Goal: Task Accomplishment & Management: Manage account settings

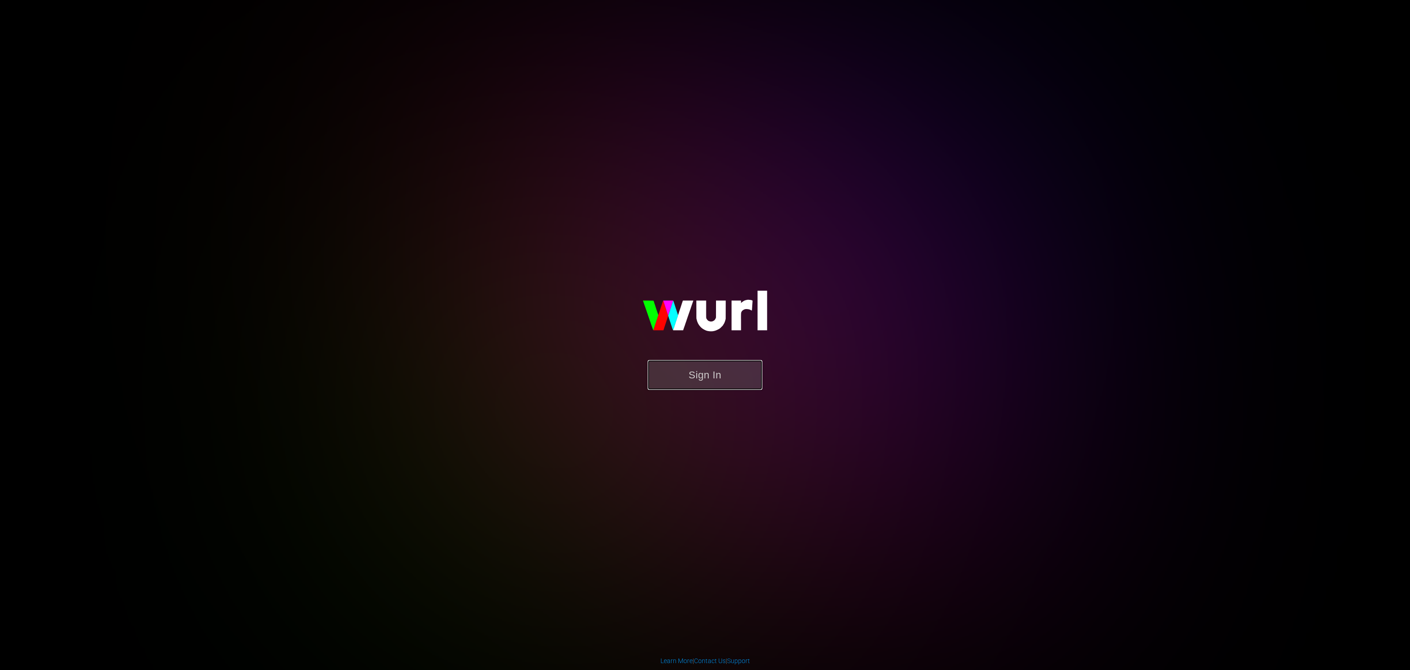
click at [721, 361] on button "Sign In" at bounding box center [705, 375] width 115 height 30
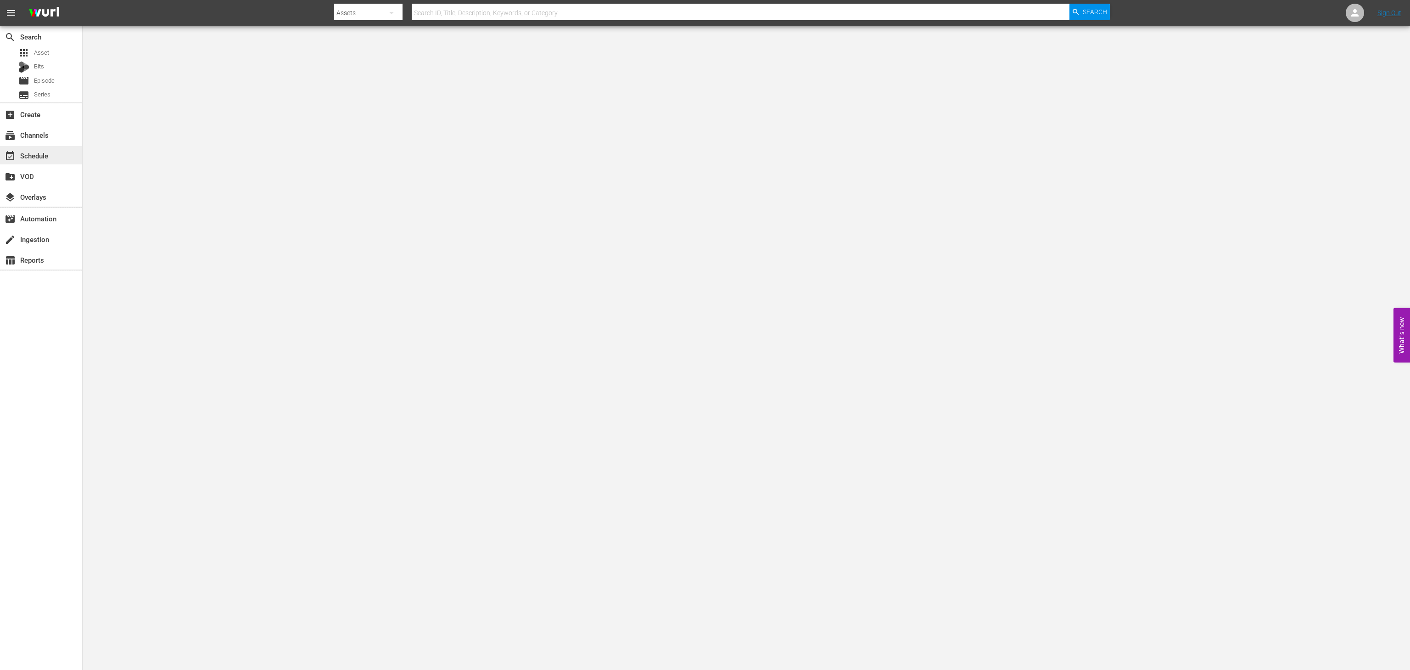
click at [37, 154] on div "event_available Schedule" at bounding box center [25, 154] width 51 height 8
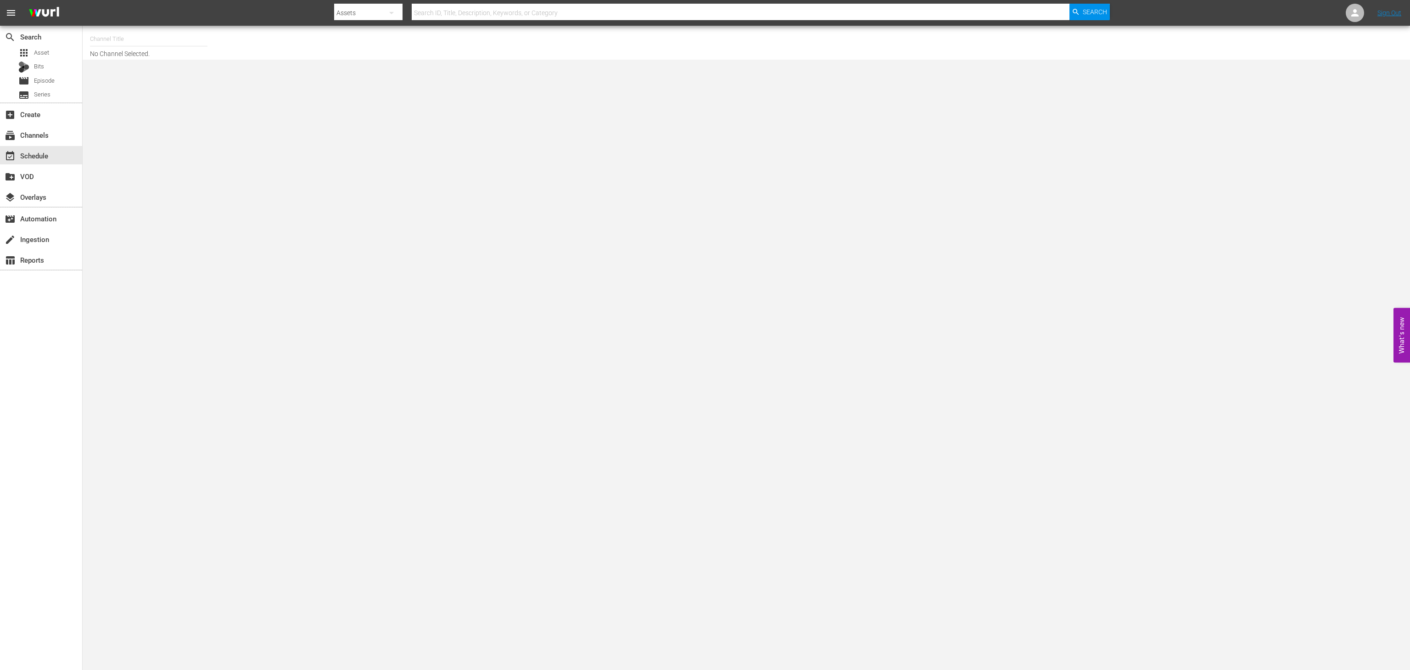
click at [140, 34] on input "text" at bounding box center [148, 39] width 117 height 22
click at [167, 65] on div "Conflict (1336 - rightsboosterltd_conflict_1)" at bounding box center [216, 65] width 238 height 22
type input "Conflict (1336 - rightsboosterltd_conflict_1)"
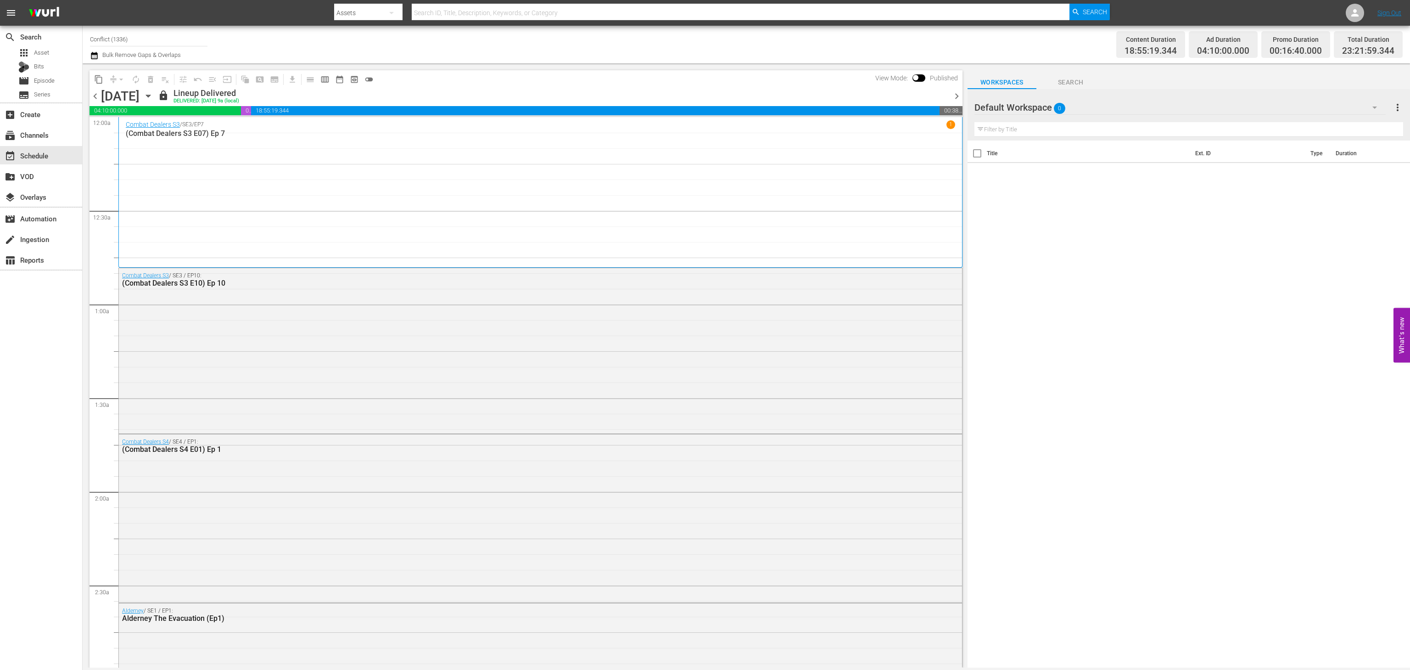
click at [167, 65] on div "content_copy compress arrow_drop_down autorenew_outlined delete_forever_outline…" at bounding box center [524, 365] width 882 height 604
click at [332, 82] on button "calendar_view_week_outlined" at bounding box center [325, 79] width 15 height 15
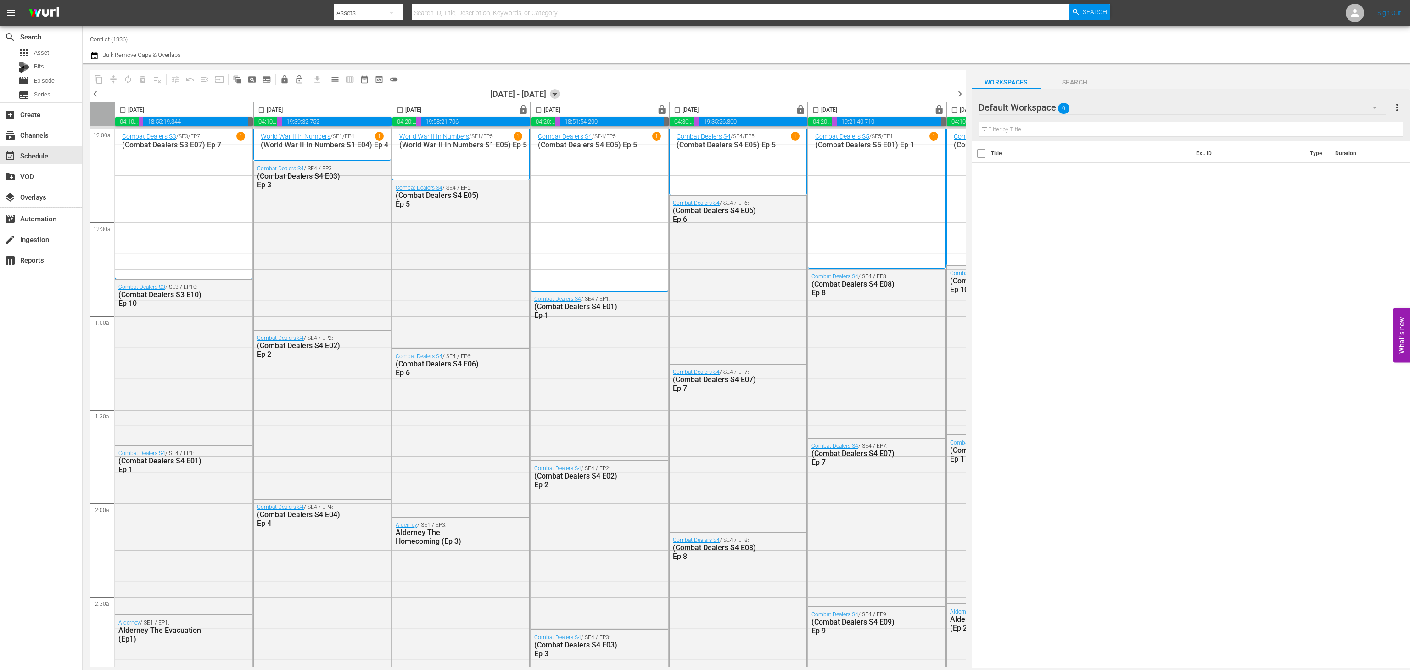
click at [560, 93] on icon "button" at bounding box center [555, 94] width 10 height 10
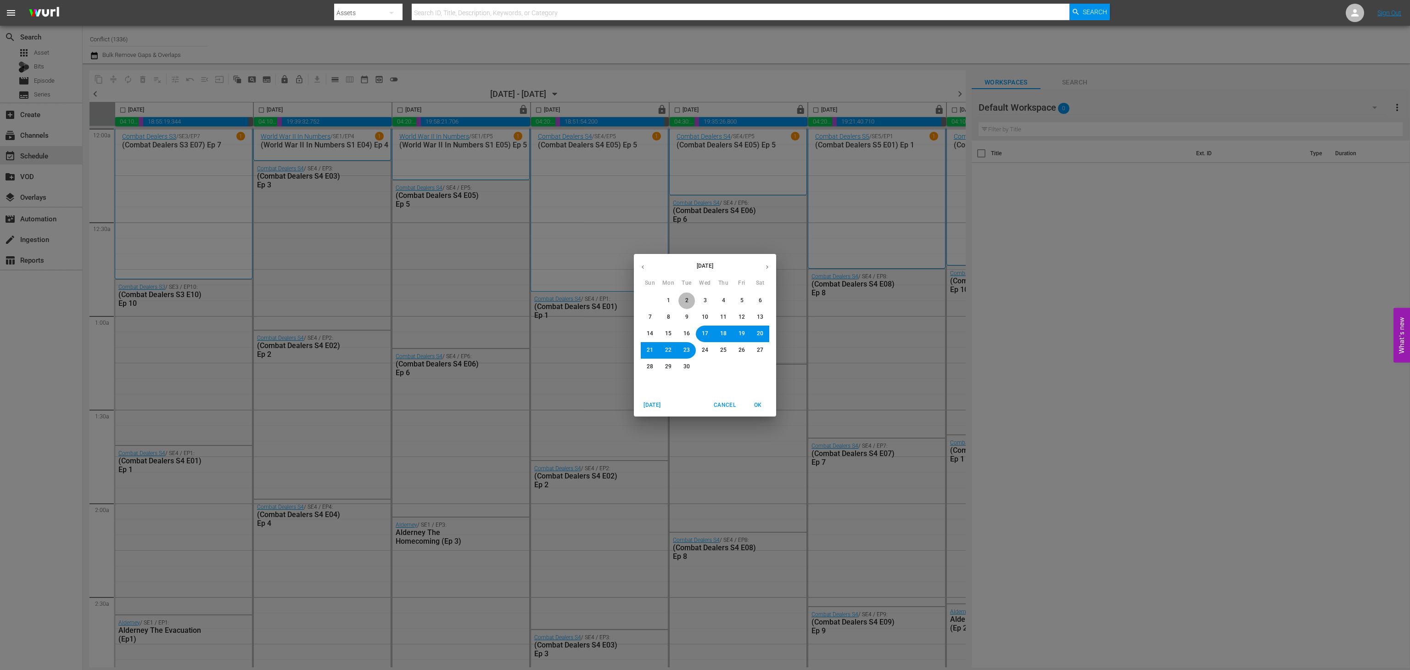
click at [691, 302] on button "2" at bounding box center [686, 300] width 17 height 17
click at [704, 296] on span "3" at bounding box center [705, 300] width 3 height 8
click at [758, 403] on span "OK" at bounding box center [758, 405] width 22 height 10
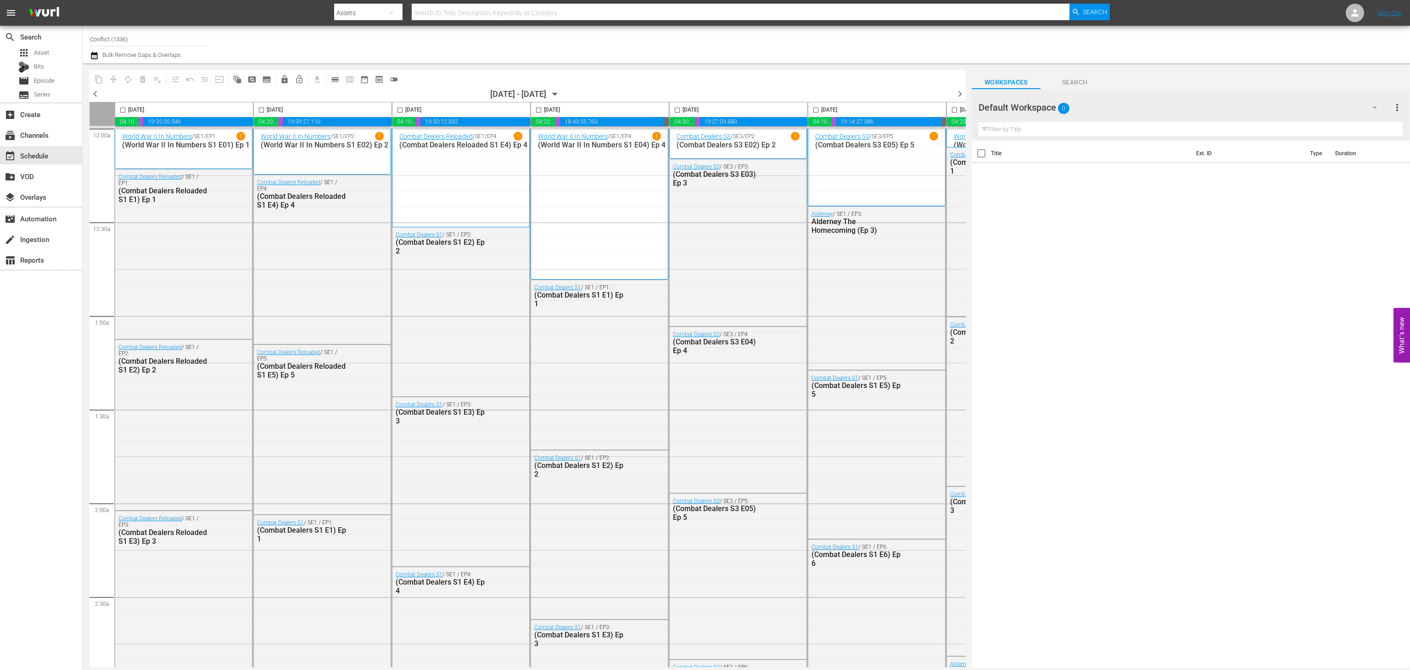
click at [122, 112] on input "checkbox" at bounding box center [122, 111] width 11 height 11
checkbox input "true"
click at [265, 109] on input "checkbox" at bounding box center [261, 111] width 11 height 11
checkbox input "true"
click at [400, 109] on input "checkbox" at bounding box center [400, 111] width 11 height 11
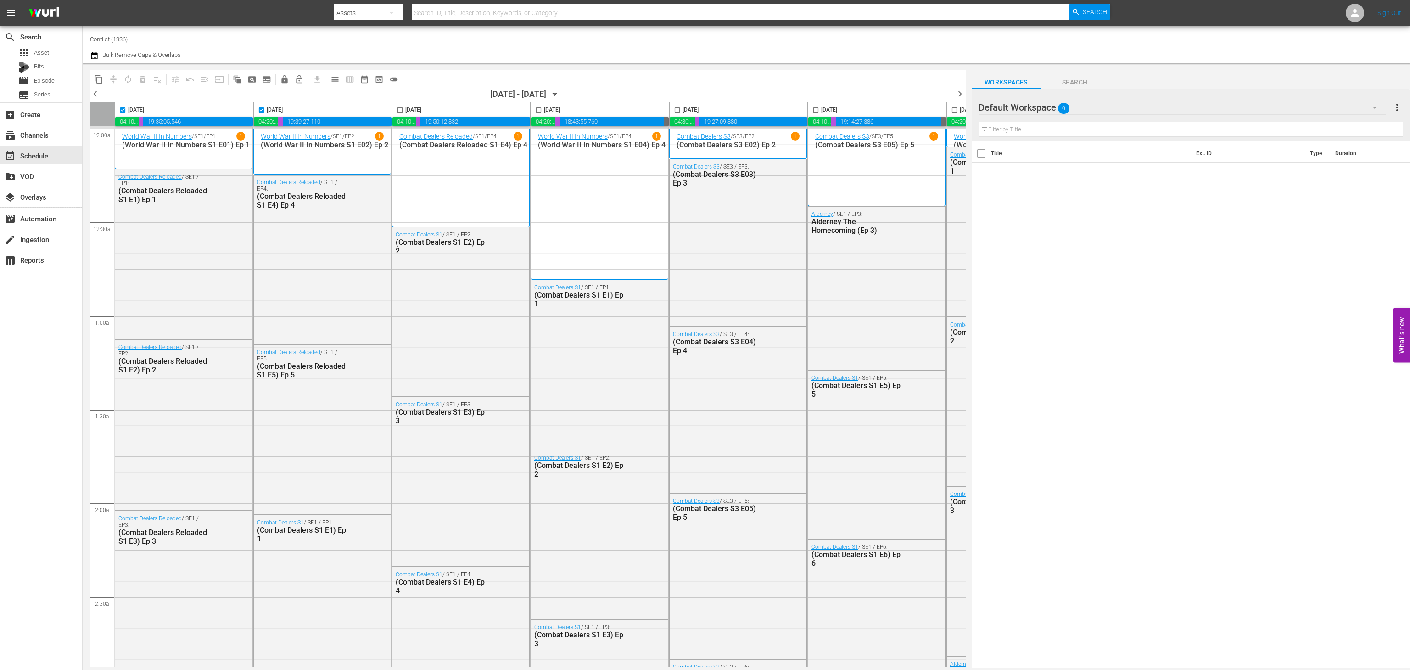
checkbox input "true"
click at [537, 112] on input "checkbox" at bounding box center [538, 111] width 11 height 11
checkbox input "true"
click at [682, 108] on input "checkbox" at bounding box center [677, 111] width 11 height 11
checkbox input "true"
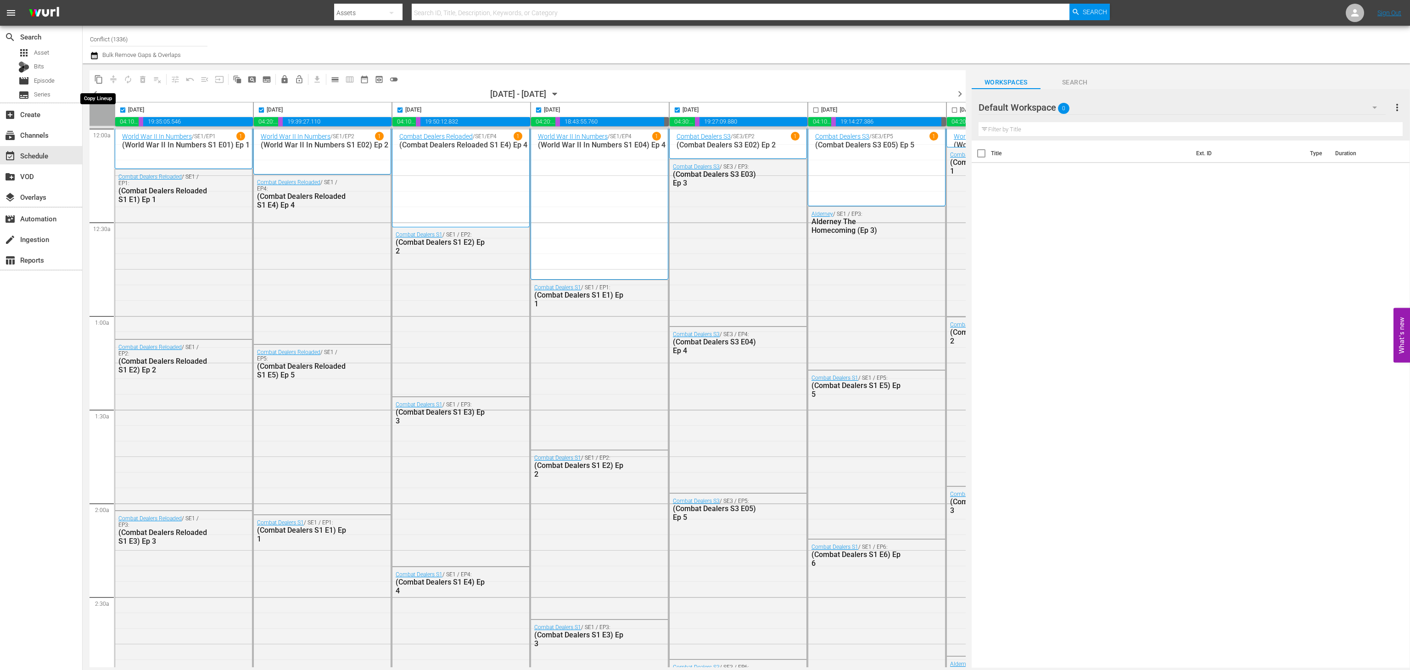
click at [98, 76] on span "content_copy" at bounding box center [98, 79] width 9 height 9
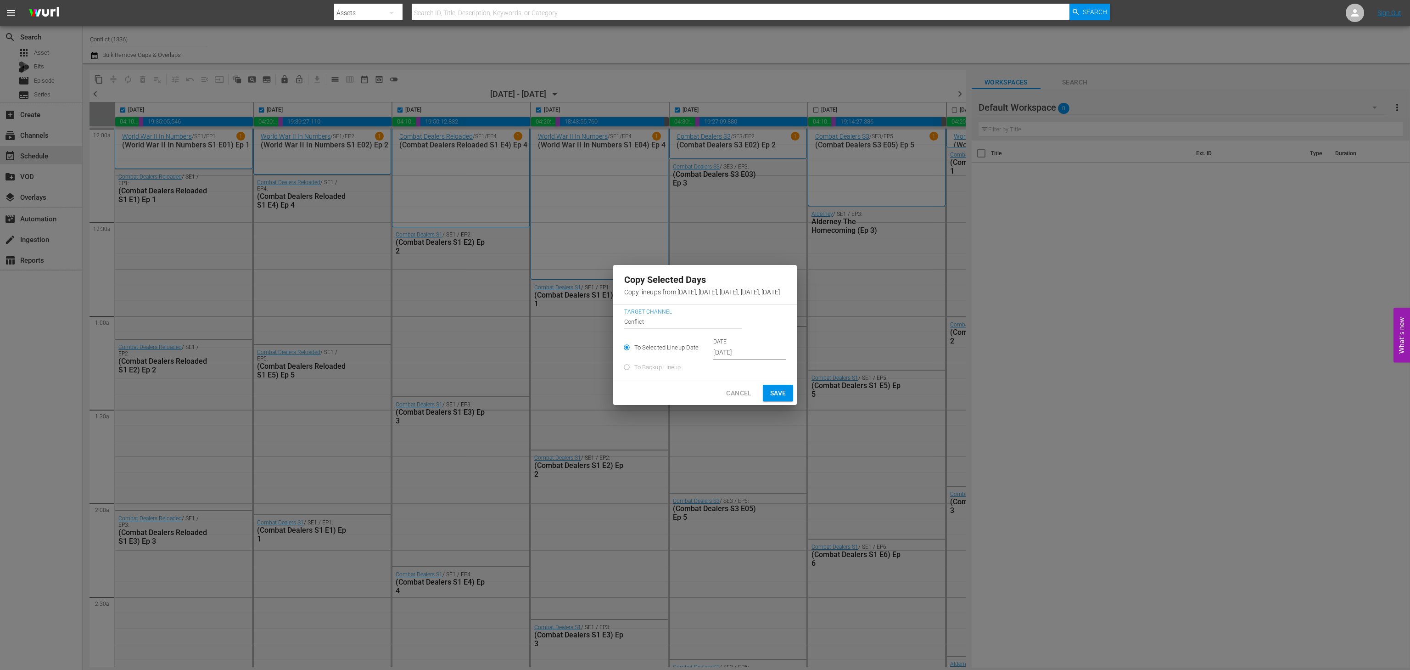
click at [713, 355] on input "Sep 3rd 2025" at bounding box center [749, 353] width 73 height 14
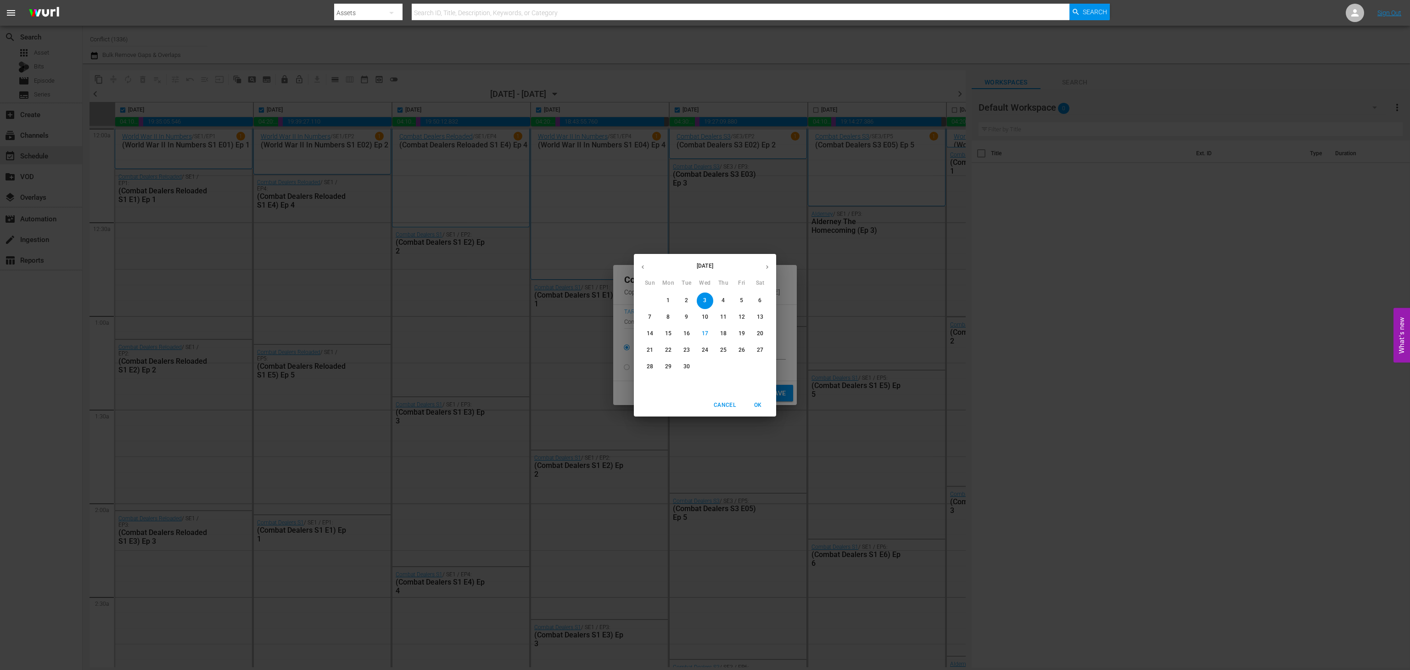
click at [766, 269] on icon "button" at bounding box center [767, 266] width 7 height 7
click at [706, 303] on p "1" at bounding box center [704, 300] width 3 height 8
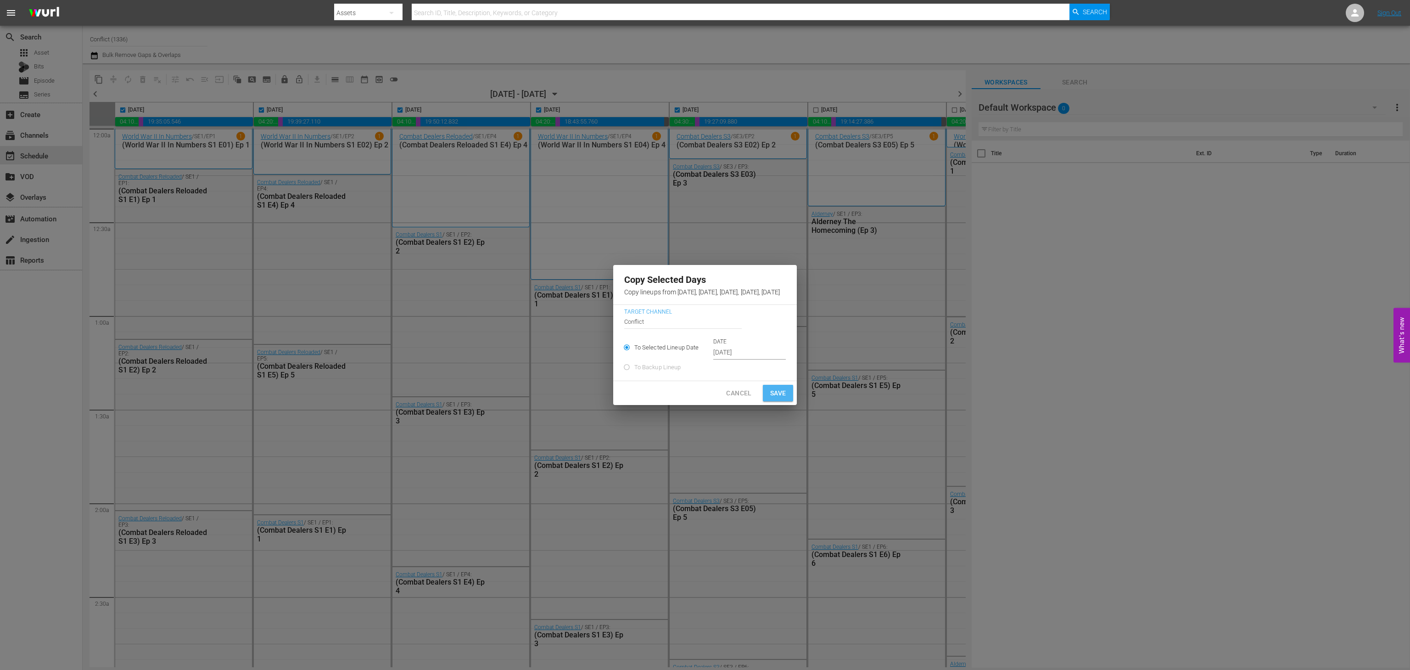
click at [786, 396] on span "Save" at bounding box center [778, 392] width 16 height 11
type input "Sep 3rd 2025"
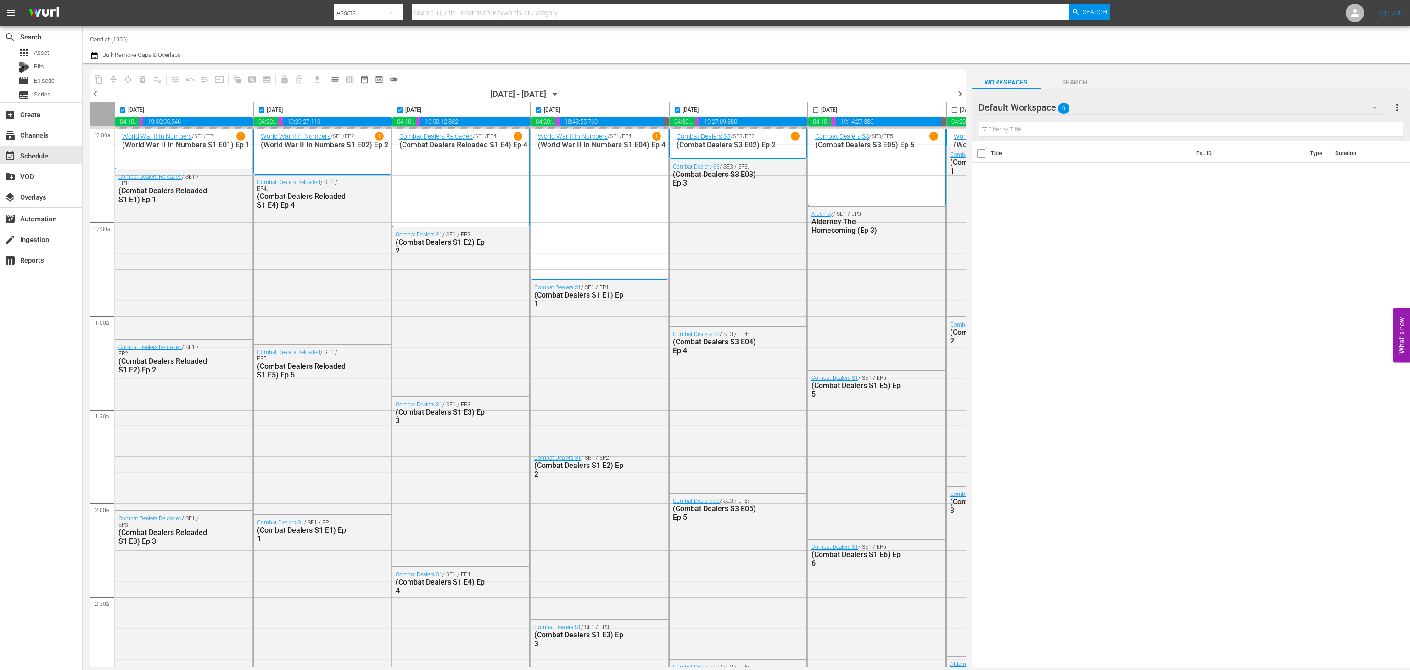
checkbox input "false"
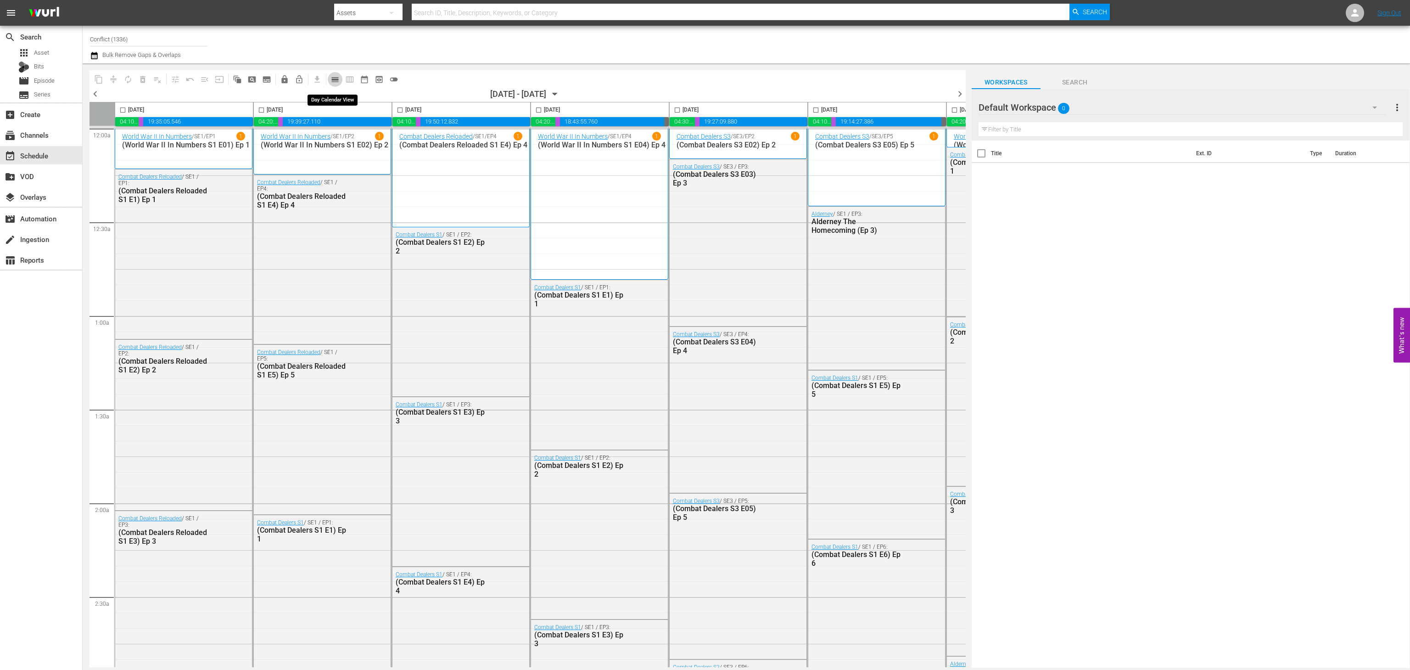
click at [337, 73] on button "calendar_view_day_outlined" at bounding box center [335, 79] width 15 height 15
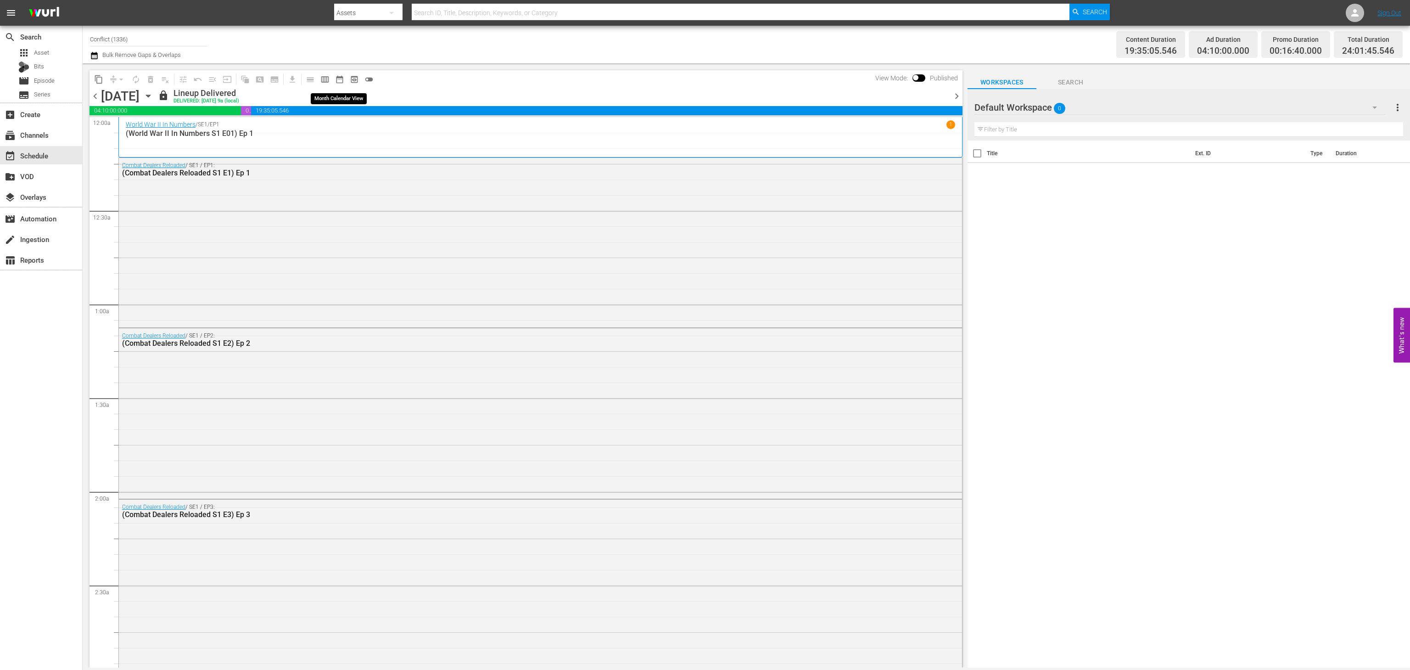
click at [341, 82] on span "date_range_outlined" at bounding box center [339, 79] width 9 height 9
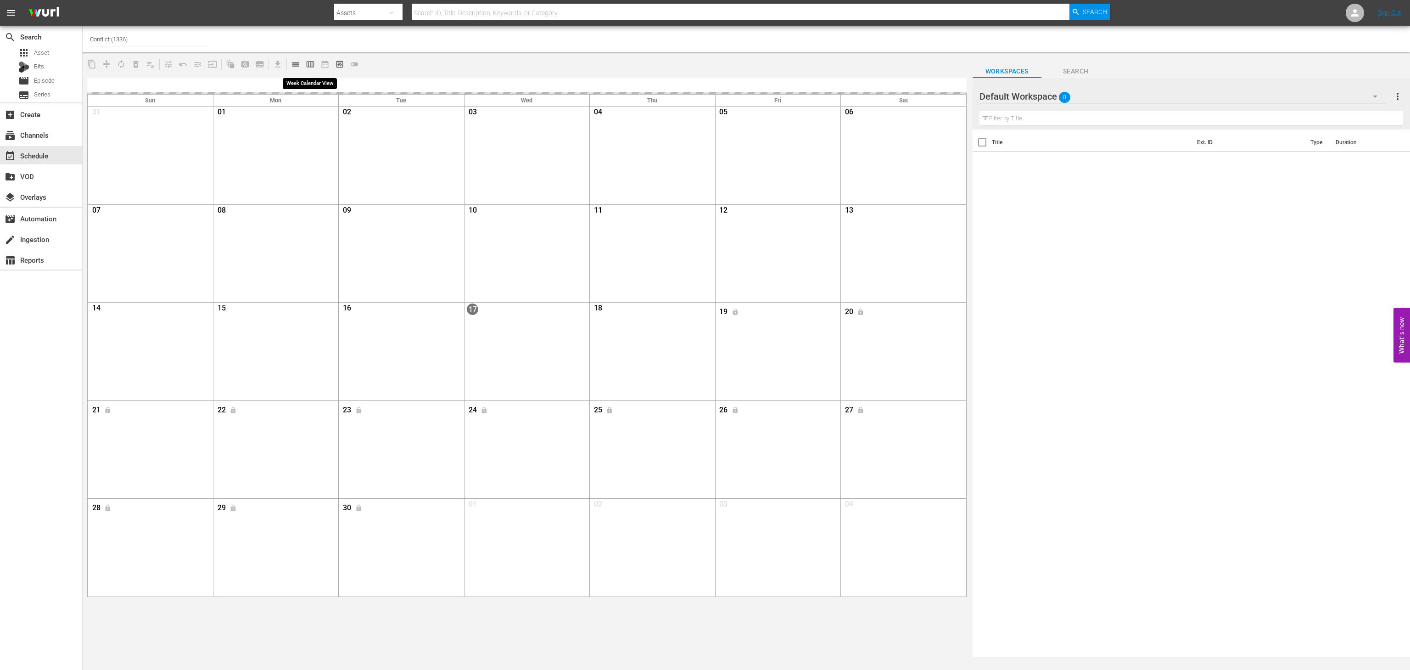
click at [309, 67] on span "calendar_view_week_outlined" at bounding box center [310, 64] width 9 height 9
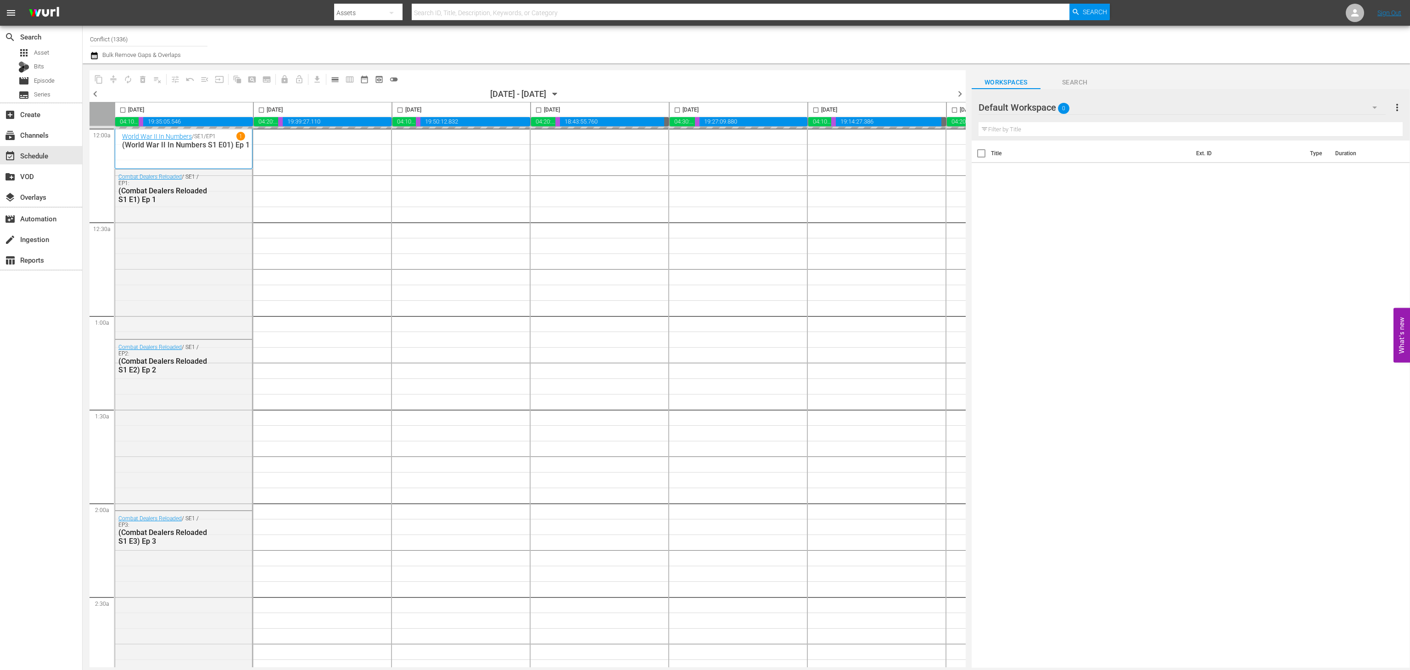
click at [560, 93] on icon "button" at bounding box center [555, 94] width 10 height 10
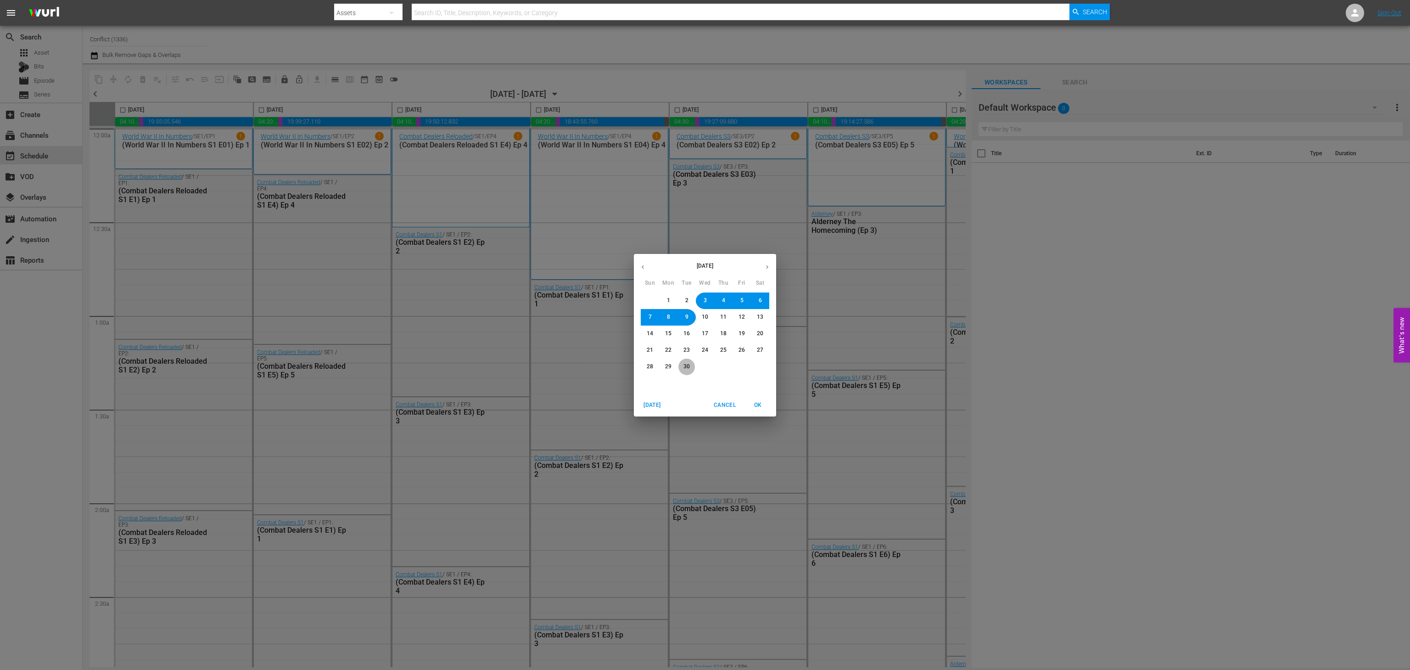
click at [685, 369] on span "30" at bounding box center [686, 367] width 6 height 8
click at [755, 410] on button "OK" at bounding box center [757, 404] width 29 height 15
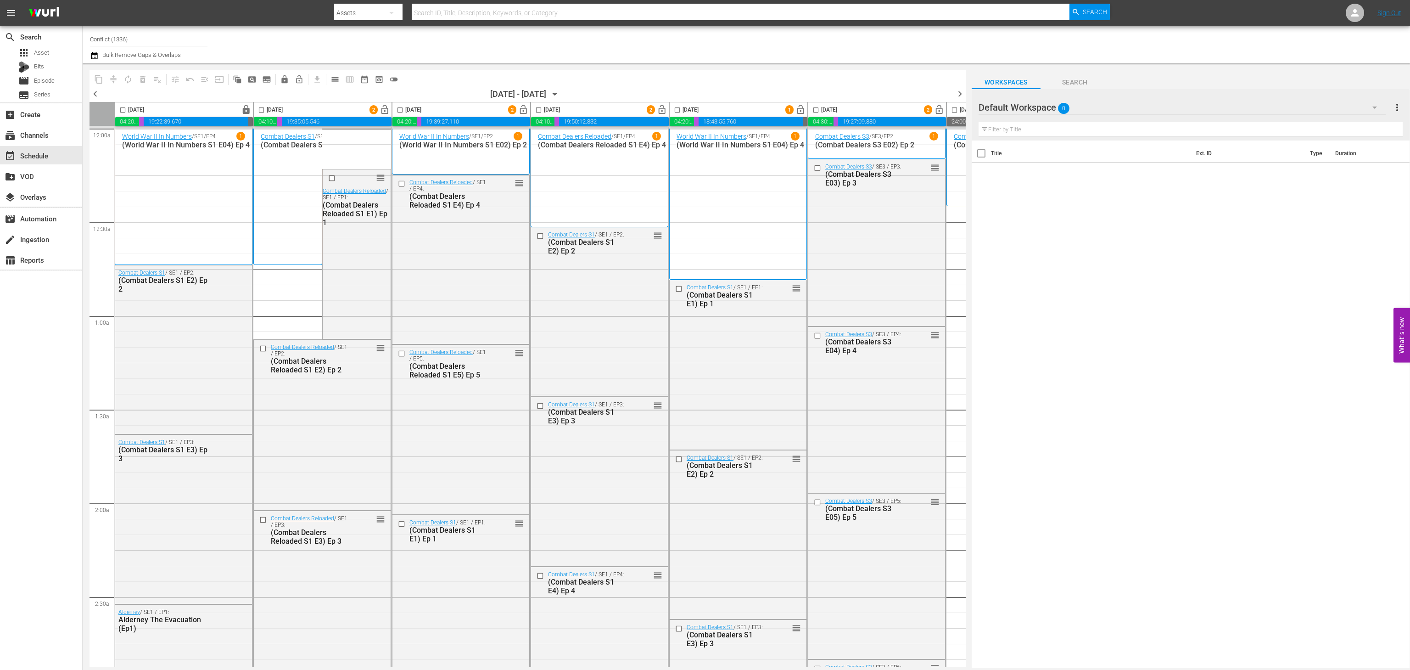
drag, startPoint x: 261, startPoint y: 107, endPoint x: 427, endPoint y: 117, distance: 166.8
click at [261, 107] on input "checkbox" at bounding box center [261, 111] width 11 height 11
checkbox input "true"
click at [398, 110] on input "checkbox" at bounding box center [400, 111] width 11 height 11
checkbox input "true"
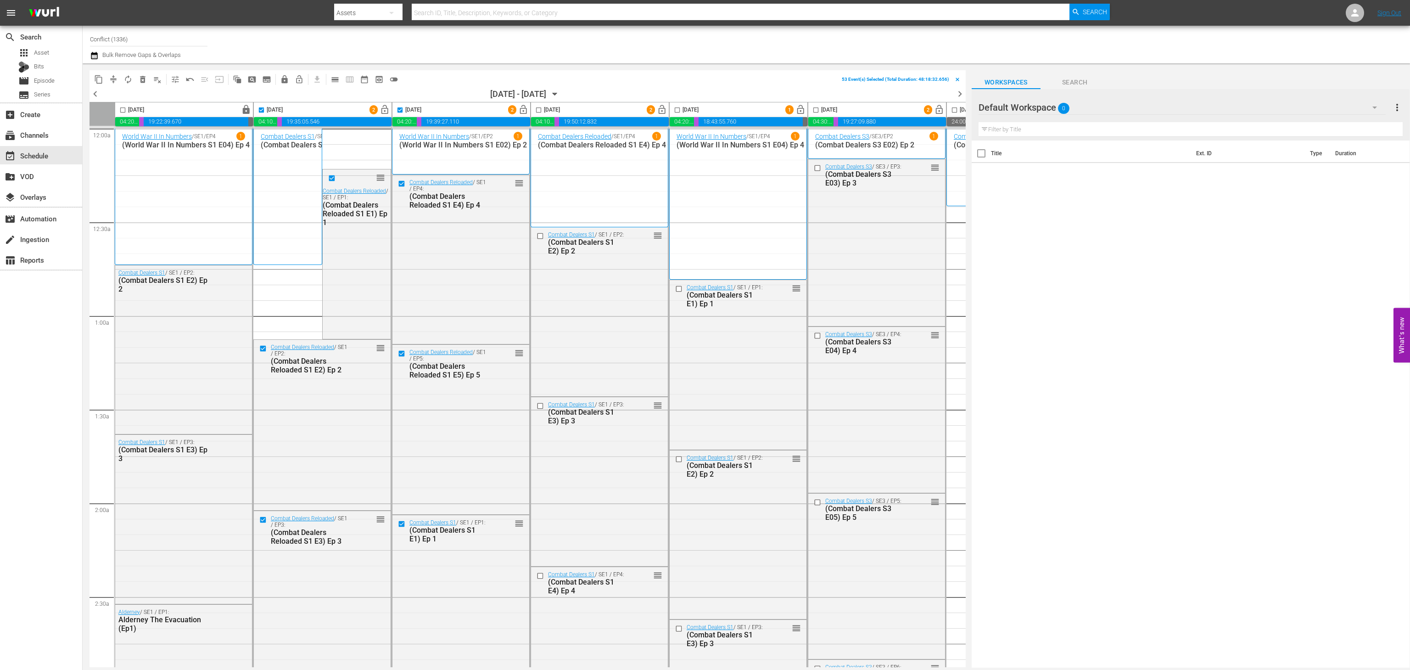
click at [537, 108] on input "checkbox" at bounding box center [538, 111] width 11 height 11
checkbox input "true"
click at [682, 107] on input "checkbox" at bounding box center [677, 111] width 11 height 11
checkbox input "true"
click at [818, 109] on input "checkbox" at bounding box center [815, 111] width 11 height 11
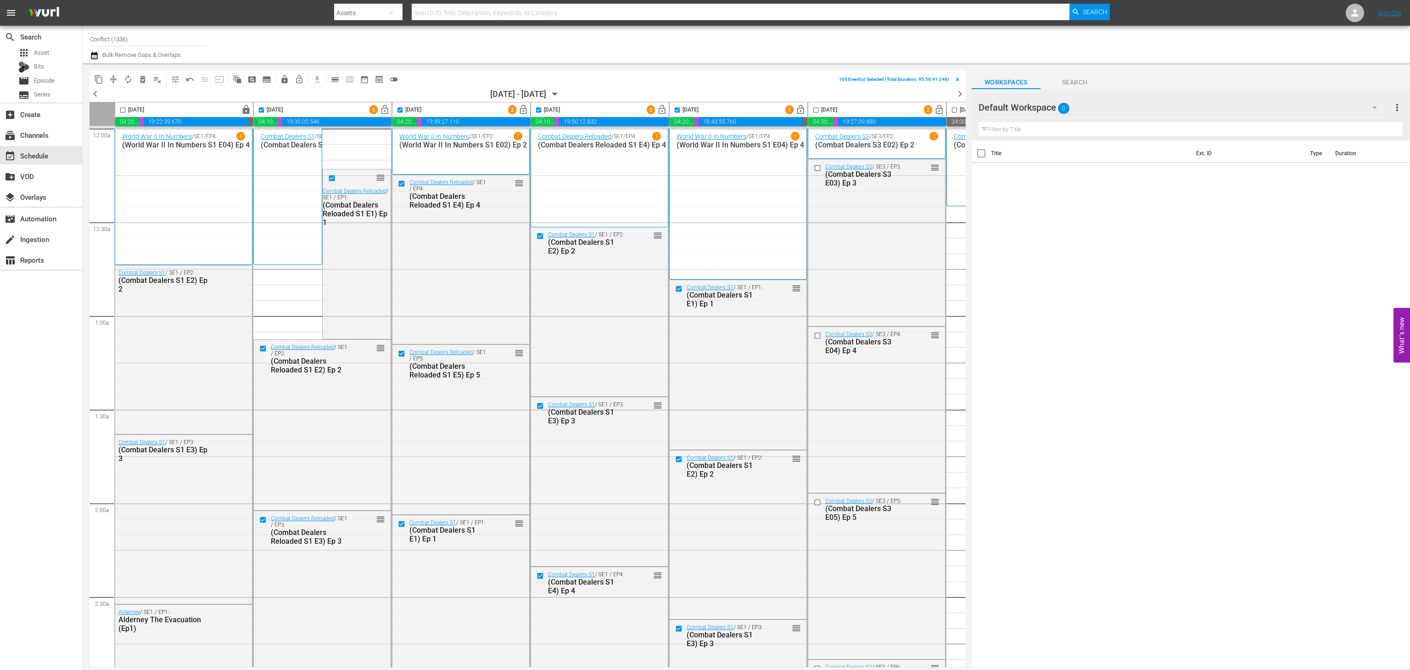
checkbox input "true"
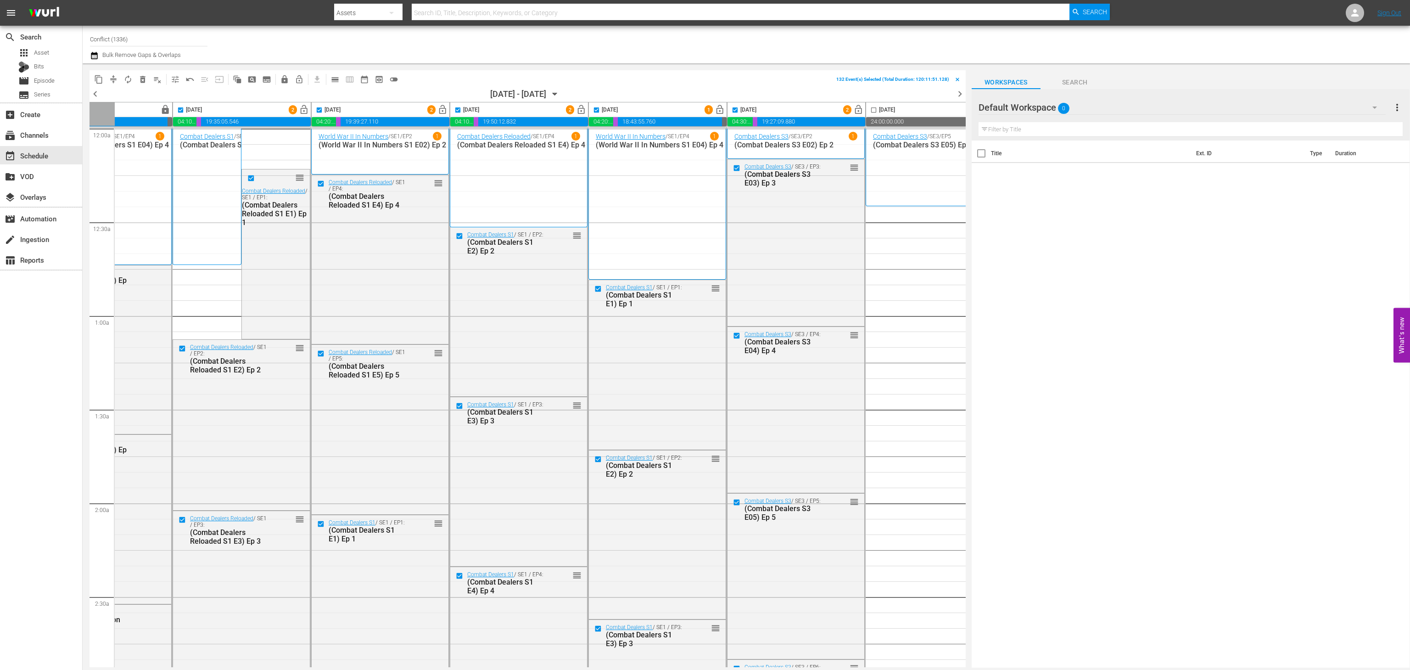
scroll to position [0, 83]
click at [874, 112] on input "checkbox" at bounding box center [871, 111] width 11 height 11
checkbox input "true"
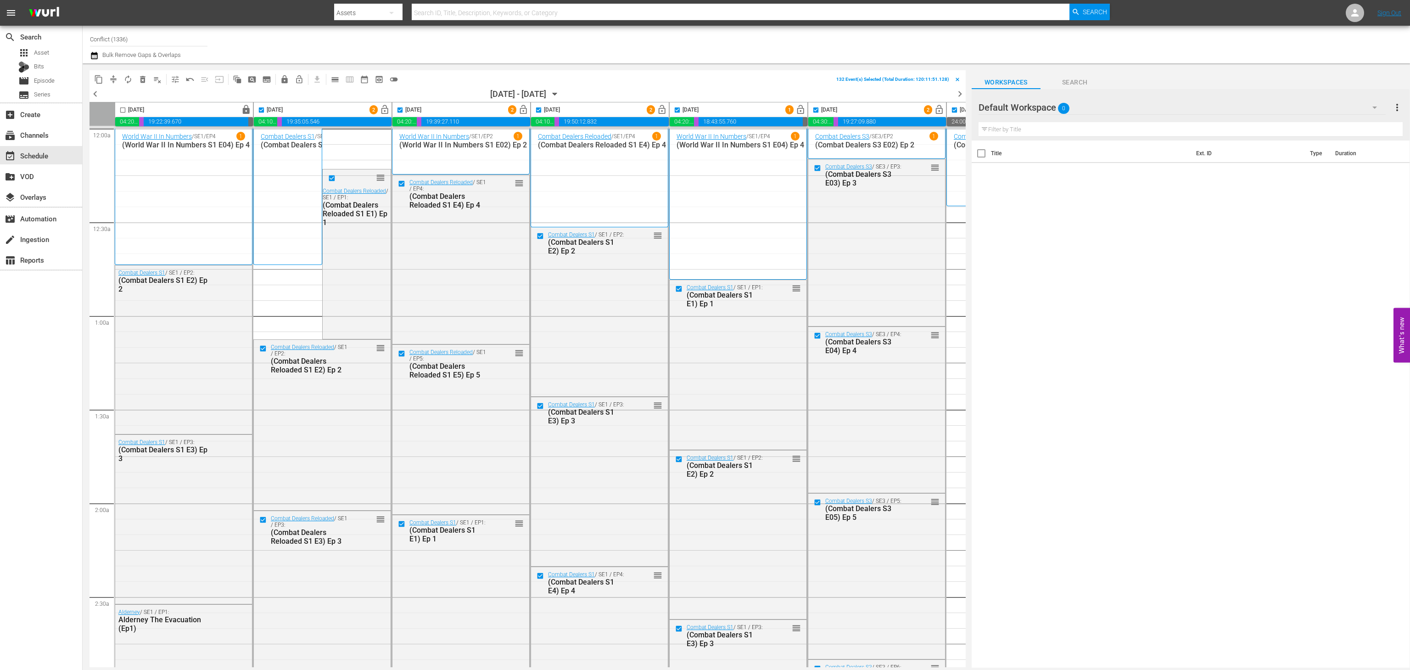
click at [92, 57] on icon "button" at bounding box center [94, 55] width 9 height 11
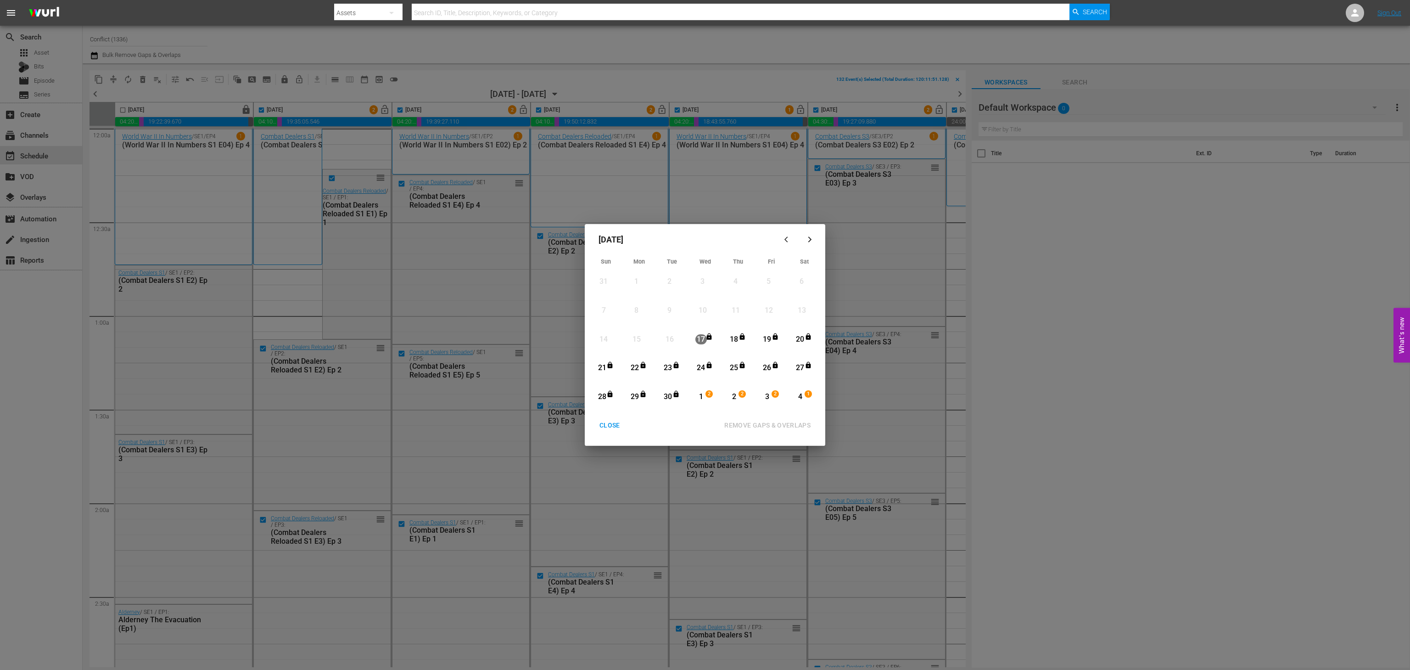
click at [618, 419] on button "CLOSE" at bounding box center [609, 425] width 43 height 17
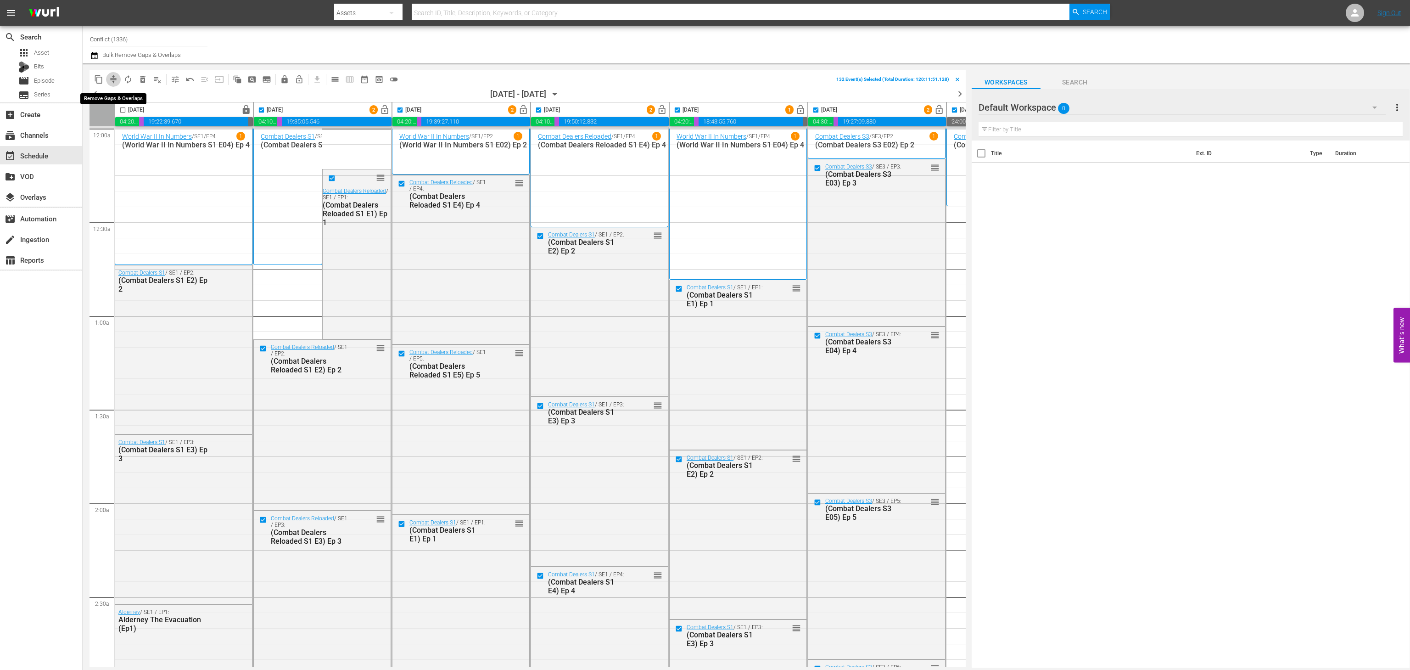
click at [117, 81] on span "compress" at bounding box center [113, 79] width 9 height 9
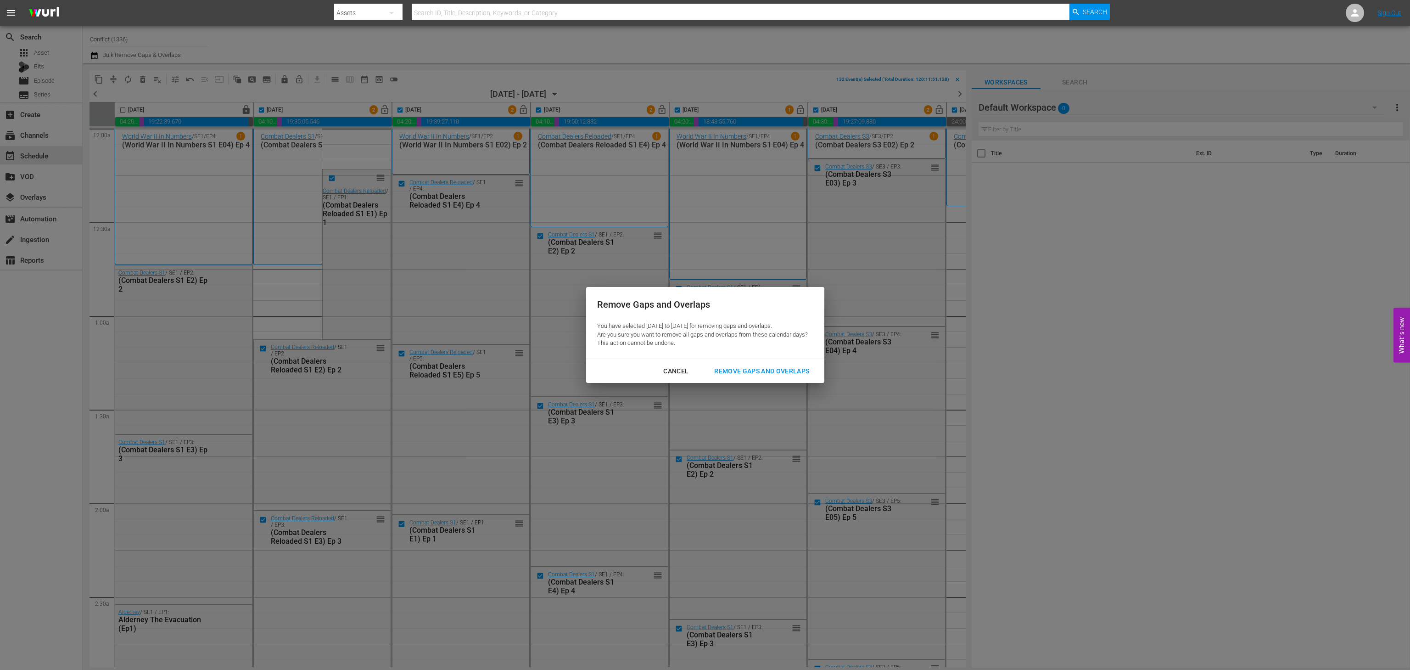
click at [754, 374] on div "Remove Gaps and Overlaps" at bounding box center [762, 370] width 110 height 11
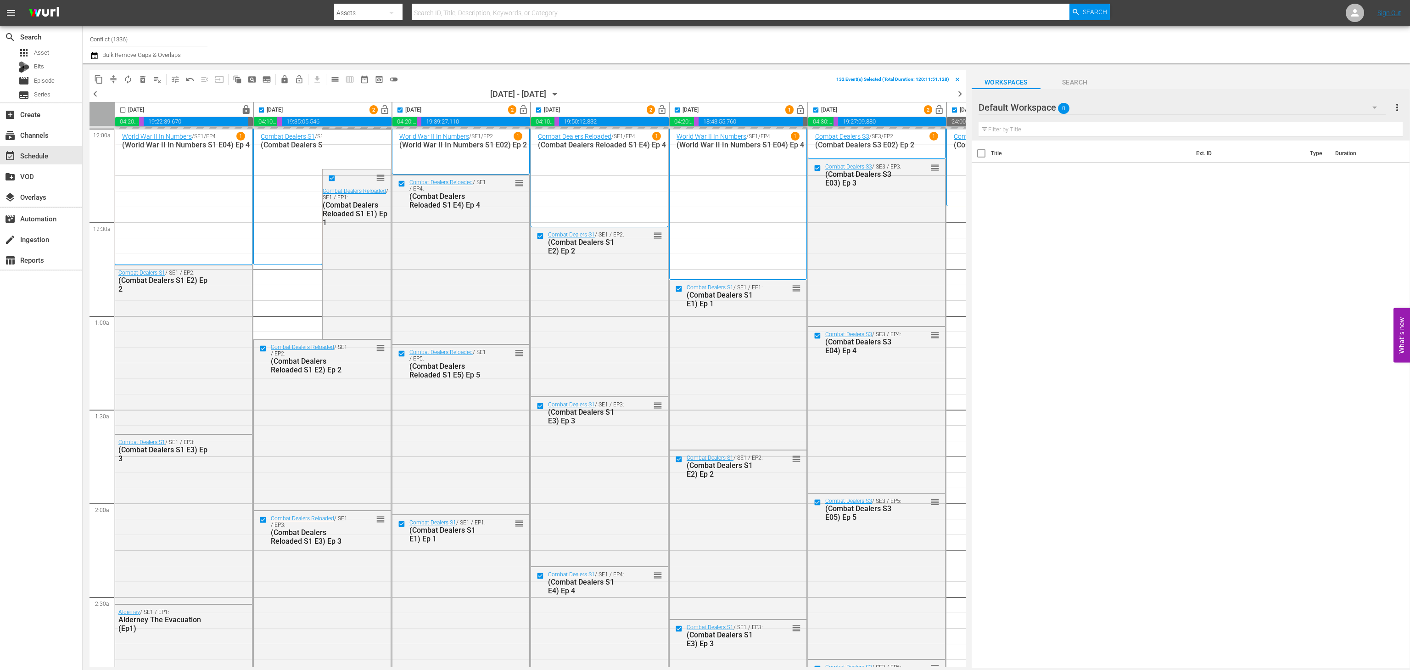
checkbox input "false"
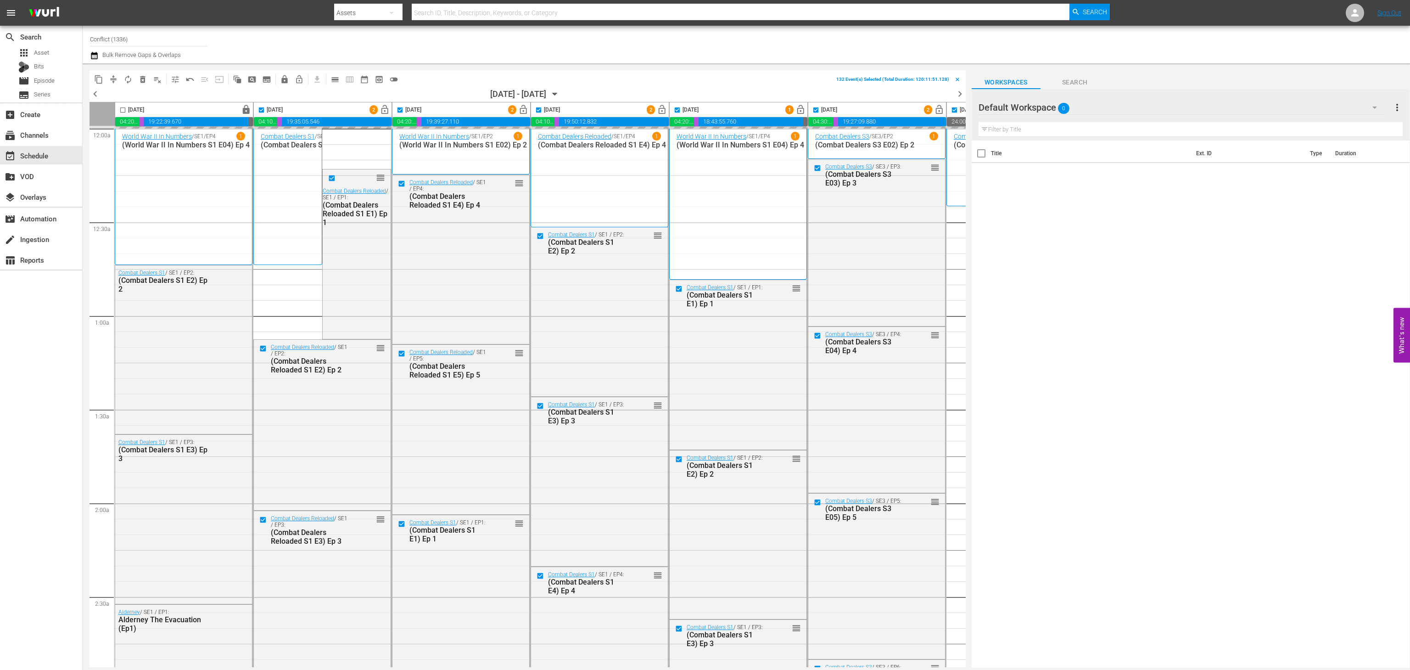
checkbox input "false"
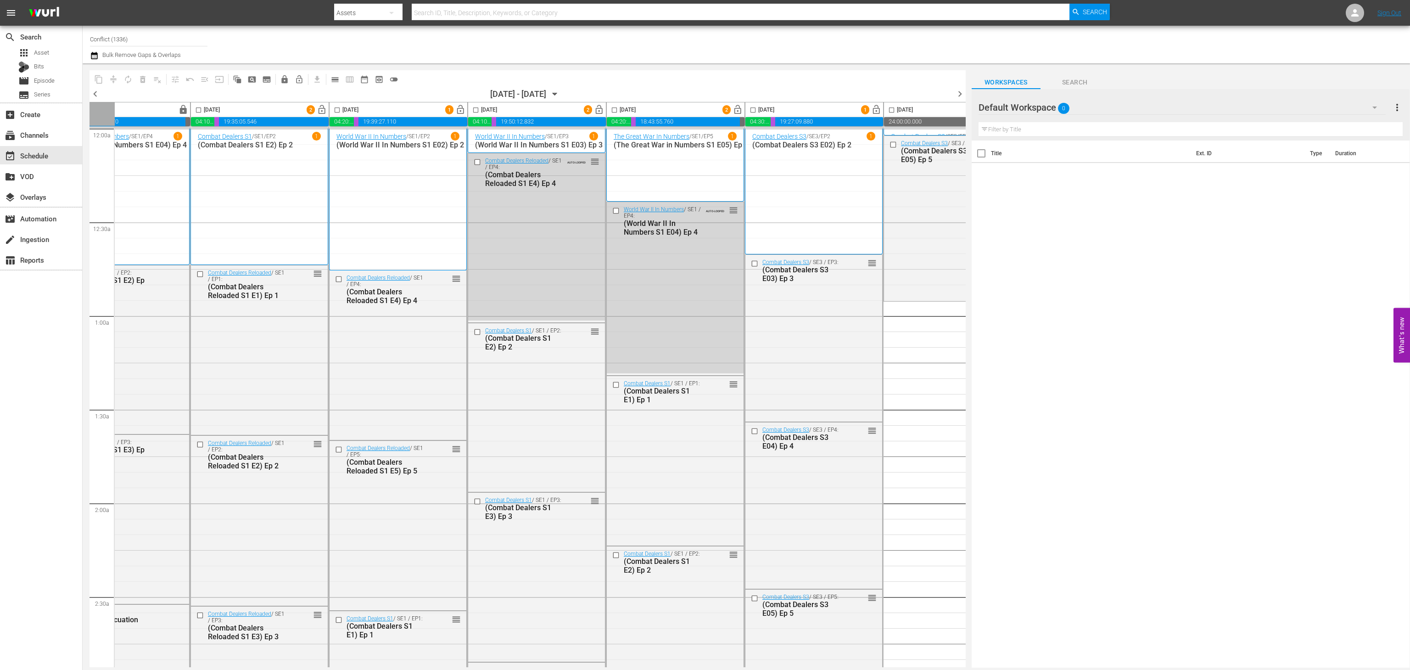
scroll to position [0, 61]
click at [611, 204] on div "World War II In Numbers / SE1 / EP4: (World War II In Numbers S1 E04) Ep 4 AUTO…" at bounding box center [676, 221] width 137 height 38
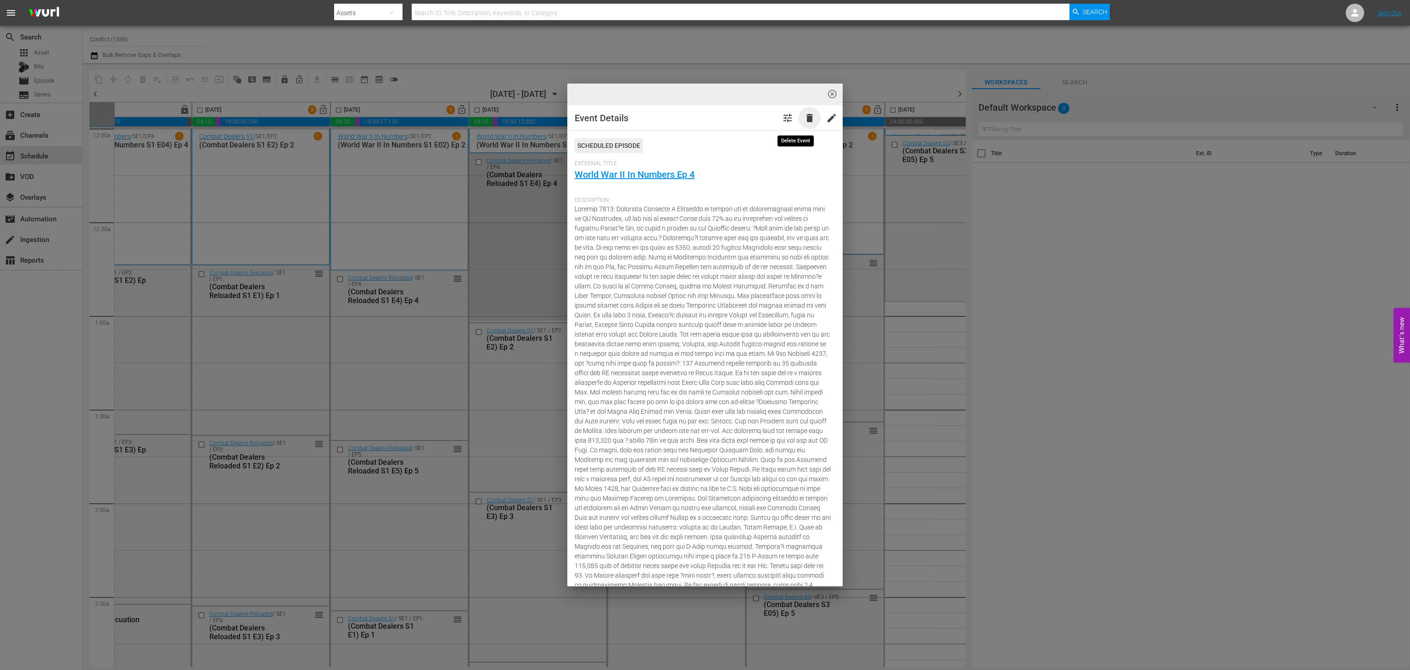
click at [804, 112] on span "delete" at bounding box center [809, 117] width 11 height 11
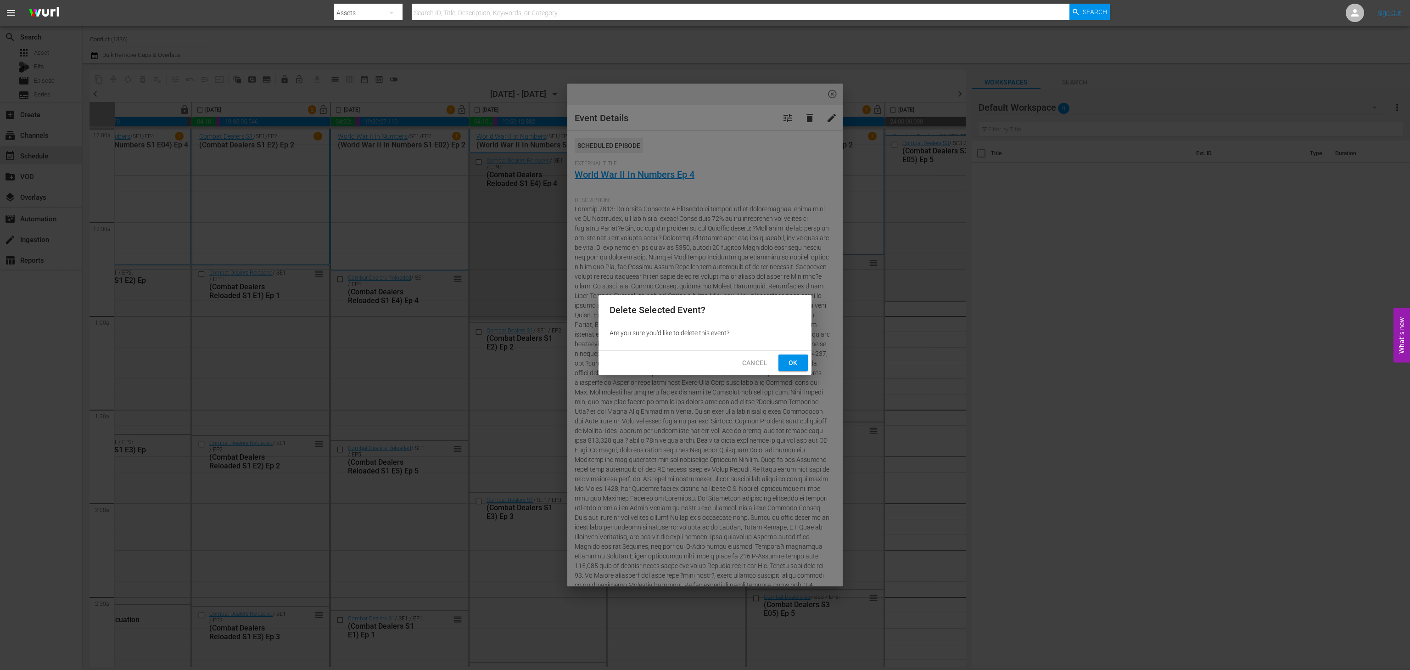
click at [791, 362] on span "Ok" at bounding box center [793, 362] width 15 height 11
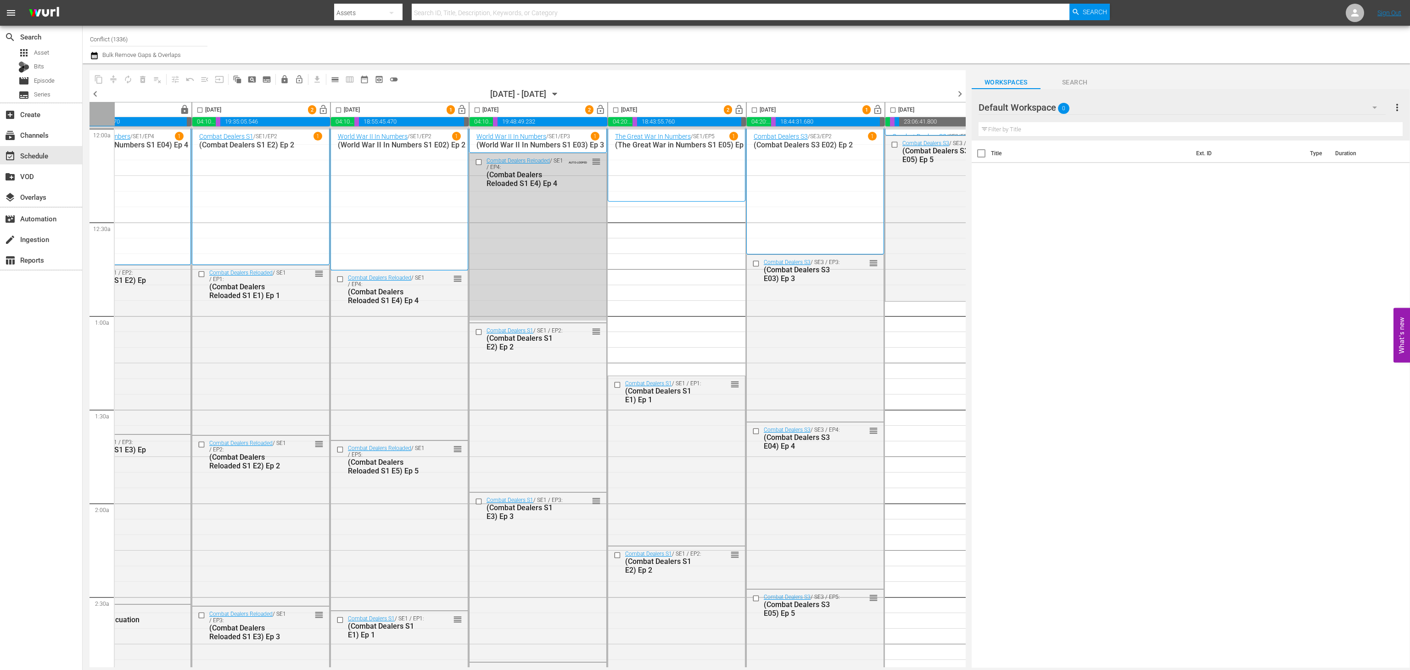
click at [620, 107] on input "checkbox" at bounding box center [615, 111] width 11 height 11
checkbox input "true"
click at [753, 111] on input "checkbox" at bounding box center [754, 111] width 11 height 11
checkbox input "true"
click at [896, 110] on input "checkbox" at bounding box center [893, 111] width 11 height 11
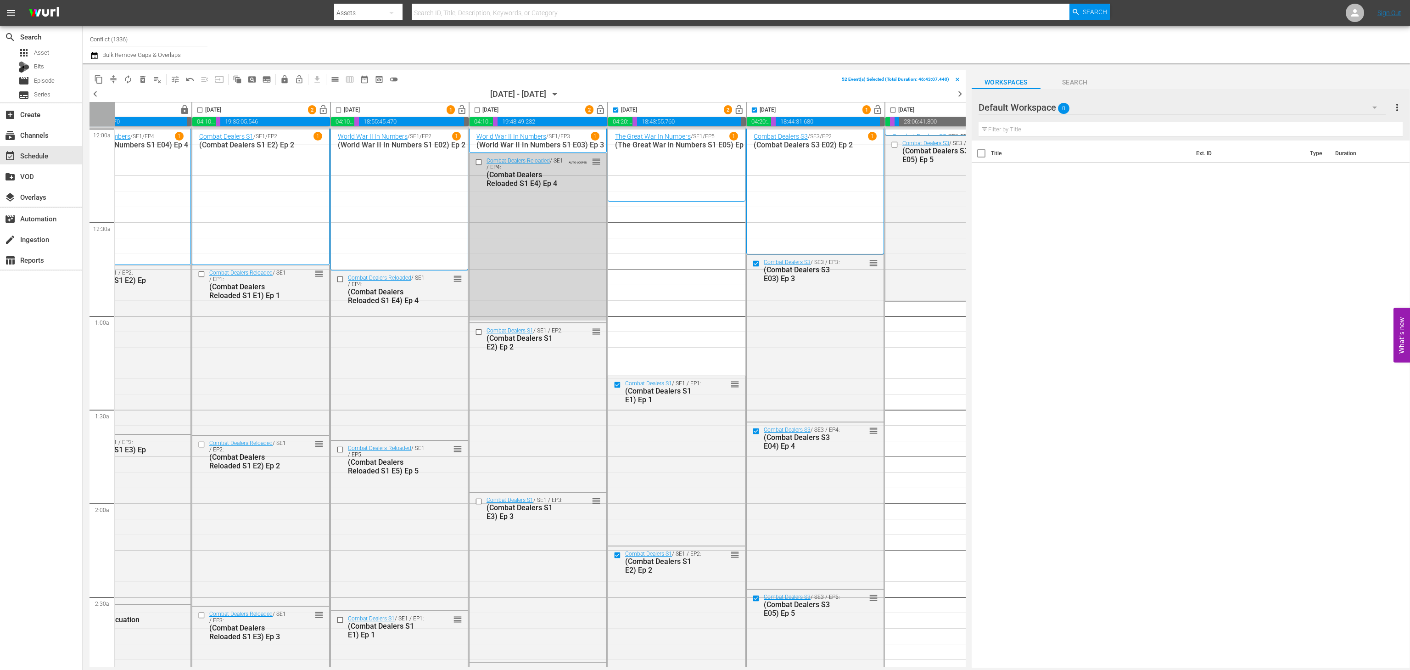
checkbox input "true"
click at [145, 79] on span "delete_forever_outlined" at bounding box center [142, 79] width 9 height 9
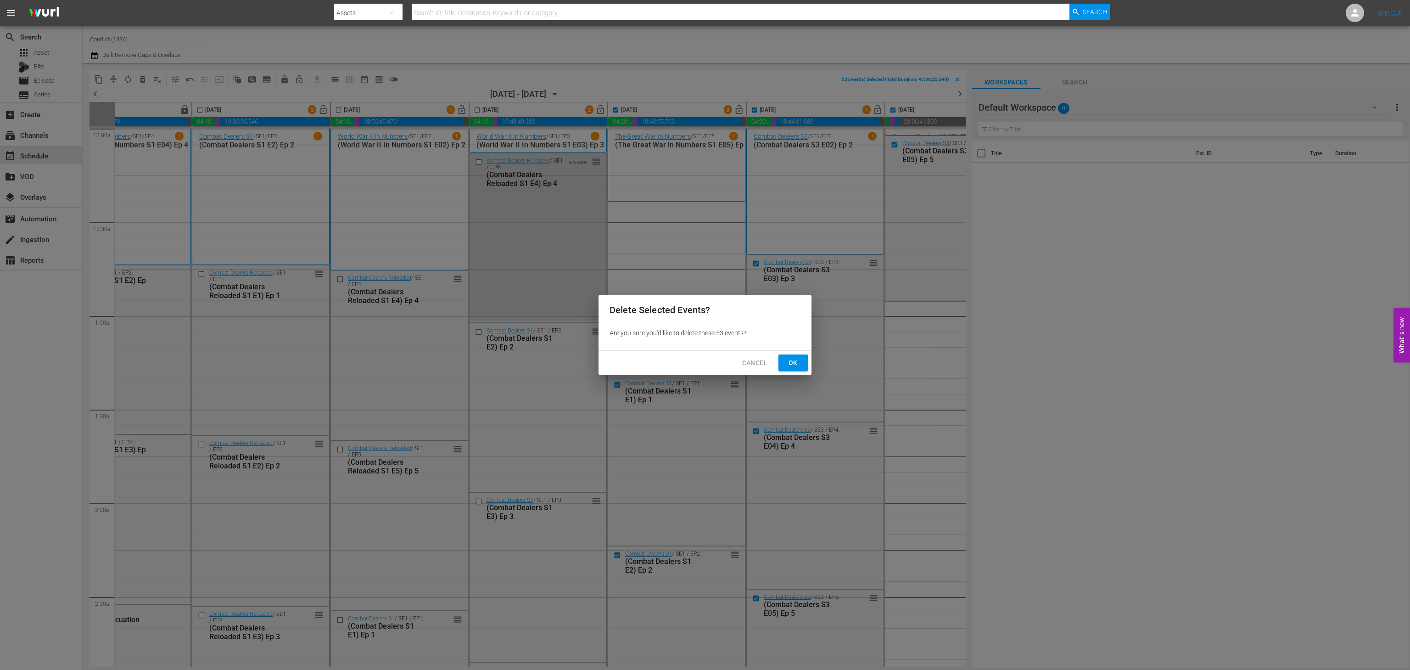
click at [782, 361] on button "Ok" at bounding box center [792, 362] width 29 height 17
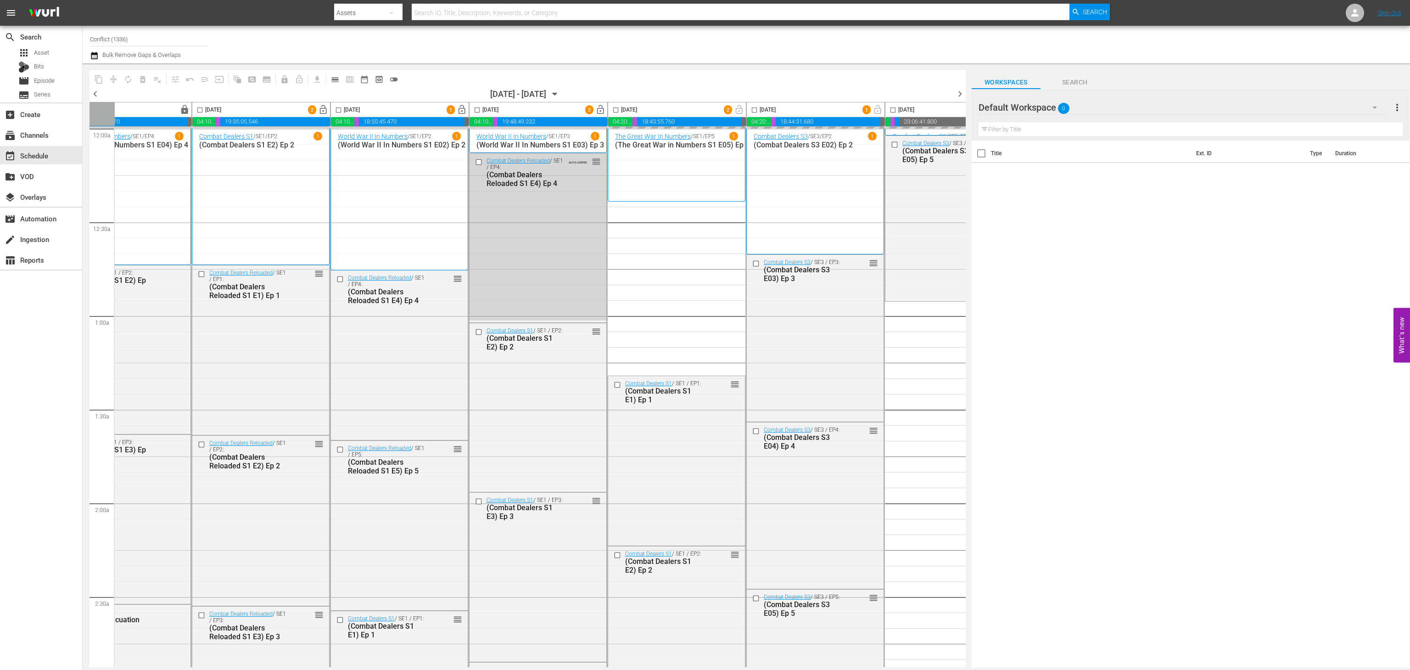
checkbox input "false"
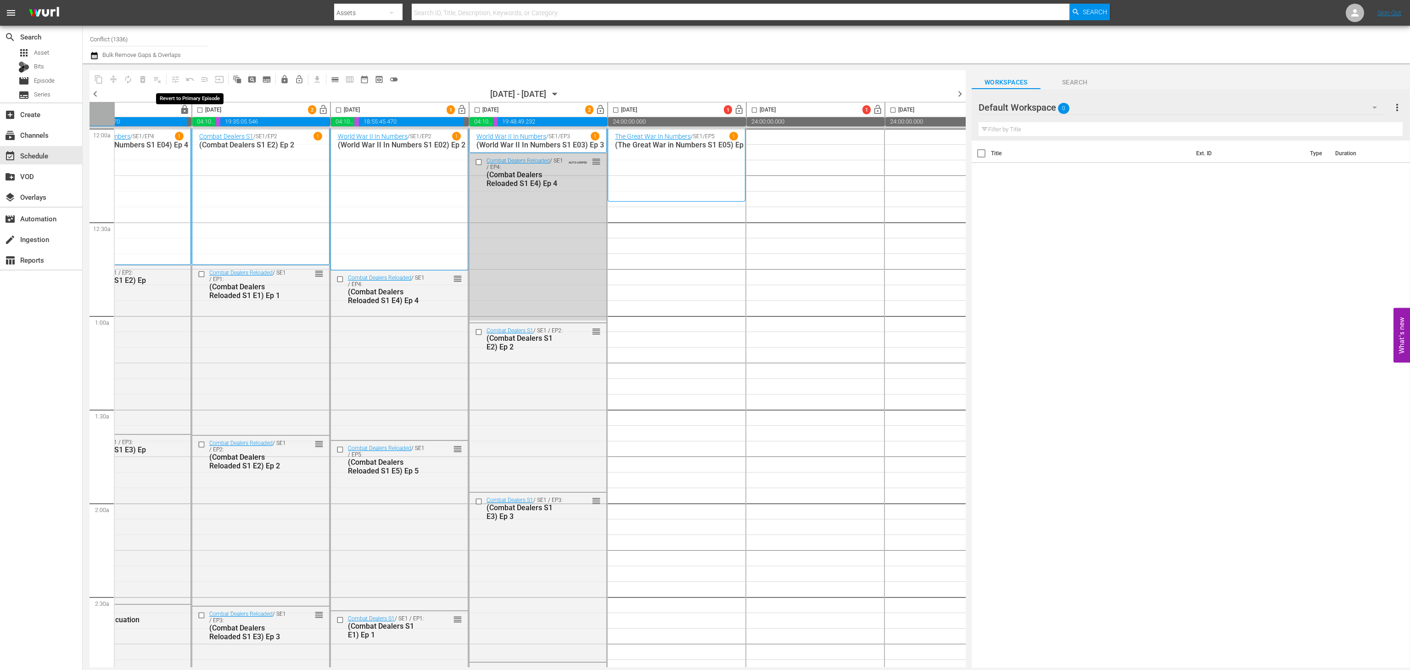
click at [191, 77] on span "undo_outined" at bounding box center [190, 79] width 15 height 15
click at [560, 95] on icon "button" at bounding box center [555, 94] width 10 height 10
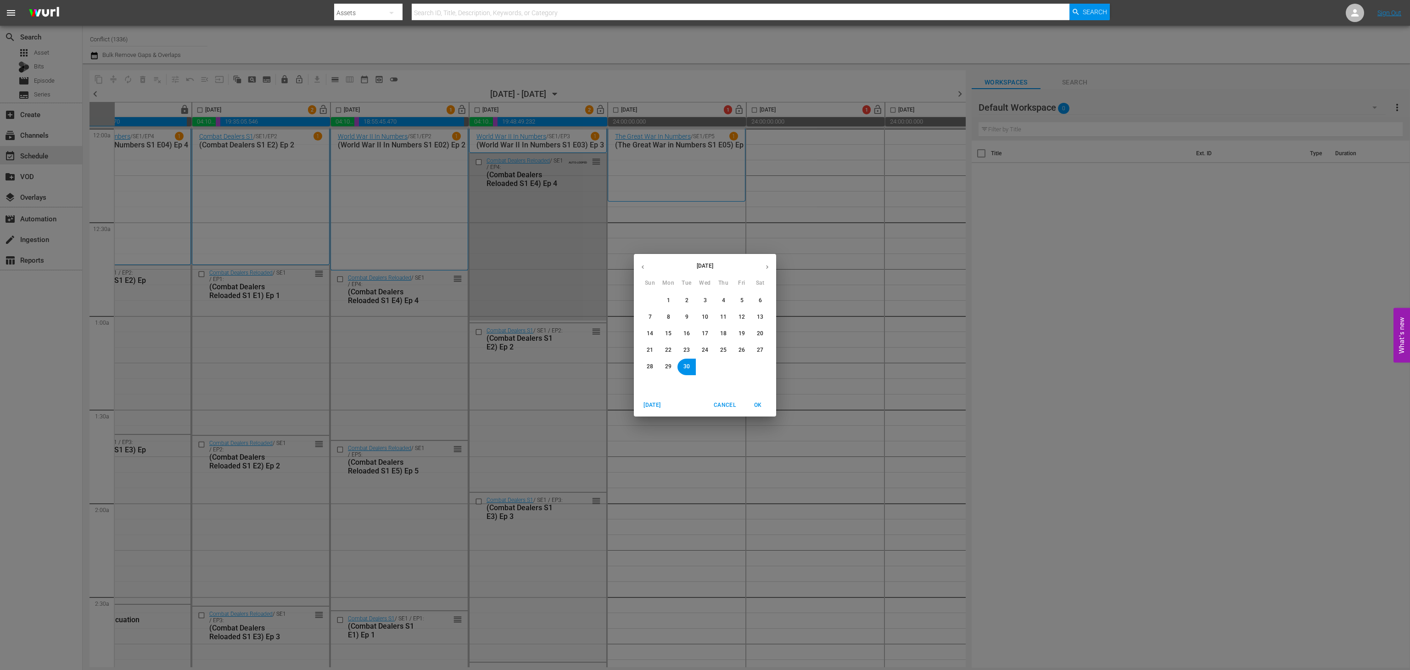
click at [754, 235] on div "September 2025 Sun Mon Tue Wed Thu Fri Sat 31 1 2 3 4 5 6 7 8 9 10 11 12 13 14 …" at bounding box center [705, 335] width 1410 height 670
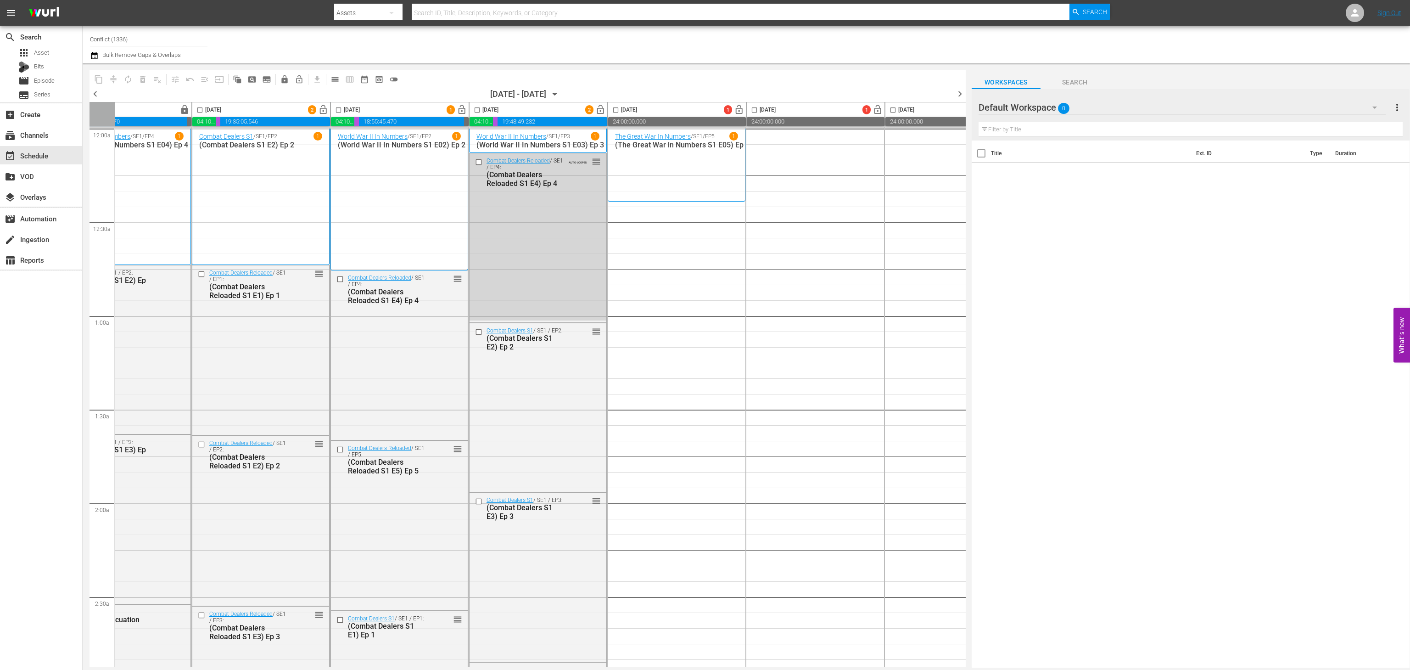
click at [540, 91] on div "09/30/2025 - 10/06/2025" at bounding box center [518, 94] width 56 height 10
click at [560, 95] on icon "button" at bounding box center [555, 94] width 10 height 10
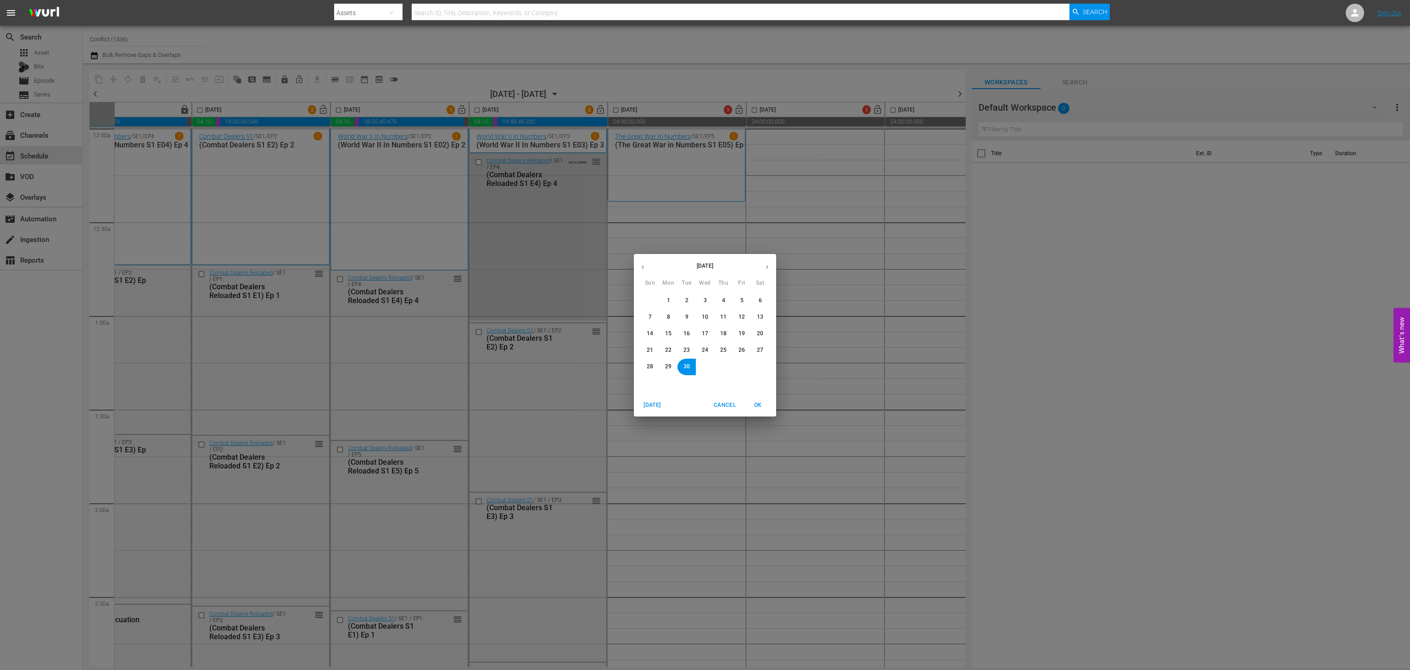
click at [759, 300] on span "6" at bounding box center [760, 300] width 3 height 8
click at [764, 405] on span "OK" at bounding box center [758, 405] width 22 height 10
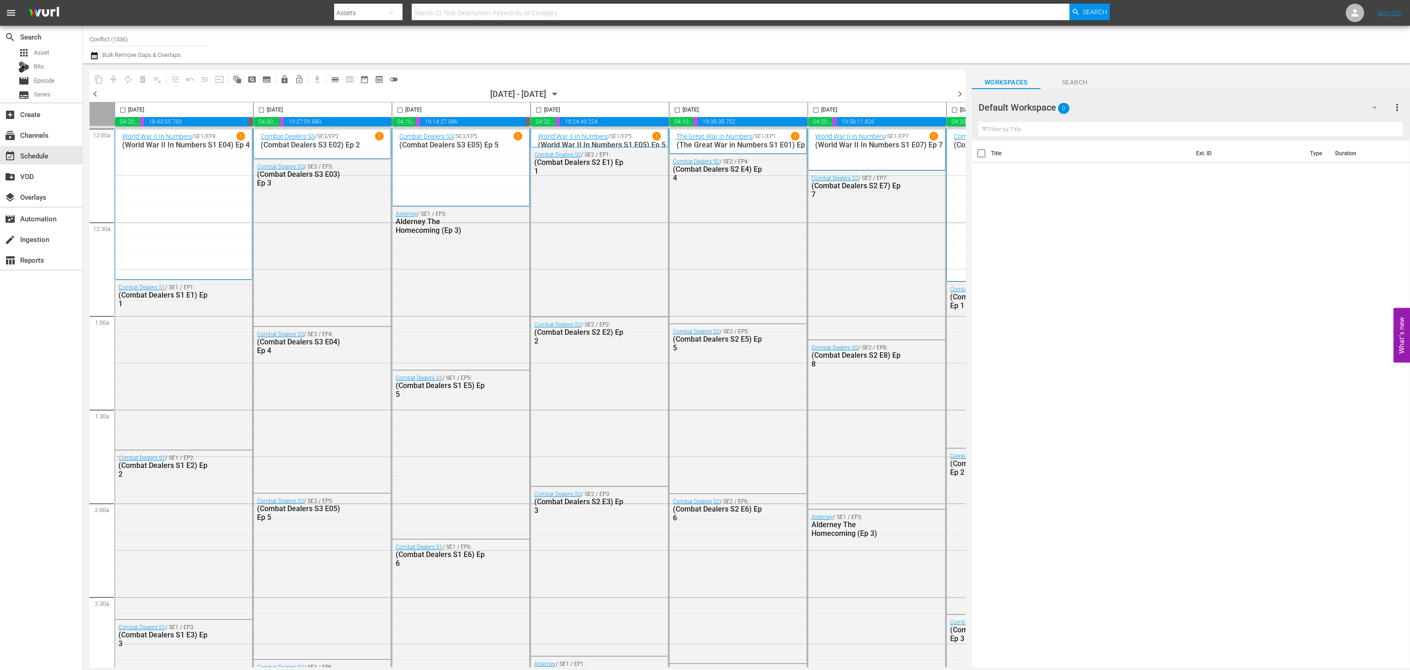
click at [123, 107] on input "checkbox" at bounding box center [122, 111] width 11 height 11
checkbox input "true"
click at [263, 113] on input "checkbox" at bounding box center [261, 111] width 11 height 11
checkbox input "true"
click at [397, 109] on input "checkbox" at bounding box center [400, 111] width 11 height 11
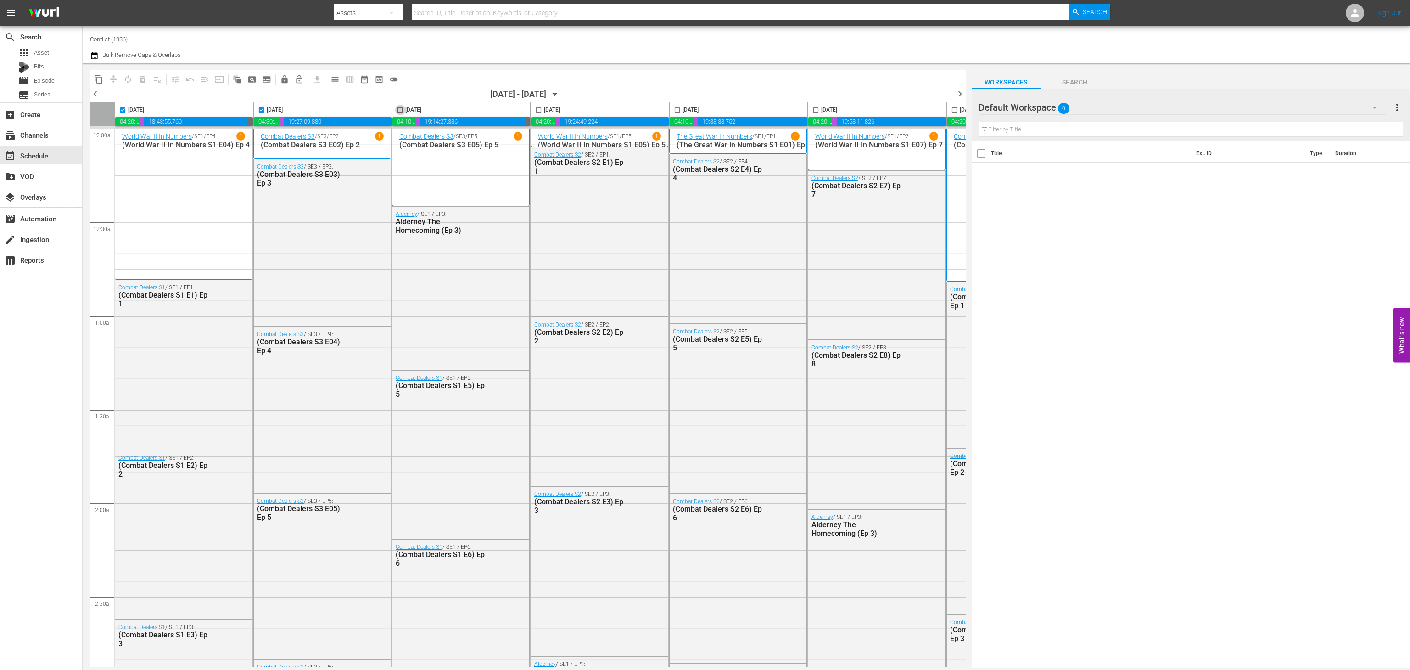
checkbox input "true"
click at [544, 108] on input "checkbox" at bounding box center [538, 111] width 11 height 11
checkbox input "true"
click at [679, 112] on input "checkbox" at bounding box center [677, 111] width 11 height 11
checkbox input "true"
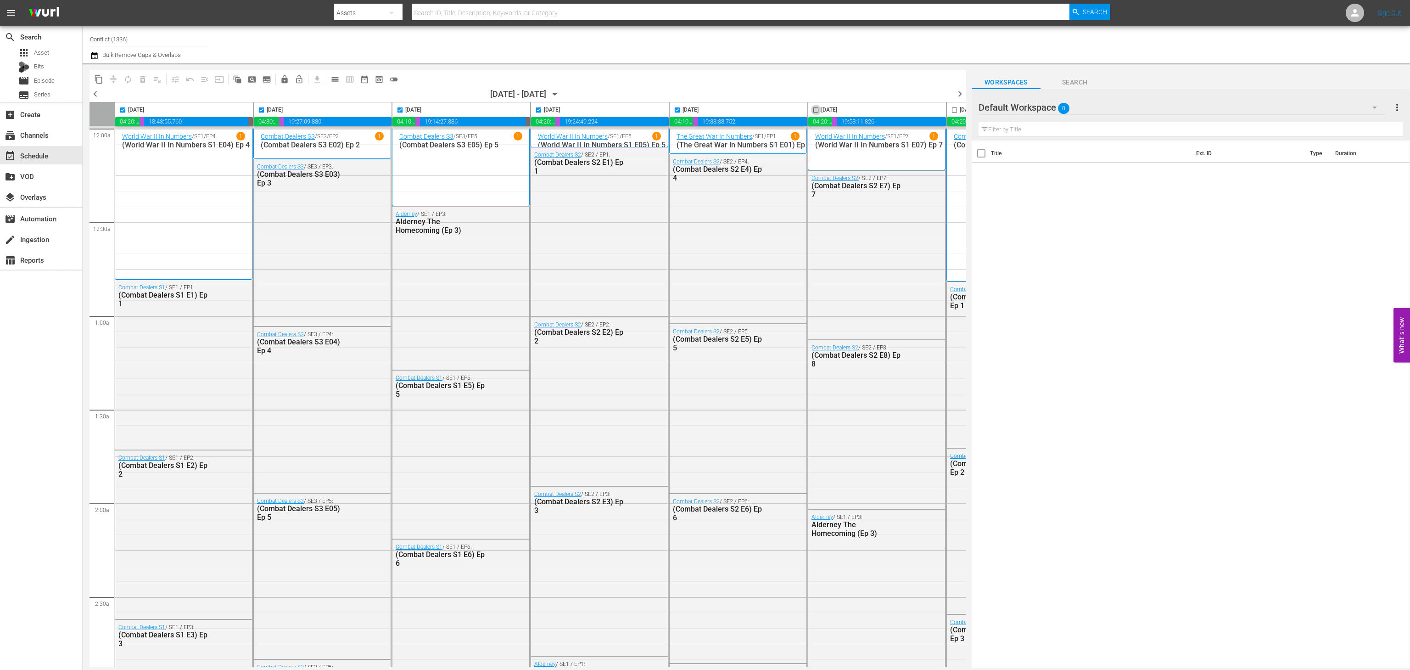
click at [816, 109] on input "checkbox" at bounding box center [815, 111] width 11 height 11
checkbox input "true"
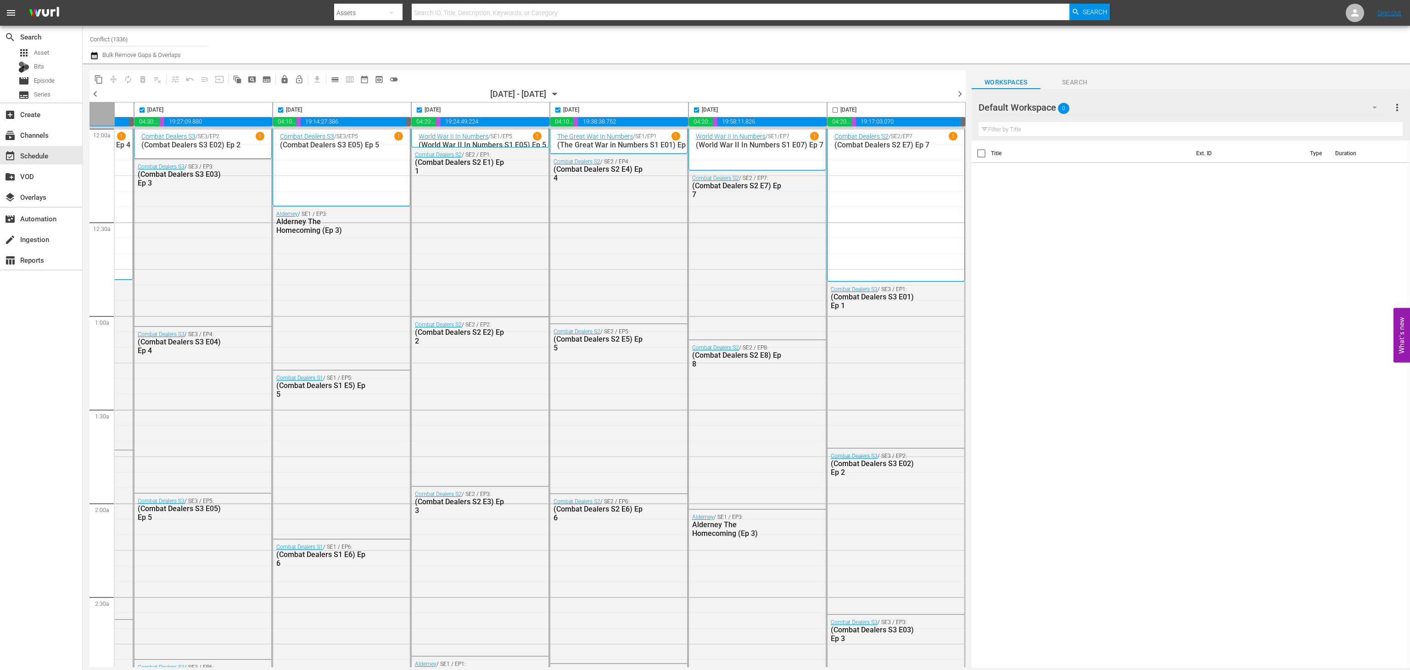
scroll to position [0, 127]
click at [832, 109] on input "checkbox" at bounding box center [835, 111] width 11 height 11
checkbox input "true"
click at [97, 78] on span "content_copy" at bounding box center [98, 79] width 9 height 9
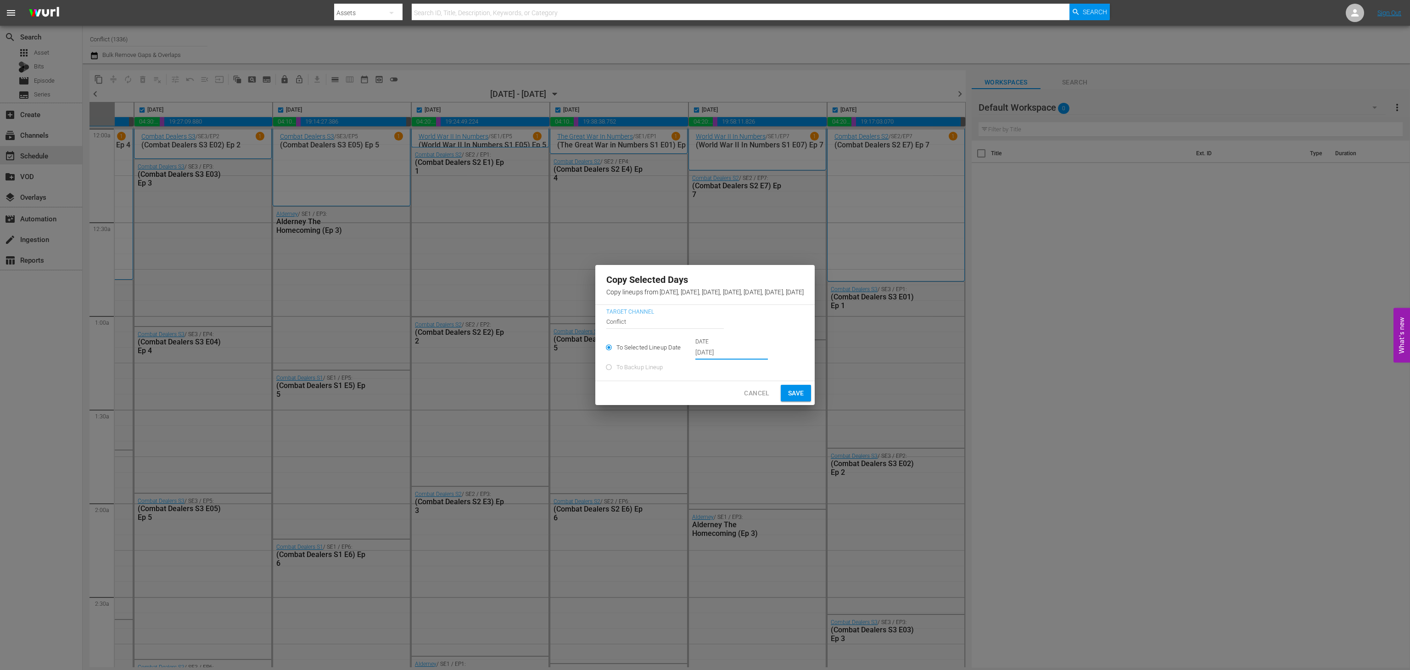
click at [695, 354] on input "Sep 6th 2025" at bounding box center [731, 353] width 73 height 14
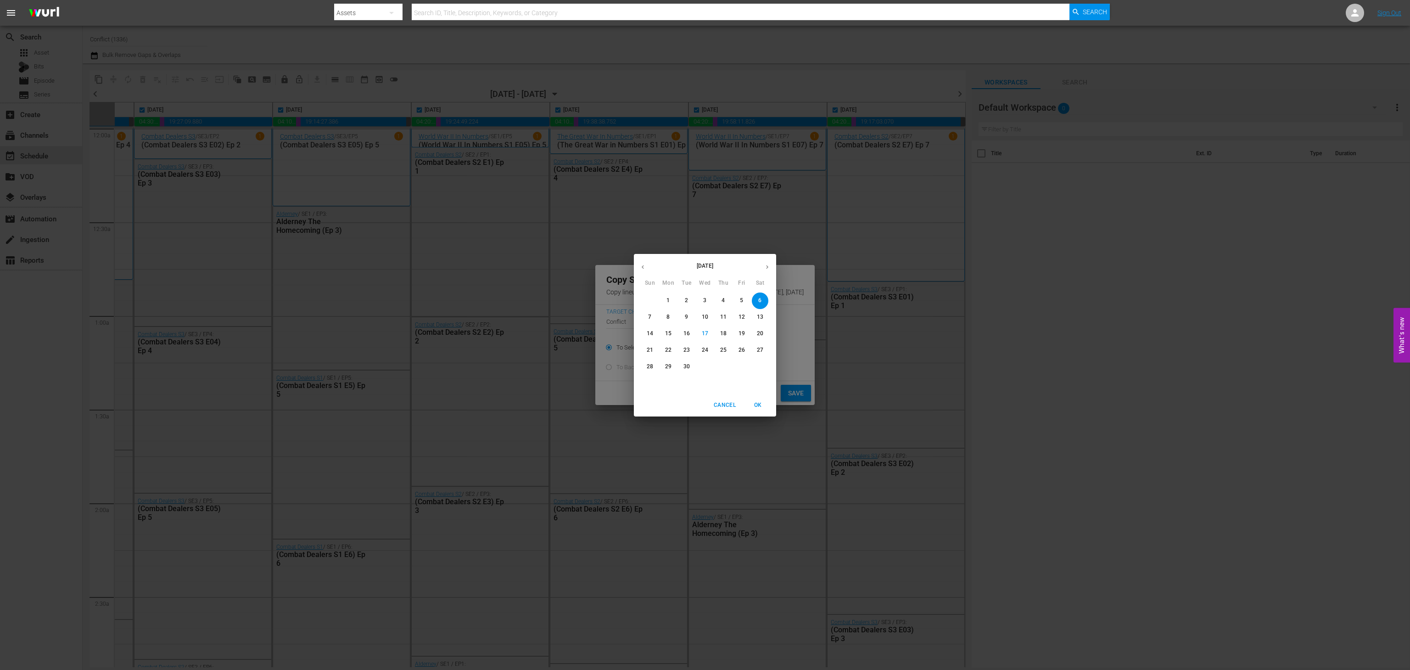
click at [769, 263] on icon "button" at bounding box center [767, 266] width 7 height 7
click at [758, 302] on p "4" at bounding box center [759, 300] width 3 height 8
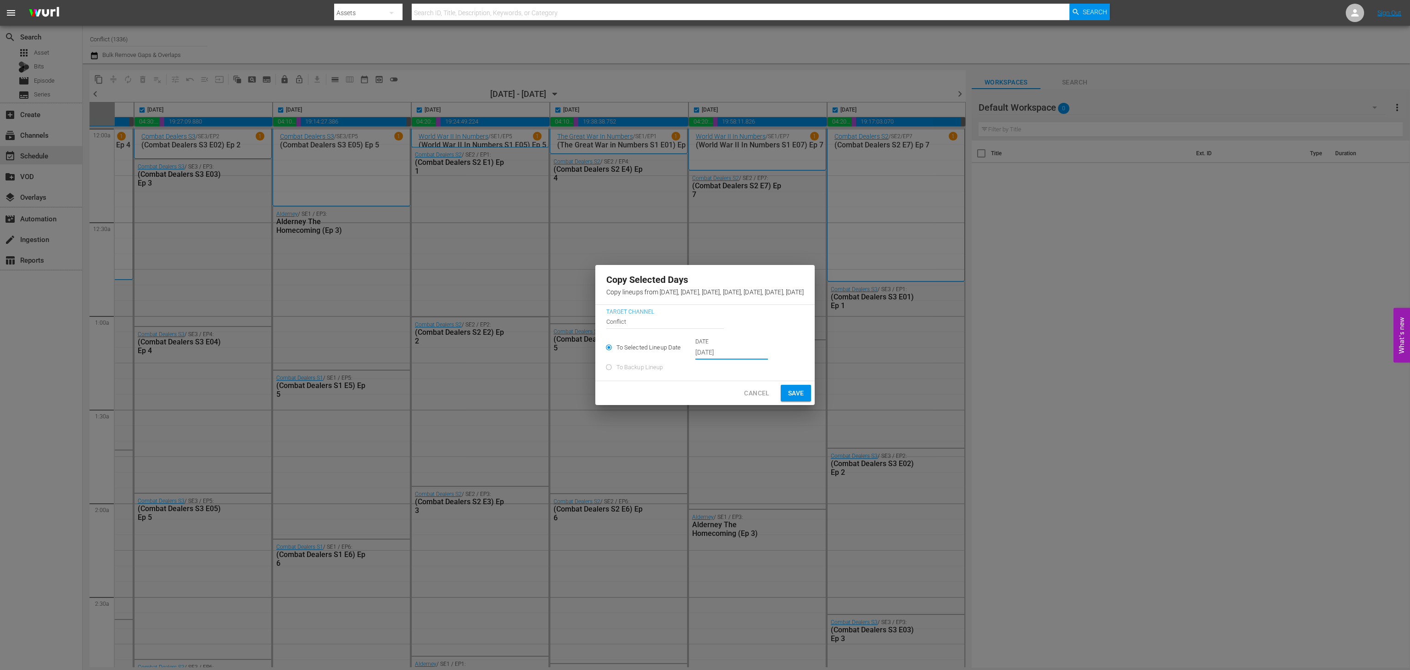
click at [804, 399] on span "Save" at bounding box center [796, 392] width 16 height 11
type input "Sep 6th 2025"
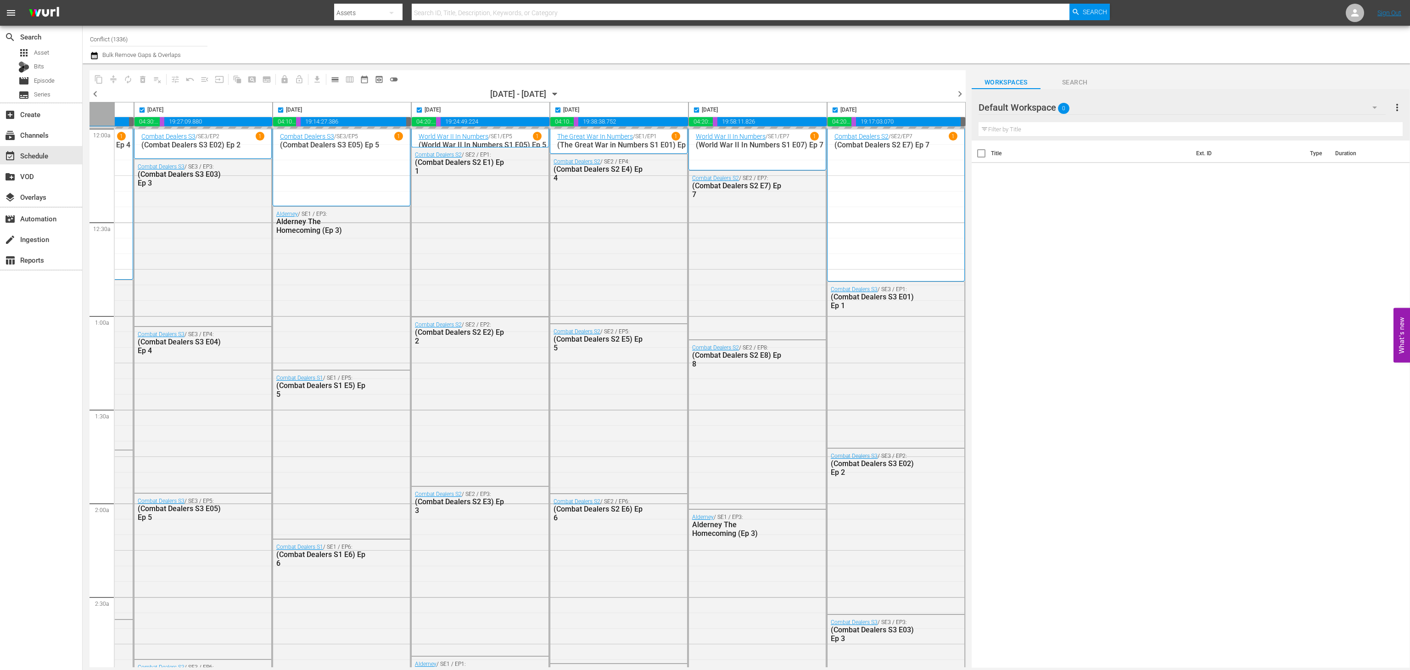
click at [560, 98] on icon "button" at bounding box center [555, 94] width 10 height 10
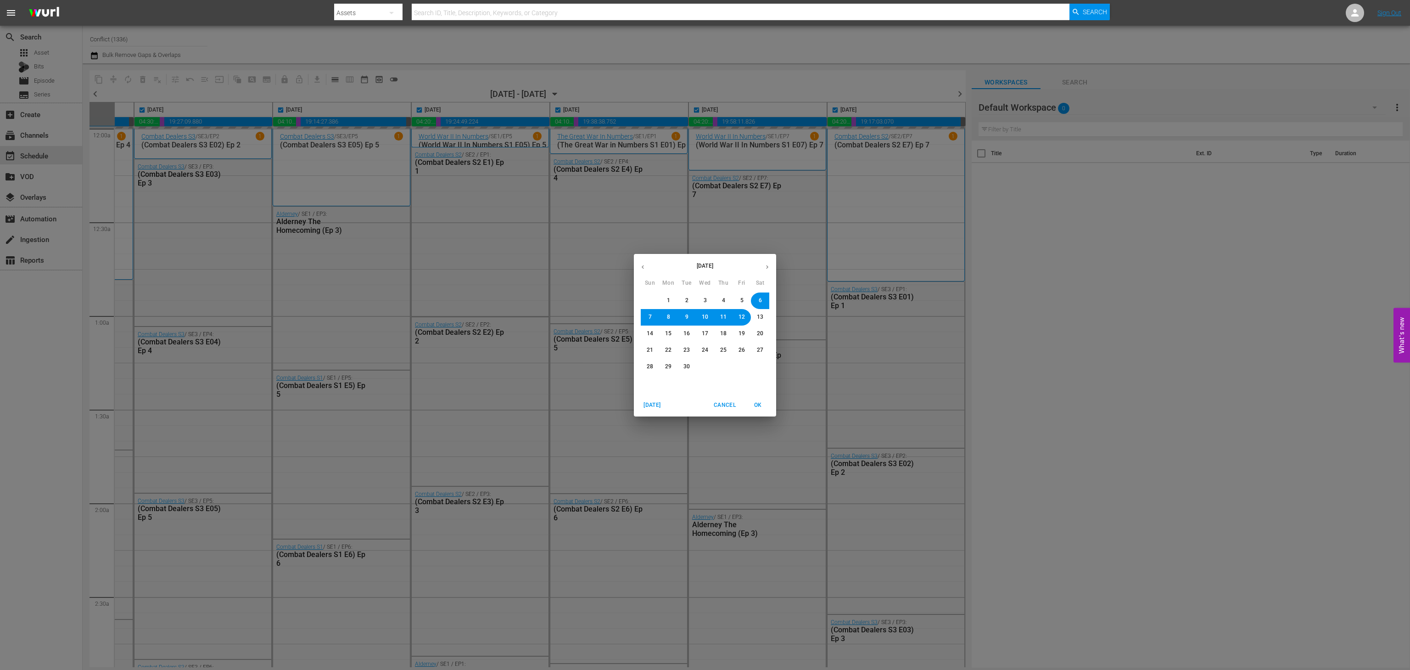
click at [676, 366] on button "29" at bounding box center [668, 366] width 17 height 17
click at [750, 408] on span "OK" at bounding box center [758, 405] width 22 height 10
checkbox input "false"
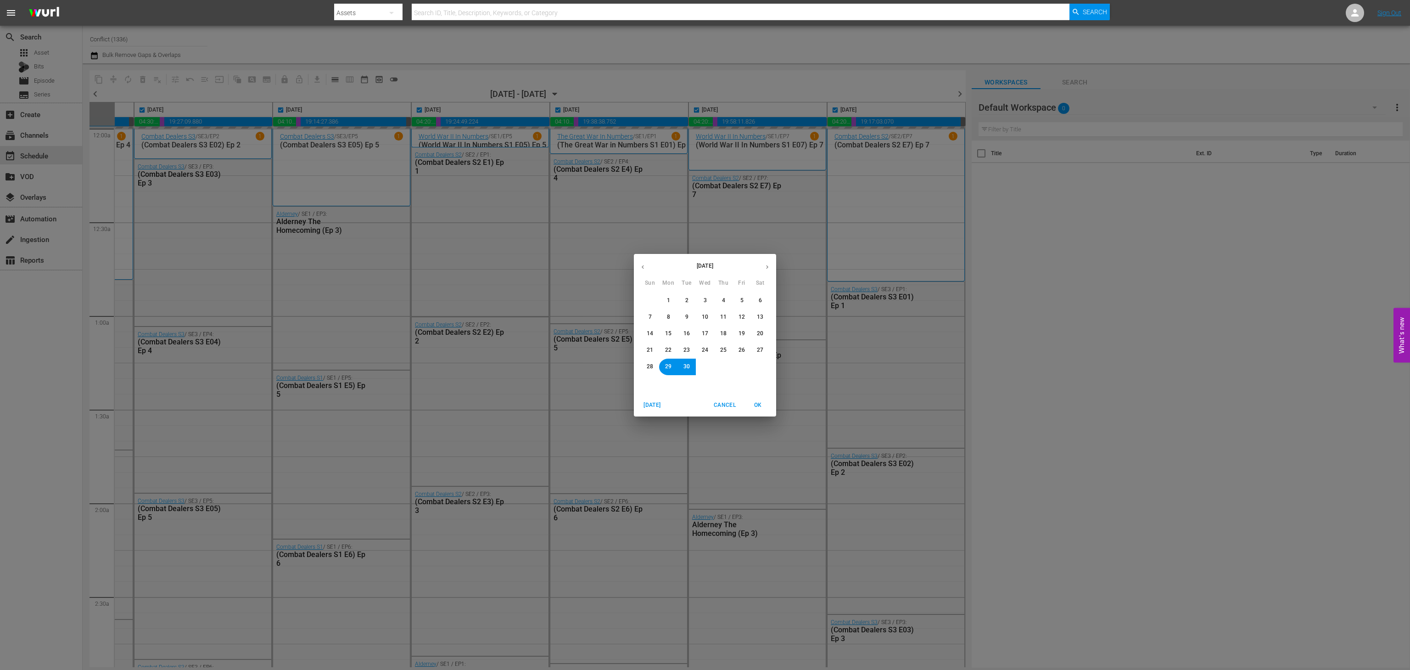
checkbox input "false"
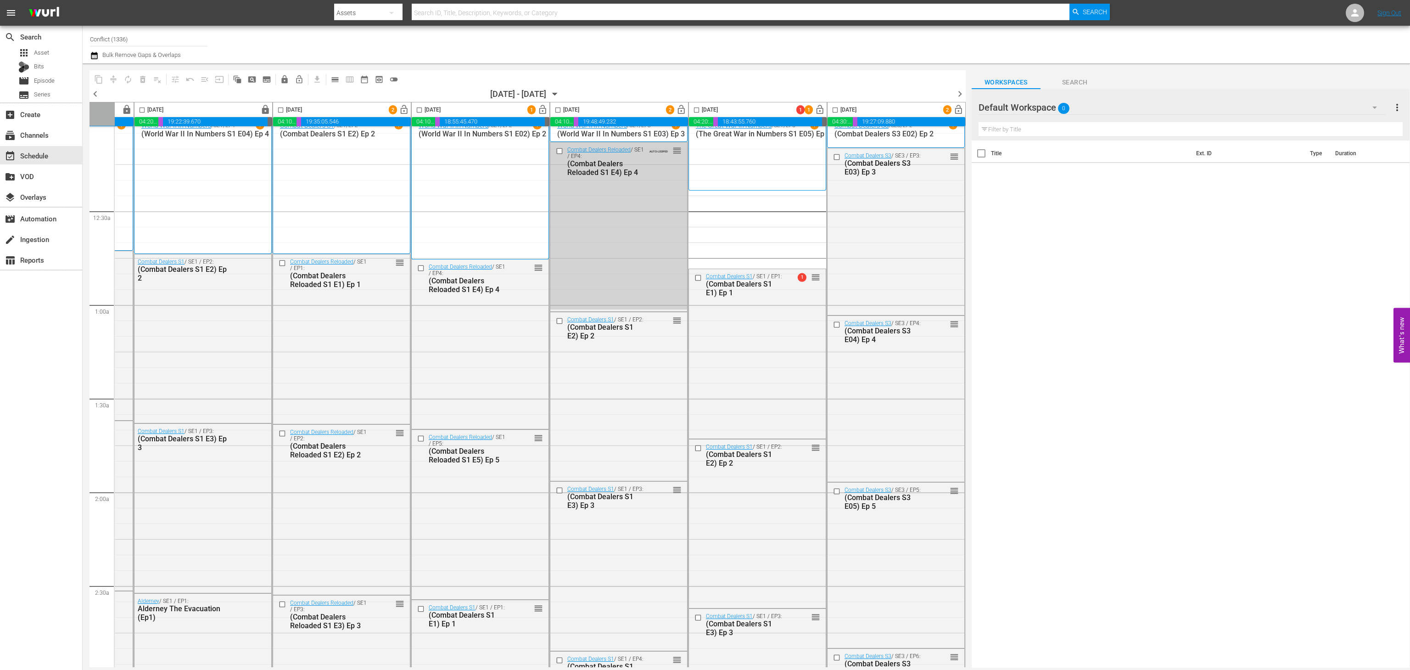
scroll to position [0, 127]
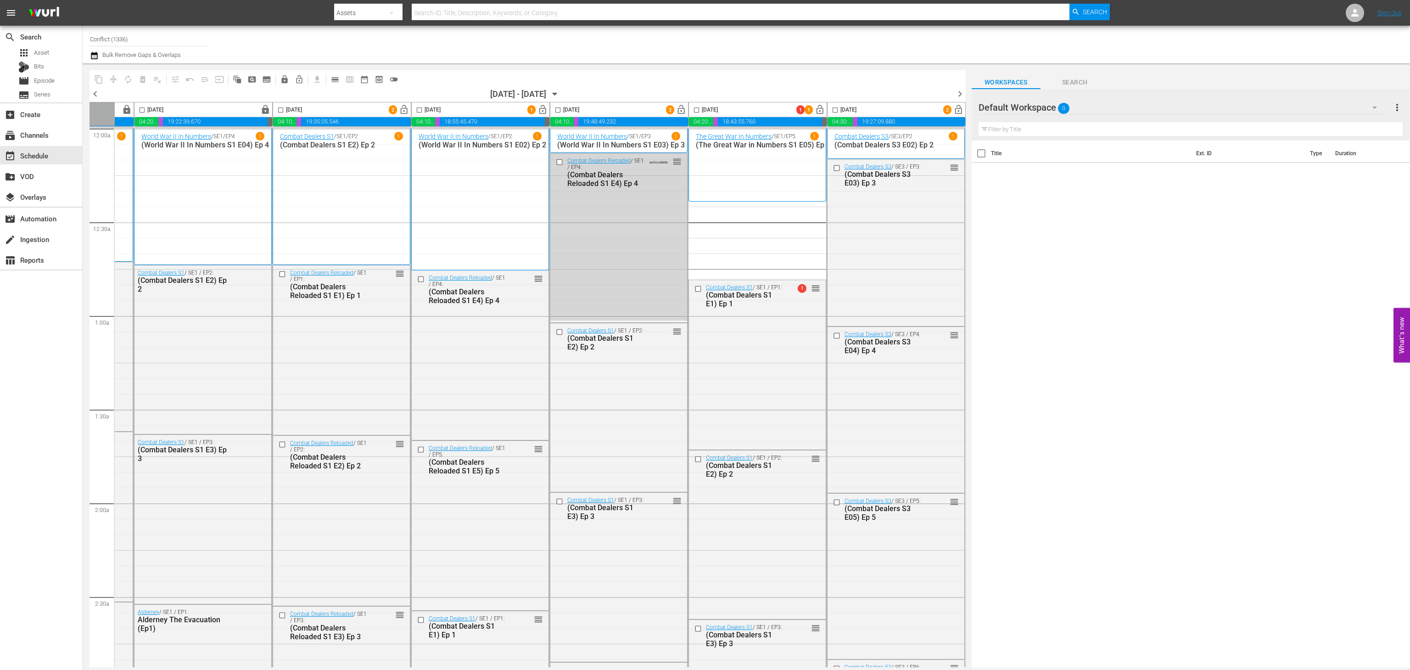
click at [560, 93] on icon "button" at bounding box center [555, 94] width 10 height 10
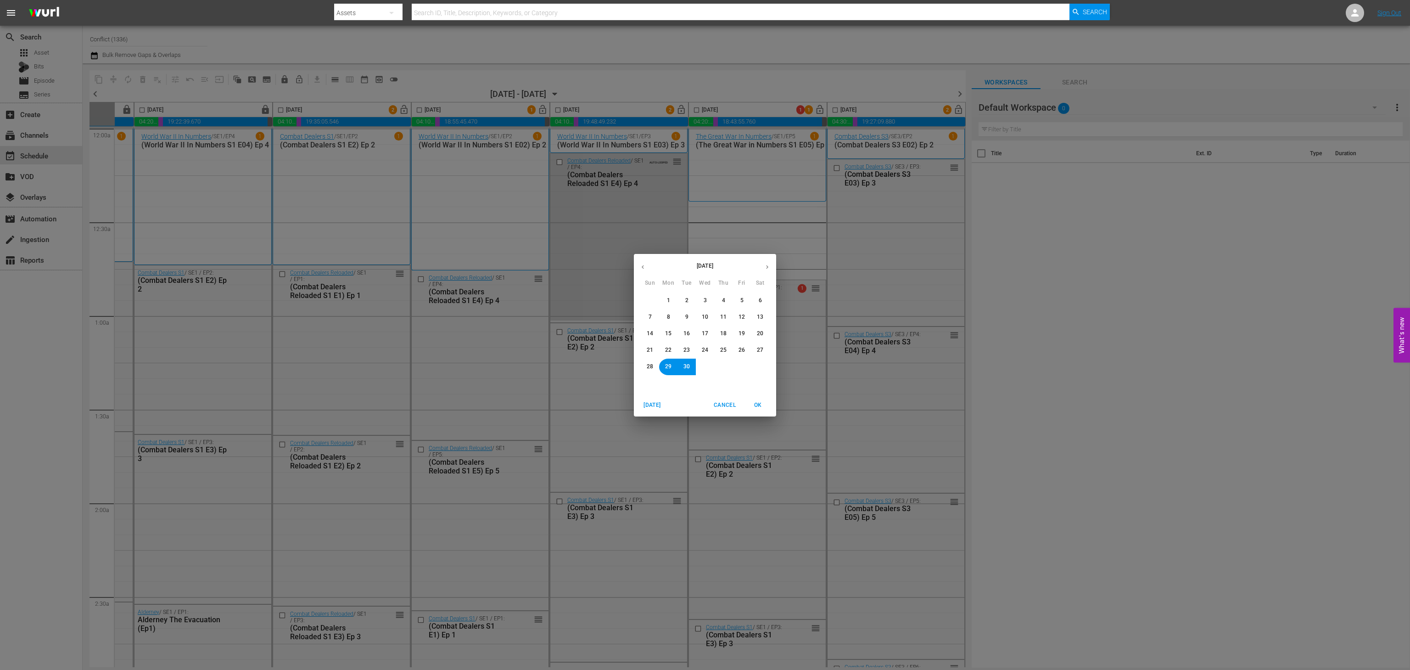
click at [763, 267] on button "button" at bounding box center [767, 267] width 18 height 18
click at [739, 299] on span "3" at bounding box center [742, 300] width 6 height 8
click at [754, 406] on span "OK" at bounding box center [758, 405] width 22 height 10
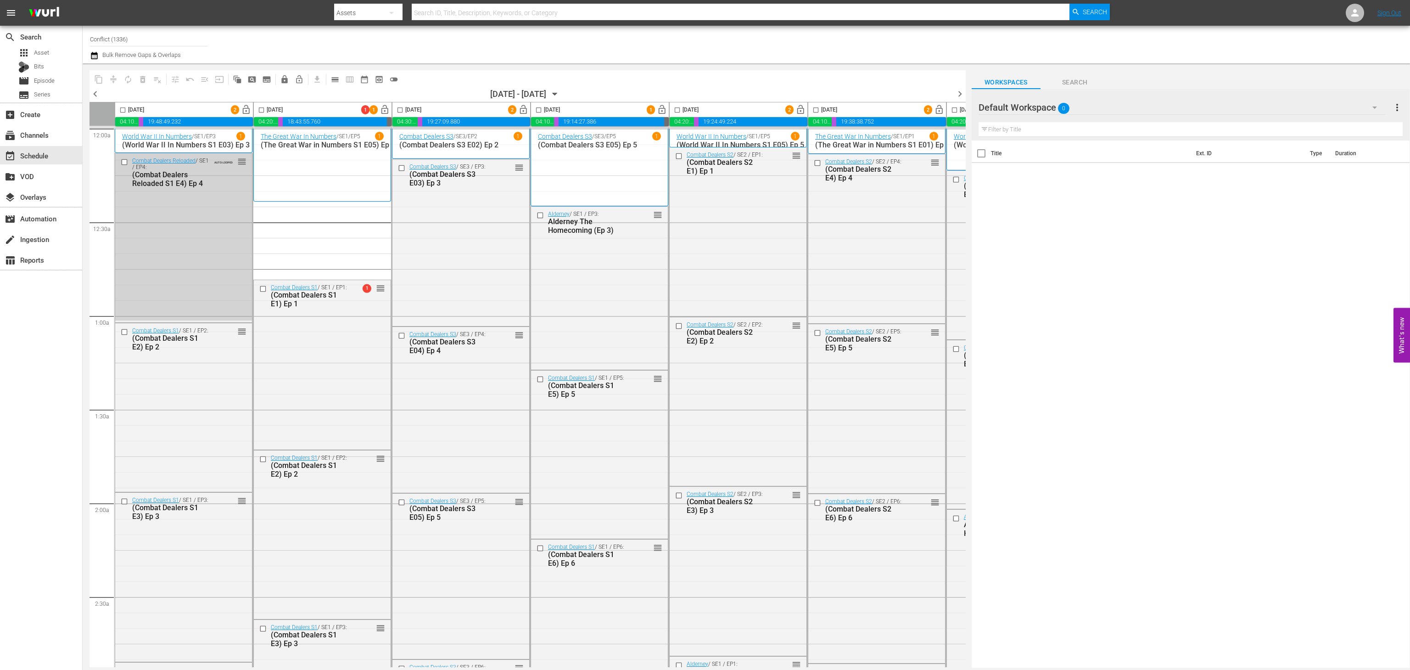
click at [121, 159] on input "checkbox" at bounding box center [126, 162] width 10 height 8
click at [143, 81] on span "delete_forever_outlined" at bounding box center [142, 79] width 9 height 9
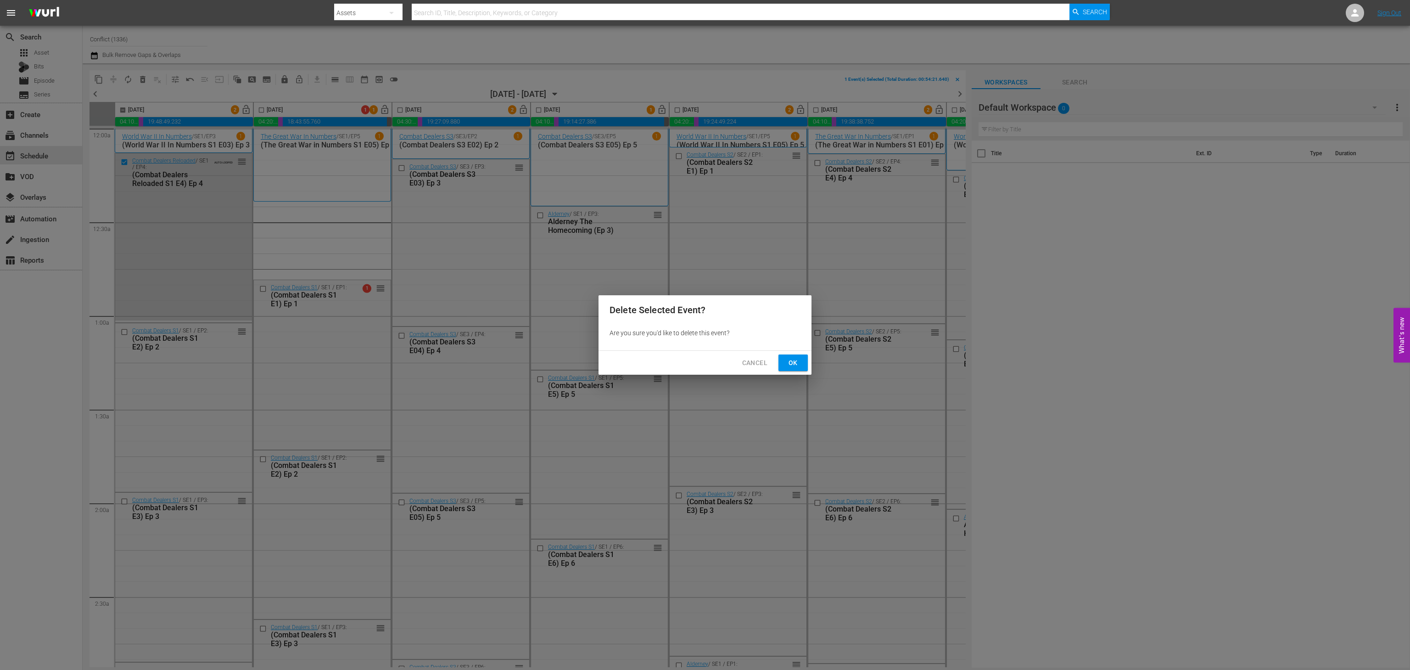
click at [788, 367] on span "Ok" at bounding box center [793, 362] width 15 height 11
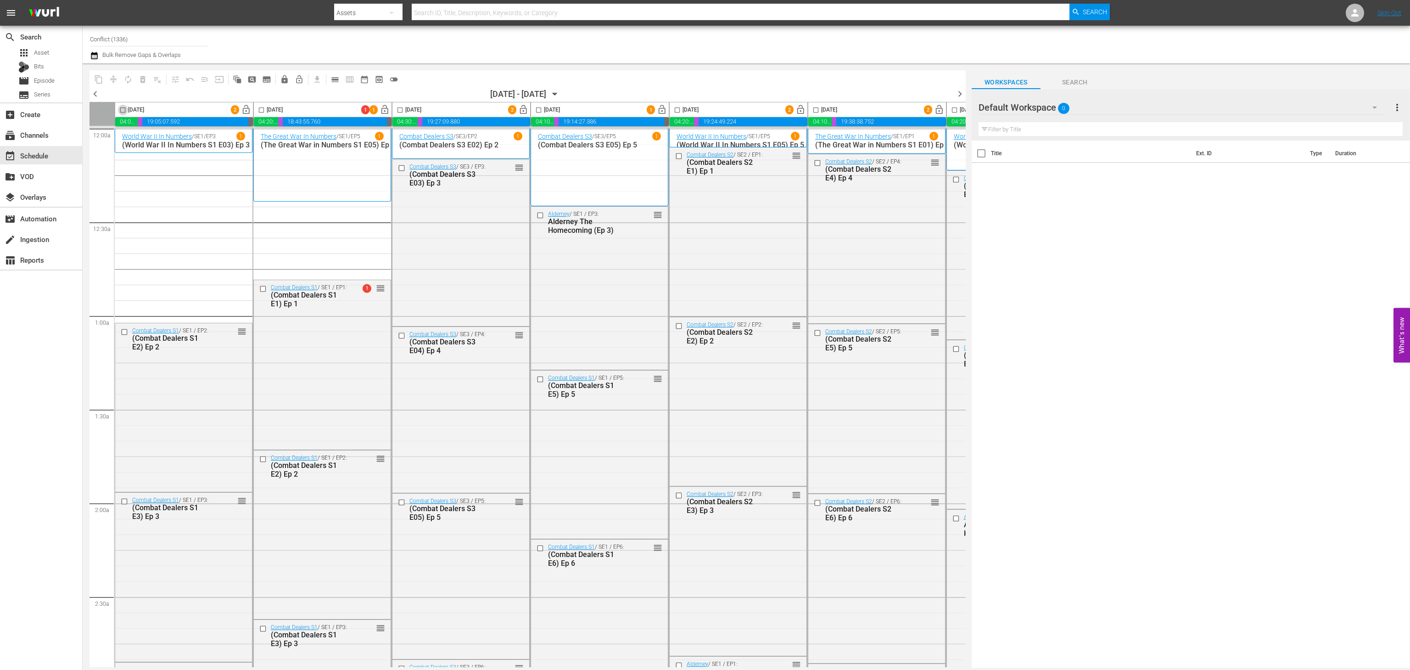
click at [122, 112] on input "checkbox" at bounding box center [122, 111] width 11 height 11
checkbox input "true"
click at [262, 112] on input "checkbox" at bounding box center [261, 111] width 11 height 11
checkbox input "true"
click at [404, 108] on input "checkbox" at bounding box center [400, 111] width 11 height 11
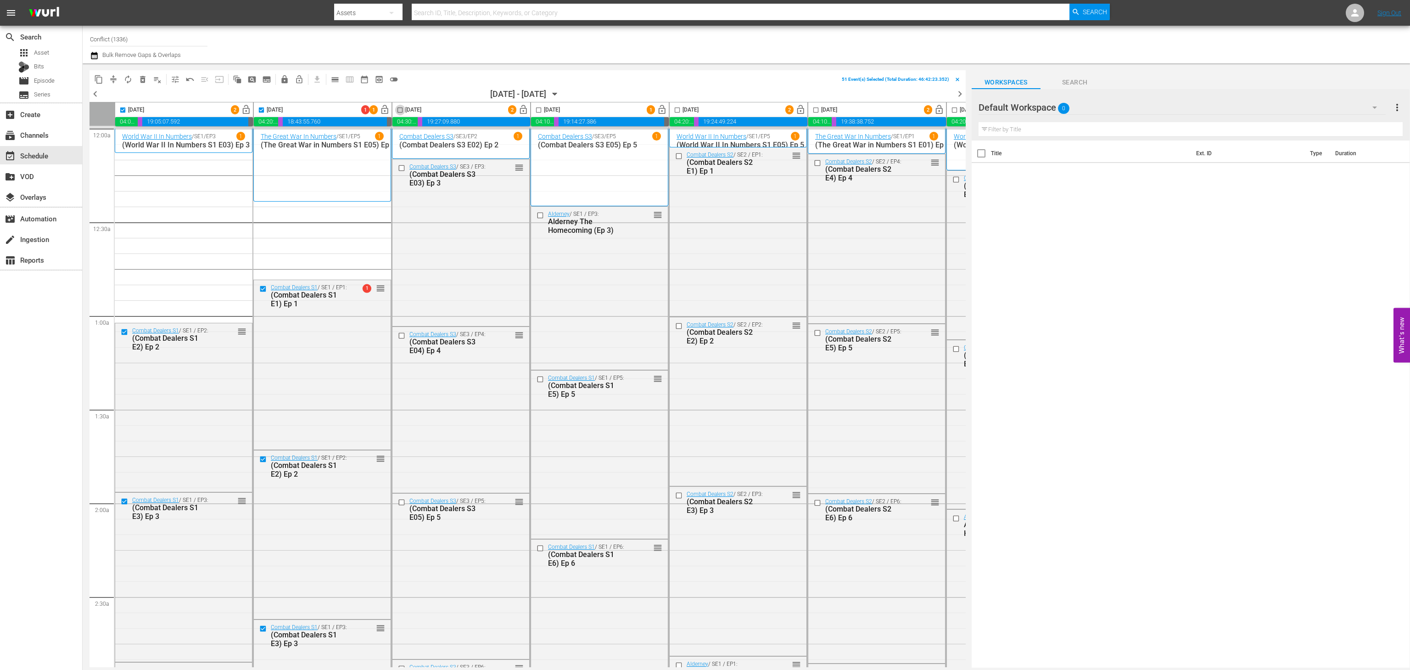
checkbox input "true"
click at [536, 112] on input "checkbox" at bounding box center [538, 111] width 11 height 11
checkbox input "true"
click at [676, 109] on input "checkbox" at bounding box center [677, 111] width 11 height 11
checkbox input "true"
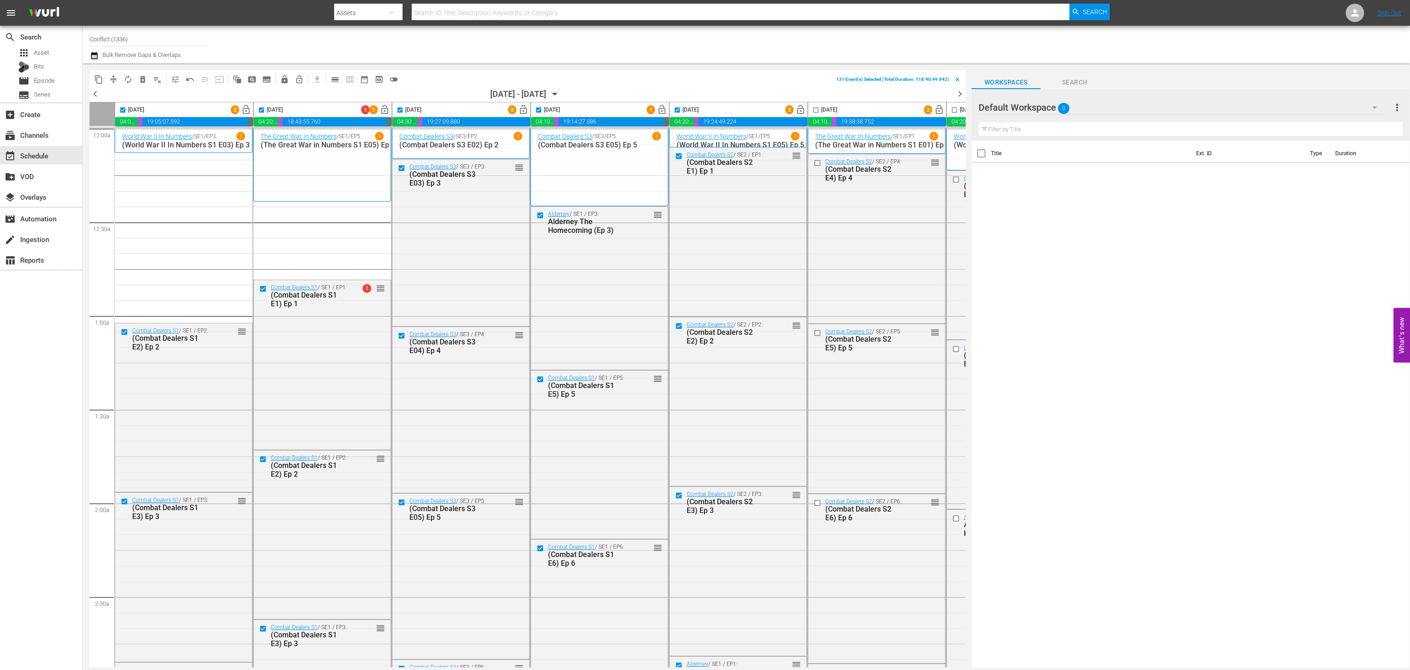
click at [819, 109] on input "checkbox" at bounding box center [815, 111] width 11 height 11
checkbox input "true"
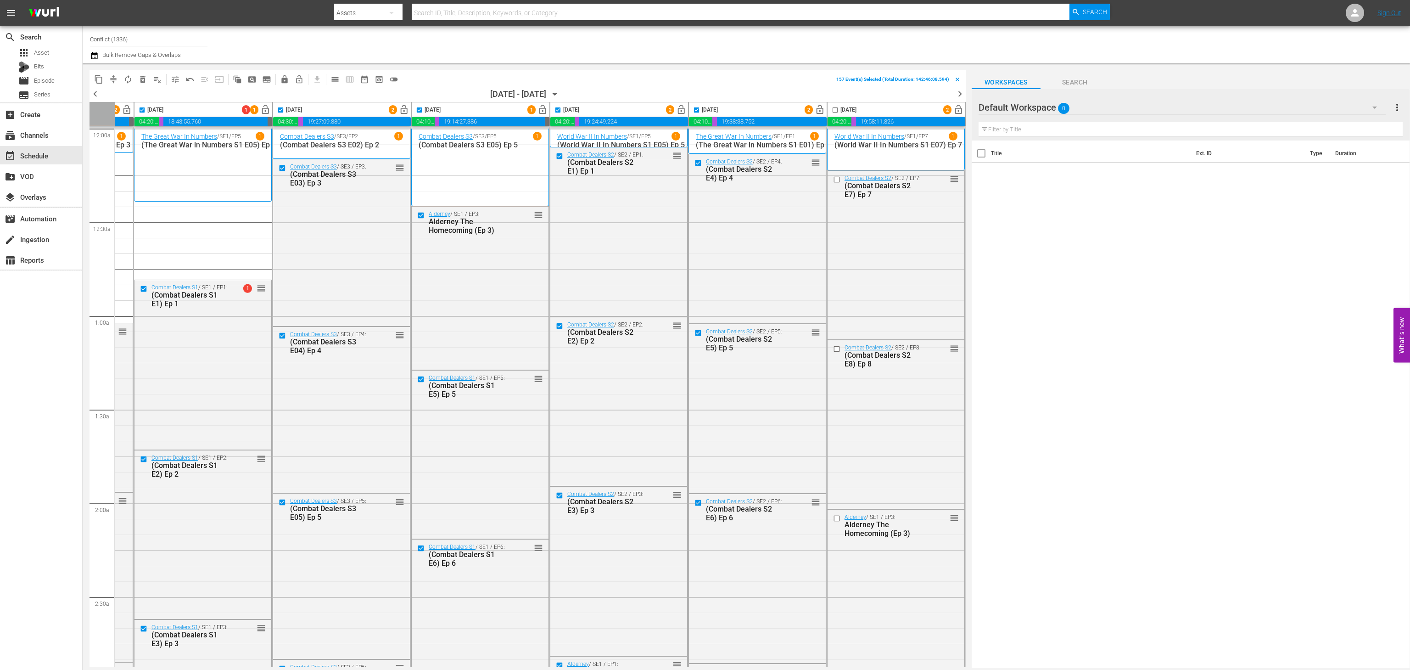
click at [830, 109] on input "checkbox" at bounding box center [835, 111] width 11 height 11
checkbox input "true"
click at [95, 55] on icon "button" at bounding box center [94, 55] width 9 height 11
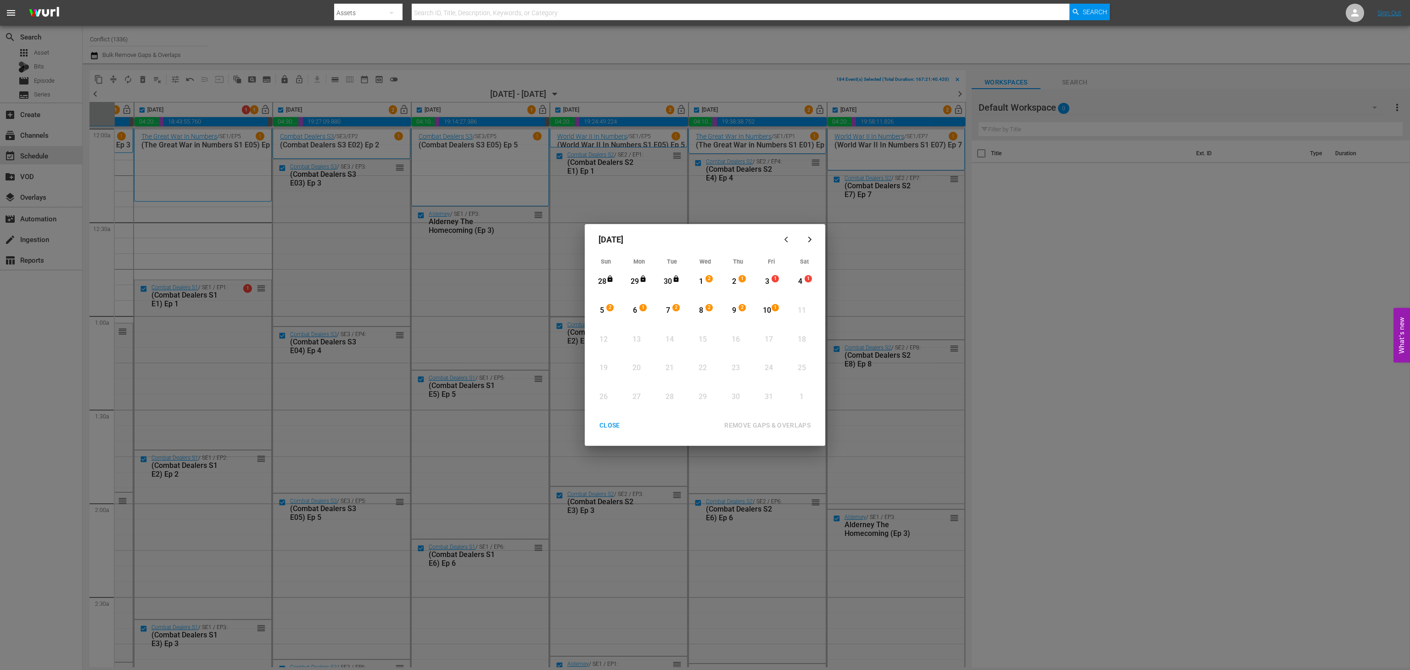
click at [702, 280] on div "1" at bounding box center [700, 281] width 11 height 11
click at [769, 314] on div "10" at bounding box center [766, 310] width 11 height 11
click at [788, 420] on div "REMOVE GAPS & OVERLAPS" at bounding box center [767, 424] width 101 height 11
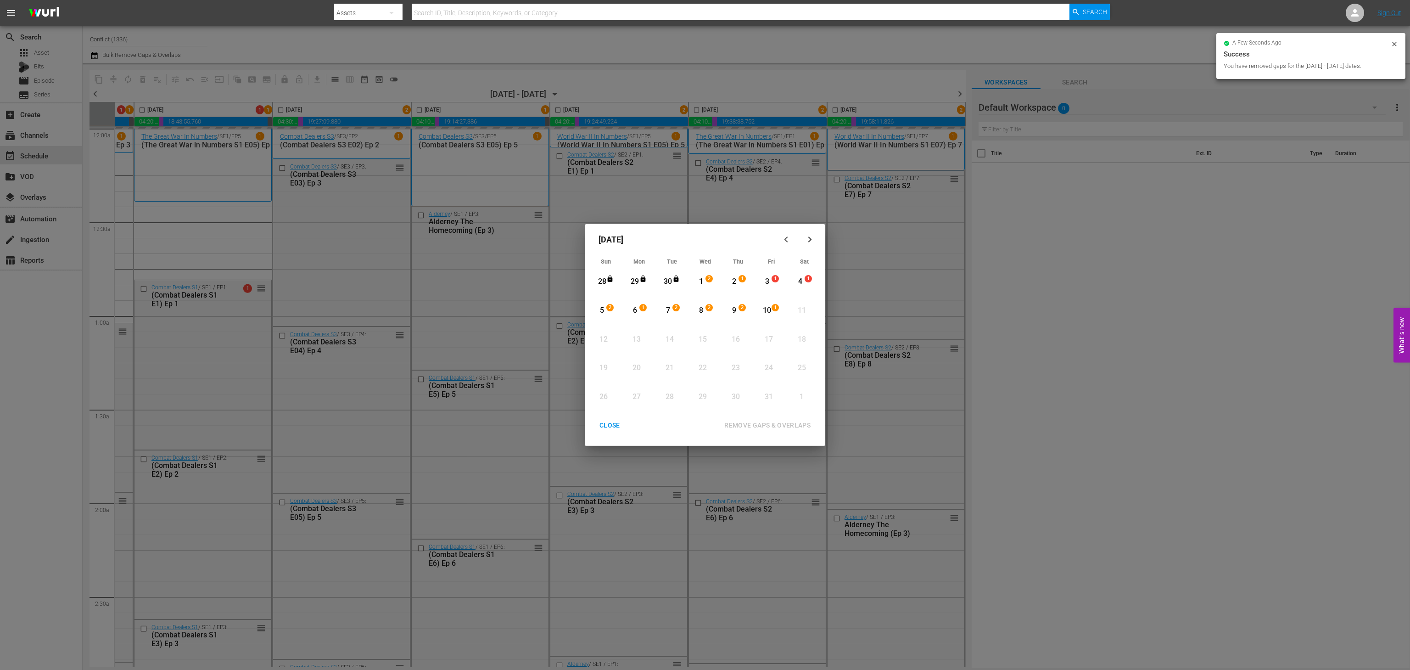
checkbox input "false"
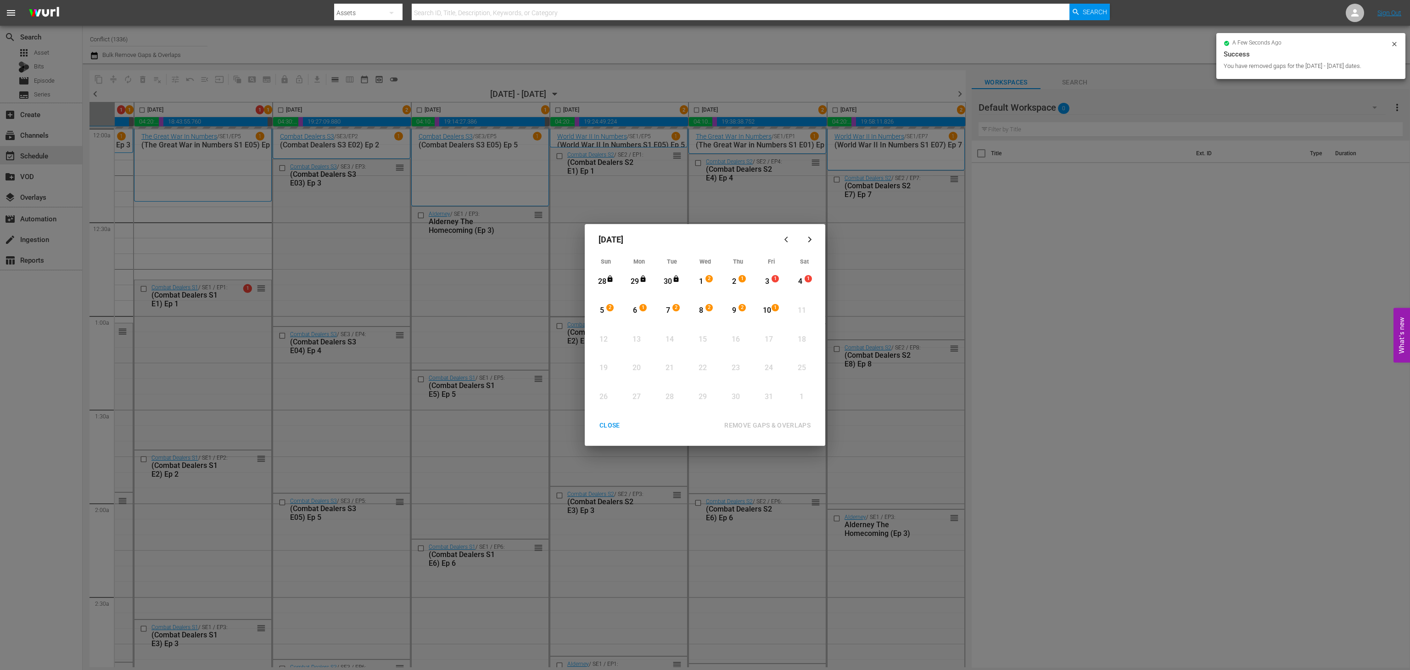
checkbox input "false"
click at [611, 425] on div "CLOSE" at bounding box center [609, 424] width 35 height 11
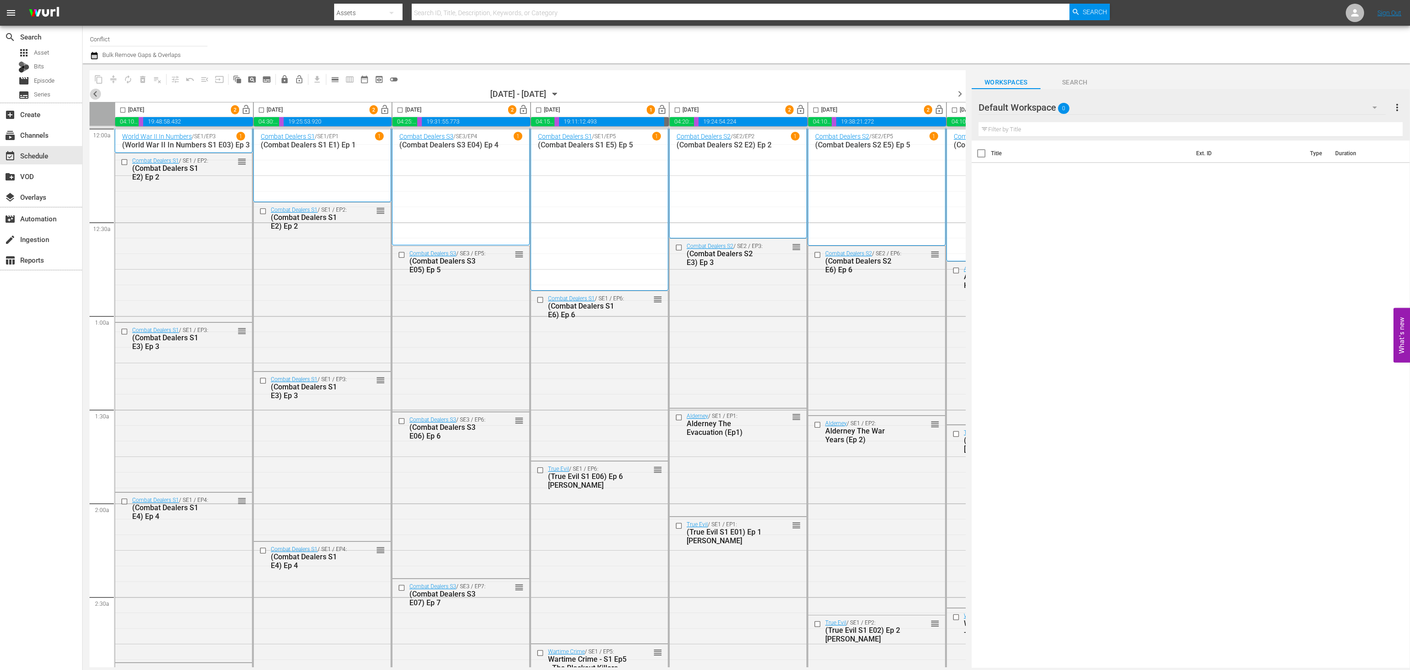
click at [95, 90] on span "chevron_left" at bounding box center [94, 93] width 11 height 11
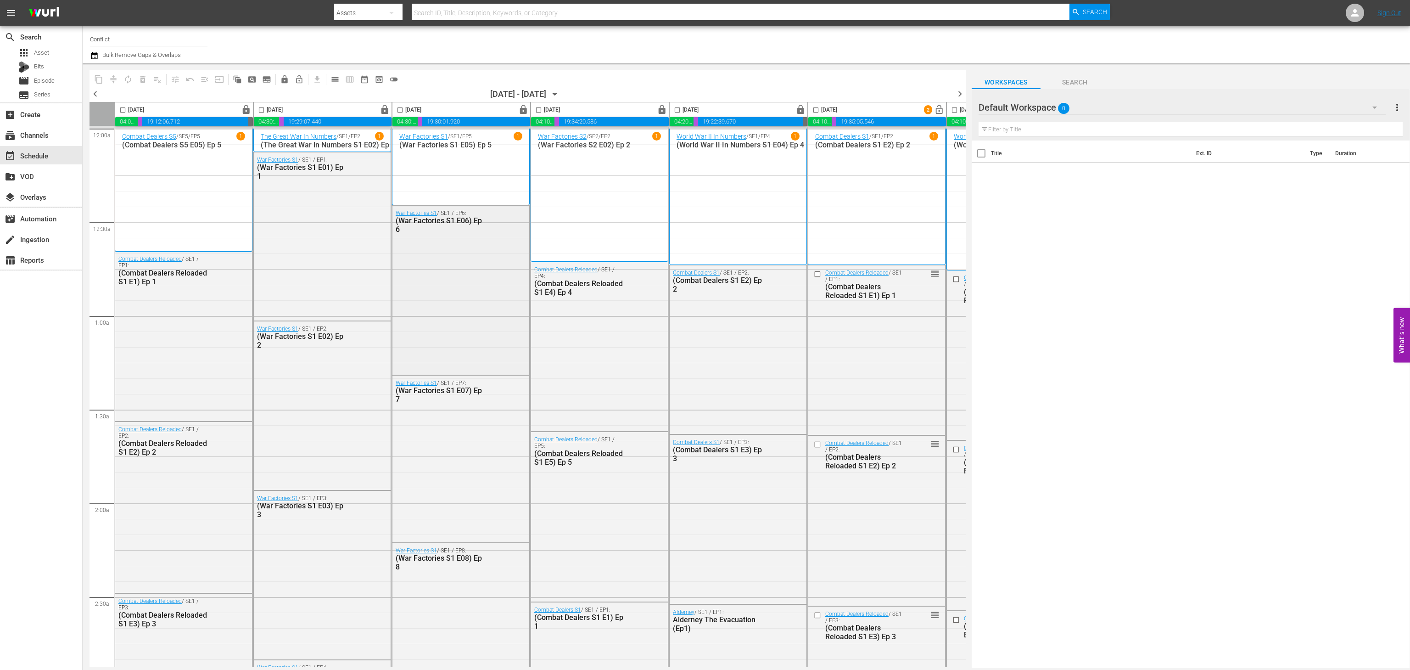
scroll to position [0, 127]
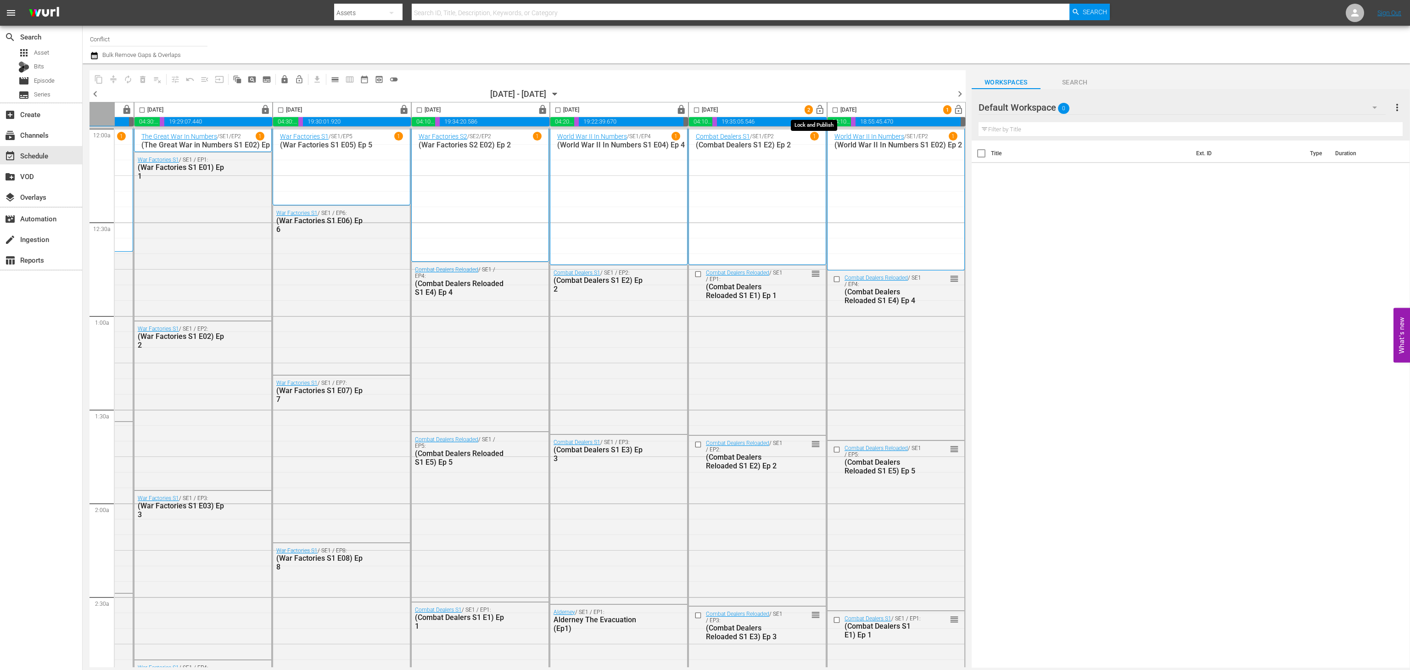
click at [815, 107] on span "lock_open" at bounding box center [820, 110] width 11 height 11
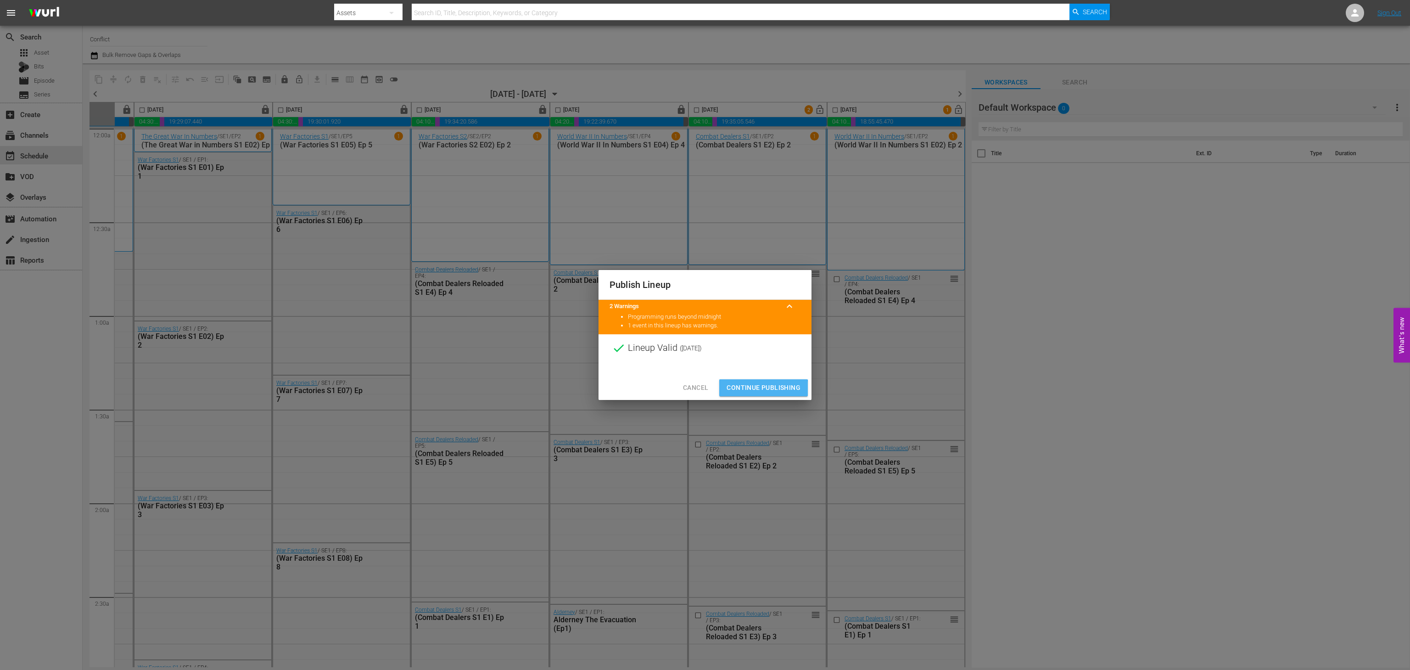
click at [746, 390] on span "Continue Publishing" at bounding box center [763, 387] width 74 height 11
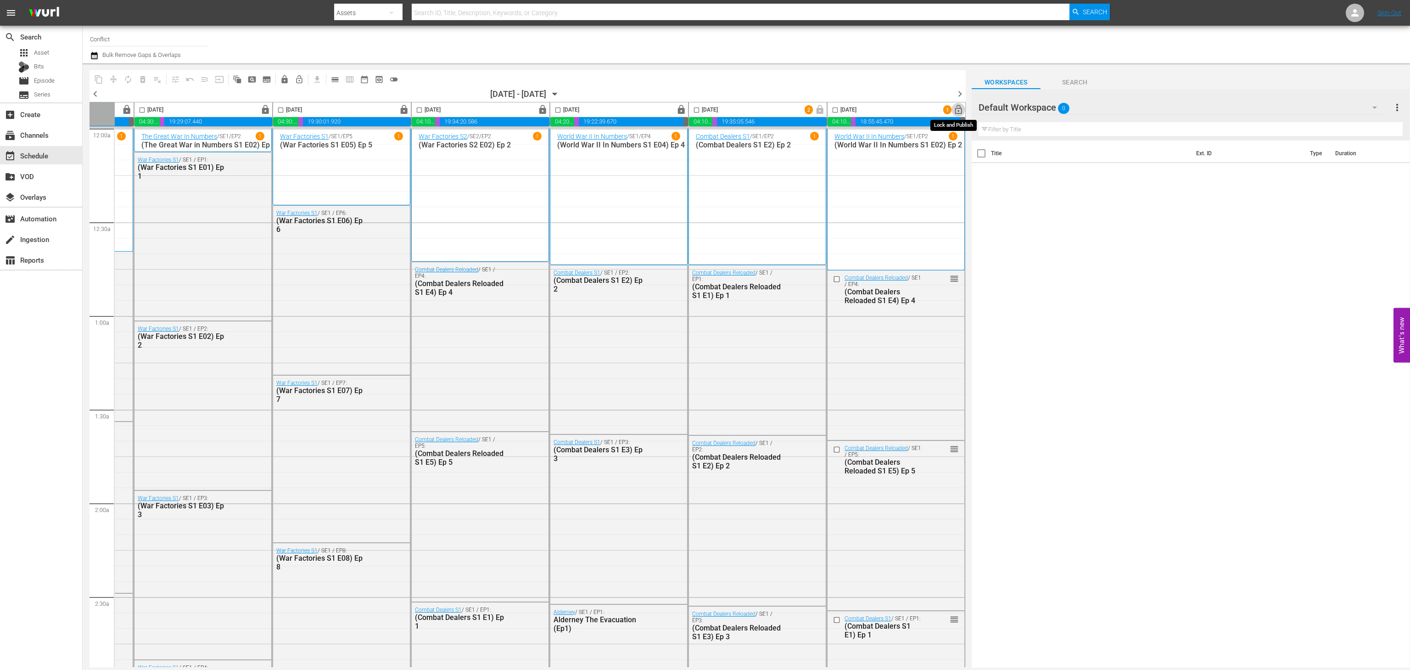
click at [955, 113] on span "lock_open" at bounding box center [958, 110] width 11 height 11
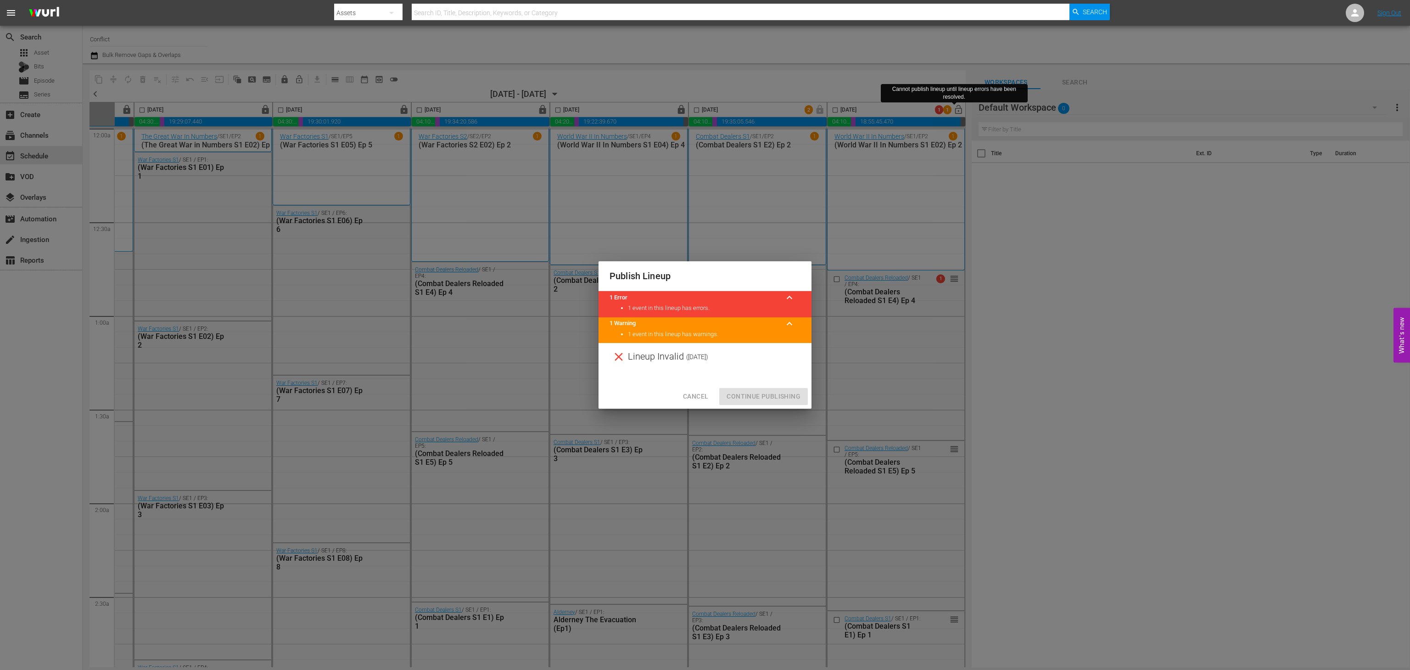
click at [699, 391] on span "Cancel" at bounding box center [695, 396] width 25 height 11
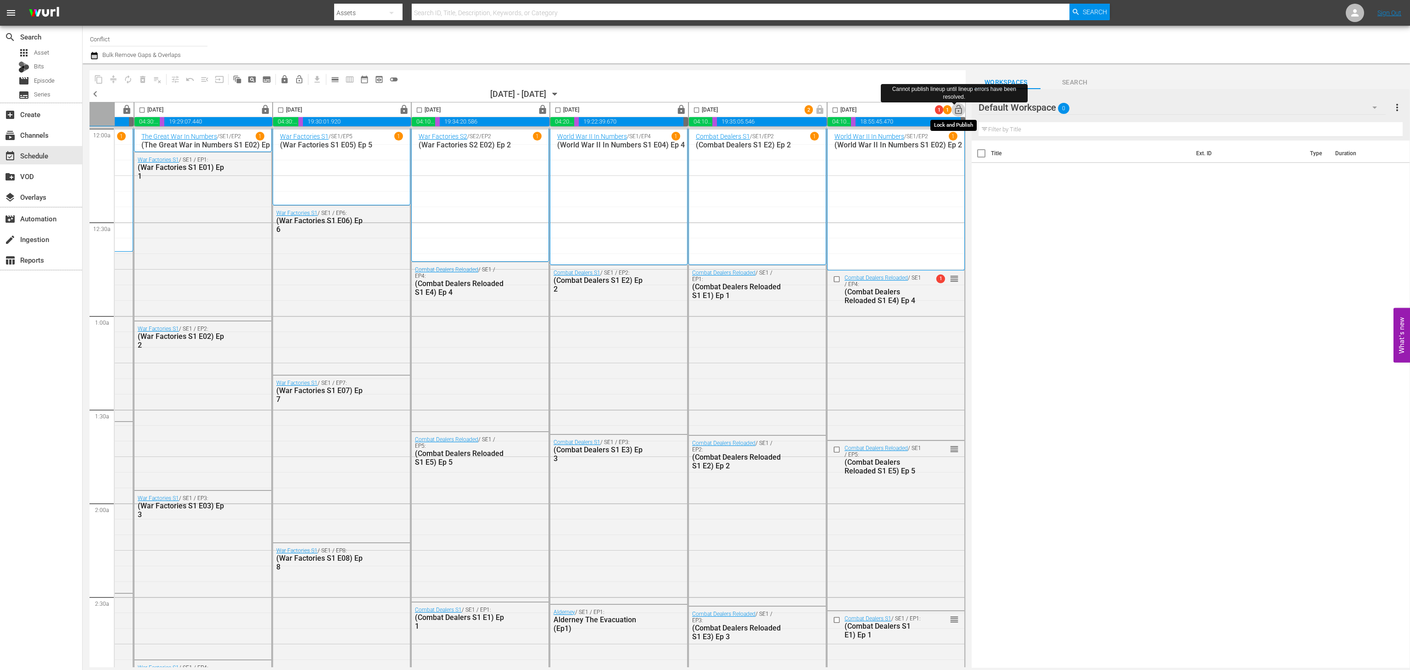
click at [956, 112] on span "lock_open" at bounding box center [958, 110] width 11 height 11
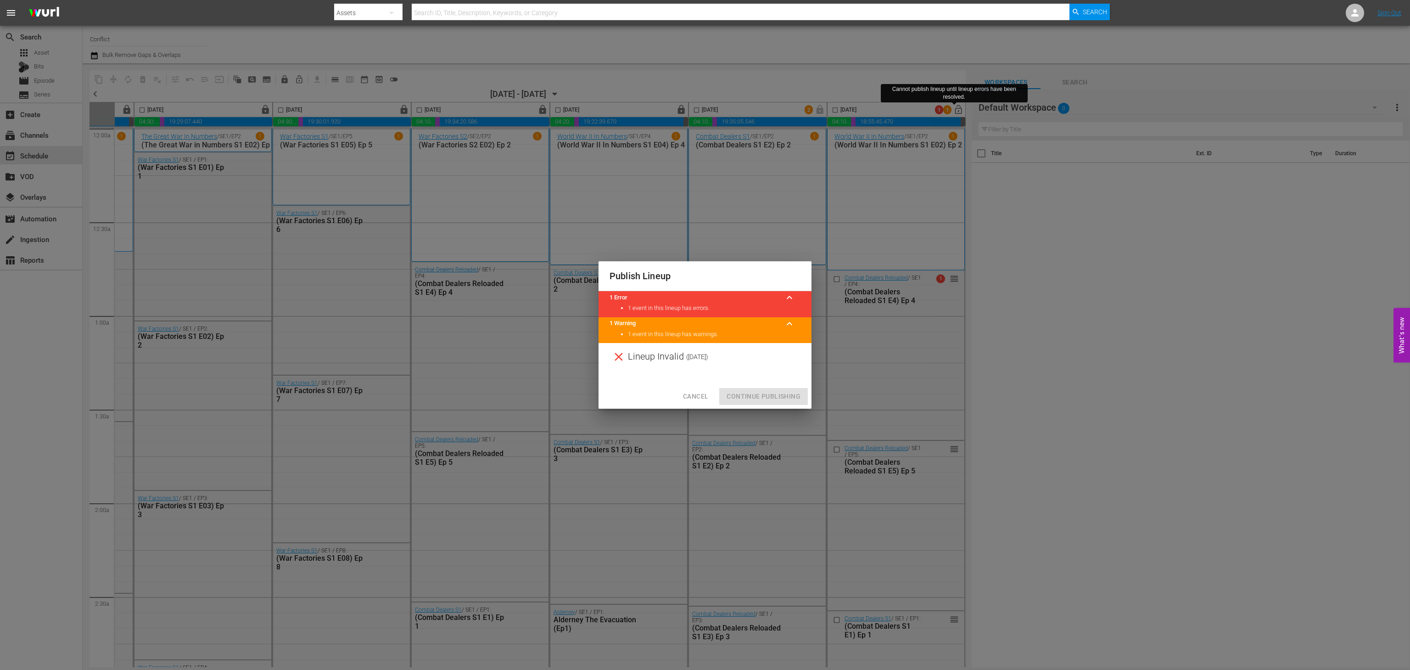
click at [705, 391] on span "Cancel" at bounding box center [695, 396] width 25 height 11
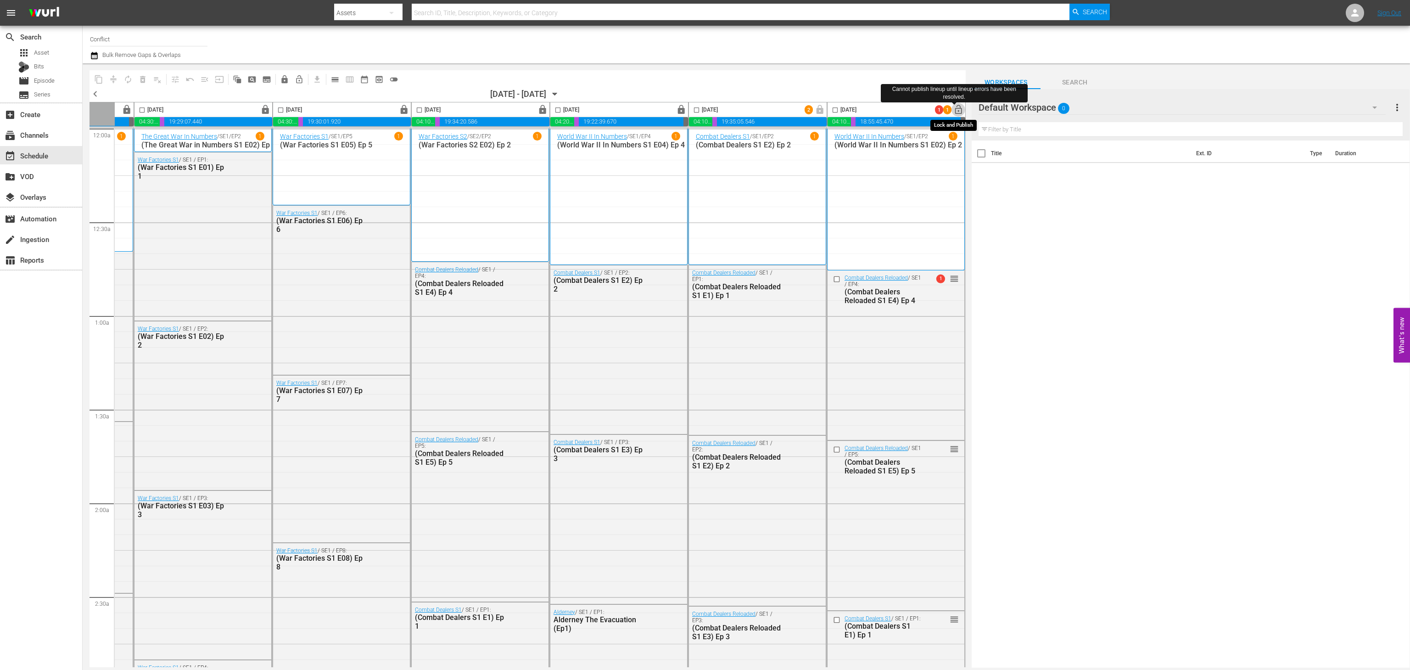
click at [953, 109] on span "lock_open" at bounding box center [958, 110] width 11 height 11
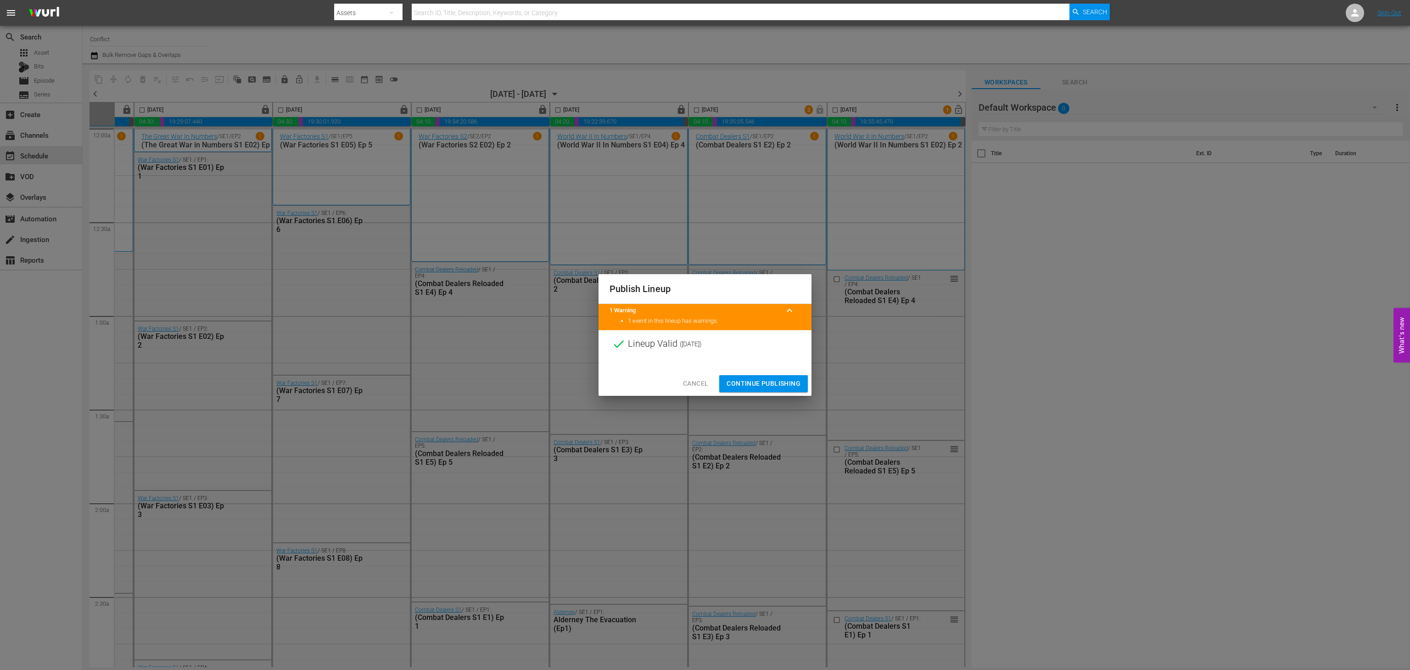
click at [736, 383] on span "Continue Publishing" at bounding box center [763, 383] width 74 height 11
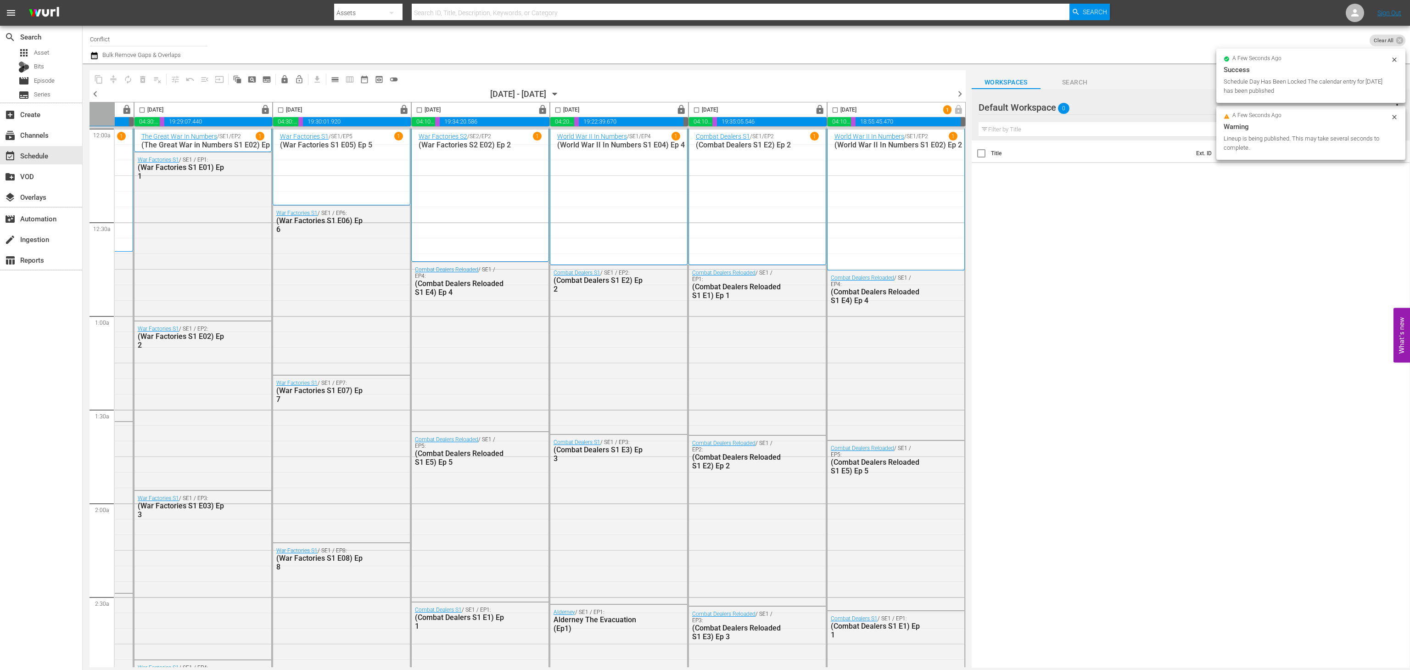
click at [961, 92] on span "chevron_right" at bounding box center [959, 93] width 11 height 11
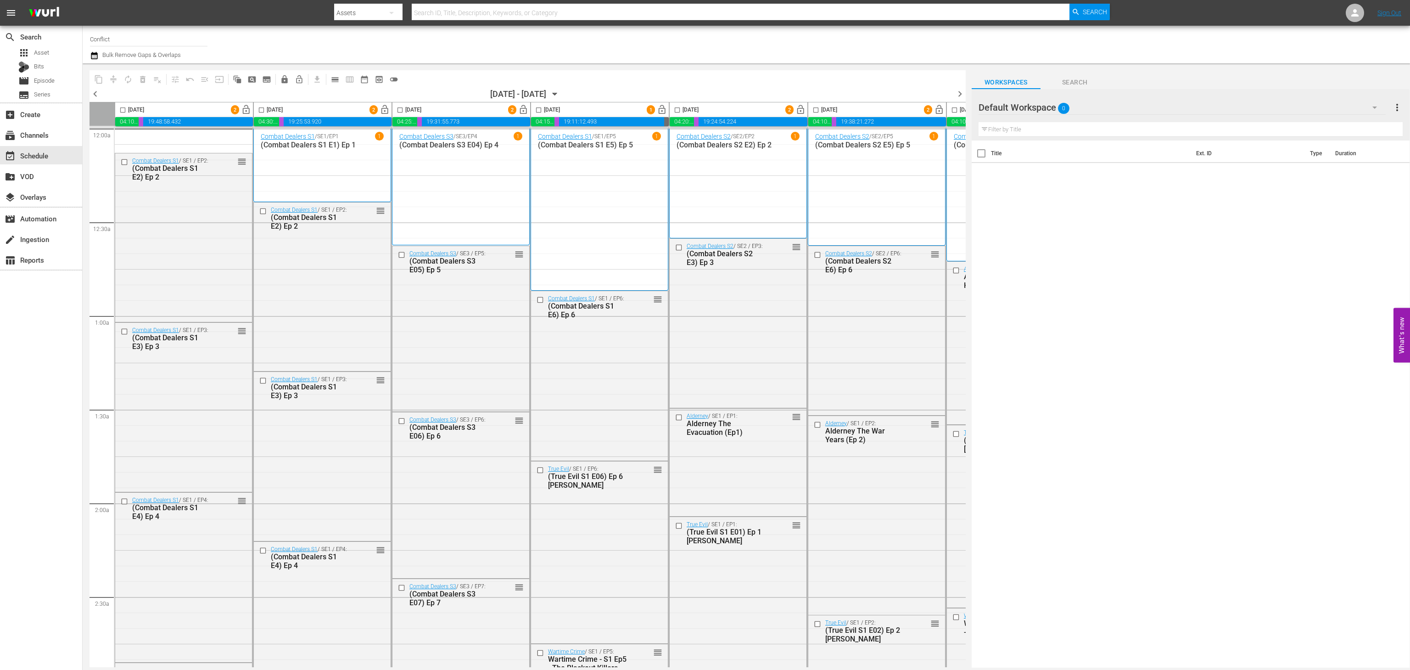
click at [560, 93] on icon "button" at bounding box center [555, 94] width 10 height 10
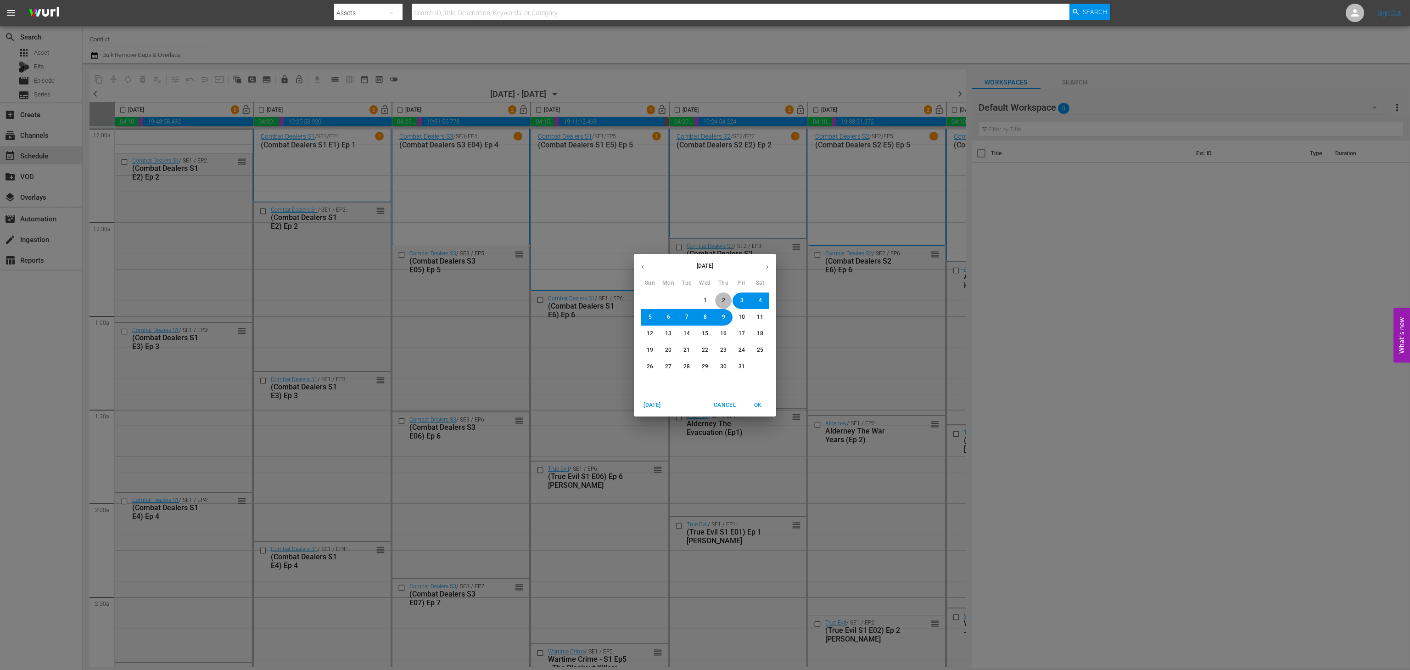
click at [722, 295] on button "2" at bounding box center [723, 300] width 17 height 17
click at [766, 408] on span "OK" at bounding box center [758, 405] width 22 height 10
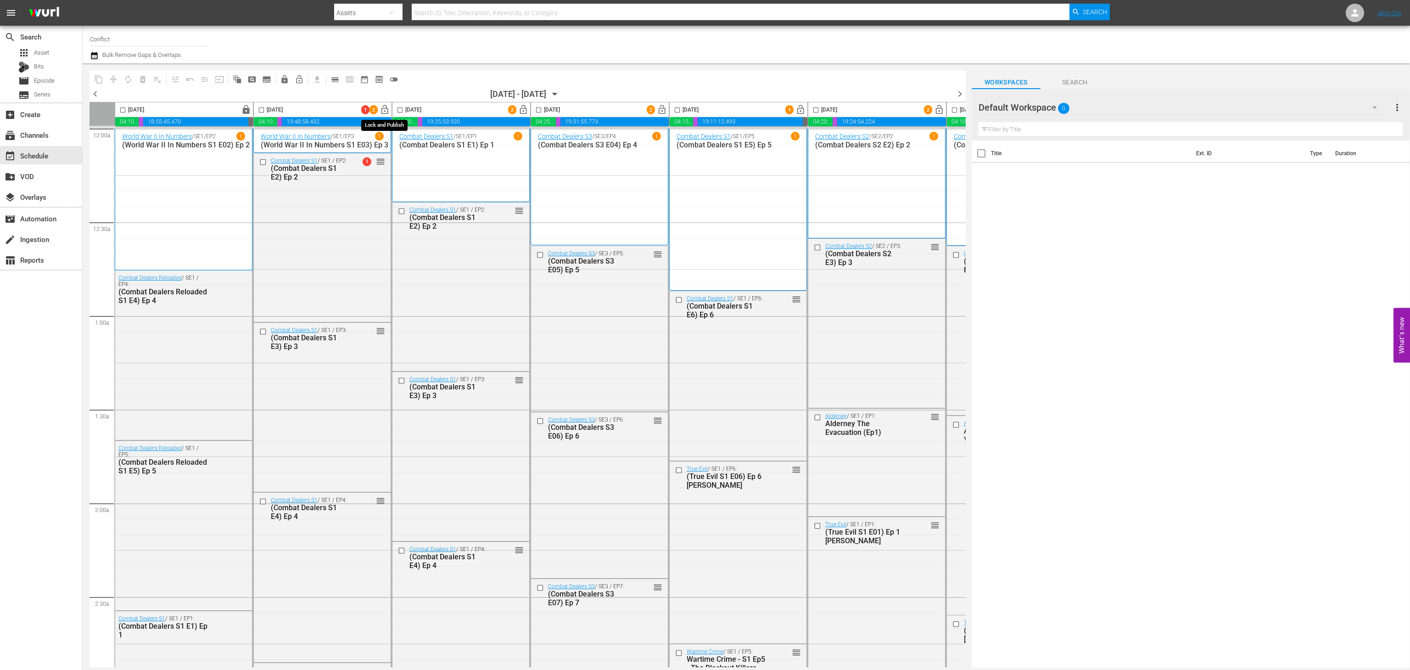
click at [387, 107] on span "lock_open" at bounding box center [385, 110] width 11 height 11
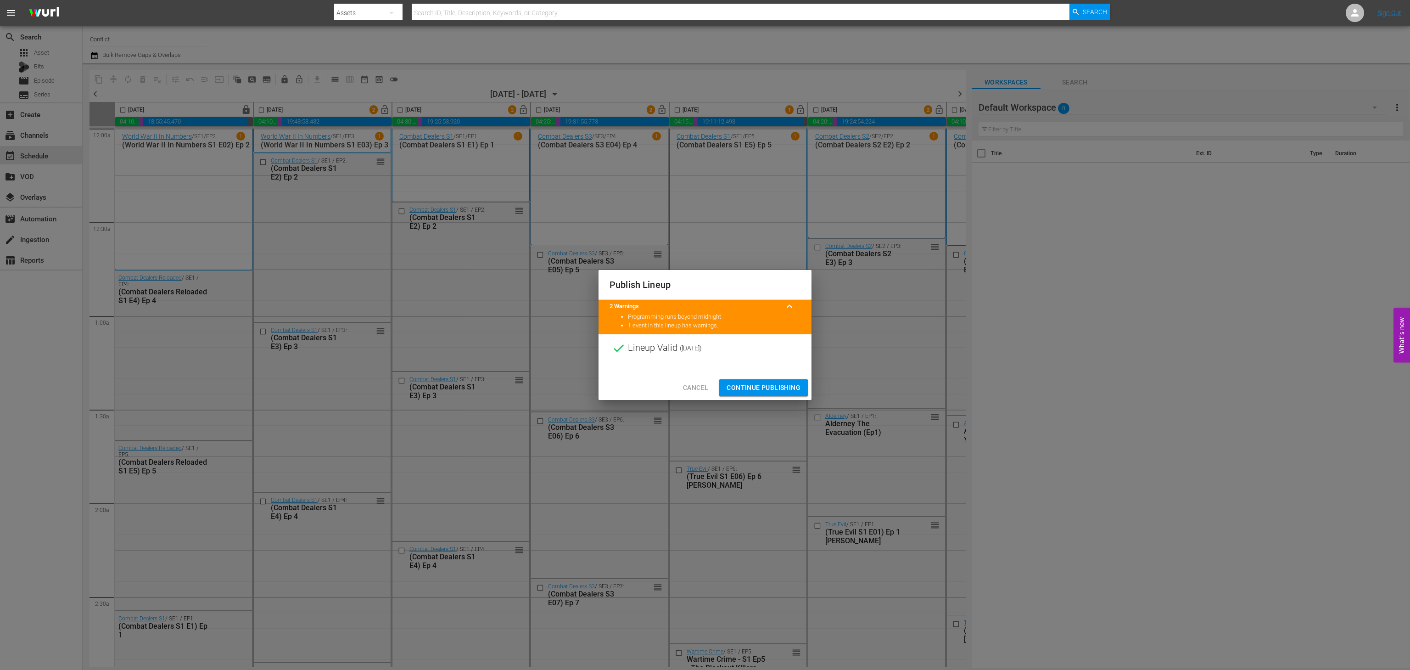
click at [788, 383] on span "Continue Publishing" at bounding box center [763, 387] width 74 height 11
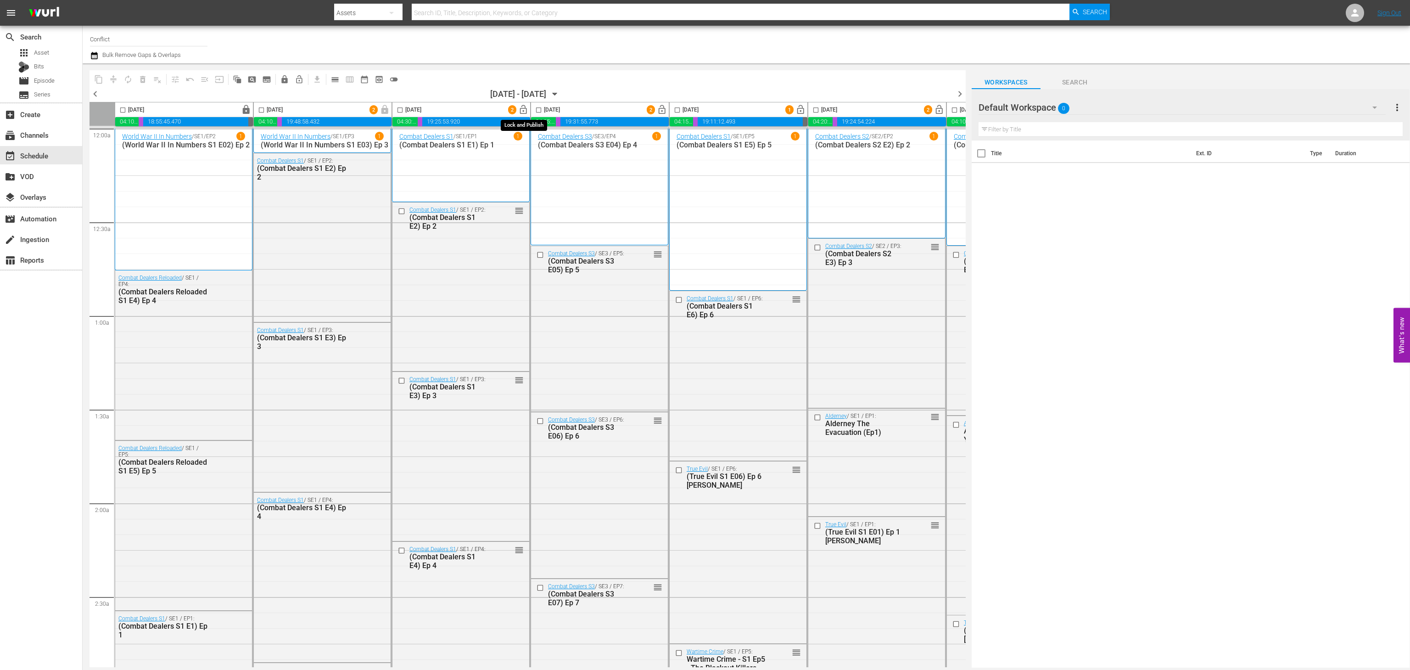
click at [526, 109] on span "lock_open" at bounding box center [523, 110] width 11 height 11
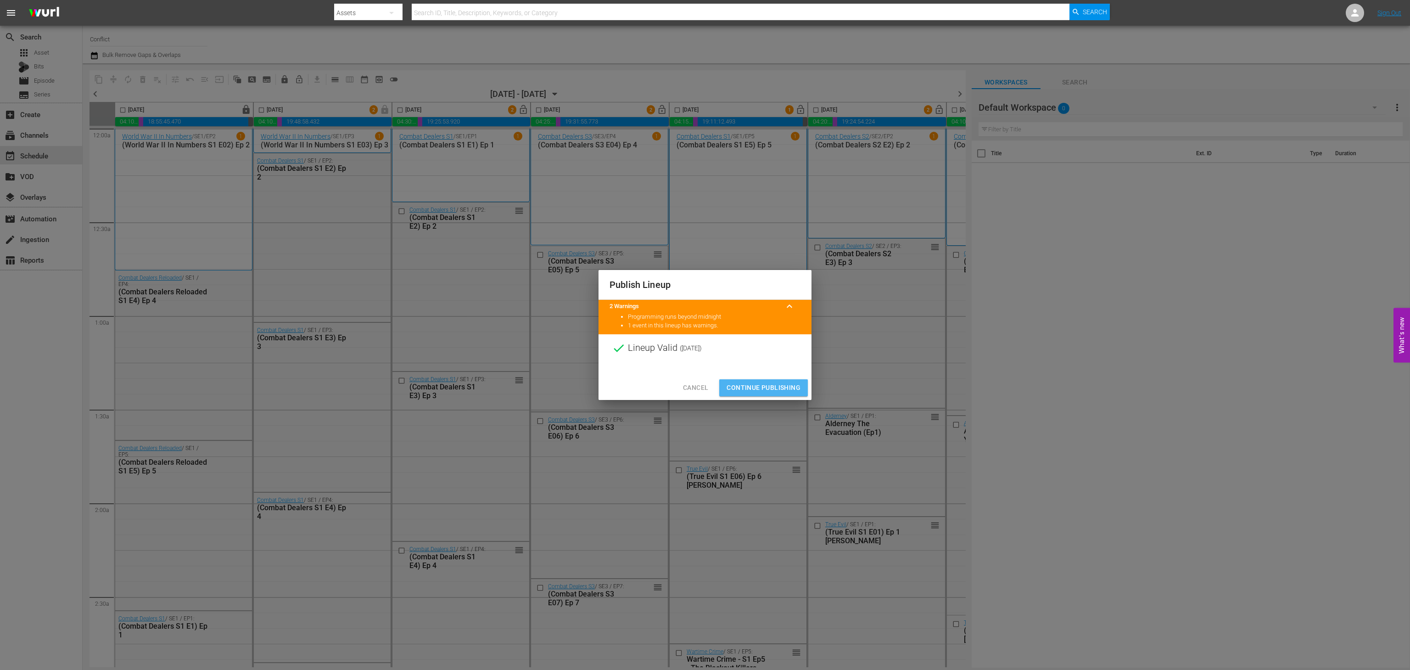
click at [779, 392] on span "Continue Publishing" at bounding box center [763, 387] width 74 height 11
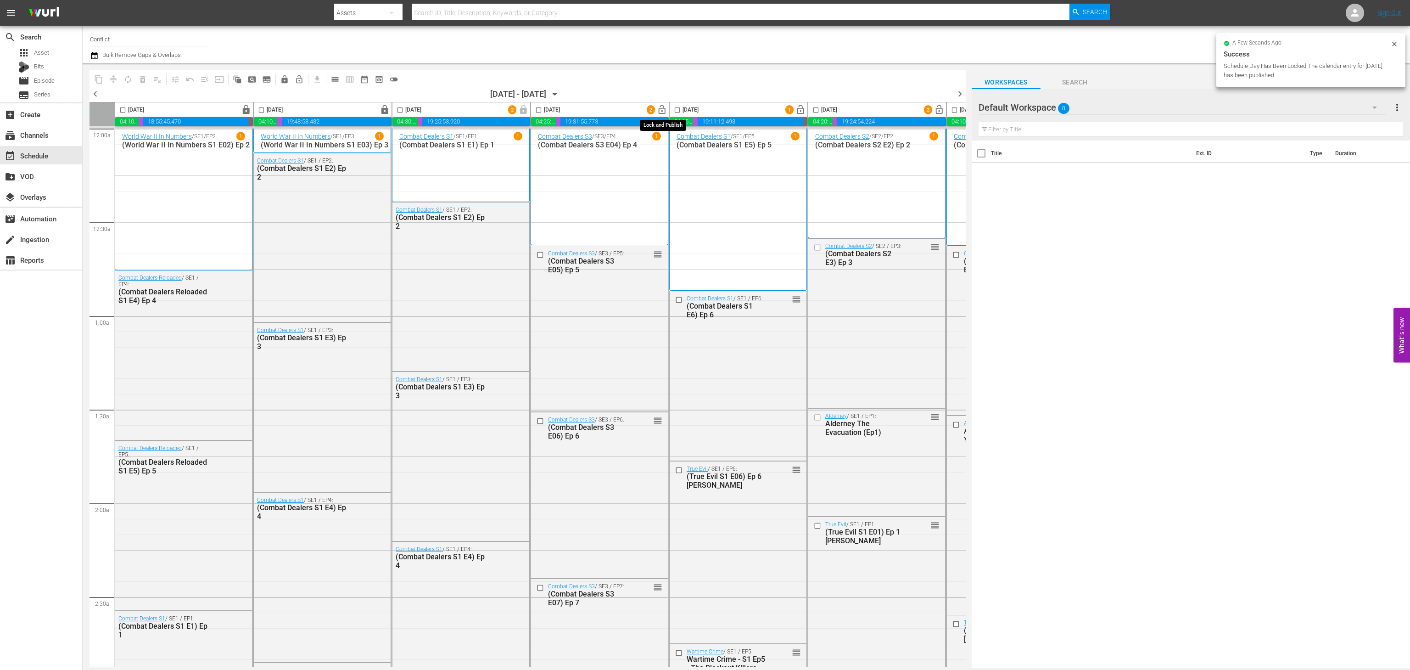
click at [665, 109] on span "lock_open" at bounding box center [662, 110] width 11 height 11
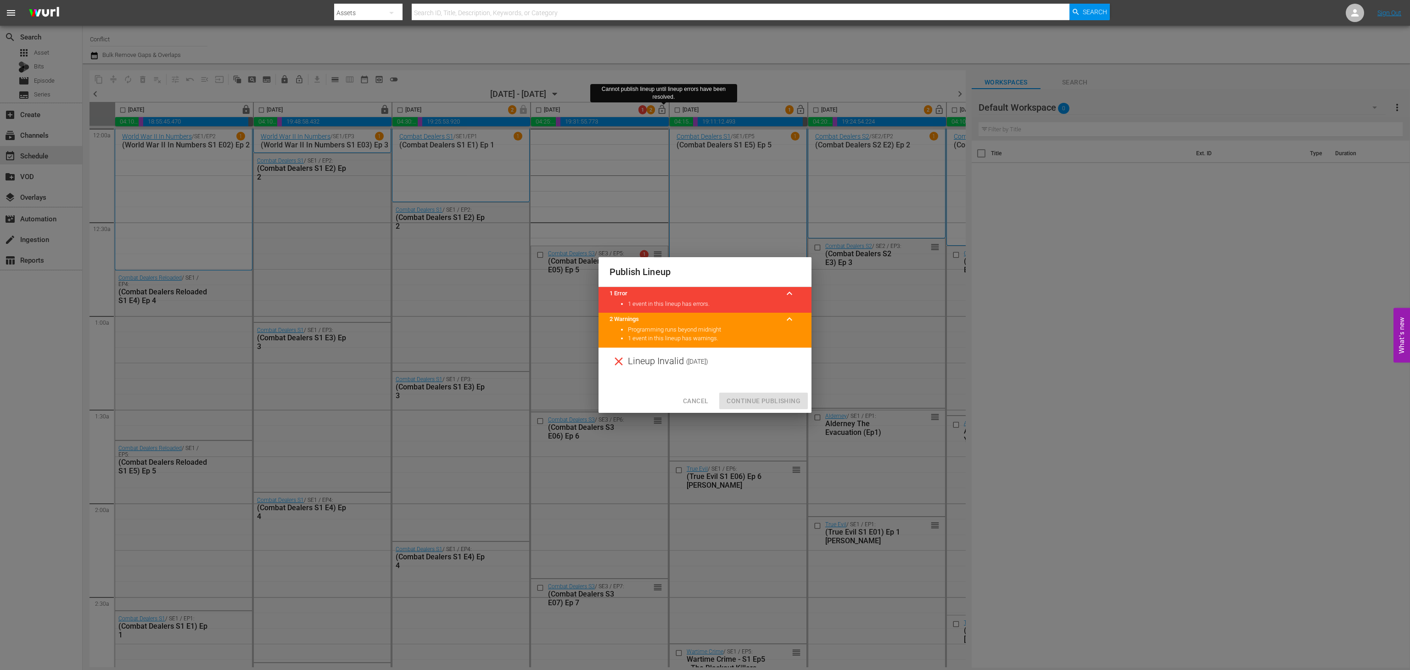
click at [699, 392] on button "Cancel" at bounding box center [696, 400] width 40 height 17
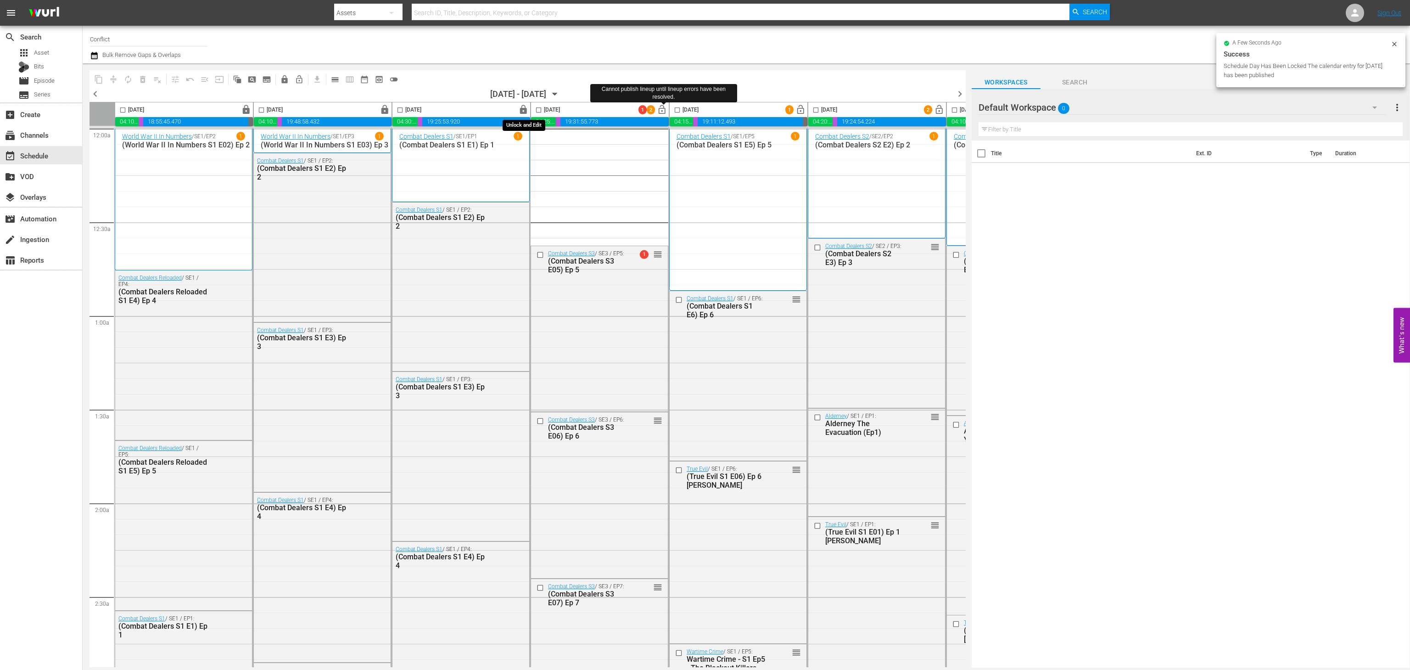
click at [525, 114] on span "lock" at bounding box center [523, 110] width 11 height 11
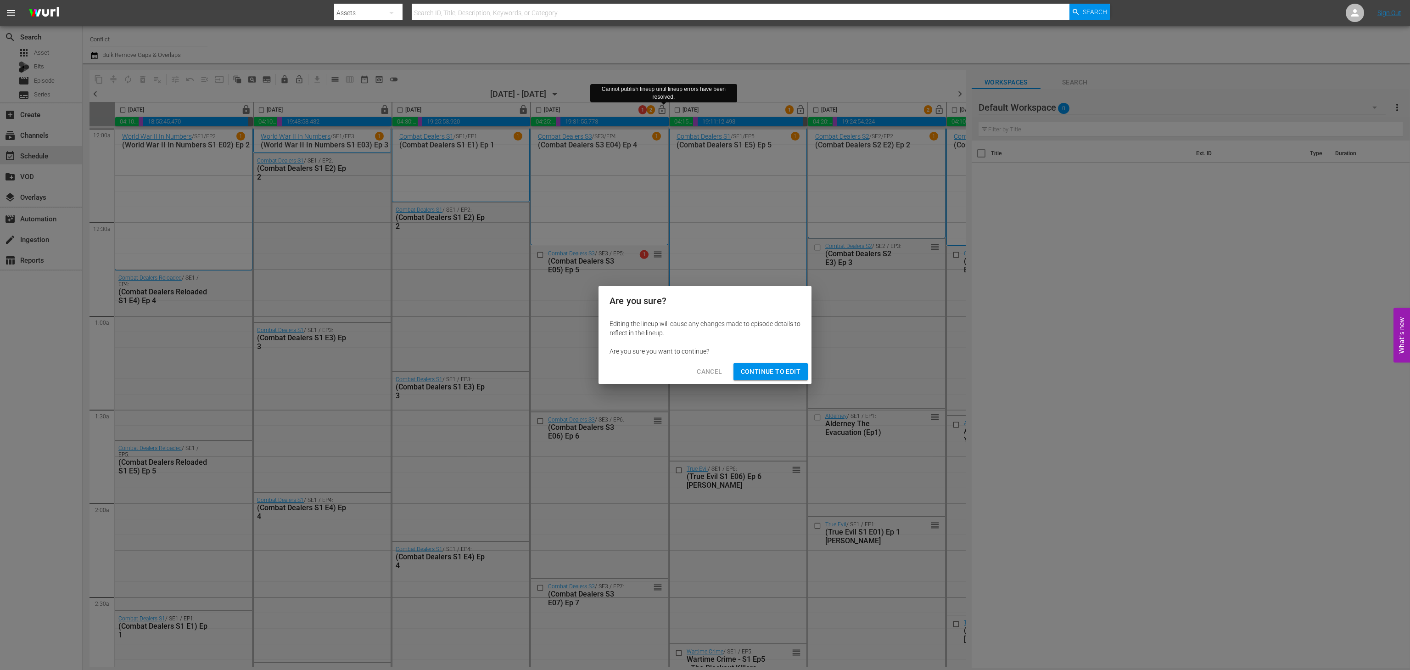
click at [708, 368] on span "Cancel" at bounding box center [709, 371] width 25 height 11
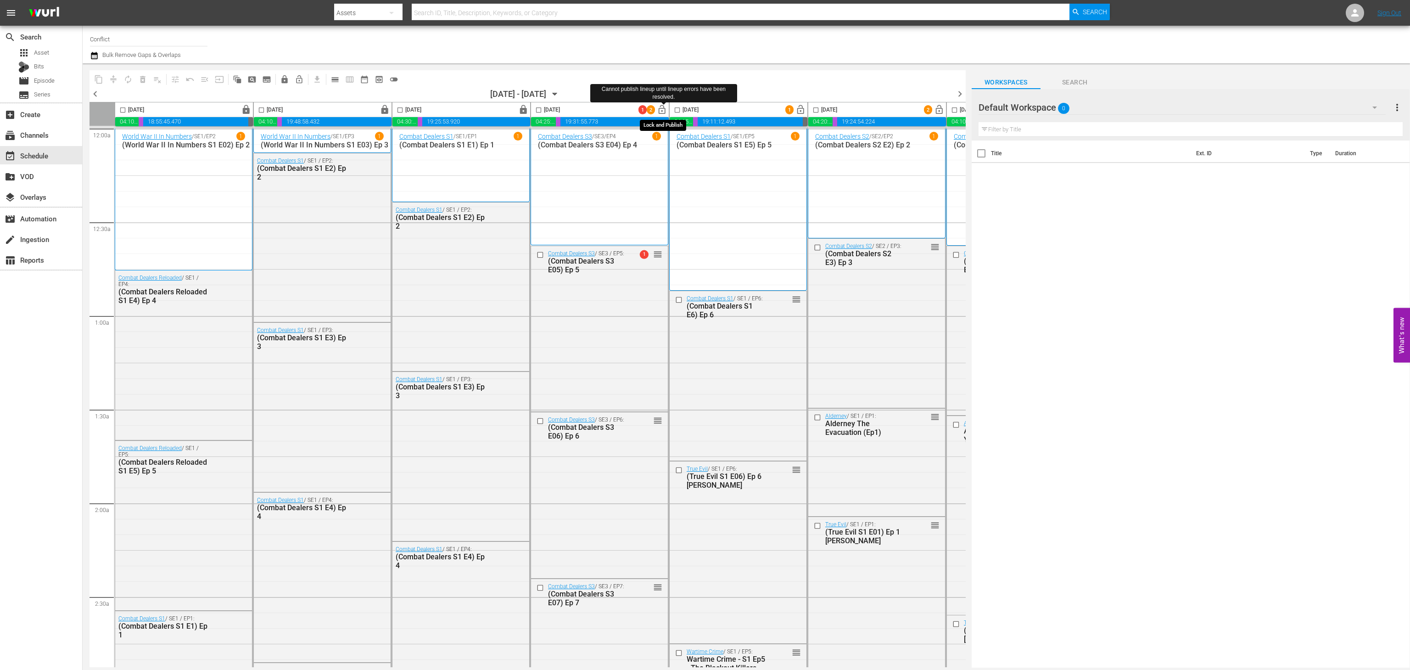
click at [661, 107] on span "lock_open" at bounding box center [662, 110] width 11 height 11
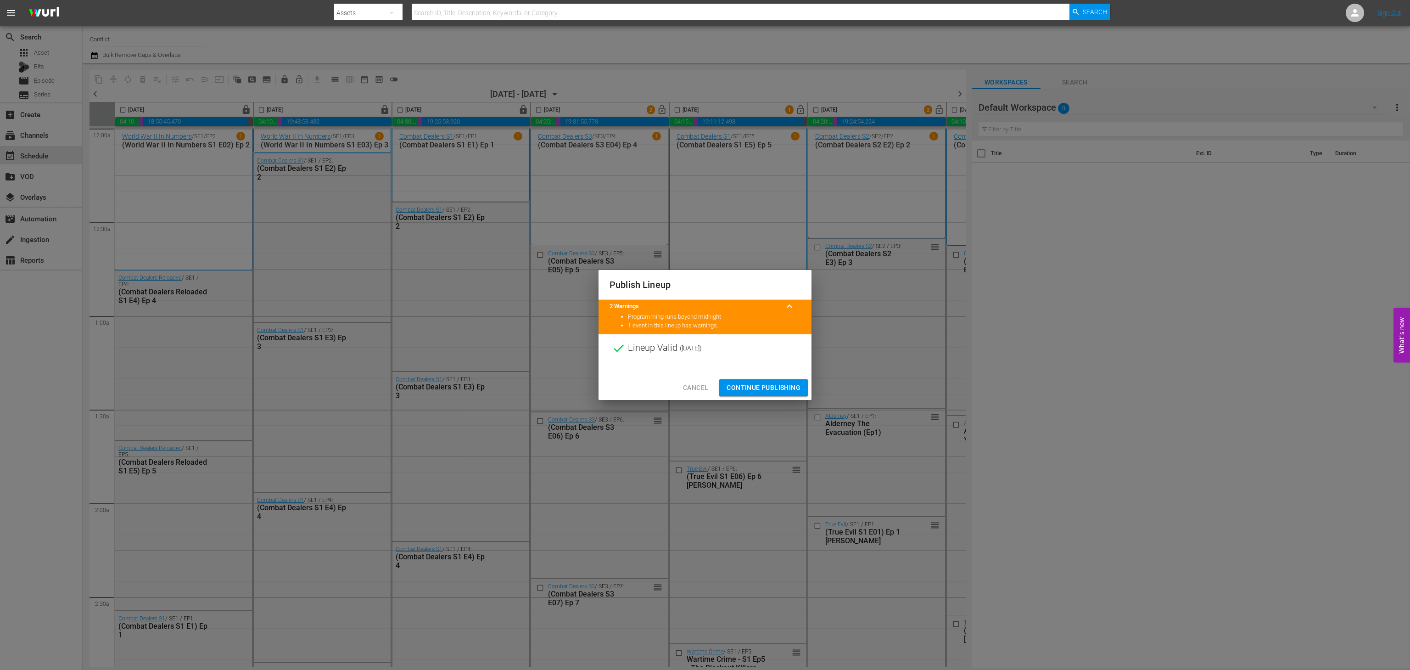
click at [753, 388] on span "Continue Publishing" at bounding box center [763, 387] width 74 height 11
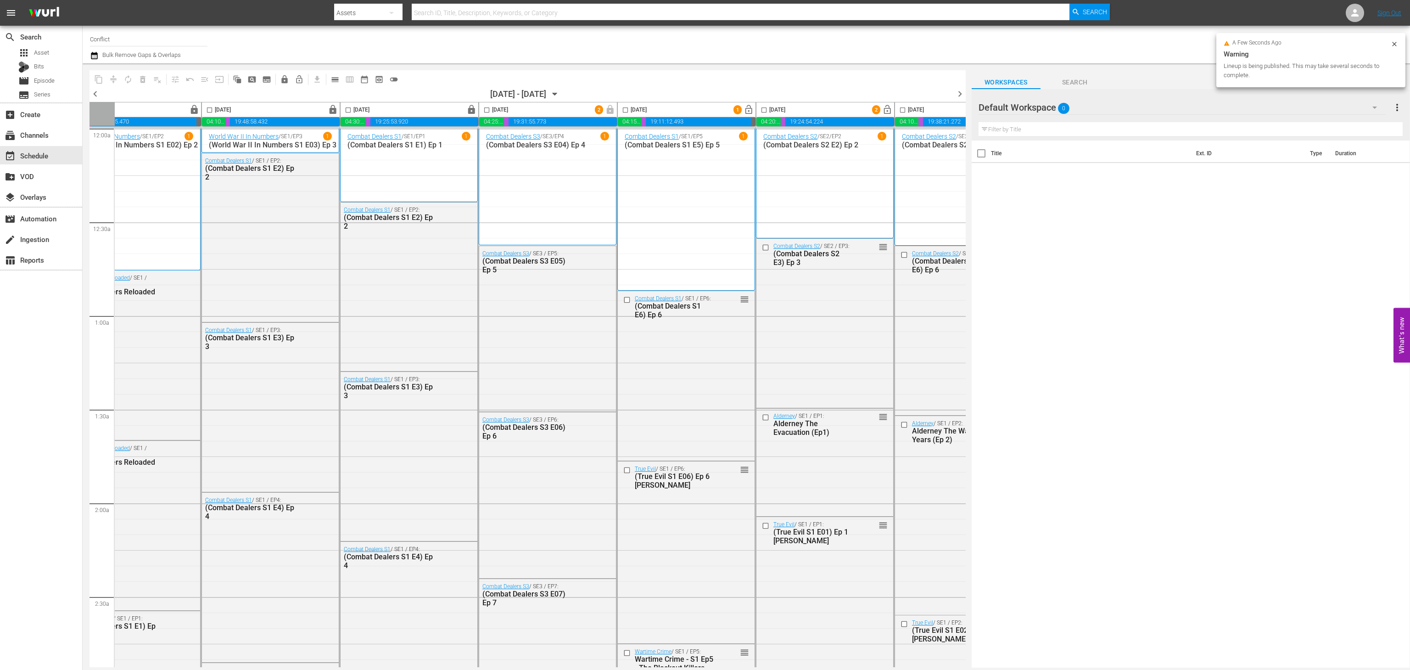
scroll to position [0, 114]
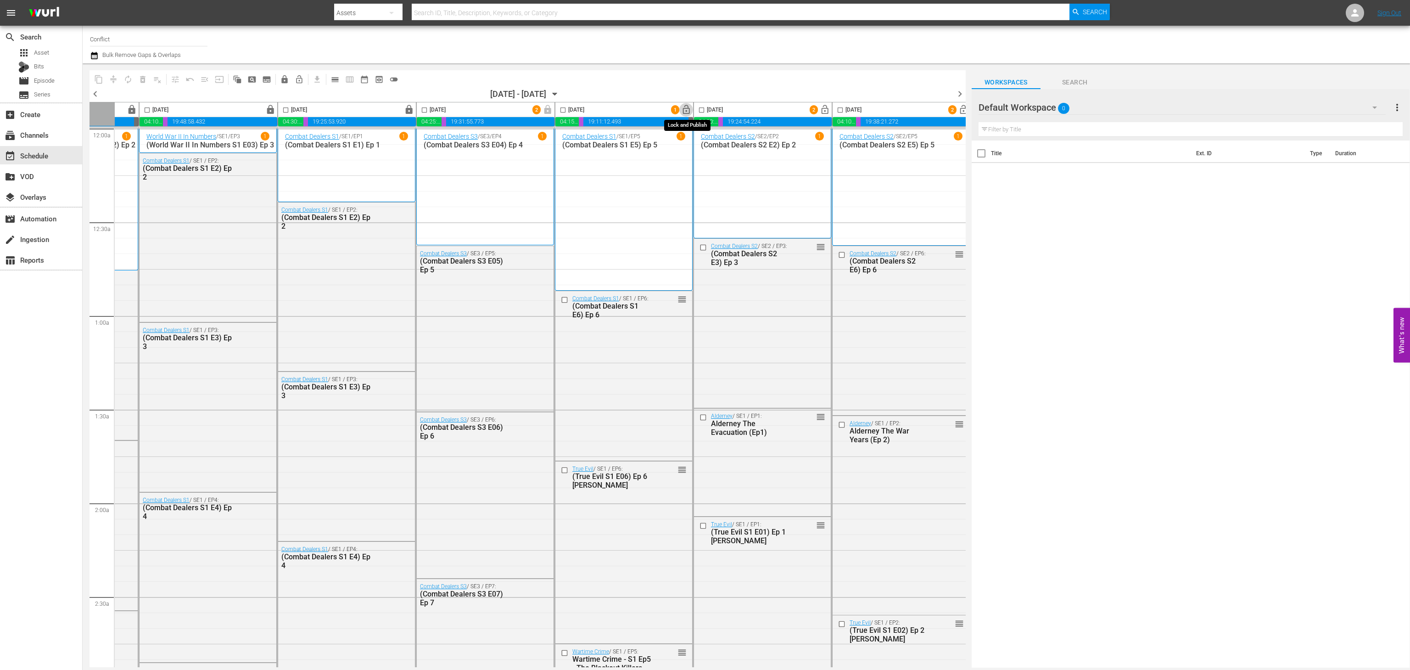
click at [689, 106] on span "lock_open" at bounding box center [686, 110] width 11 height 11
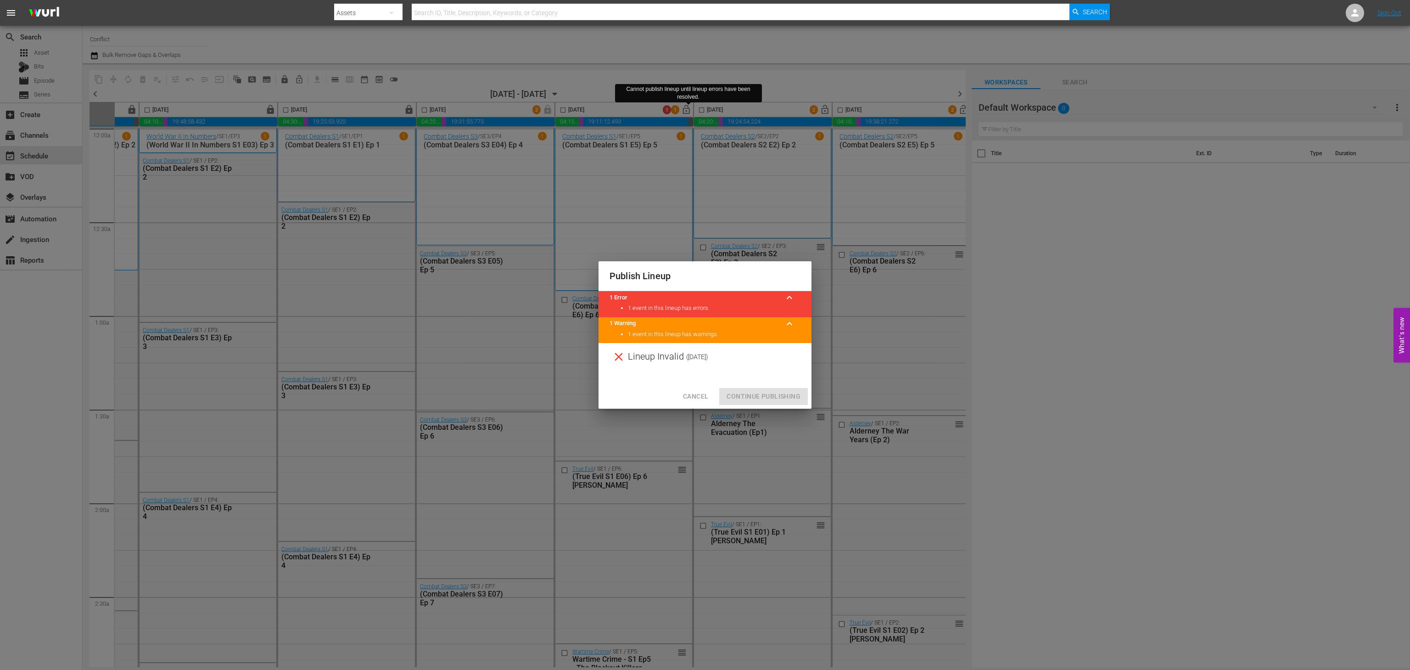
click at [705, 393] on span "Cancel" at bounding box center [695, 396] width 25 height 11
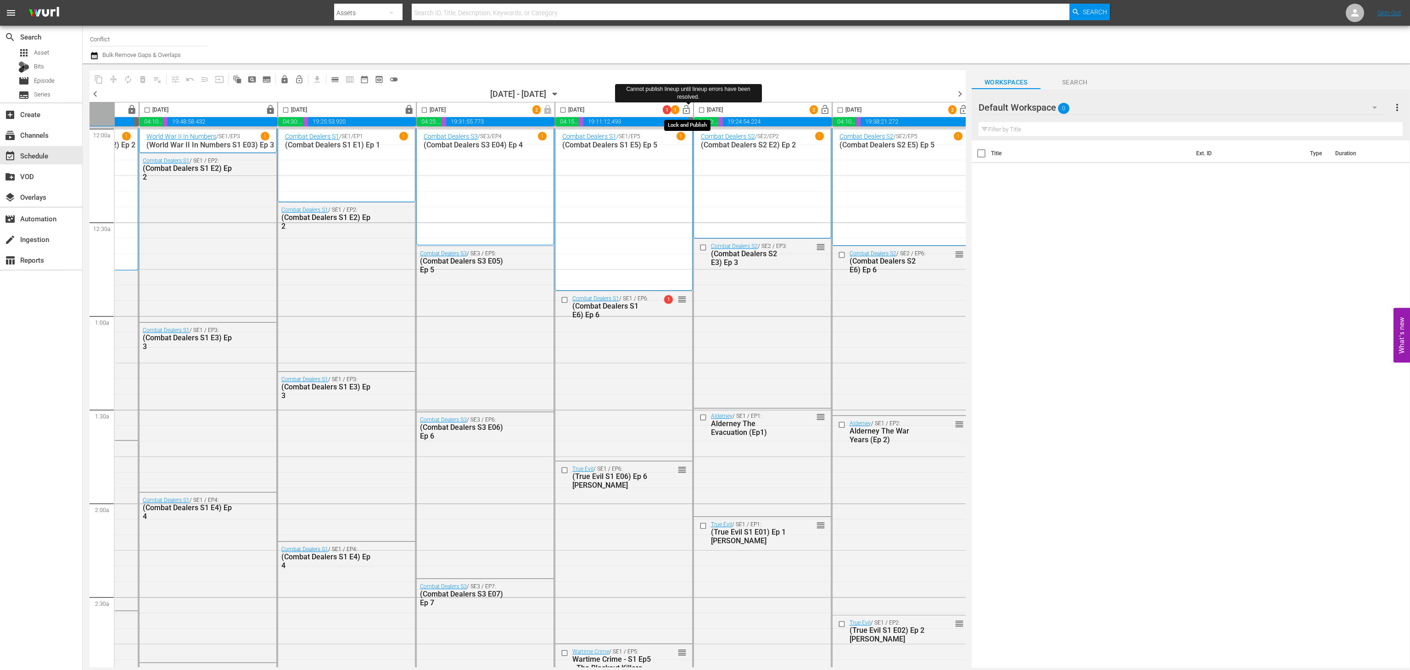
click at [687, 110] on span "lock_open" at bounding box center [686, 110] width 11 height 11
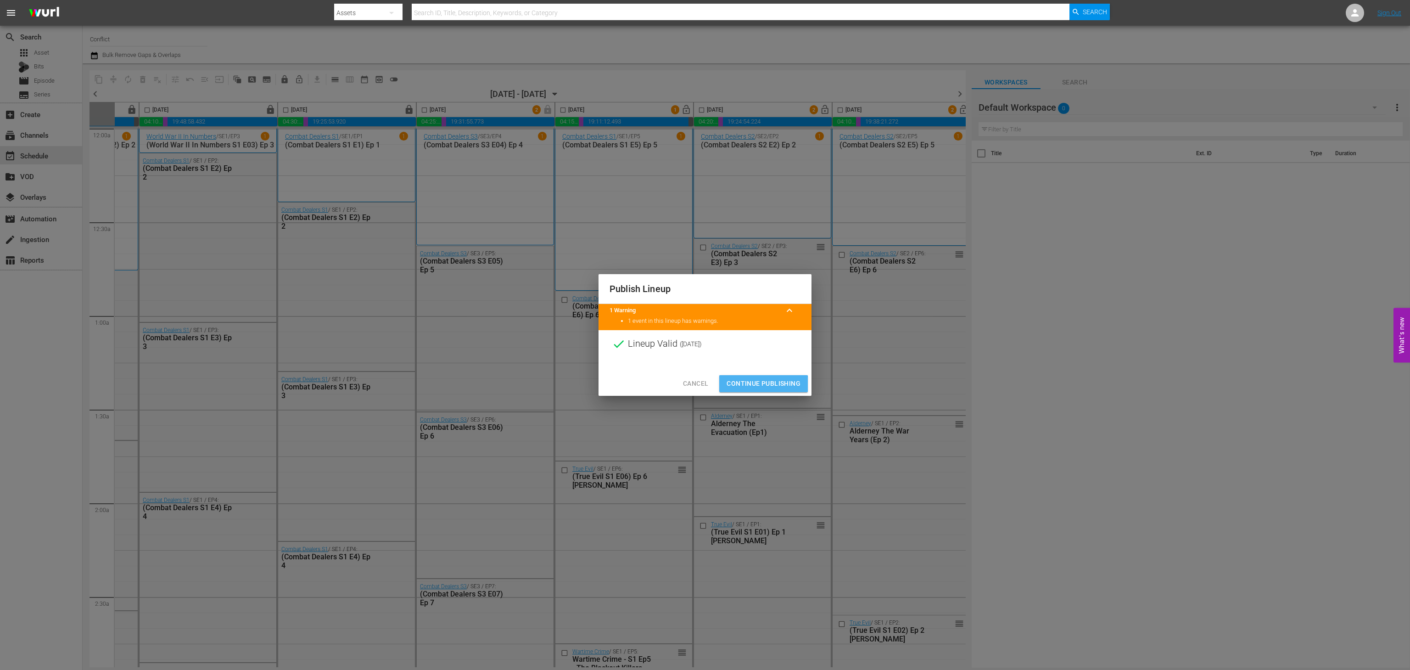
click at [738, 386] on span "Continue Publishing" at bounding box center [763, 383] width 74 height 11
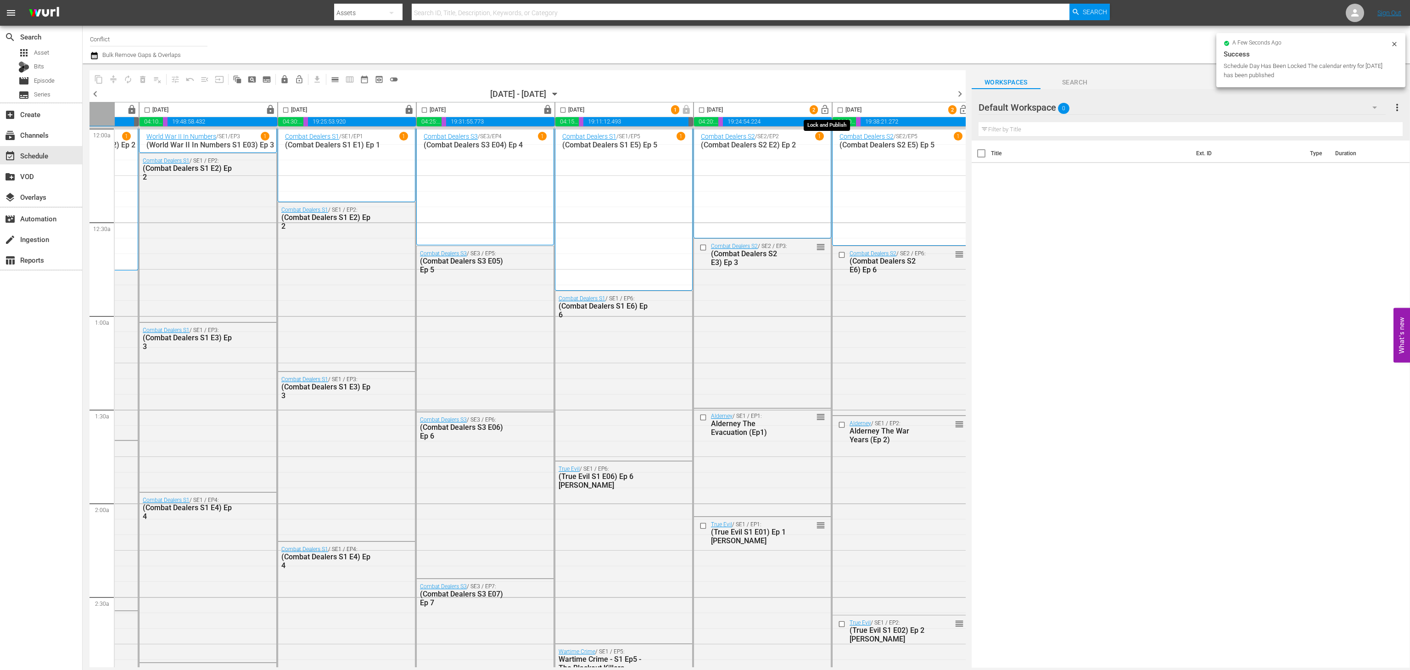
click at [829, 107] on span "lock_open" at bounding box center [825, 110] width 11 height 11
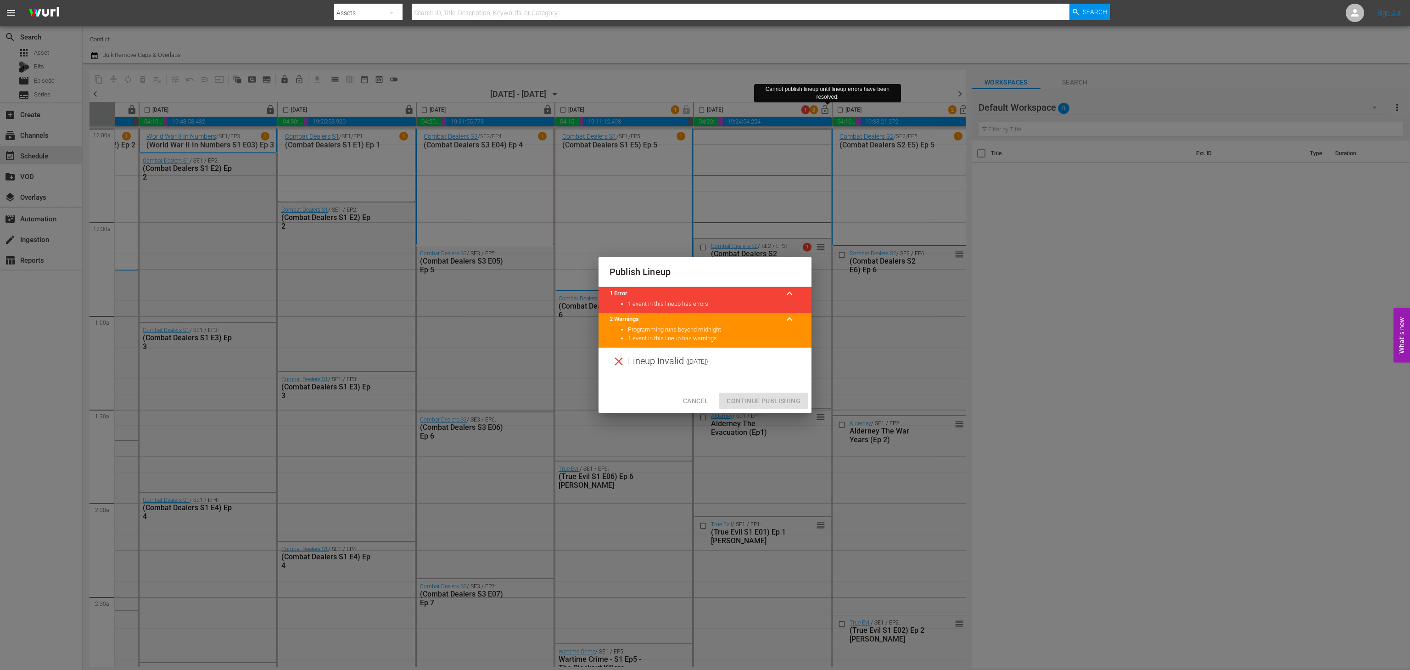
click at [690, 394] on button "Cancel" at bounding box center [696, 400] width 40 height 17
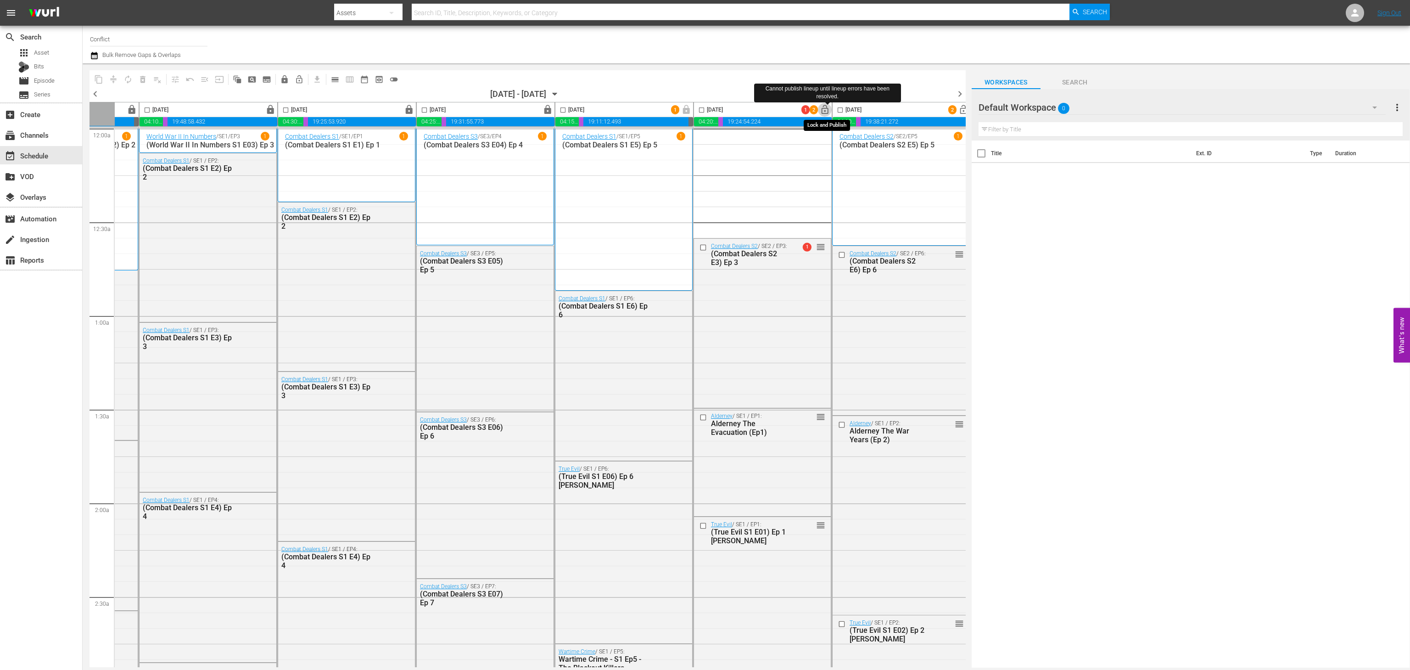
click at [832, 109] on button "lock_open" at bounding box center [825, 110] width 14 height 14
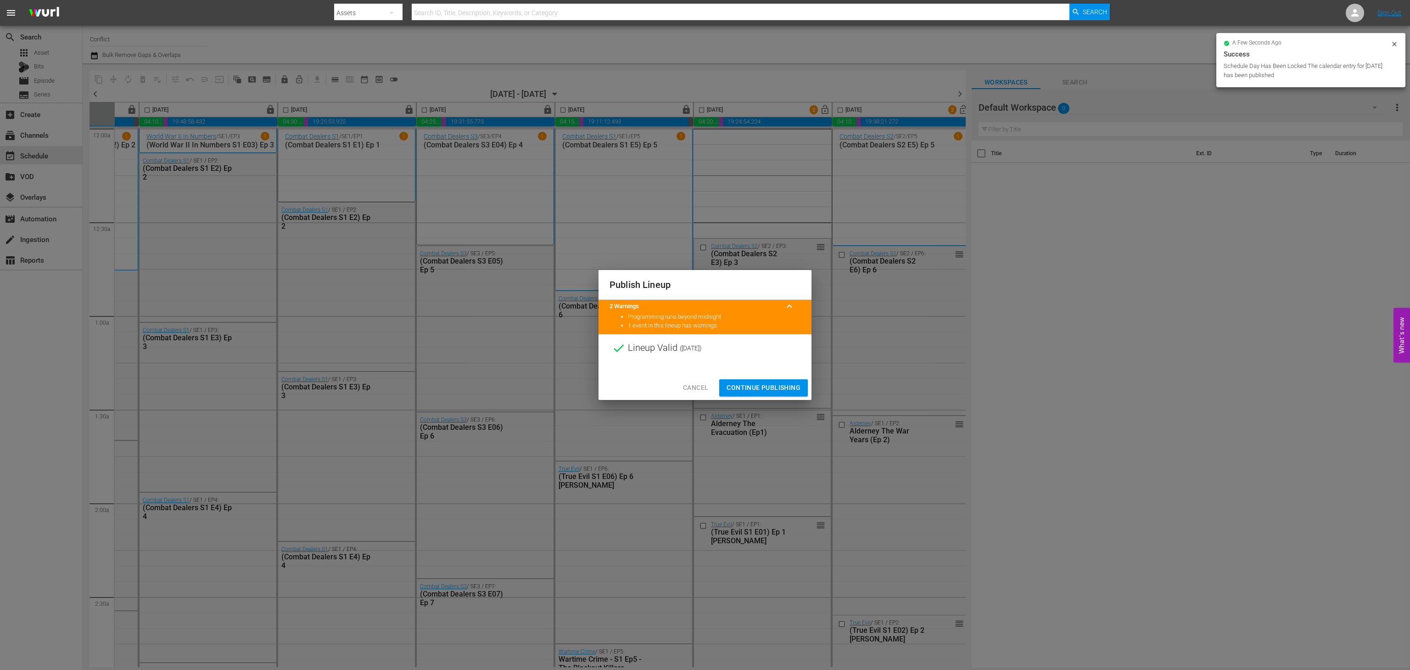
click at [760, 390] on span "Continue Publishing" at bounding box center [763, 387] width 74 height 11
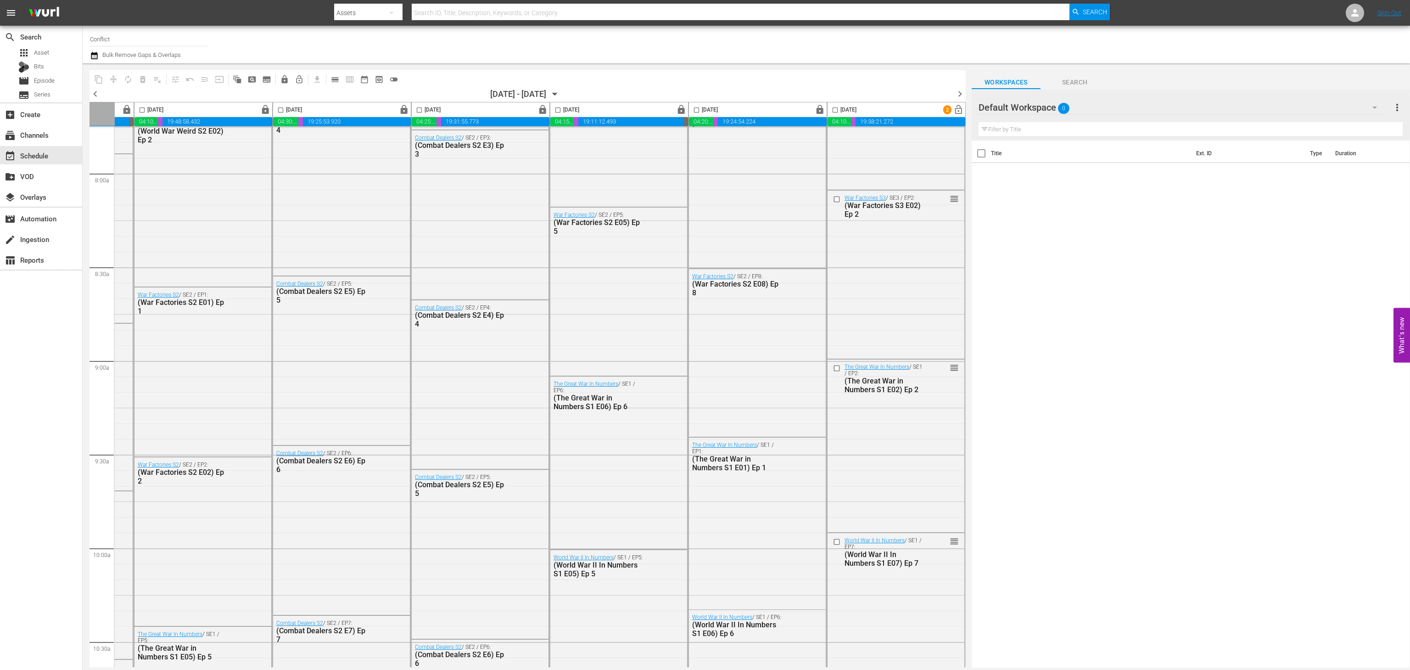
scroll to position [1454, 127]
click at [560, 92] on icon "button" at bounding box center [555, 94] width 10 height 10
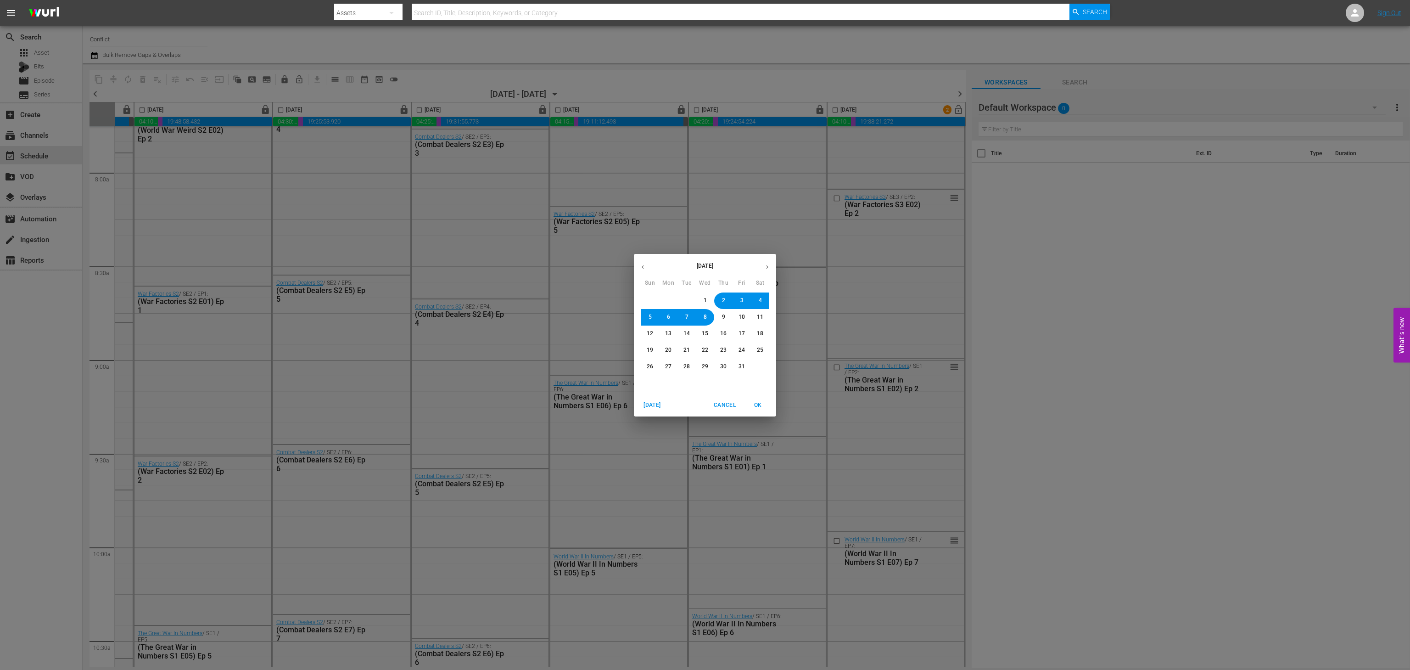
click at [725, 313] on span "9" at bounding box center [723, 317] width 3 height 8
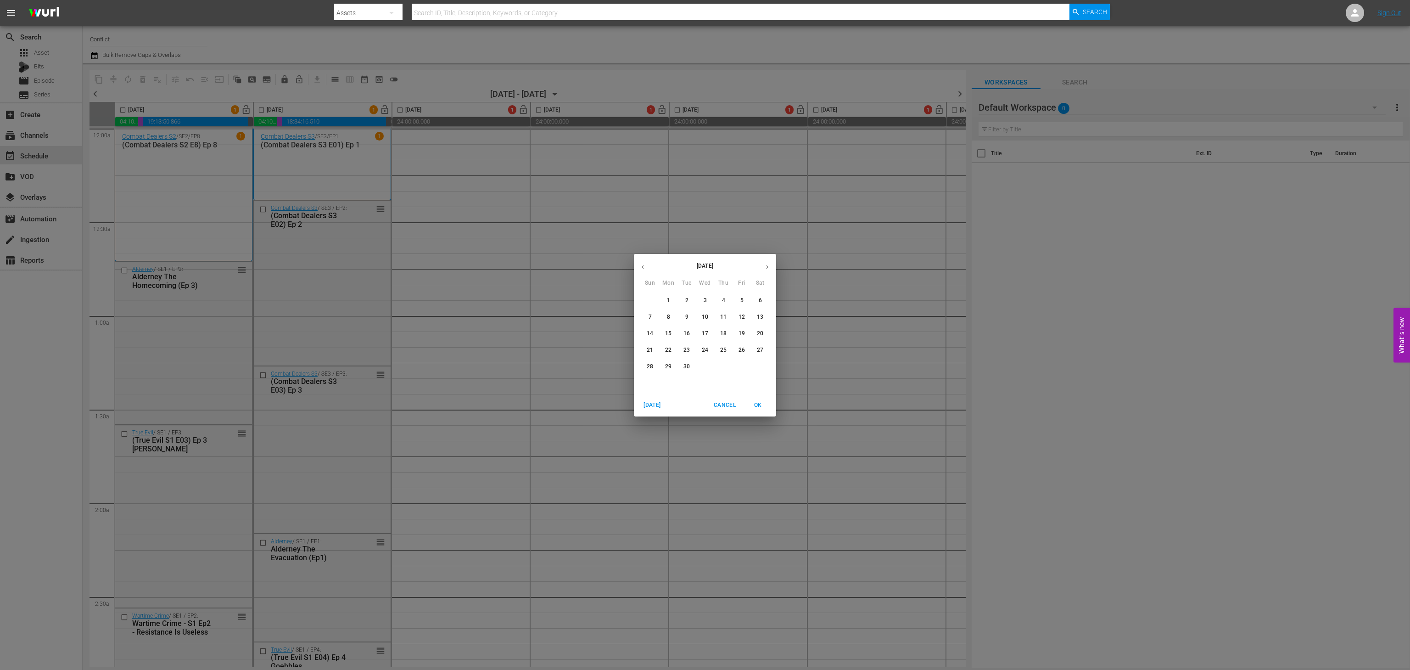
scroll to position [1422, 127]
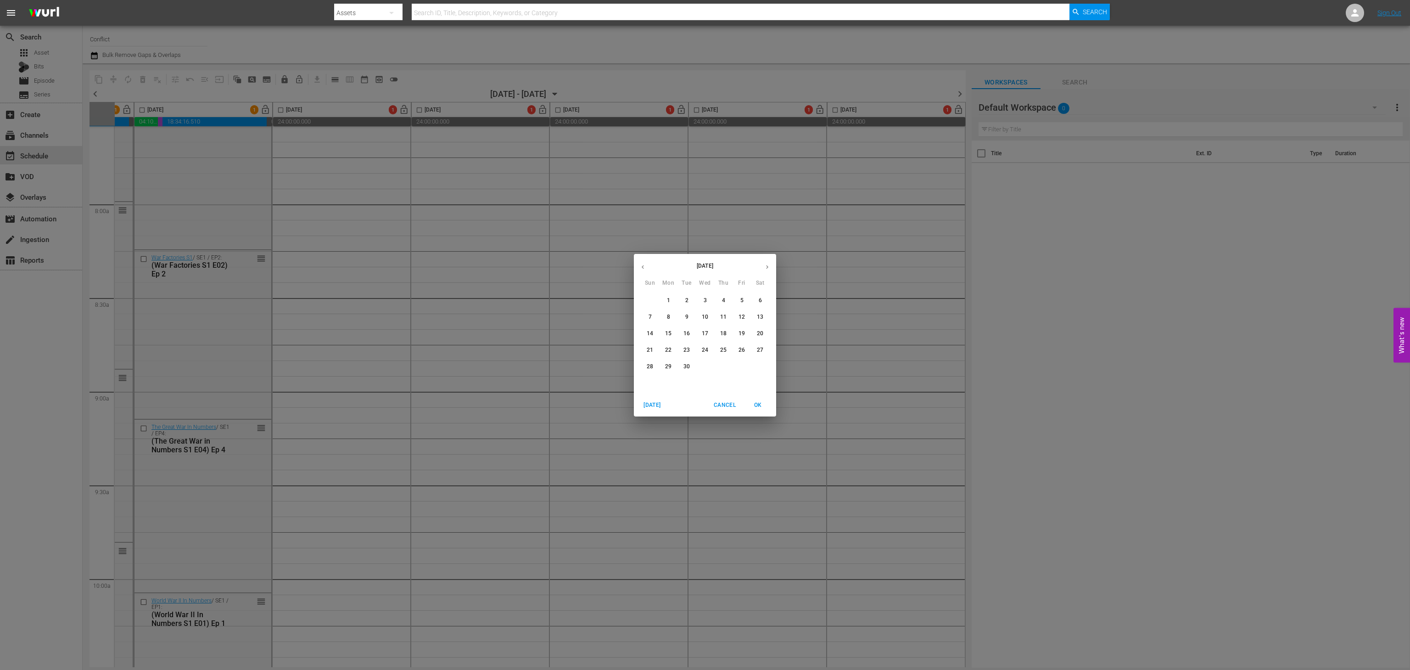
click at [766, 319] on button "13" at bounding box center [760, 317] width 17 height 17
click at [760, 407] on span "OK" at bounding box center [758, 405] width 22 height 10
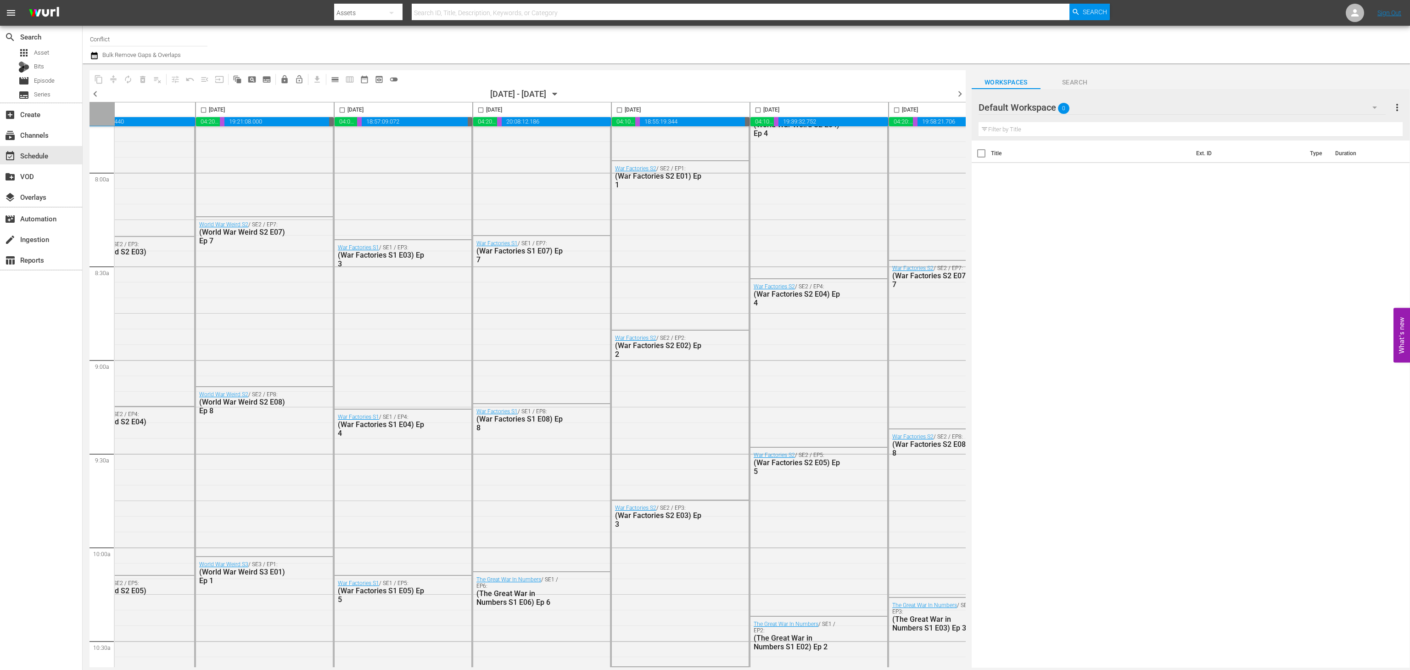
scroll to position [1454, 0]
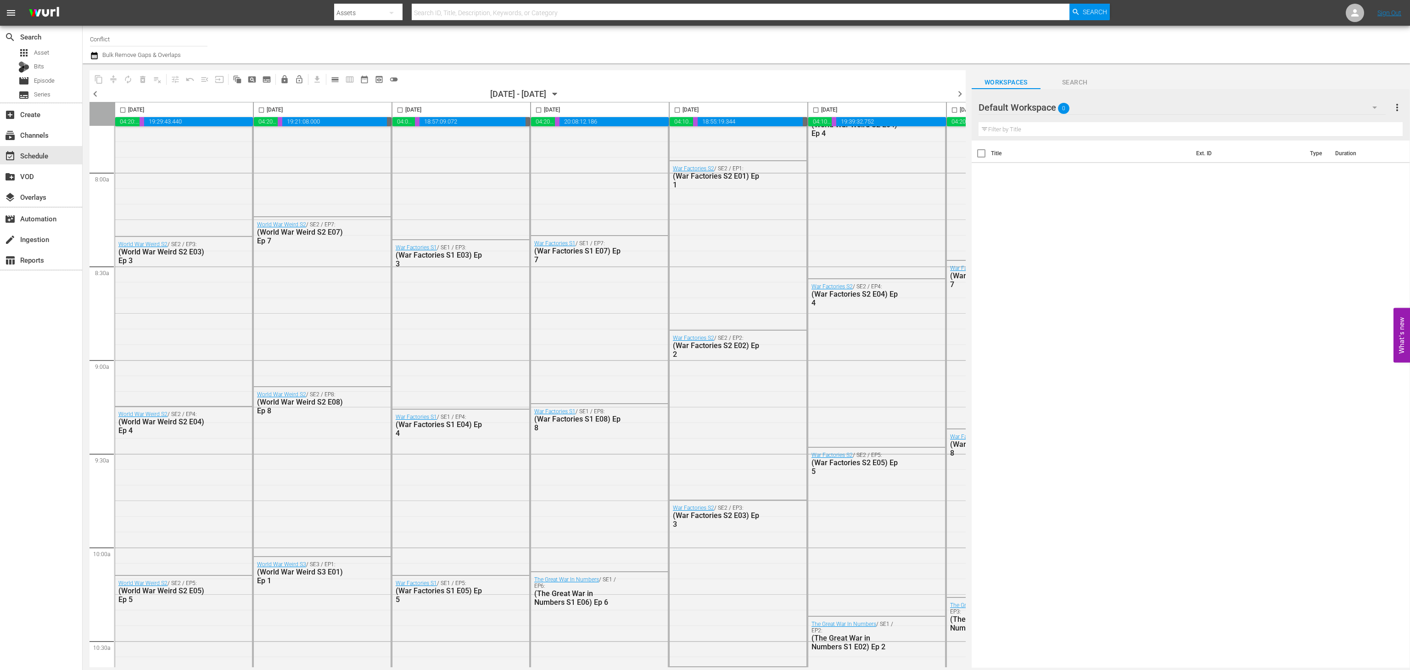
click at [123, 109] on input "checkbox" at bounding box center [122, 111] width 11 height 11
checkbox input "true"
click at [263, 108] on input "checkbox" at bounding box center [261, 111] width 11 height 11
checkbox input "true"
click at [401, 105] on span at bounding box center [400, 110] width 11 height 11
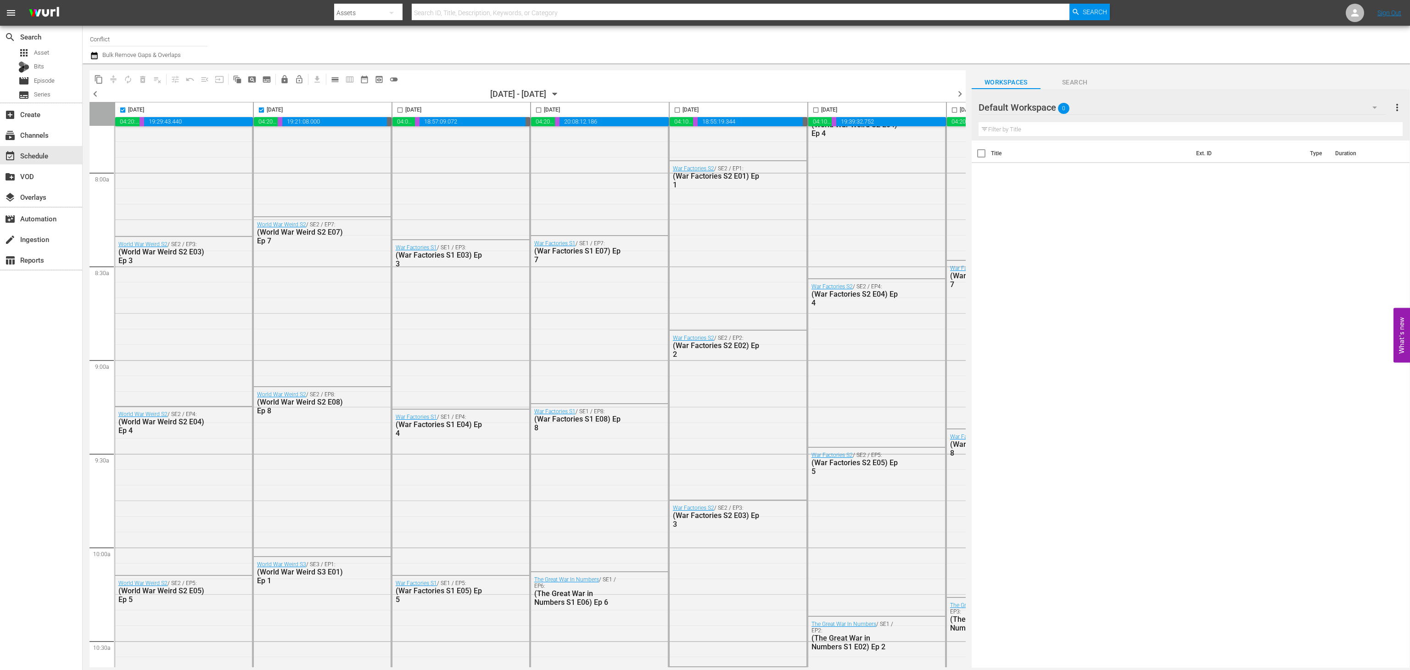
click at [402, 111] on input "checkbox" at bounding box center [400, 111] width 11 height 11
checkbox input "true"
click at [544, 109] on input "checkbox" at bounding box center [538, 111] width 11 height 11
checkbox input "true"
click at [677, 105] on span at bounding box center [677, 110] width 11 height 11
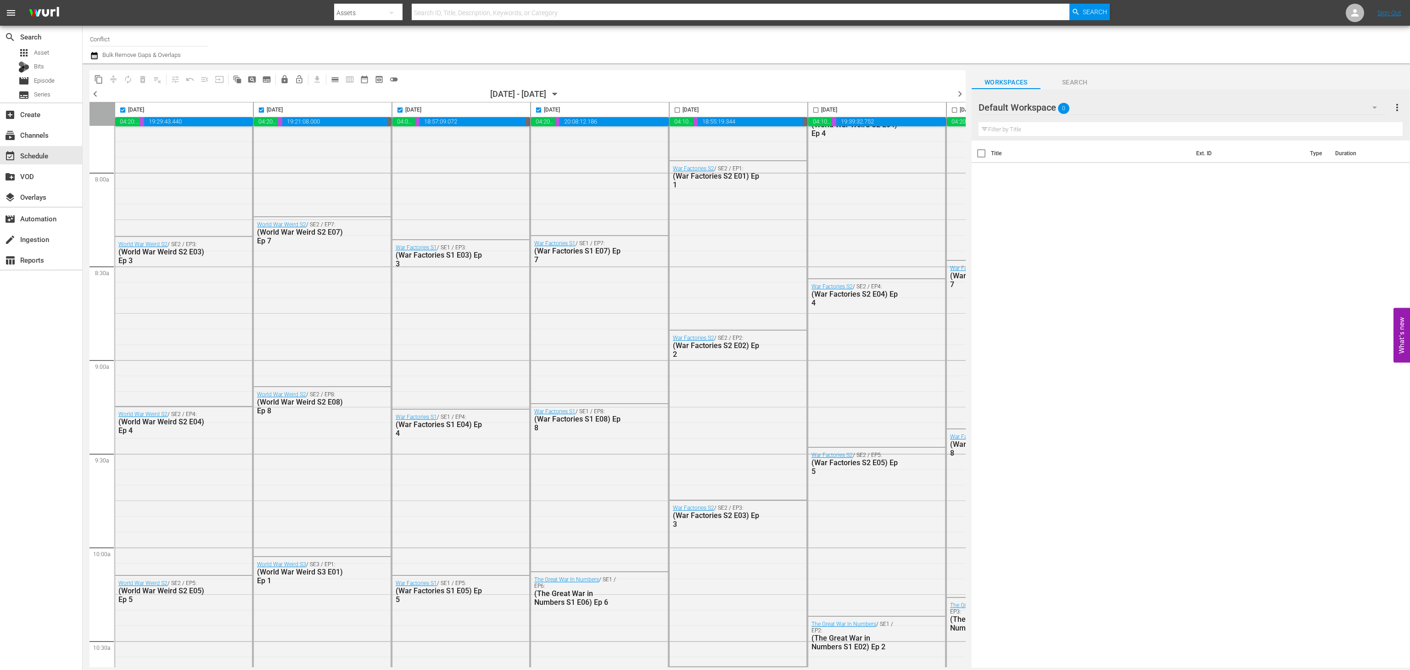
click at [678, 113] on input "checkbox" at bounding box center [677, 111] width 11 height 11
checkbox input "true"
click at [818, 115] on input "checkbox" at bounding box center [815, 111] width 11 height 11
checkbox input "true"
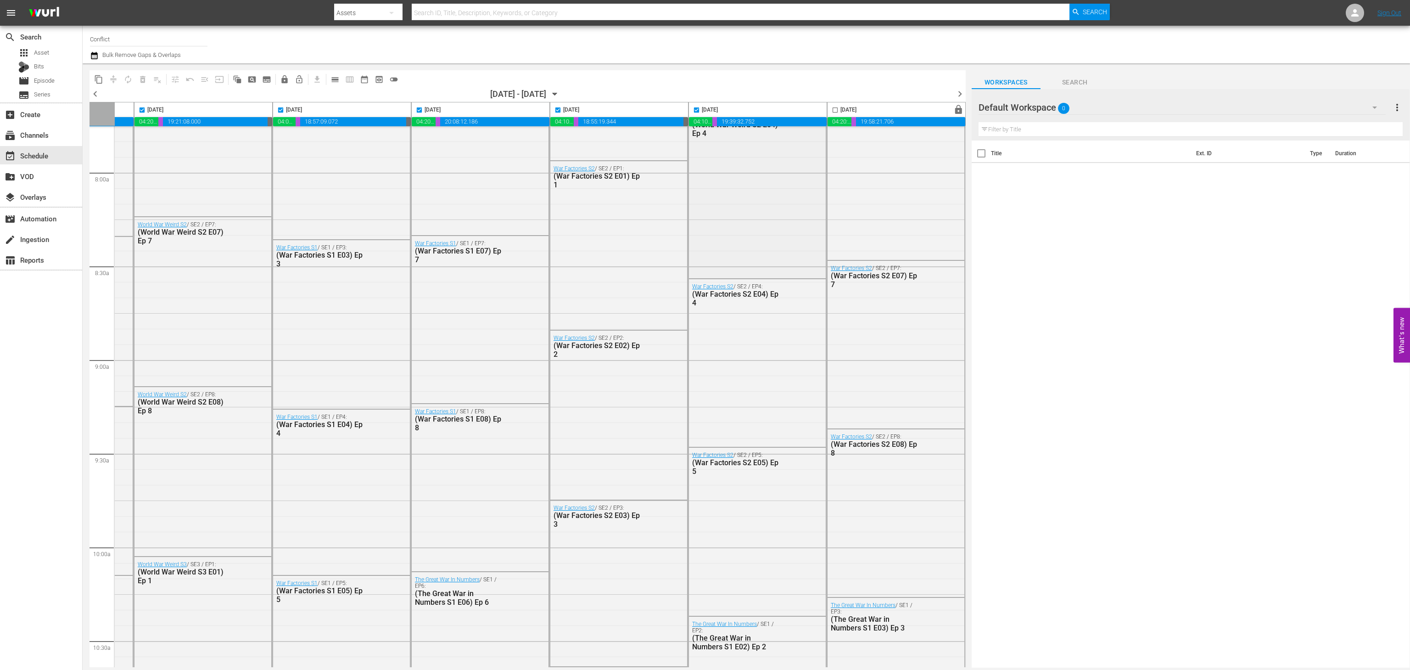
scroll to position [1454, 127]
click at [830, 107] on input "checkbox" at bounding box center [835, 111] width 11 height 11
checkbox input "true"
click at [97, 77] on span "content_copy" at bounding box center [98, 79] width 9 height 9
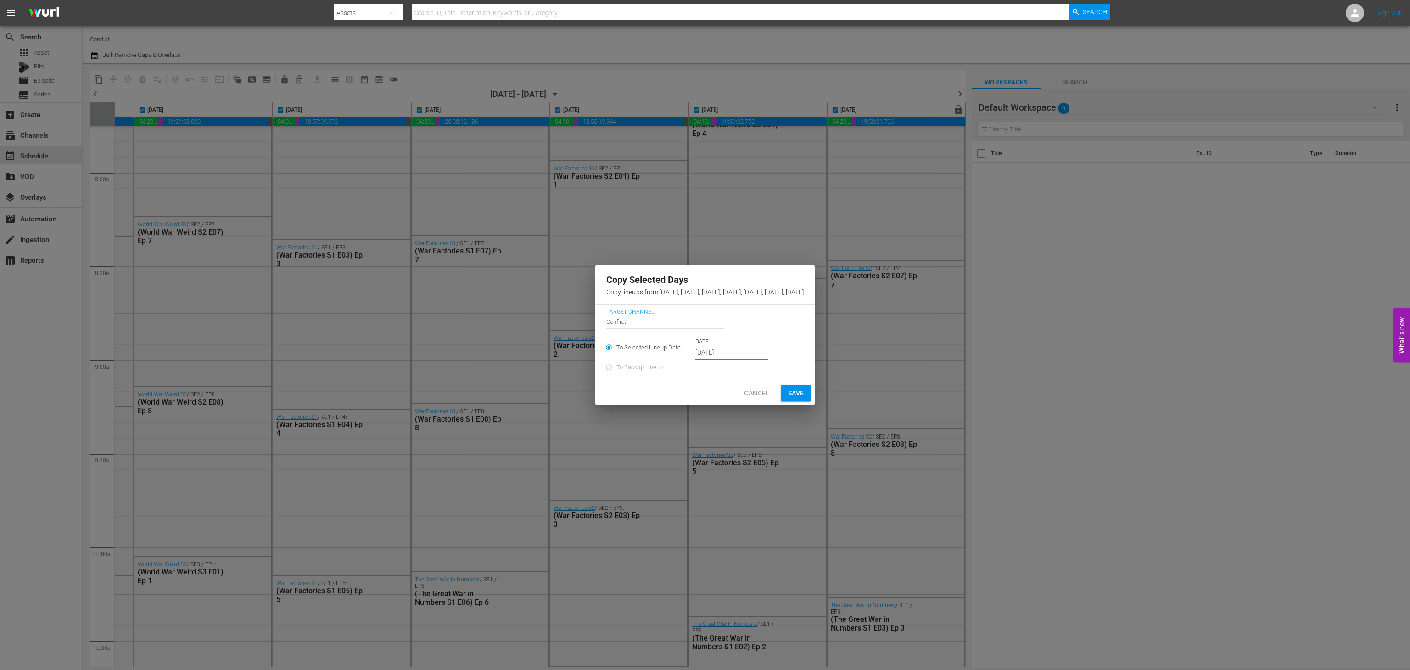
click at [695, 354] on input "Sep 13th 2025" at bounding box center [731, 353] width 73 height 14
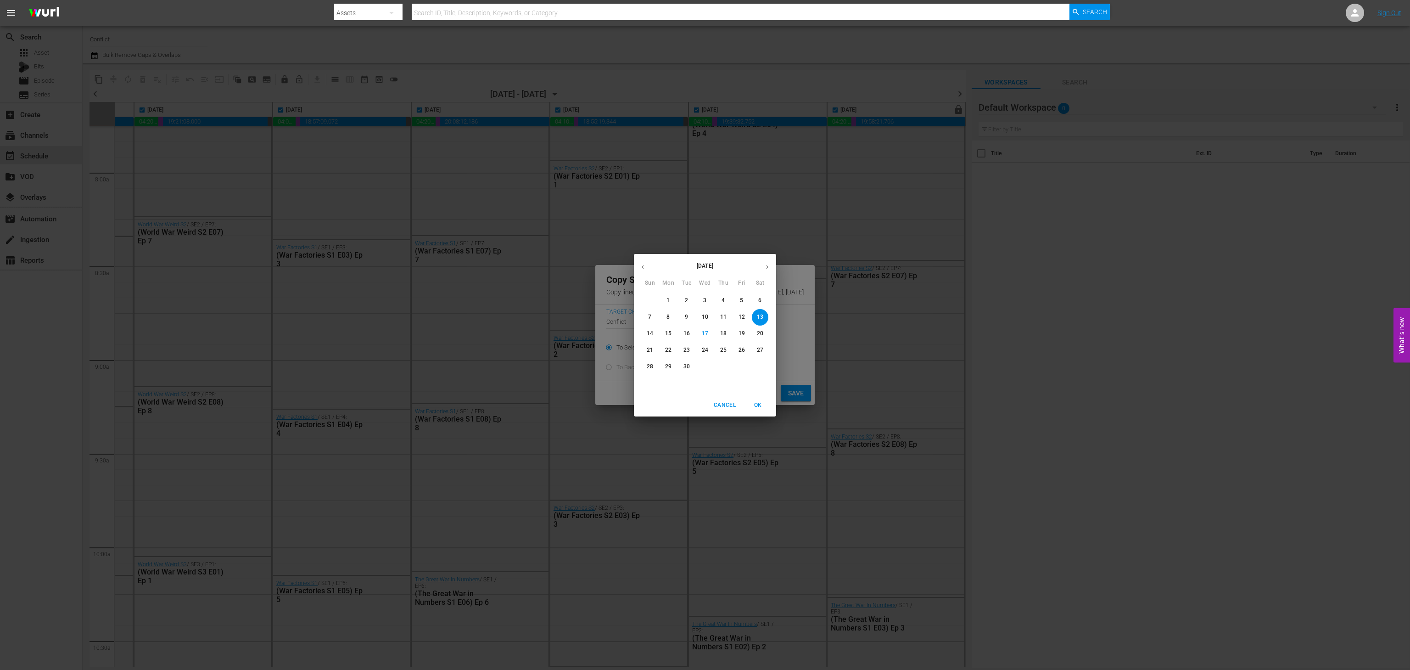
click at [768, 263] on icon "button" at bounding box center [767, 266] width 7 height 7
click at [763, 314] on p "11" at bounding box center [760, 317] width 6 height 8
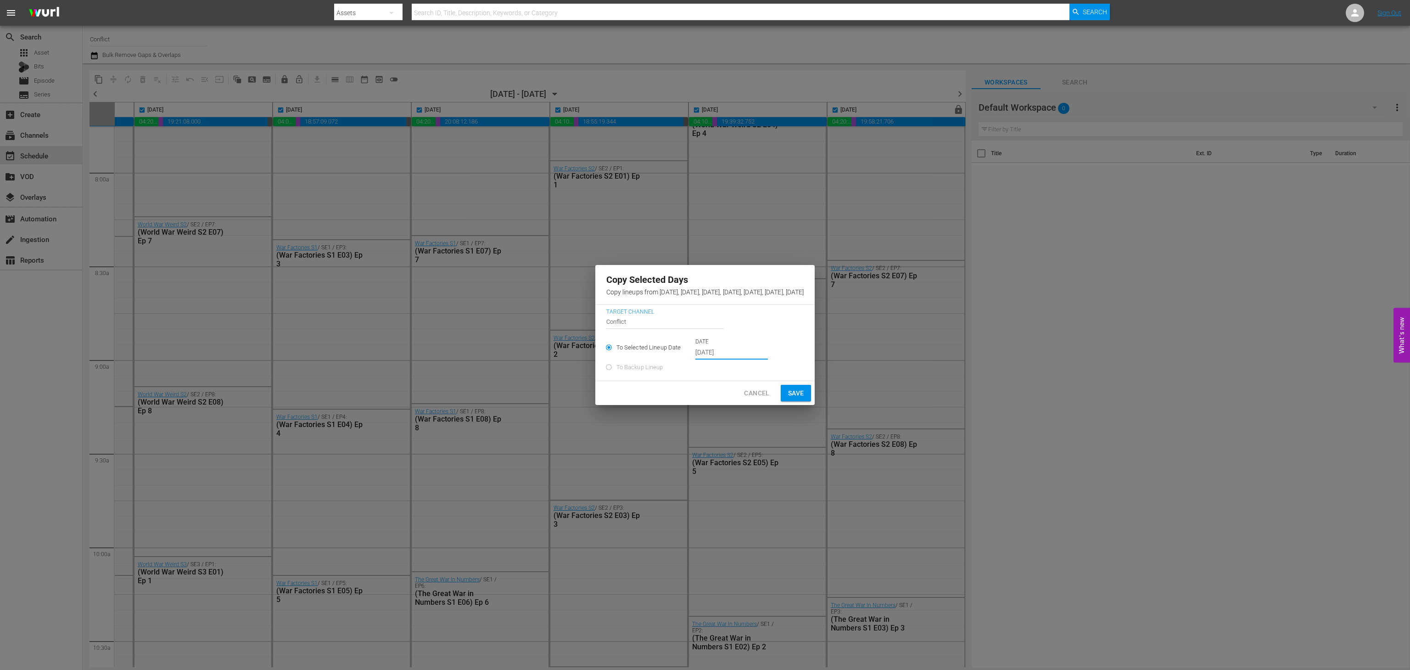
click at [804, 399] on span "Save" at bounding box center [796, 392] width 16 height 11
type input "Sep 13th 2025"
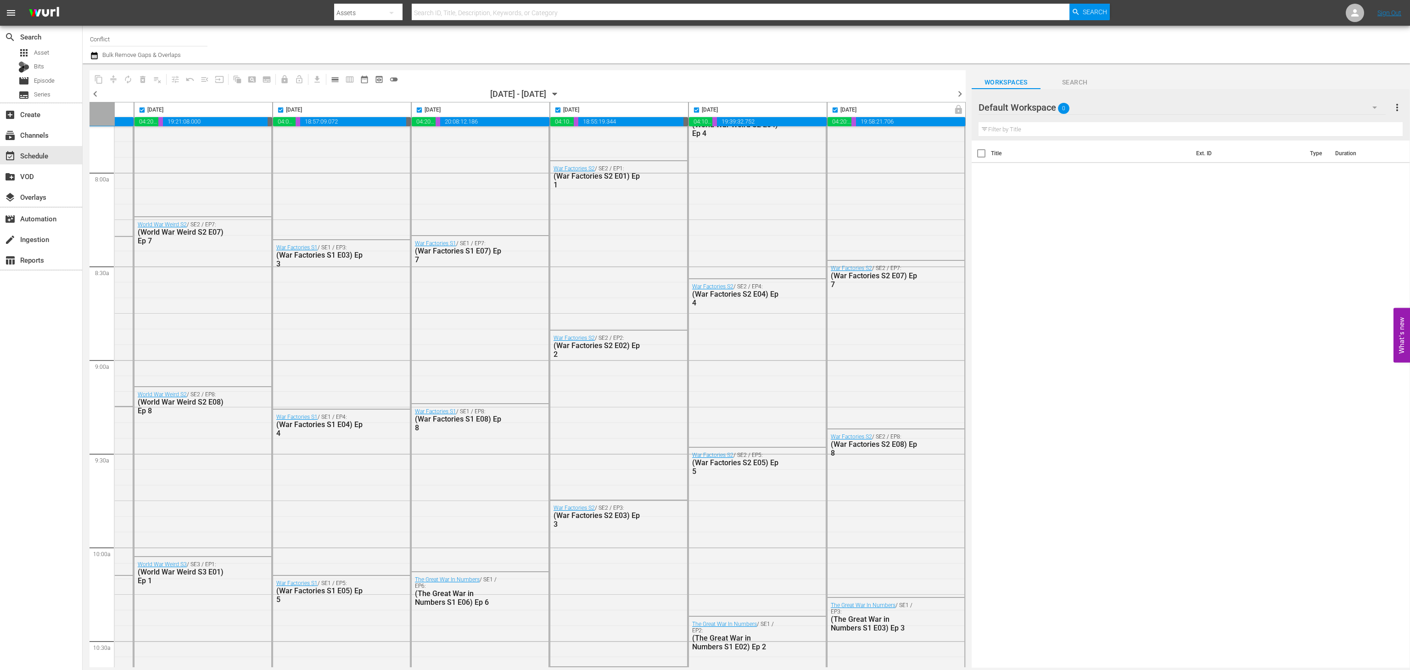
click at [560, 93] on icon "button" at bounding box center [555, 94] width 10 height 10
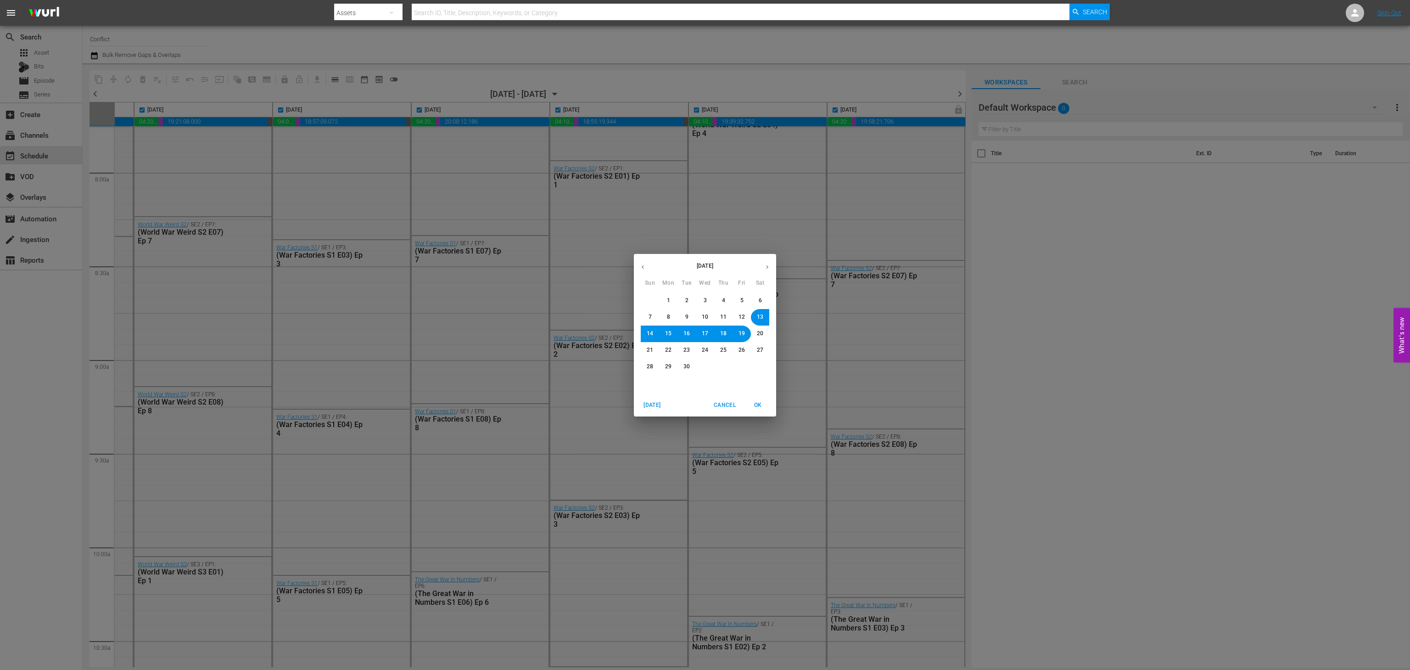
click at [767, 266] on icon "button" at bounding box center [767, 267] width 2 height 4
click at [760, 314] on span "11" at bounding box center [760, 317] width 6 height 8
click at [756, 339] on button "18" at bounding box center [760, 333] width 17 height 17
click at [760, 407] on span "OK" at bounding box center [758, 405] width 22 height 10
checkbox input "false"
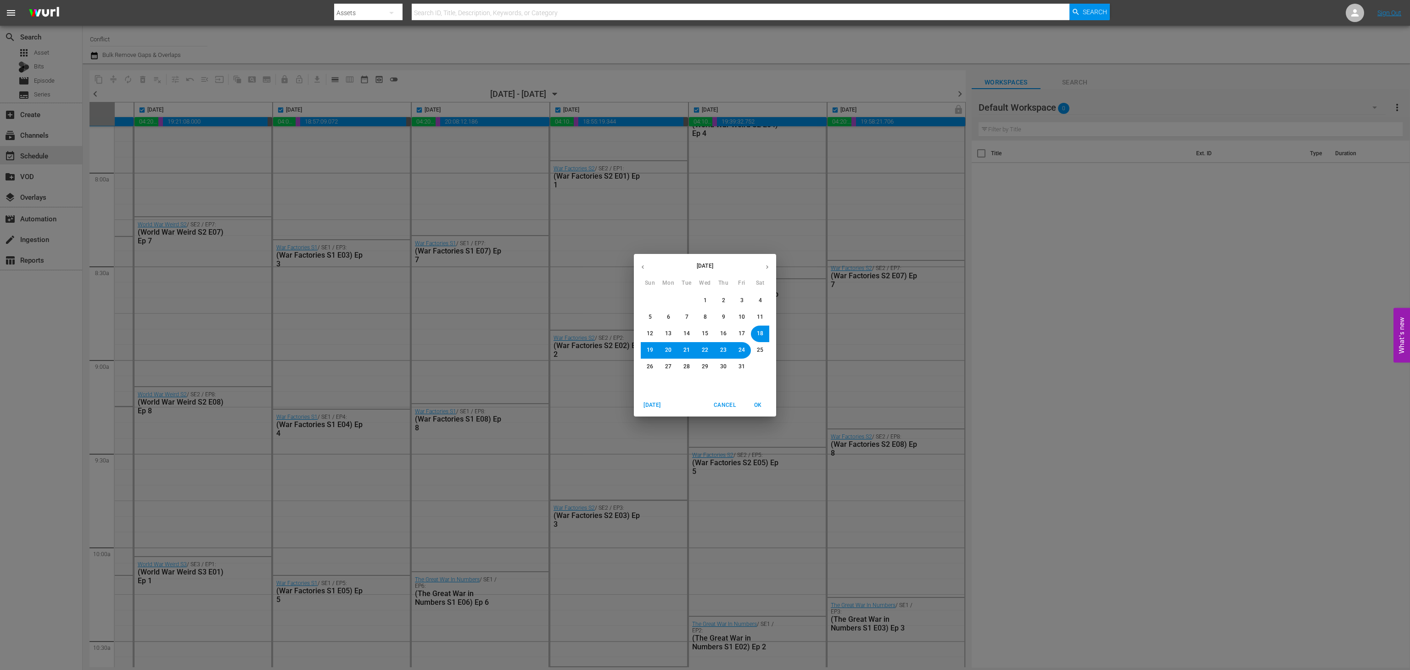
checkbox input "false"
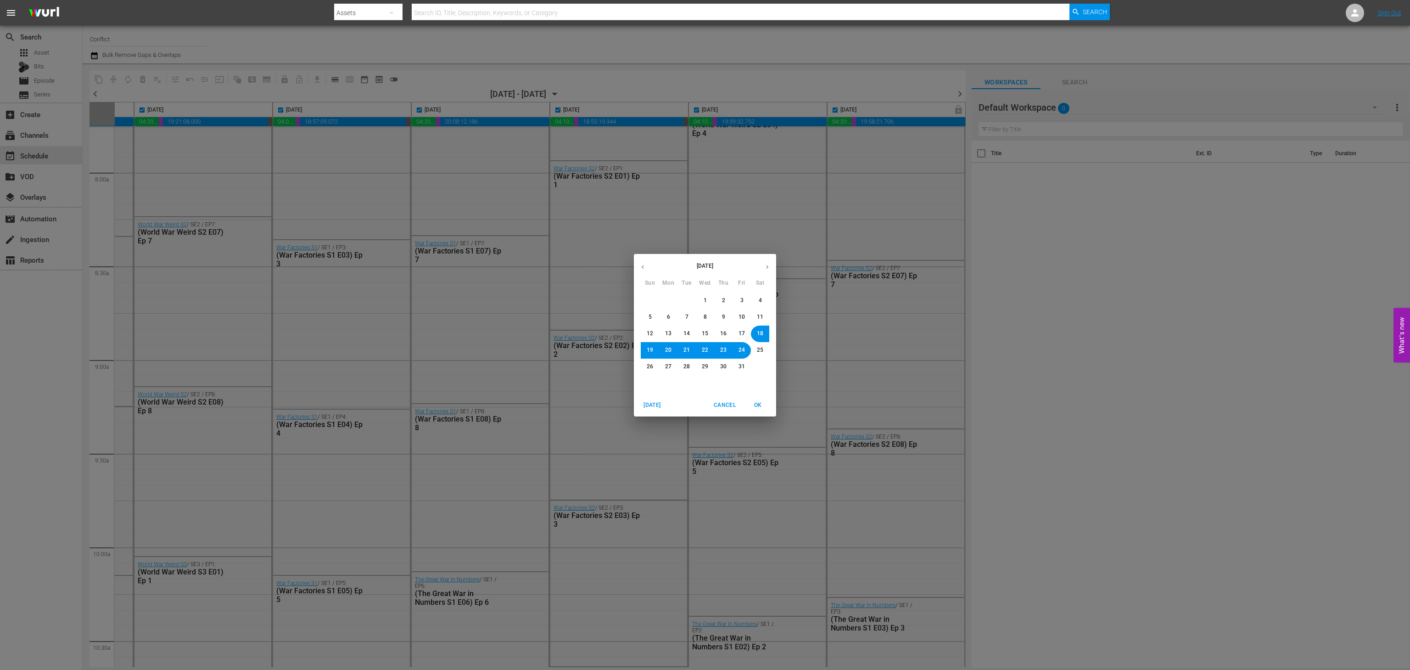
checkbox input "false"
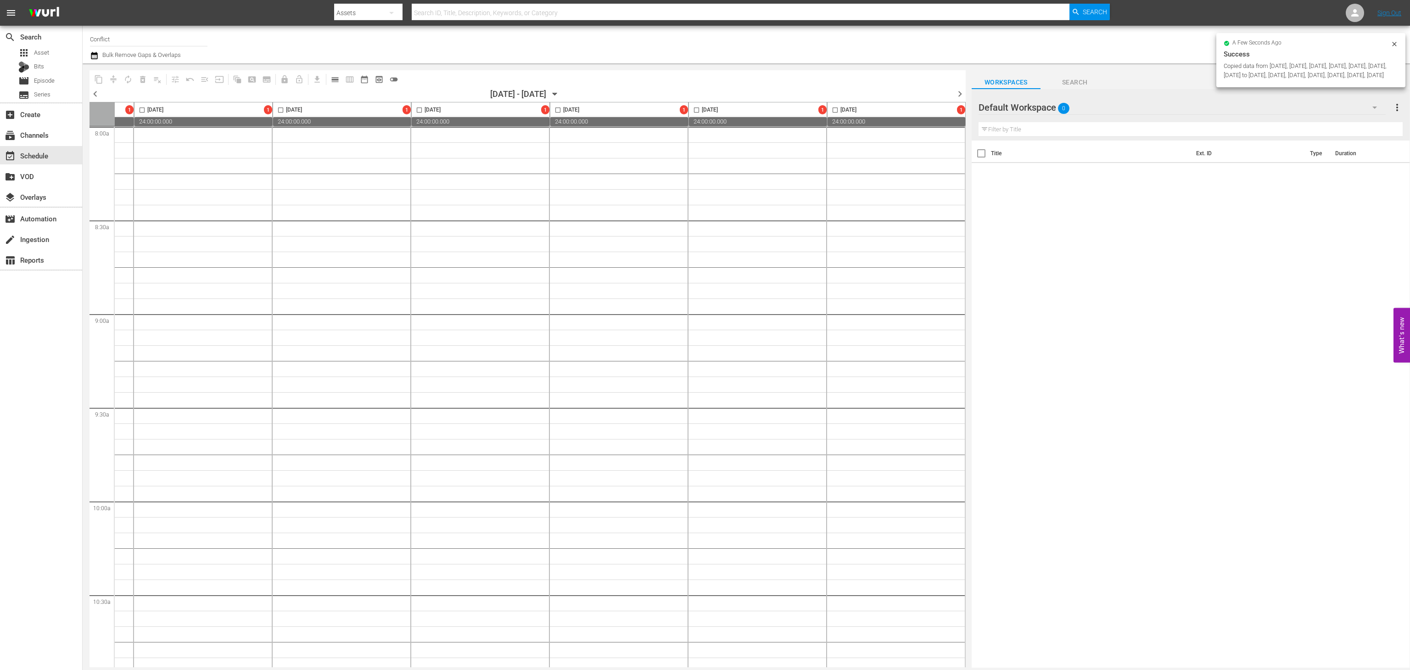
scroll to position [1500, 28]
click at [560, 95] on icon "button" at bounding box center [555, 94] width 10 height 10
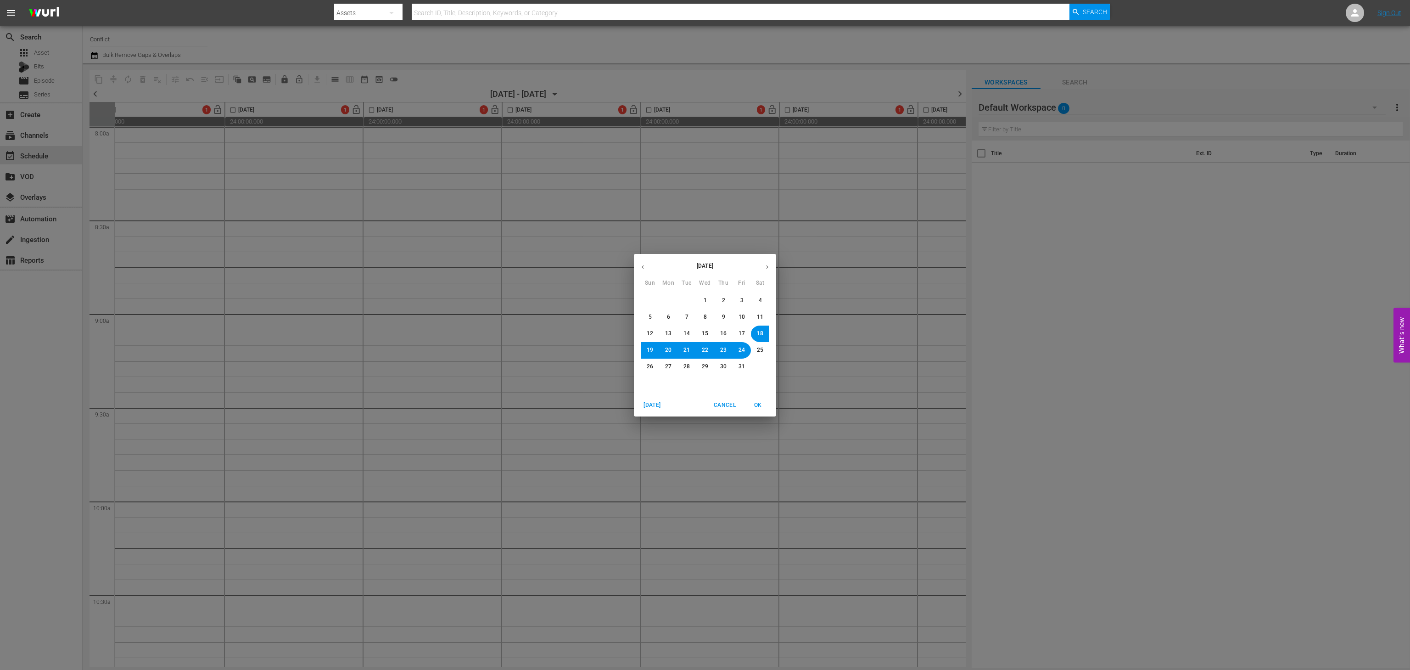
click at [736, 339] on button "17" at bounding box center [741, 333] width 17 height 17
click at [756, 402] on span "OK" at bounding box center [758, 405] width 22 height 10
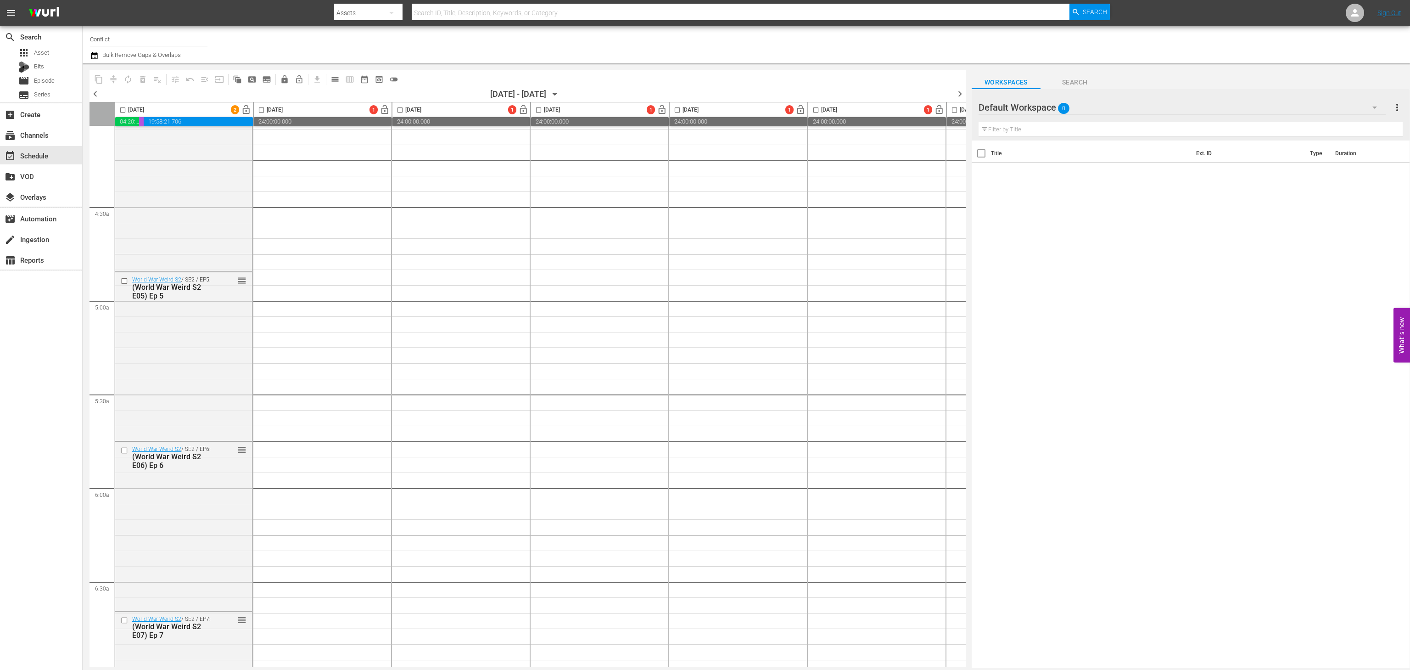
scroll to position [711, 0]
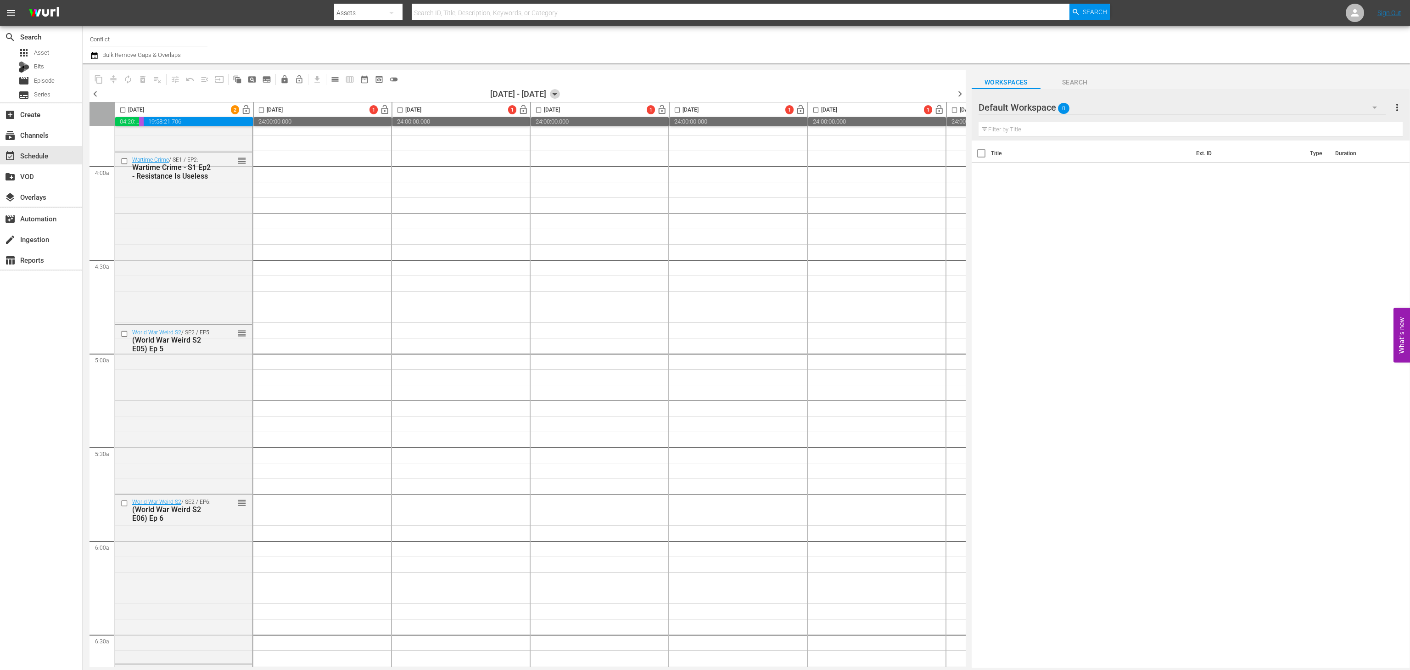
click at [560, 97] on icon "button" at bounding box center [555, 94] width 10 height 10
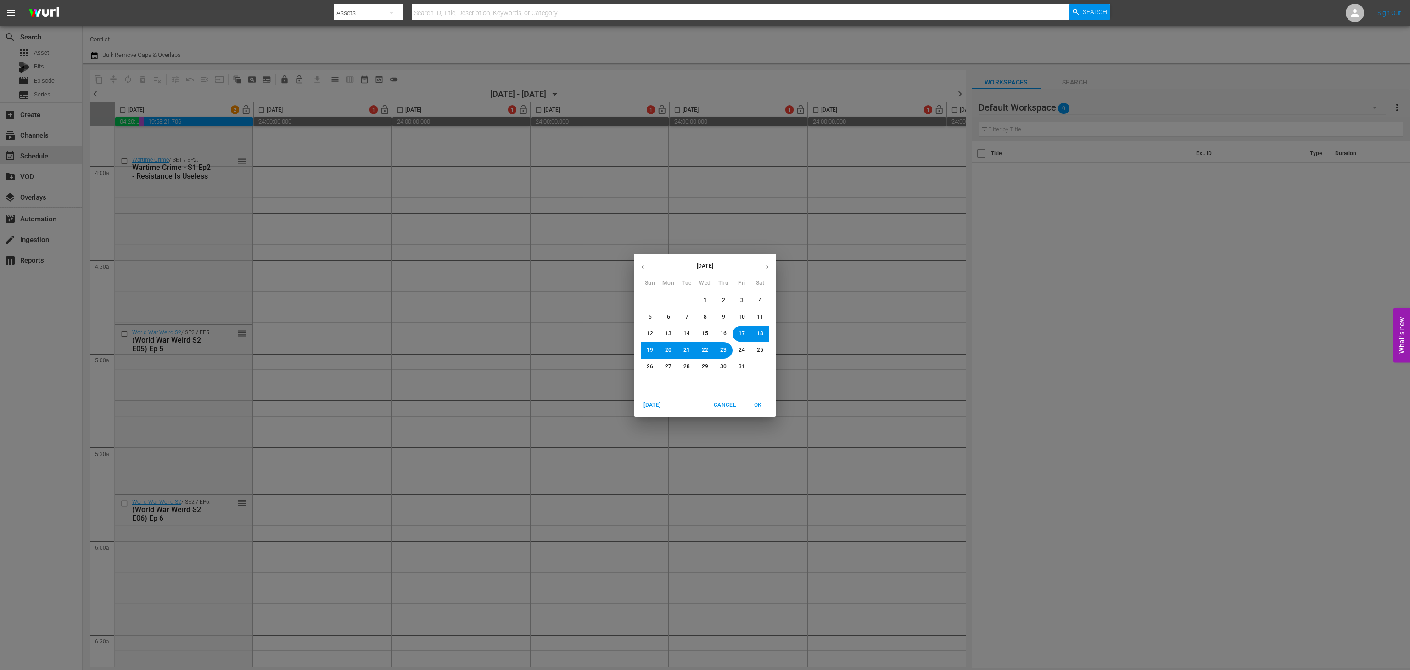
click at [645, 269] on icon "button" at bounding box center [642, 266] width 7 height 7
click at [759, 335] on span "20" at bounding box center [760, 334] width 6 height 8
click at [770, 409] on button "OK" at bounding box center [757, 404] width 29 height 15
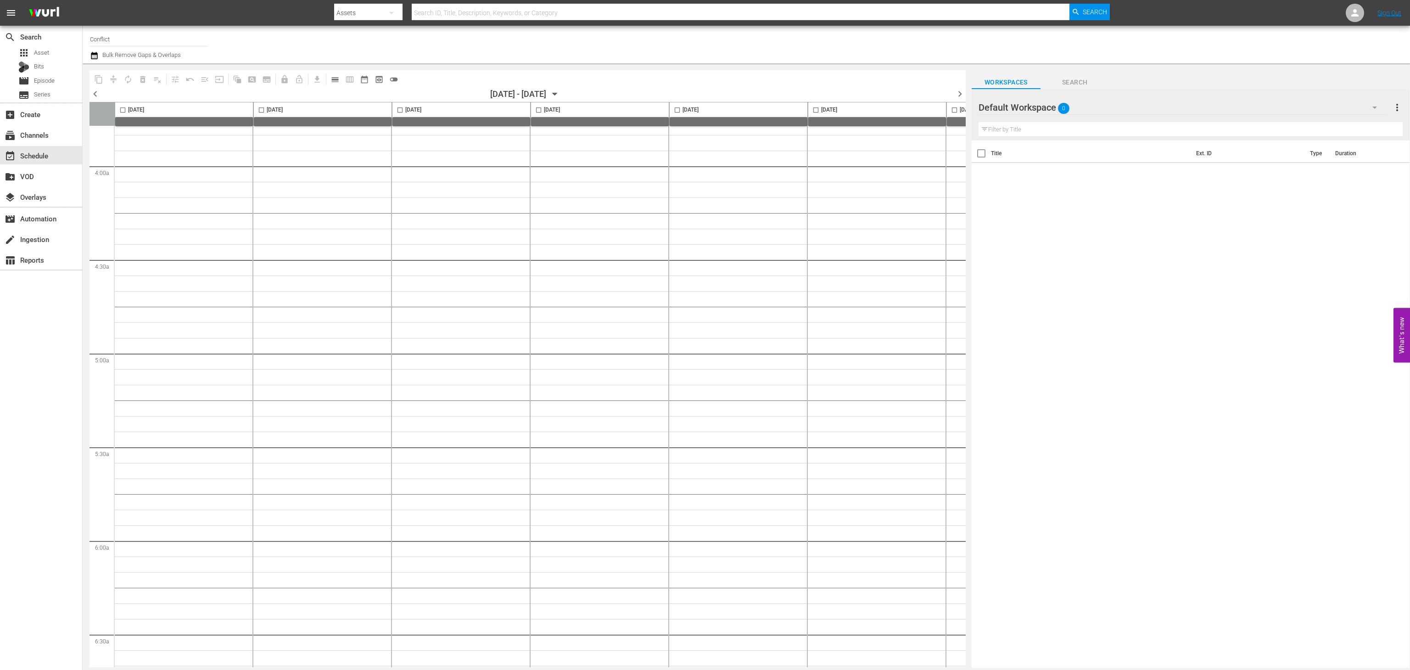
scroll to position [3958, 0]
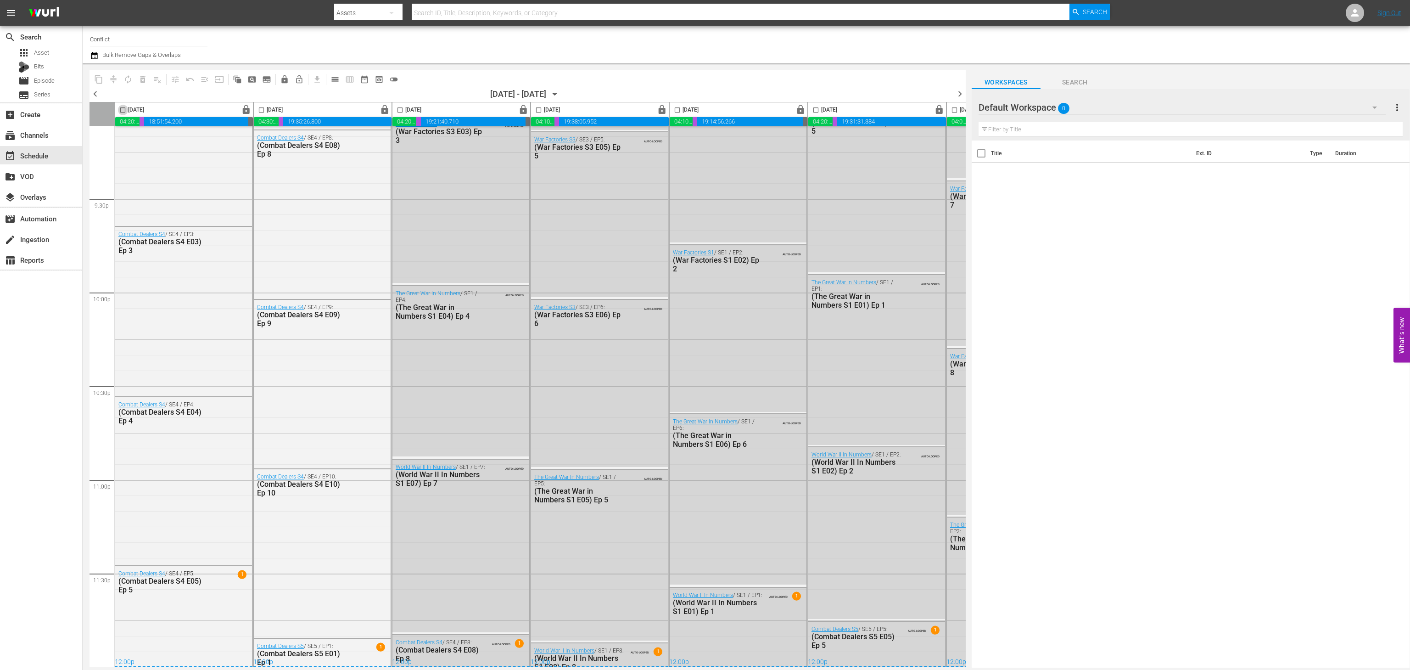
click at [122, 112] on input "checkbox" at bounding box center [122, 111] width 11 height 11
checkbox input "true"
click at [261, 109] on input "checkbox" at bounding box center [261, 111] width 11 height 11
checkbox input "true"
click at [398, 109] on input "checkbox" at bounding box center [400, 111] width 11 height 11
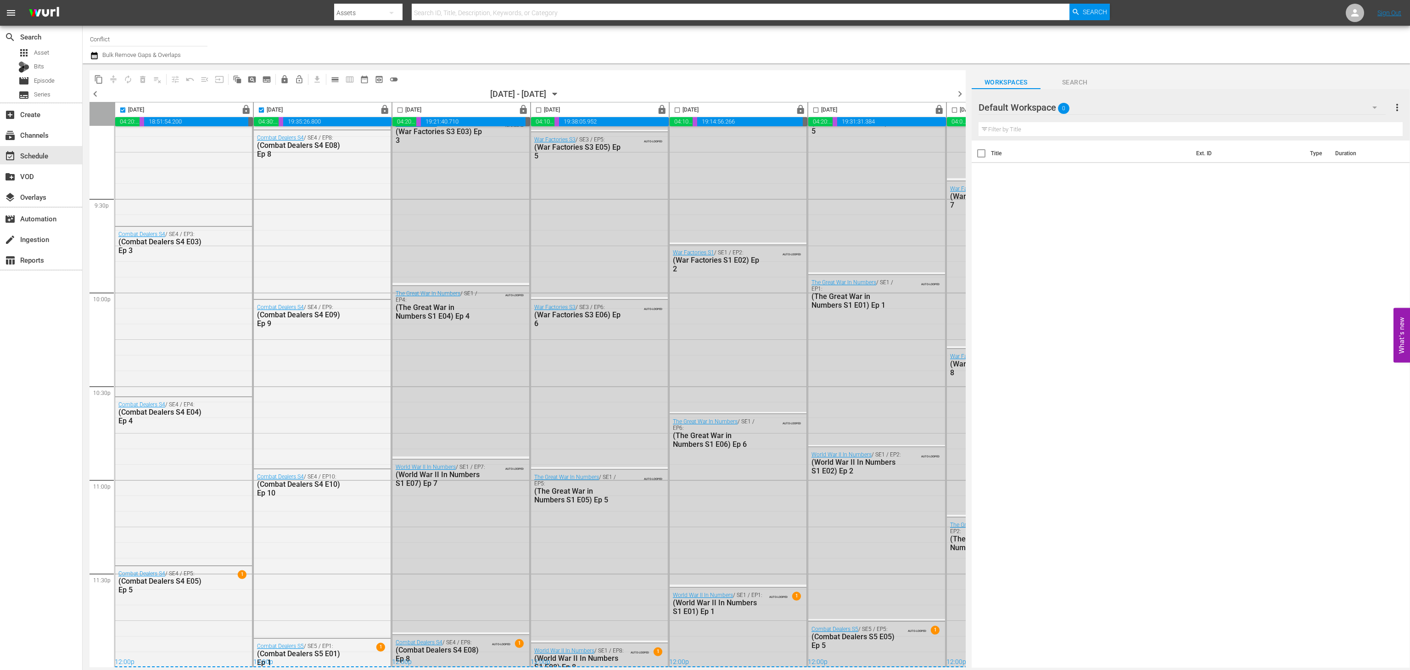
checkbox input "true"
click at [544, 112] on input "checkbox" at bounding box center [538, 111] width 11 height 11
checkbox input "true"
click at [682, 113] on input "checkbox" at bounding box center [677, 111] width 11 height 11
checkbox input "true"
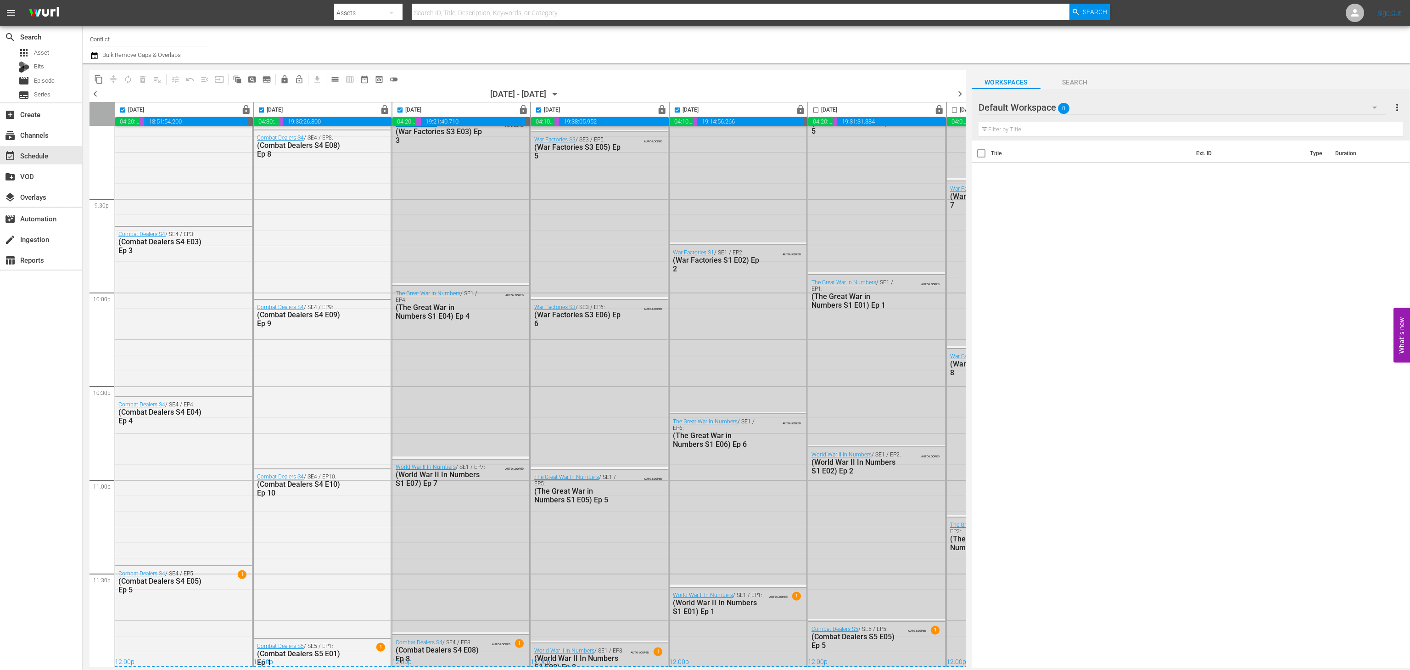
click at [816, 113] on input "checkbox" at bounding box center [815, 111] width 11 height 11
checkbox input "true"
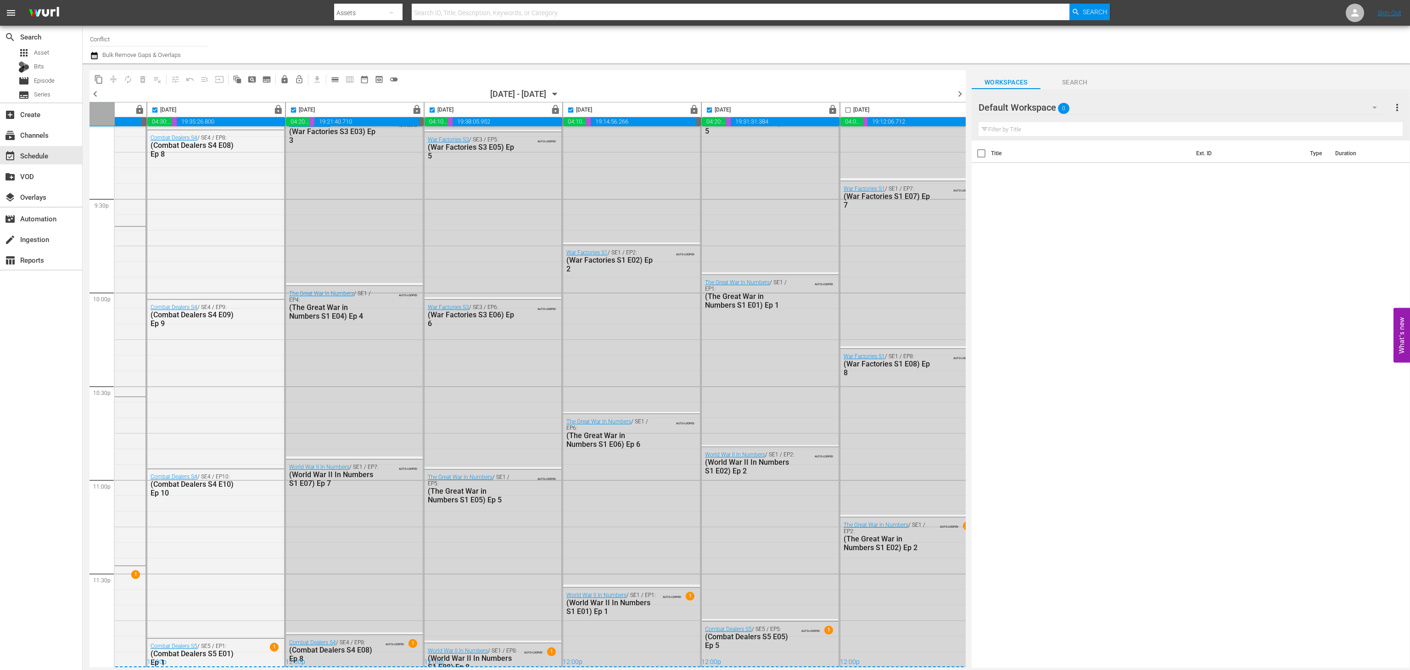
scroll to position [3958, 127]
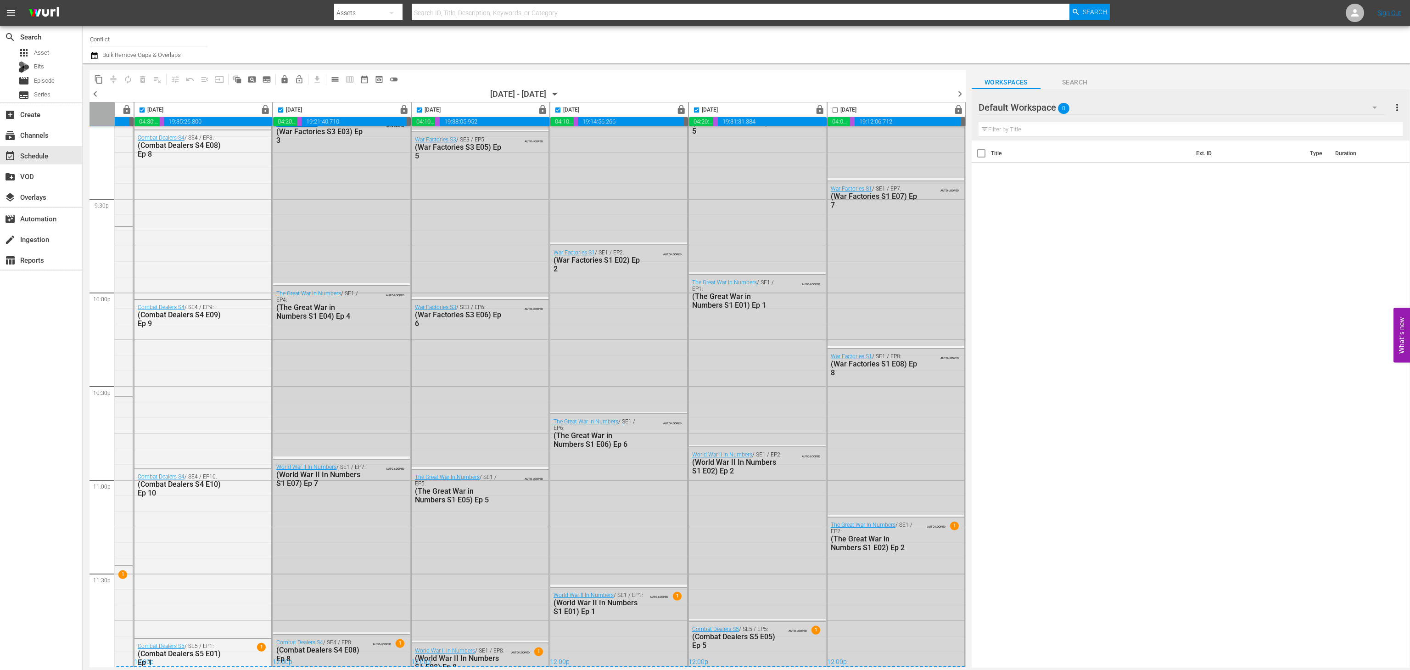
click at [830, 110] on input "checkbox" at bounding box center [835, 111] width 11 height 11
checkbox input "true"
click at [101, 82] on span "content_copy" at bounding box center [98, 79] width 9 height 9
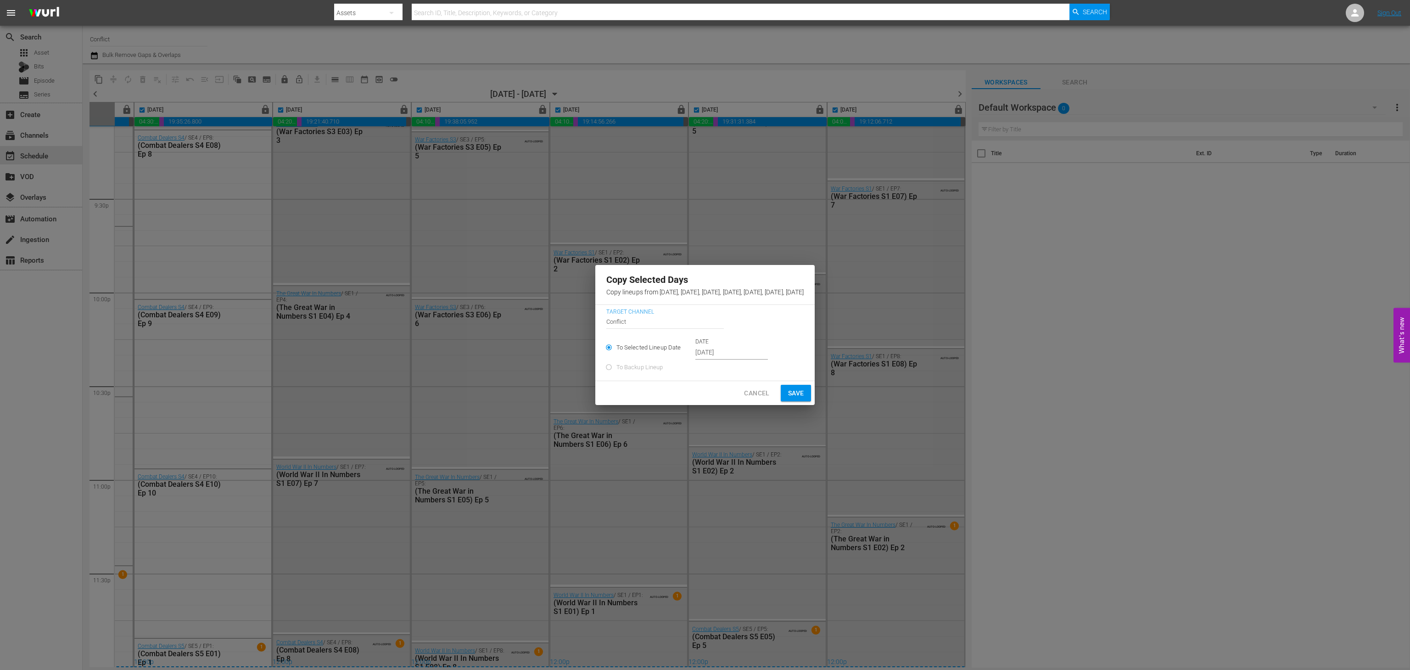
click at [695, 359] on input "Sep 20th 2025" at bounding box center [731, 353] width 73 height 14
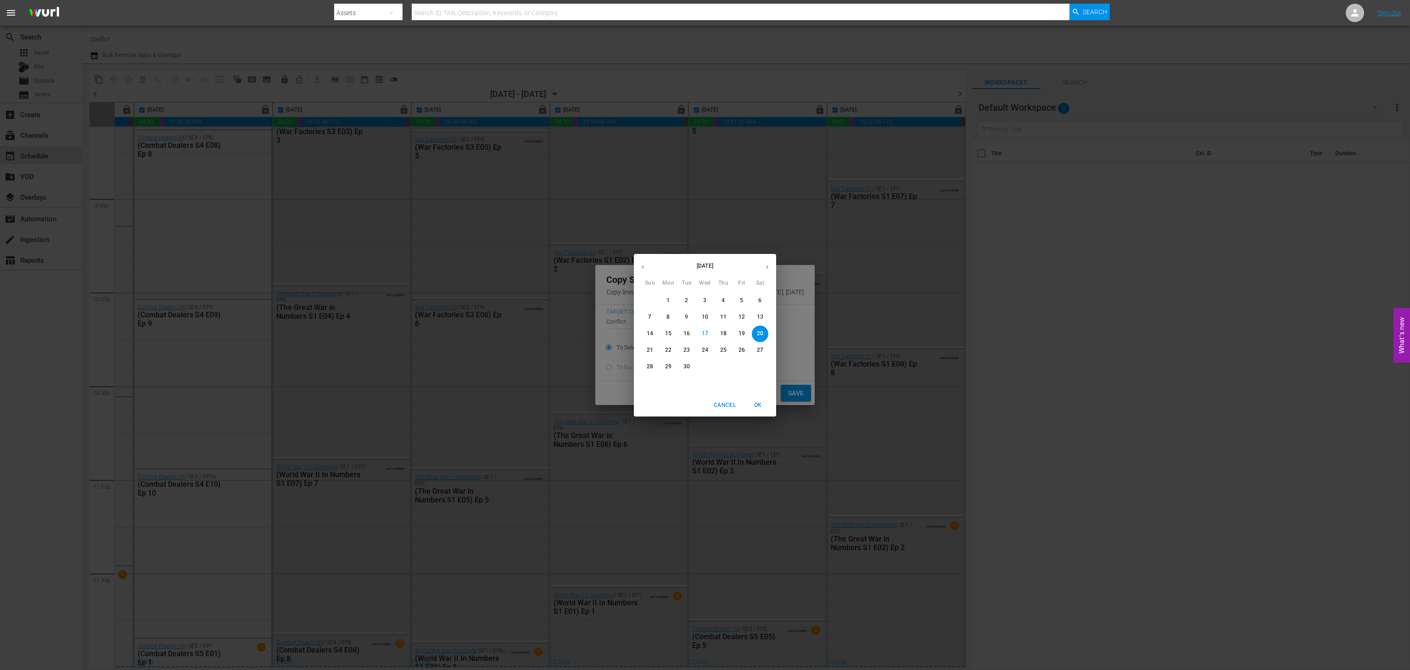
click at [769, 273] on button "button" at bounding box center [767, 267] width 18 height 18
click at [759, 332] on p "18" at bounding box center [760, 334] width 6 height 8
type input "Oct 18th 2025"
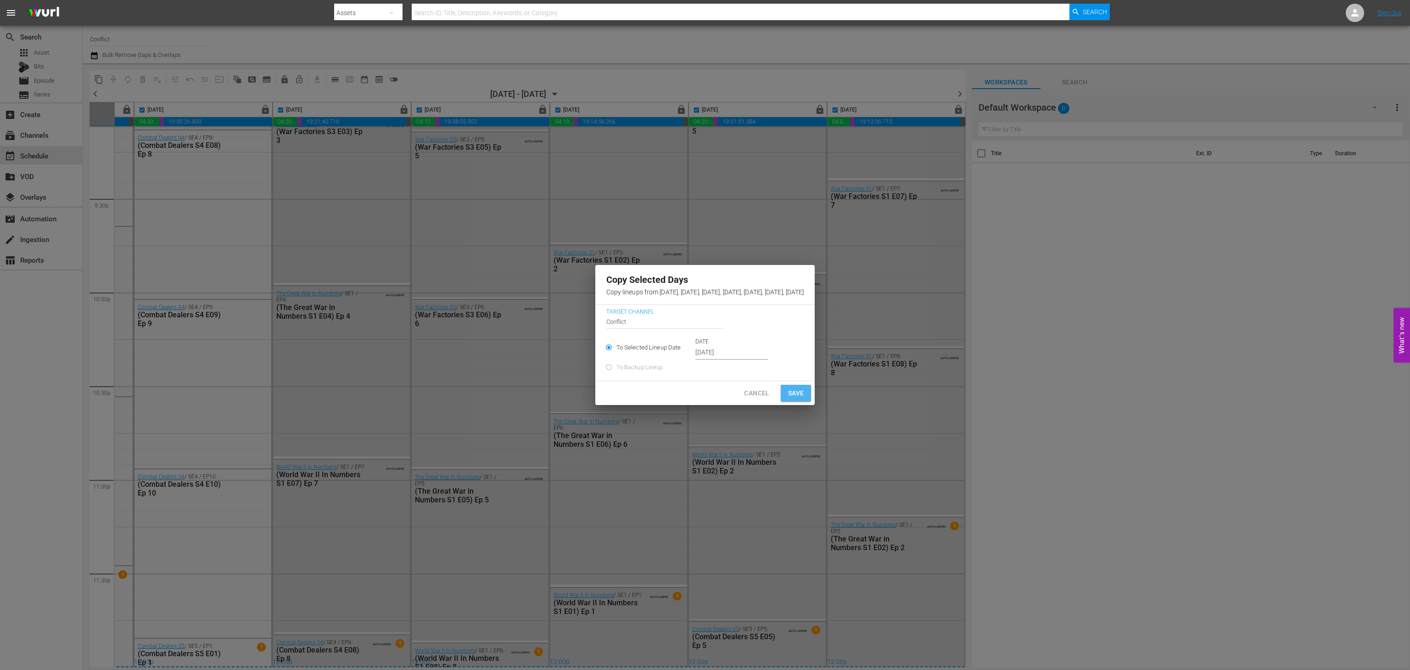
click at [811, 397] on button "Save" at bounding box center [796, 393] width 31 height 17
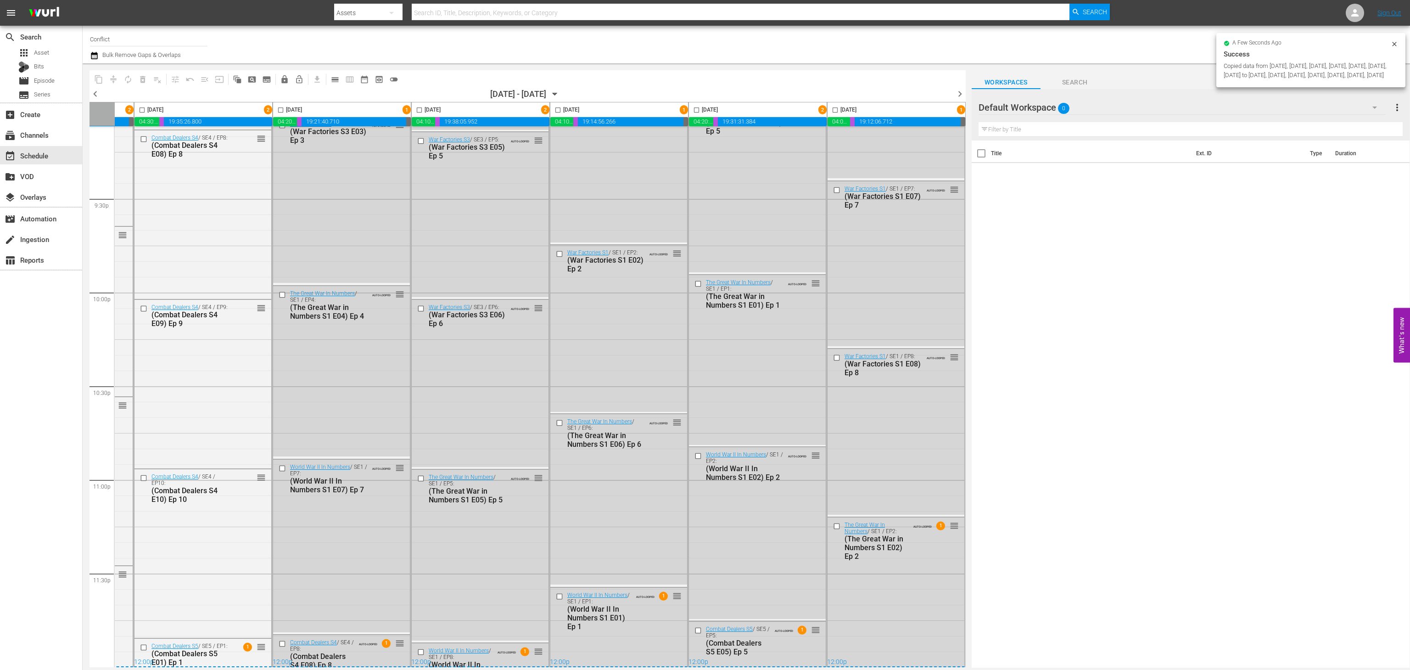
checkbox input "false"
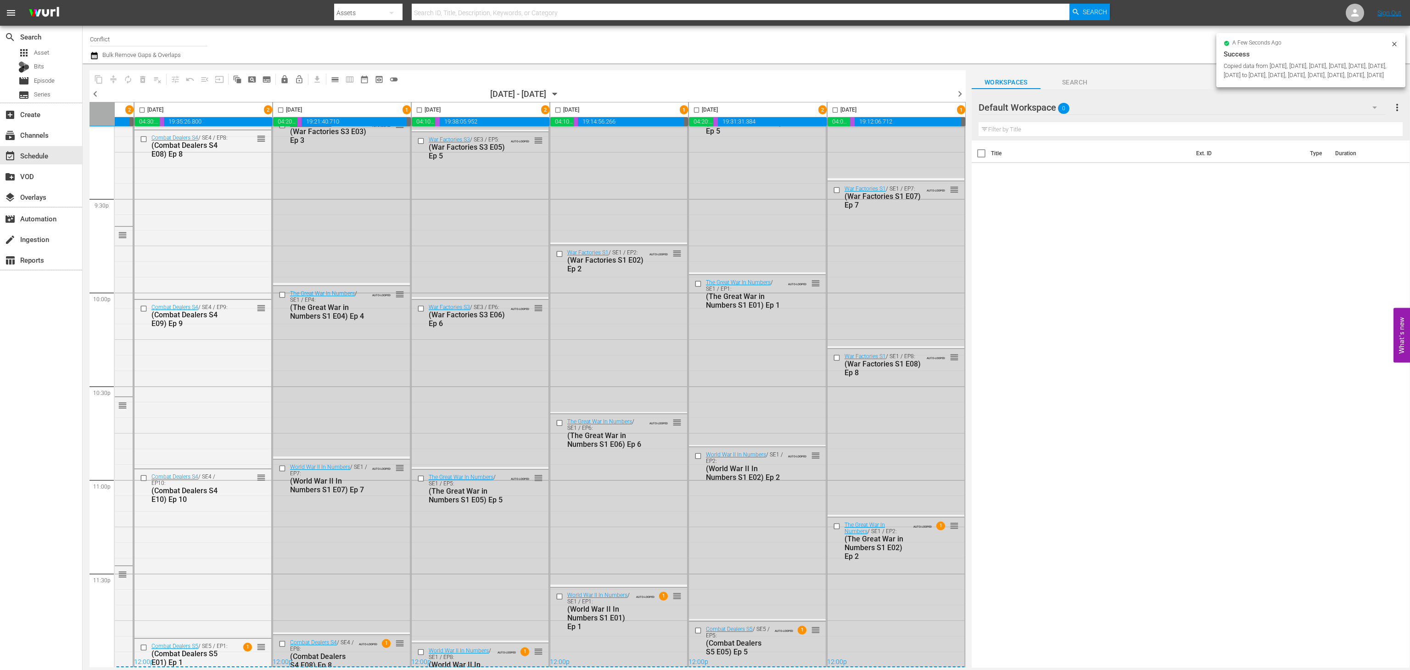
checkbox input "false"
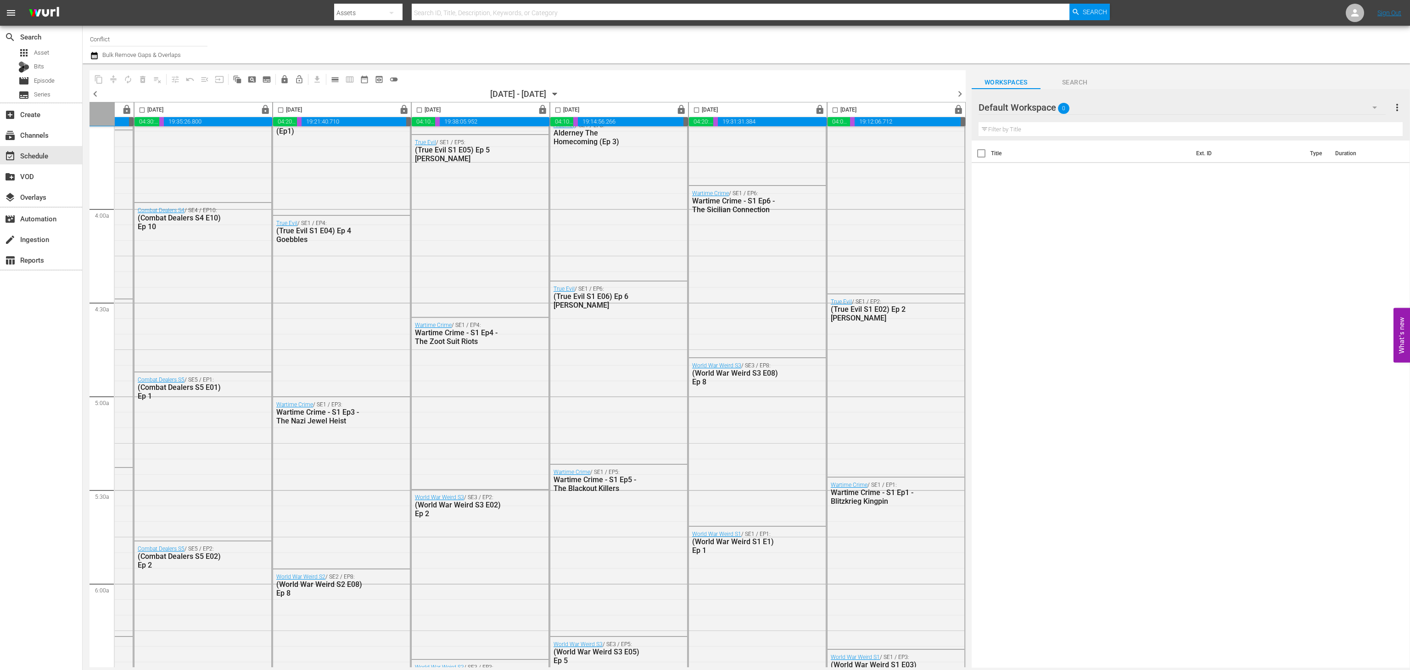
scroll to position [518, 127]
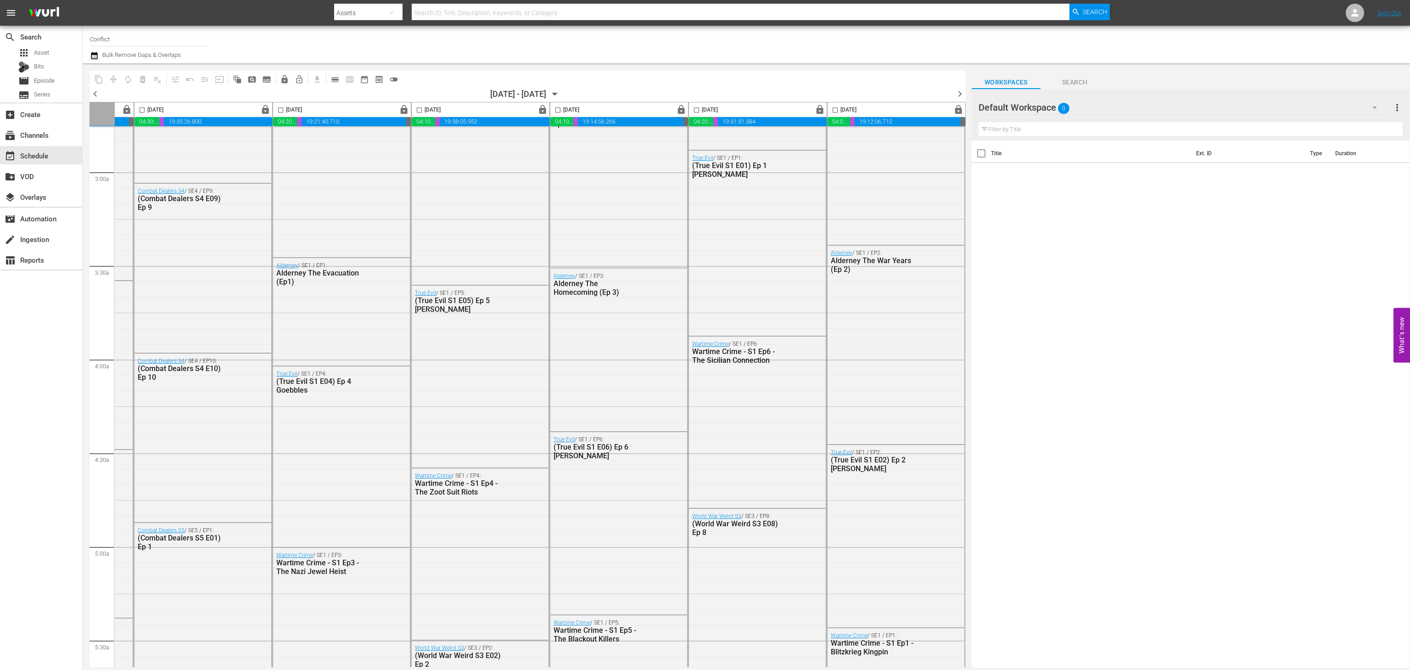
click at [560, 90] on icon "button" at bounding box center [555, 94] width 10 height 10
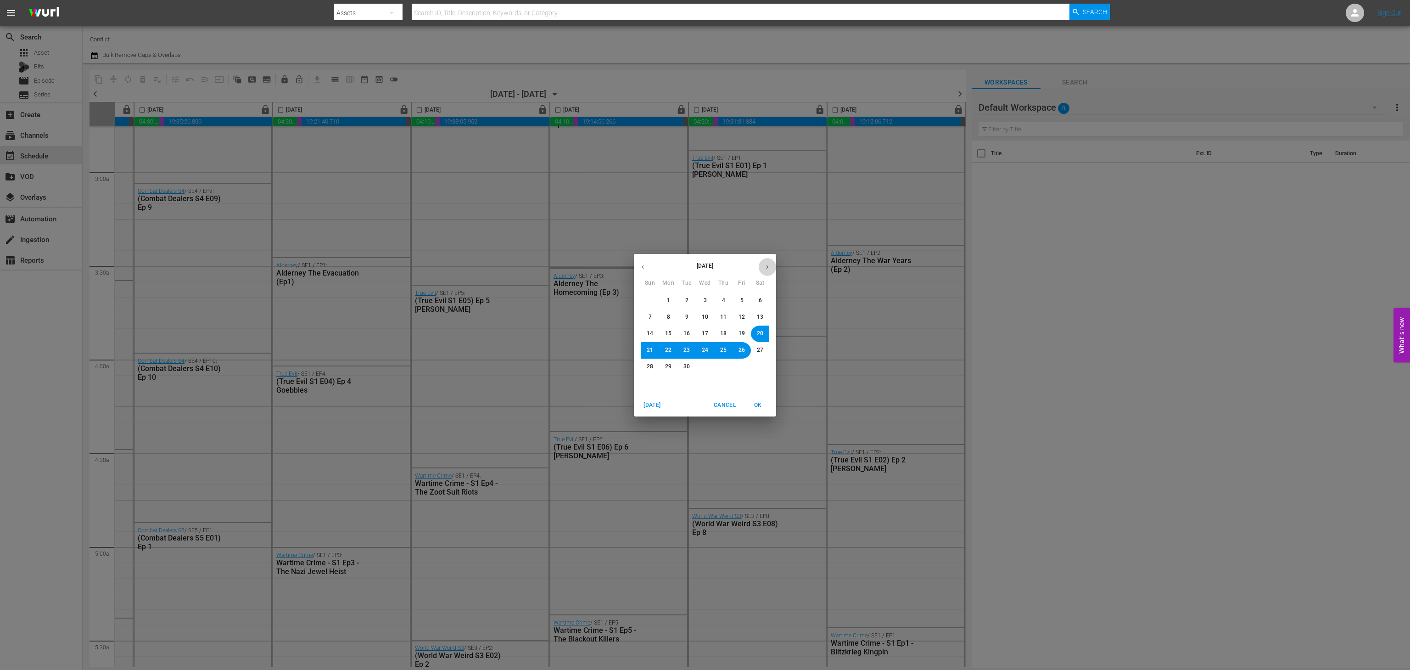
click at [770, 267] on icon "button" at bounding box center [767, 266] width 7 height 7
click at [744, 340] on button "17" at bounding box center [741, 333] width 17 height 17
click at [760, 400] on span "OK" at bounding box center [758, 405] width 22 height 10
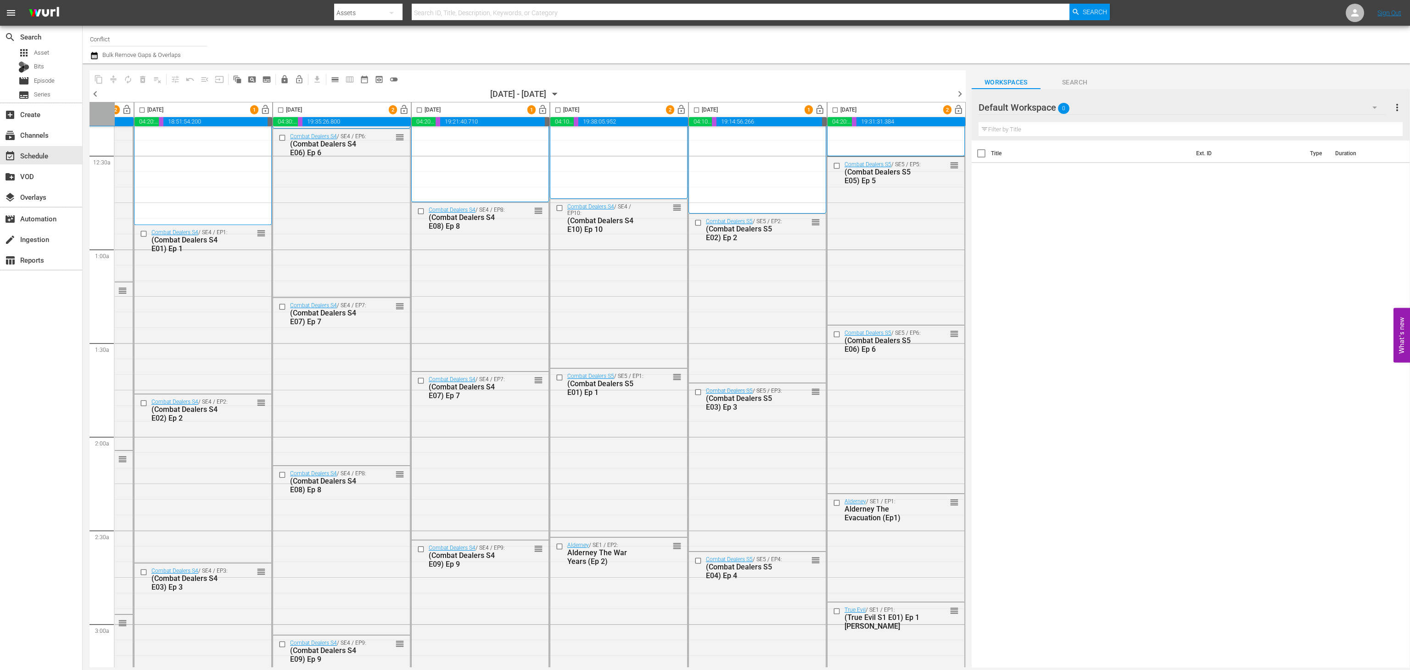
scroll to position [0, 127]
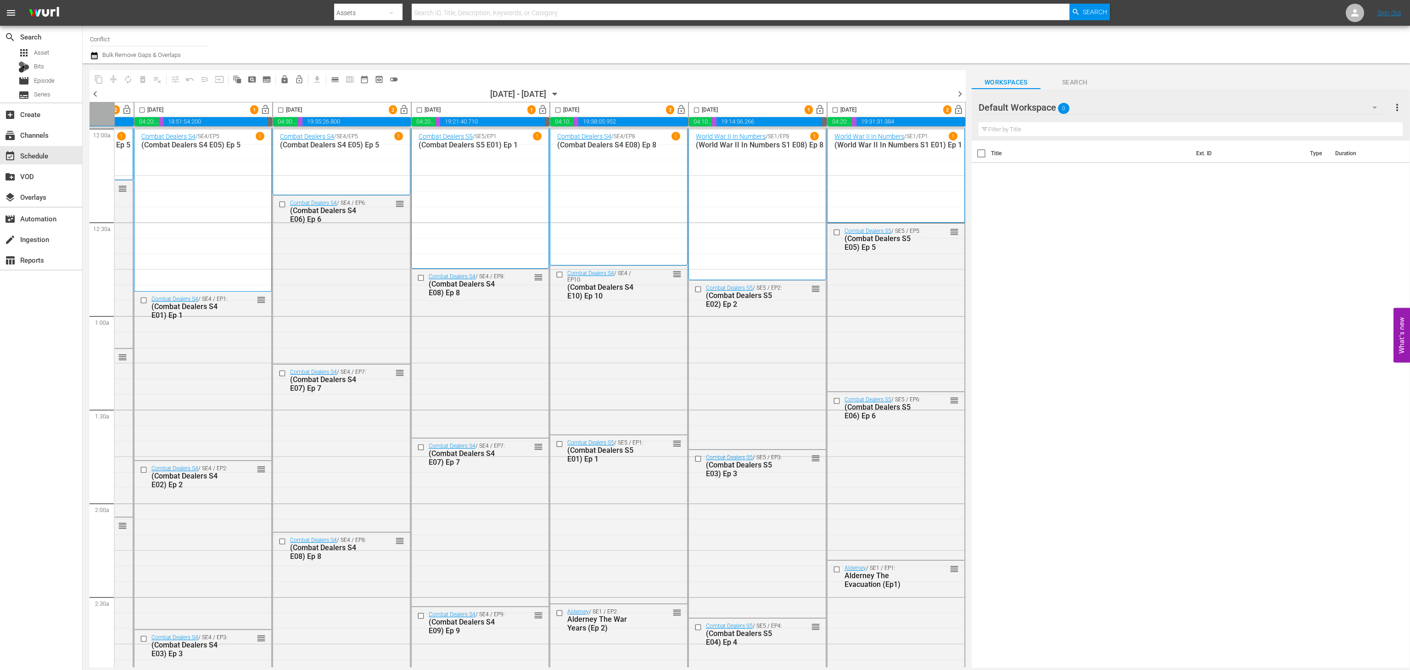
click at [961, 95] on span "chevron_right" at bounding box center [959, 93] width 11 height 11
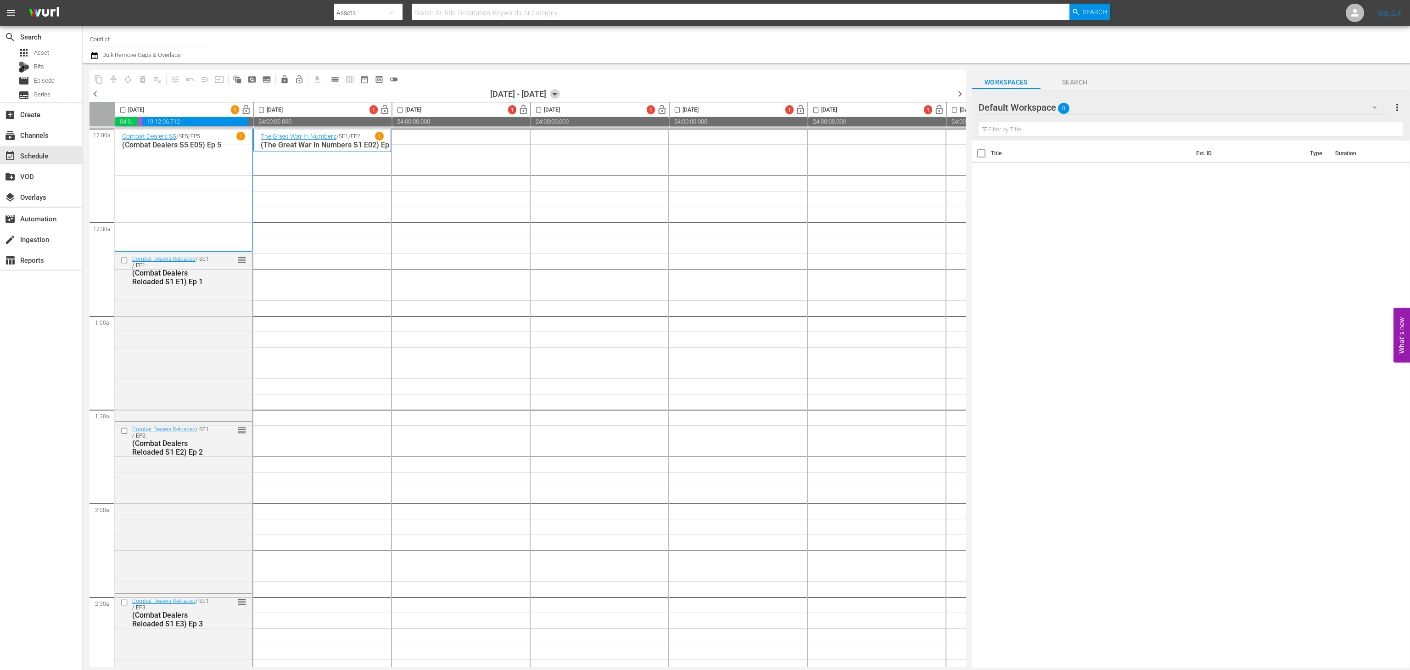
click at [560, 89] on icon "button" at bounding box center [555, 94] width 10 height 10
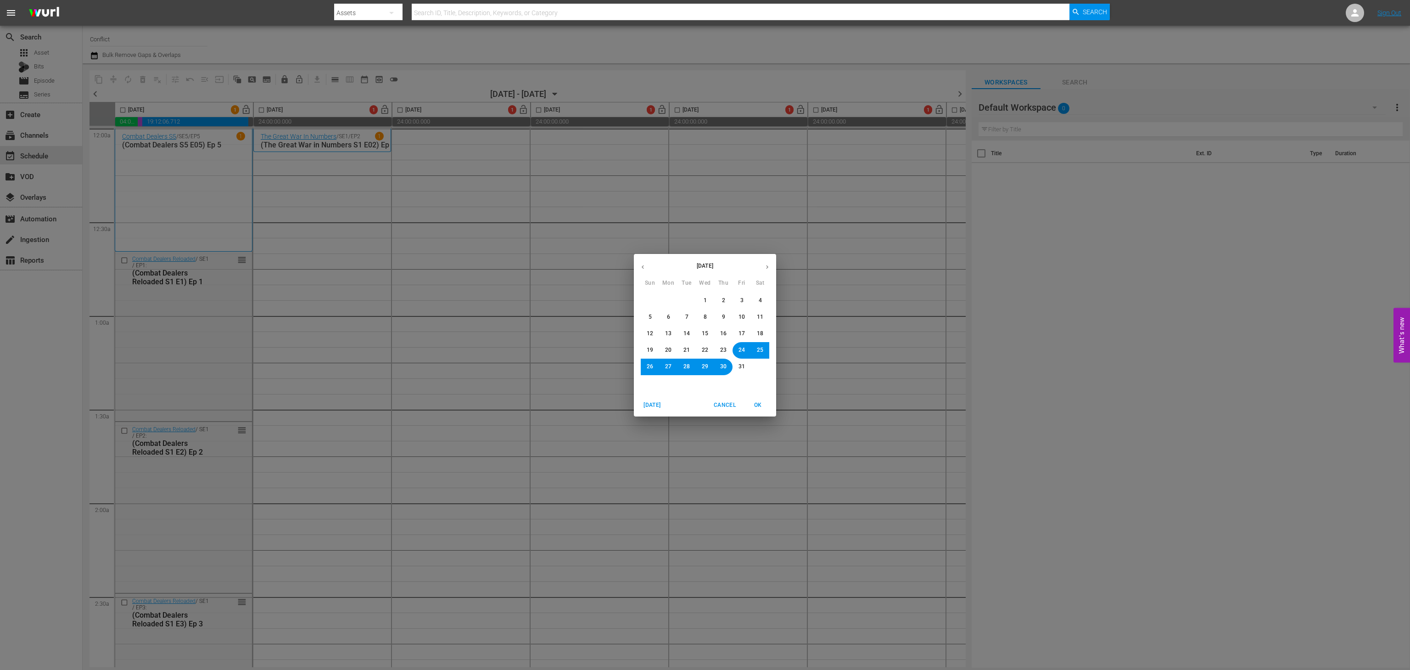
click at [643, 270] on button "button" at bounding box center [643, 267] width 18 height 18
click at [753, 349] on button "27" at bounding box center [760, 350] width 17 height 17
click at [758, 404] on span "OK" at bounding box center [758, 405] width 22 height 10
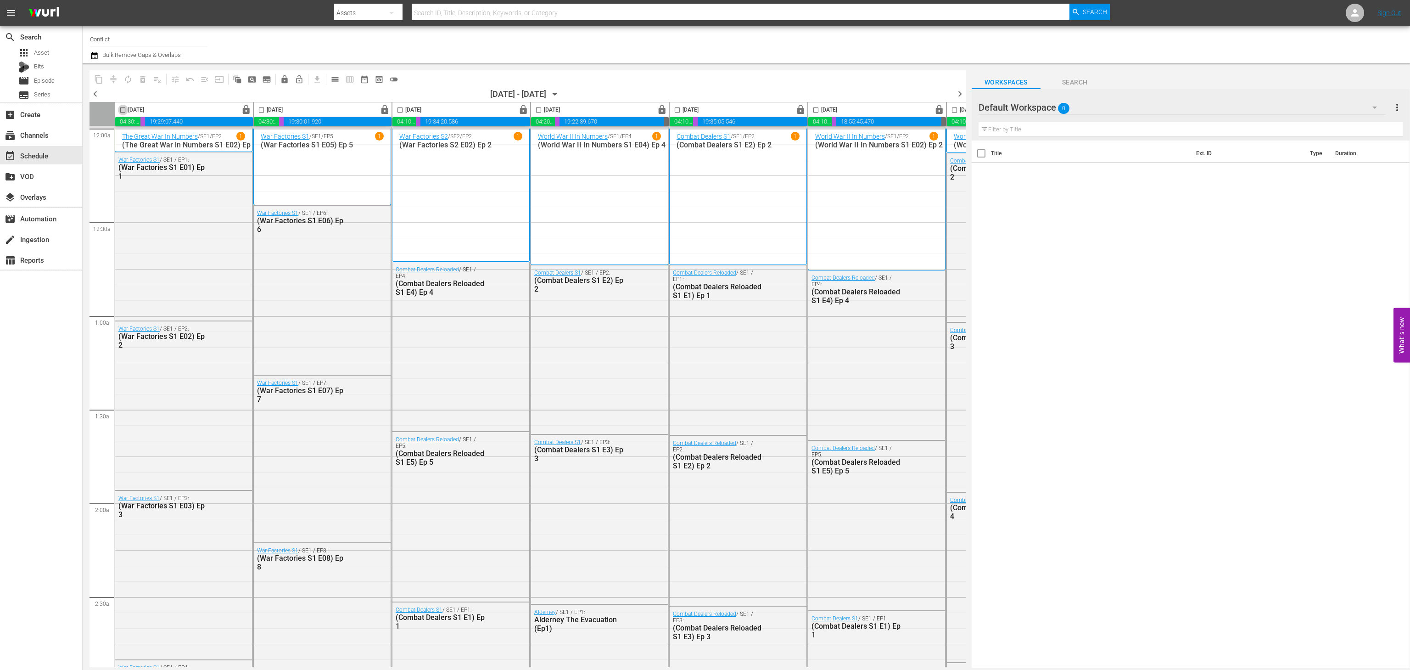
click at [119, 108] on input "checkbox" at bounding box center [122, 111] width 11 height 11
checkbox input "true"
click at [263, 107] on input "checkbox" at bounding box center [261, 111] width 11 height 11
checkbox input "true"
click at [404, 110] on input "checkbox" at bounding box center [400, 111] width 11 height 11
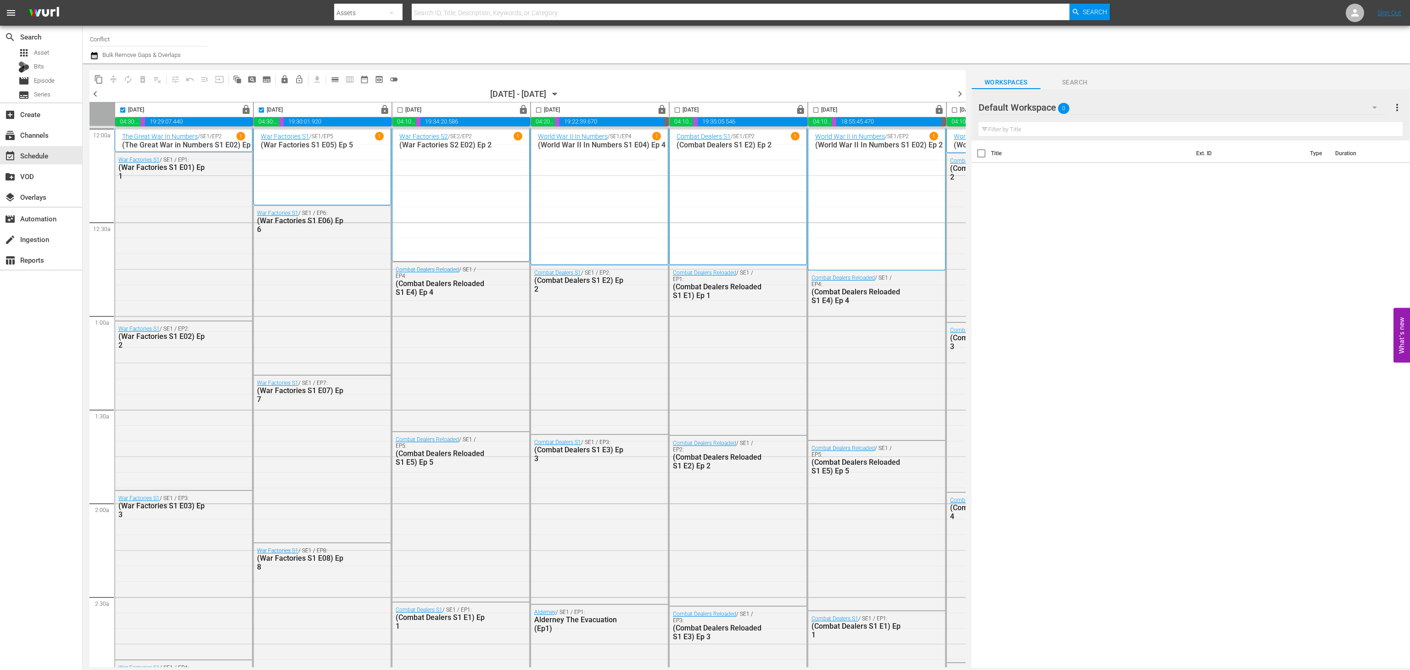
checkbox input "true"
click at [539, 115] on input "checkbox" at bounding box center [538, 111] width 11 height 11
checkbox input "true"
click at [681, 112] on input "checkbox" at bounding box center [677, 111] width 11 height 11
checkbox input "true"
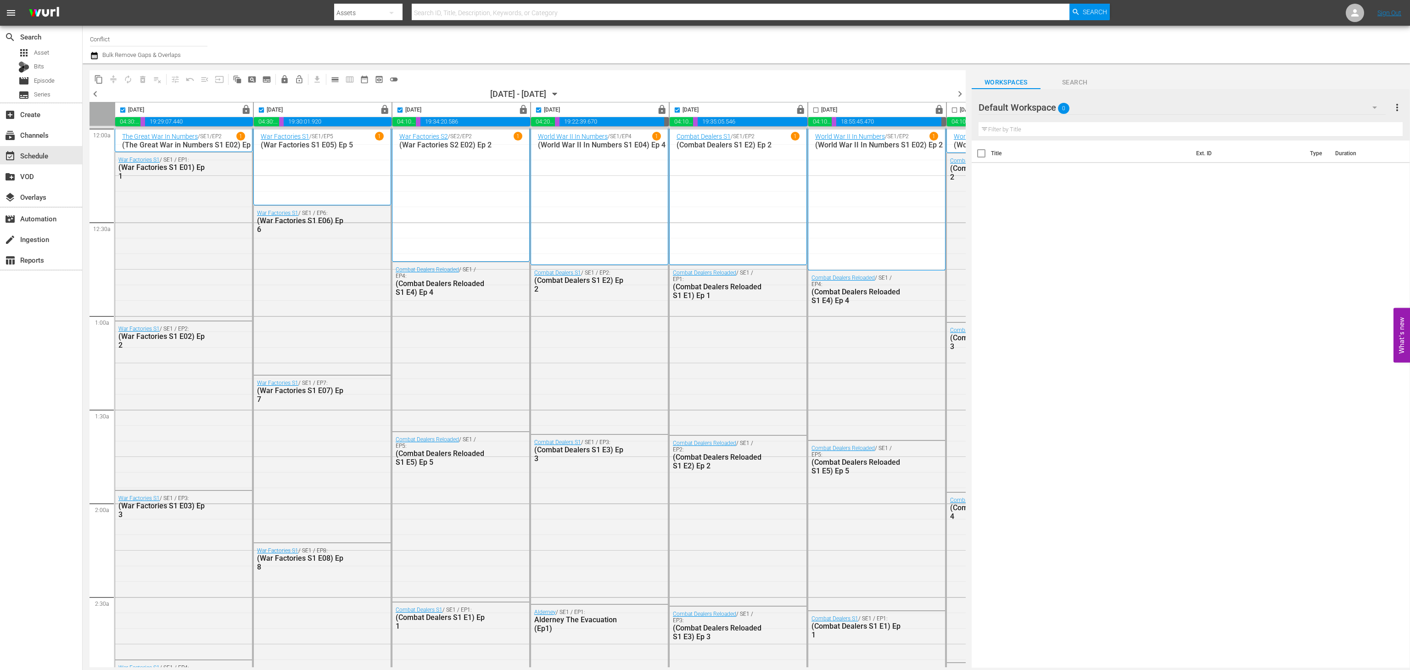
click at [821, 112] on input "checkbox" at bounding box center [815, 111] width 11 height 11
checkbox input "true"
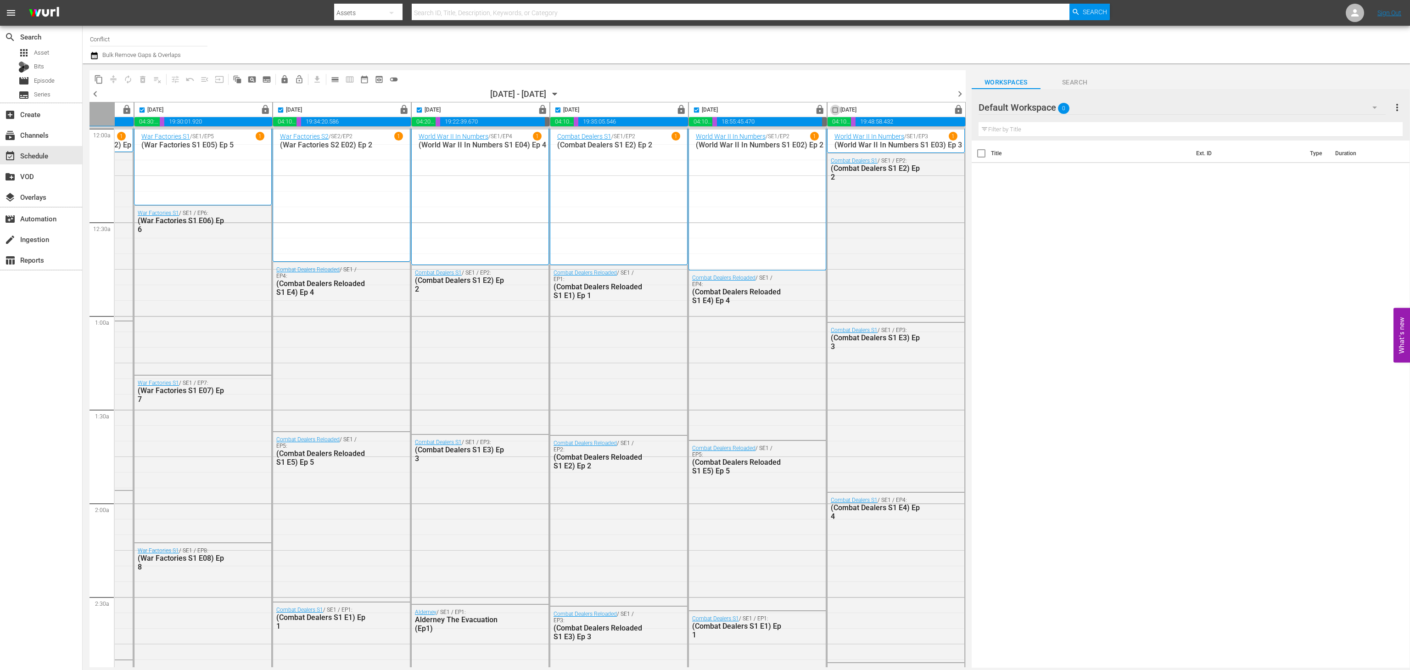
click at [833, 111] on input "checkbox" at bounding box center [835, 111] width 11 height 11
checkbox input "true"
click at [100, 78] on span "content_copy" at bounding box center [98, 79] width 9 height 9
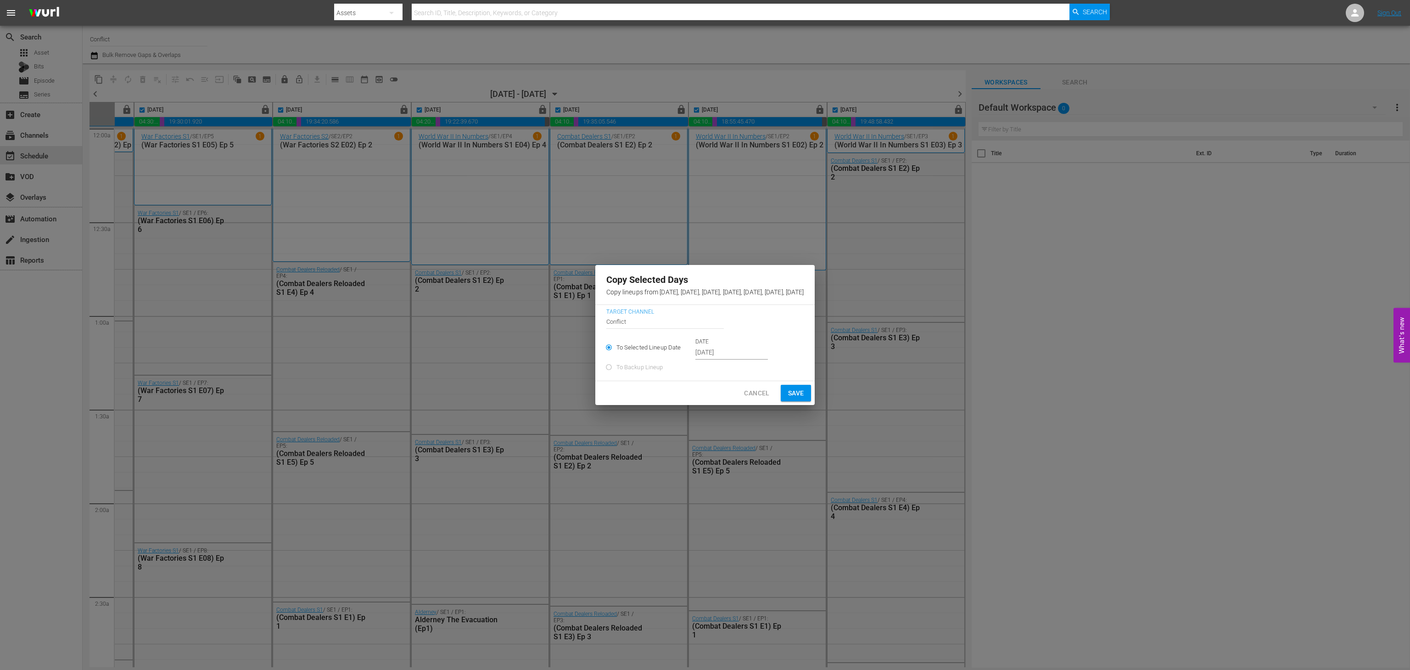
click at [695, 359] on input "Sep 27th 2025" at bounding box center [731, 353] width 73 height 14
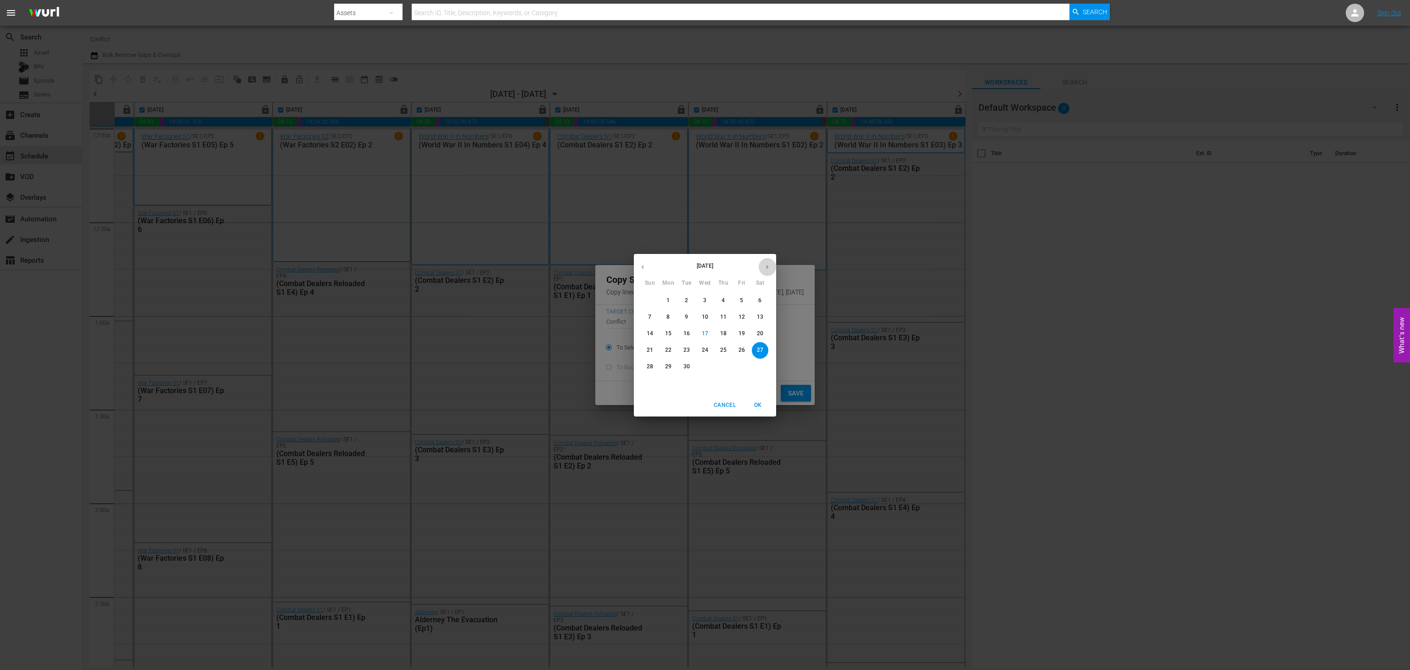
click at [762, 267] on button "button" at bounding box center [767, 267] width 18 height 18
click at [764, 346] on span "25" at bounding box center [760, 350] width 17 height 8
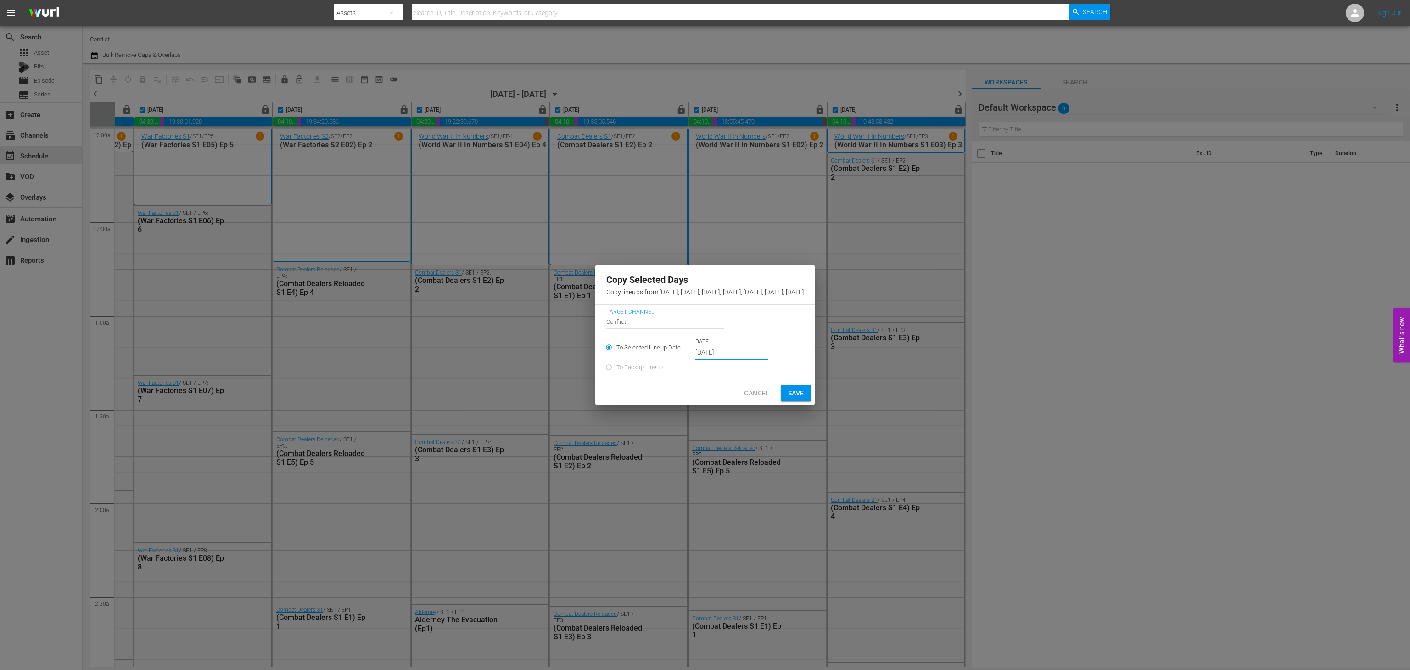
click at [804, 399] on span "Save" at bounding box center [796, 392] width 16 height 11
type input "Sep 27th 2025"
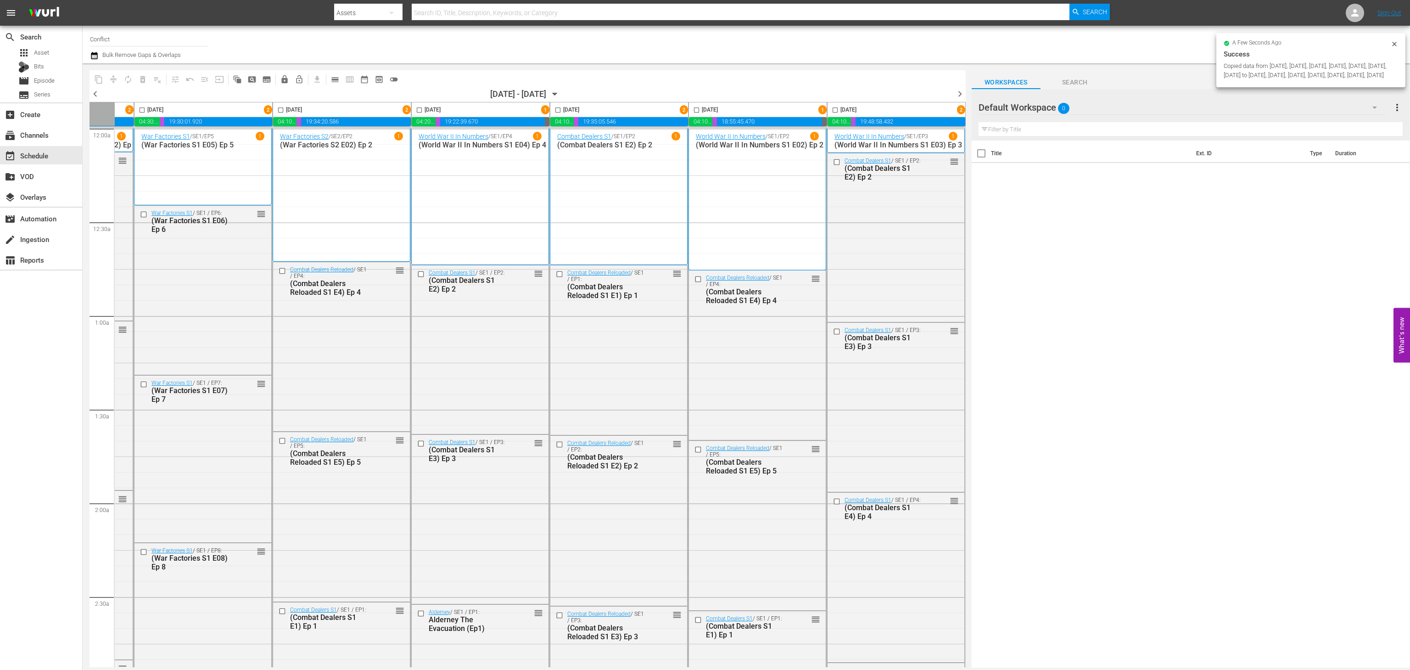
checkbox input "false"
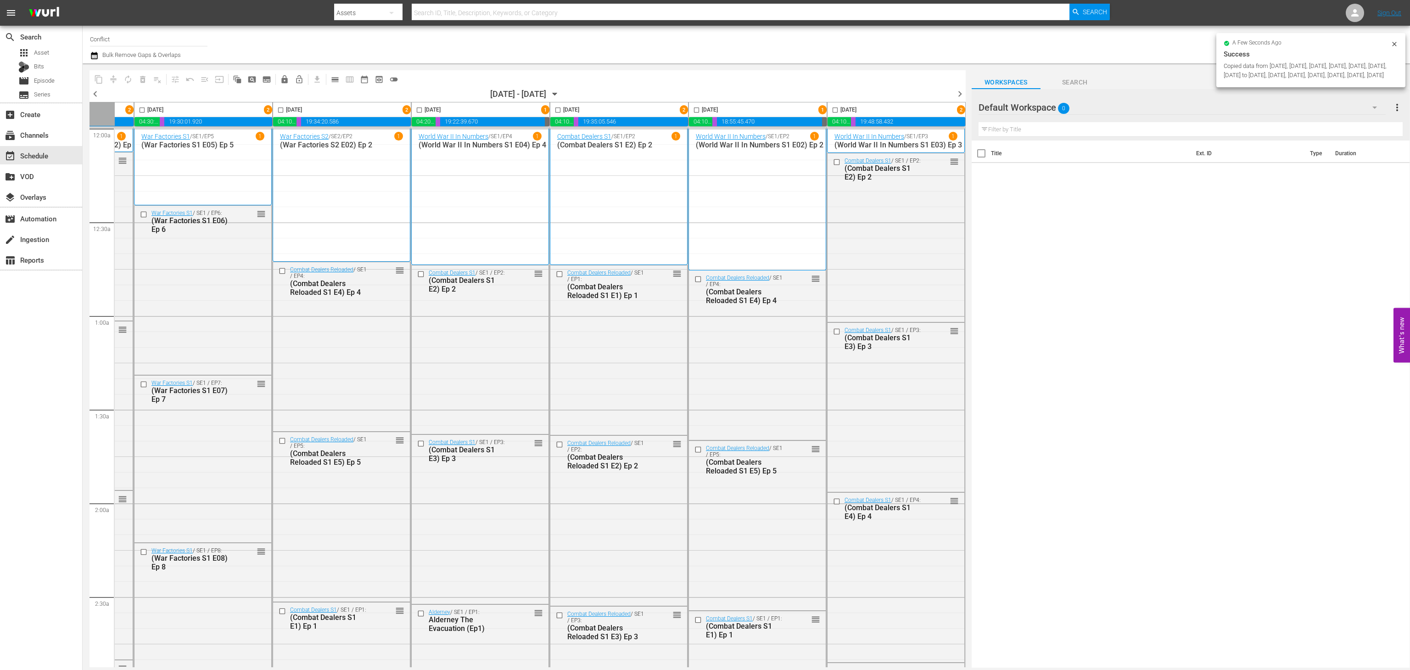
checkbox input "false"
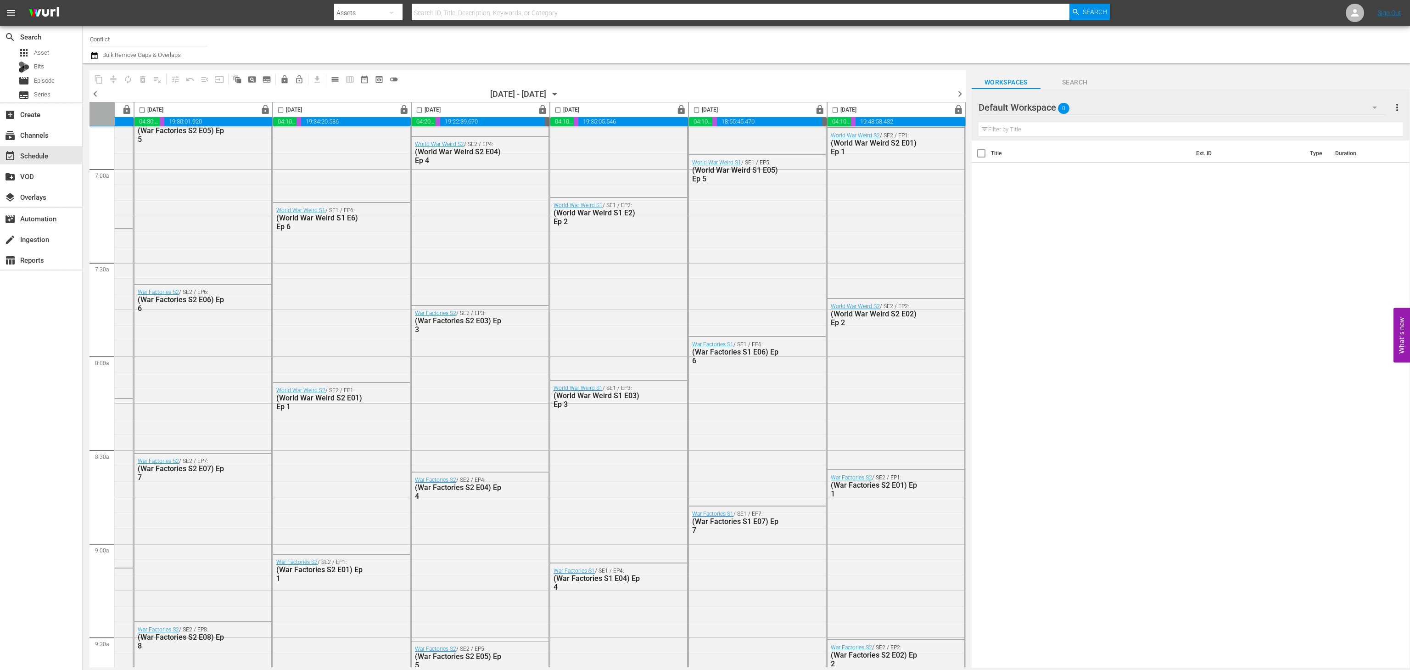
scroll to position [1285, 127]
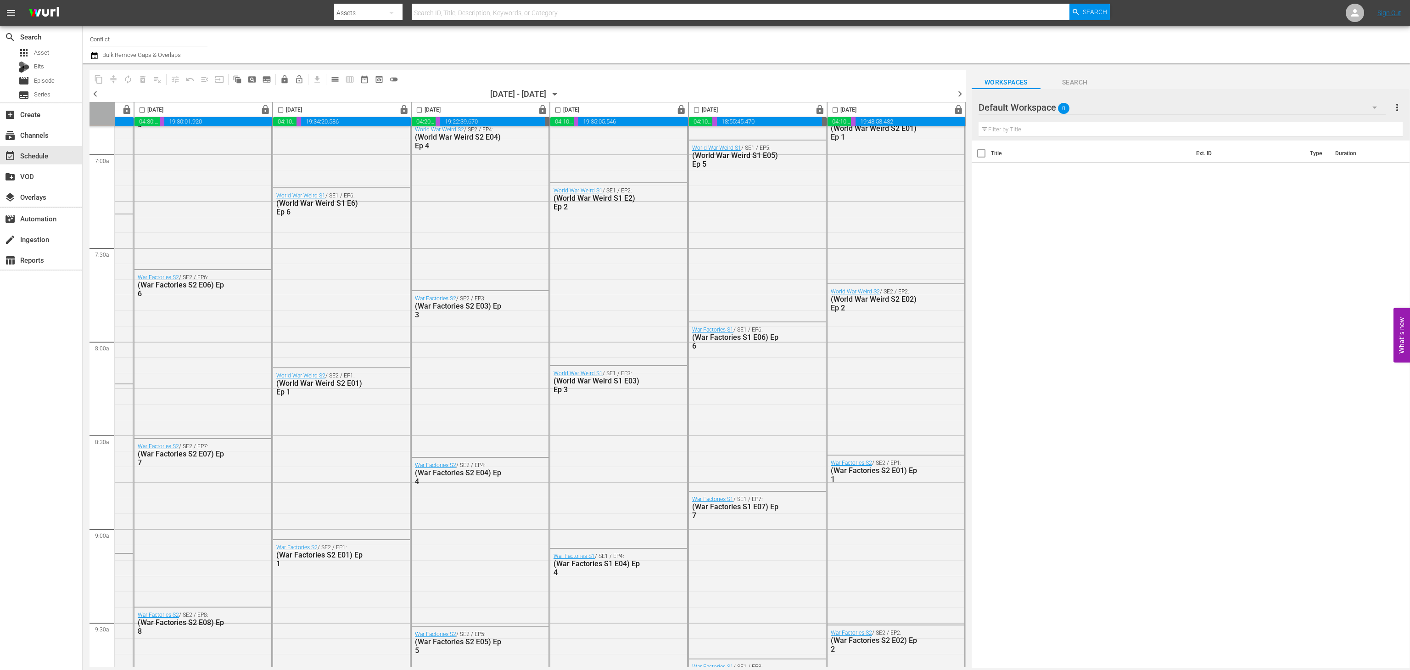
click at [961, 93] on span "chevron_right" at bounding box center [959, 93] width 11 height 11
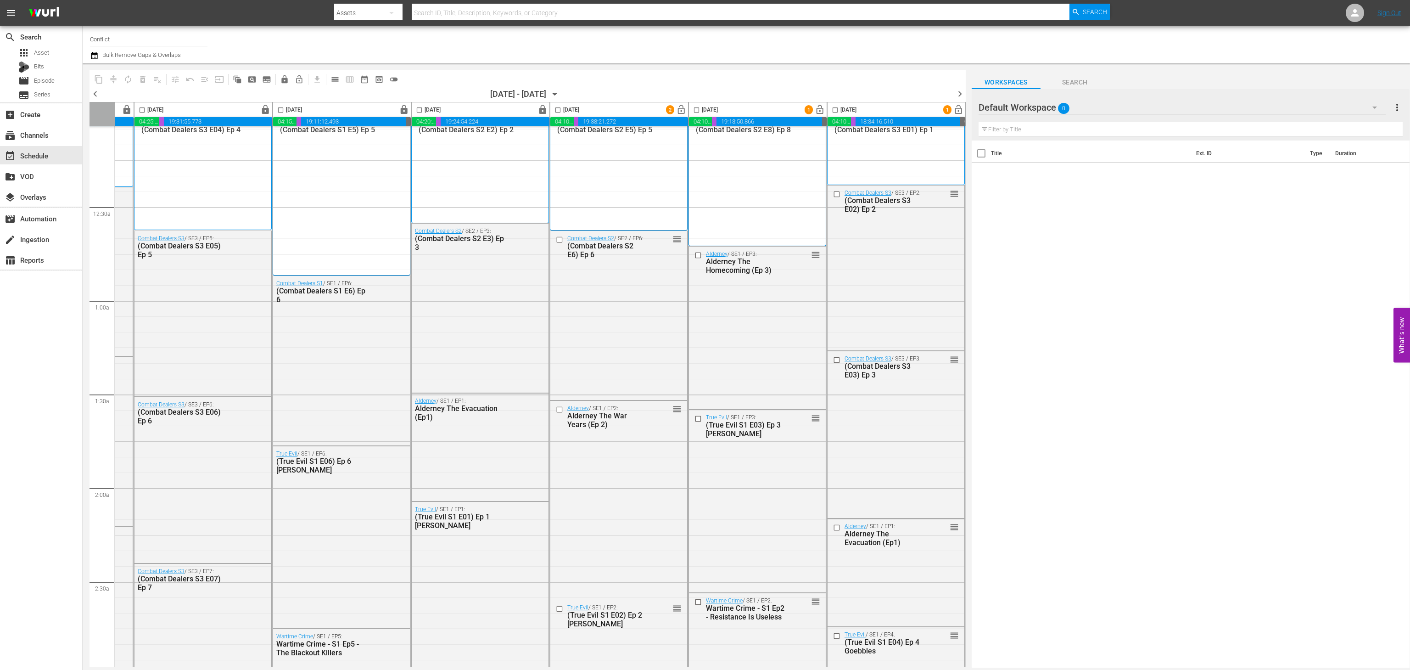
scroll to position [0, 127]
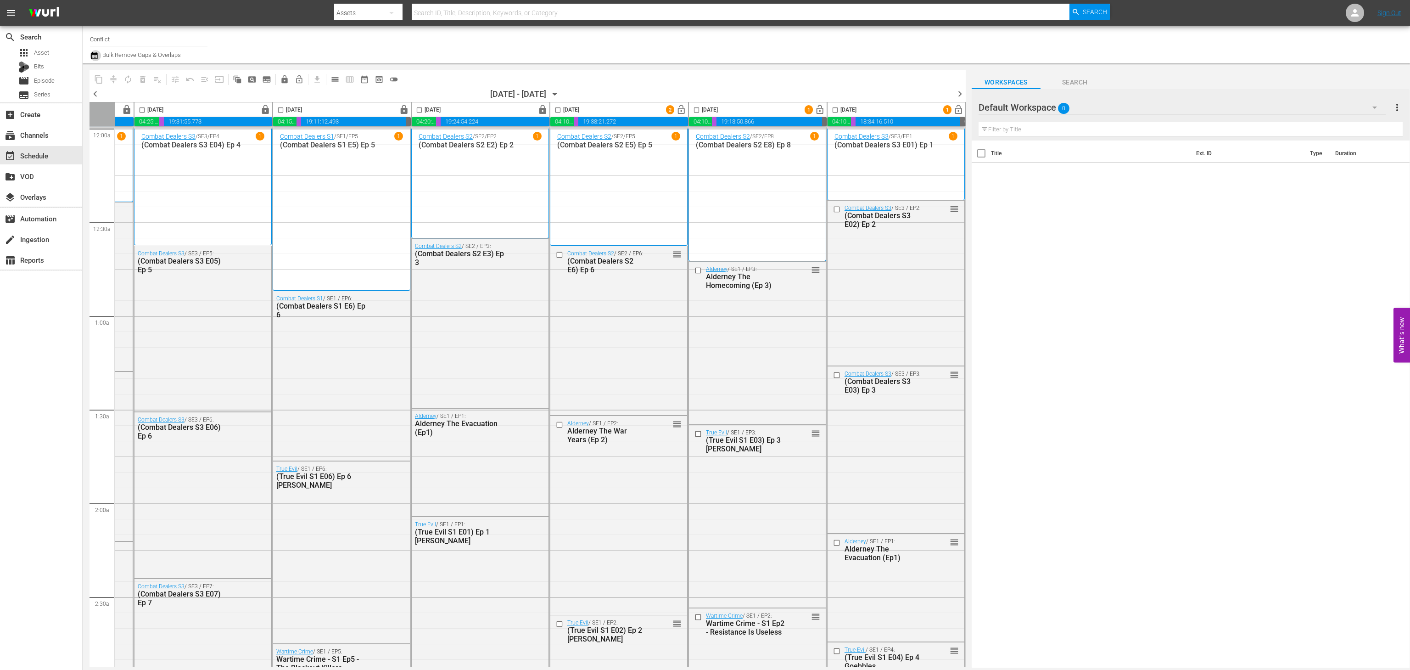
click at [94, 54] on icon "button" at bounding box center [94, 55] width 6 height 7
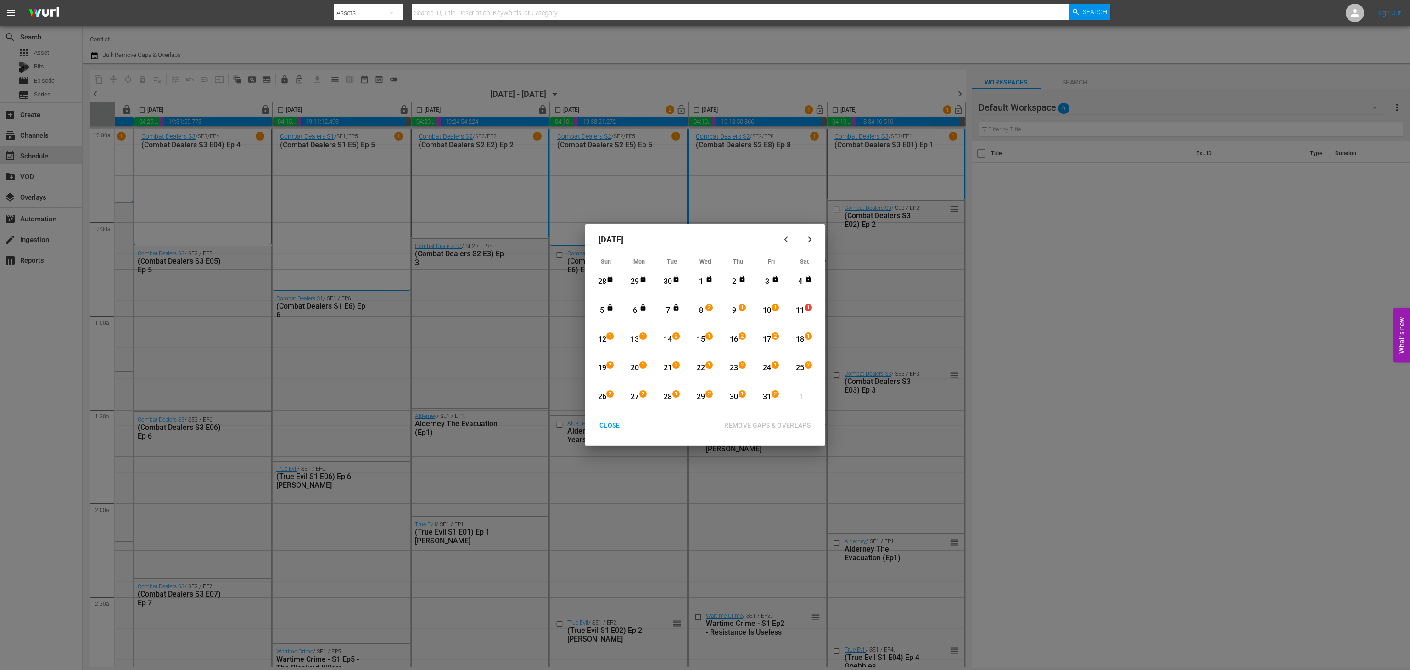
click at [709, 318] on div "8 2" at bounding box center [702, 310] width 23 height 25
click at [769, 397] on div "31" at bounding box center [766, 396] width 11 height 11
click at [771, 428] on div "REMOVE GAPS & OVERLAPS" at bounding box center [767, 424] width 101 height 11
click at [601, 432] on button "CLOSE" at bounding box center [609, 425] width 43 height 17
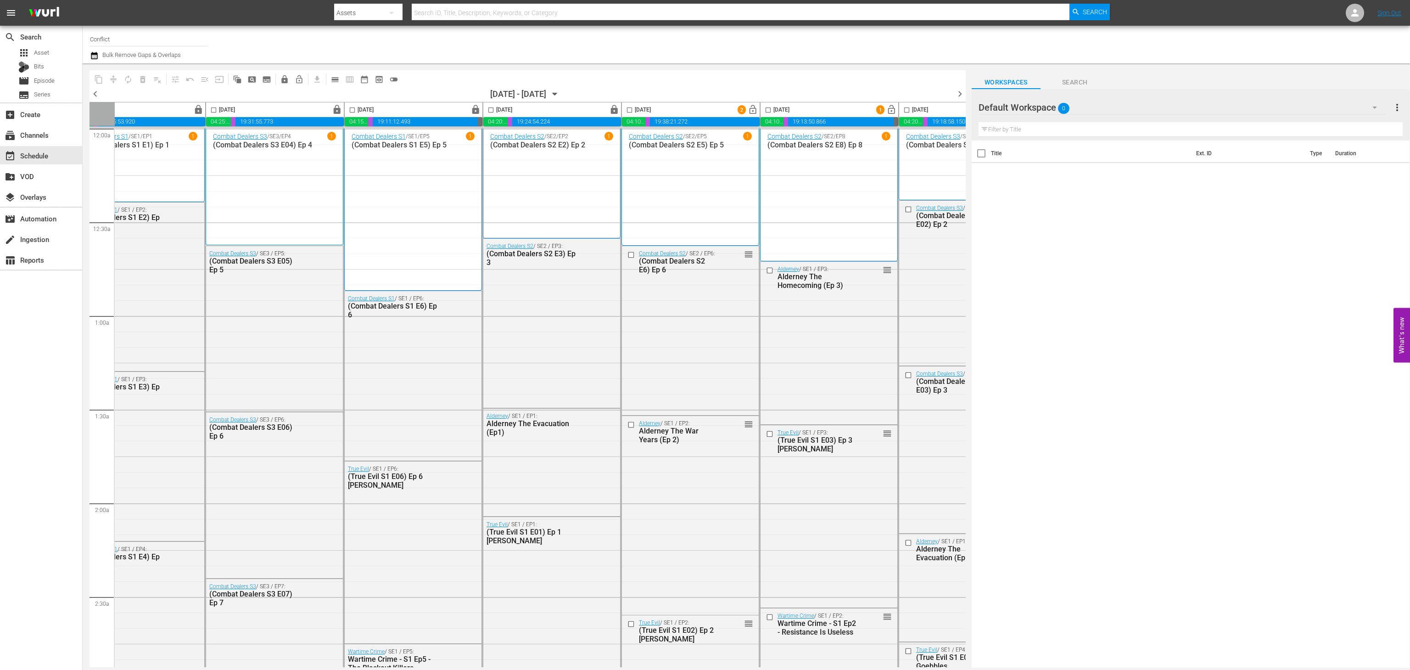
scroll to position [0, 127]
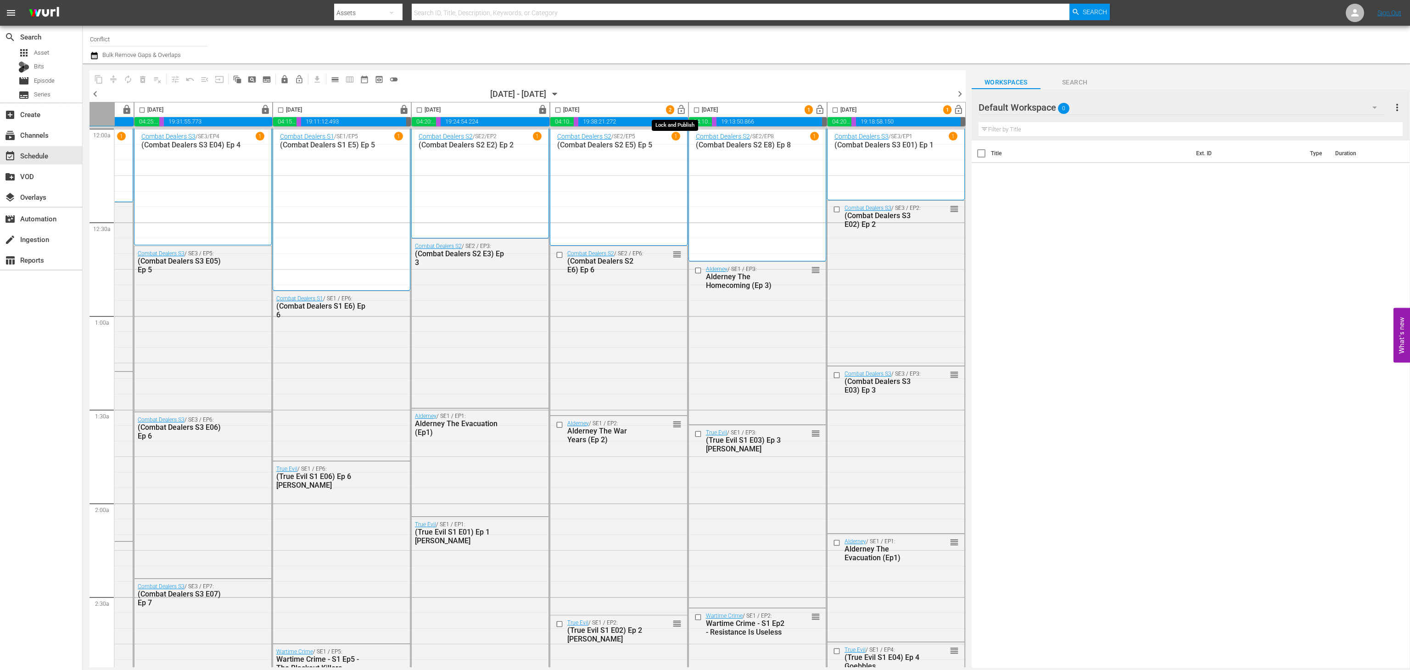
click at [677, 108] on span "lock_open" at bounding box center [681, 110] width 11 height 11
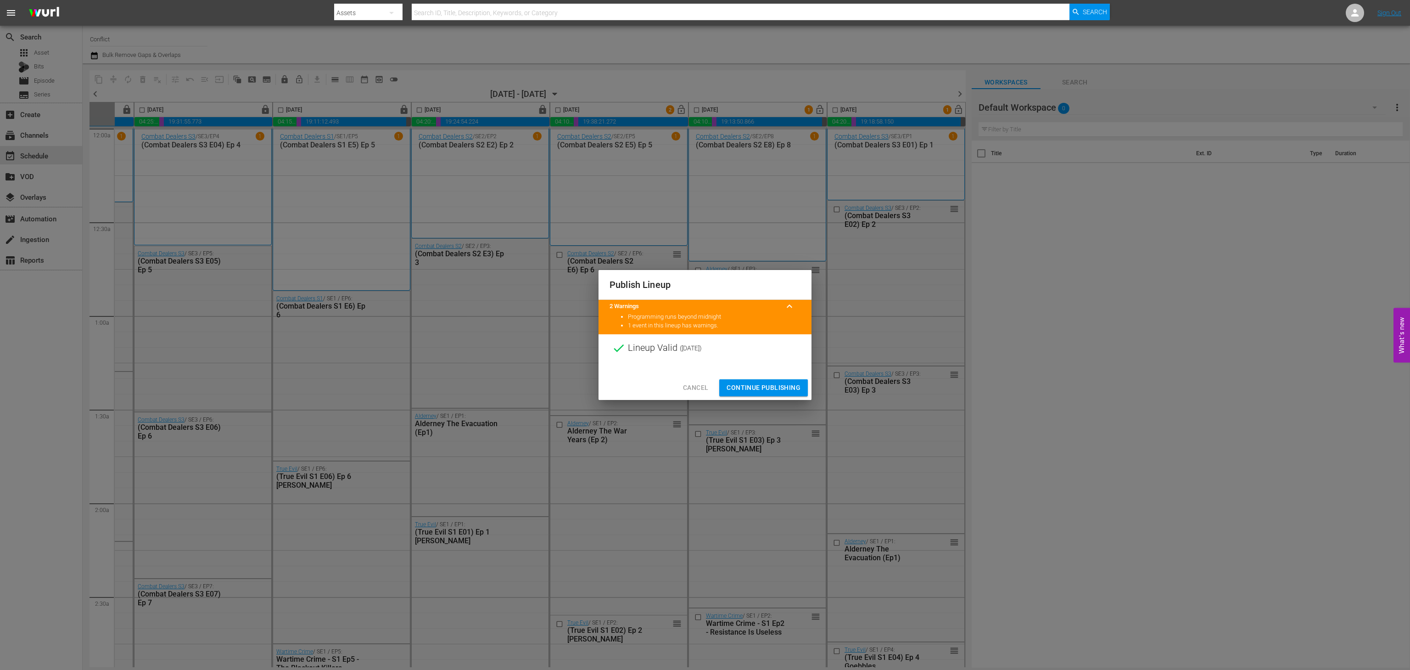
click at [775, 389] on span "Continue Publishing" at bounding box center [763, 387] width 74 height 11
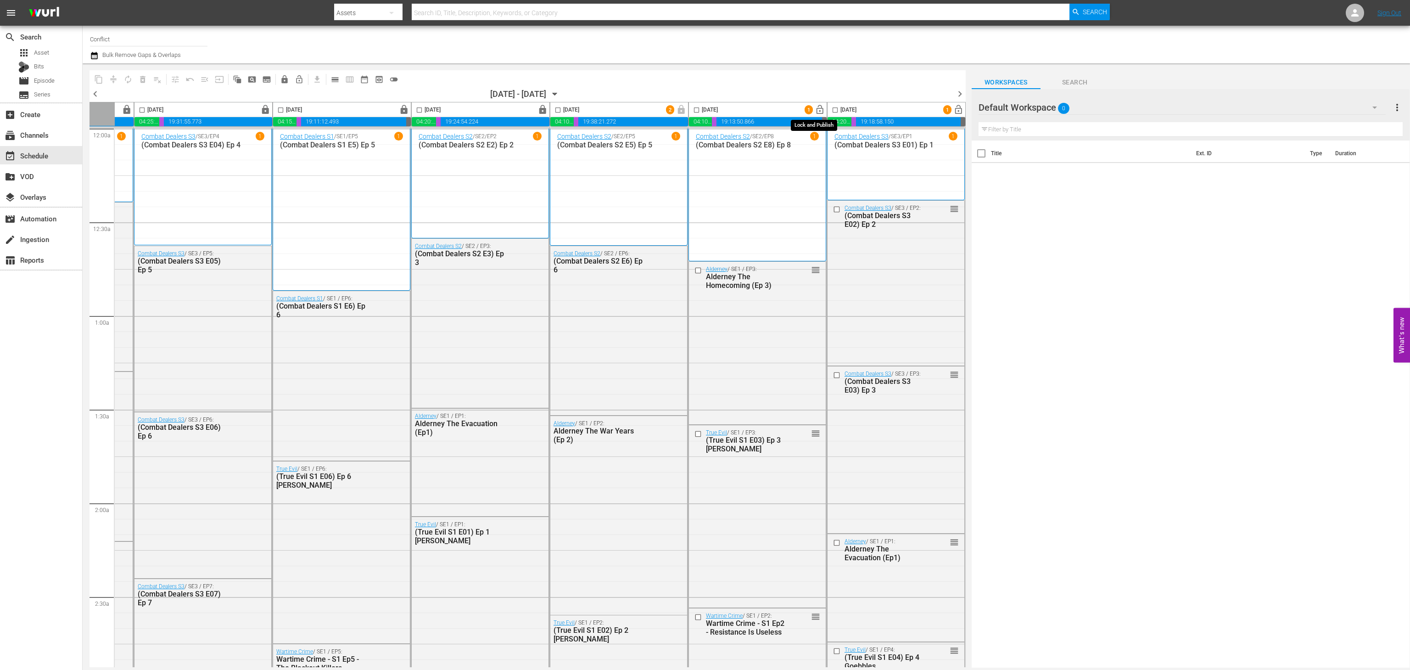
click at [820, 113] on button "lock_open" at bounding box center [820, 110] width 14 height 14
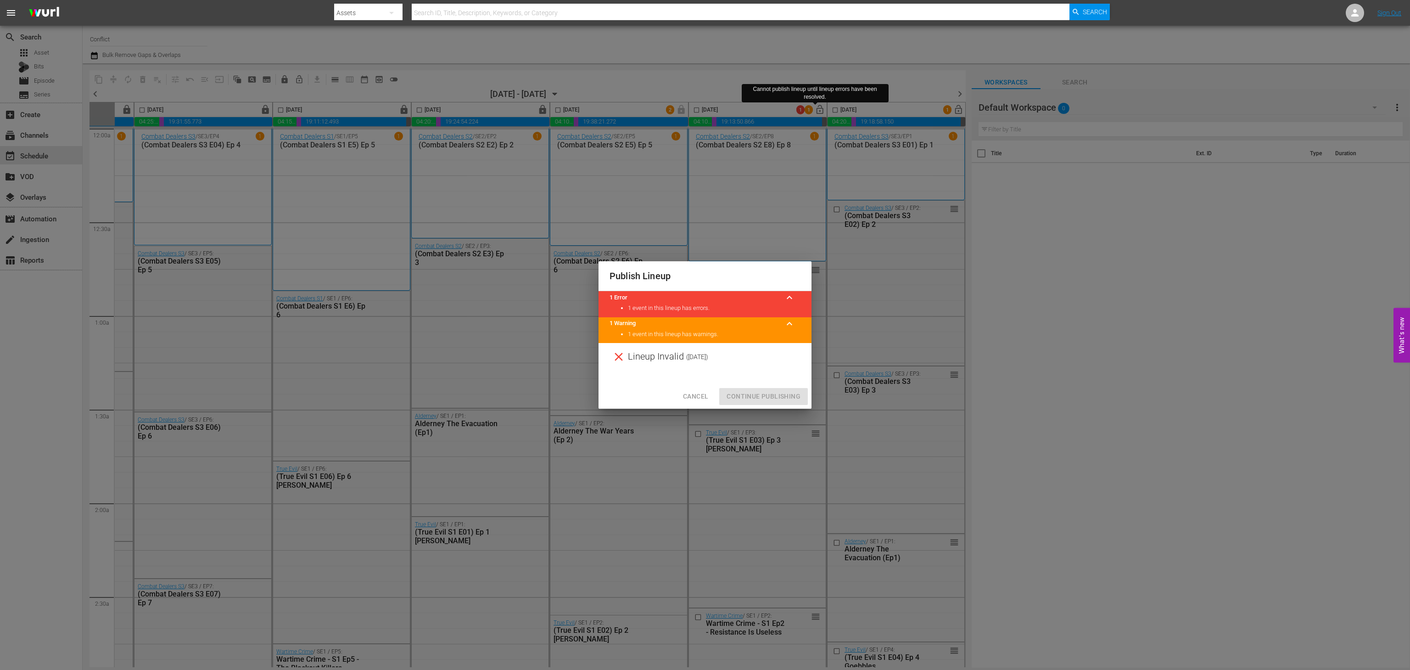
click at [703, 399] on span "Cancel" at bounding box center [695, 396] width 25 height 11
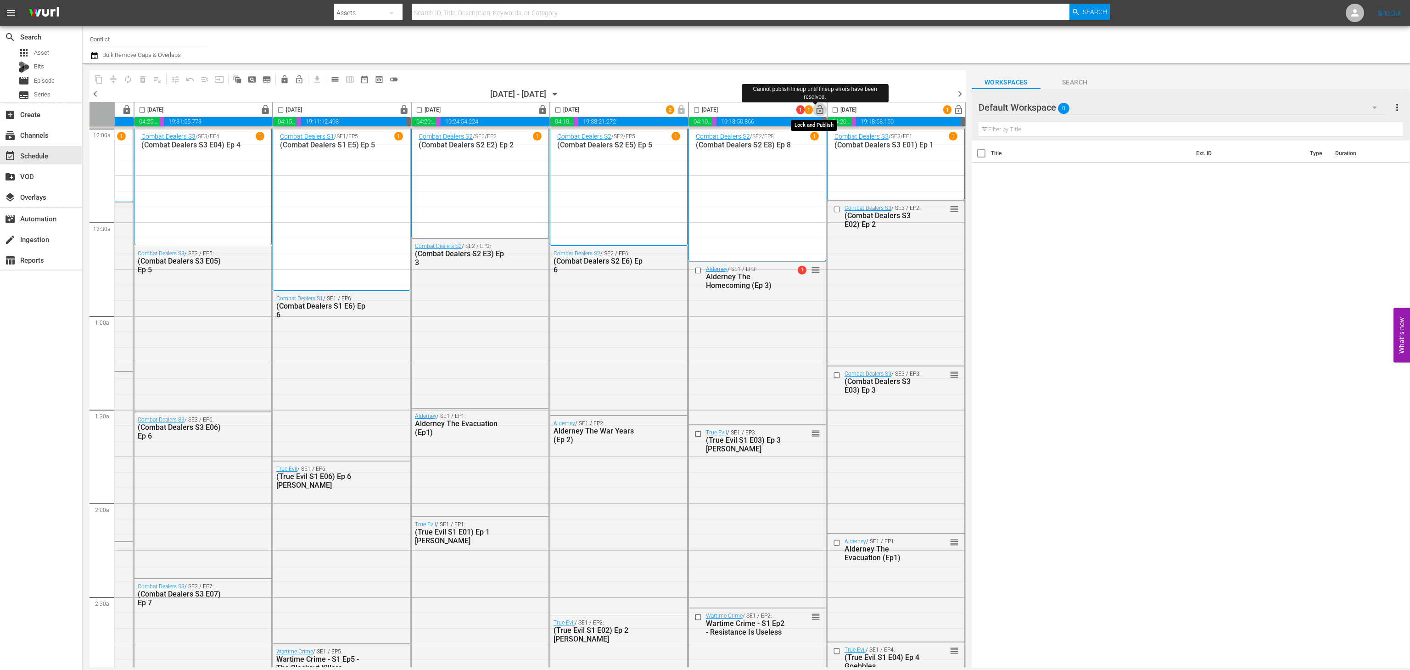
click at [813, 112] on button "lock_open" at bounding box center [820, 110] width 14 height 14
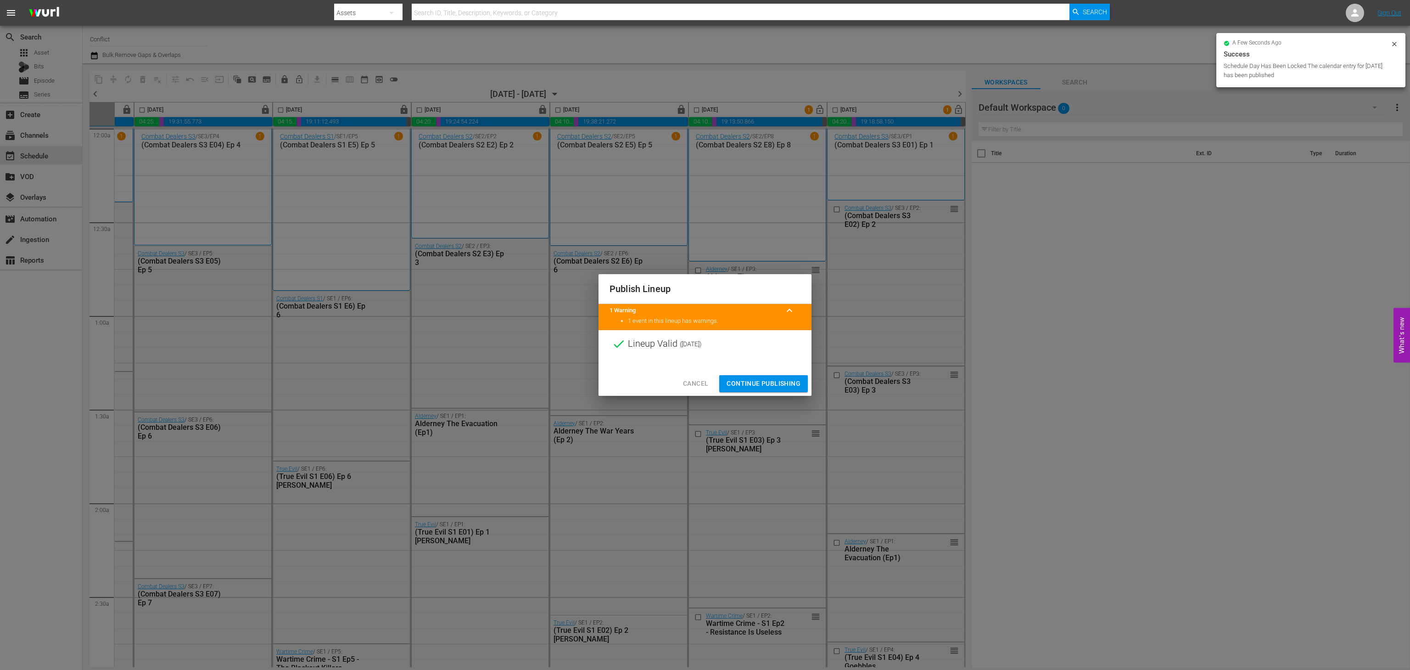
click at [779, 386] on span "Continue Publishing" at bounding box center [763, 383] width 74 height 11
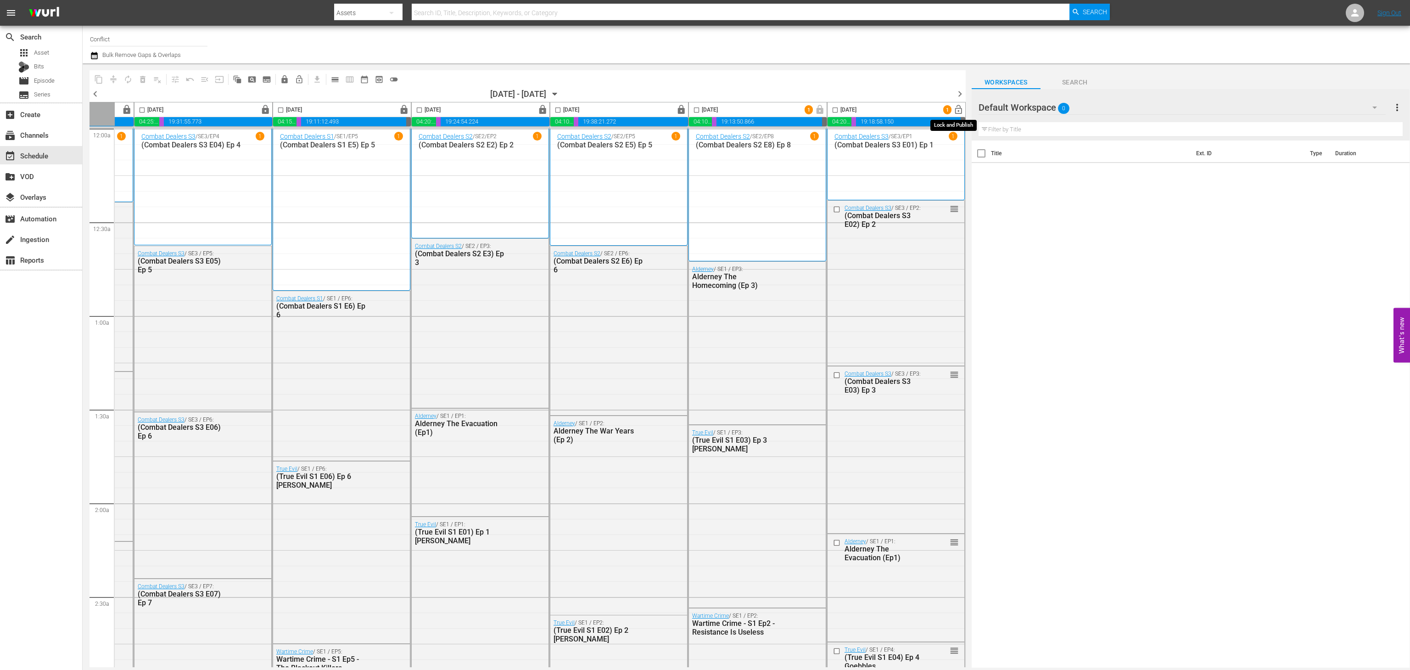
click at [954, 111] on span "lock_open" at bounding box center [958, 110] width 11 height 11
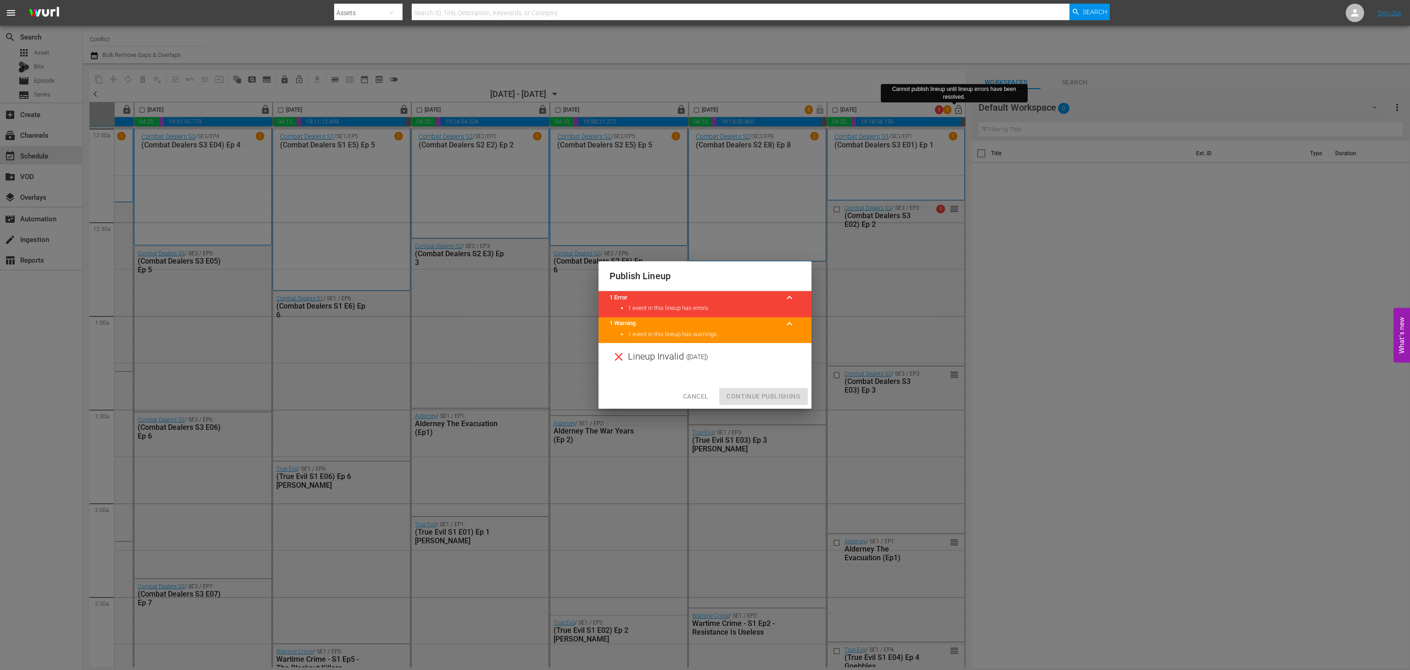
click at [692, 391] on span "Cancel" at bounding box center [695, 396] width 25 height 11
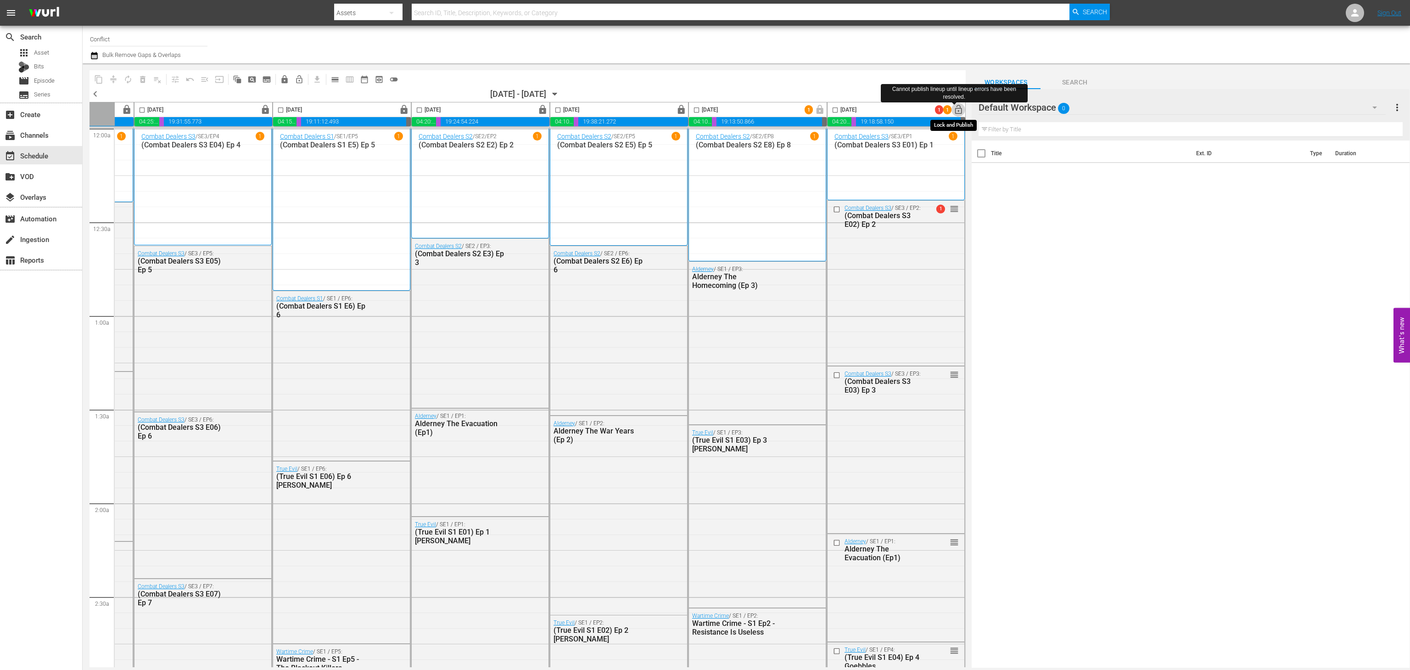
click at [954, 110] on span "lock_open" at bounding box center [958, 110] width 11 height 11
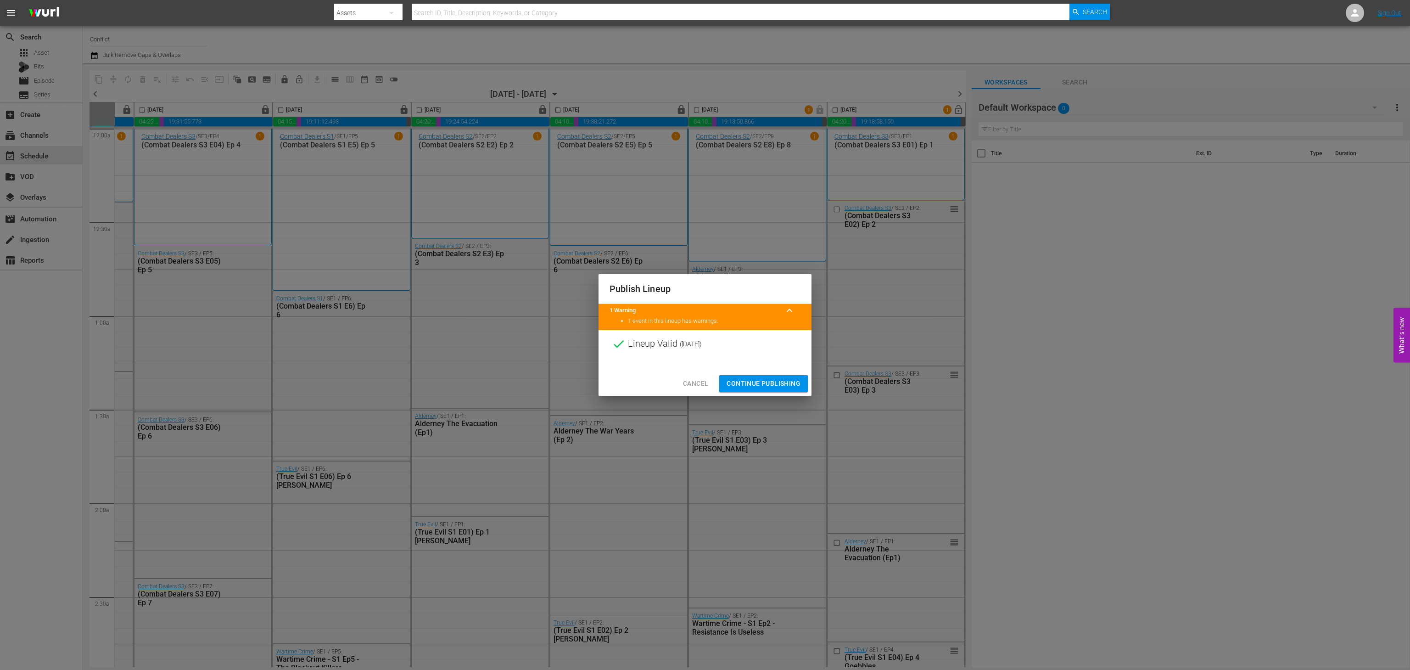
click at [775, 382] on span "Continue Publishing" at bounding box center [763, 383] width 74 height 11
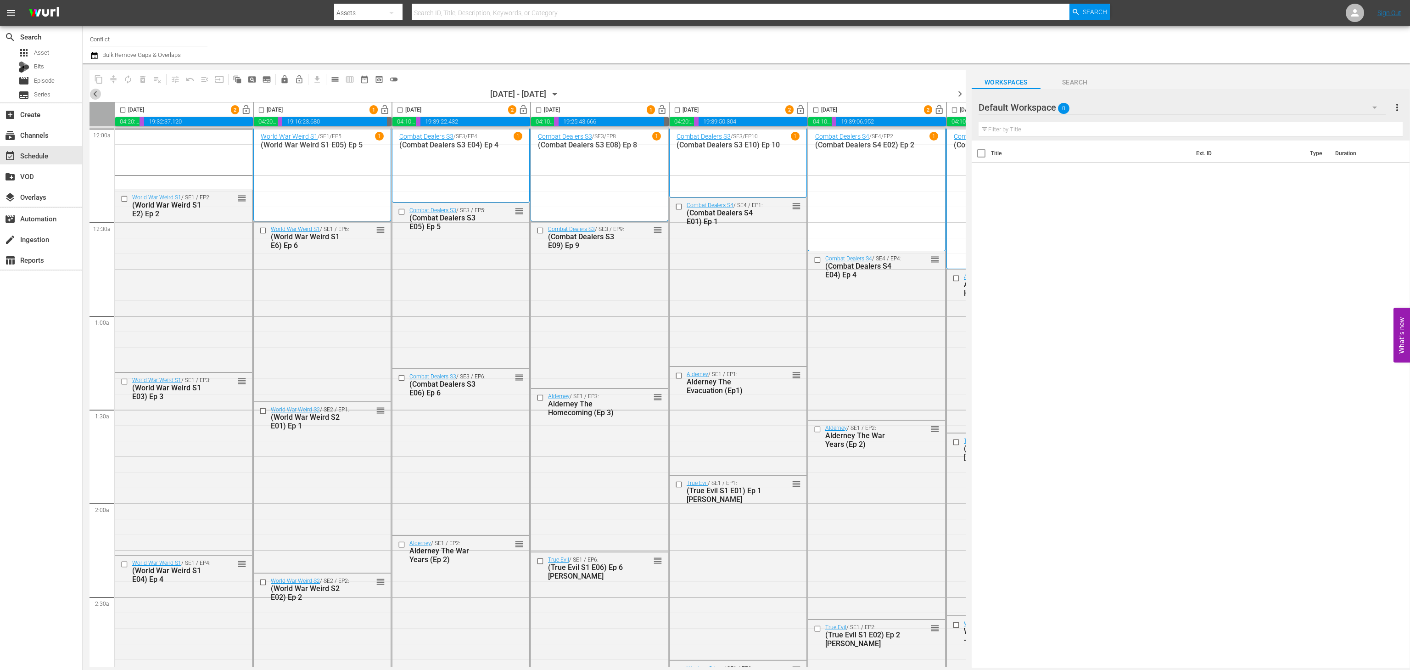
click at [94, 93] on span "chevron_left" at bounding box center [94, 93] width 11 height 11
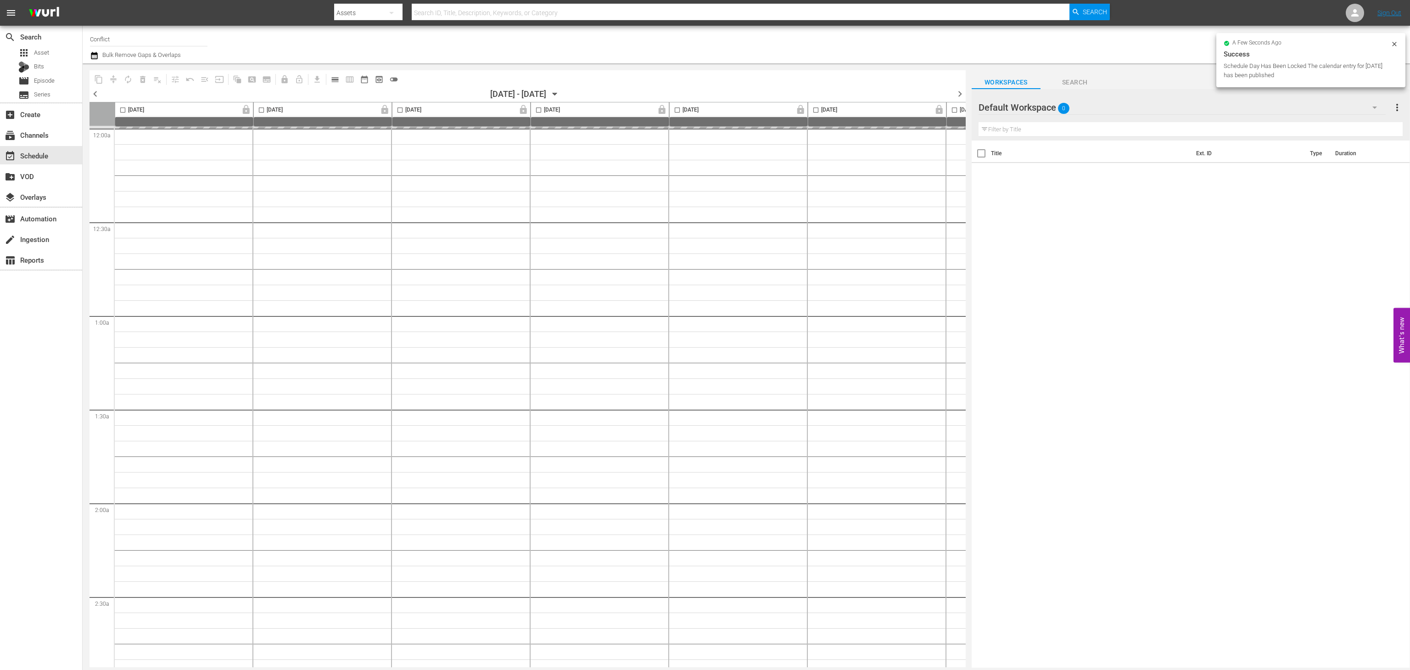
click at [956, 93] on span "chevron_right" at bounding box center [959, 93] width 11 height 11
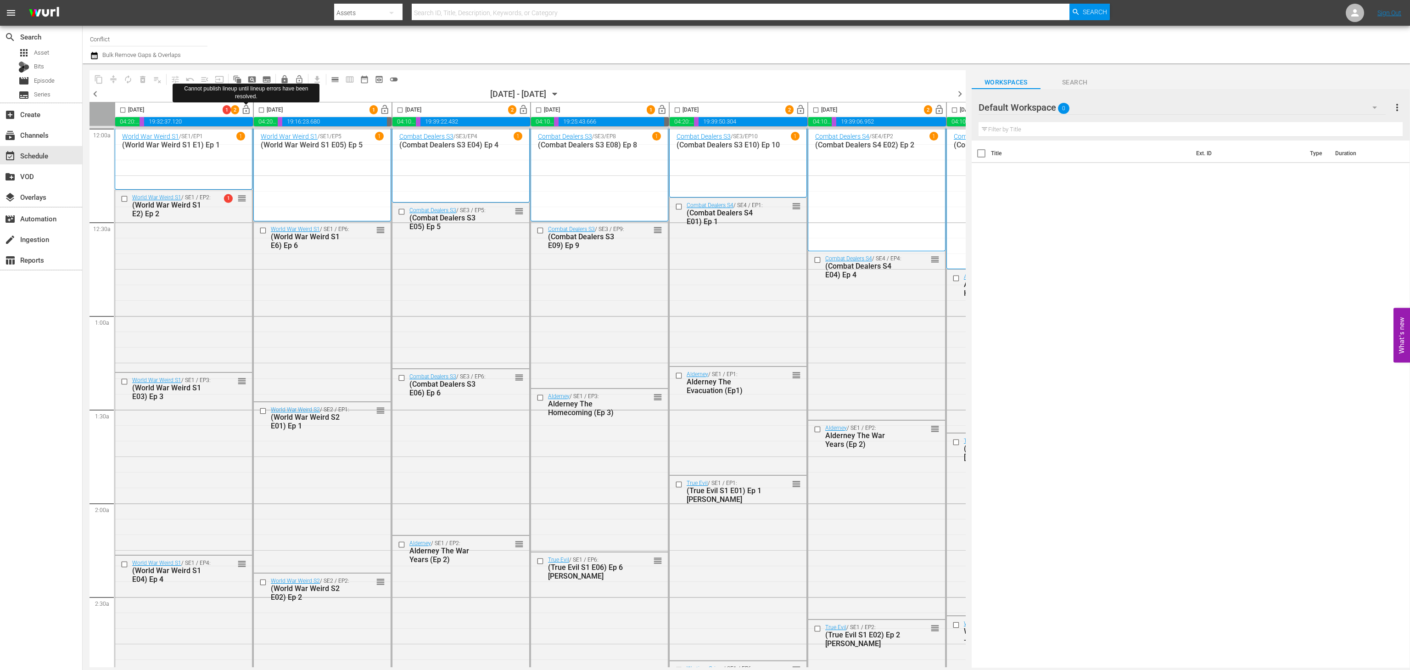
click at [247, 102] on div at bounding box center [246, 103] width 5 height 2
click at [247, 113] on span "lock_open" at bounding box center [246, 110] width 11 height 11
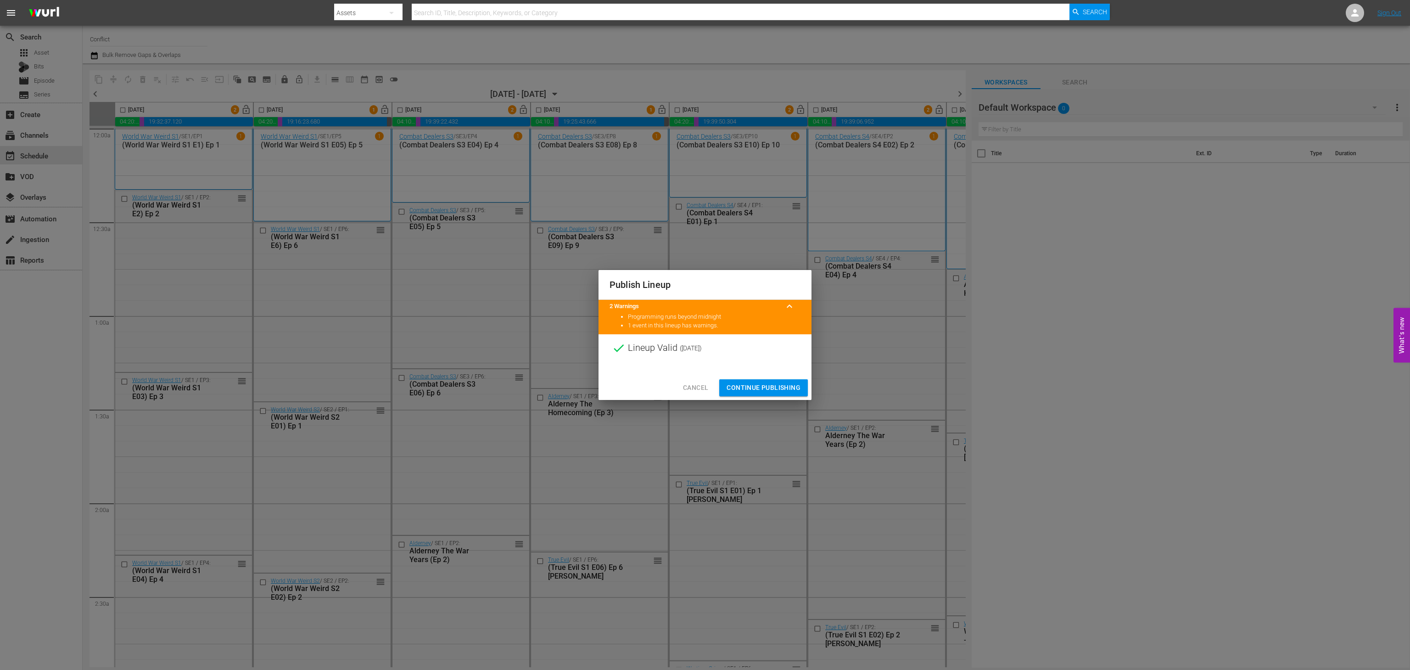
click at [759, 385] on span "Continue Publishing" at bounding box center [763, 387] width 74 height 11
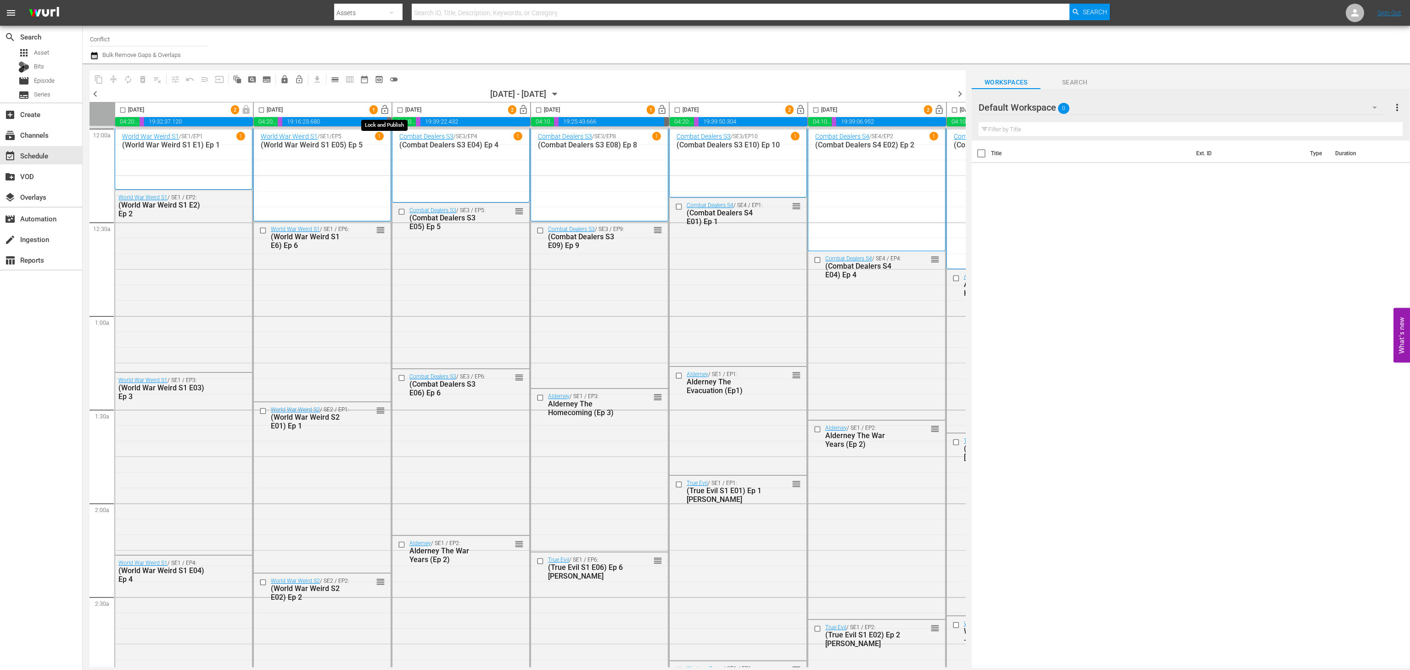
click at [390, 107] on span "lock_open" at bounding box center [385, 110] width 11 height 11
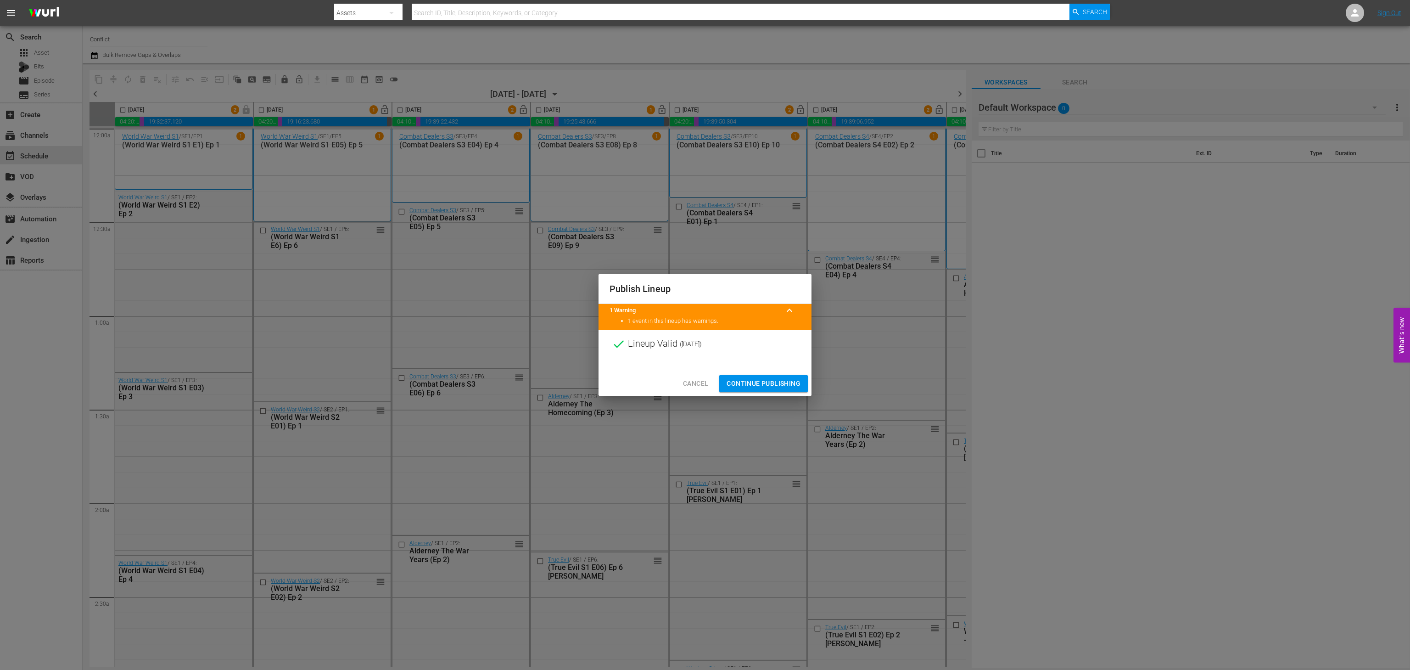
click at [742, 384] on span "Continue Publishing" at bounding box center [763, 383] width 74 height 11
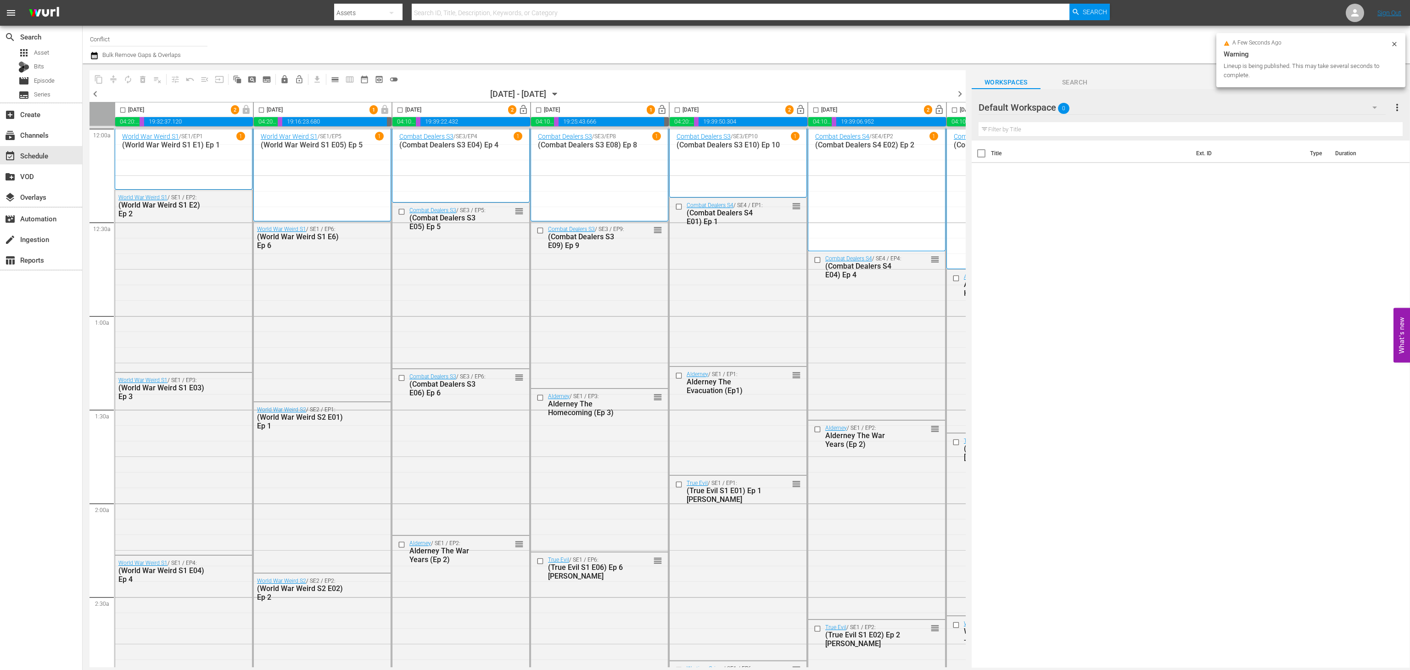
click at [523, 112] on span "lock_open" at bounding box center [523, 110] width 11 height 11
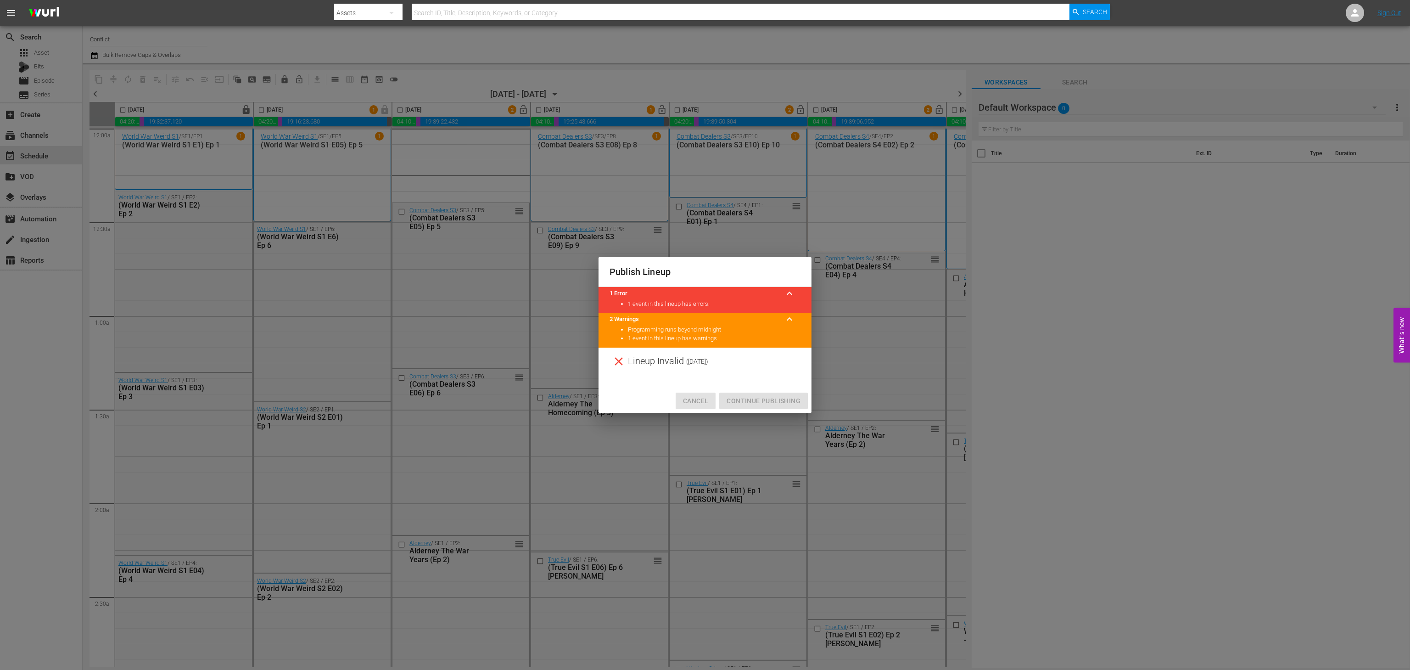
click at [686, 401] on span "Cancel" at bounding box center [695, 400] width 25 height 11
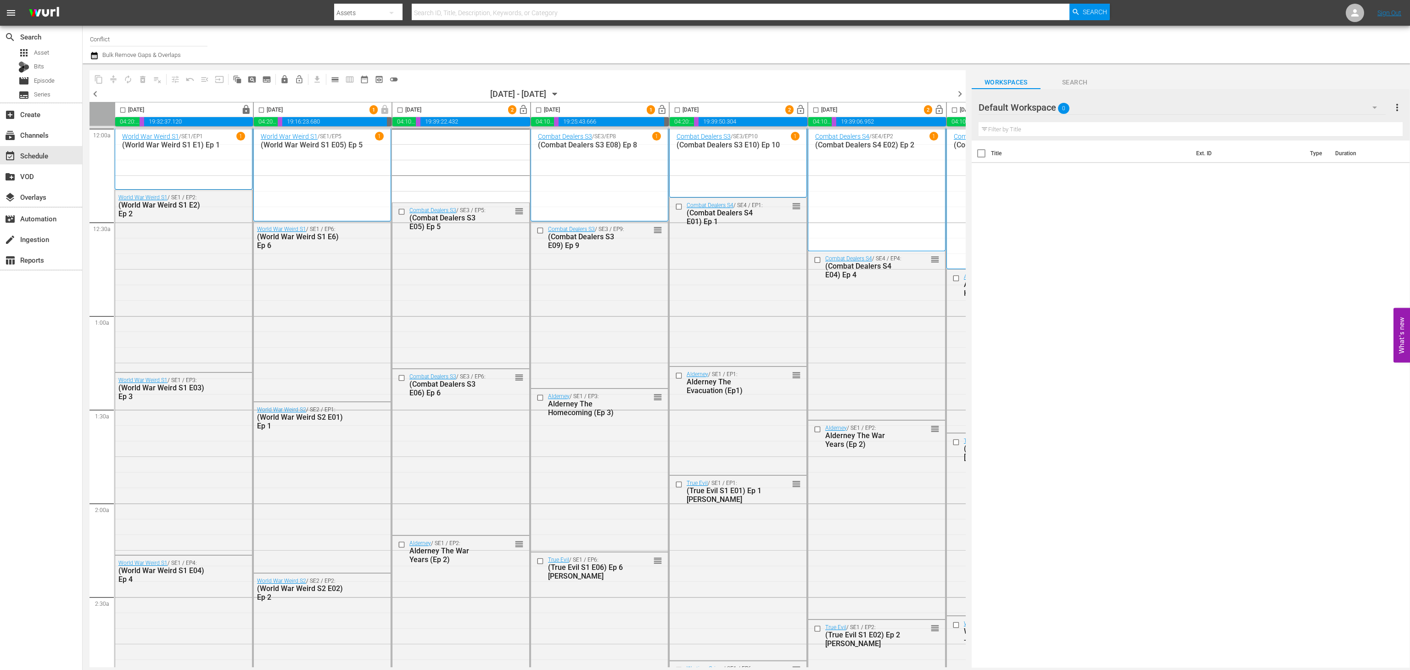
click at [523, 112] on span "lock_open" at bounding box center [523, 110] width 11 height 11
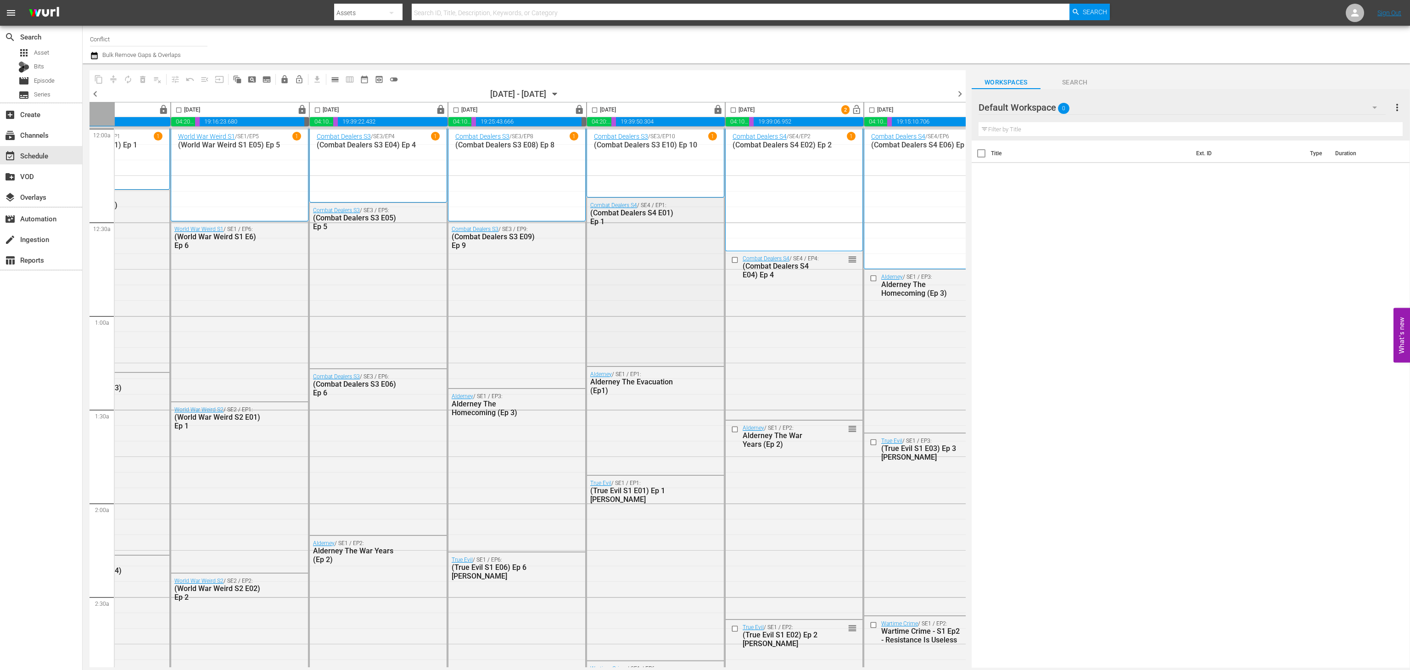
scroll to position [0, 127]
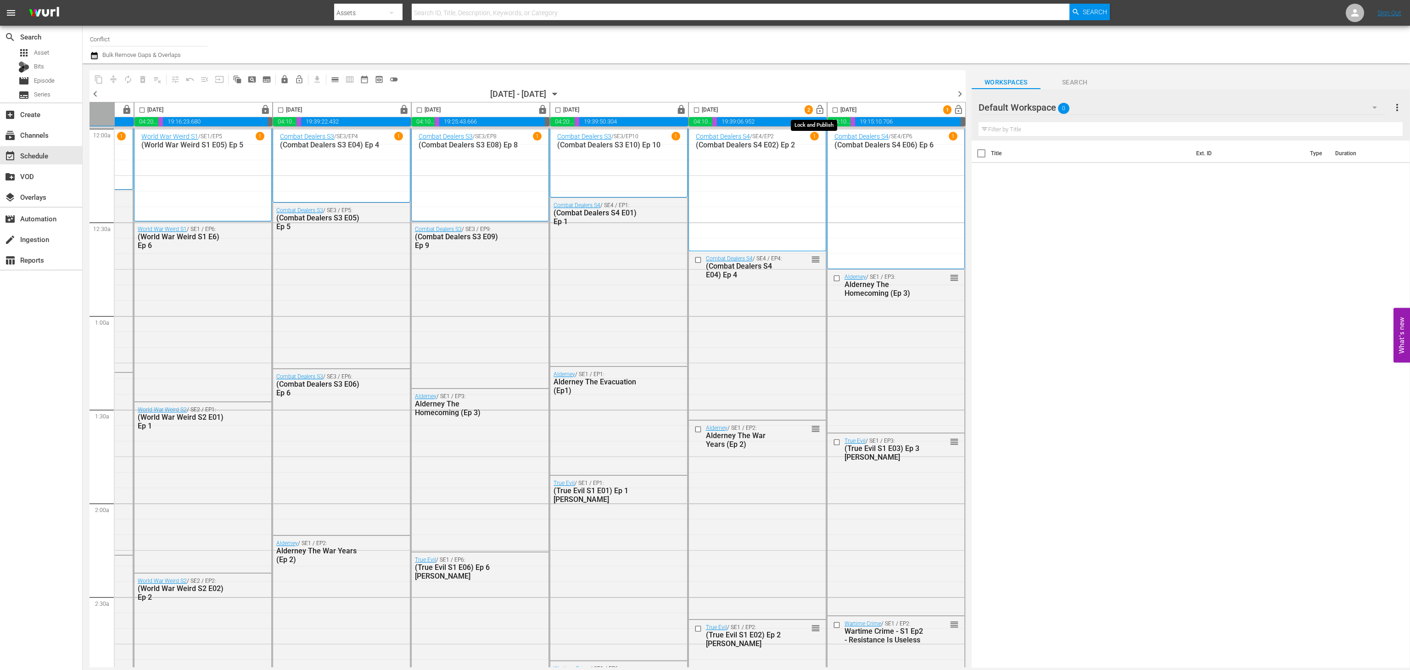
click at [816, 105] on span "lock_open" at bounding box center [820, 110] width 11 height 11
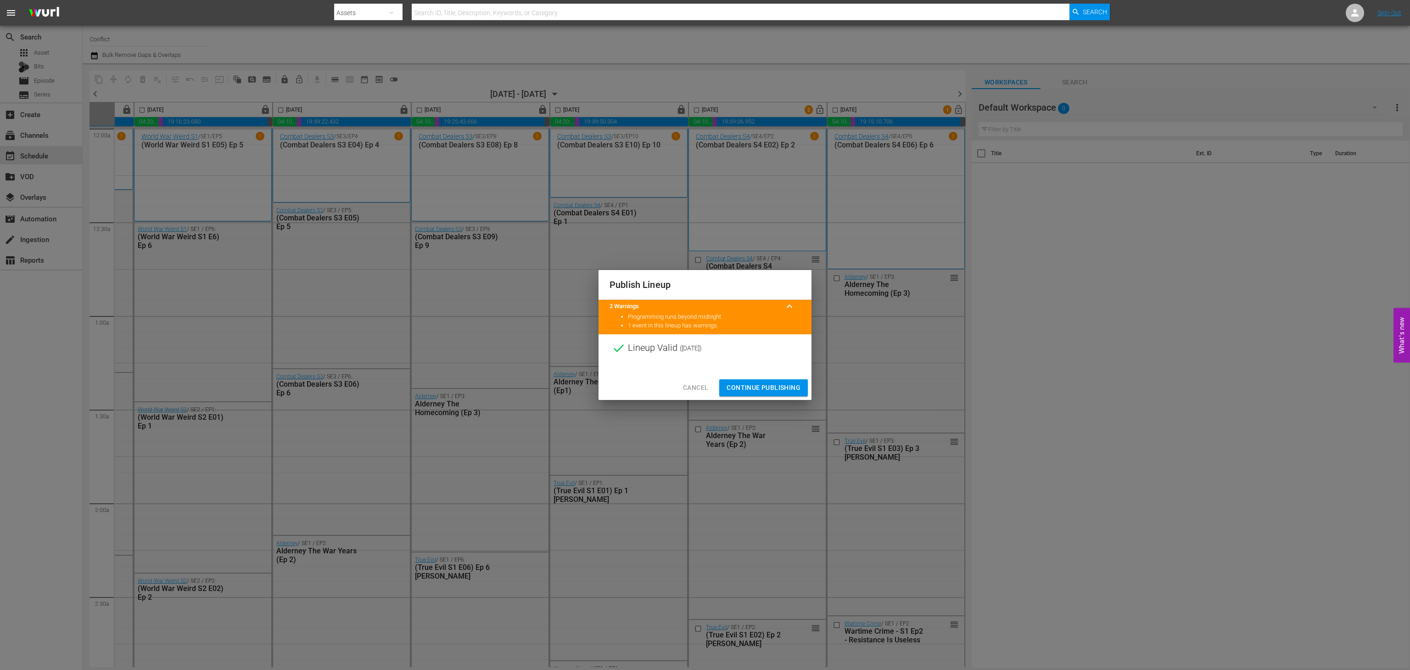
click at [763, 391] on span "Continue Publishing" at bounding box center [763, 387] width 74 height 11
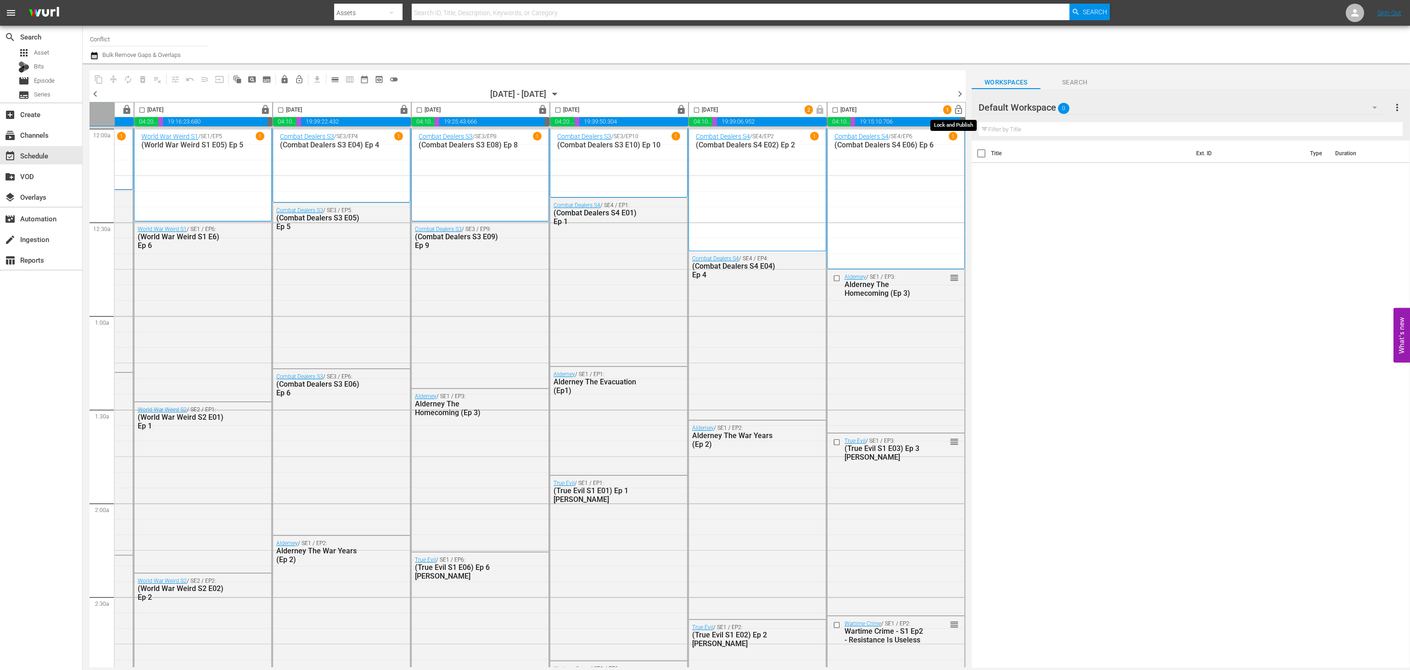
click at [954, 108] on span "lock_open" at bounding box center [958, 110] width 11 height 11
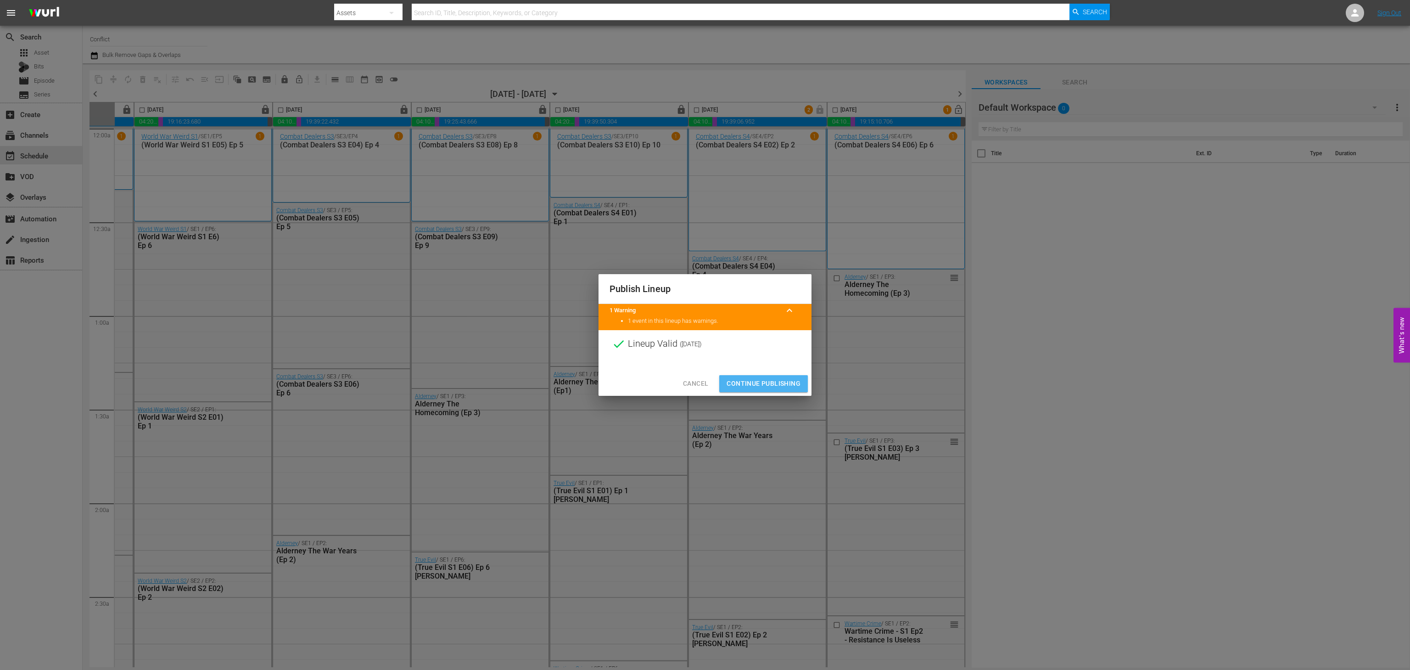
click at [753, 378] on span "Continue Publishing" at bounding box center [763, 383] width 74 height 11
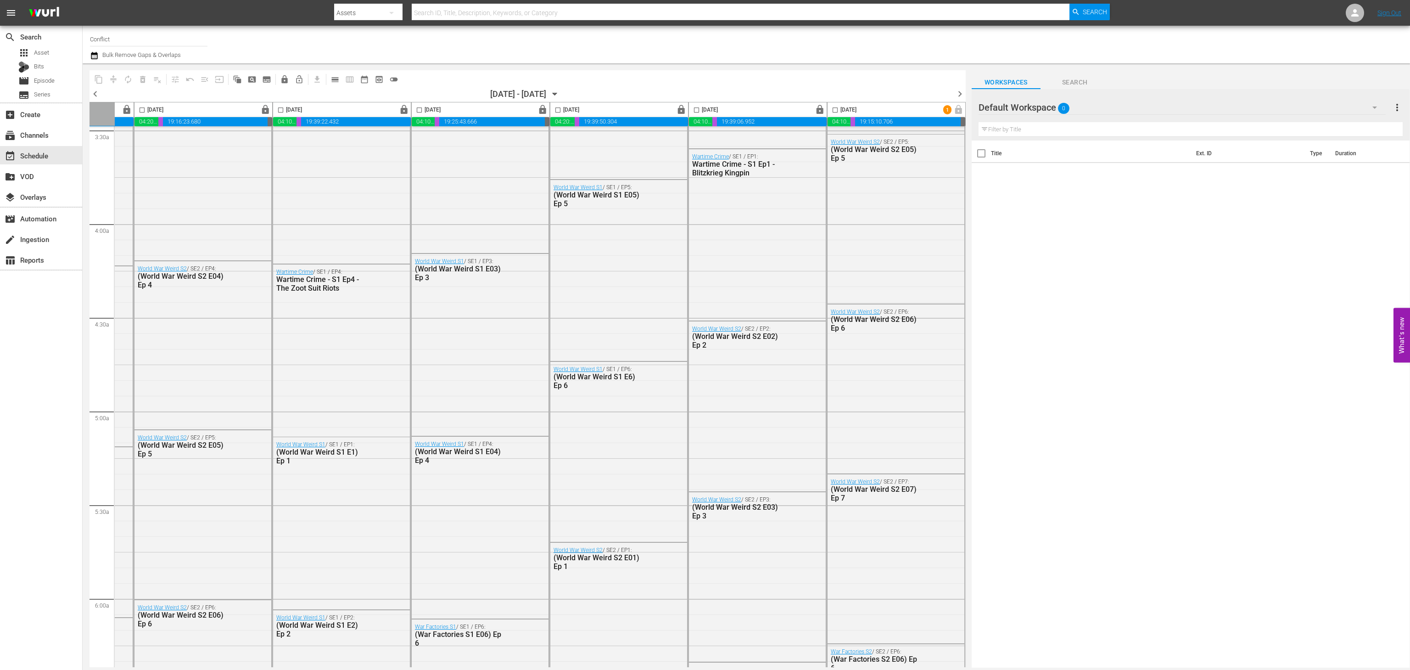
scroll to position [654, 127]
click at [960, 96] on span "chevron_right" at bounding box center [959, 93] width 11 height 11
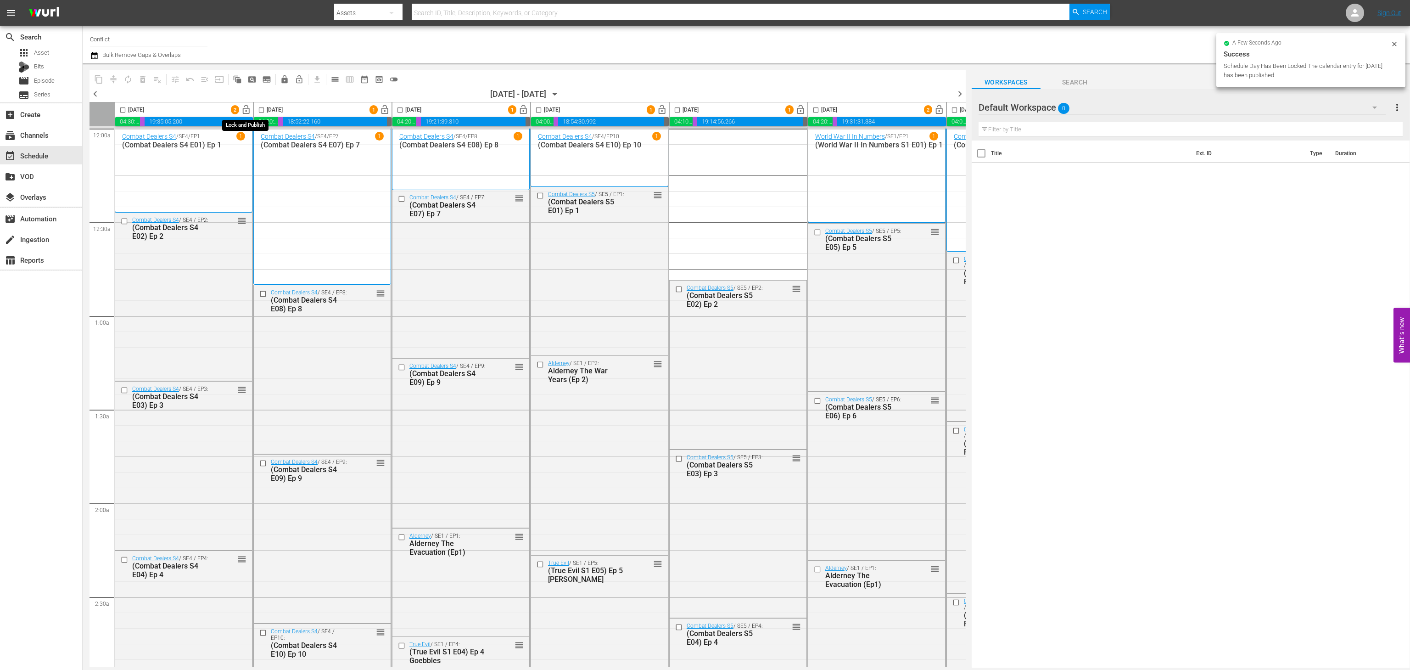
click at [243, 108] on span "lock_open" at bounding box center [246, 110] width 11 height 11
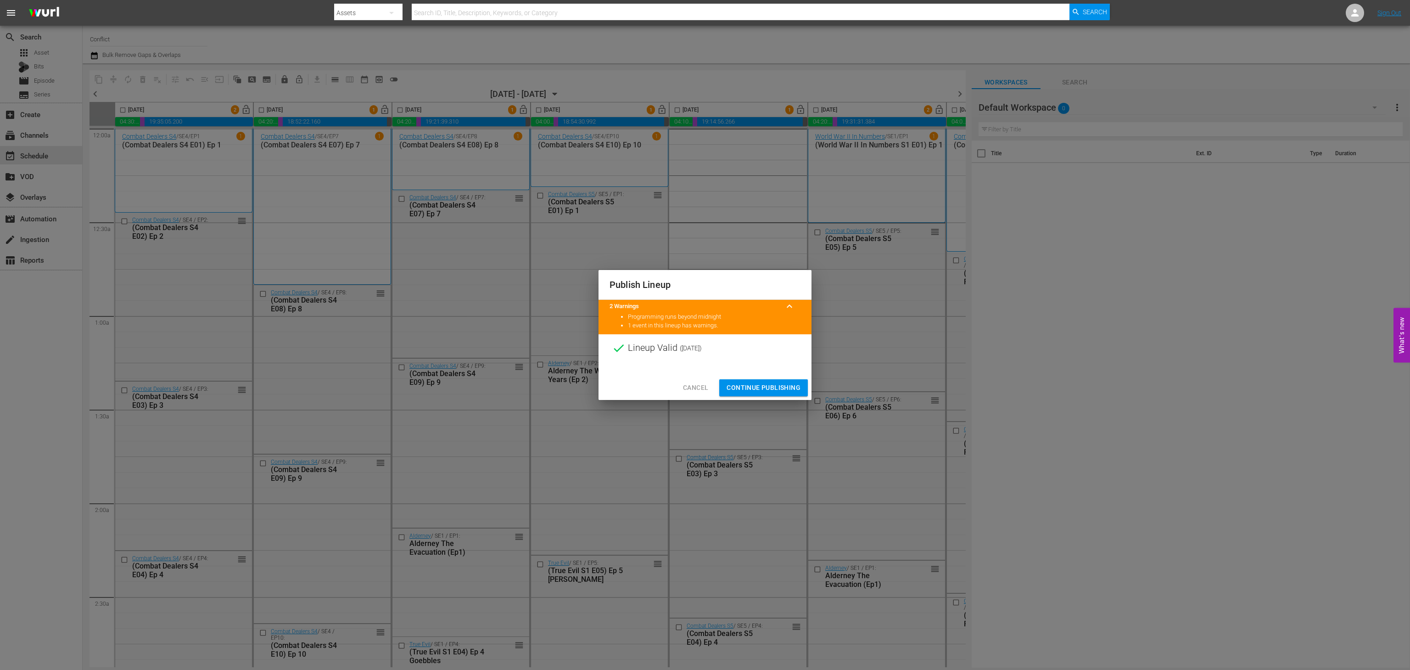
click at [756, 388] on span "Continue Publishing" at bounding box center [763, 387] width 74 height 11
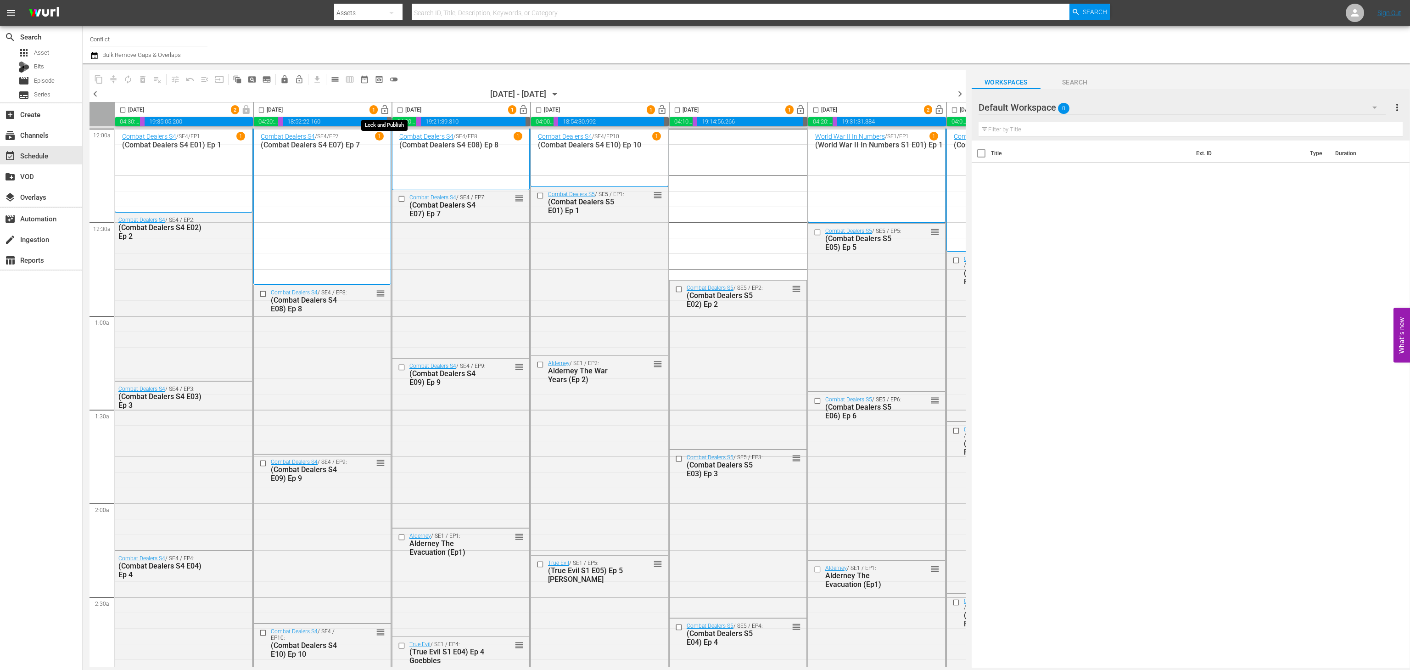
click at [386, 114] on span "lock_open" at bounding box center [385, 110] width 11 height 11
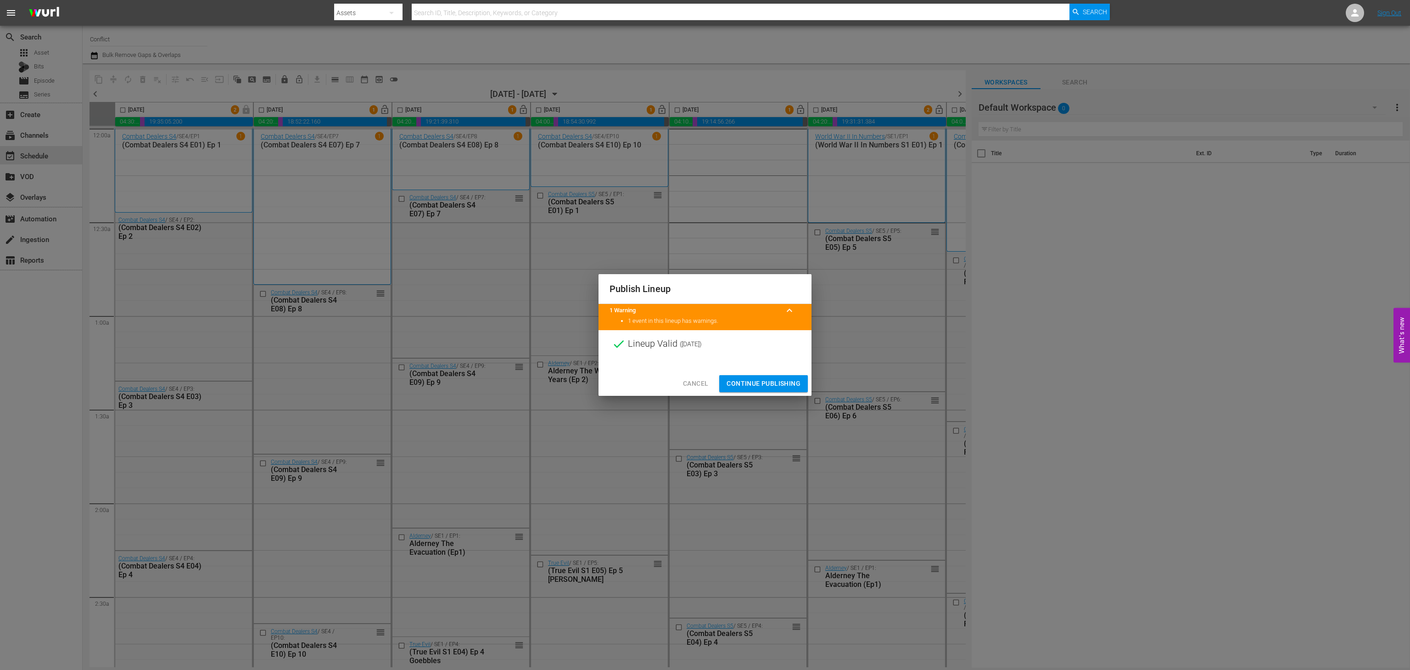
click at [748, 386] on span "Continue Publishing" at bounding box center [763, 383] width 74 height 11
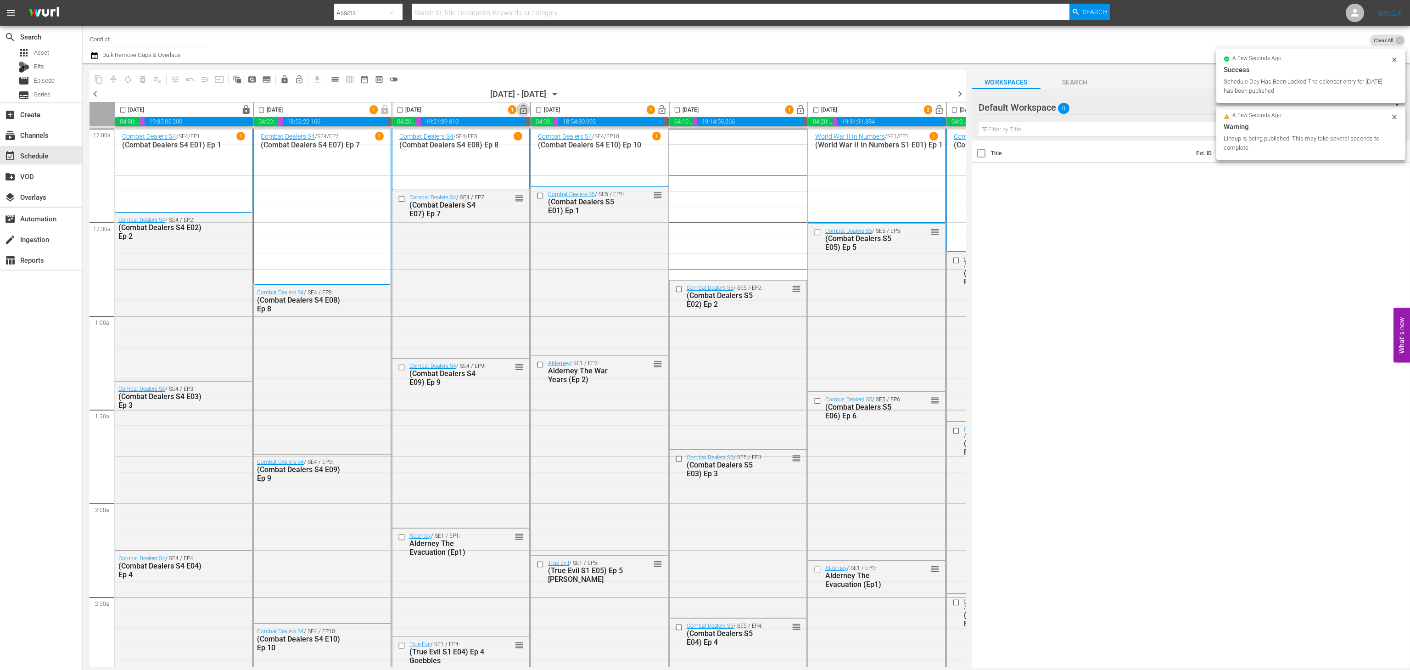
click at [522, 108] on span "lock_open" at bounding box center [523, 110] width 11 height 11
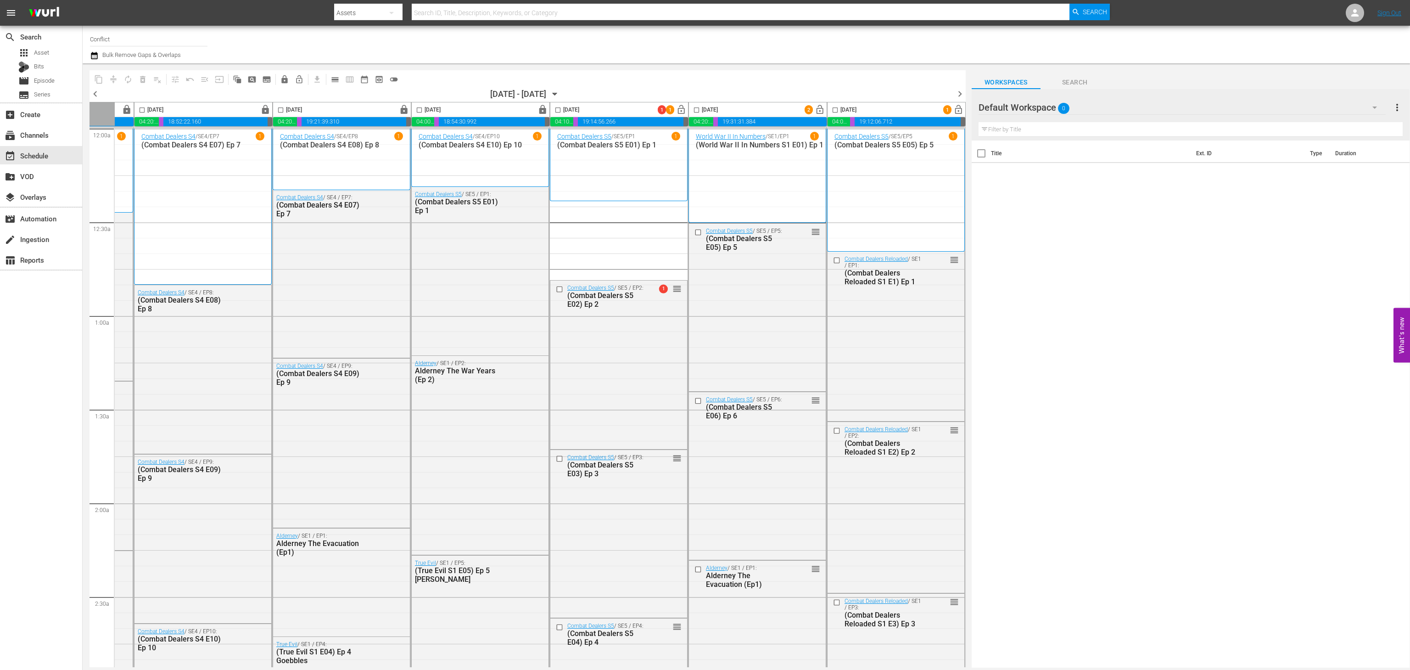
scroll to position [0, 127]
click at [676, 112] on span "lock_open" at bounding box center [681, 110] width 11 height 11
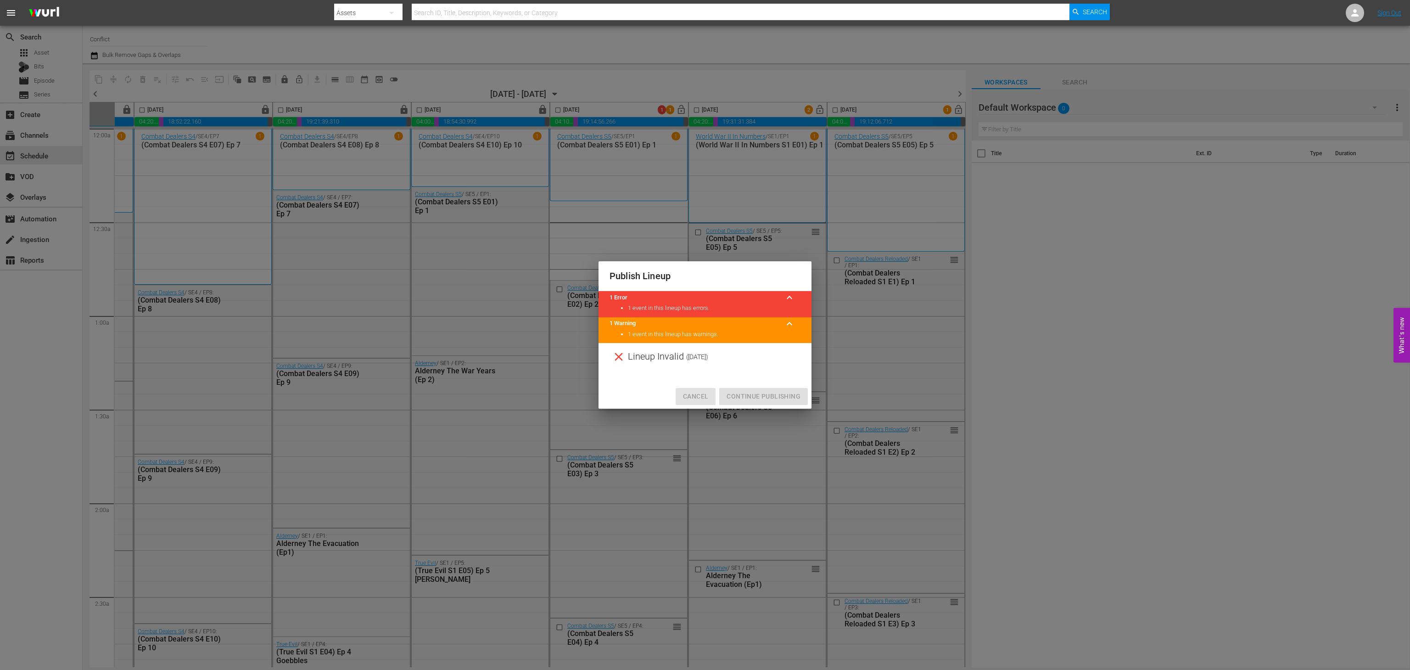
click at [699, 395] on span "Cancel" at bounding box center [695, 396] width 25 height 11
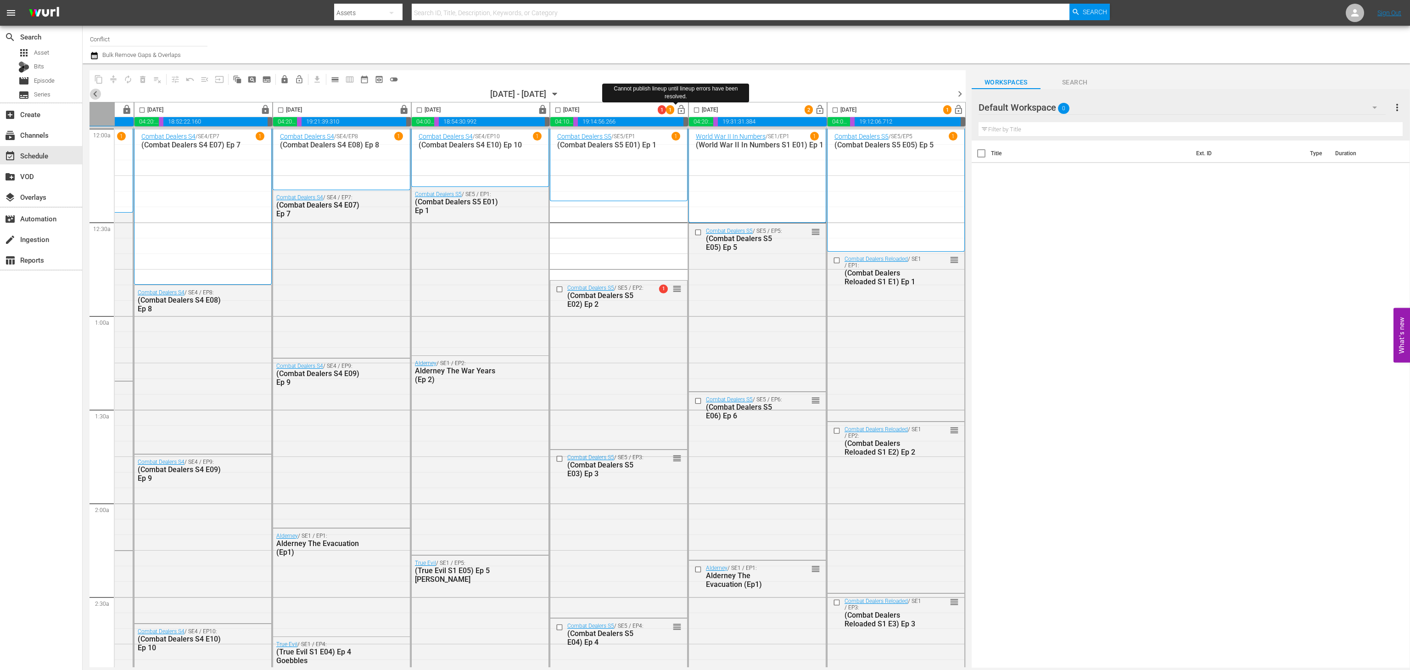
click at [92, 91] on span "chevron_left" at bounding box center [94, 93] width 11 height 11
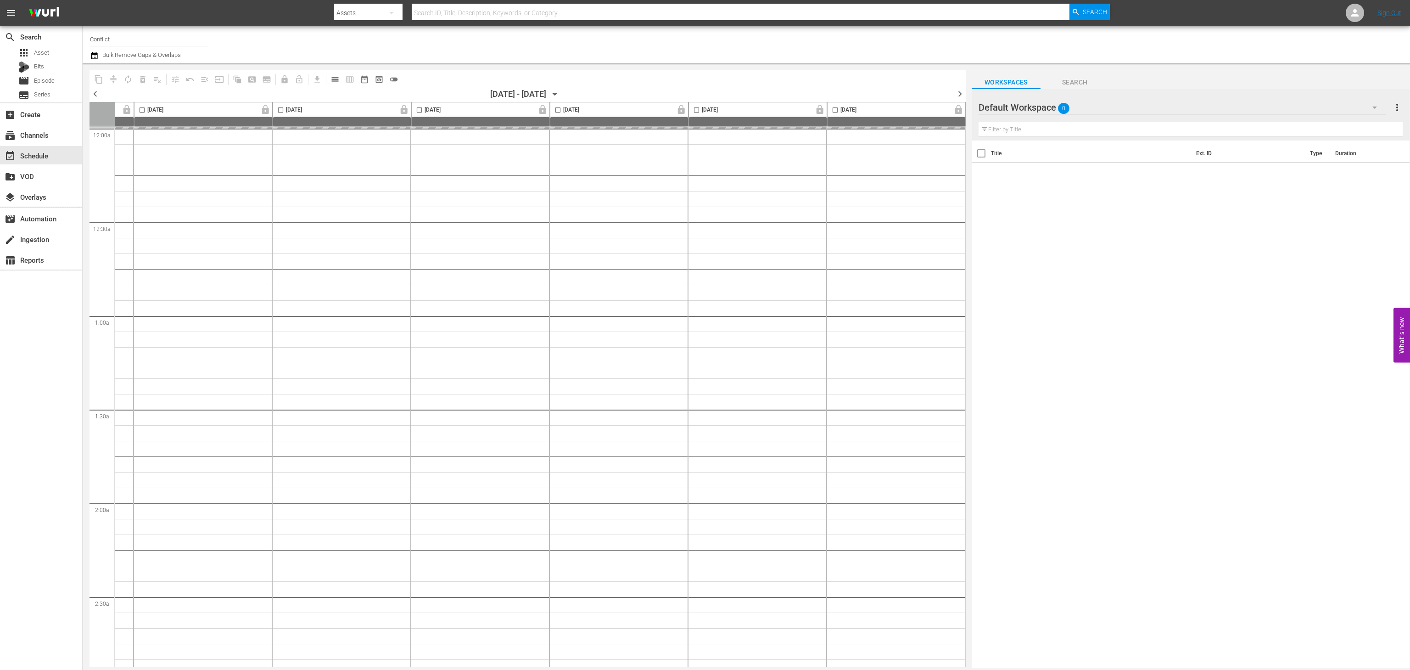
click at [957, 97] on span "chevron_right" at bounding box center [959, 93] width 11 height 11
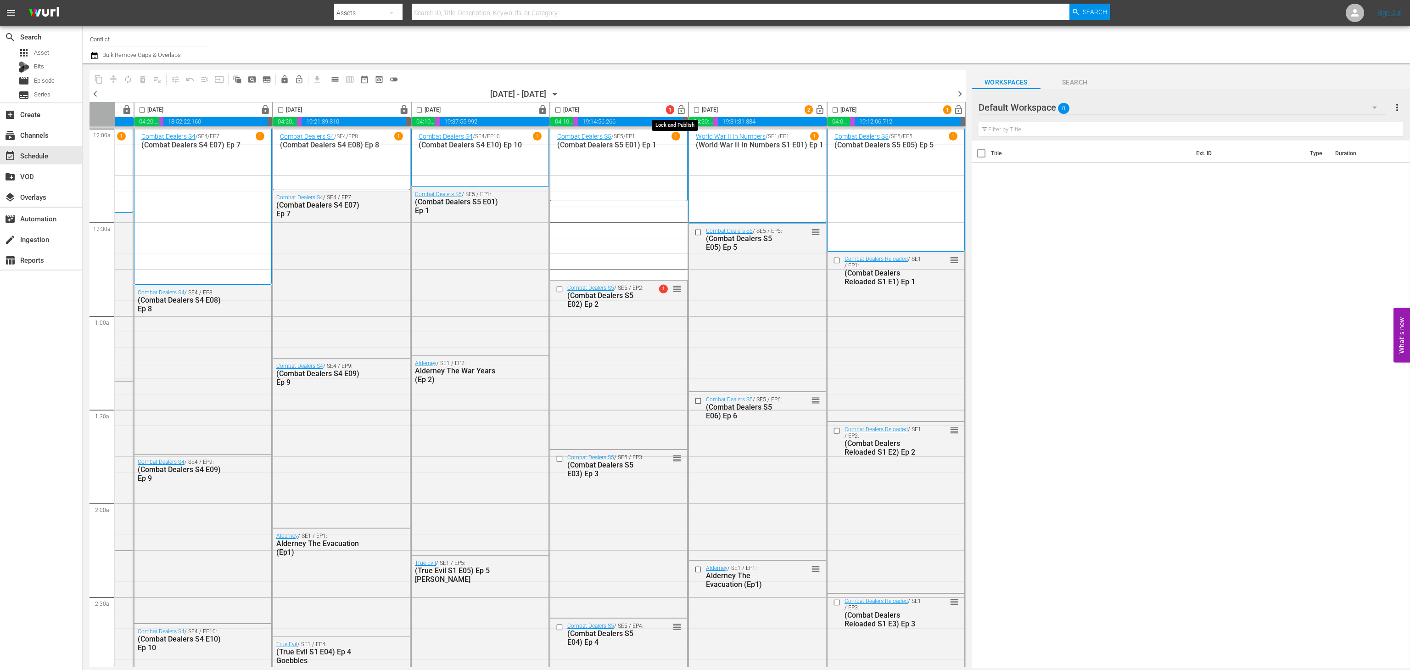
click at [676, 113] on span "lock_open" at bounding box center [681, 110] width 11 height 11
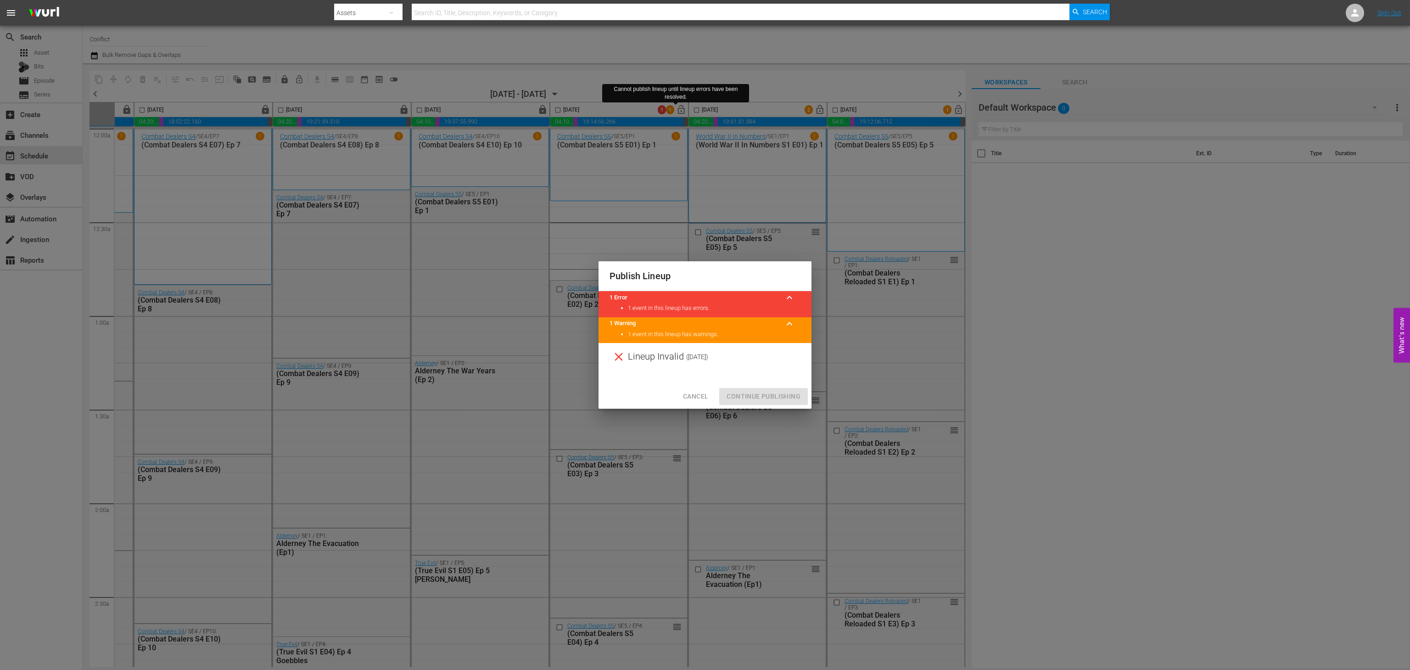
click at [694, 390] on button "Cancel" at bounding box center [696, 396] width 40 height 17
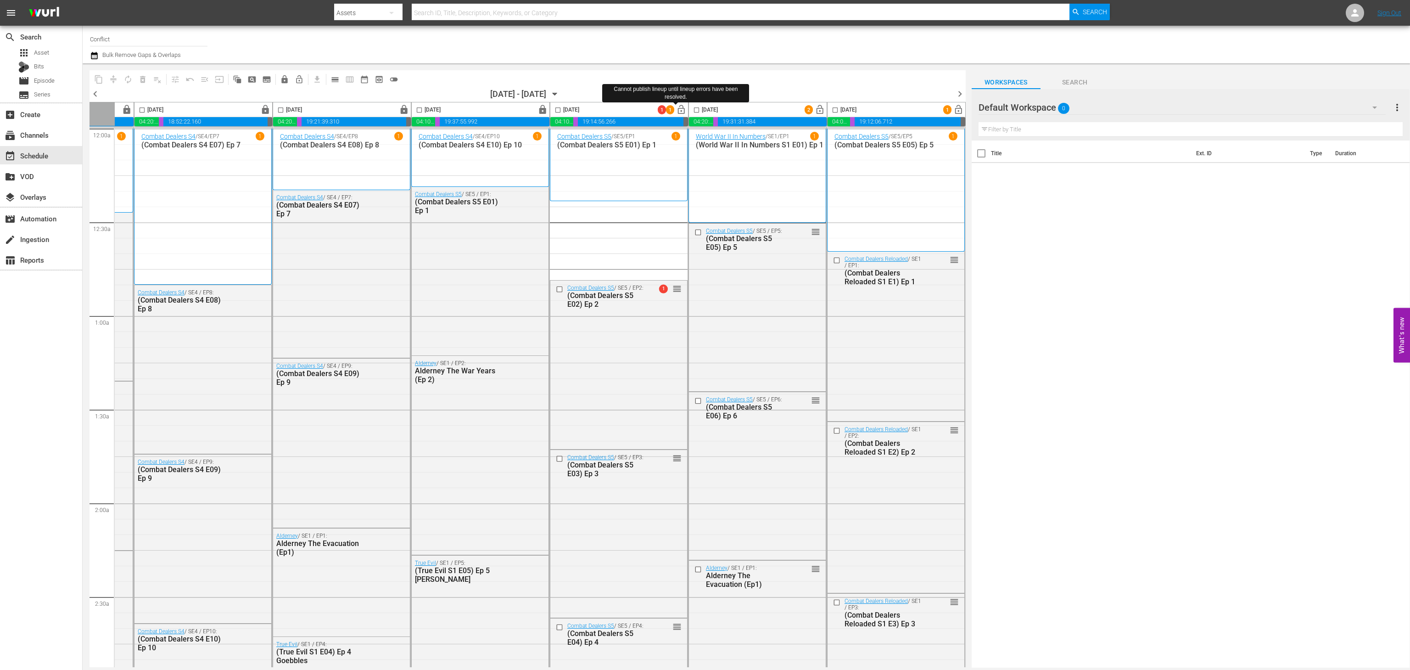
click at [961, 93] on span "chevron_right" at bounding box center [959, 93] width 11 height 11
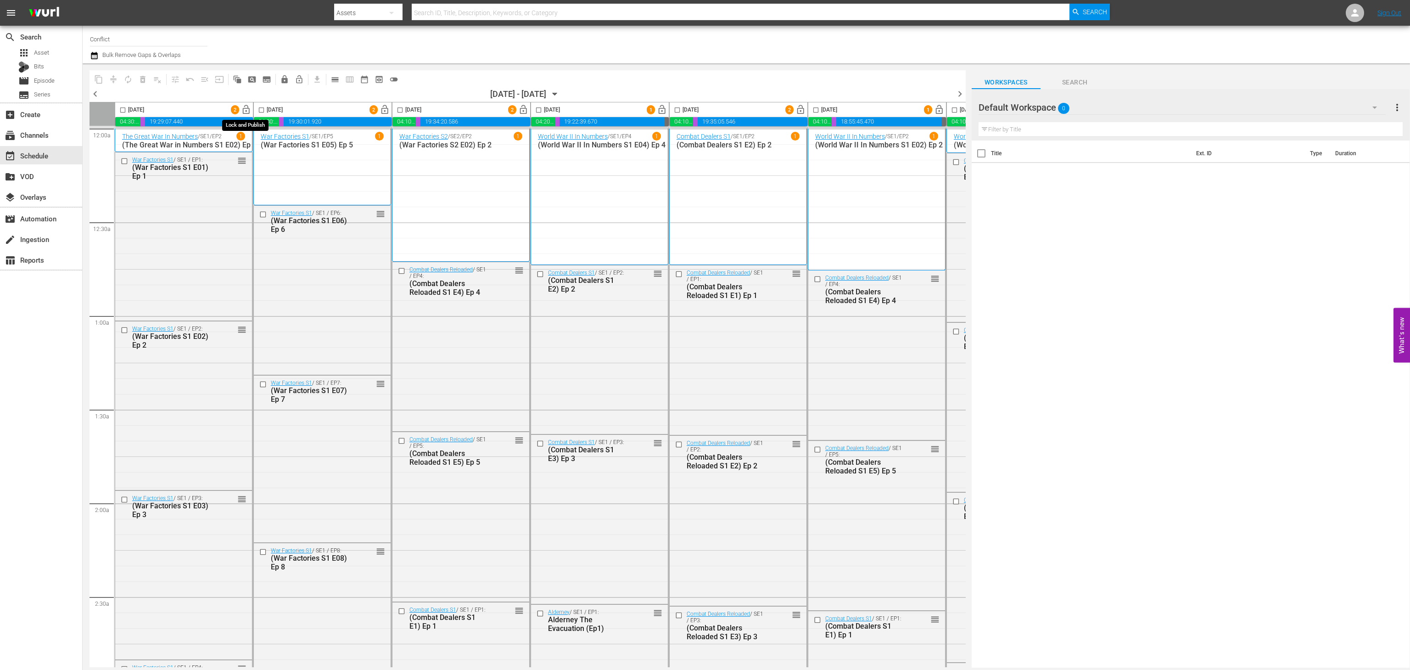
click at [250, 112] on span "lock_open" at bounding box center [246, 110] width 11 height 11
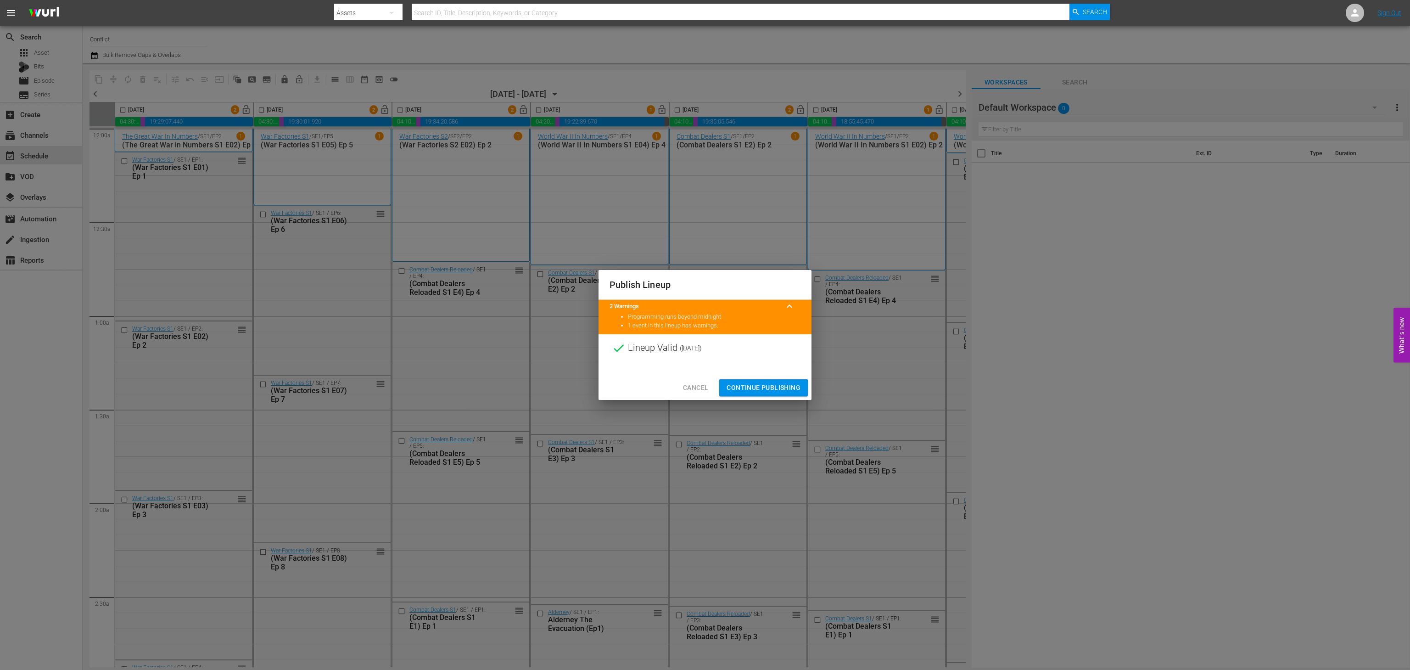
click at [775, 394] on button "Continue Publishing" at bounding box center [763, 387] width 89 height 17
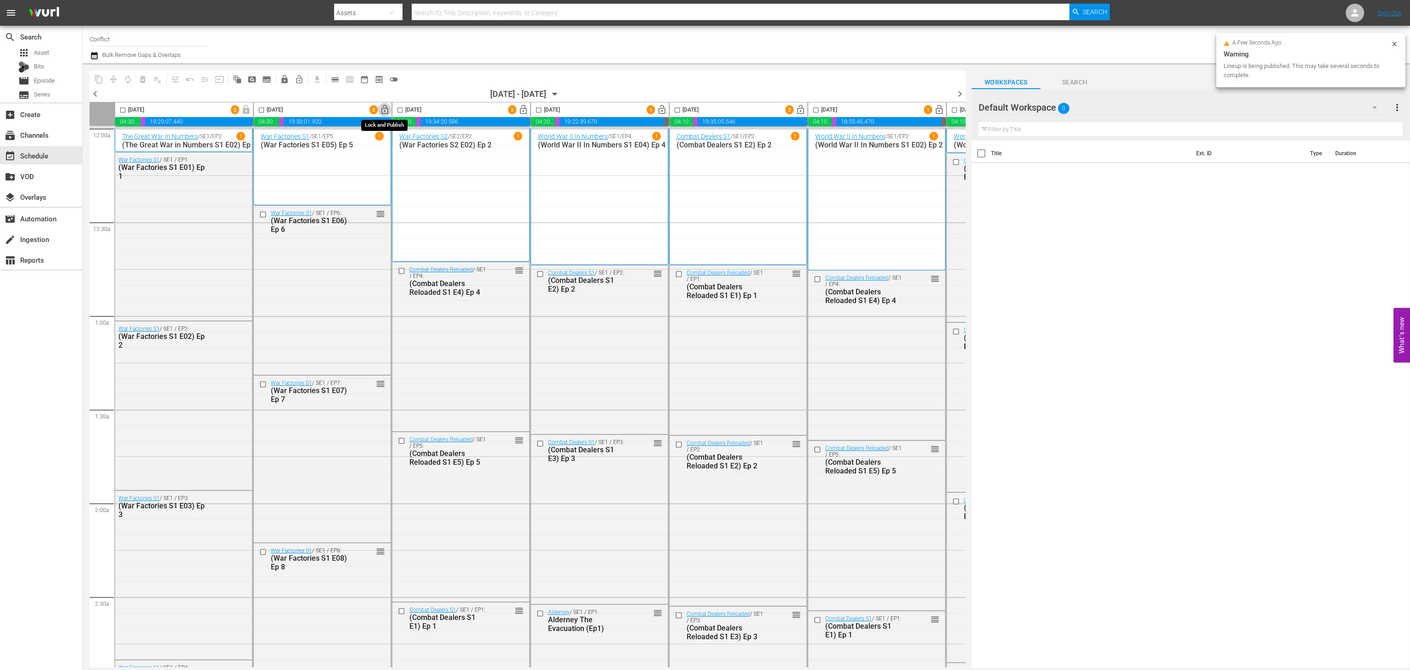
click at [382, 110] on span "lock_open" at bounding box center [385, 110] width 11 height 11
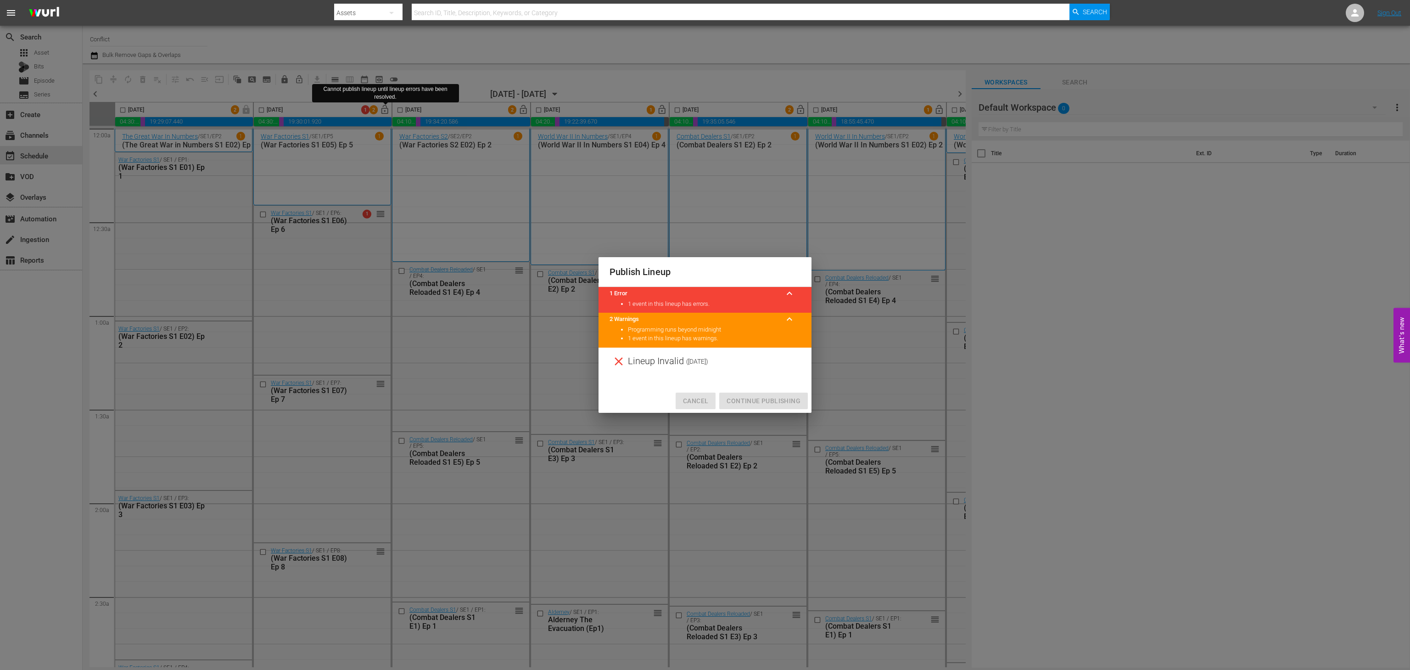
click at [705, 398] on span "Cancel" at bounding box center [695, 400] width 25 height 11
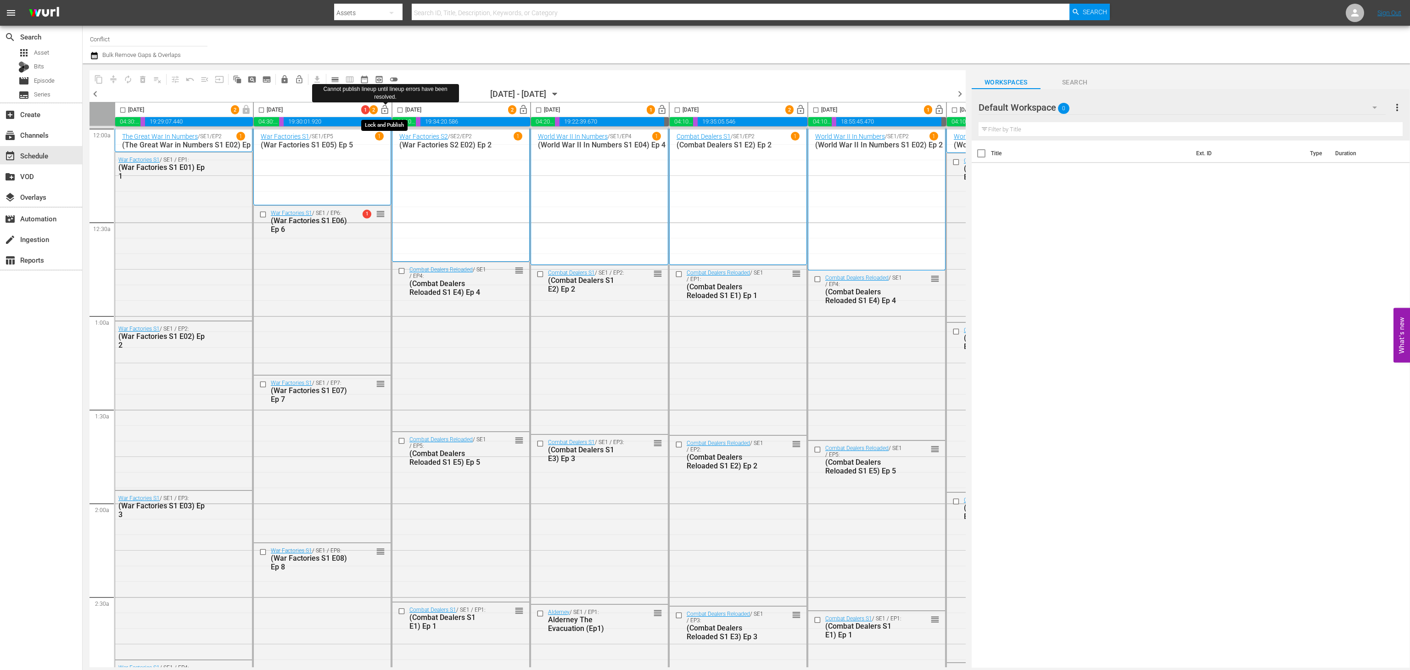
click at [381, 108] on span "lock_open" at bounding box center [385, 110] width 11 height 11
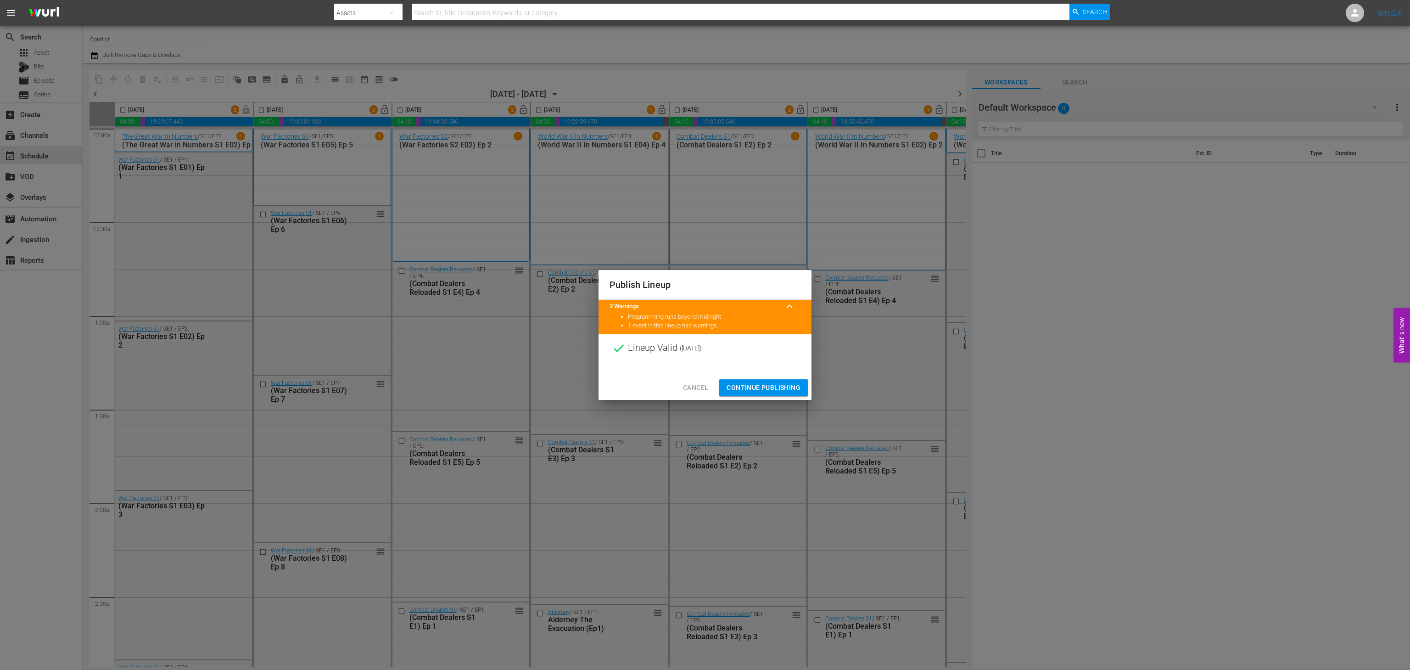
click at [770, 386] on span "Continue Publishing" at bounding box center [763, 387] width 74 height 11
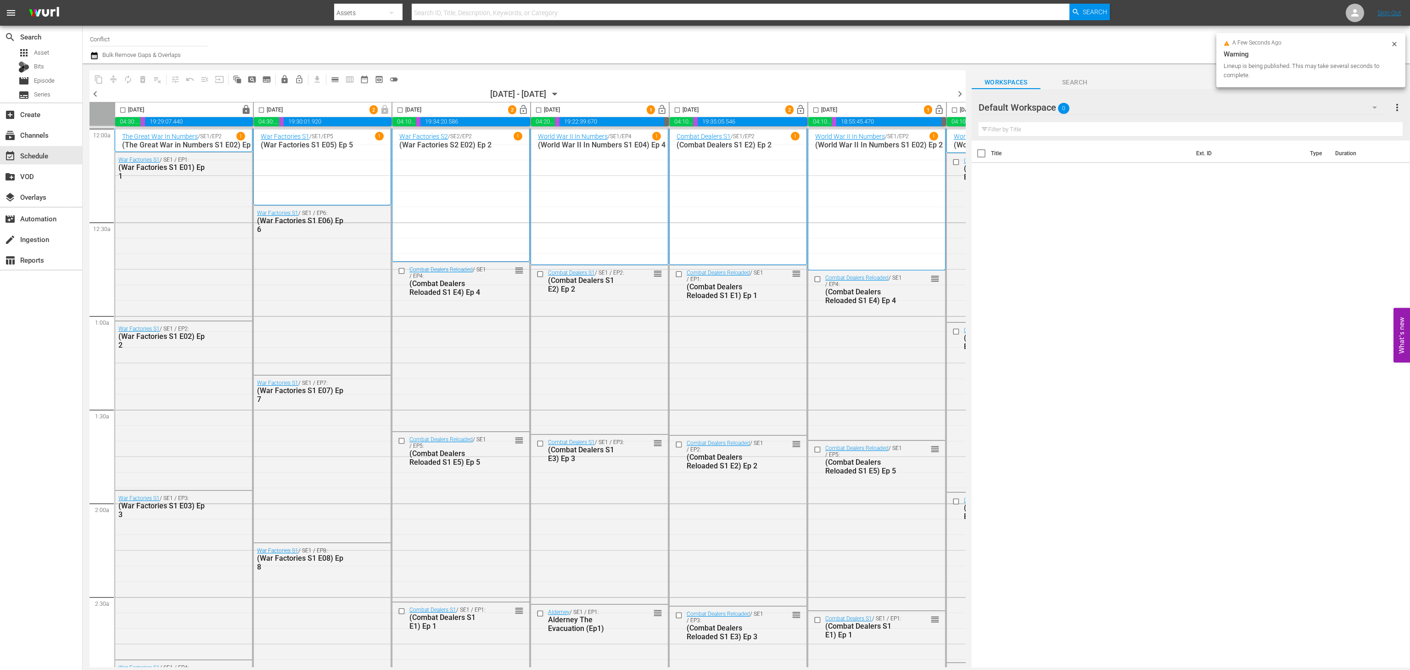
click at [525, 113] on span "lock_open" at bounding box center [523, 110] width 11 height 11
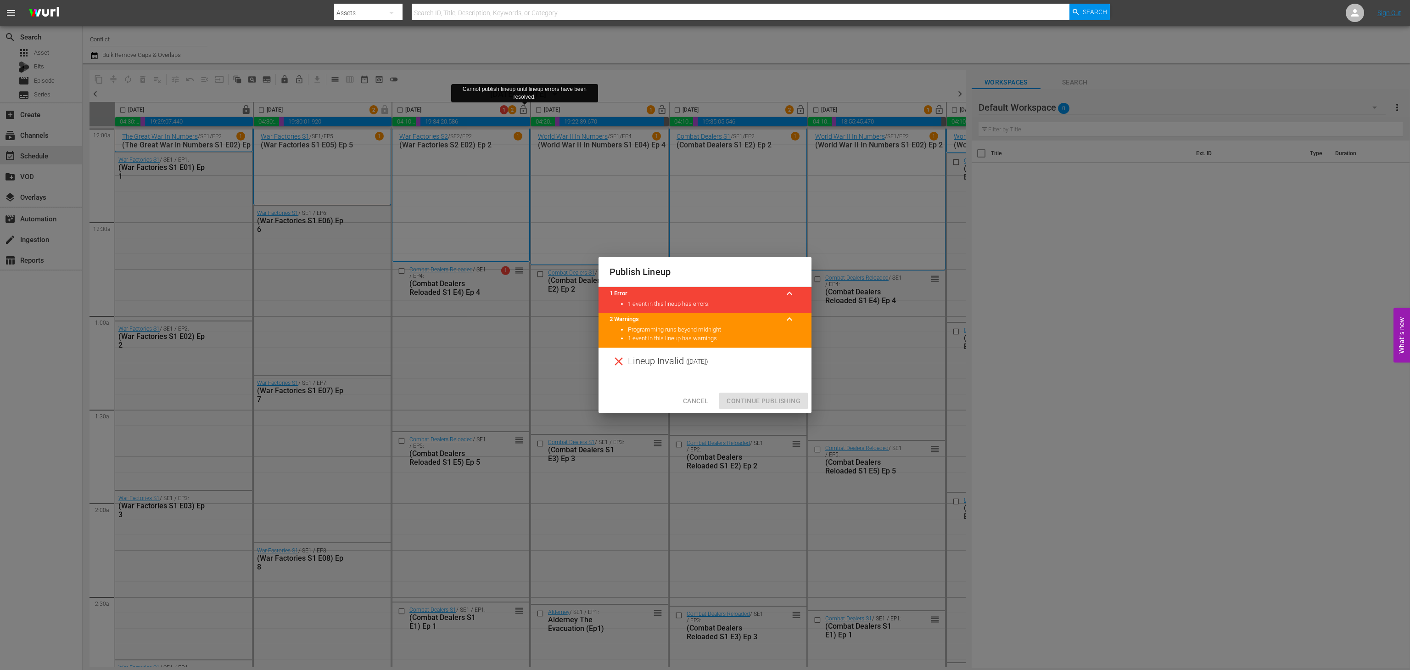
click at [704, 391] on div "Cancel Continue Publishing" at bounding box center [704, 401] width 213 height 24
click at [695, 401] on span "Cancel" at bounding box center [695, 400] width 25 height 11
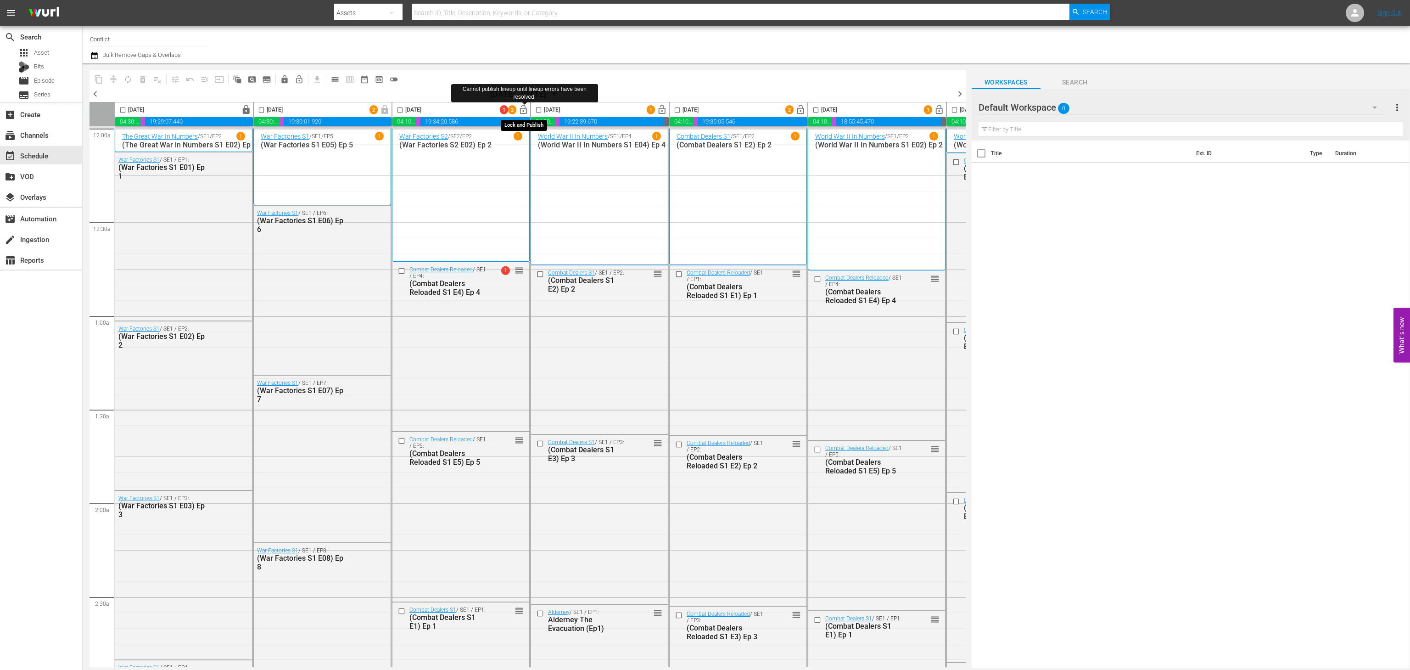
click at [526, 111] on span "lock_open" at bounding box center [523, 110] width 11 height 11
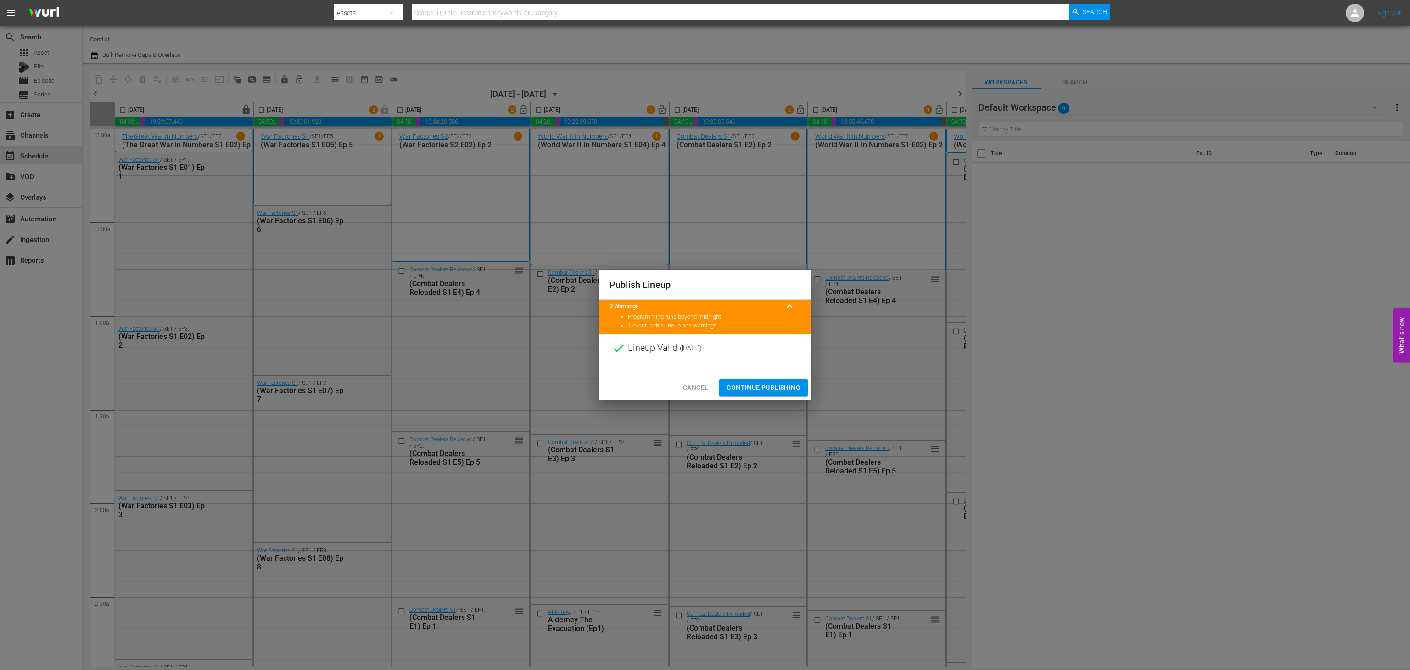
click at [753, 385] on span "Continue Publishing" at bounding box center [763, 387] width 74 height 11
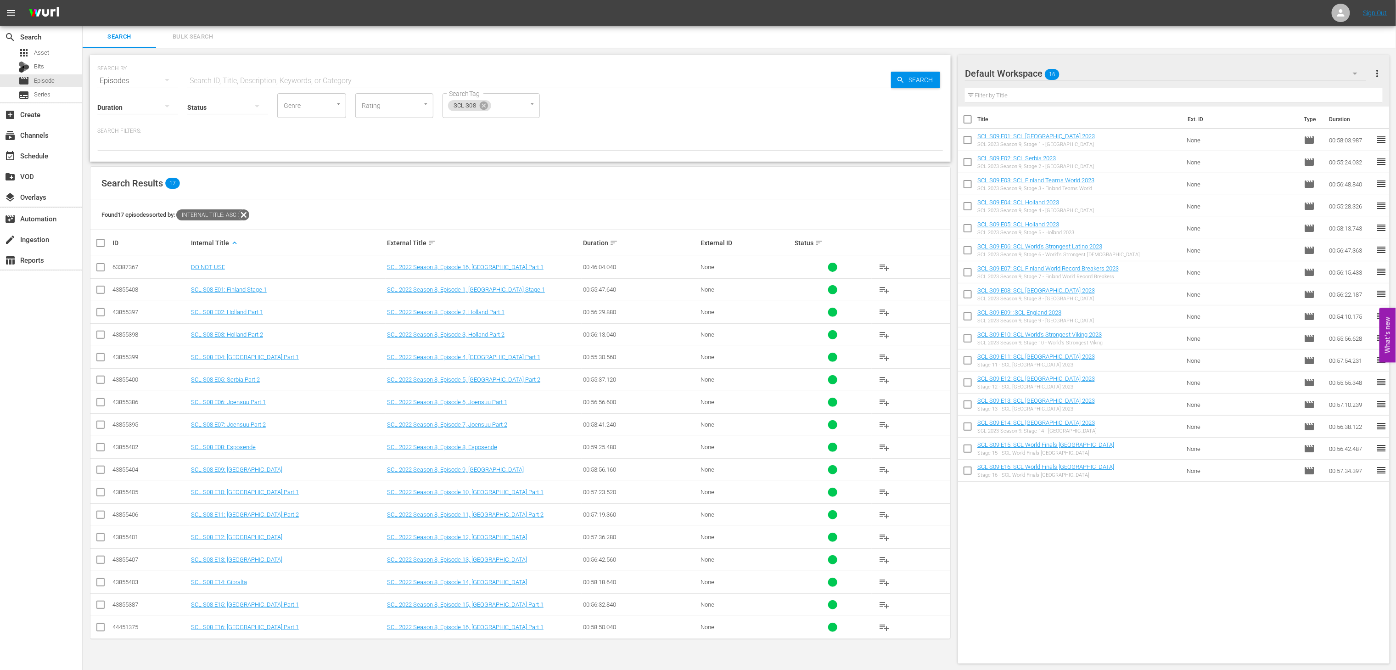
click at [104, 241] on input "checkbox" at bounding box center [104, 242] width 18 height 11
checkbox input "true"
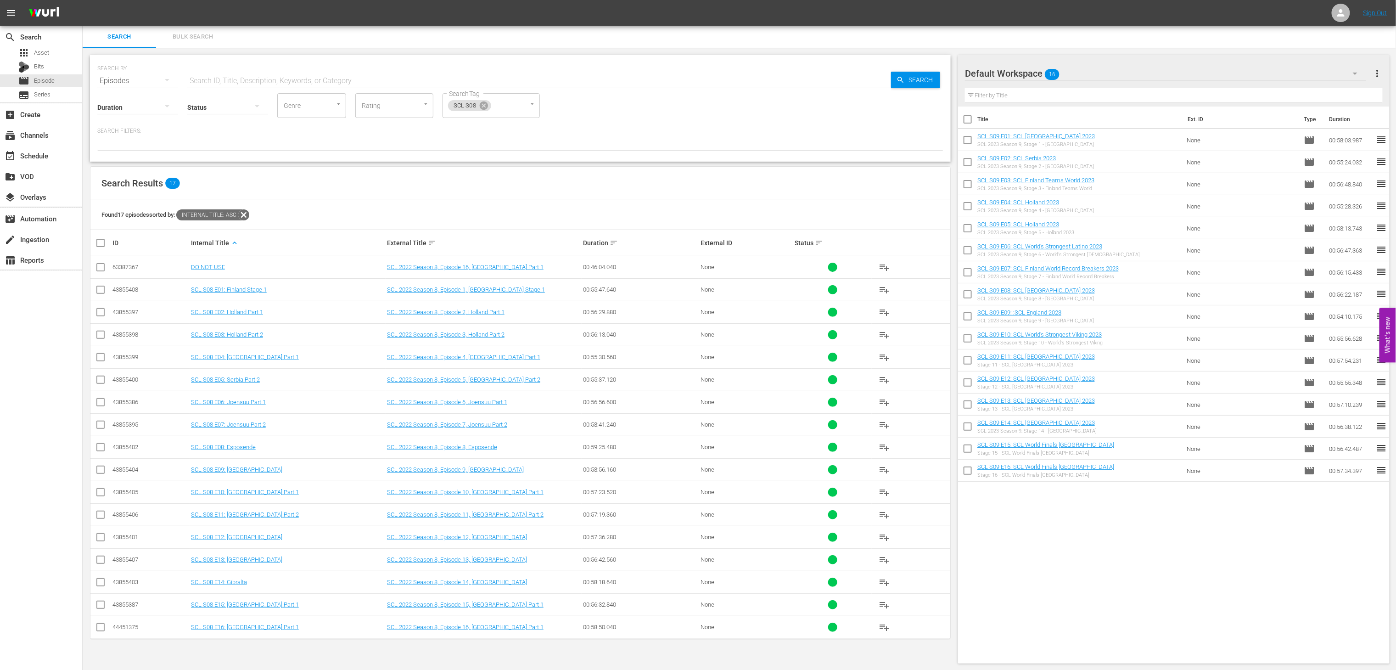
checkbox input "true"
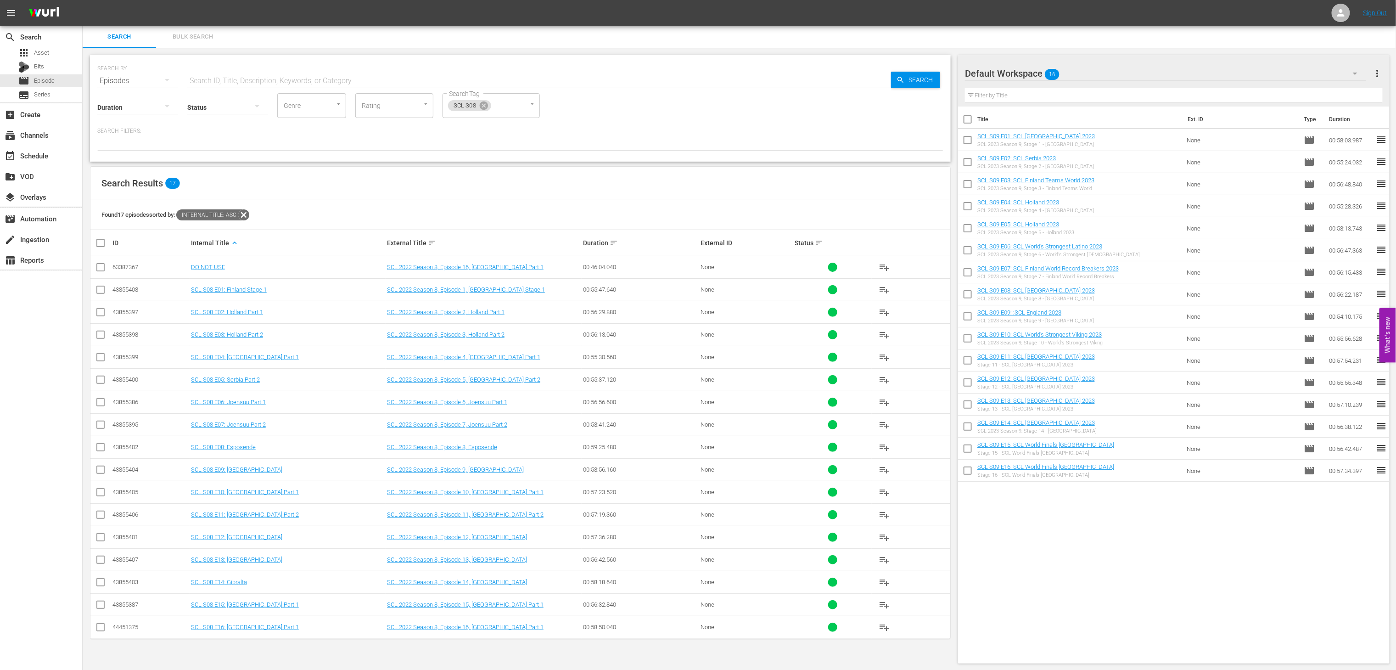
checkbox input "true"
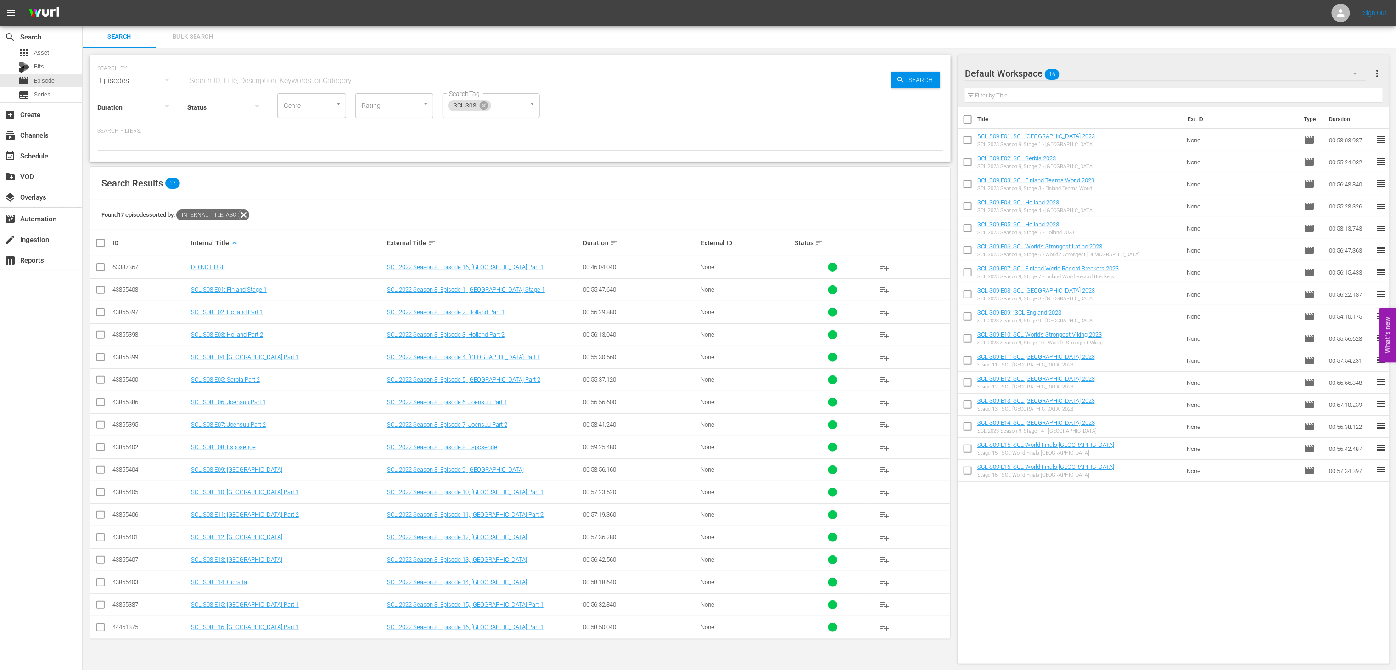
checkbox input "true"
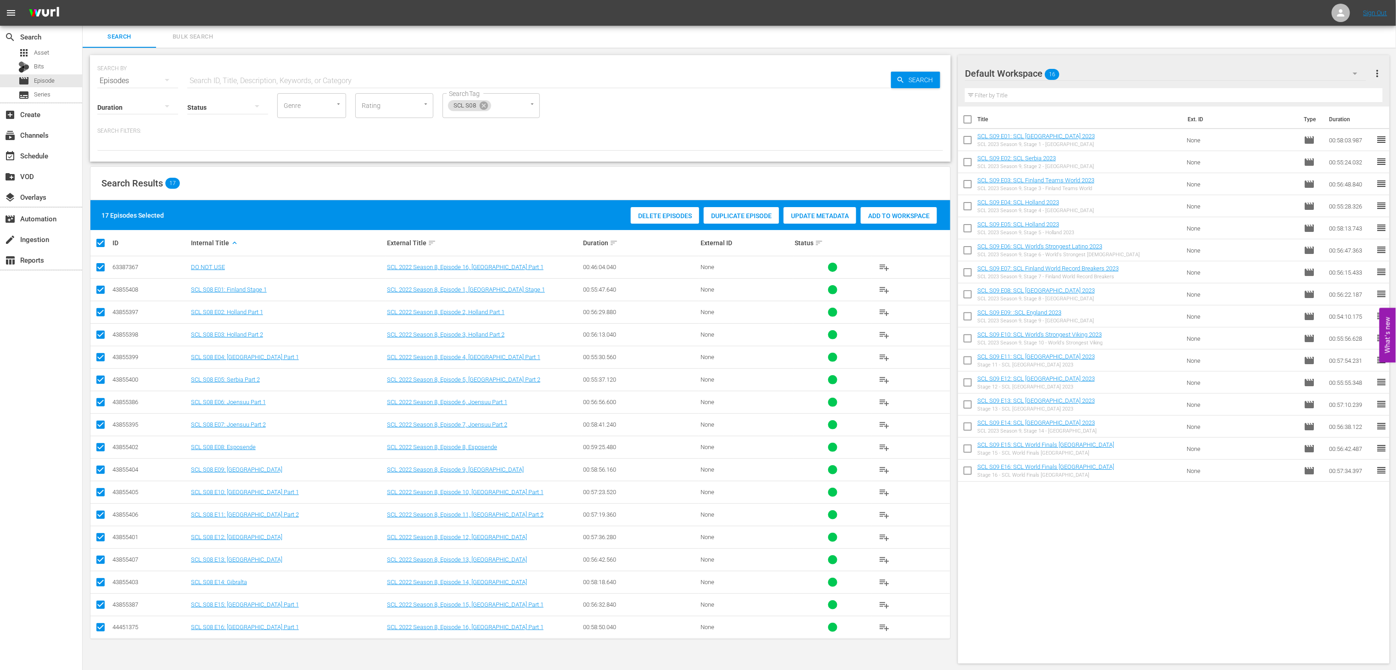
click at [96, 267] on input "checkbox" at bounding box center [100, 268] width 11 height 11
checkbox input "false"
click at [852, 211] on div "Add to Workspace" at bounding box center [876, 215] width 76 height 17
click at [484, 104] on icon at bounding box center [484, 105] width 8 height 8
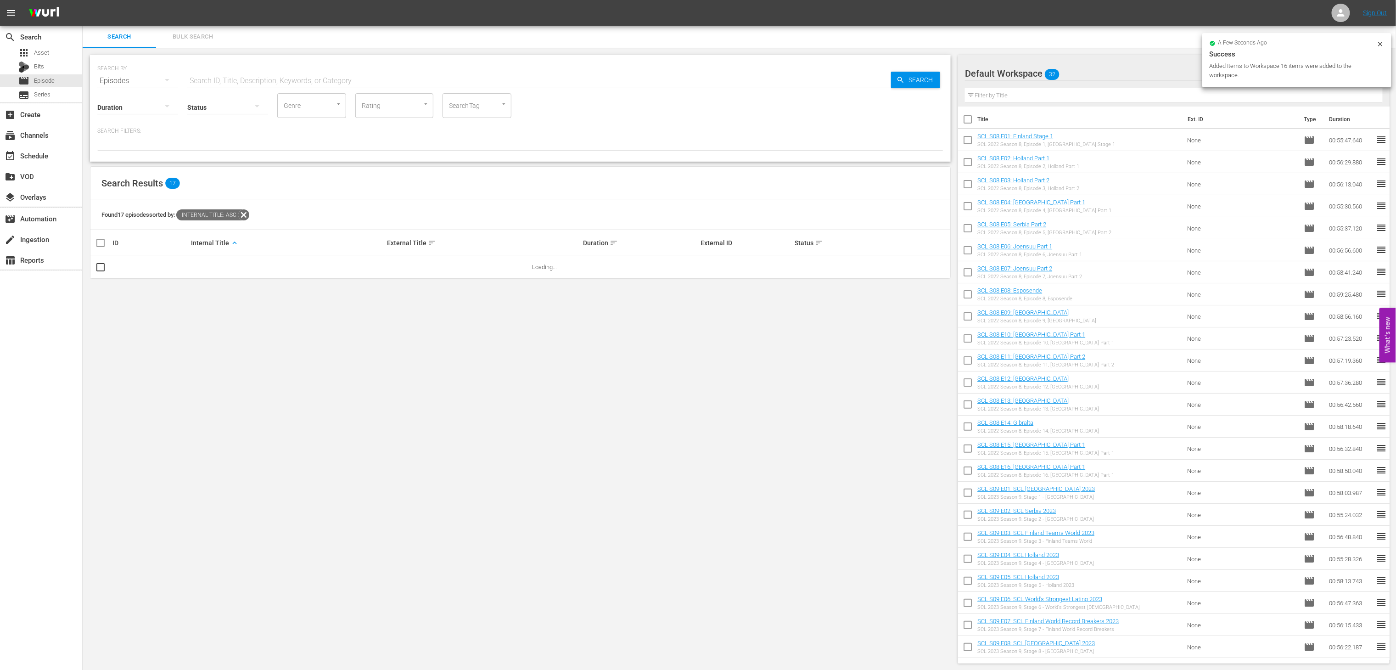
click at [481, 104] on div "SearchTag" at bounding box center [476, 105] width 69 height 25
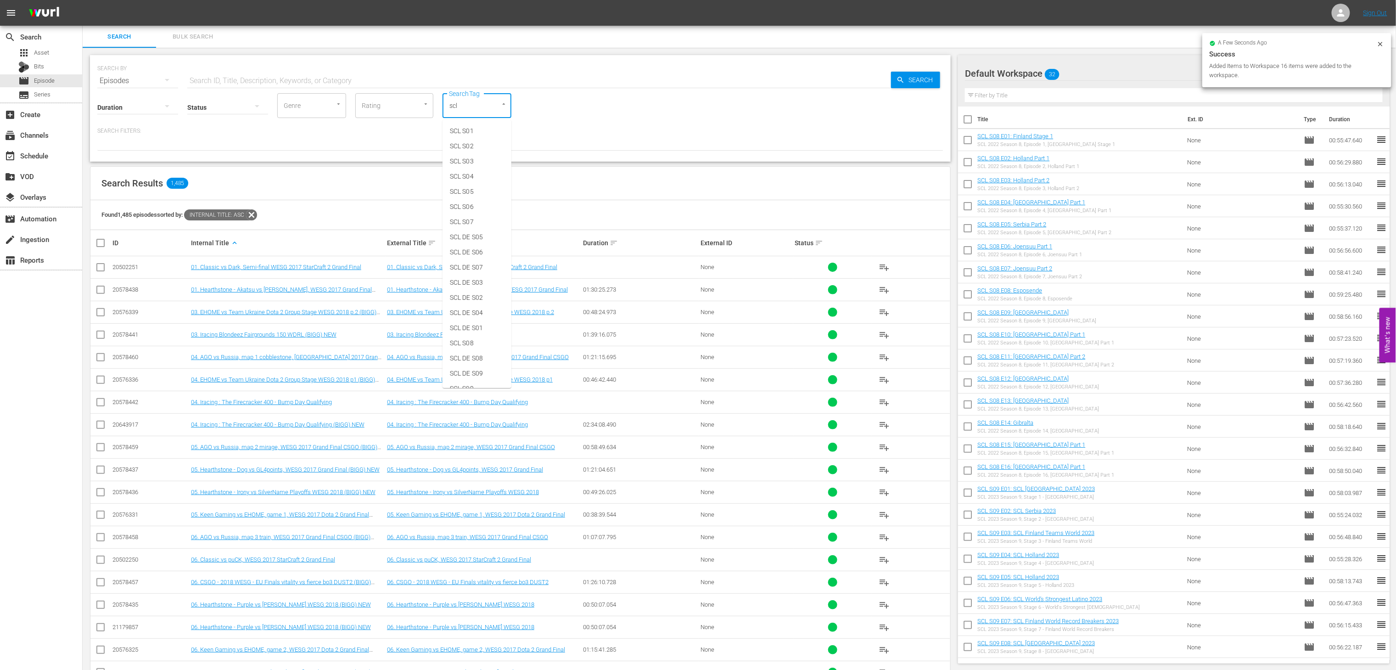
type input "scl"
click at [485, 223] on li "SCL S07" at bounding box center [476, 221] width 69 height 15
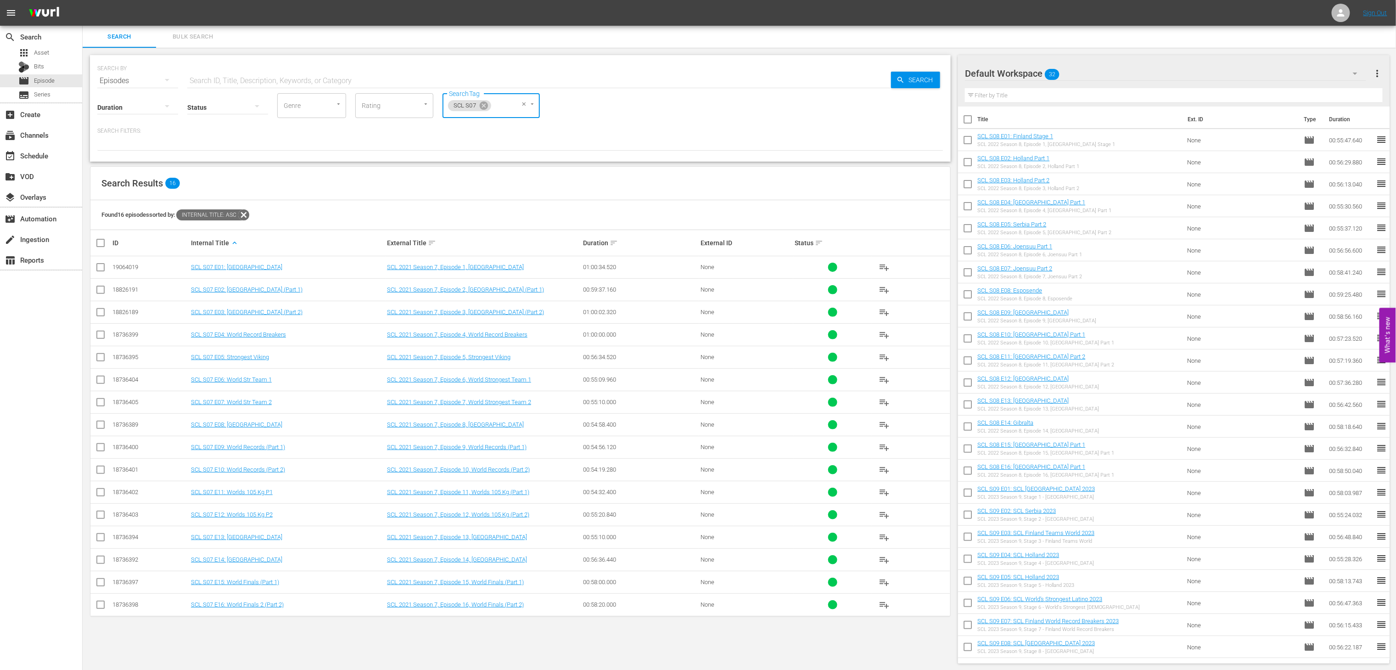
click at [106, 243] on input "checkbox" at bounding box center [104, 242] width 18 height 11
checkbox input "true"
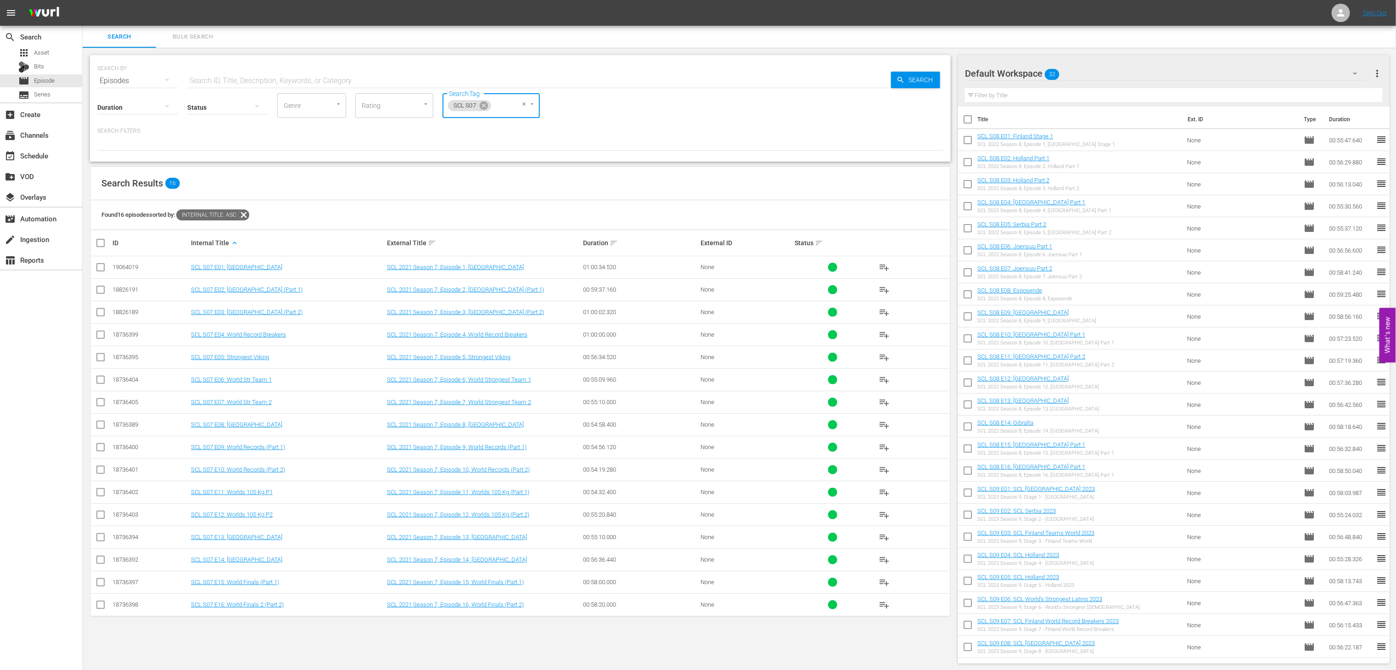
checkbox input "true"
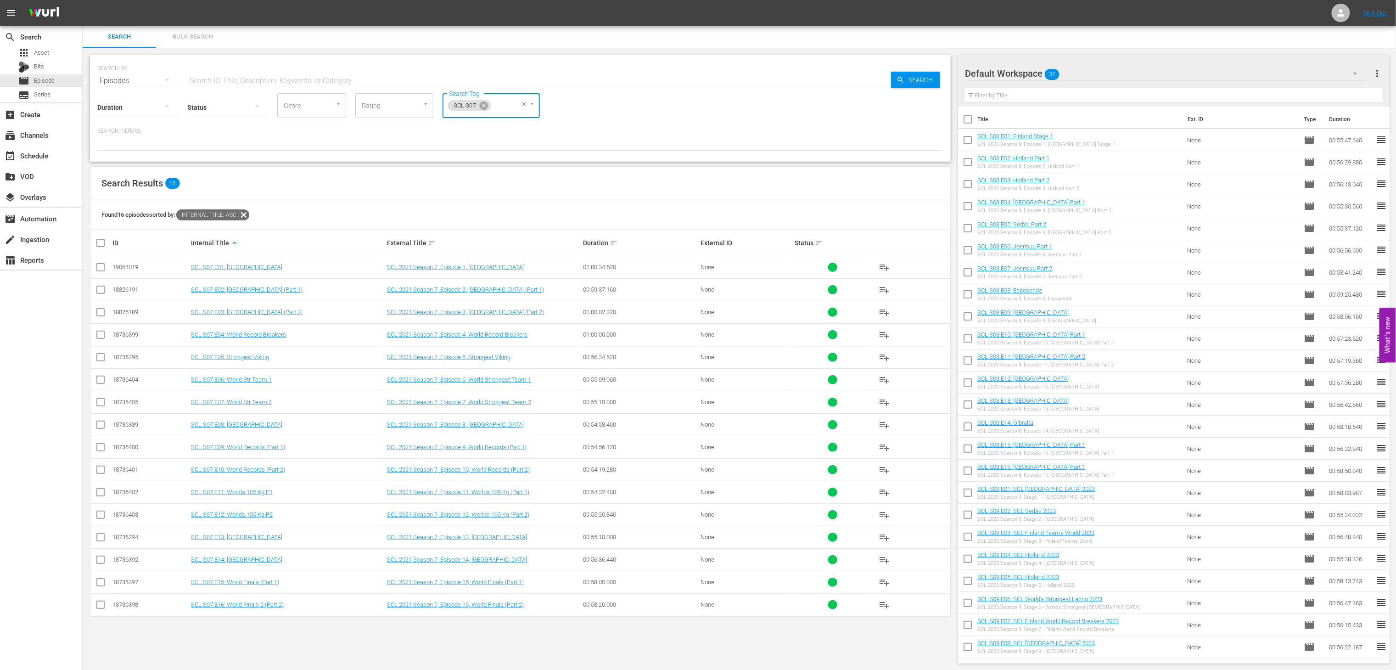
checkbox input "true"
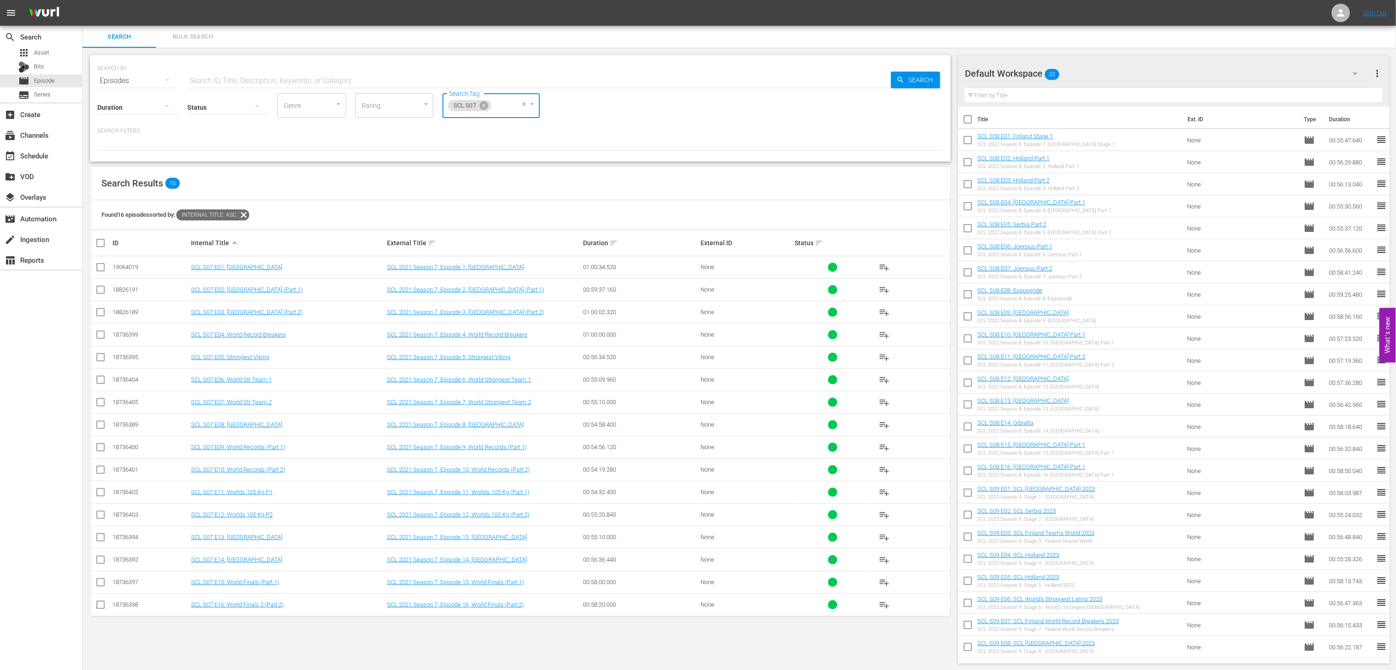
checkbox input "true"
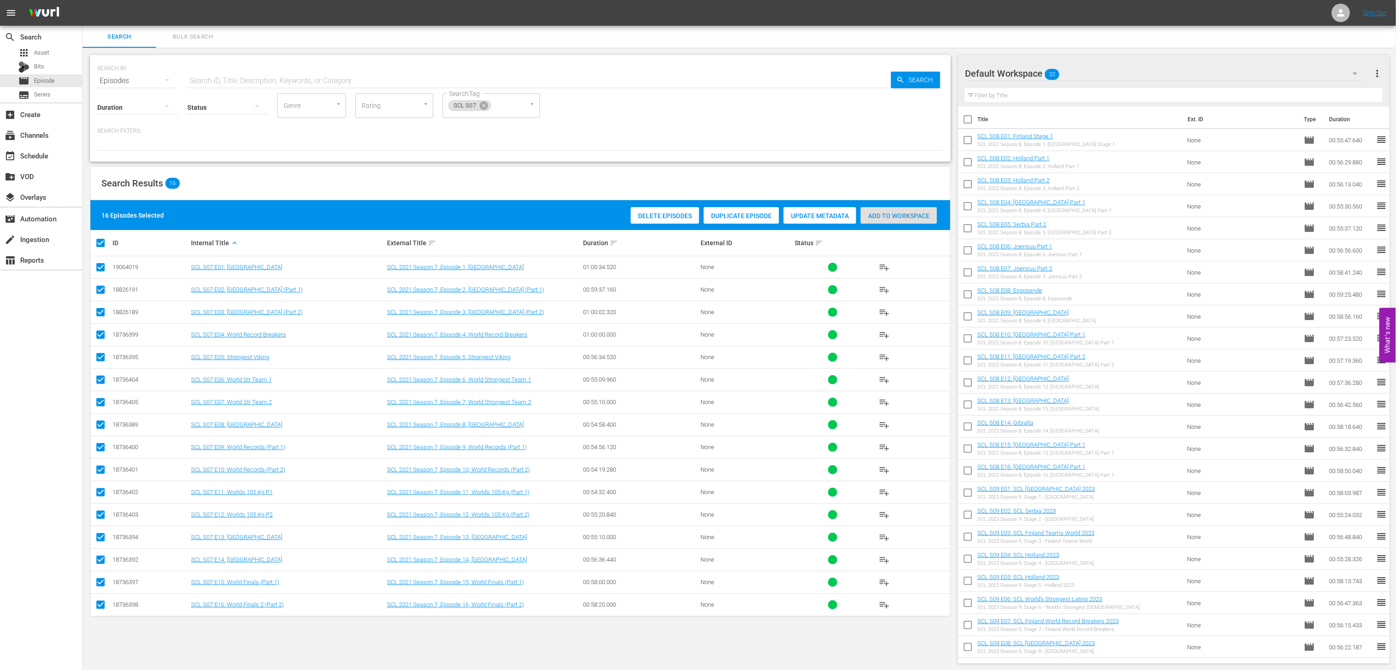
click at [878, 213] on span "Add to Workspace" at bounding box center [899, 215] width 76 height 7
click at [483, 109] on icon at bounding box center [484, 105] width 8 height 8
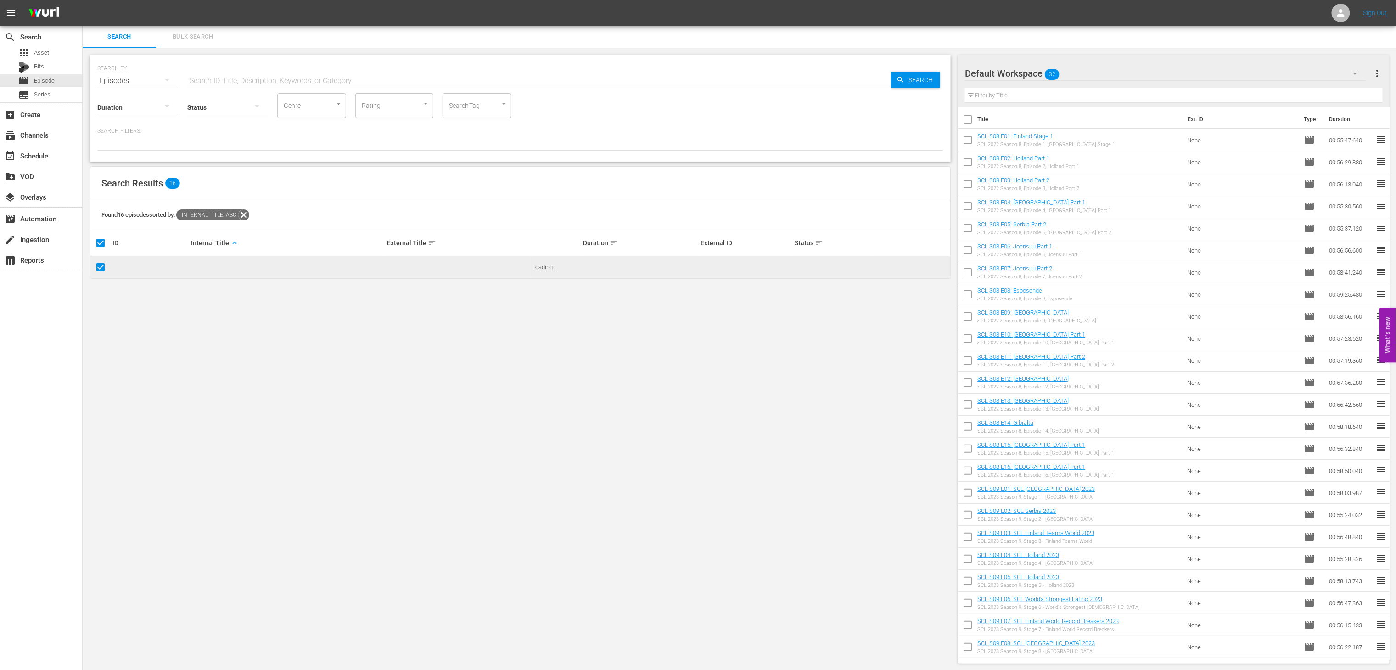
click at [463, 106] on input "SearchTag" at bounding box center [464, 105] width 35 height 17
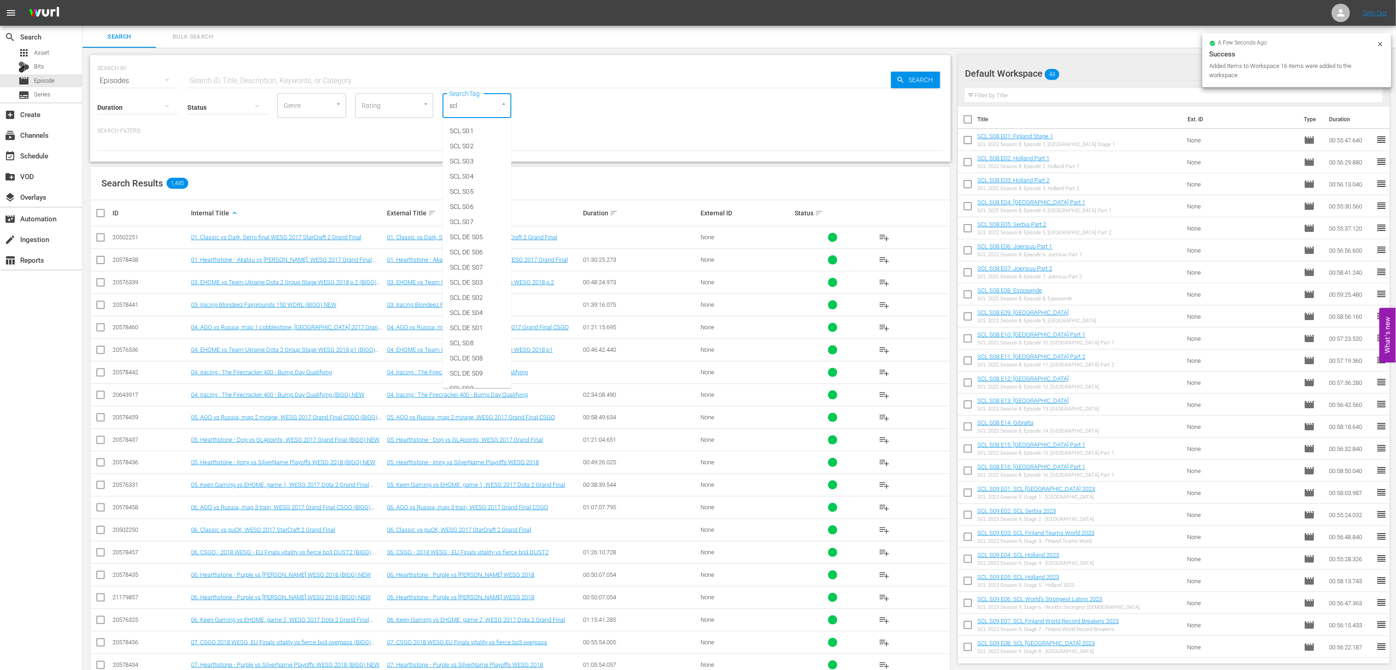
type input "scl"
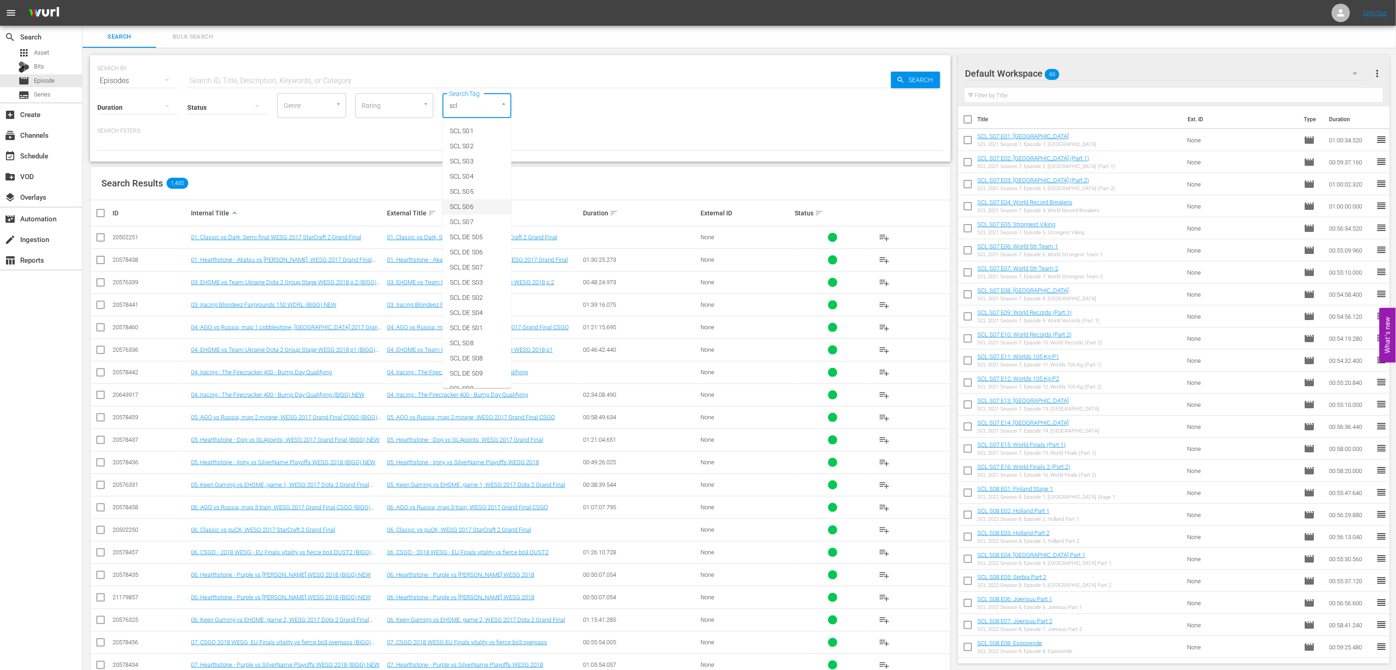
click at [487, 203] on li "SCL S06" at bounding box center [476, 206] width 69 height 15
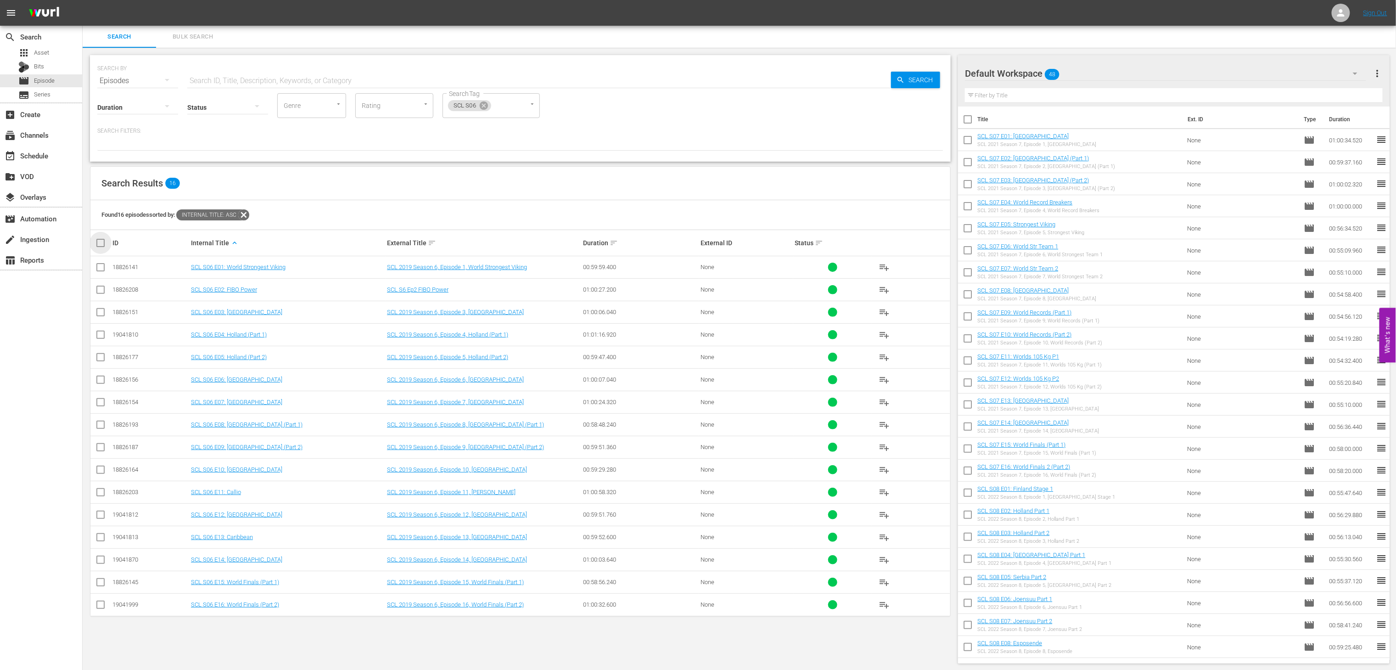
click at [105, 245] on input "checkbox" at bounding box center [104, 242] width 18 height 11
checkbox input "true"
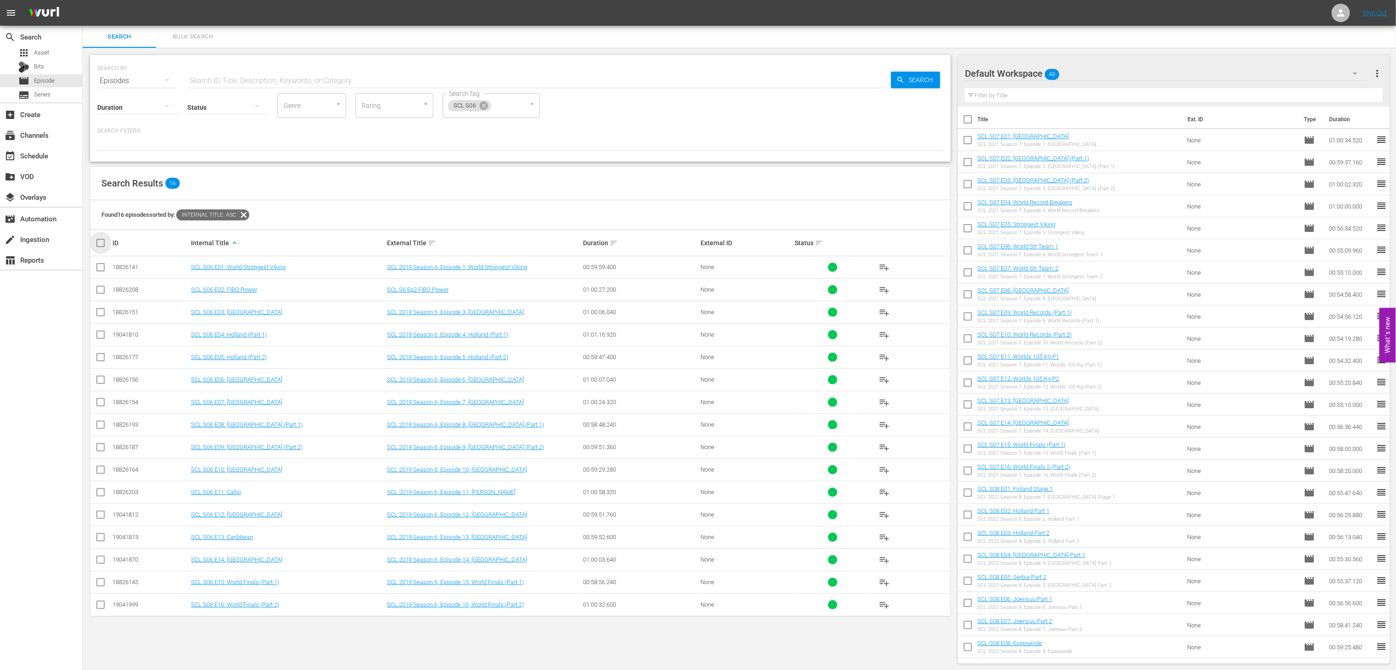
checkbox input "true"
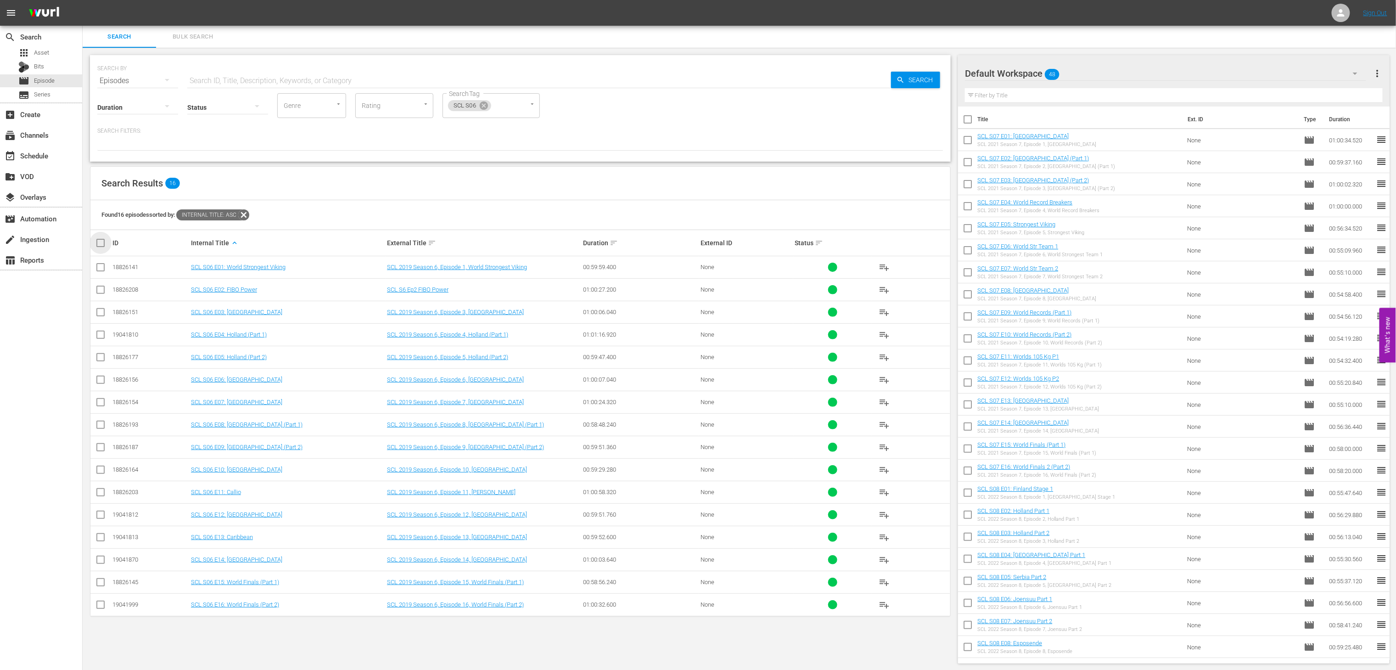
checkbox input "true"
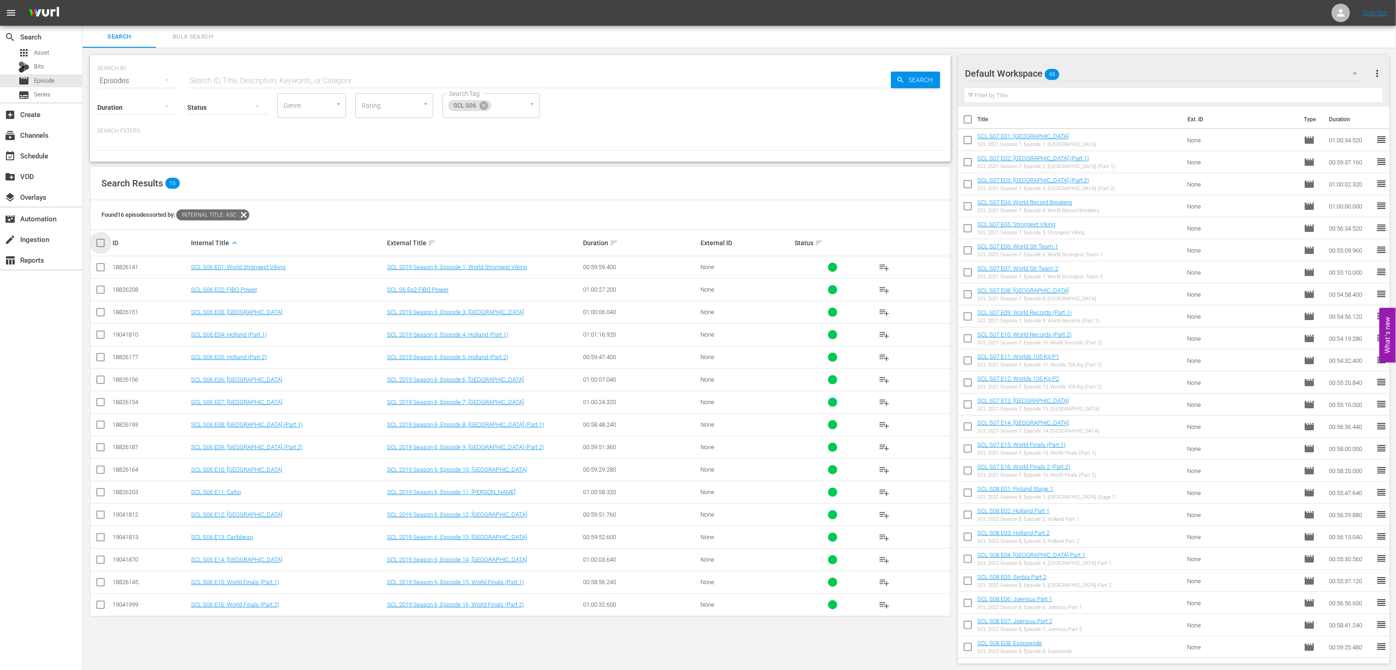
checkbox input "true"
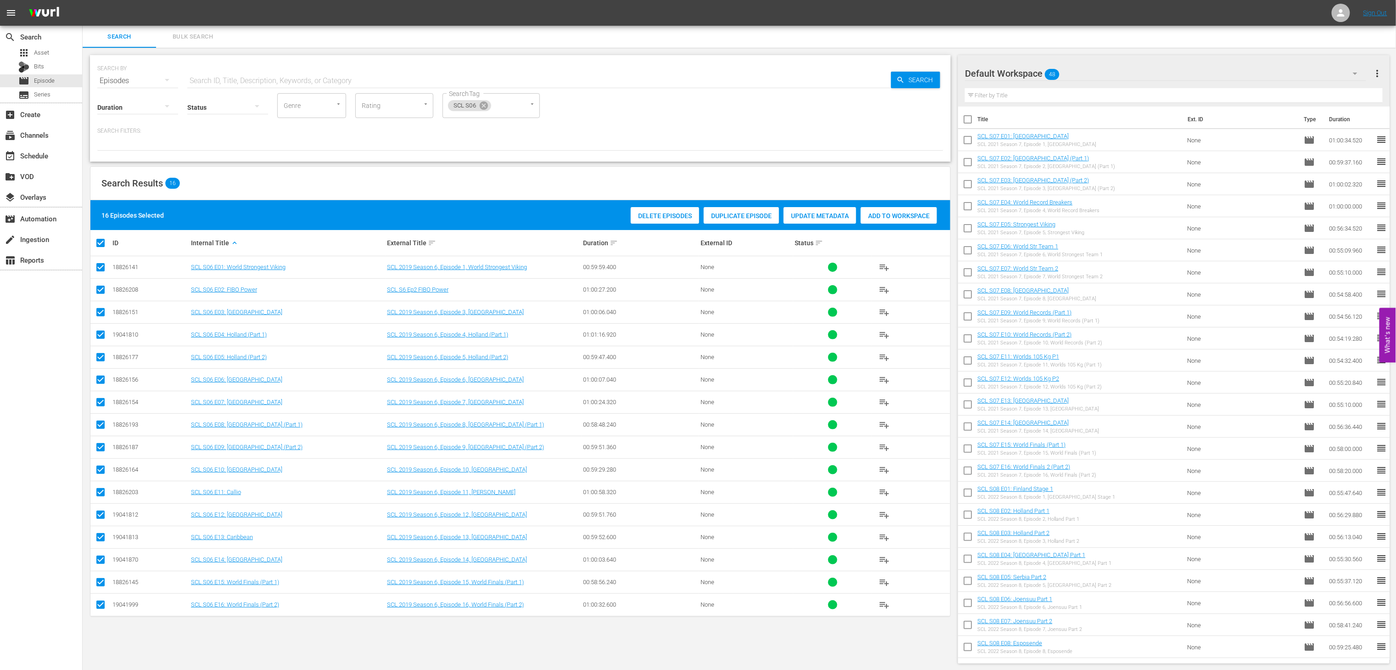
click at [929, 210] on div "Add to Workspace" at bounding box center [899, 215] width 76 height 17
click at [481, 106] on icon at bounding box center [484, 105] width 8 height 8
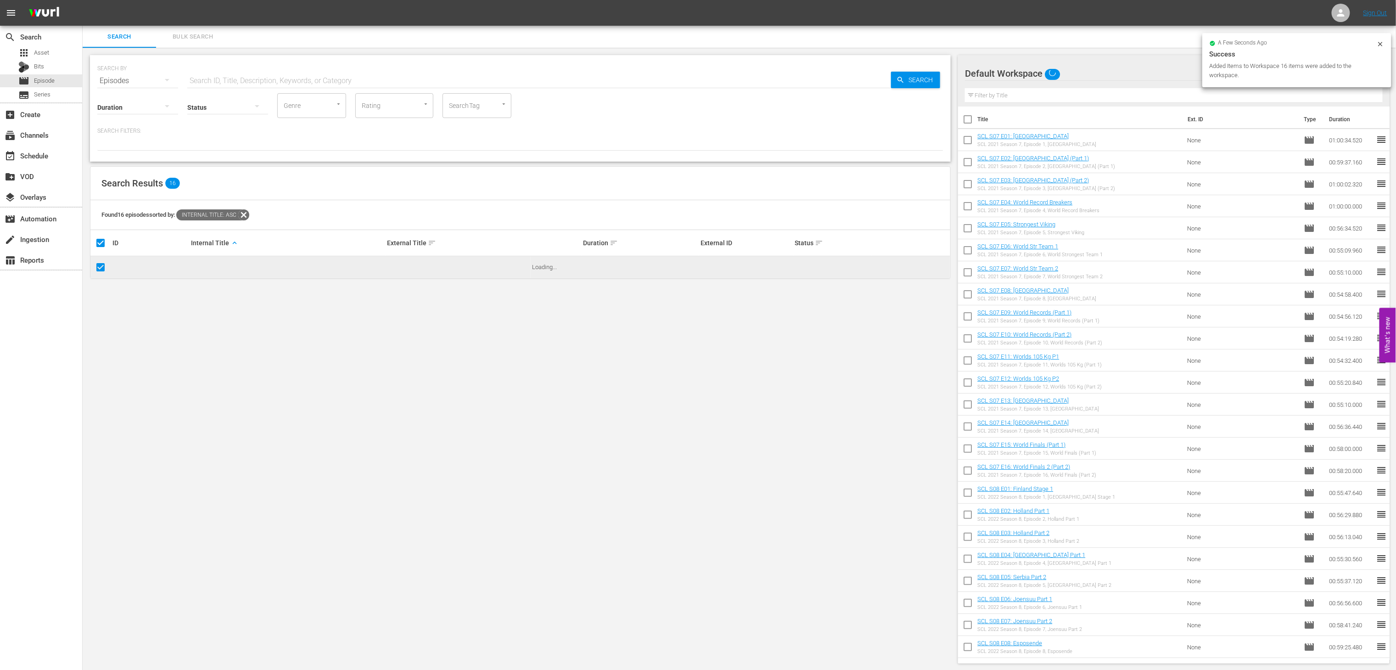
click at [462, 106] on input "SearchTag" at bounding box center [464, 105] width 35 height 17
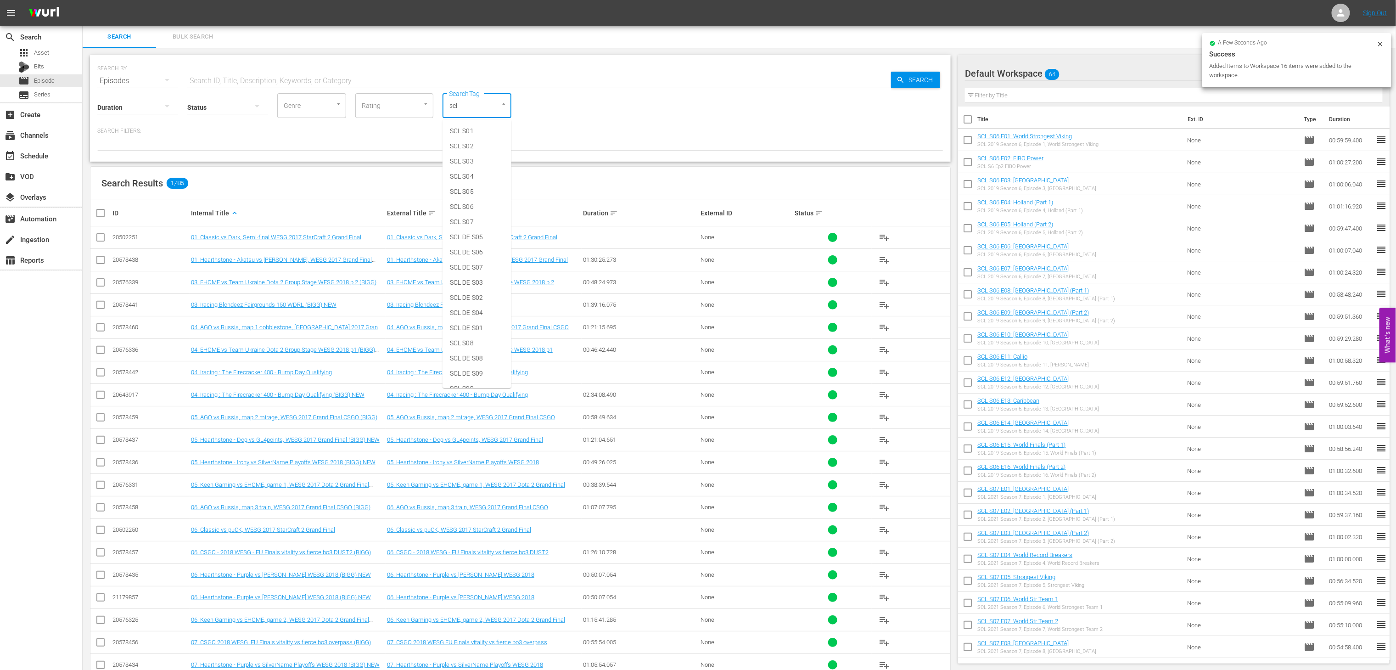
type input "scl"
click at [478, 185] on li "SCL S05" at bounding box center [476, 191] width 69 height 15
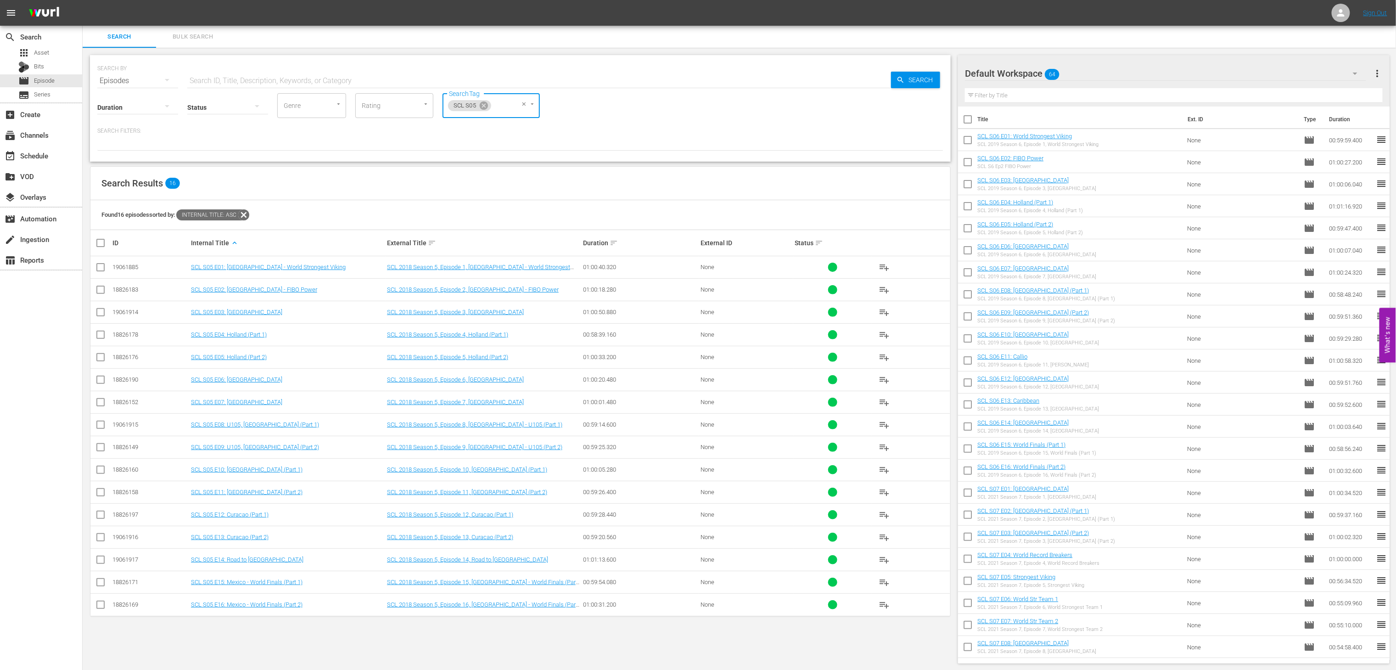
click at [100, 246] on input "checkbox" at bounding box center [104, 242] width 18 height 11
checkbox input "true"
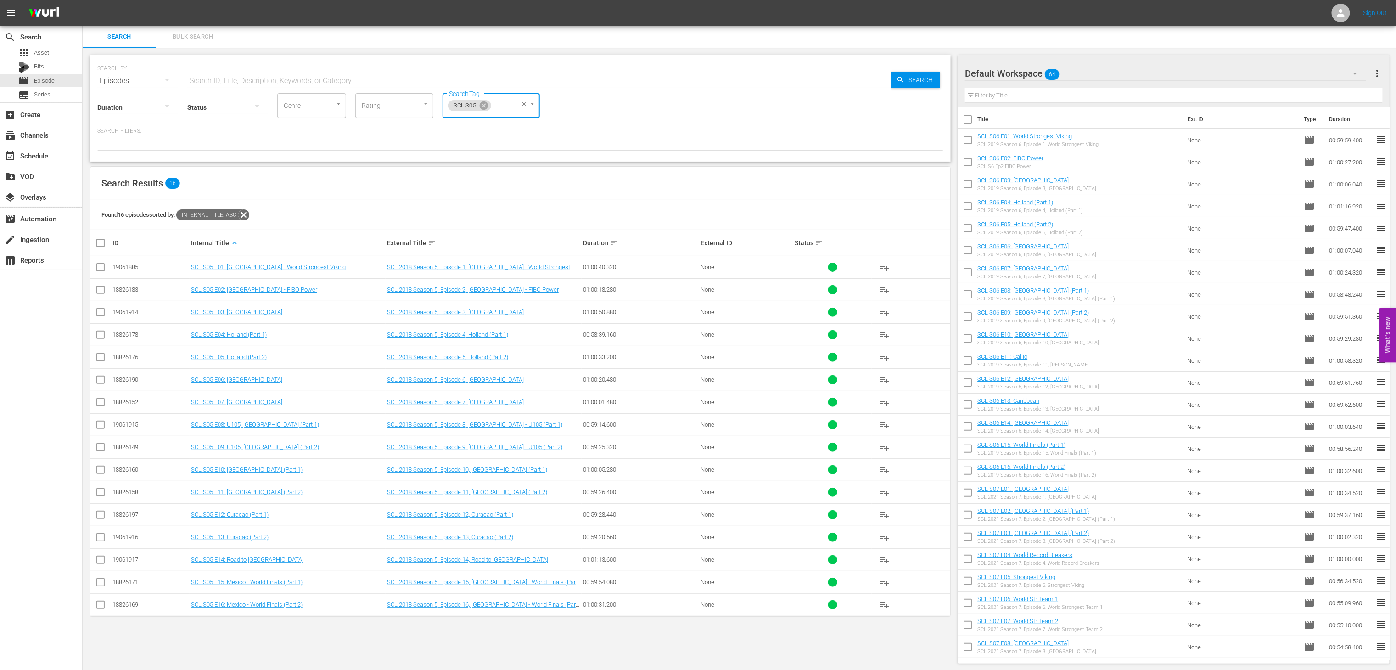
checkbox input "true"
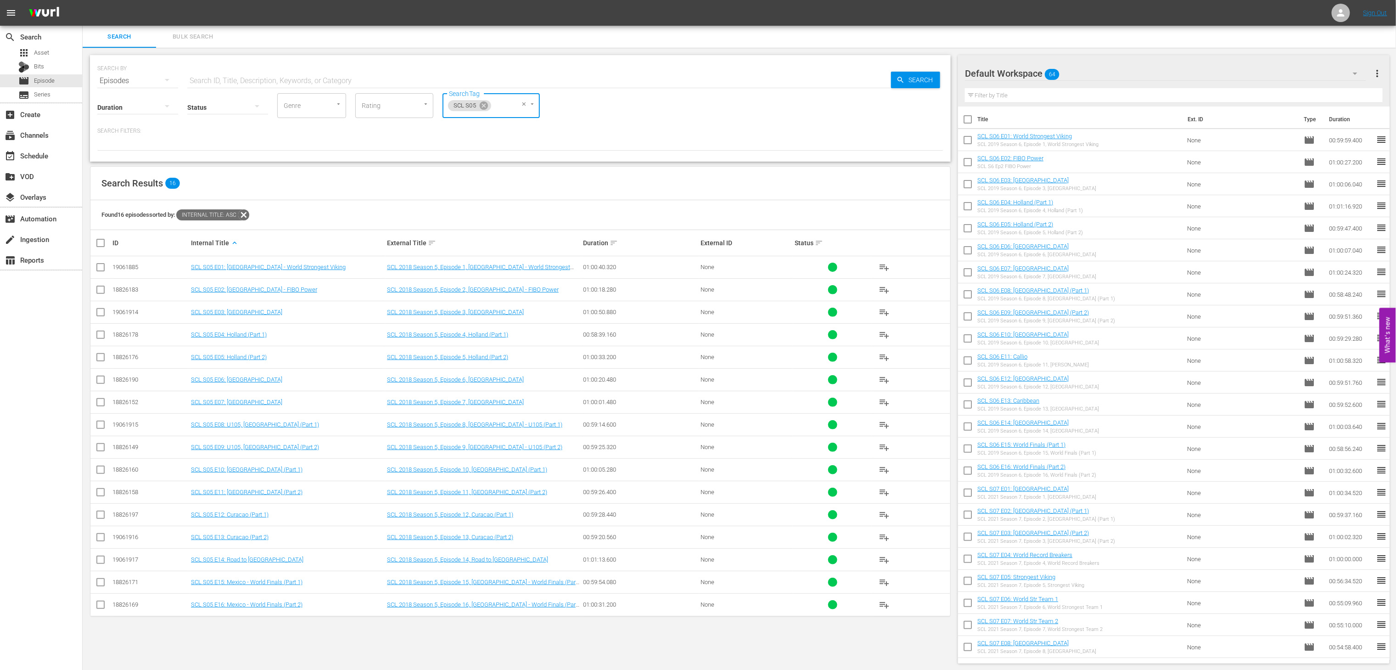
checkbox input "true"
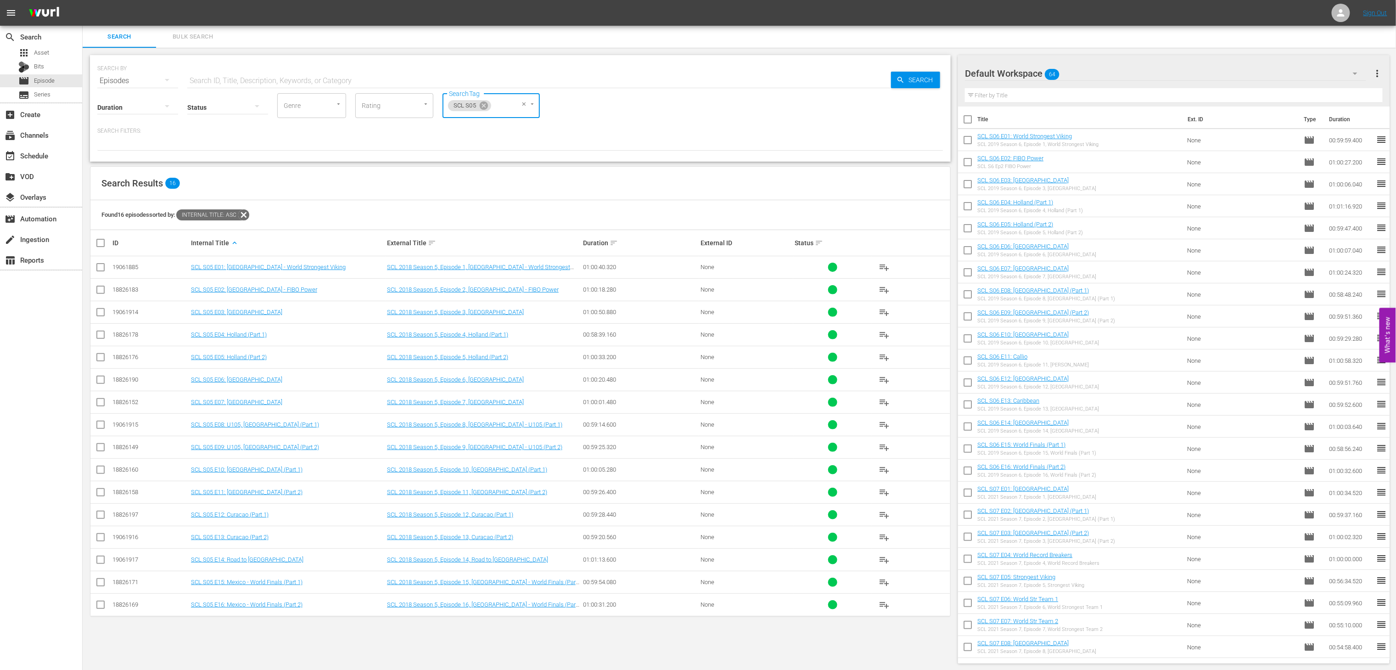
checkbox input "true"
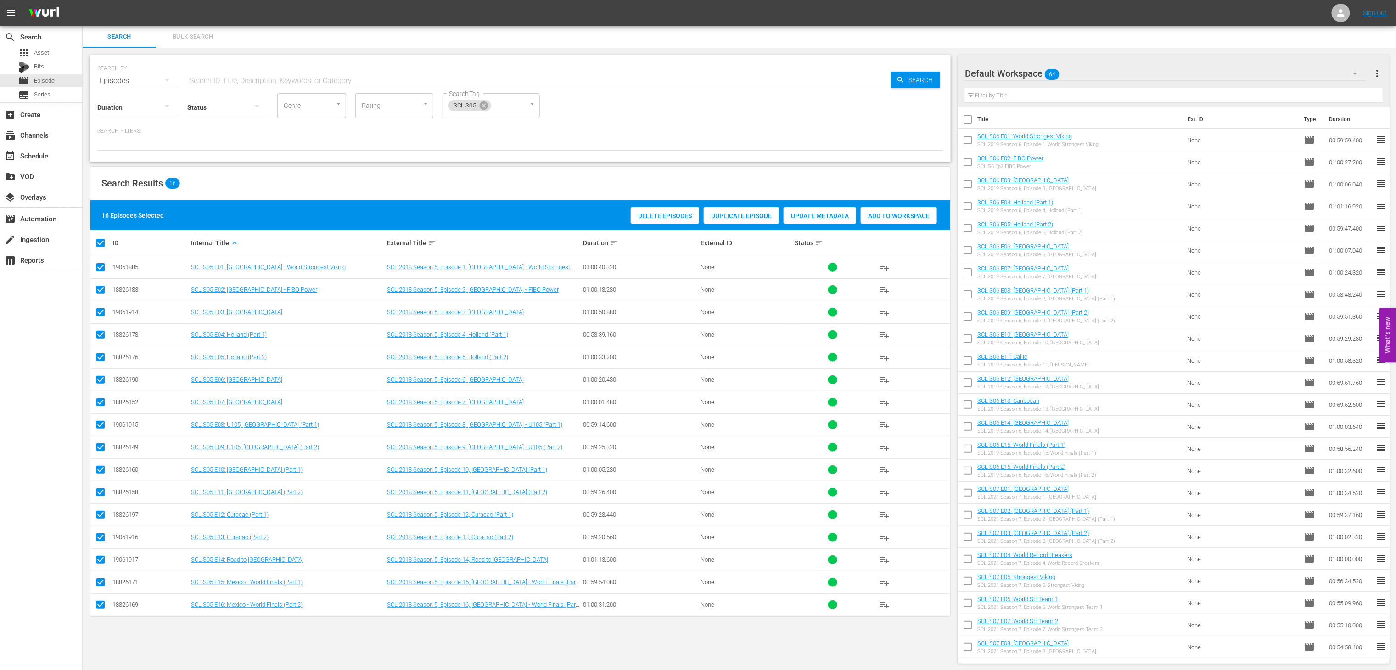
click at [883, 220] on div "Add to Workspace" at bounding box center [899, 215] width 76 height 17
click at [487, 101] on icon at bounding box center [484, 106] width 10 height 10
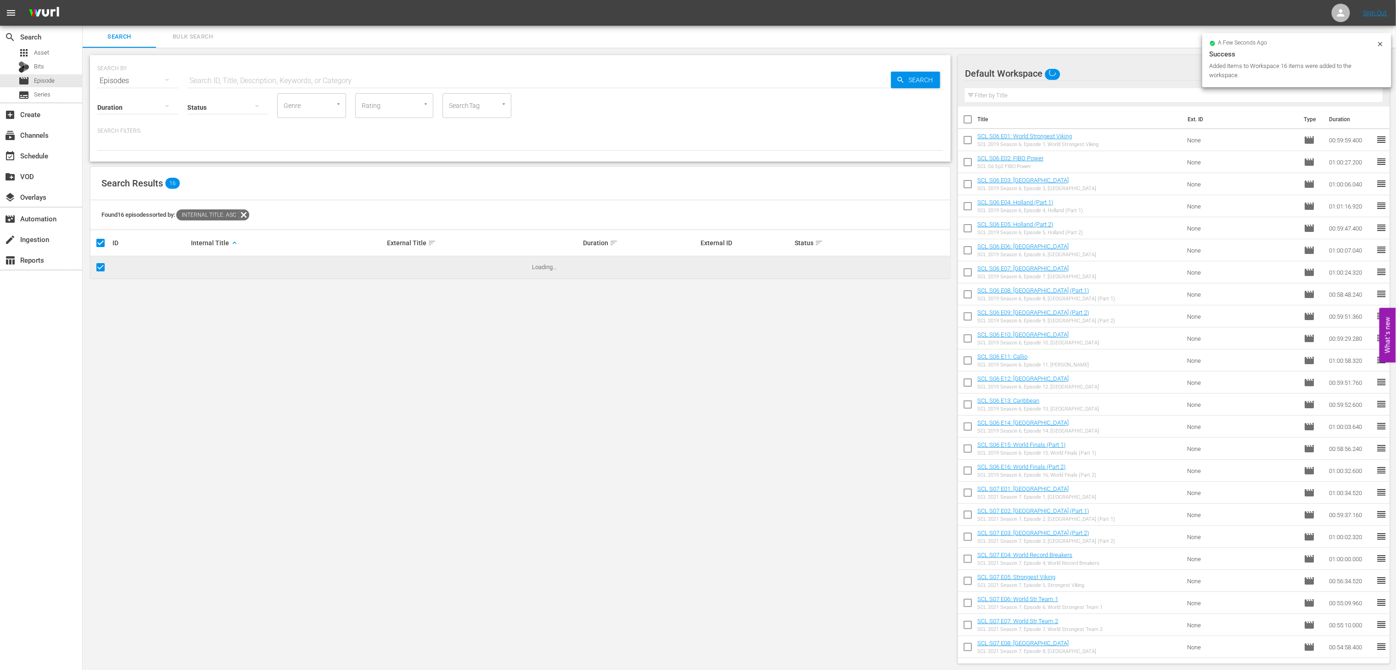
click at [457, 114] on div "SearchTag" at bounding box center [476, 105] width 69 height 25
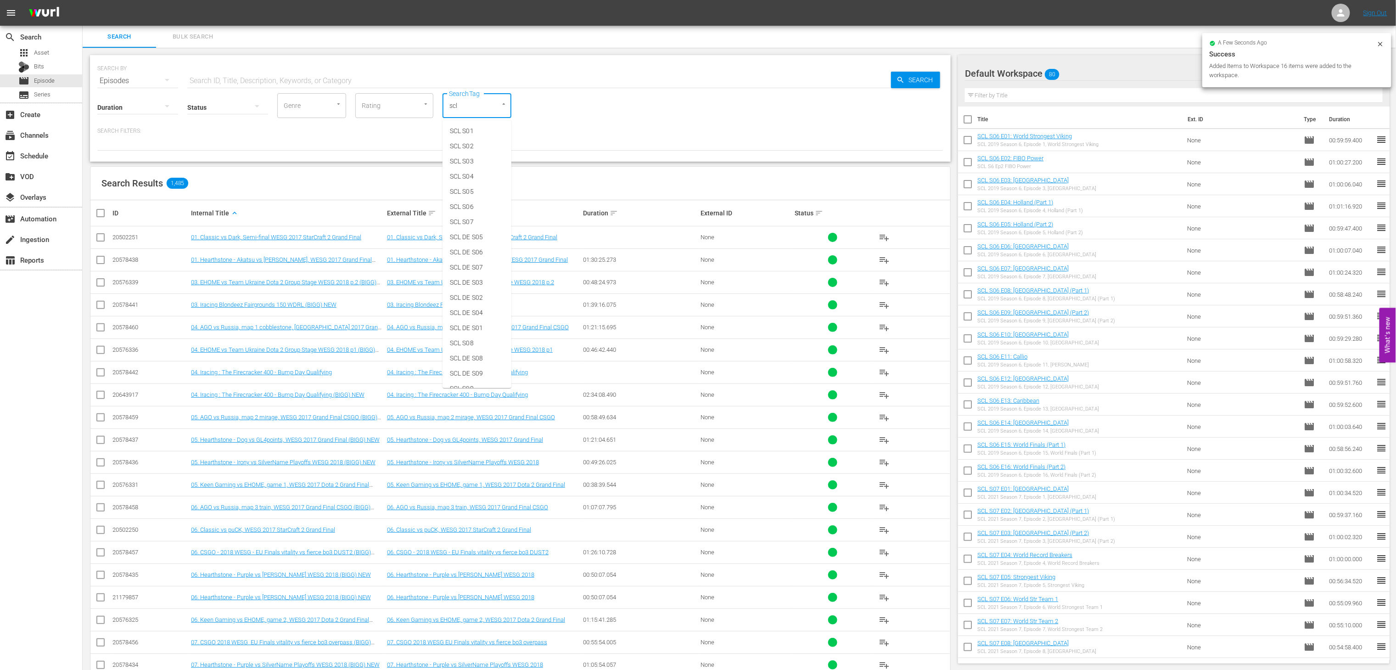
type input "scl"
click at [470, 179] on span "SCL S04" at bounding box center [462, 177] width 24 height 10
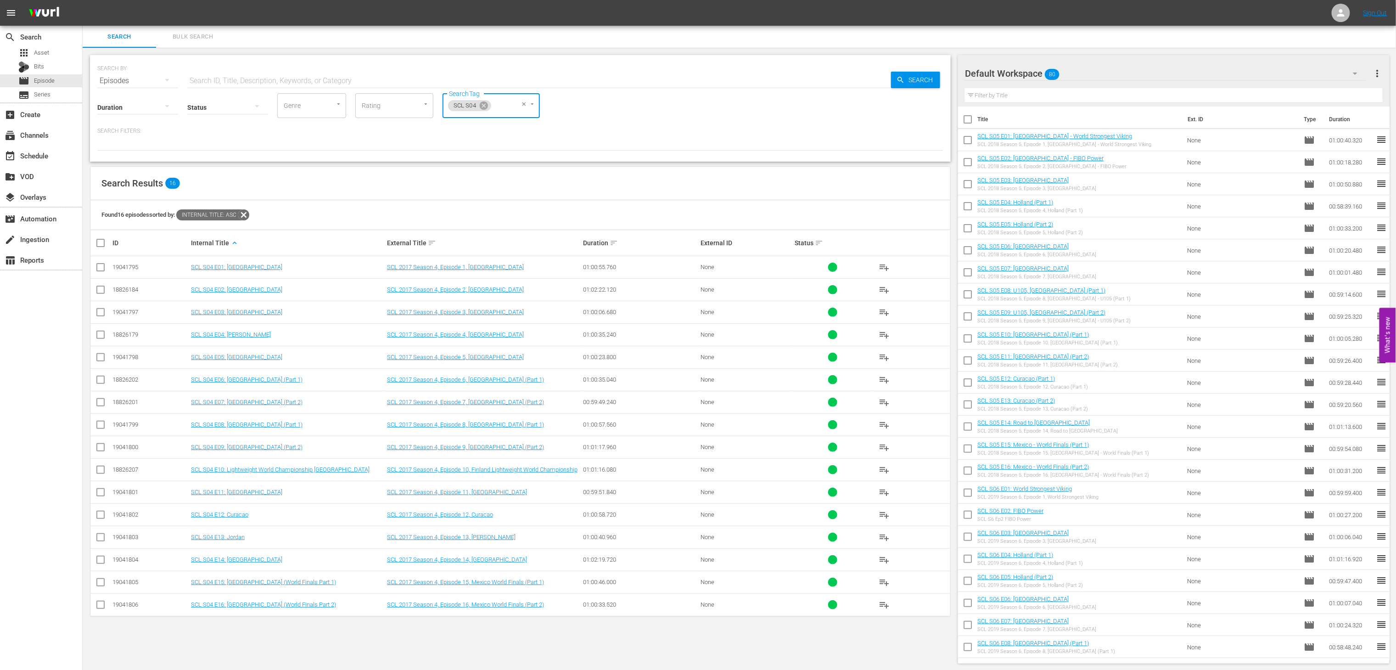
click at [97, 248] on input "checkbox" at bounding box center [104, 242] width 18 height 11
checkbox input "true"
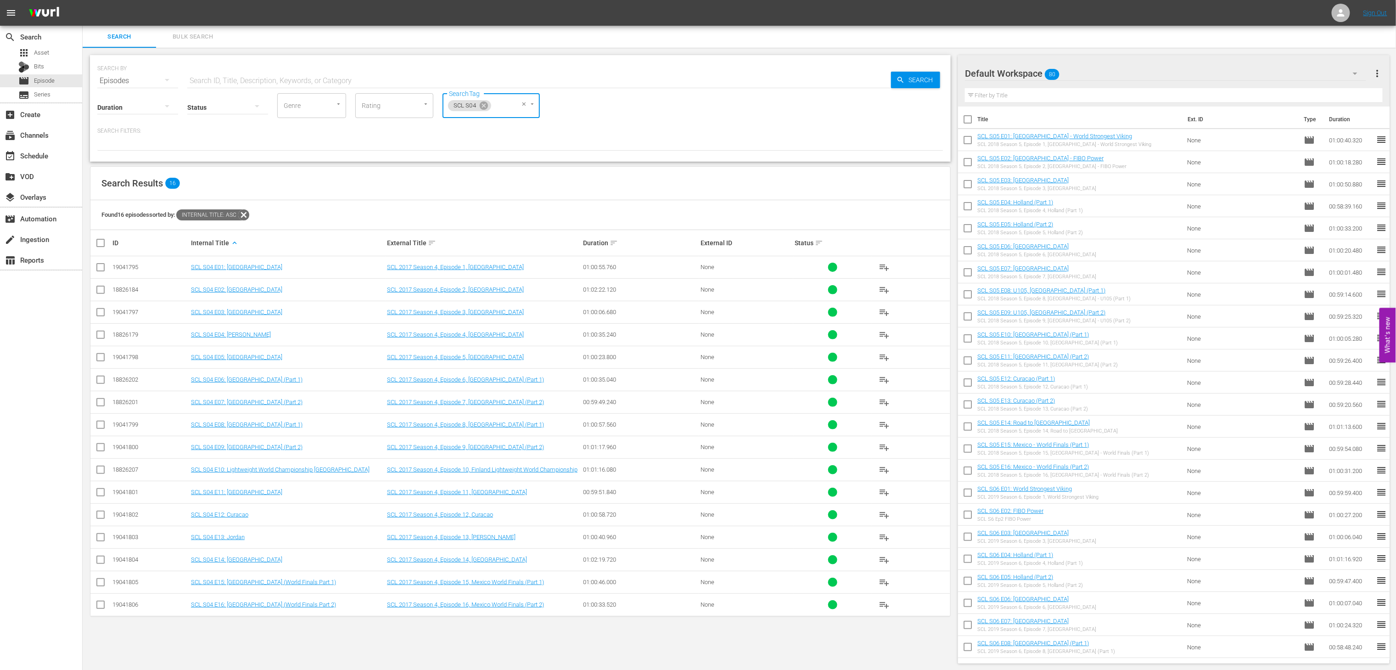
checkbox input "true"
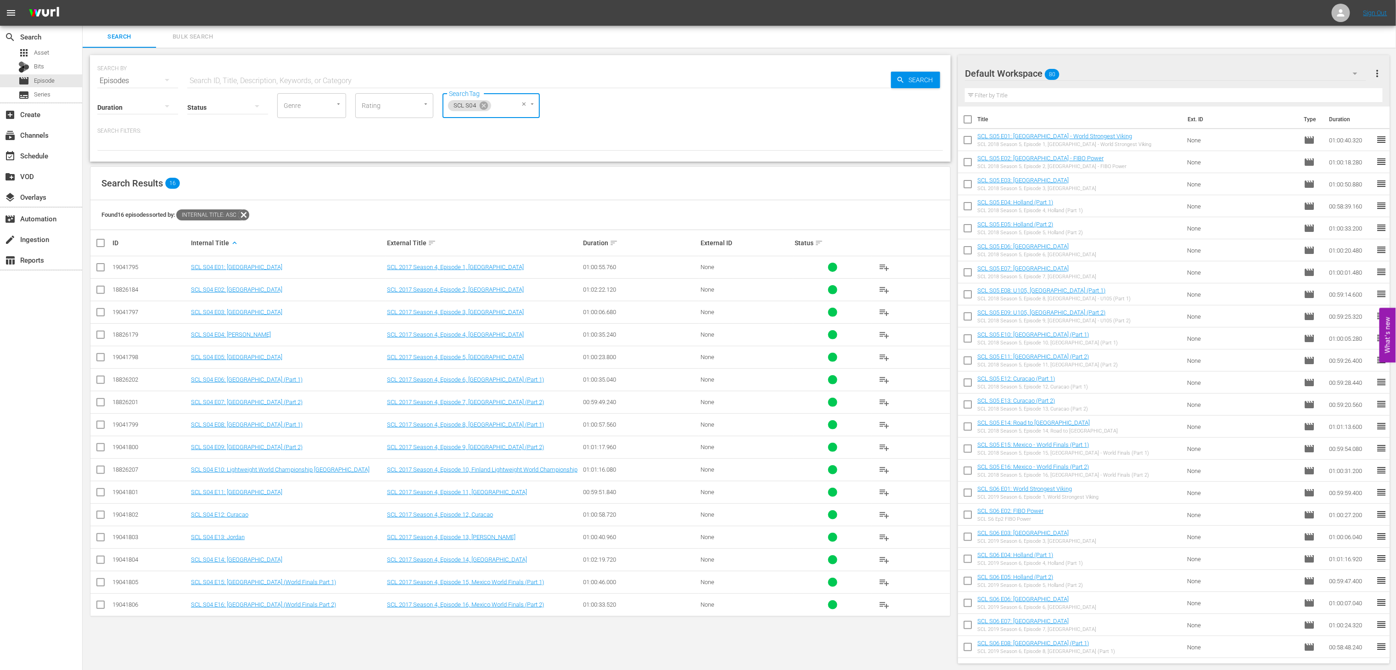
checkbox input "true"
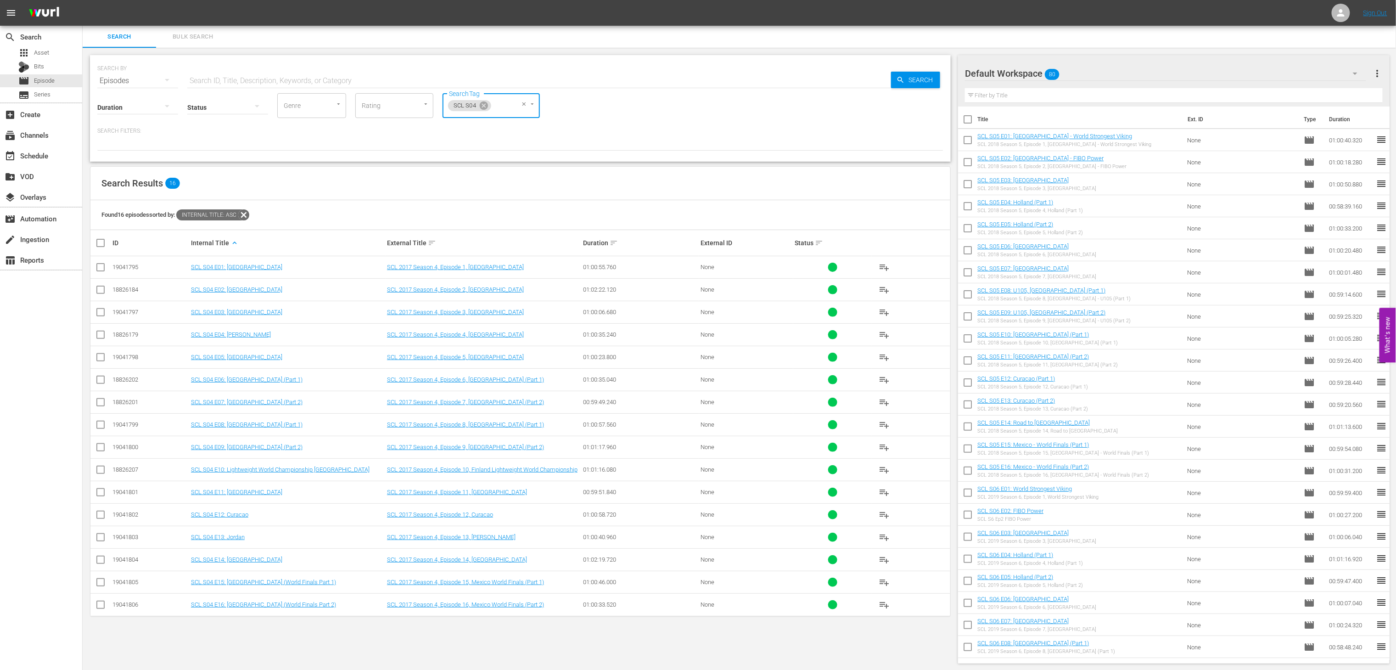
checkbox input "true"
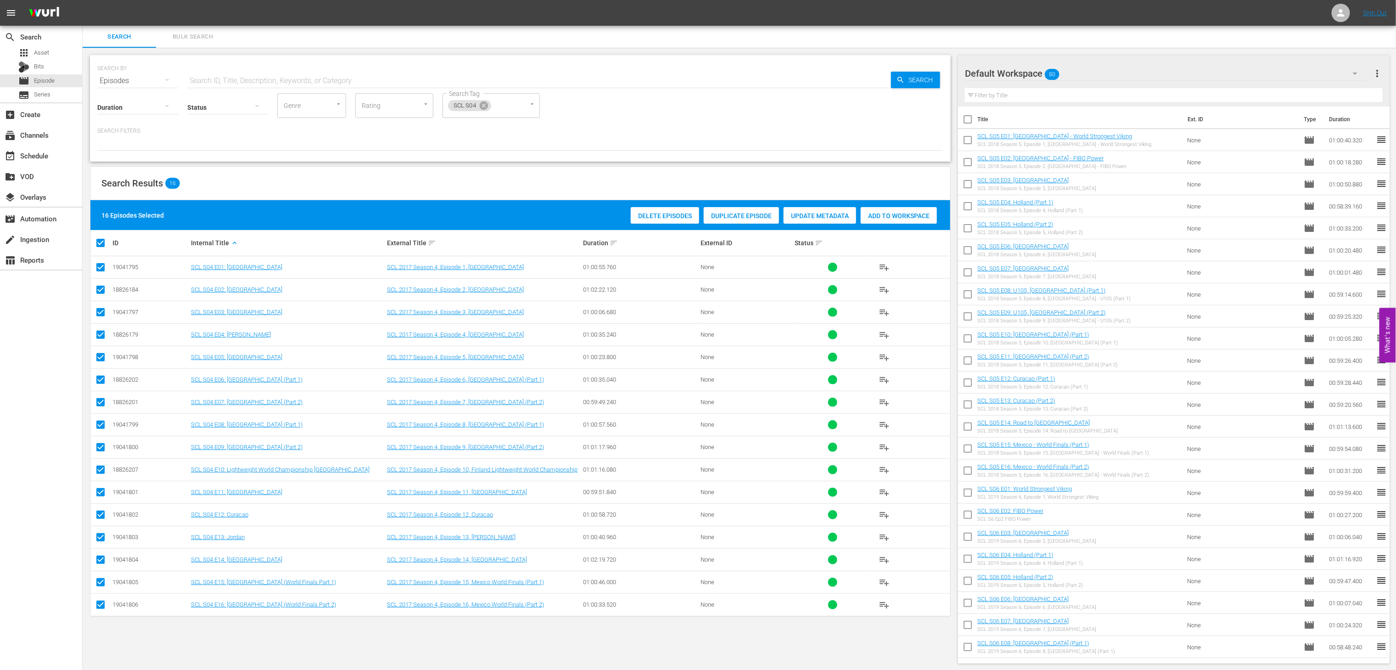
click at [933, 215] on span "Add to Workspace" at bounding box center [899, 215] width 76 height 7
click at [485, 105] on icon at bounding box center [484, 105] width 8 height 8
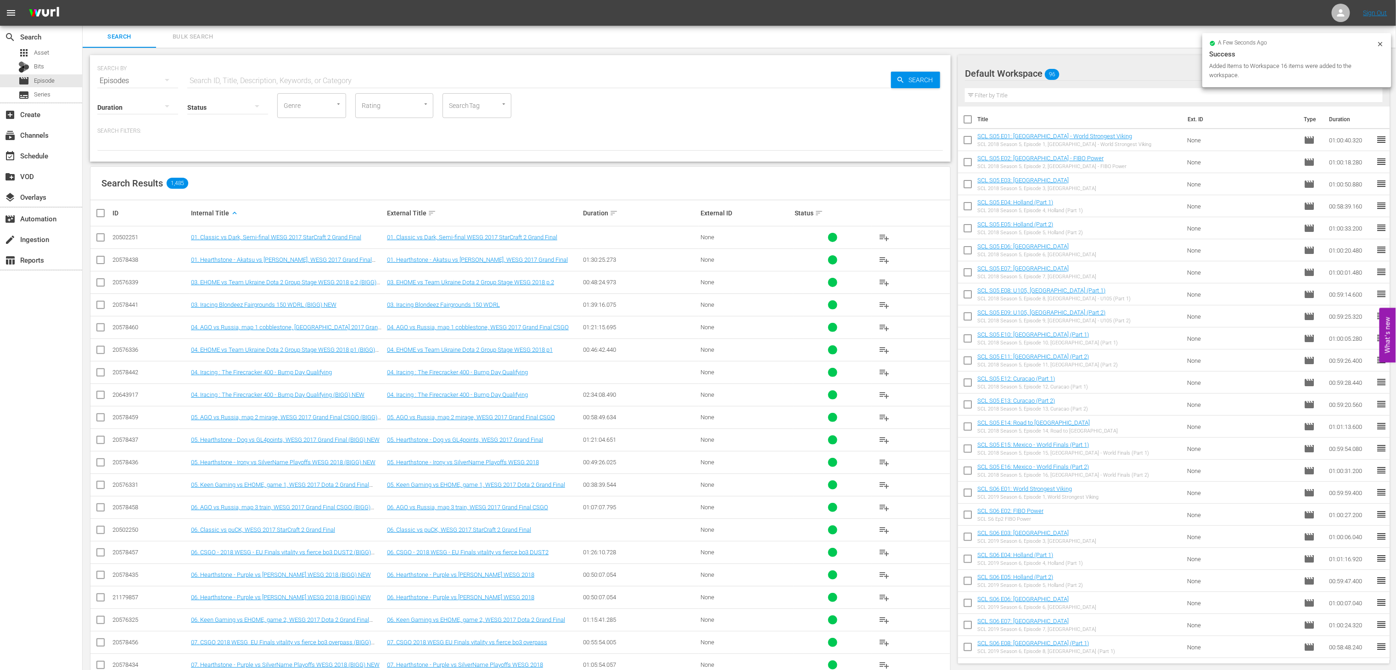
click at [483, 105] on div "SearchTag" at bounding box center [476, 105] width 69 height 25
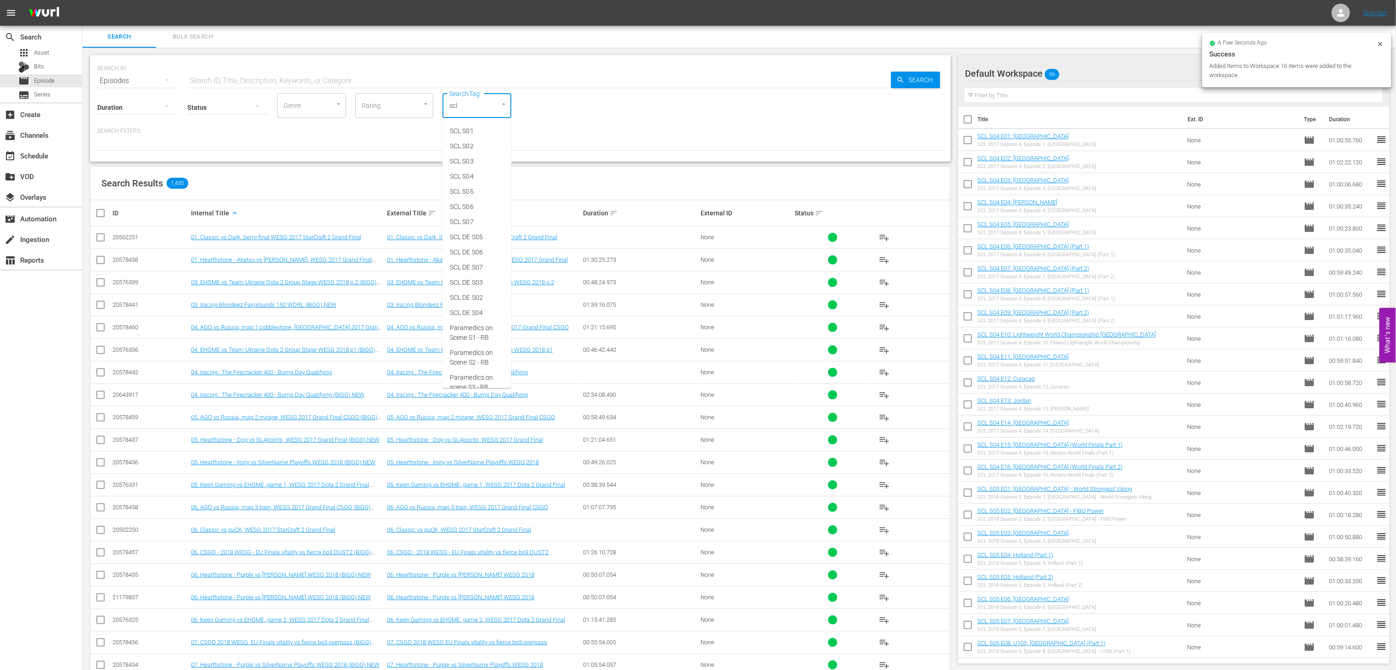
type input "scl"
click at [484, 164] on li "SCL S03" at bounding box center [476, 161] width 69 height 15
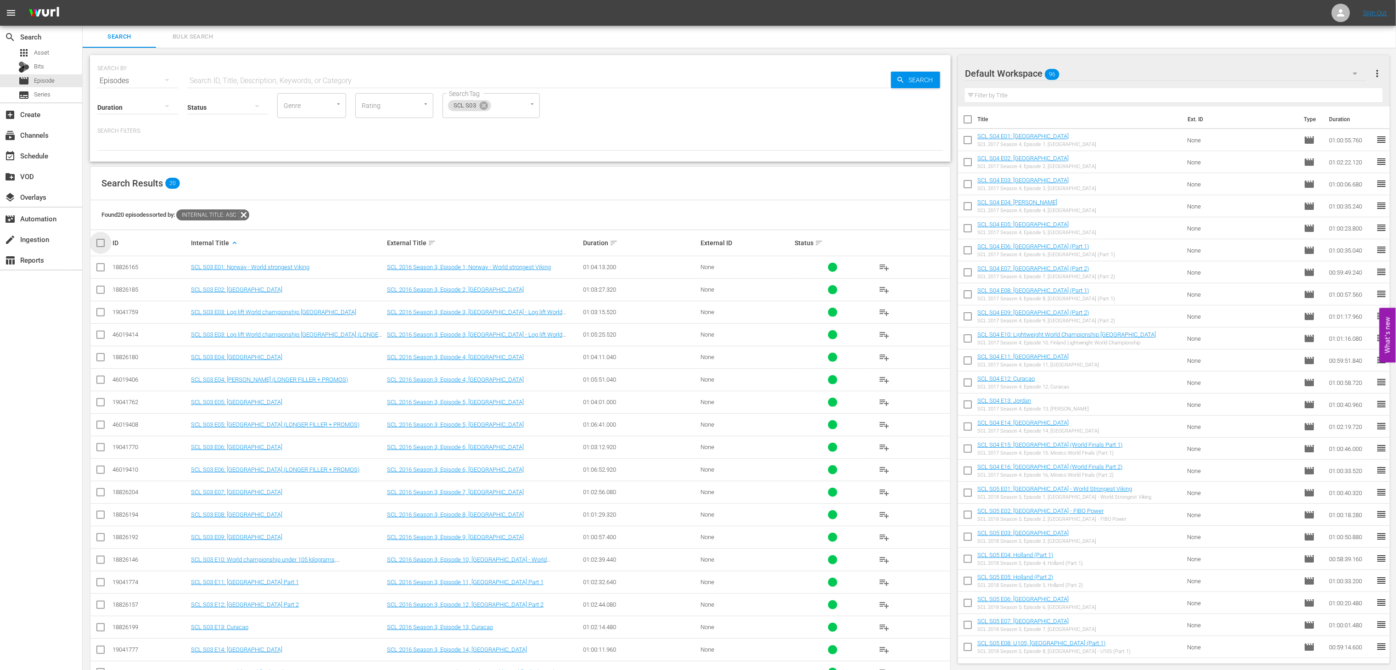
click at [96, 244] on input "checkbox" at bounding box center [104, 242] width 18 height 11
checkbox input "true"
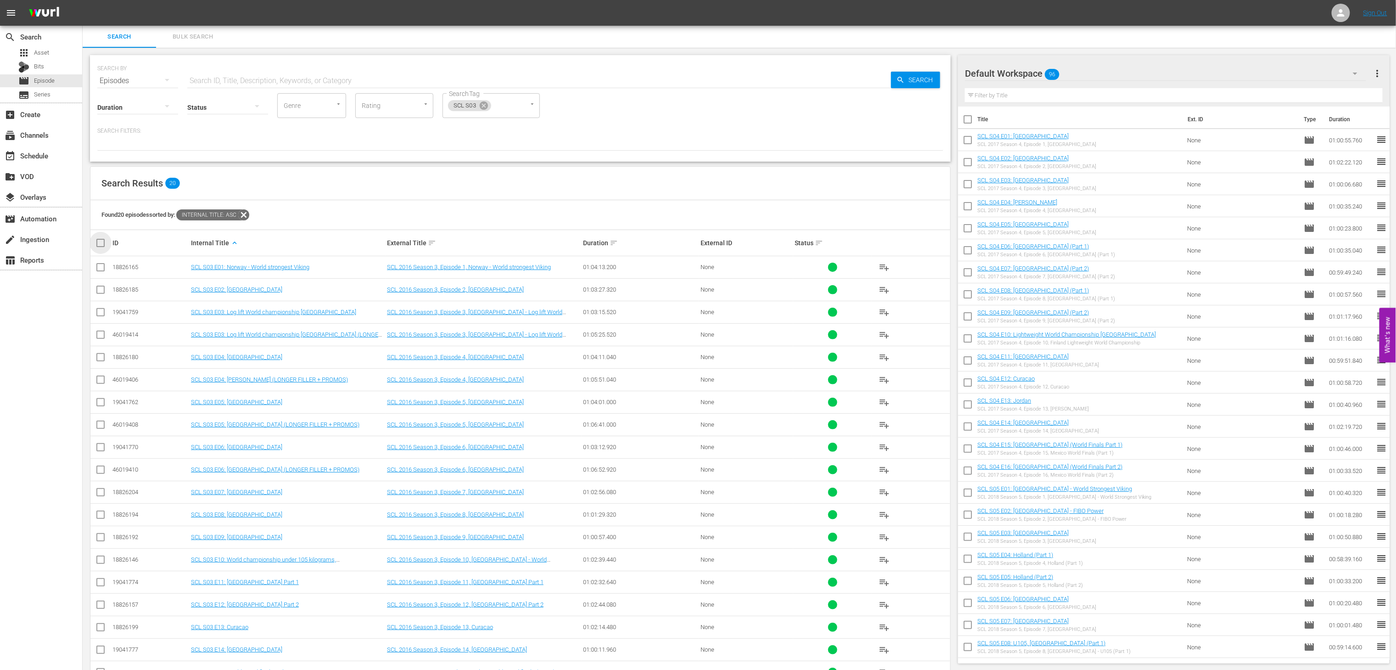
checkbox input "true"
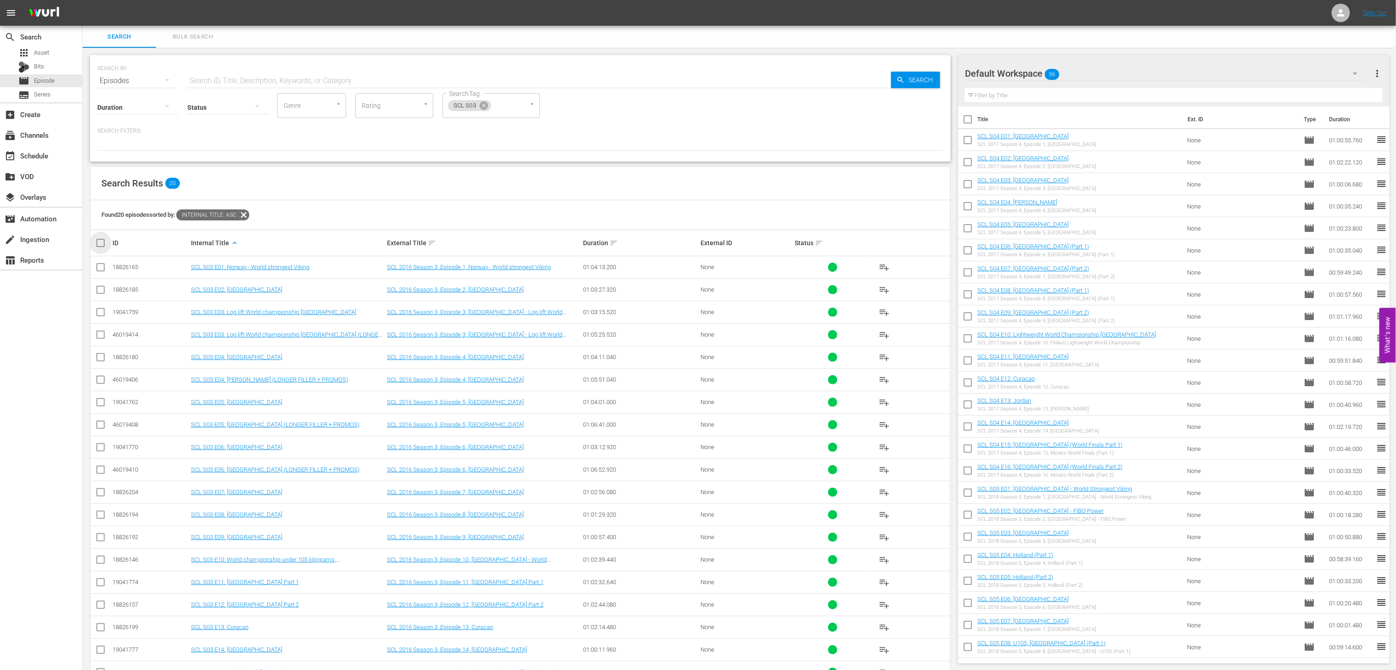
checkbox input "true"
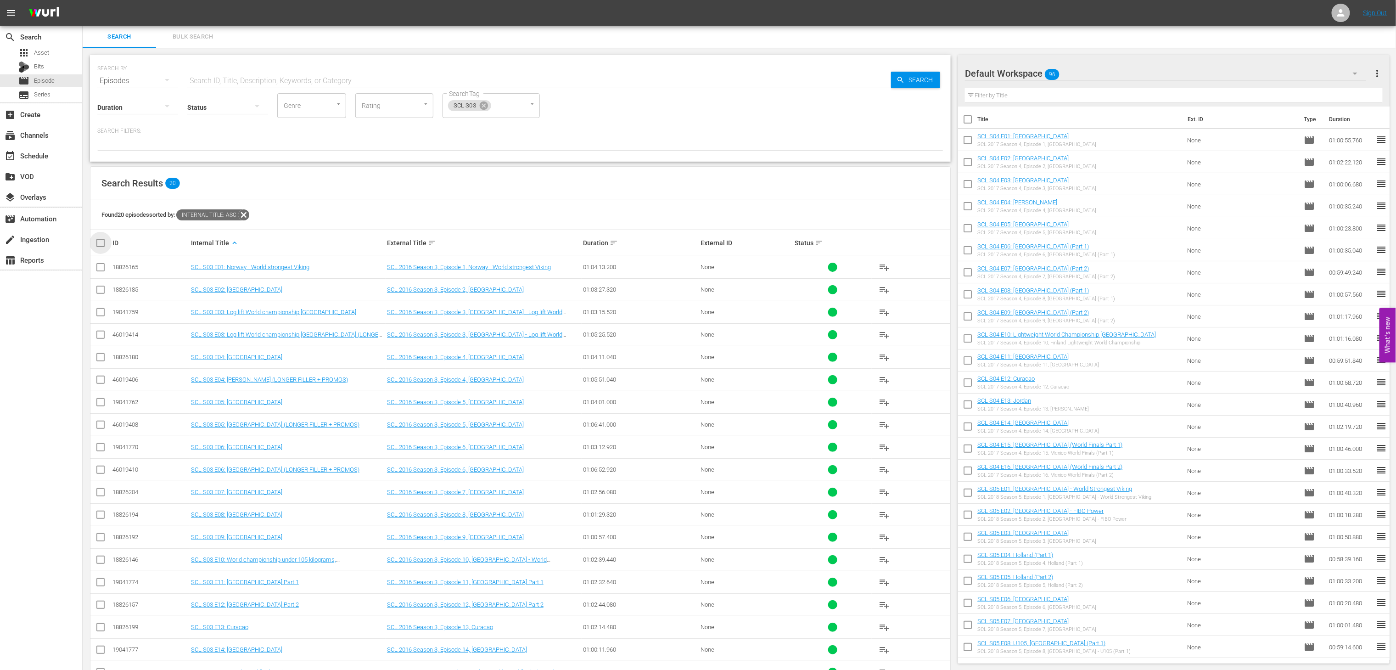
checkbox input "true"
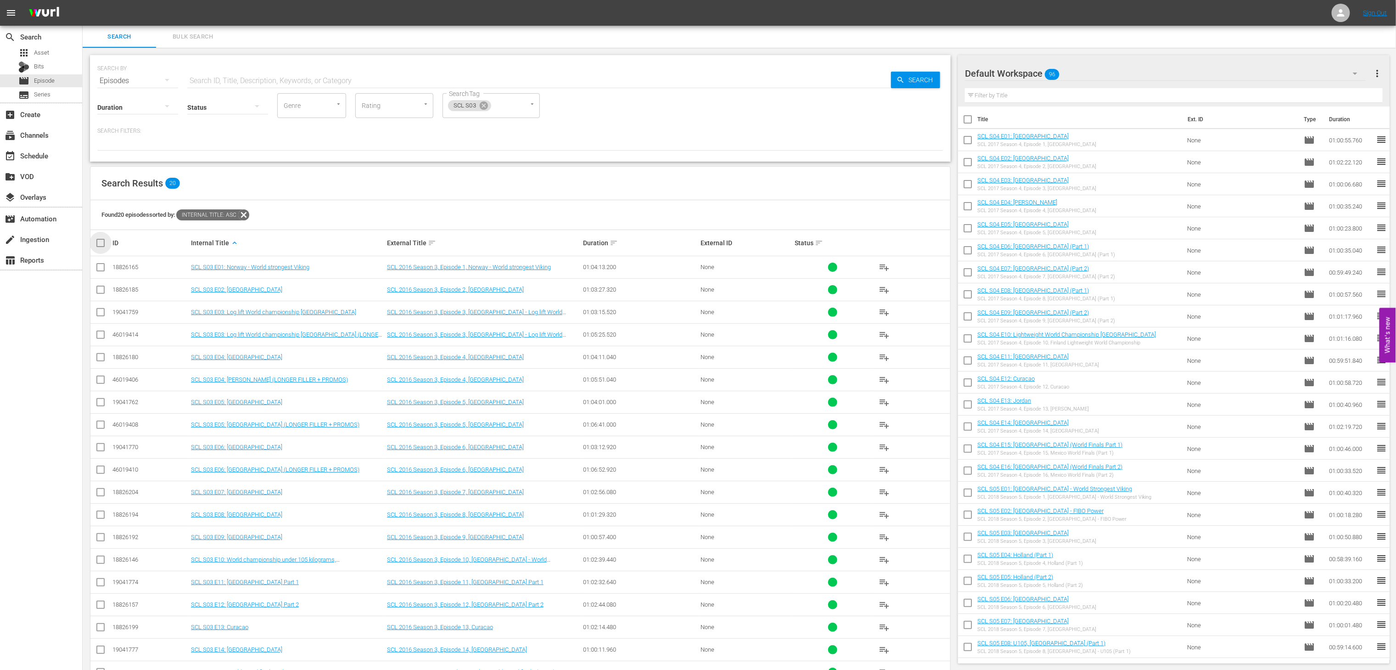
checkbox input "true"
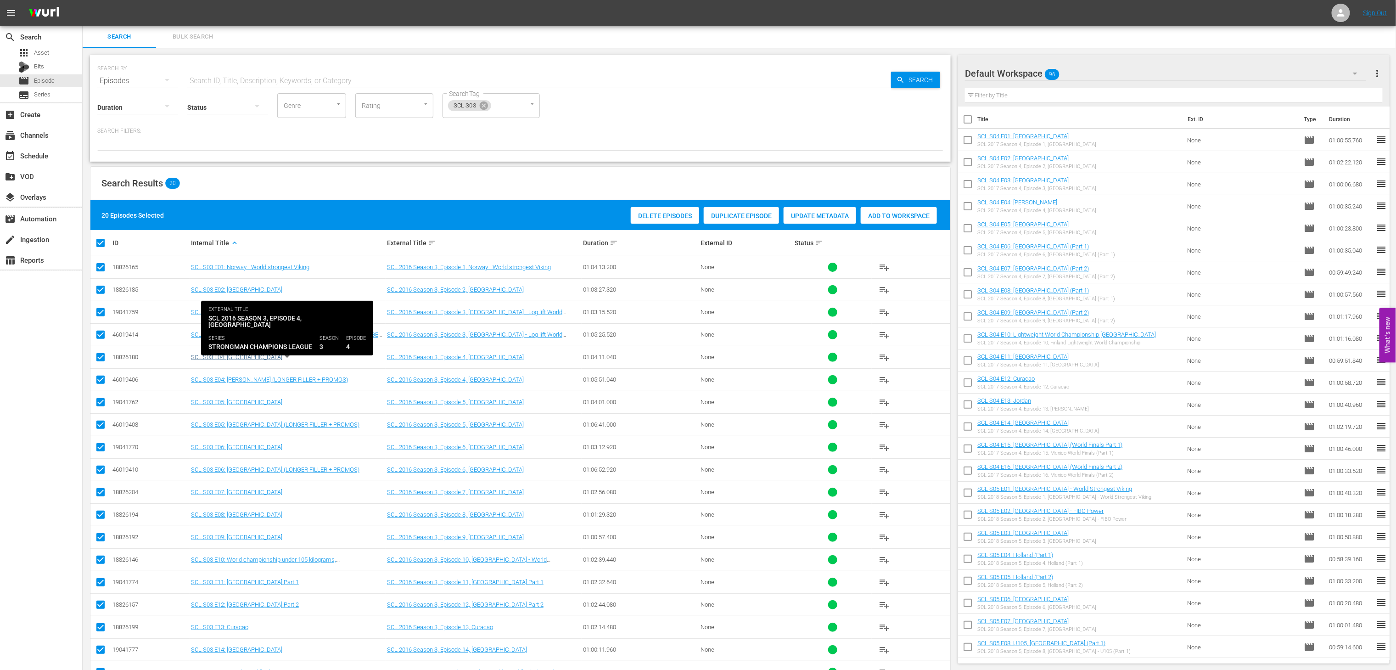
scroll to position [59, 0]
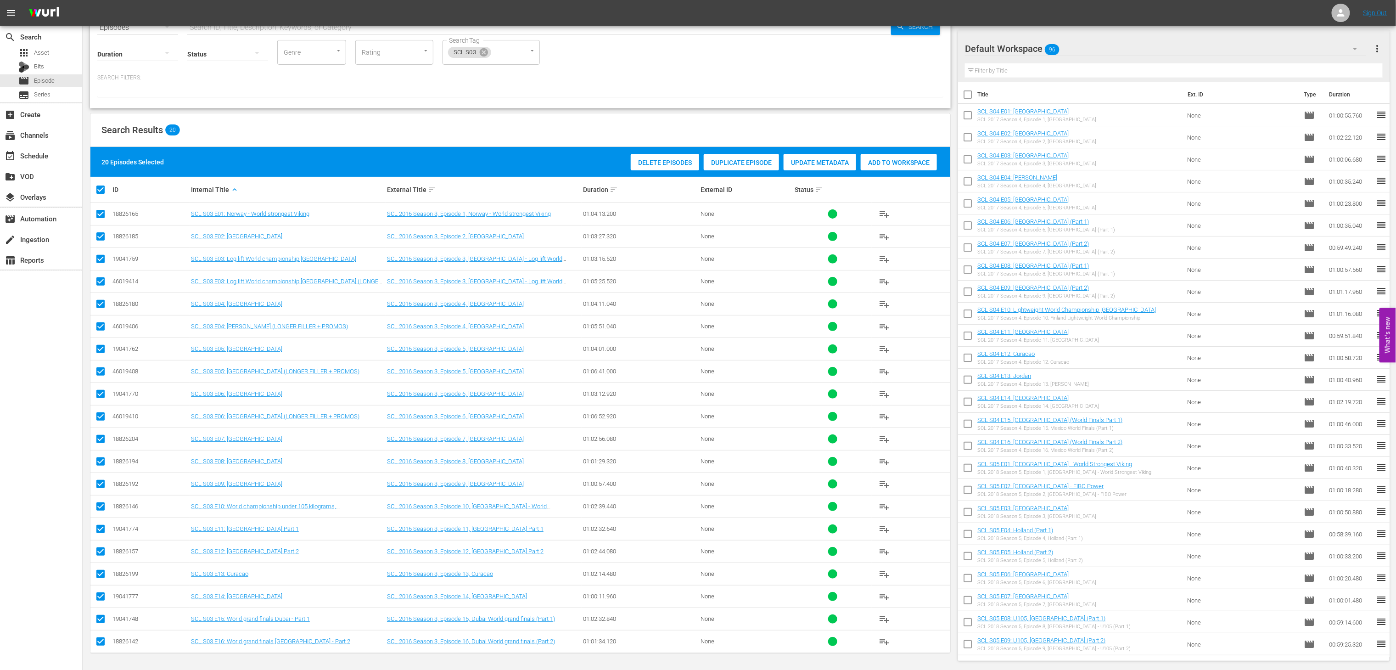
click at [100, 278] on input "checkbox" at bounding box center [100, 283] width 11 height 11
checkbox input "false"
click at [99, 323] on input "checkbox" at bounding box center [100, 328] width 11 height 11
checkbox input "false"
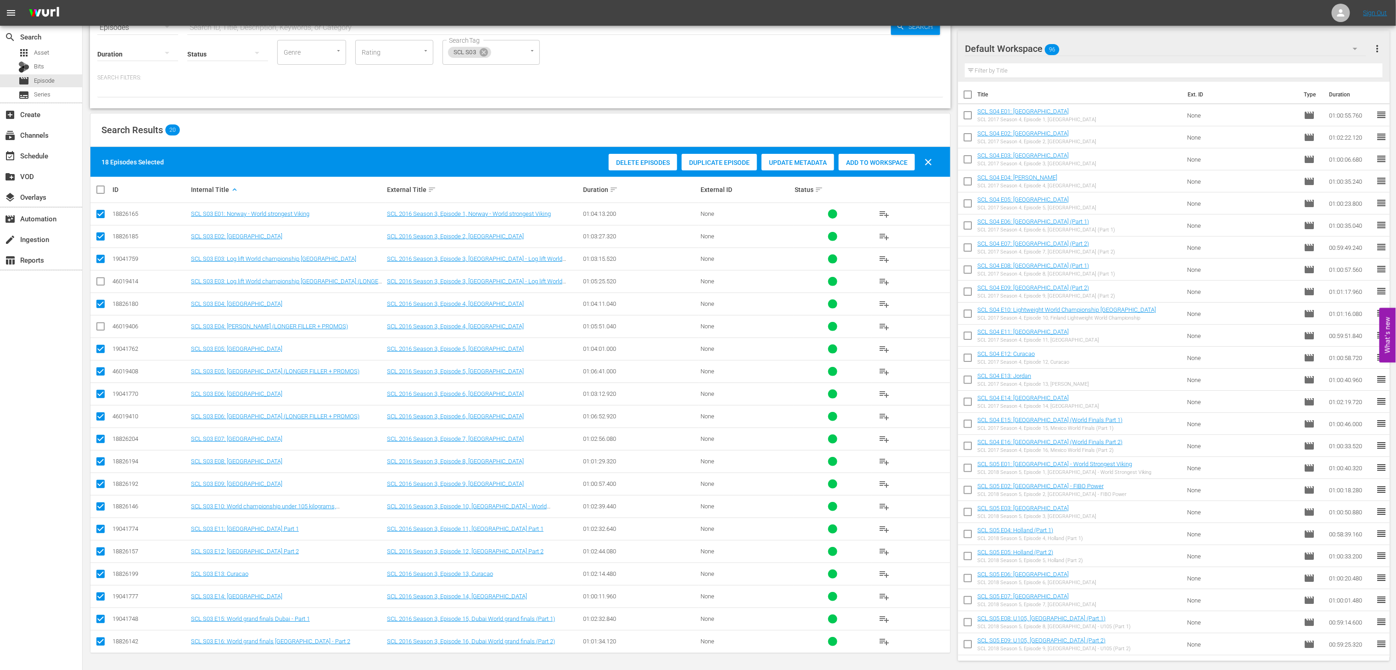
click at [99, 368] on input "checkbox" at bounding box center [100, 373] width 11 height 11
checkbox input "false"
click at [100, 413] on input "checkbox" at bounding box center [100, 418] width 11 height 11
checkbox input "false"
click at [881, 159] on span "Add to Workspace" at bounding box center [876, 162] width 76 height 7
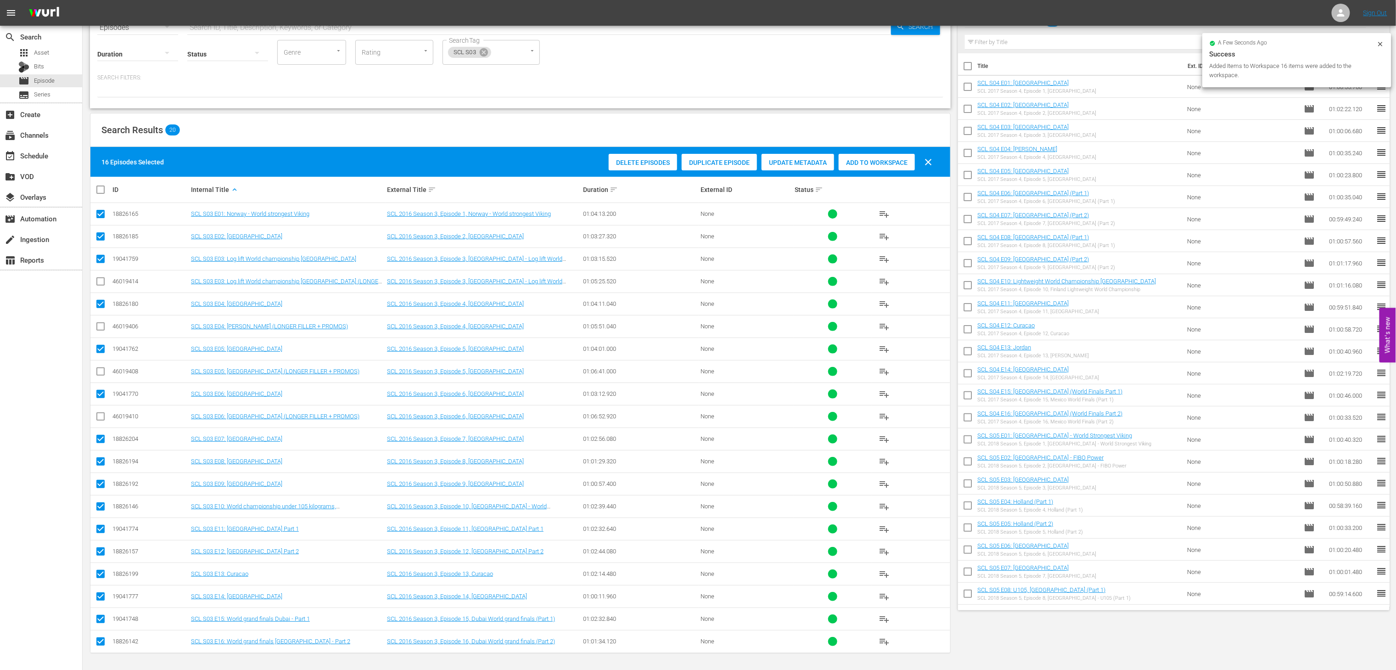
scroll to position [0, 0]
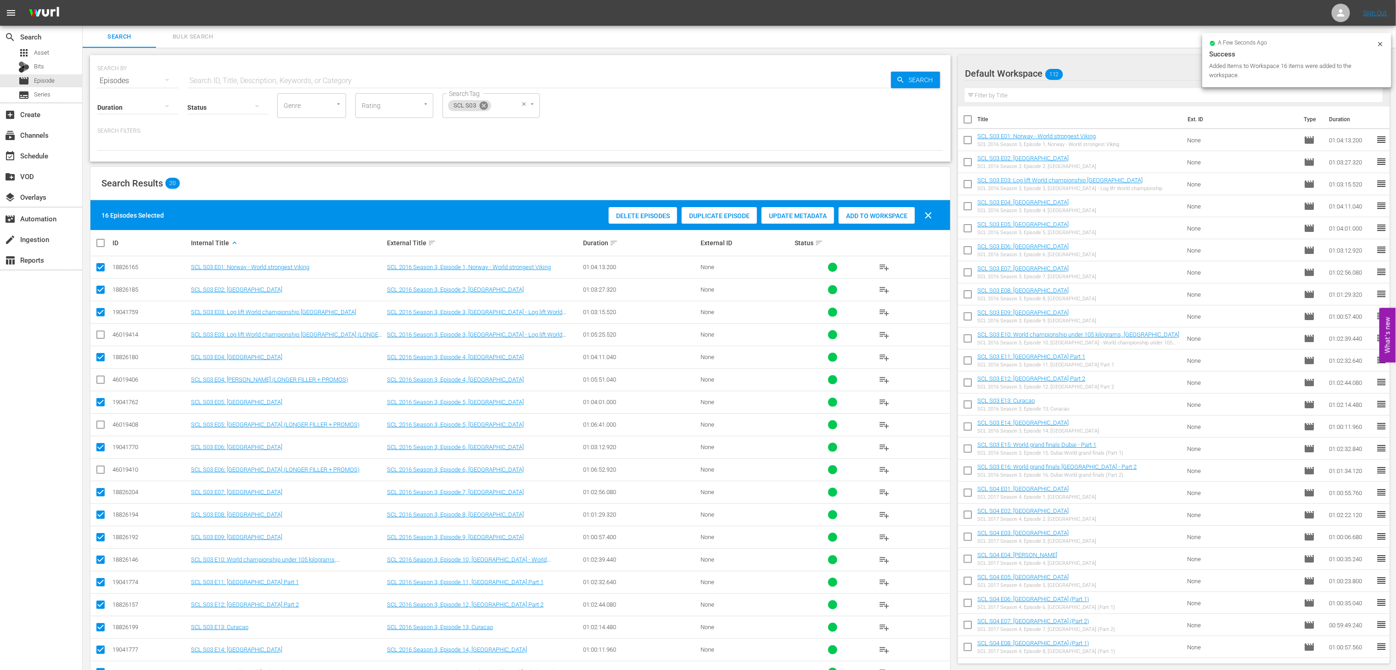
click at [487, 109] on icon at bounding box center [484, 106] width 10 height 10
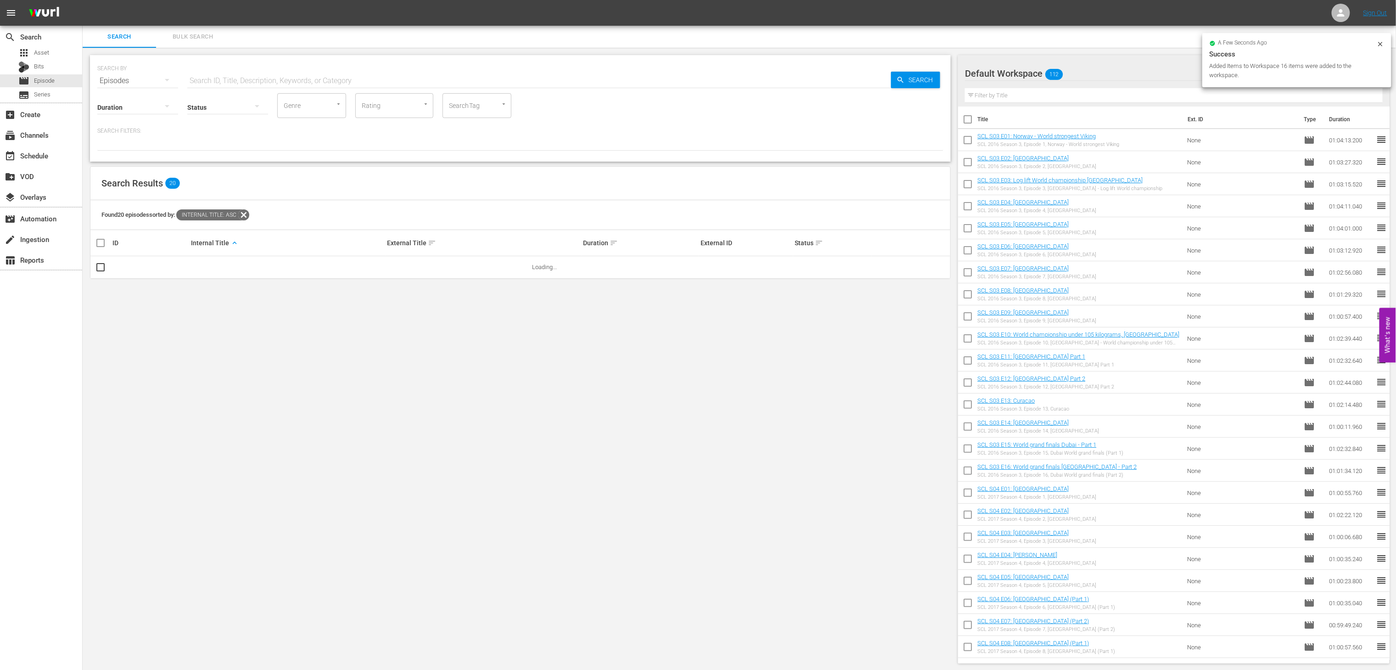
click at [474, 109] on input "SearchTag" at bounding box center [464, 105] width 35 height 17
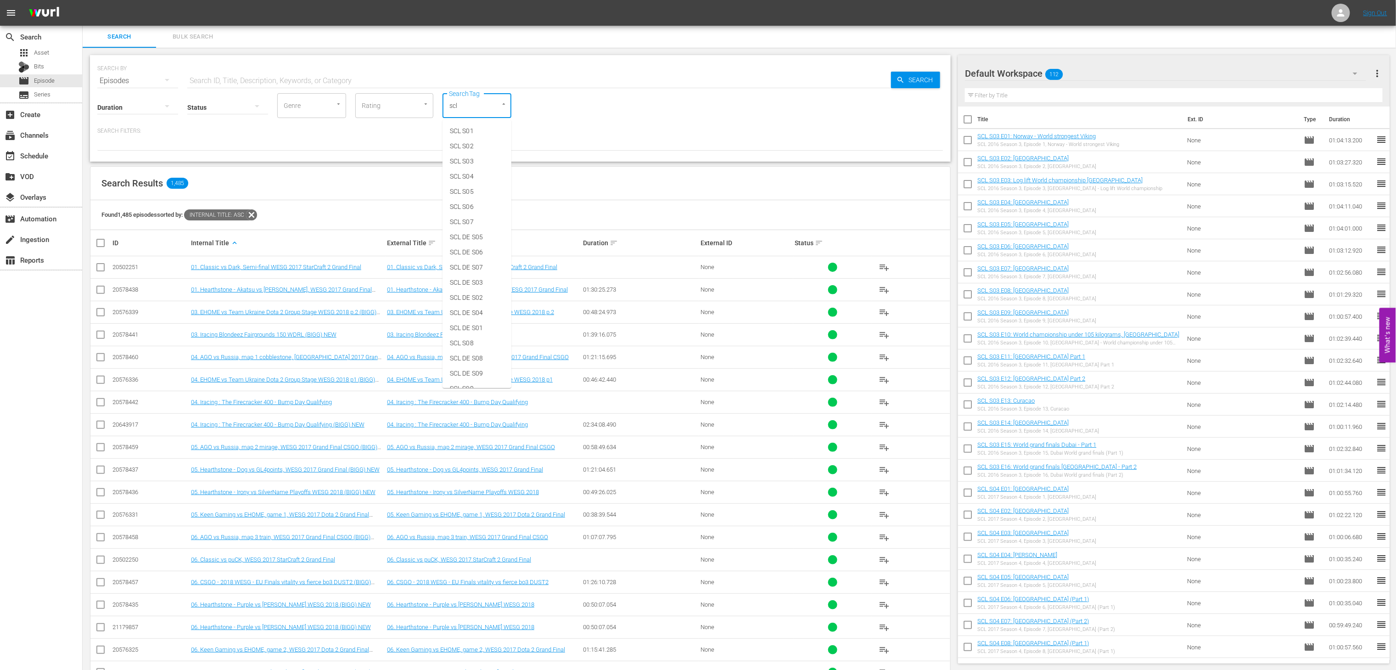
type input "scl"
click at [468, 148] on span "SCL S02" at bounding box center [462, 146] width 24 height 10
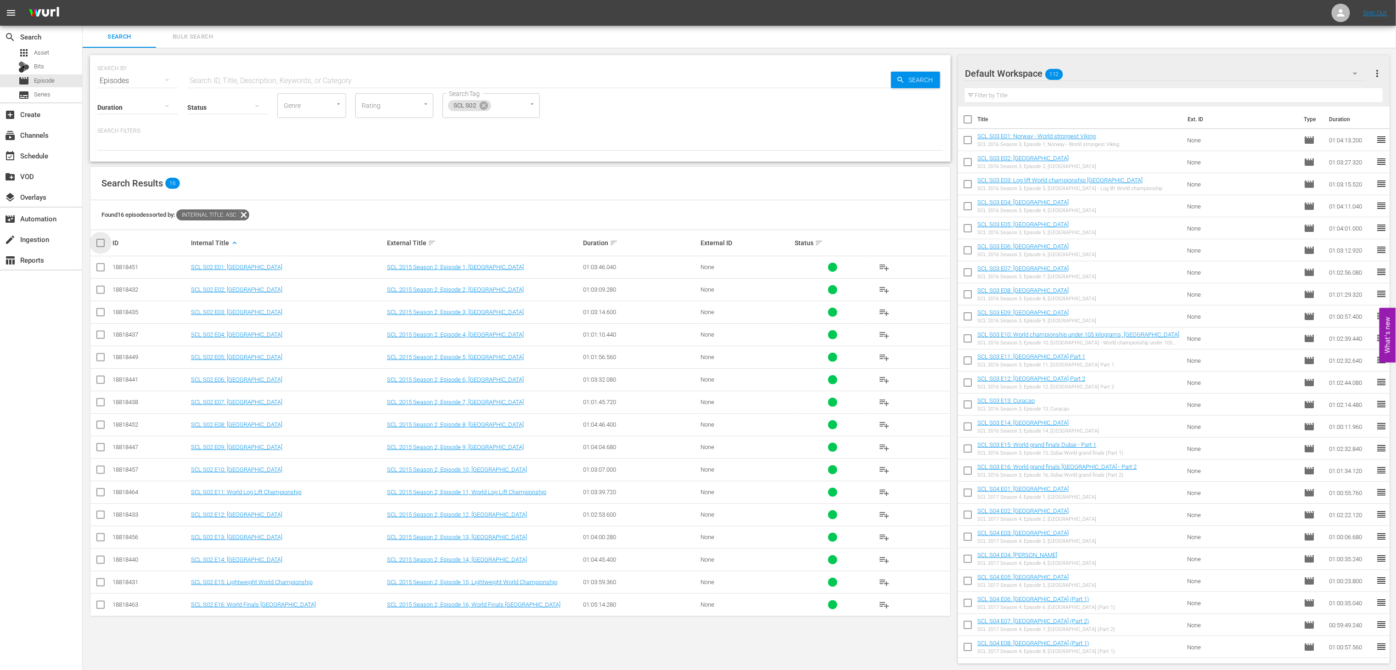
click at [99, 245] on input "checkbox" at bounding box center [104, 242] width 18 height 11
checkbox input "true"
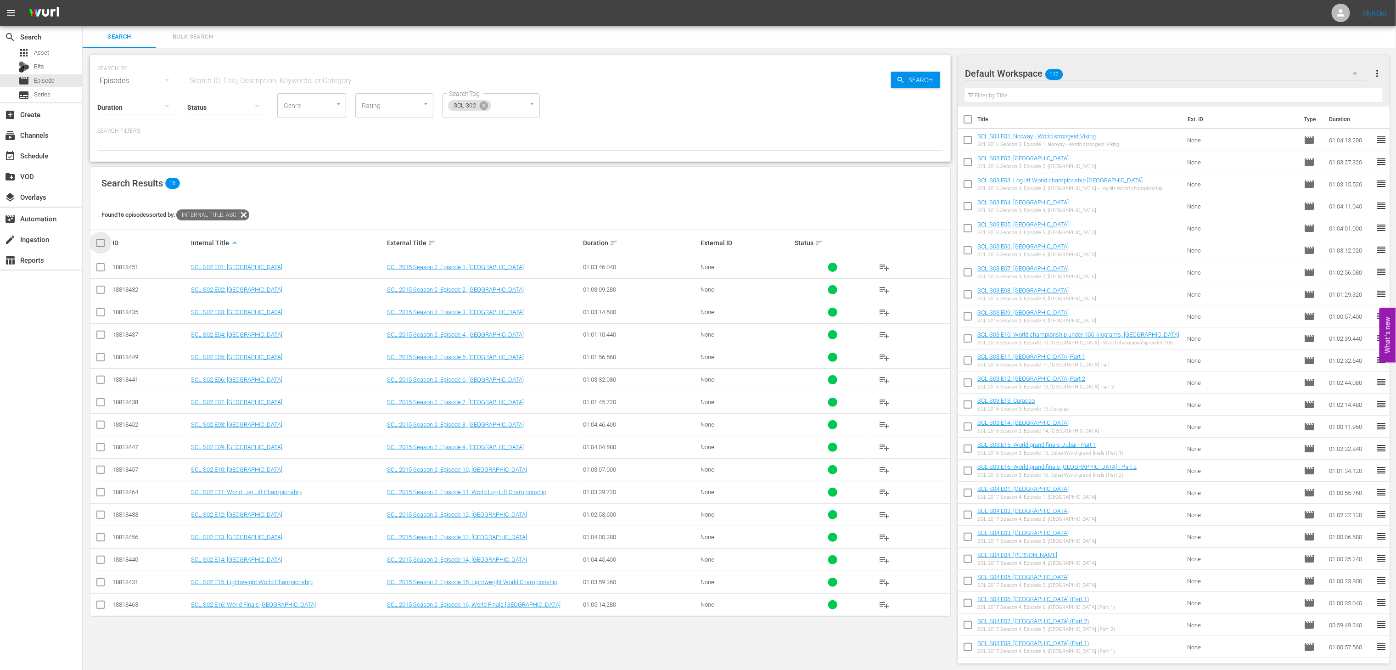
checkbox input "true"
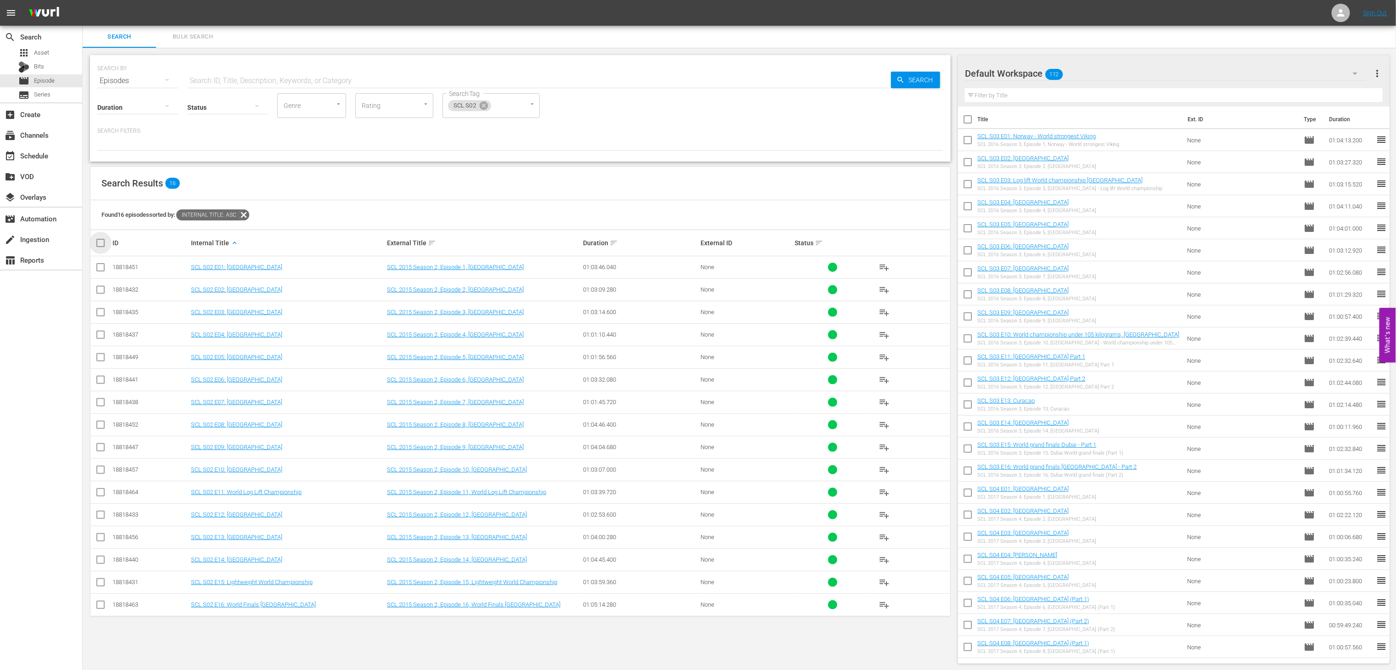
checkbox input "true"
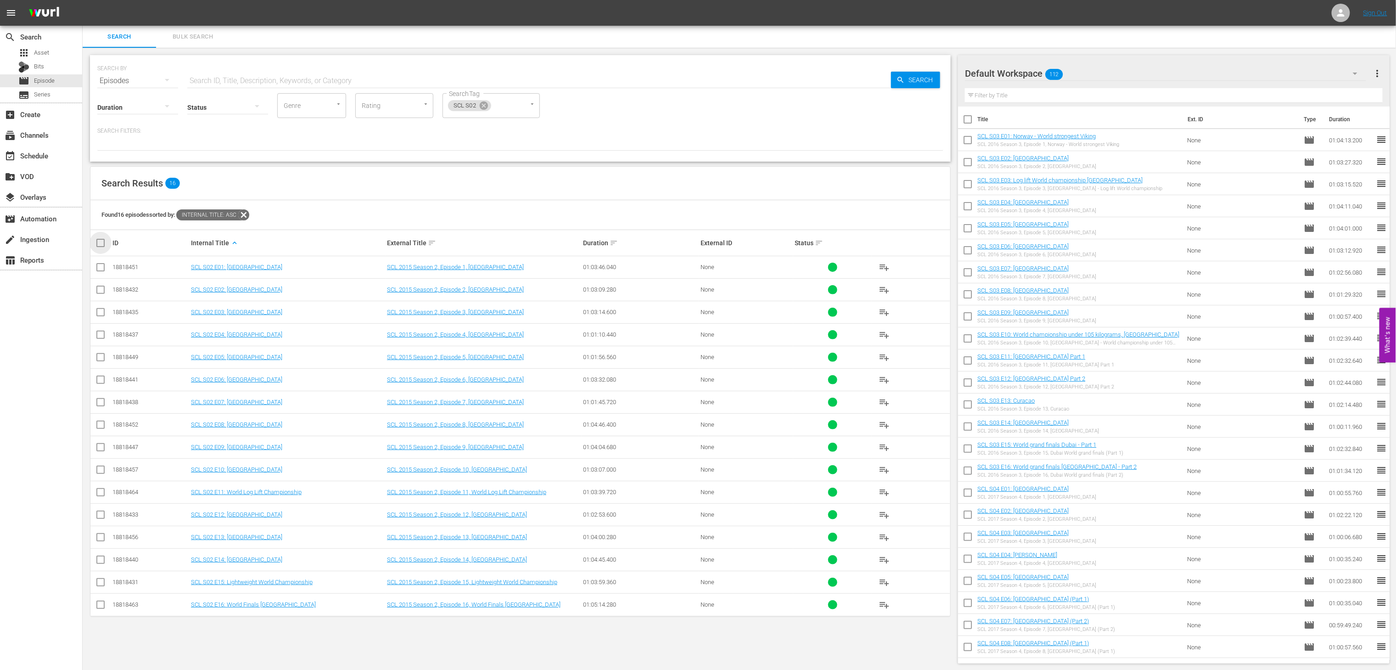
checkbox input "true"
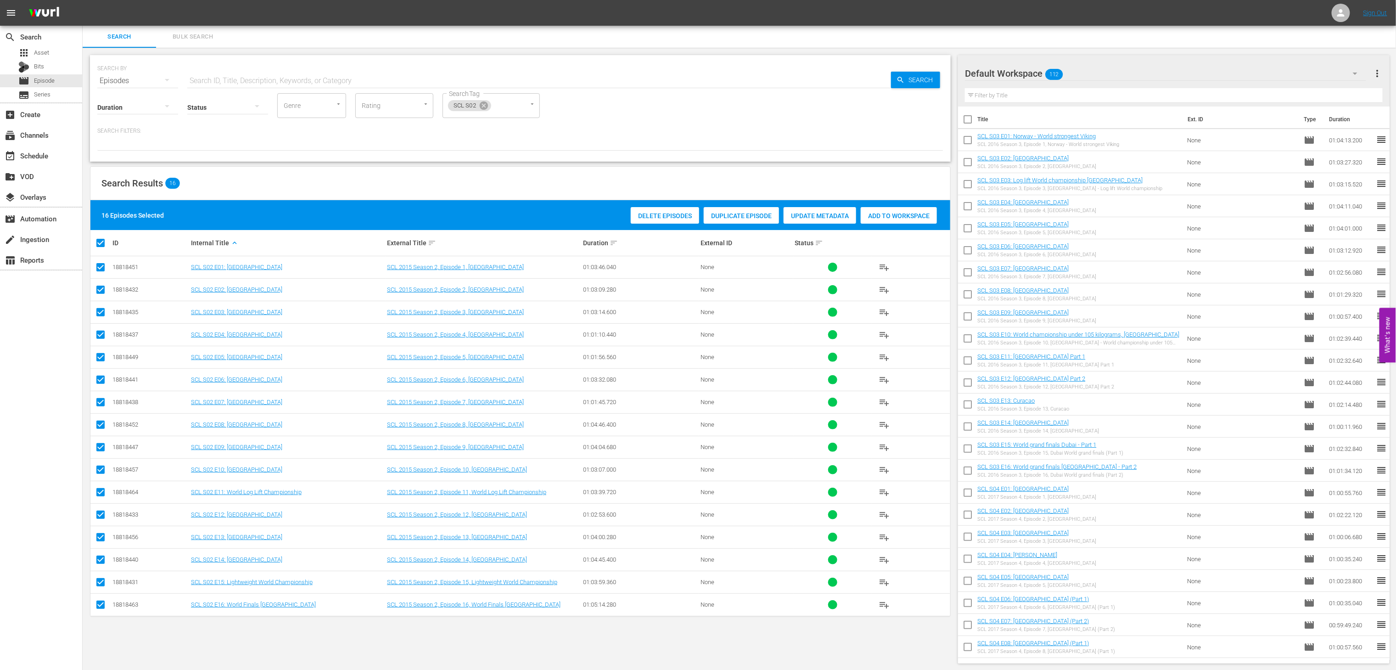
click at [880, 214] on span "Add to Workspace" at bounding box center [899, 215] width 76 height 7
click at [481, 104] on icon at bounding box center [484, 105] width 8 height 8
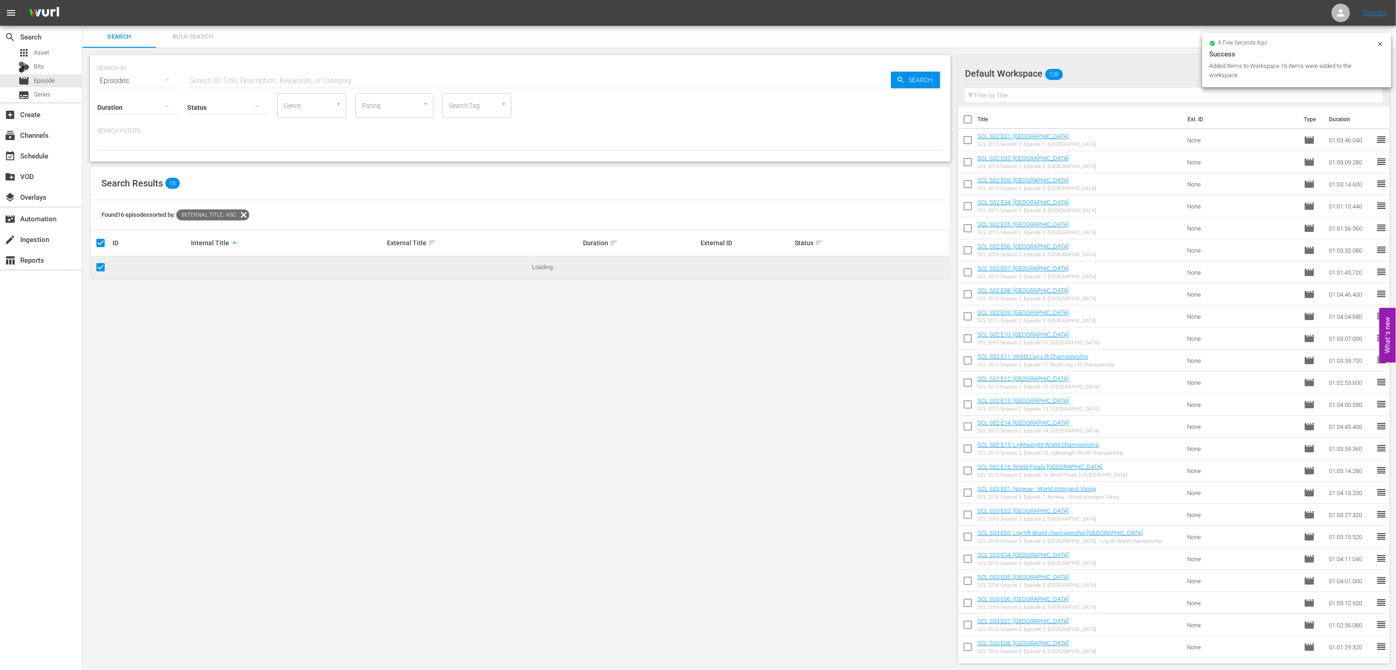
click at [467, 102] on input "SearchTag" at bounding box center [464, 105] width 35 height 17
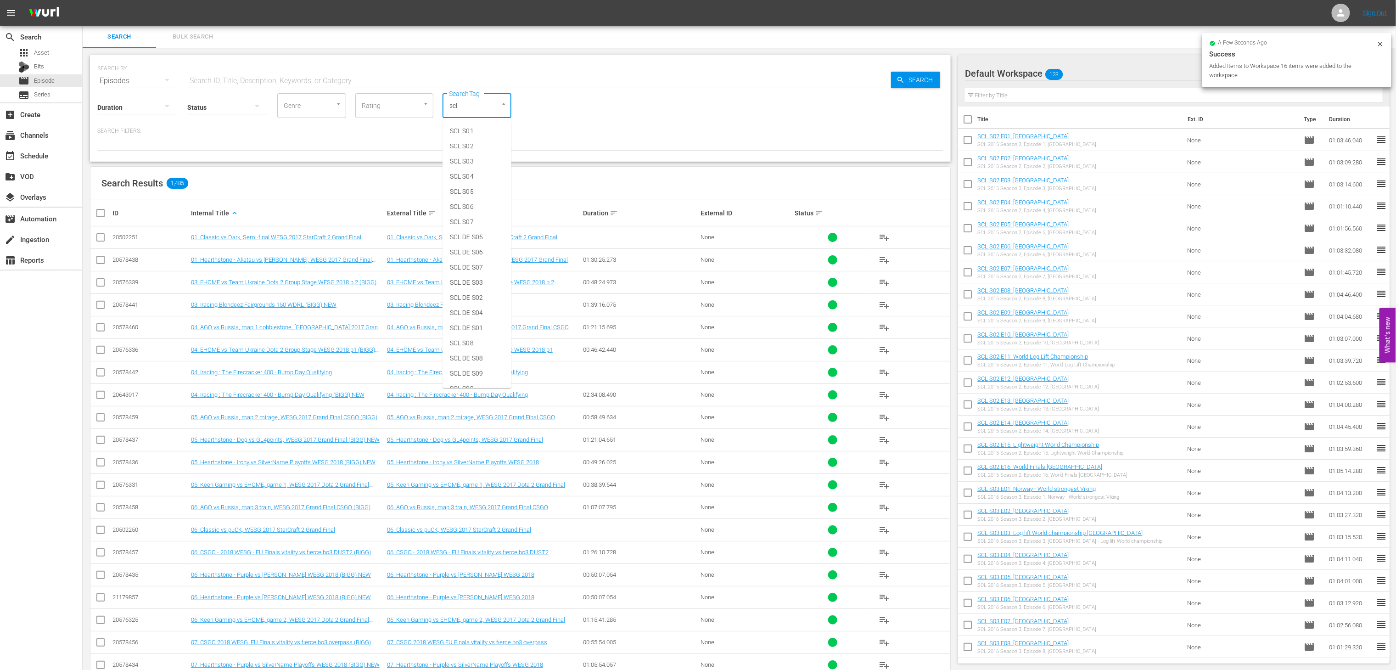
type input "scl"
click at [468, 129] on span "SCL S01" at bounding box center [462, 131] width 24 height 10
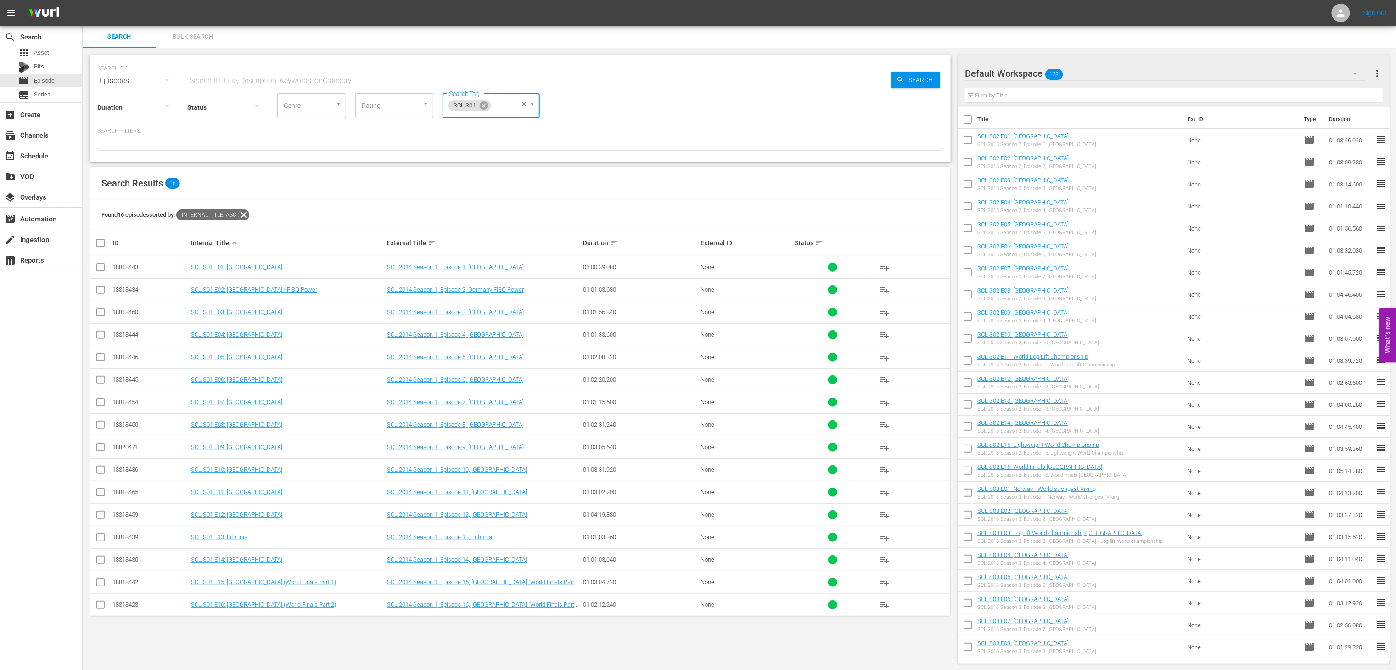
click at [102, 244] on input "checkbox" at bounding box center [104, 242] width 18 height 11
checkbox input "true"
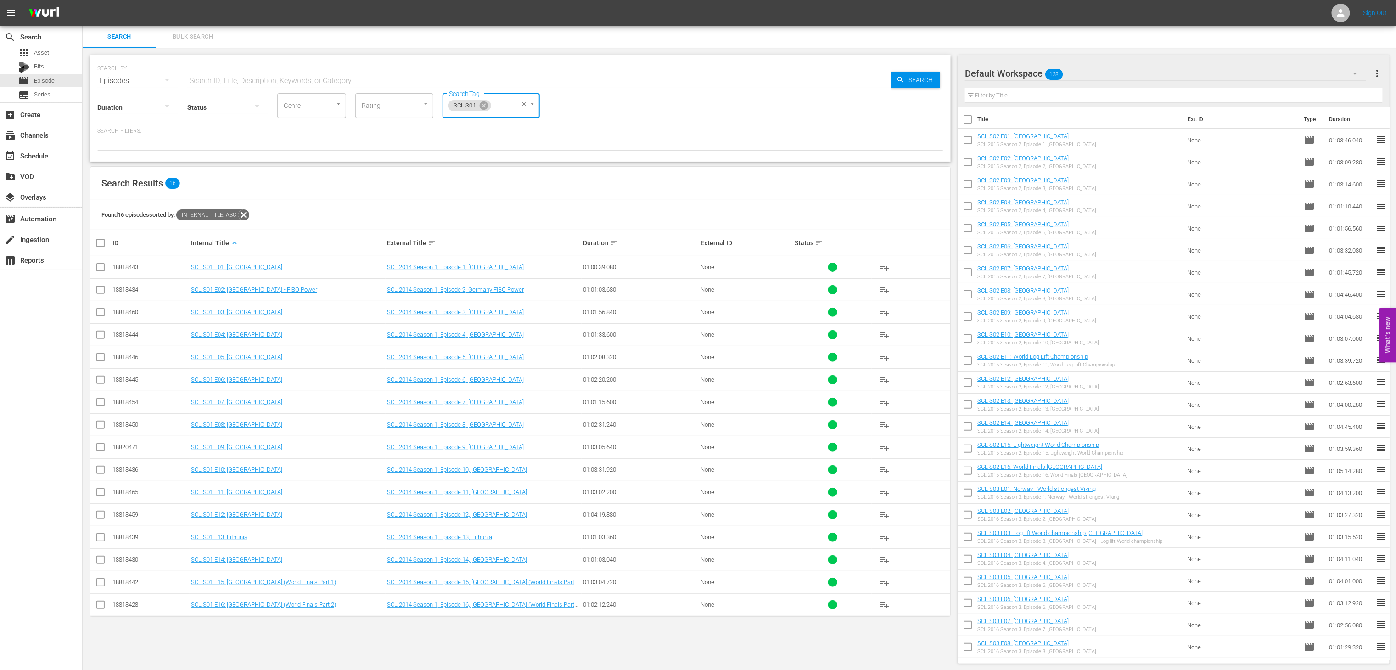
checkbox input "true"
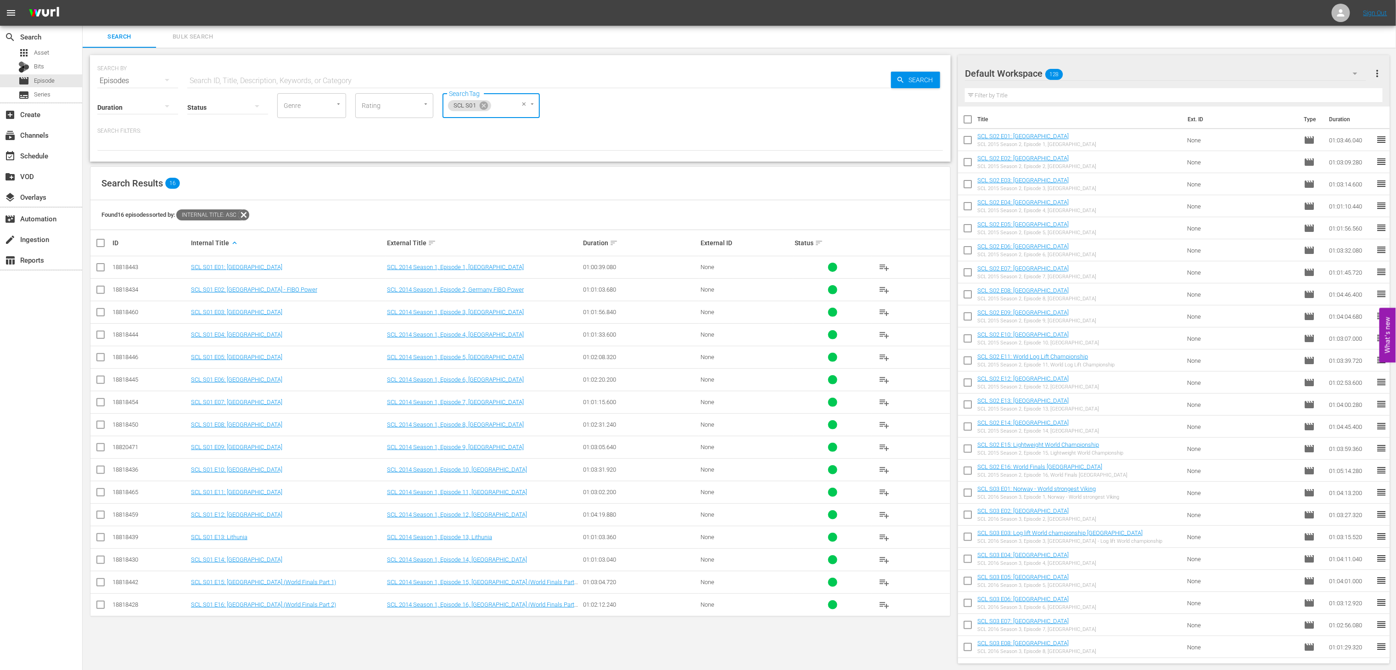
checkbox input "true"
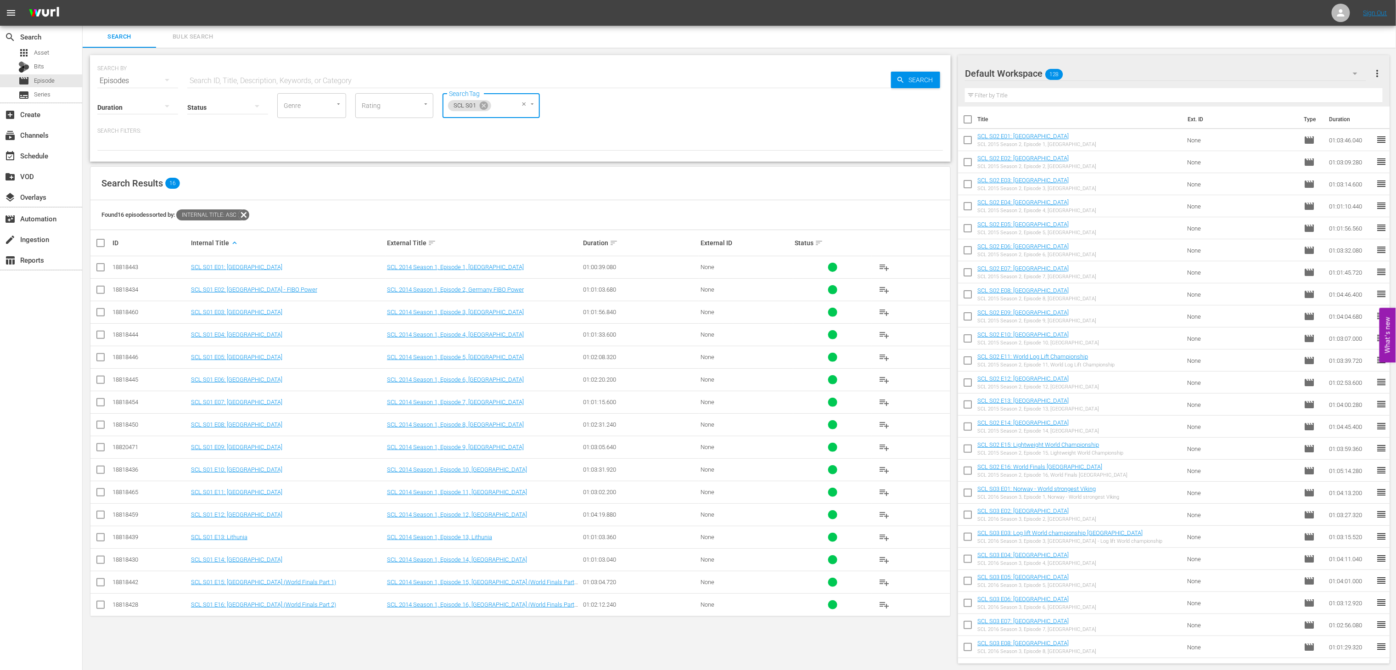
checkbox input "true"
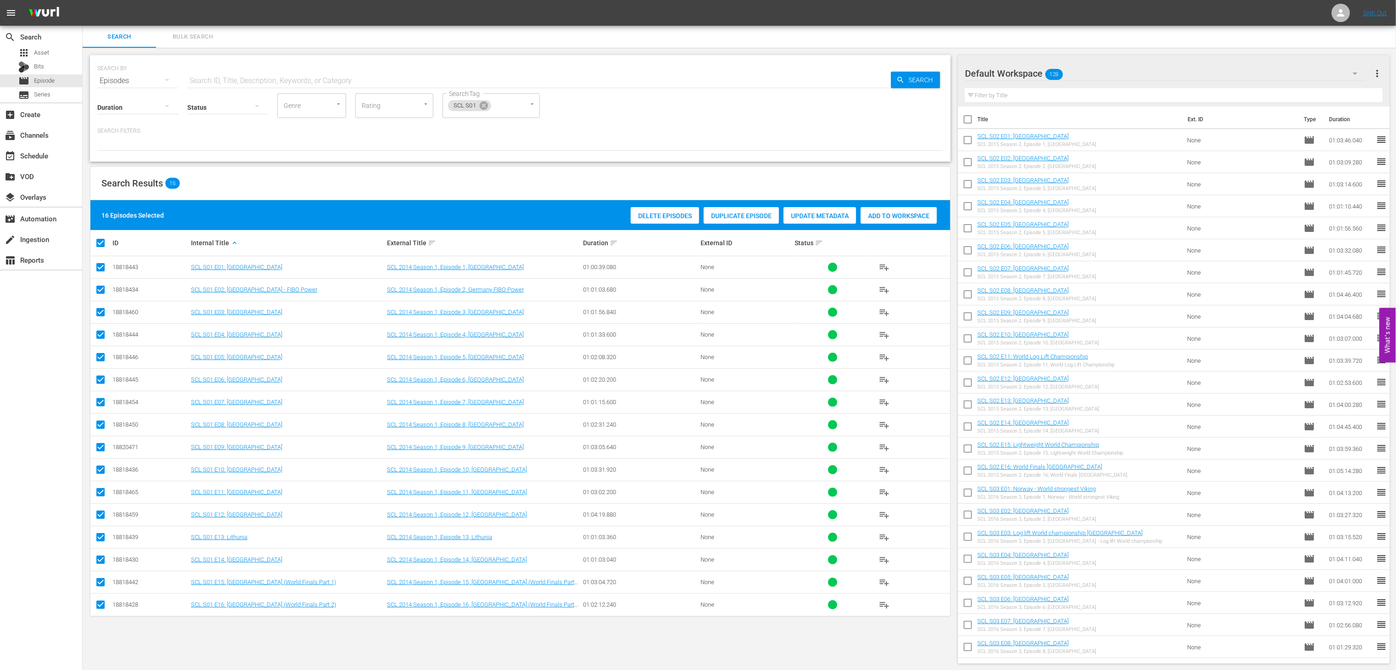
click at [926, 214] on span "Add to Workspace" at bounding box center [899, 215] width 76 height 7
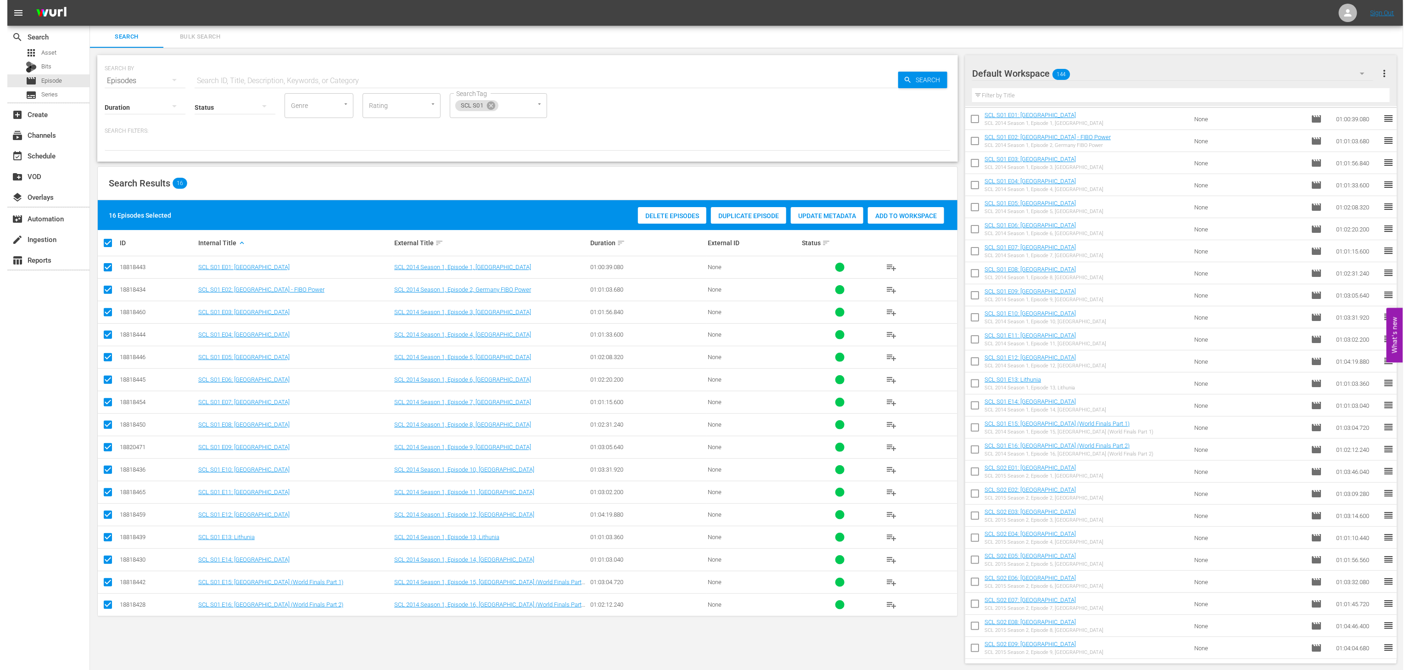
scroll to position [22, 0]
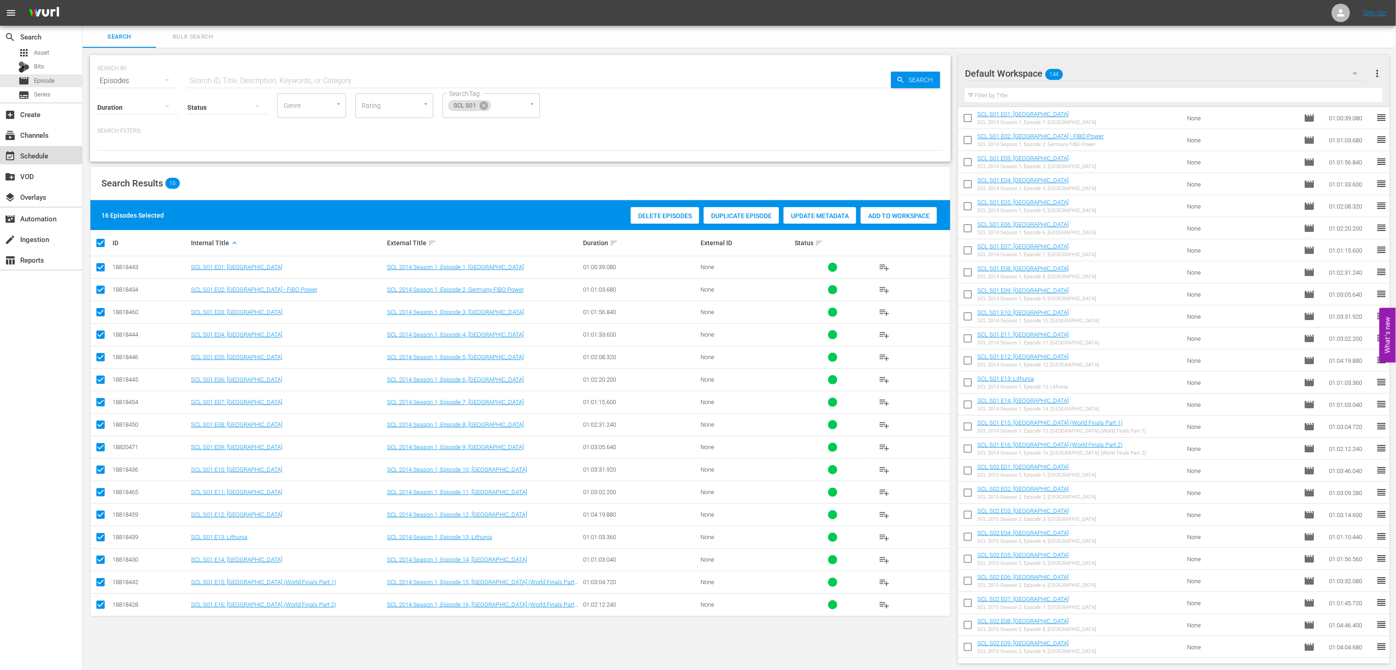
click at [30, 155] on div "event_available Schedule" at bounding box center [25, 154] width 51 height 8
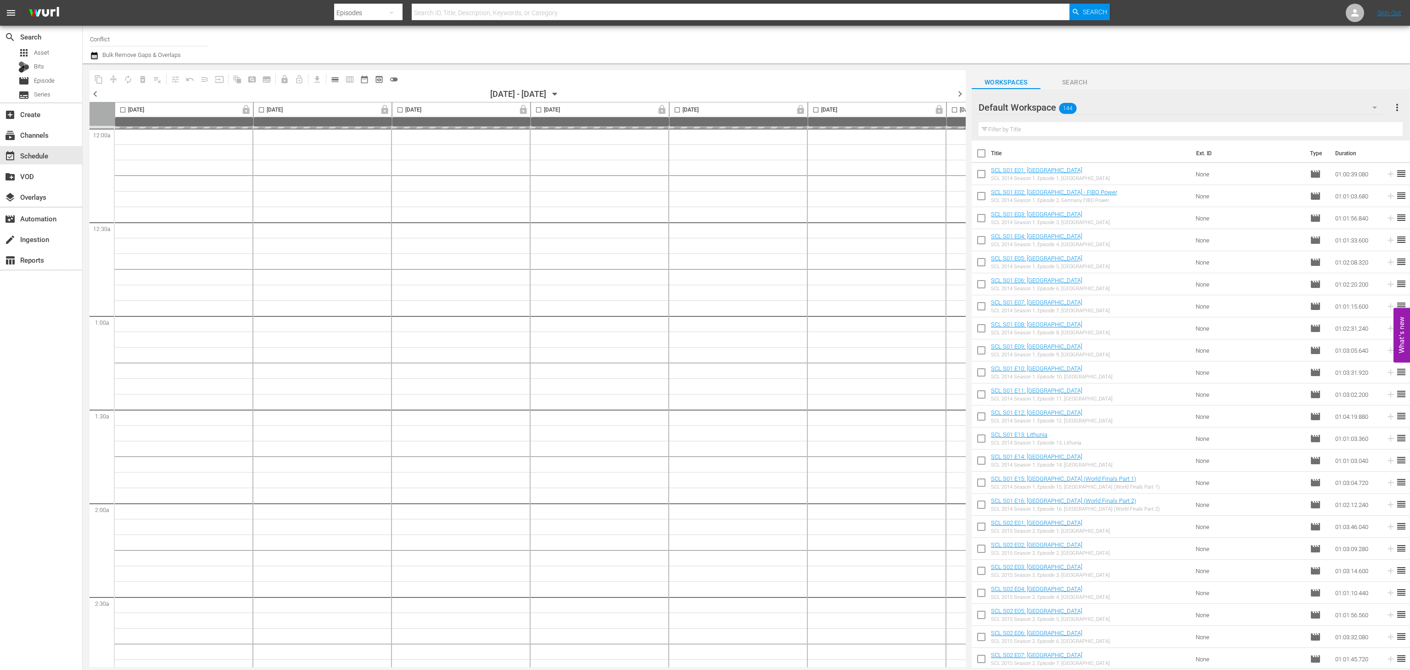
click at [560, 95] on icon "button" at bounding box center [555, 94] width 10 height 10
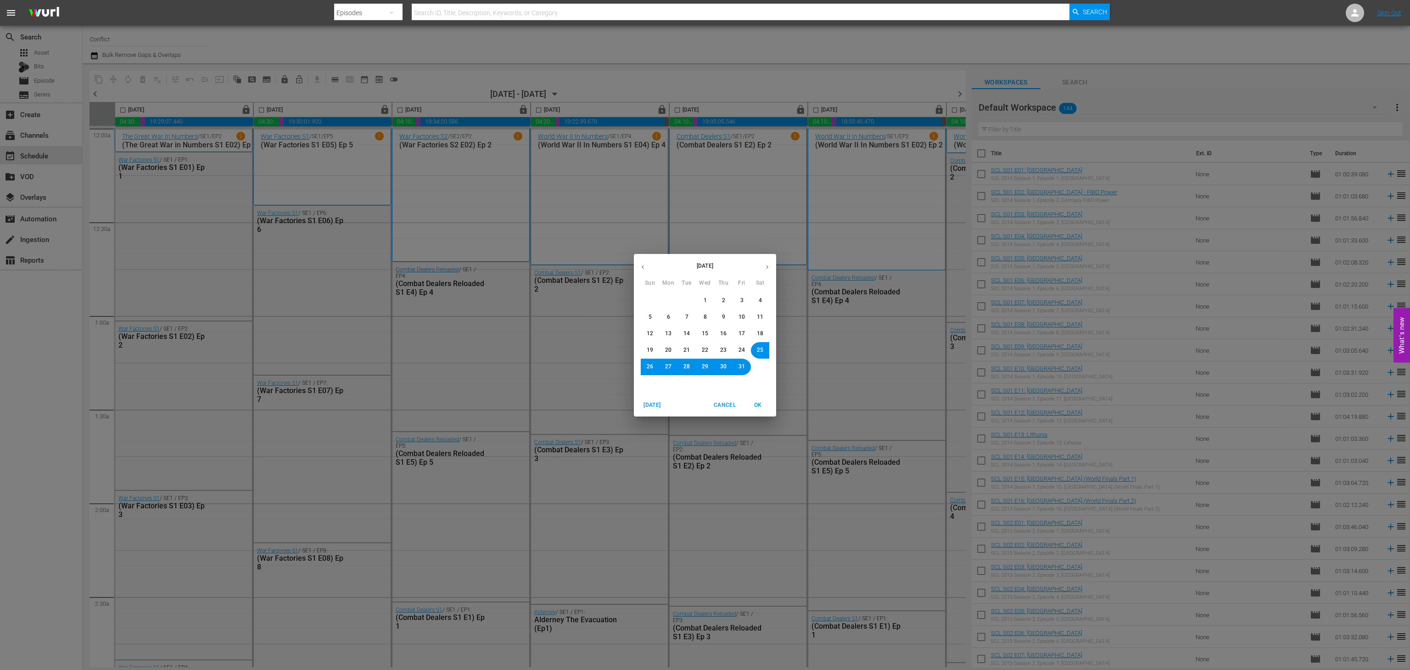
click at [702, 302] on span "1" at bounding box center [705, 300] width 6 height 8
click at [758, 399] on button "OK" at bounding box center [757, 404] width 29 height 15
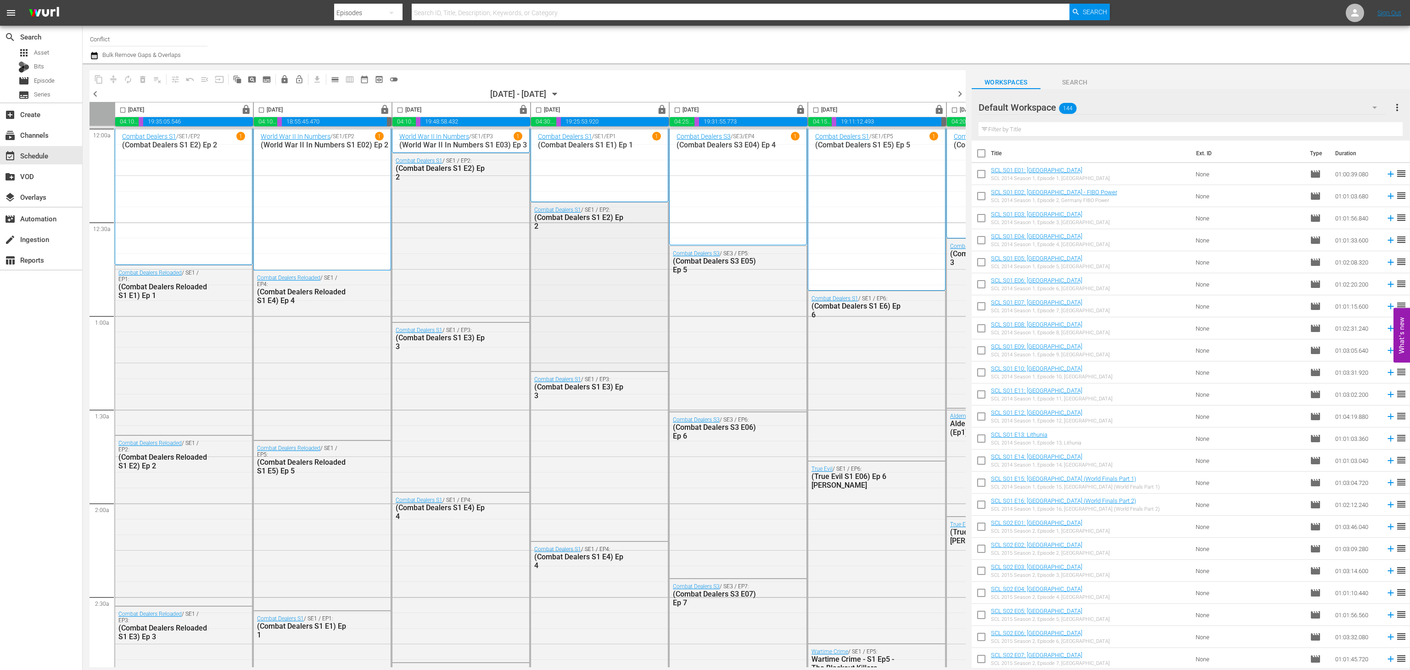
scroll to position [0, 127]
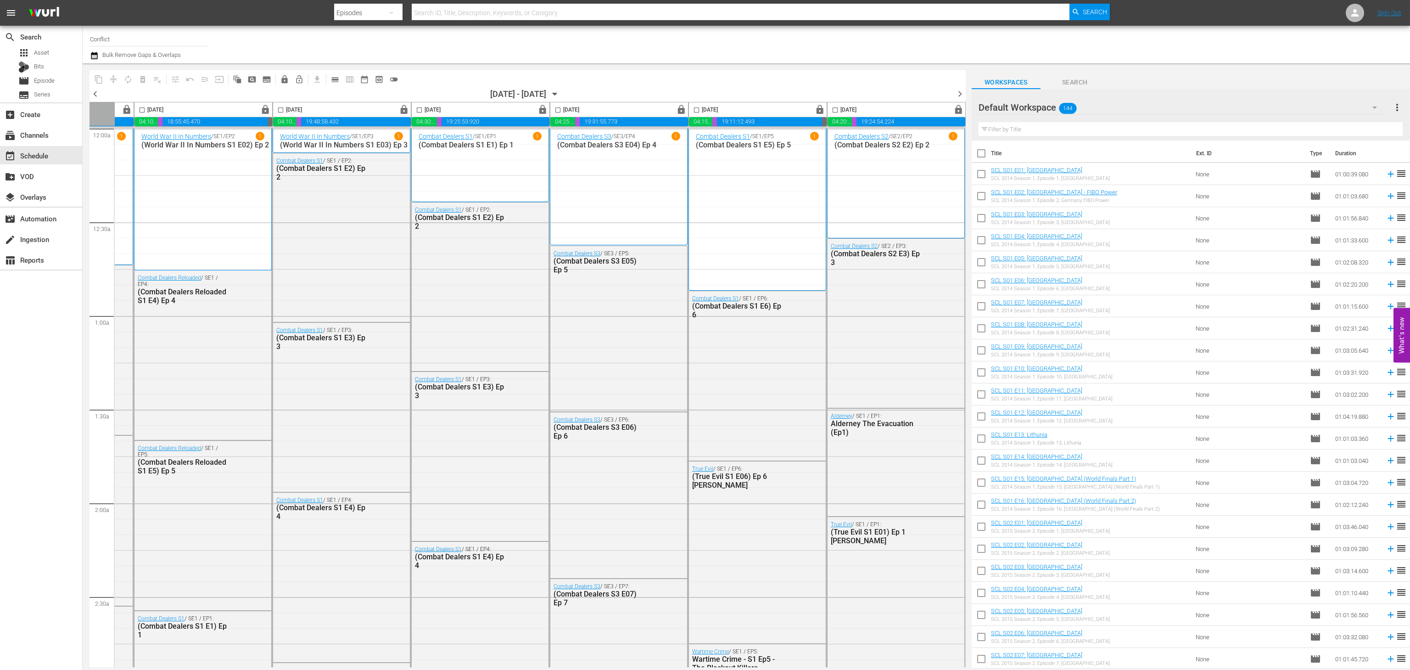
click at [960, 95] on span "chevron_right" at bounding box center [959, 93] width 11 height 11
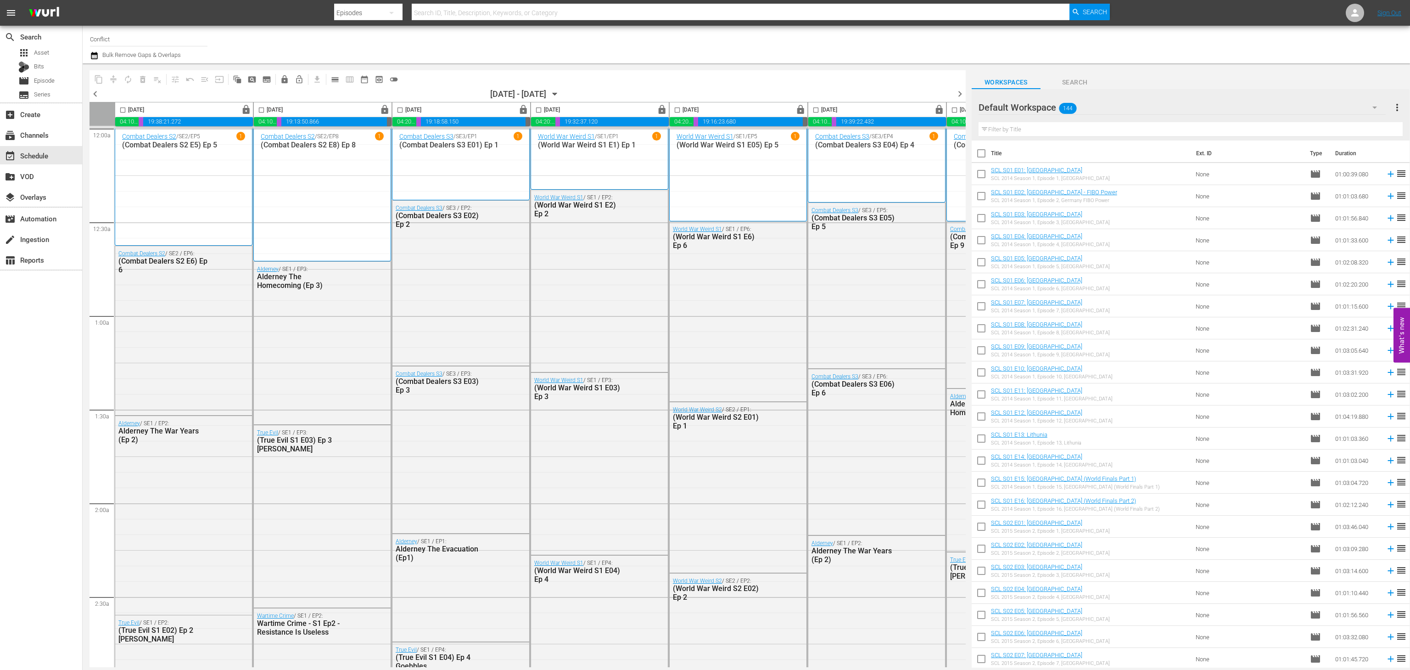
scroll to position [0, 127]
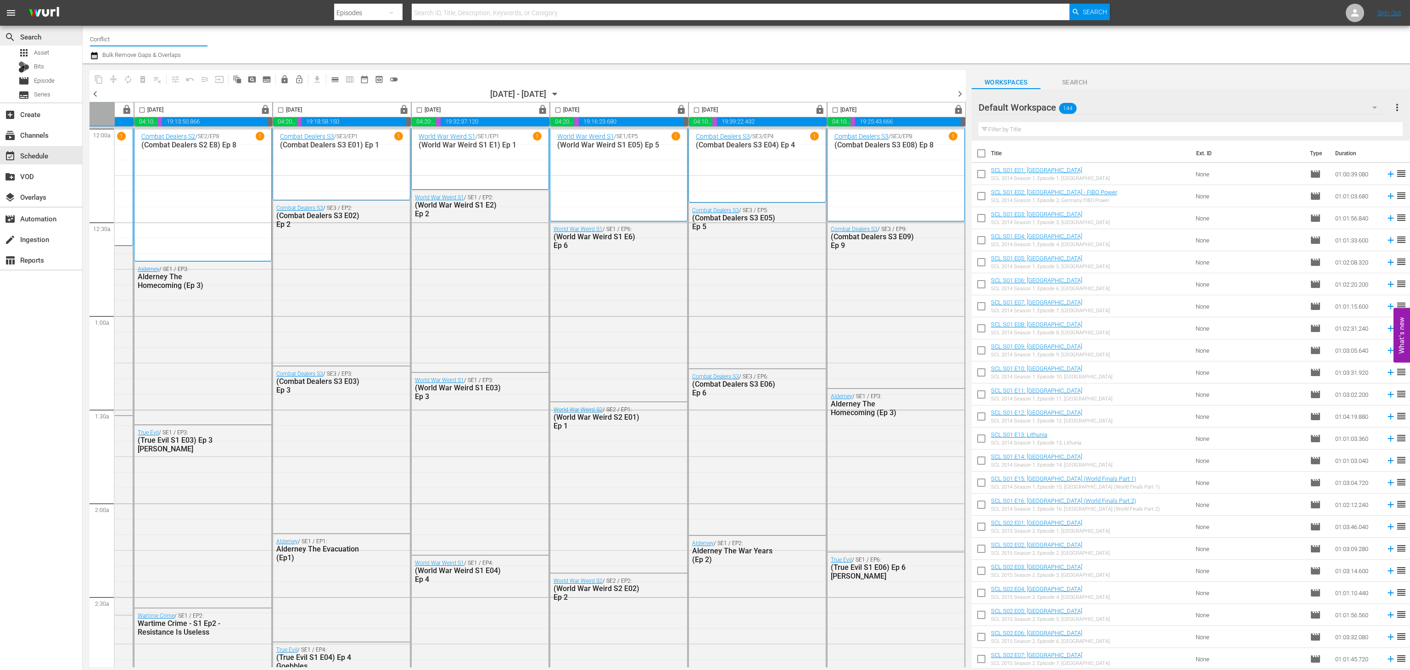
drag, startPoint x: 140, startPoint y: 34, endPoint x: 36, endPoint y: 34, distance: 104.2
click at [83, 0] on div "search Search apps Asset Bits movie Episode subtitles Series add_box Create sub…" at bounding box center [746, 0] width 1327 height 0
type input "str"
click at [242, 83] on div "Strongman Champions League (English) (1102 - rightsboosterltd_scl_1)" at bounding box center [216, 87] width 238 height 22
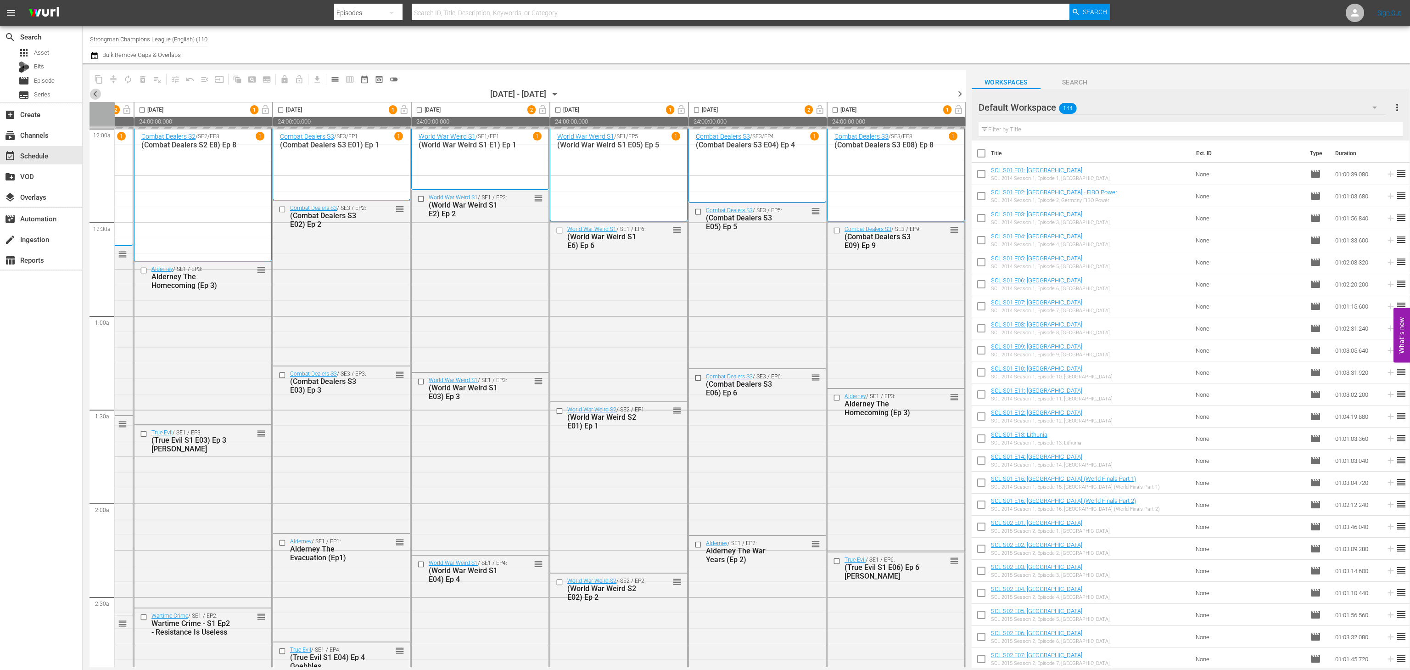
click at [95, 95] on span "chevron_left" at bounding box center [94, 93] width 11 height 11
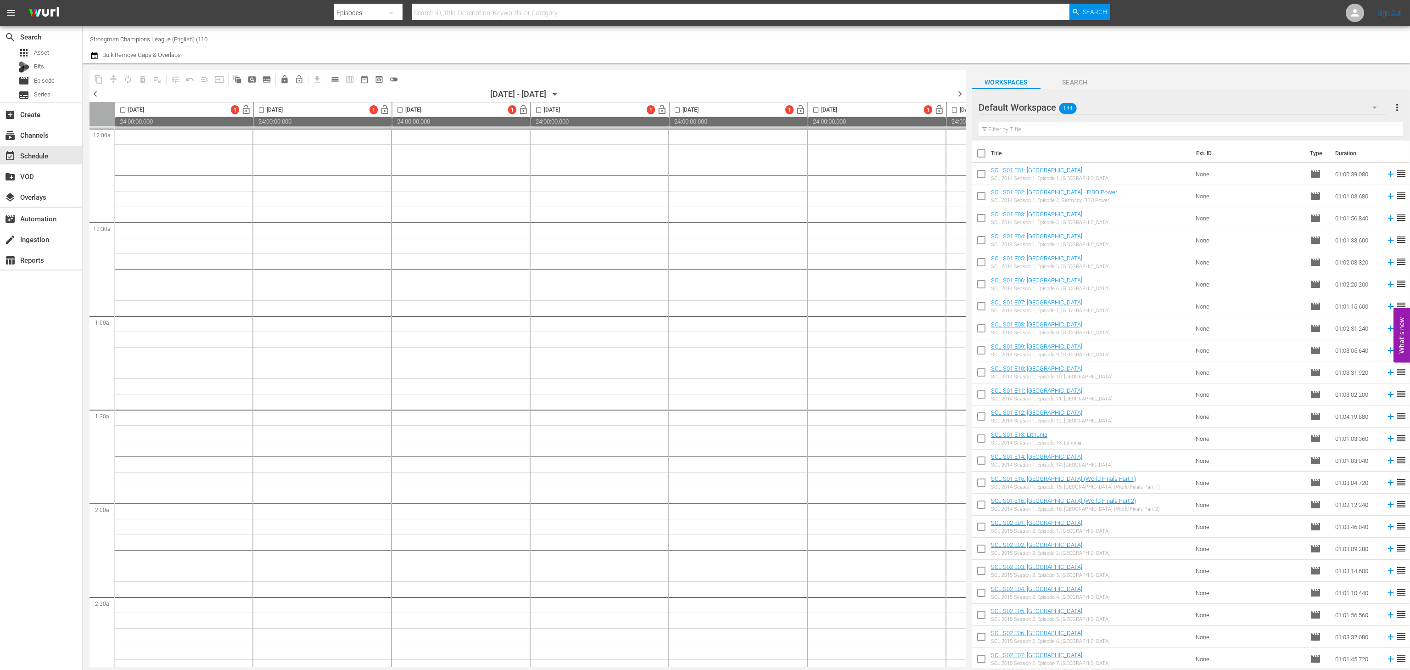
click at [560, 89] on icon "button" at bounding box center [555, 94] width 10 height 10
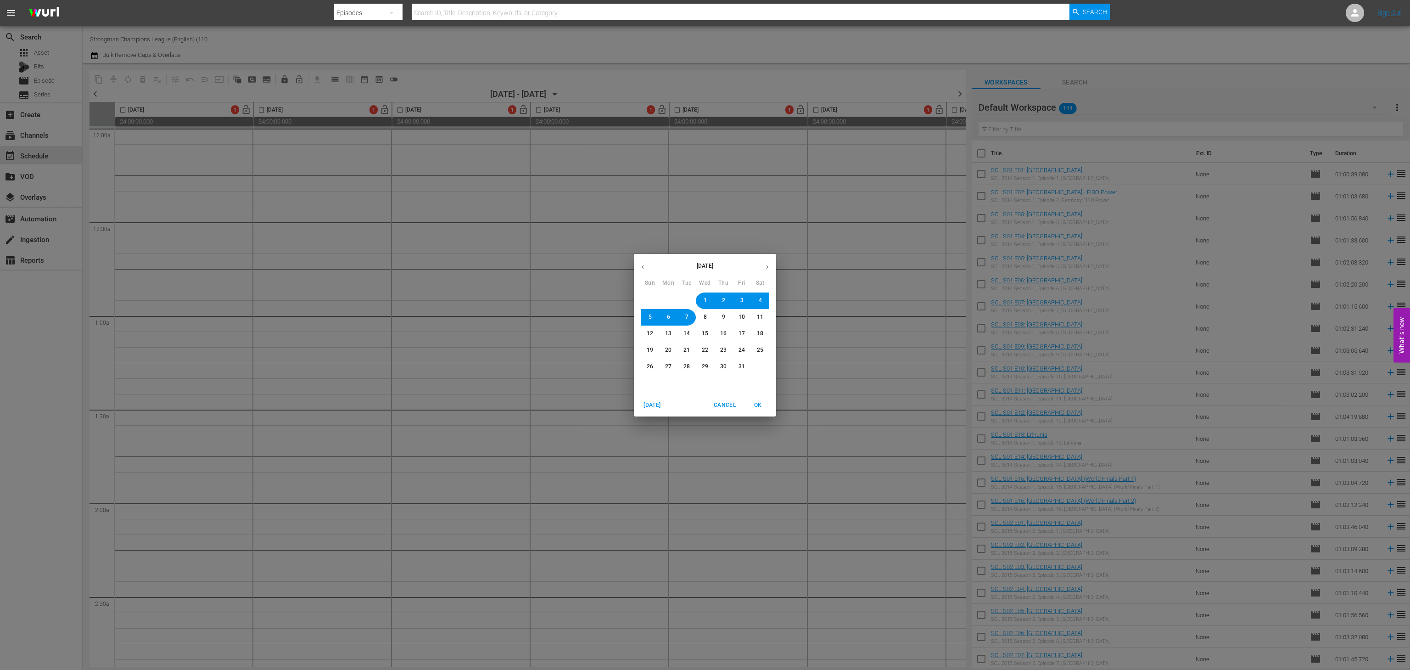
click at [417, 330] on div "October 2025 Sun Mon Tue Wed Thu Fri Sat 28 29 30 1 2 3 4 5 6 7 8 9 10 11 12 13…" at bounding box center [705, 335] width 1410 height 670
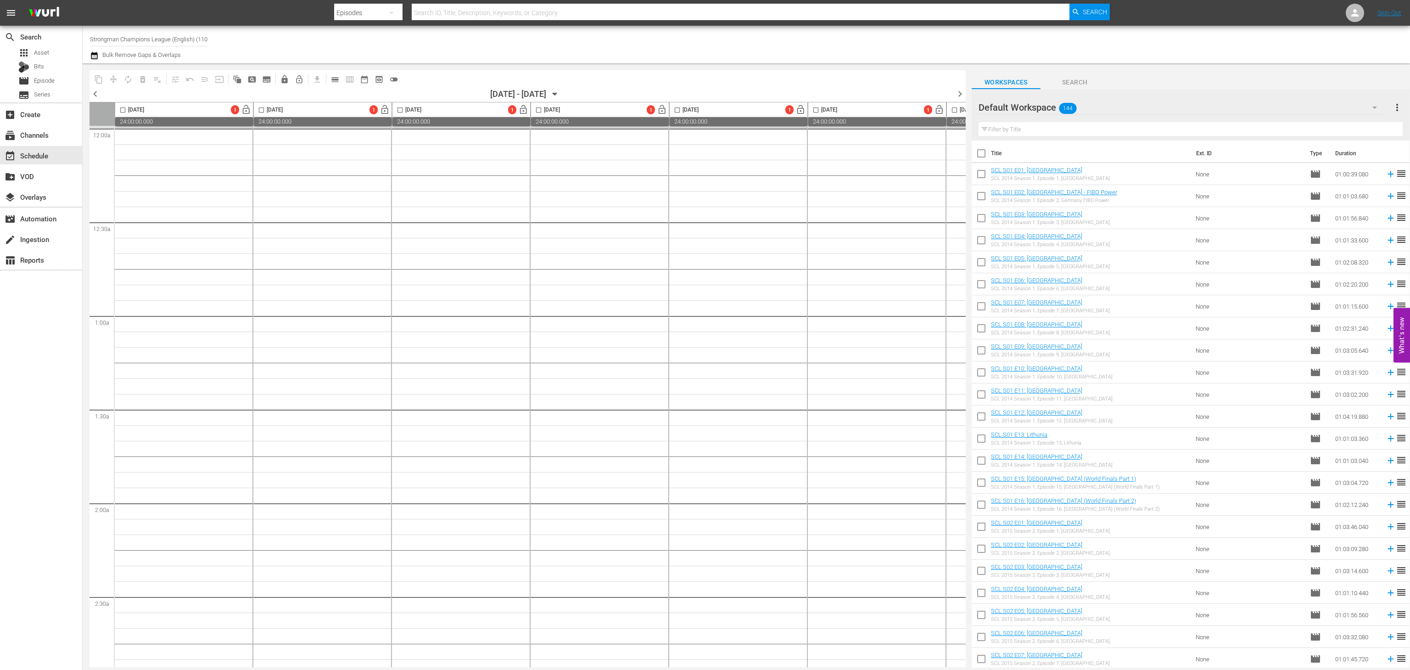
click at [95, 93] on span "chevron_left" at bounding box center [94, 93] width 11 height 11
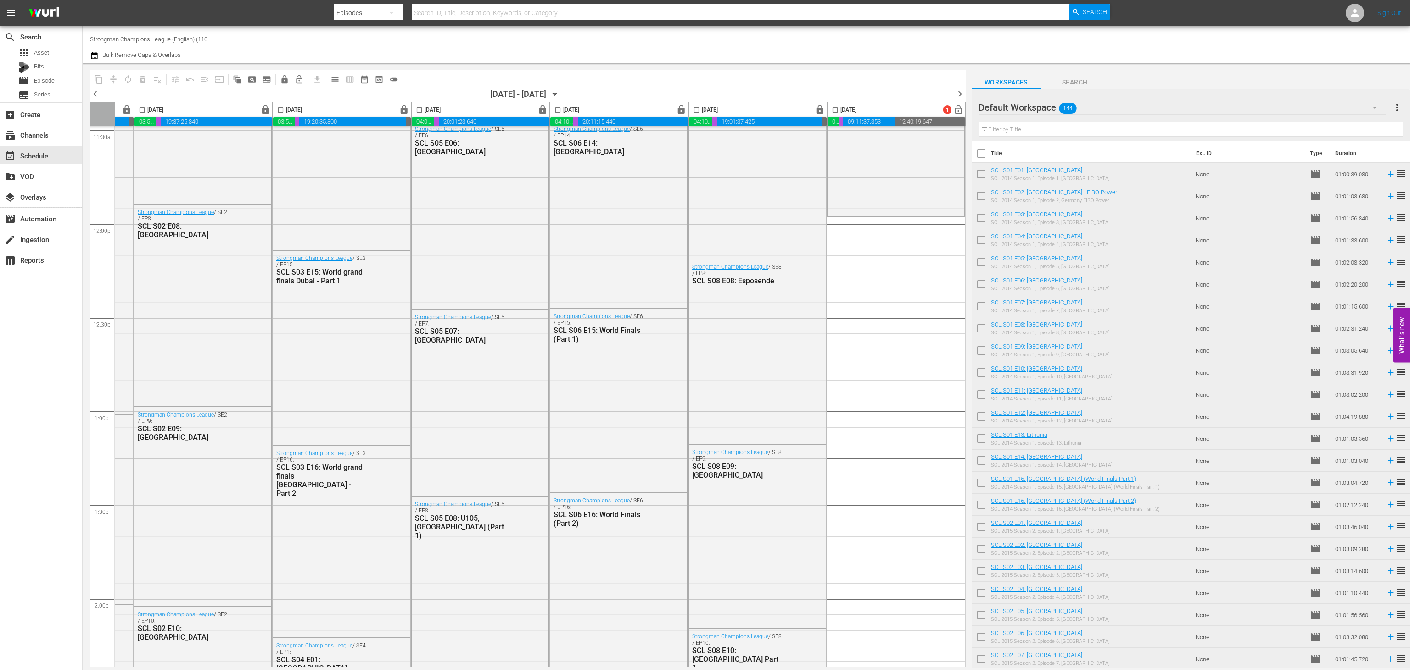
click at [977, 151] on input "checkbox" at bounding box center [981, 154] width 19 height 19
checkbox input "true"
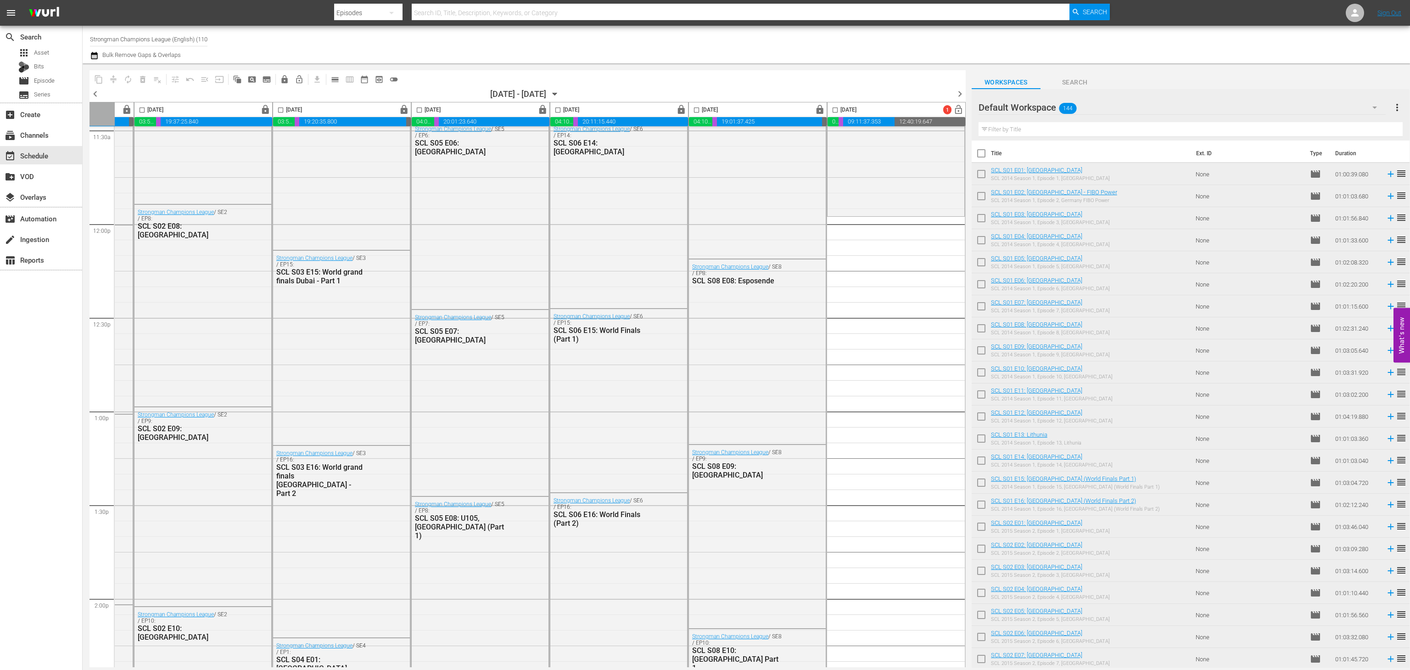
checkbox input "true"
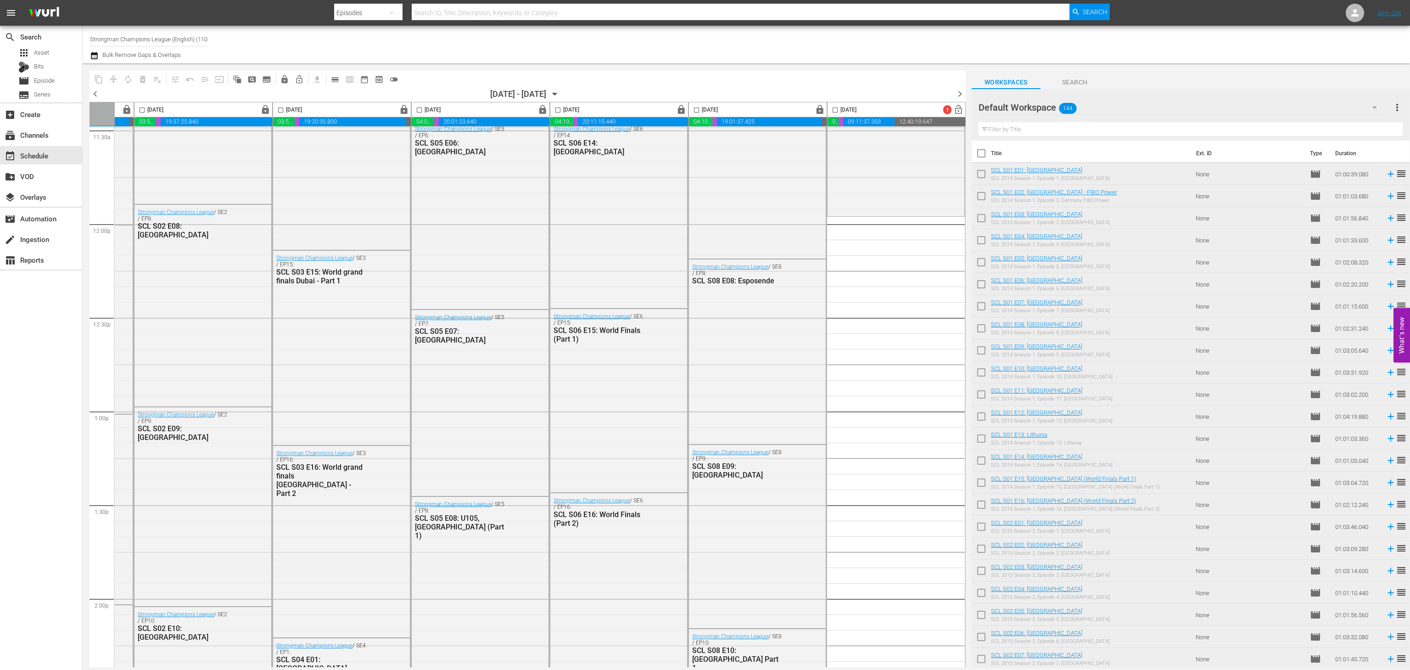
checkbox input "true"
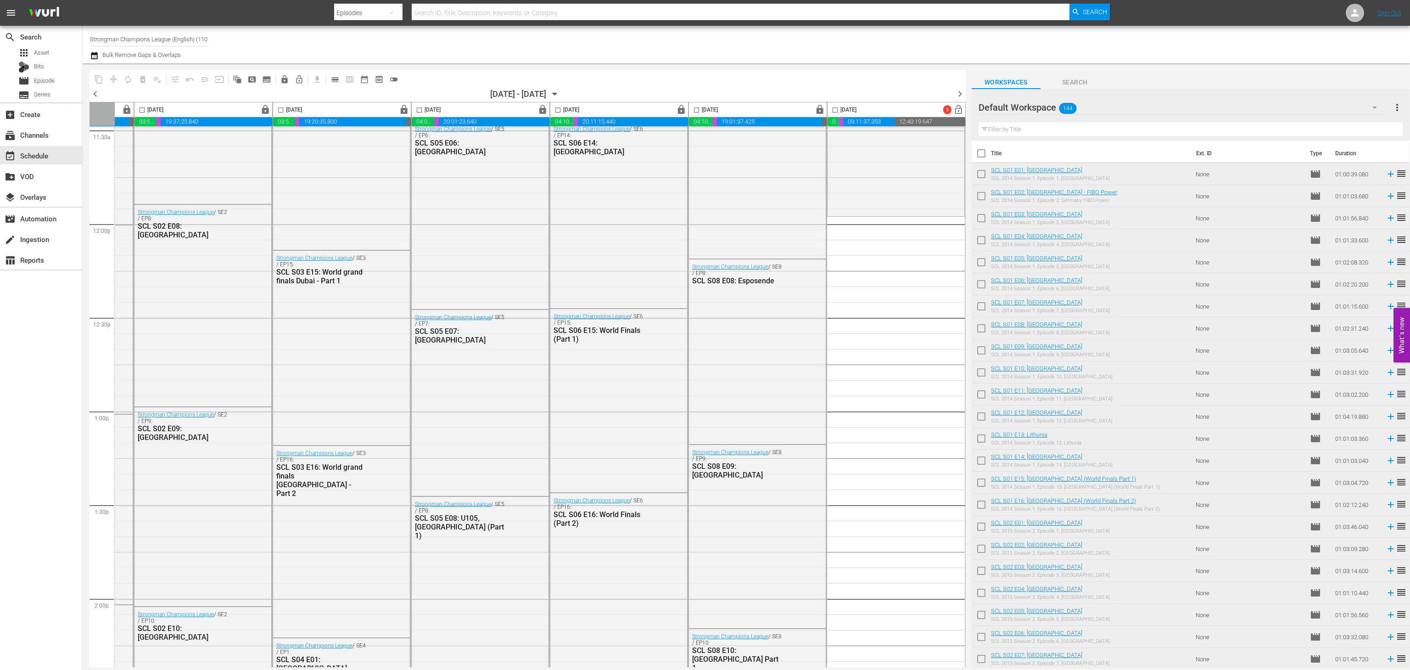
checkbox input "true"
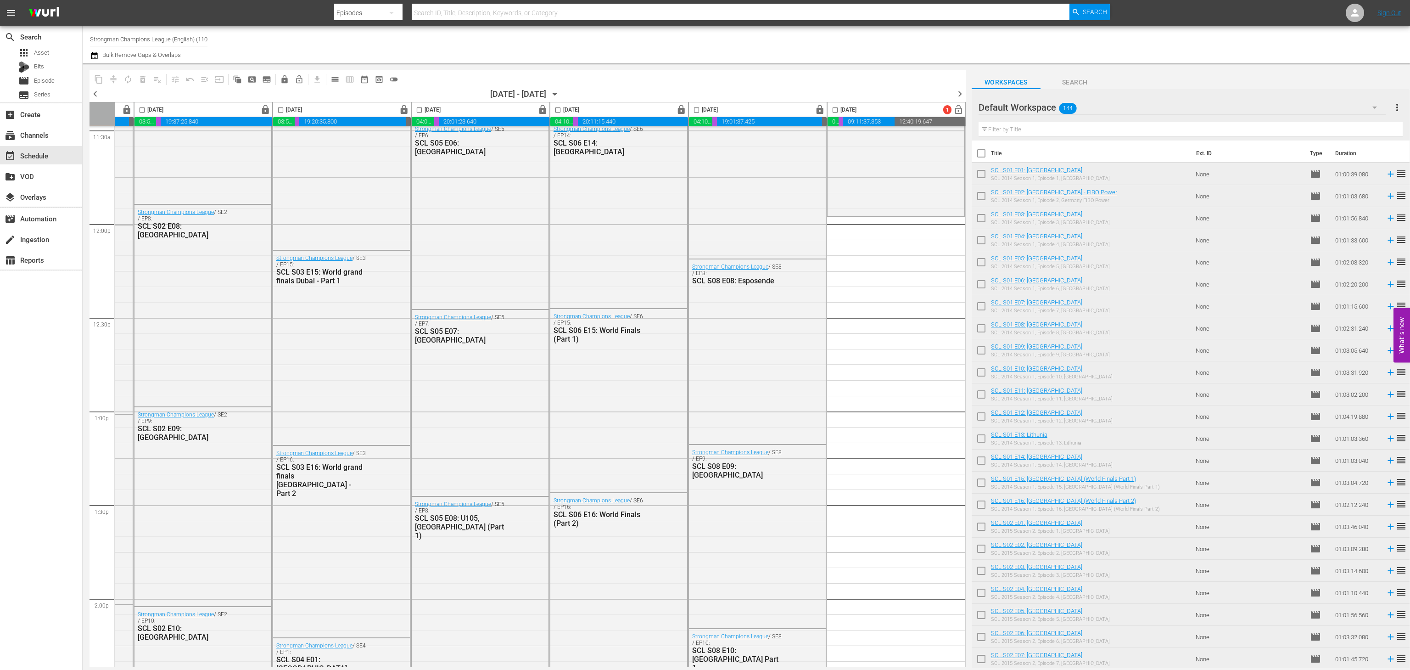
checkbox input "true"
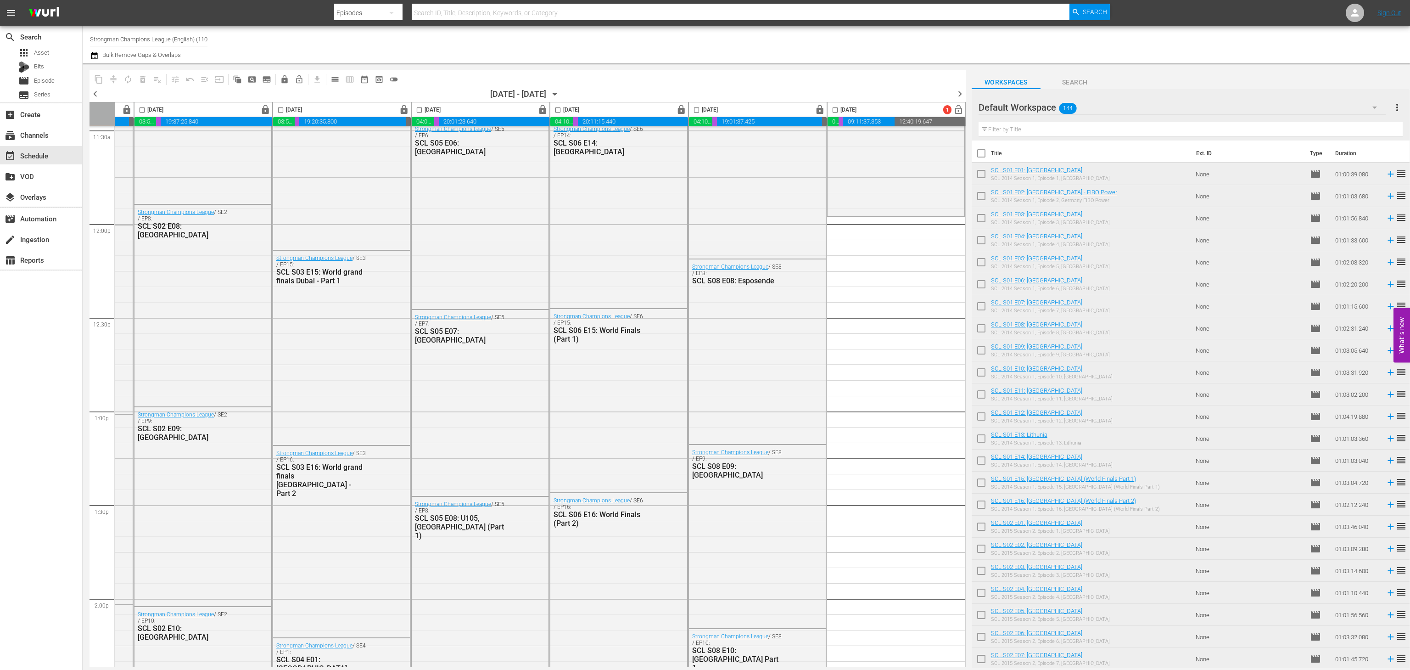
checkbox input "true"
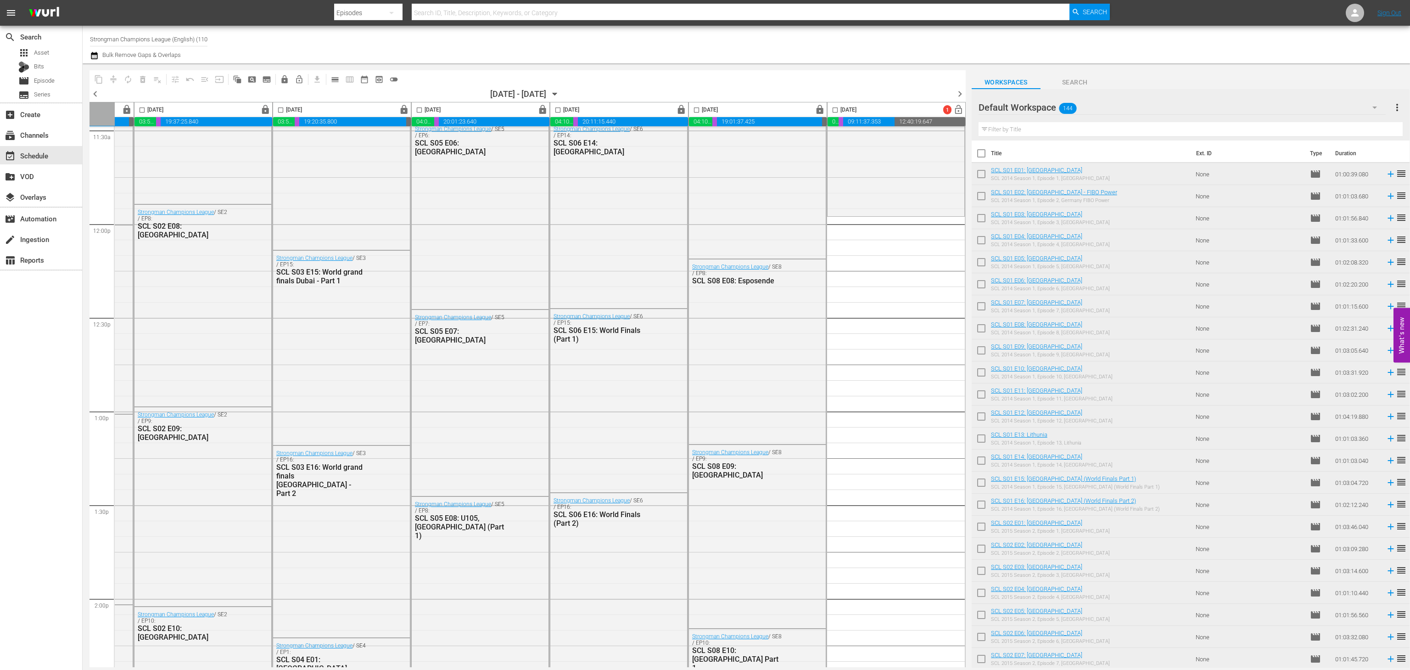
checkbox input "true"
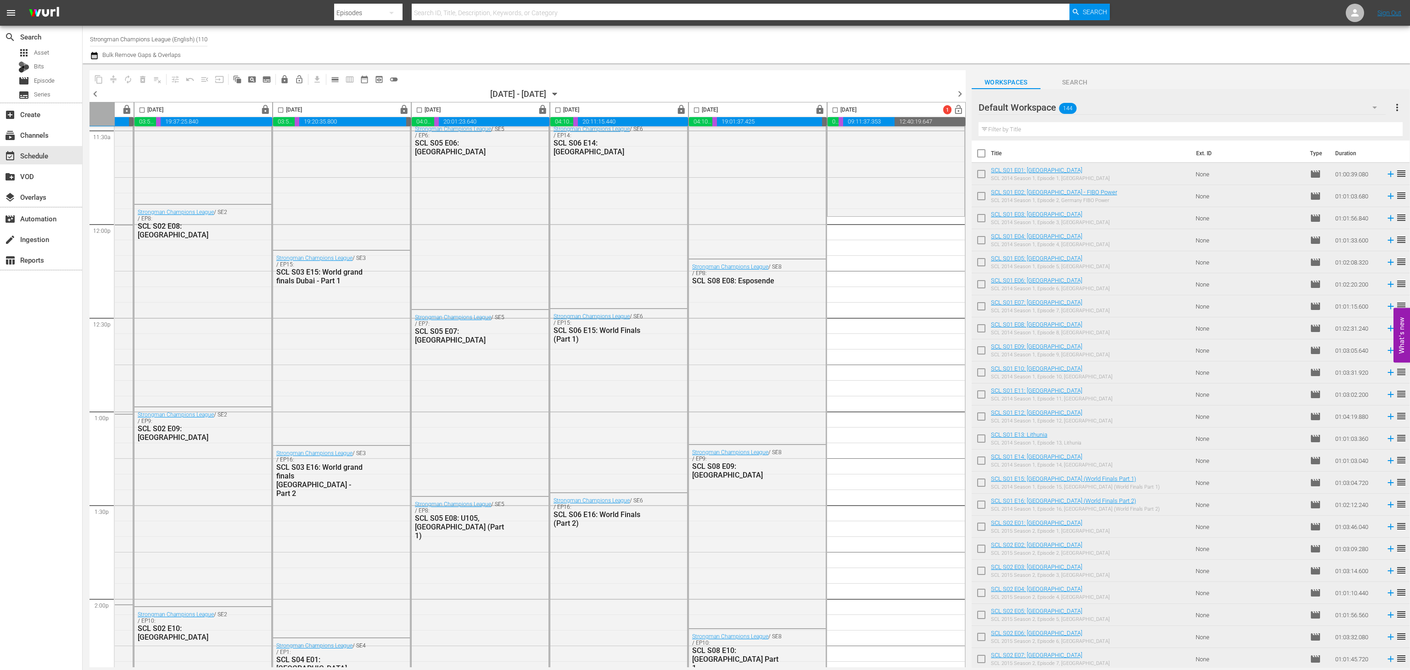
checkbox input "true"
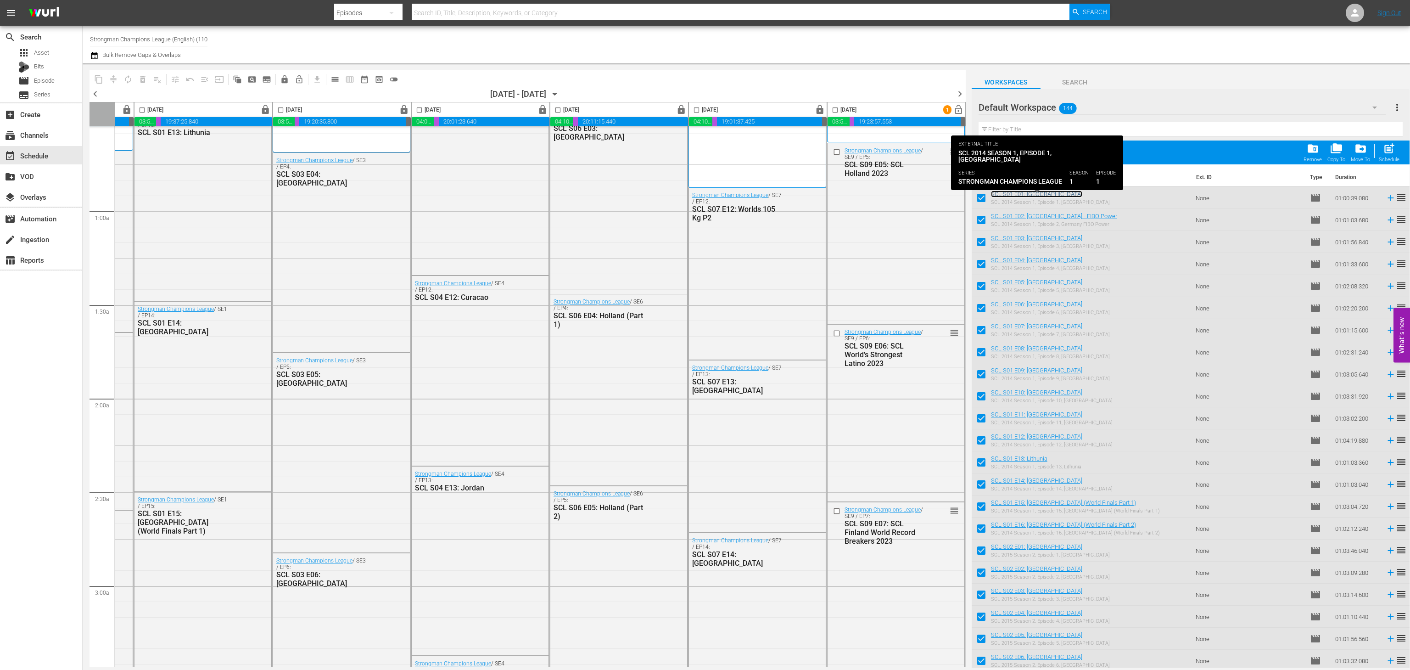
scroll to position [0, 127]
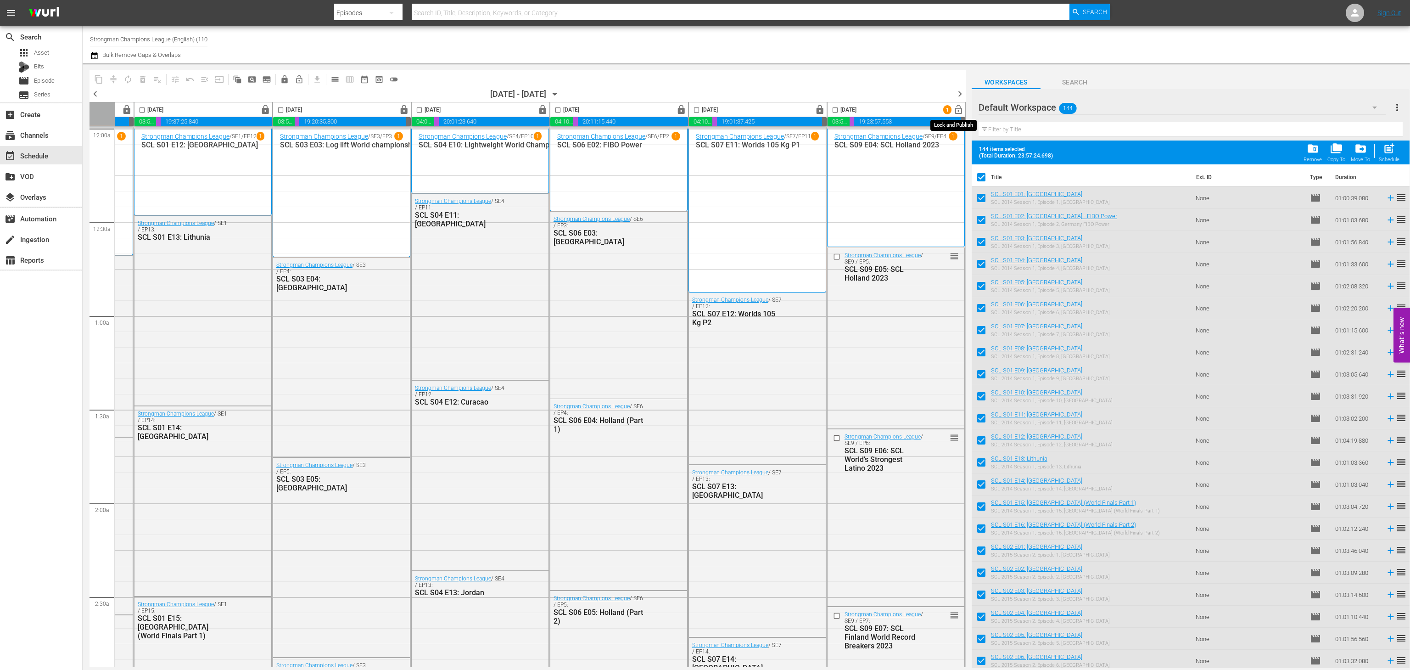
click at [959, 108] on span "lock_open" at bounding box center [958, 110] width 11 height 11
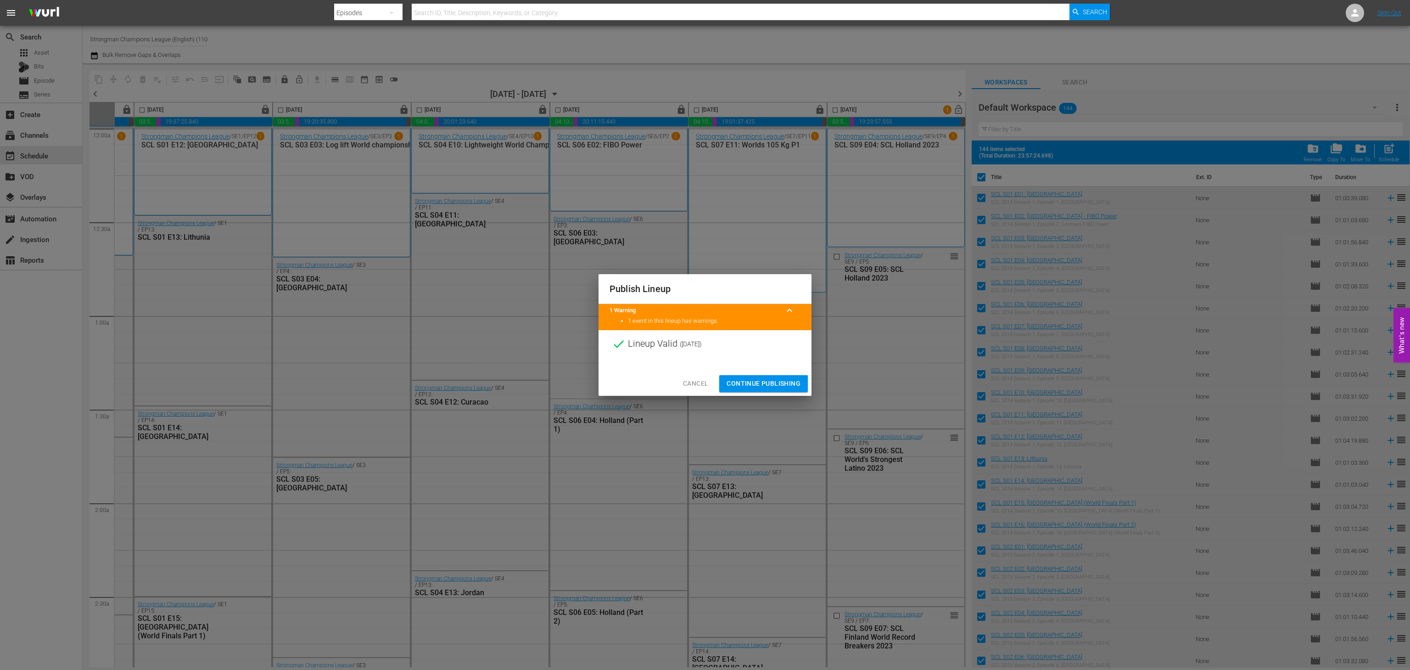
click at [769, 378] on span "Continue Publishing" at bounding box center [763, 383] width 74 height 11
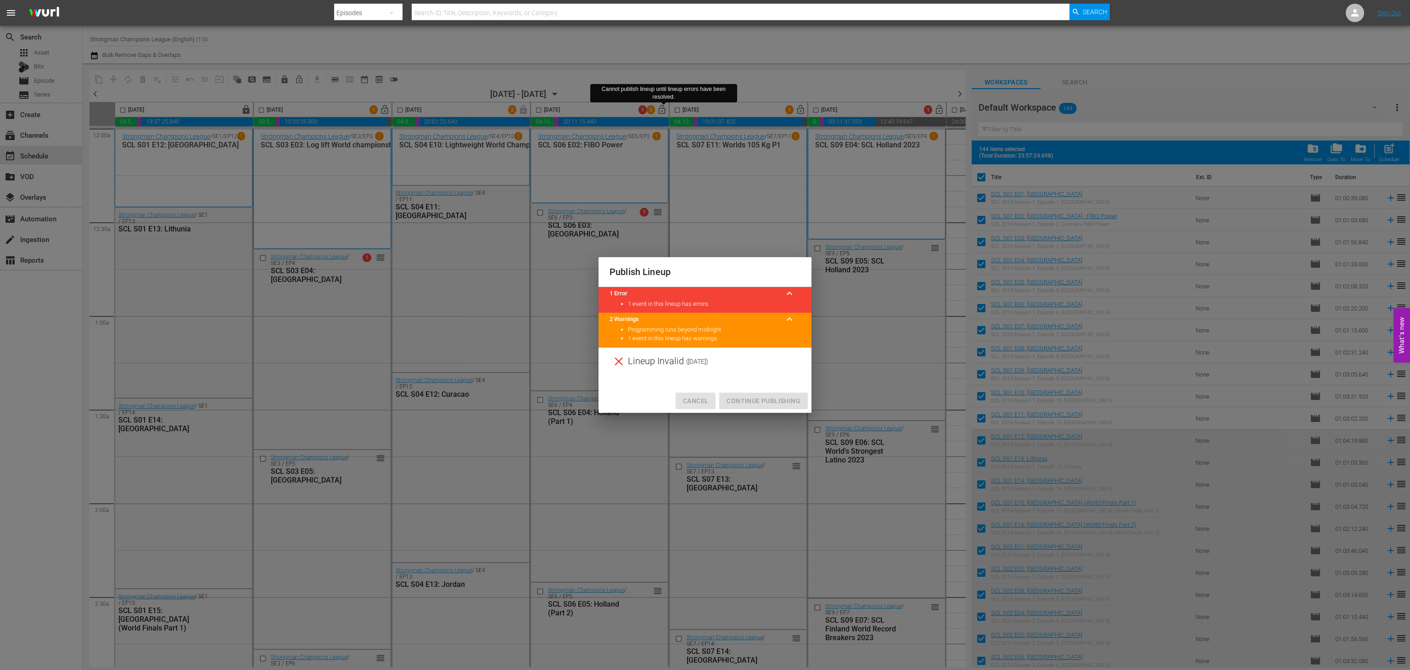
click at [713, 396] on button "Cancel" at bounding box center [696, 400] width 40 height 17
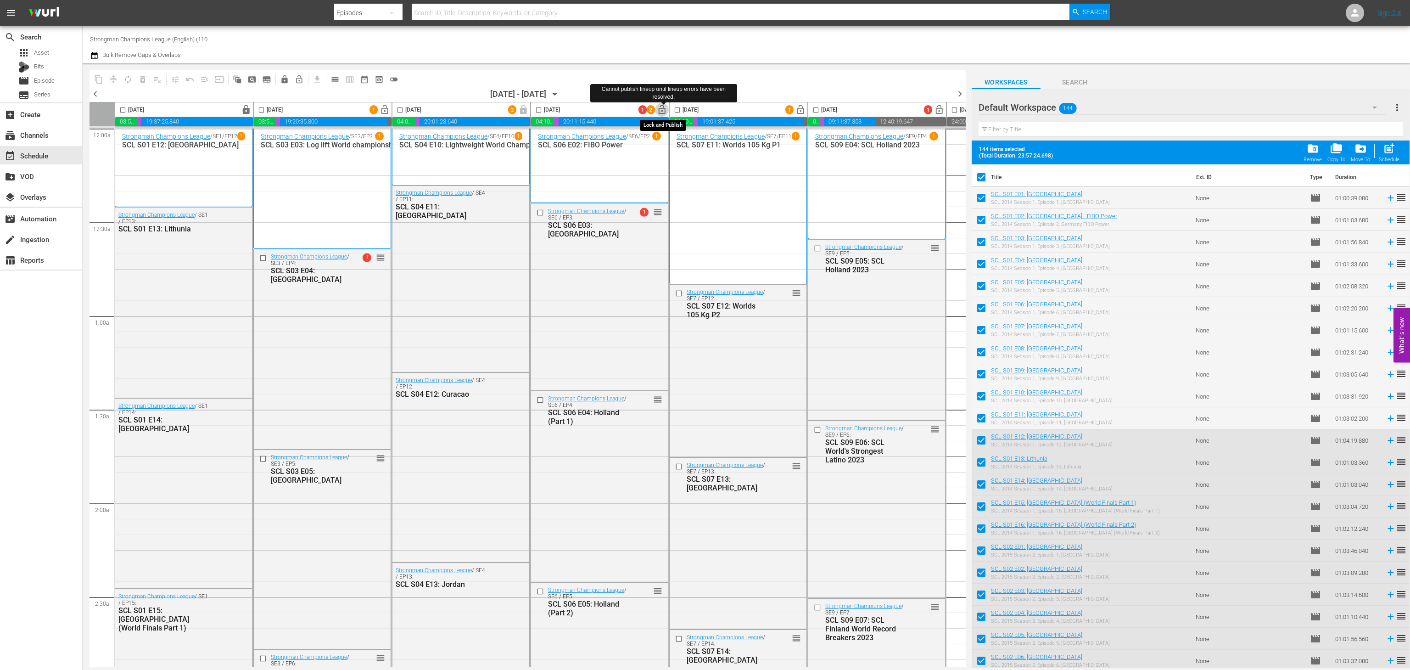
click at [662, 115] on button "lock_open" at bounding box center [662, 110] width 14 height 14
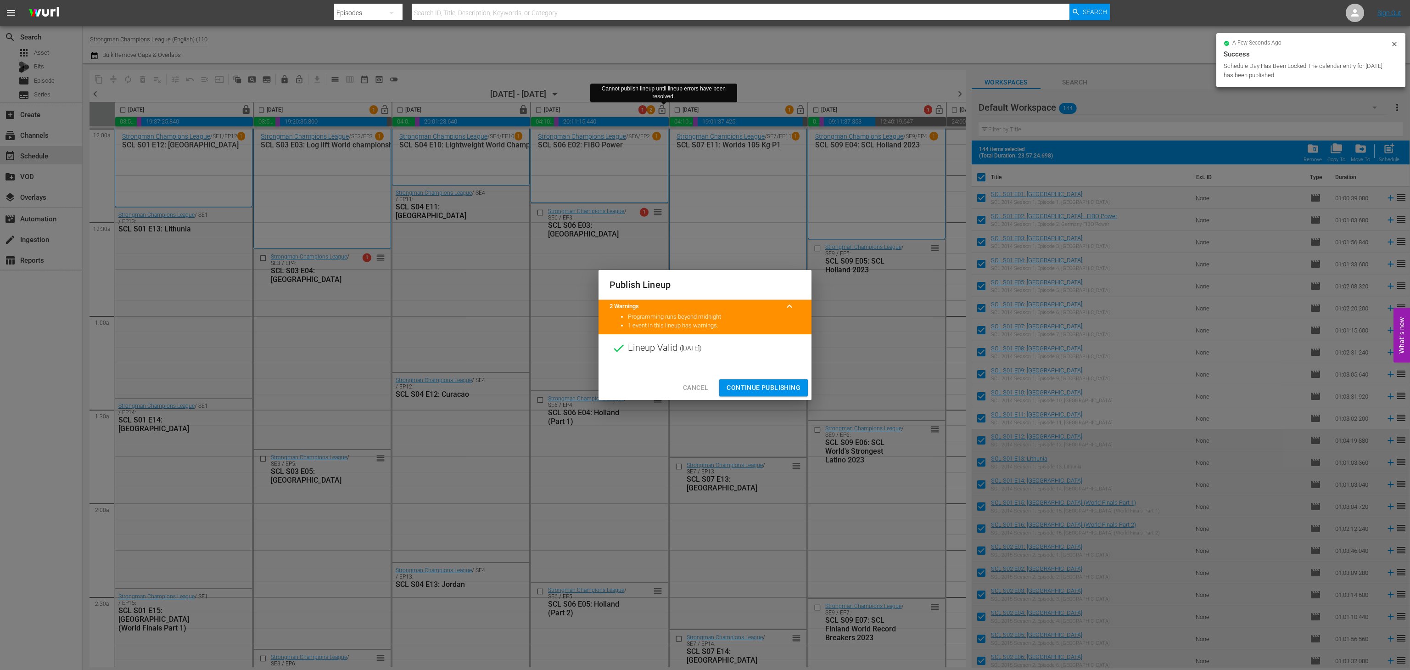
click at [749, 380] on button "Continue Publishing" at bounding box center [763, 387] width 89 height 17
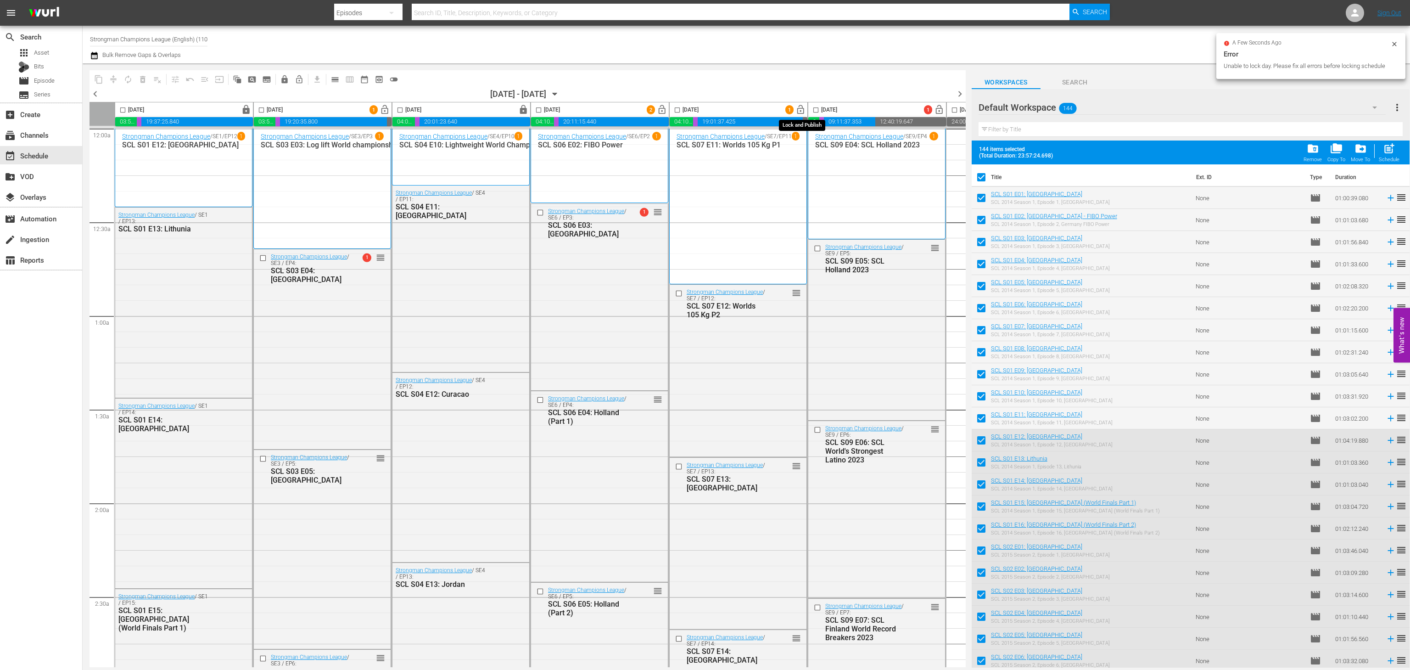
click at [802, 112] on span "lock_open" at bounding box center [800, 110] width 11 height 11
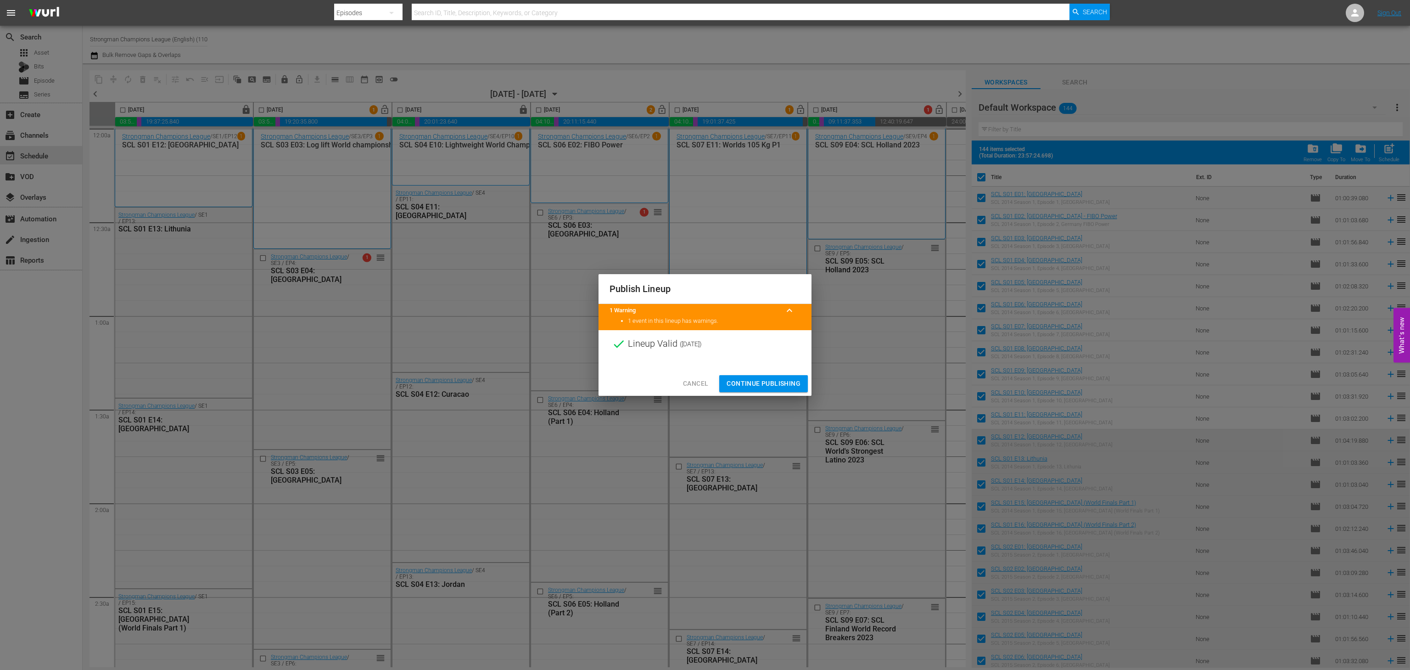
click at [752, 377] on button "Continue Publishing" at bounding box center [763, 383] width 89 height 17
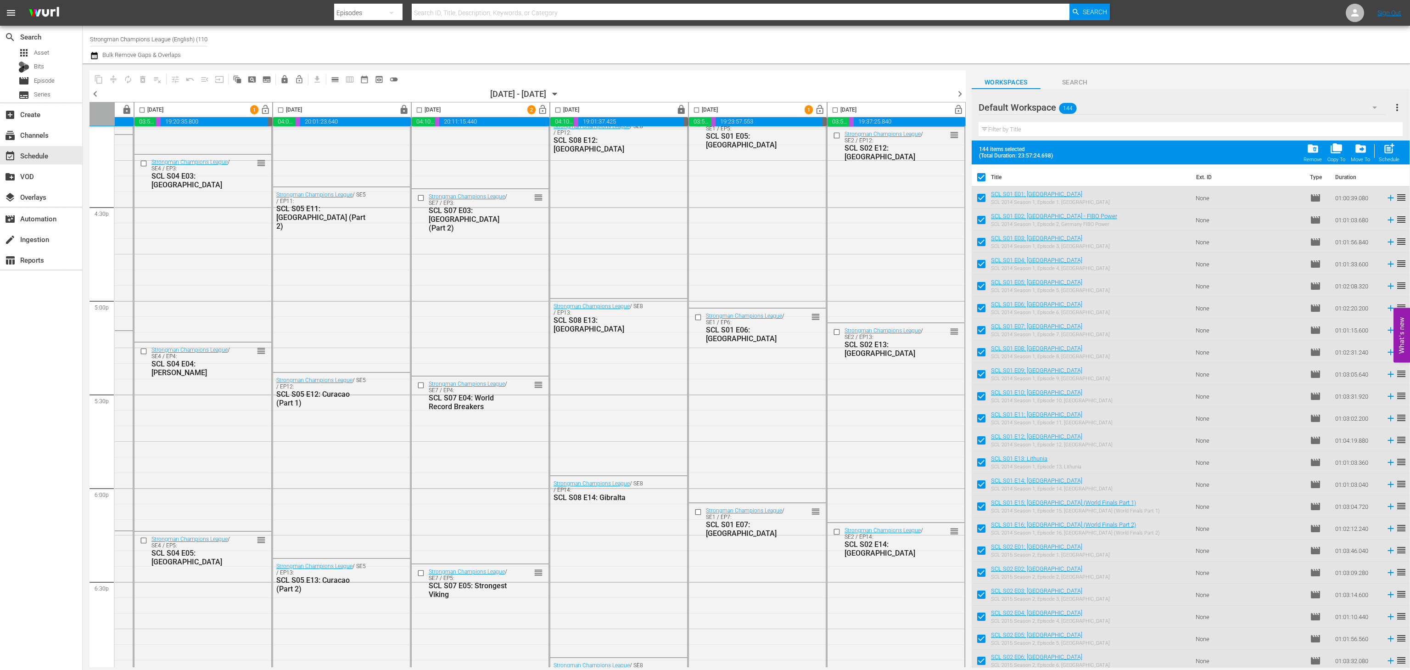
scroll to position [3091, 127]
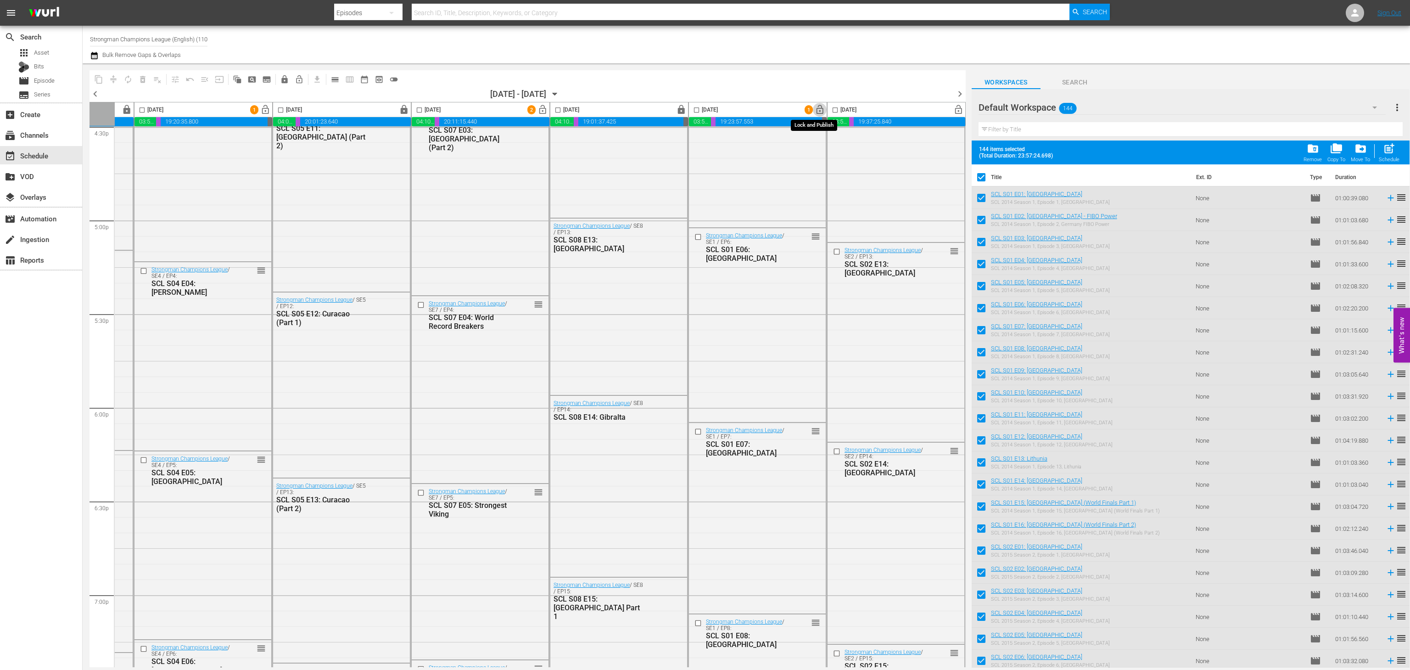
click at [818, 109] on span "lock_open" at bounding box center [820, 110] width 11 height 11
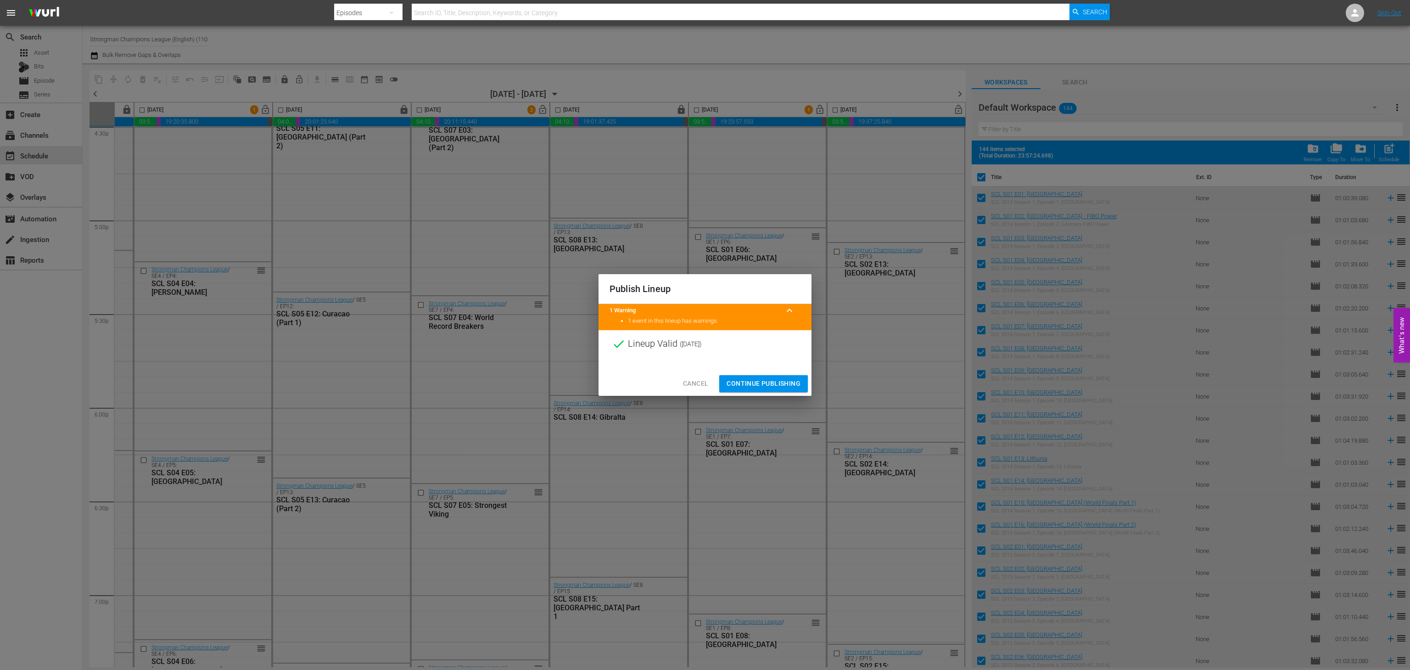
click at [694, 380] on span "Cancel" at bounding box center [695, 383] width 25 height 11
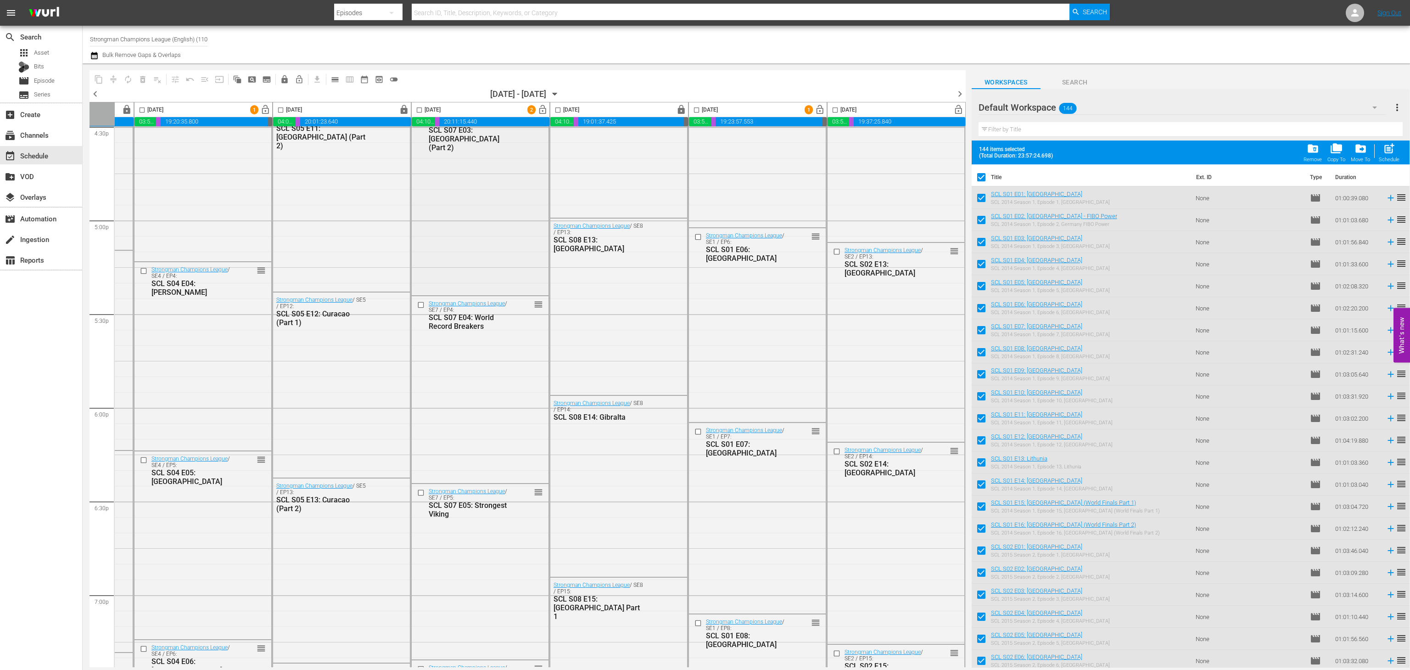
scroll to position [3091, 0]
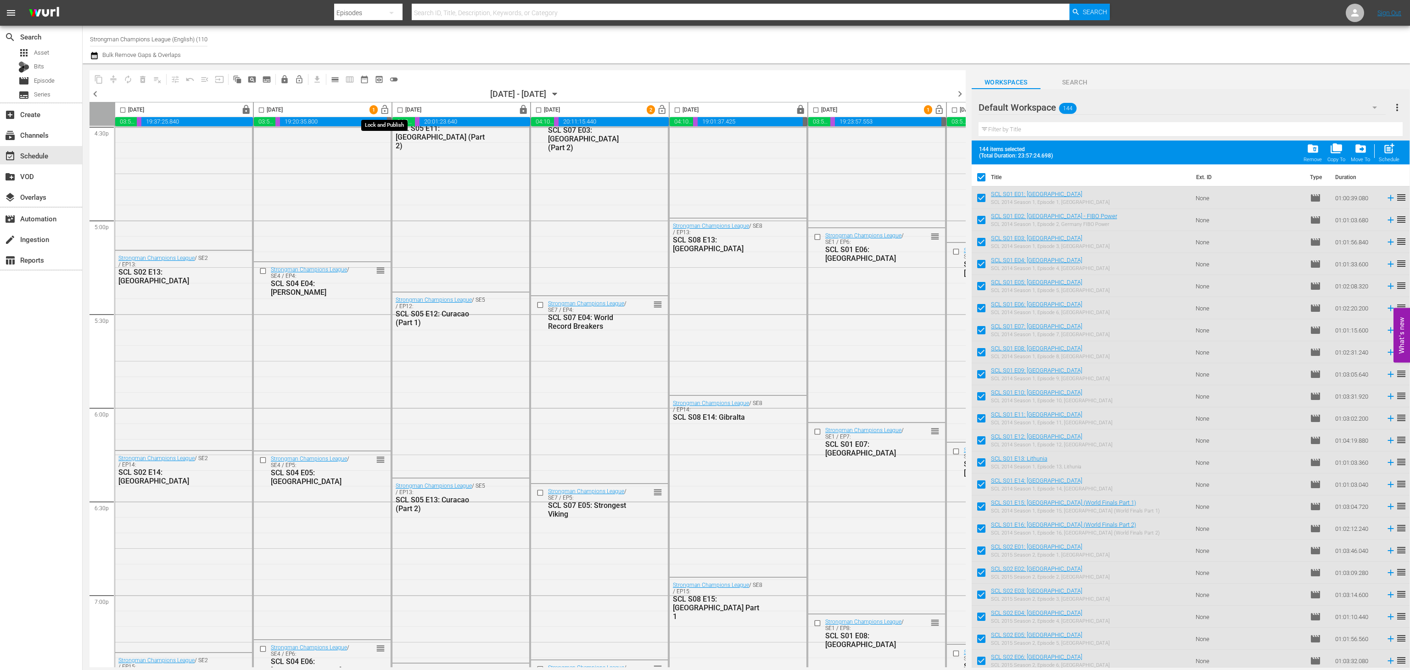
click at [384, 111] on span "lock_open" at bounding box center [385, 110] width 11 height 11
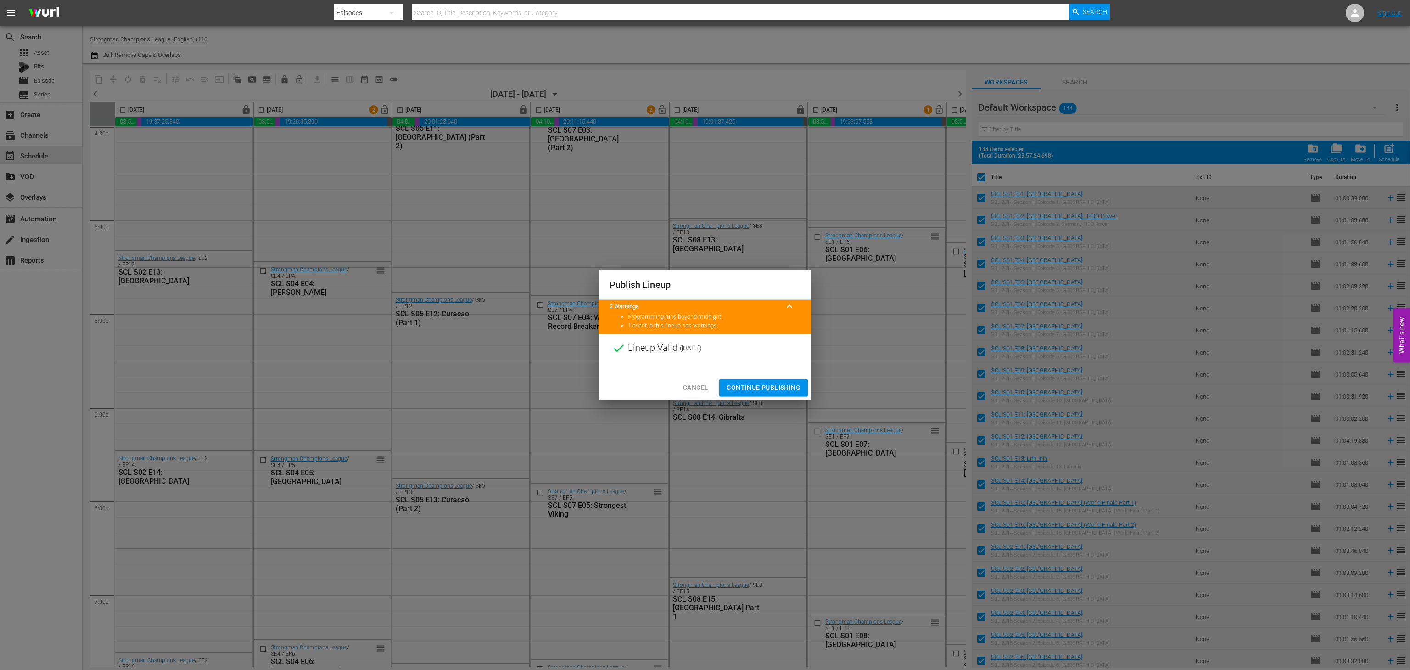
click at [763, 380] on button "Continue Publishing" at bounding box center [763, 387] width 89 height 17
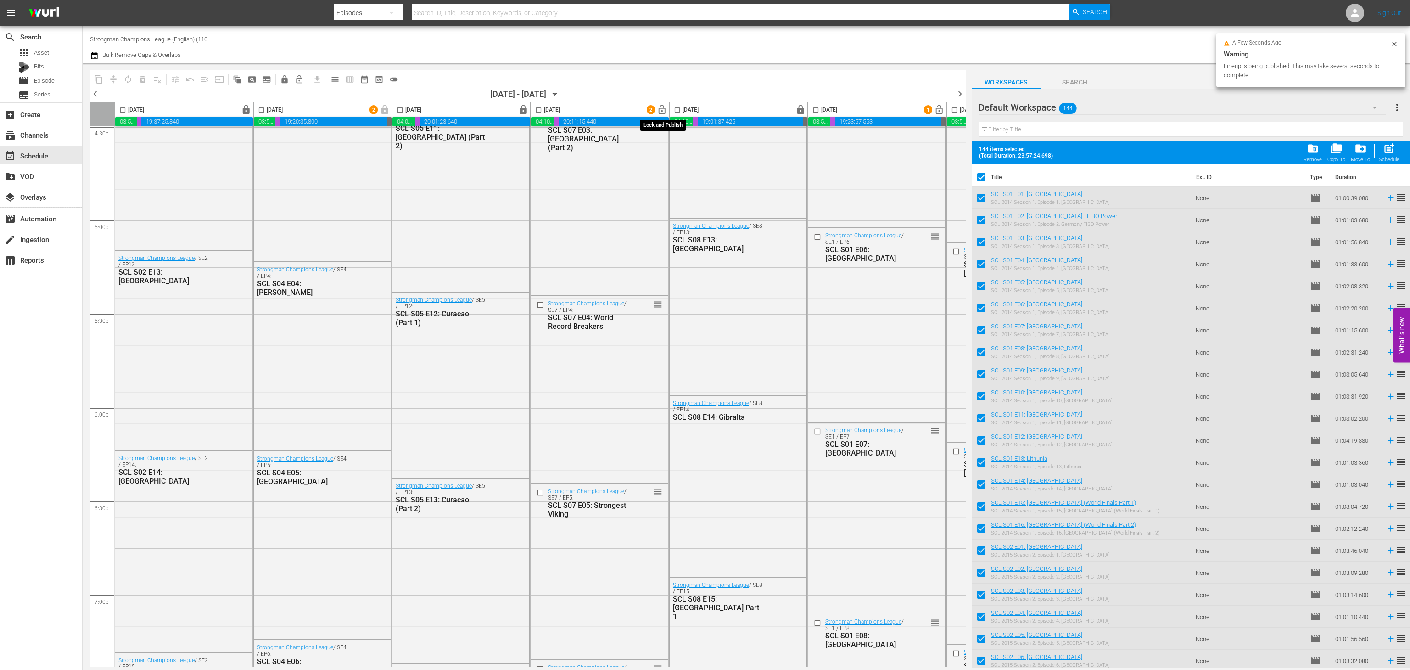
click at [666, 111] on span "lock_open" at bounding box center [662, 110] width 11 height 11
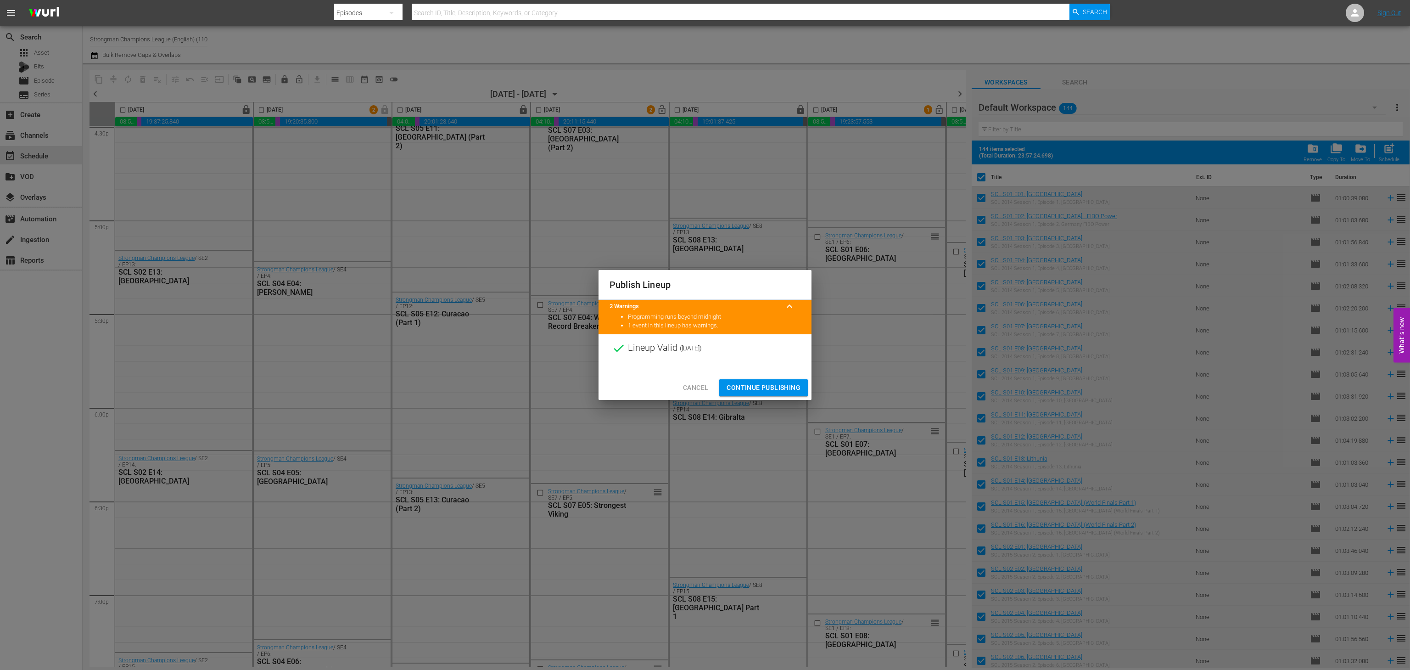
click at [755, 388] on span "Continue Publishing" at bounding box center [763, 387] width 74 height 11
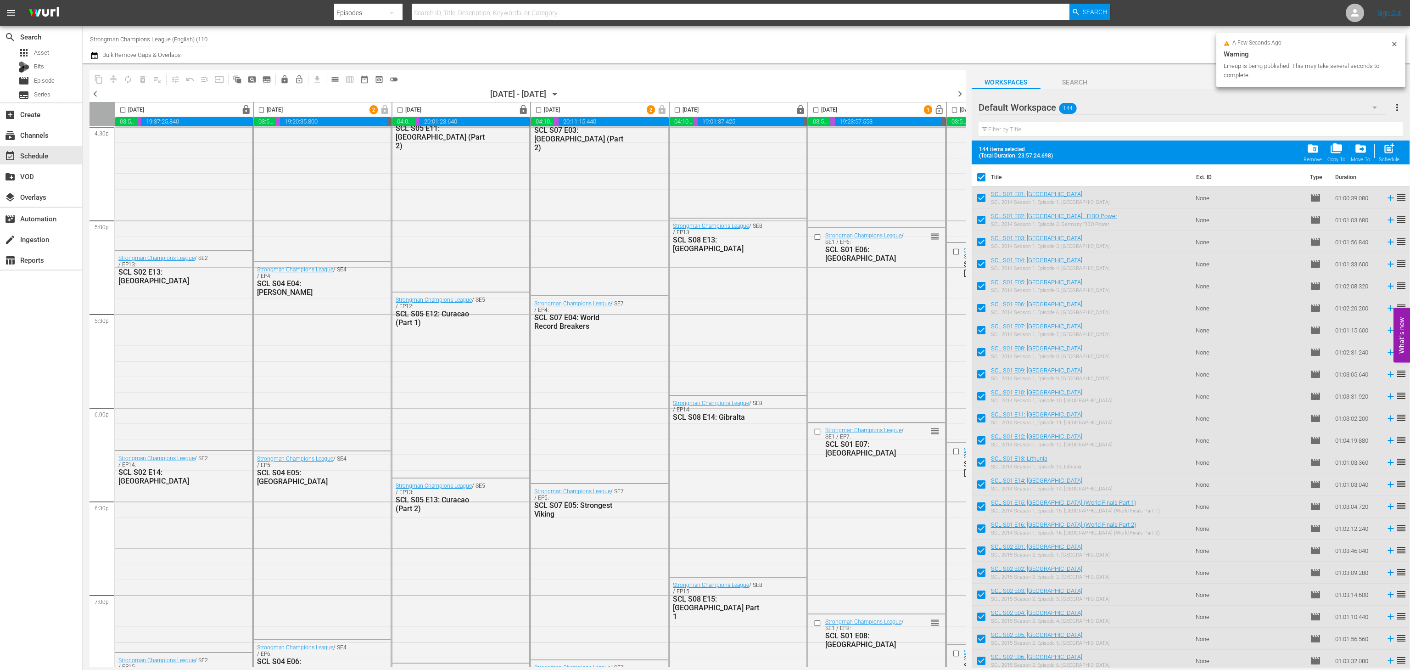
scroll to position [3091, 70]
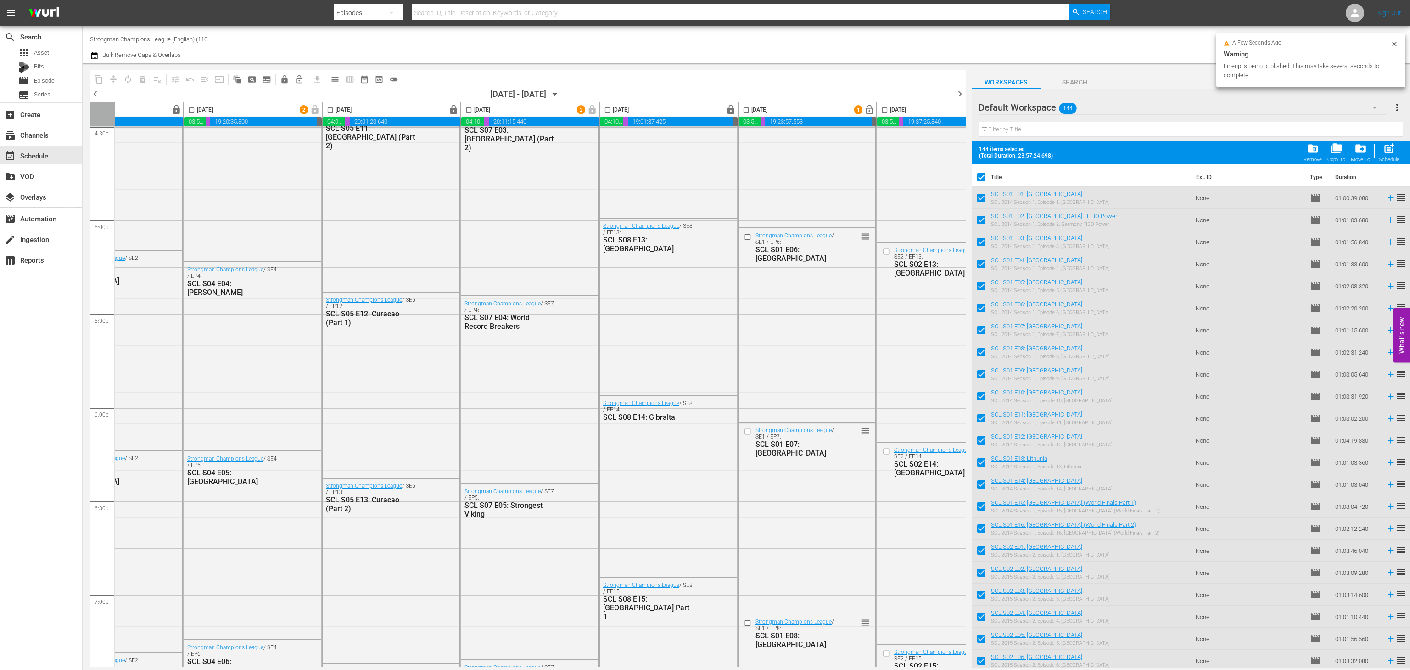
click at [872, 107] on span "lock_open" at bounding box center [869, 110] width 11 height 11
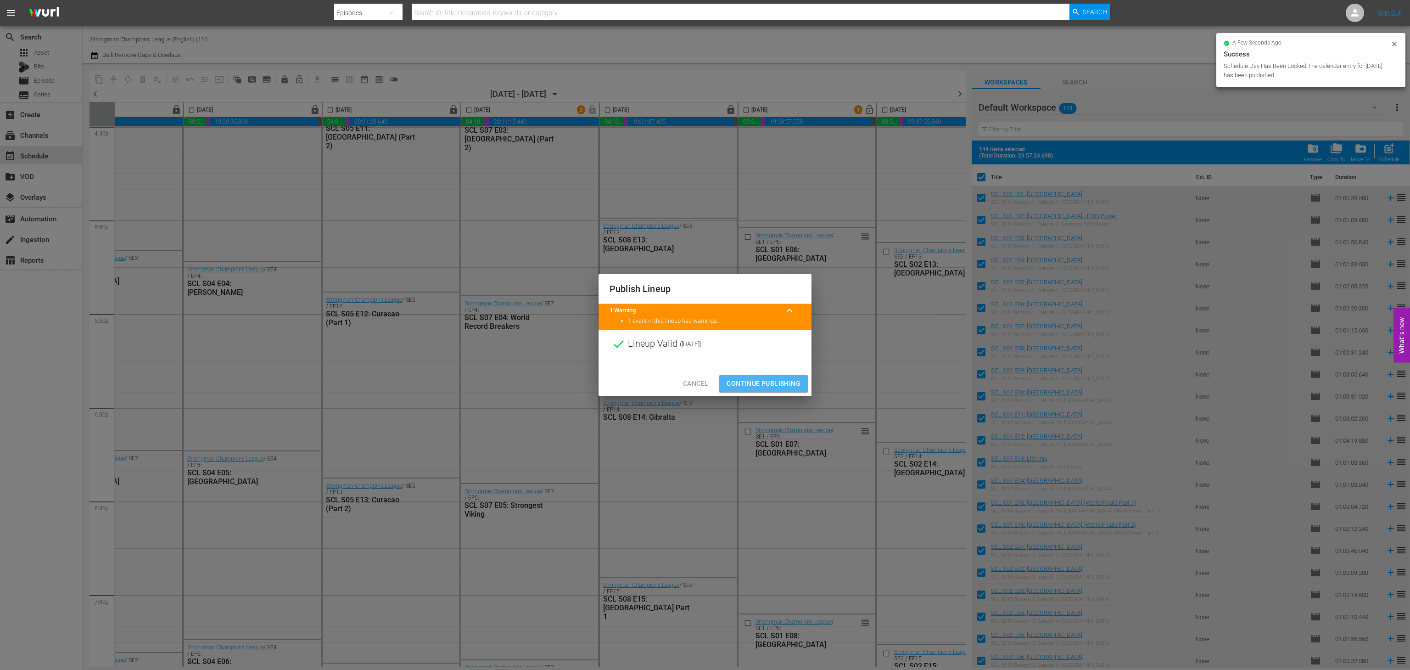
click at [737, 383] on span "Continue Publishing" at bounding box center [763, 383] width 74 height 11
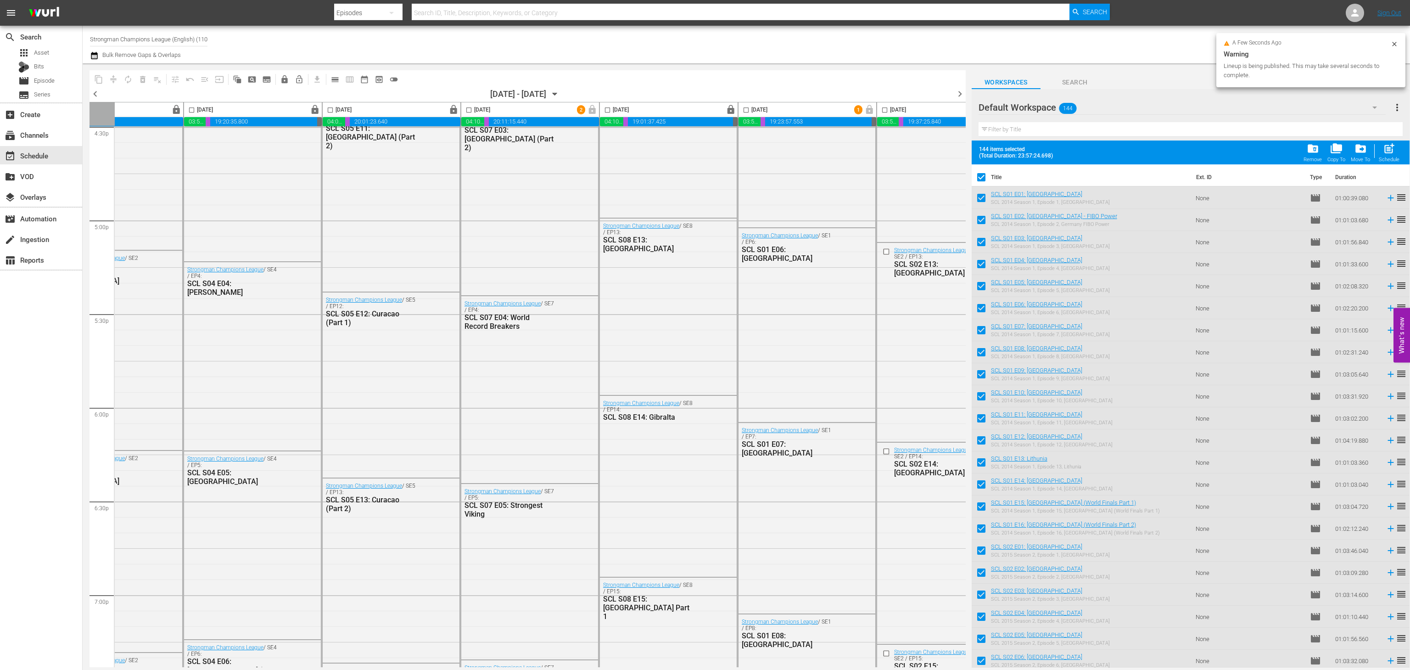
scroll to position [3091, 127]
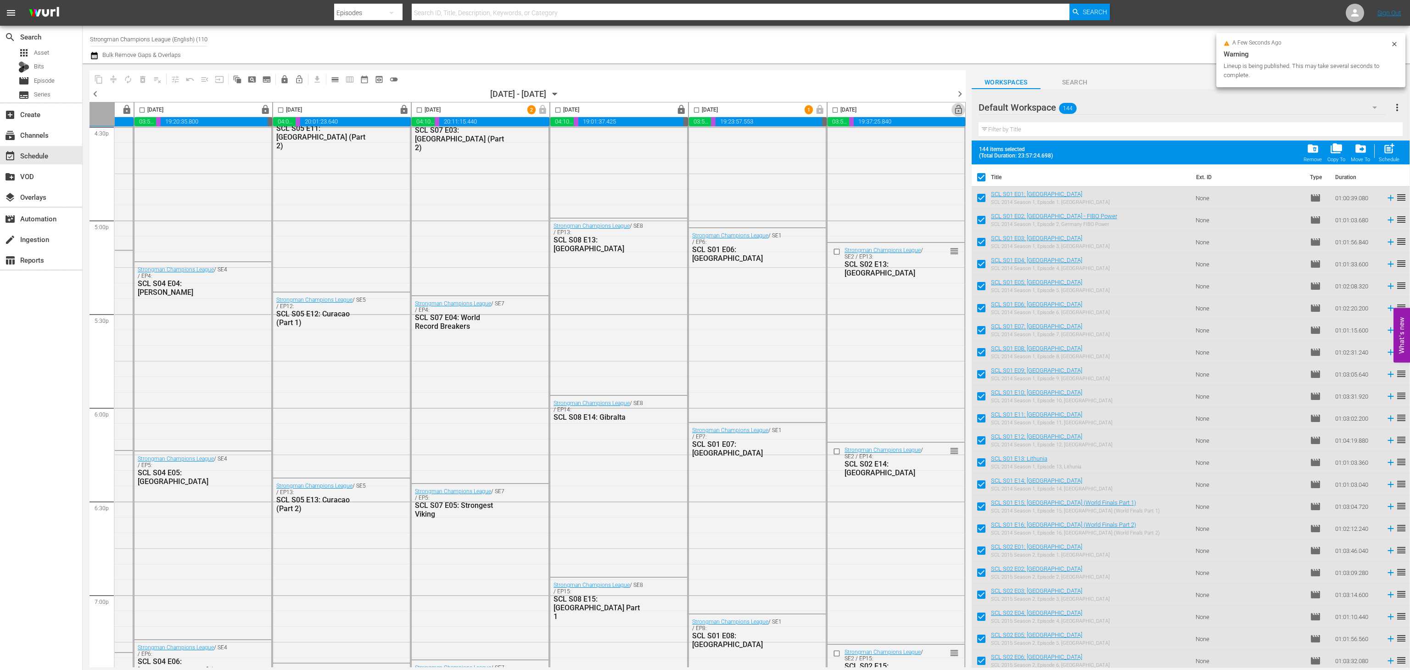
click at [953, 110] on span "lock_open" at bounding box center [958, 110] width 11 height 11
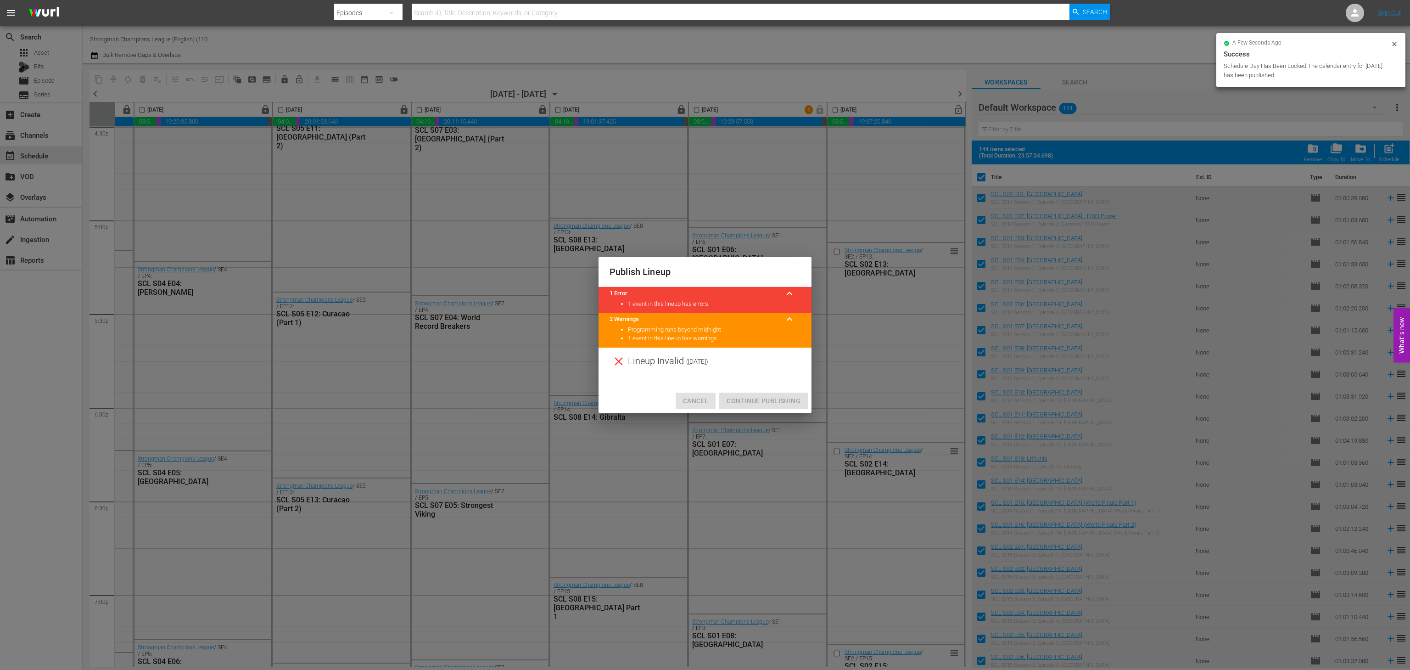
click at [715, 403] on button "Cancel" at bounding box center [696, 400] width 40 height 17
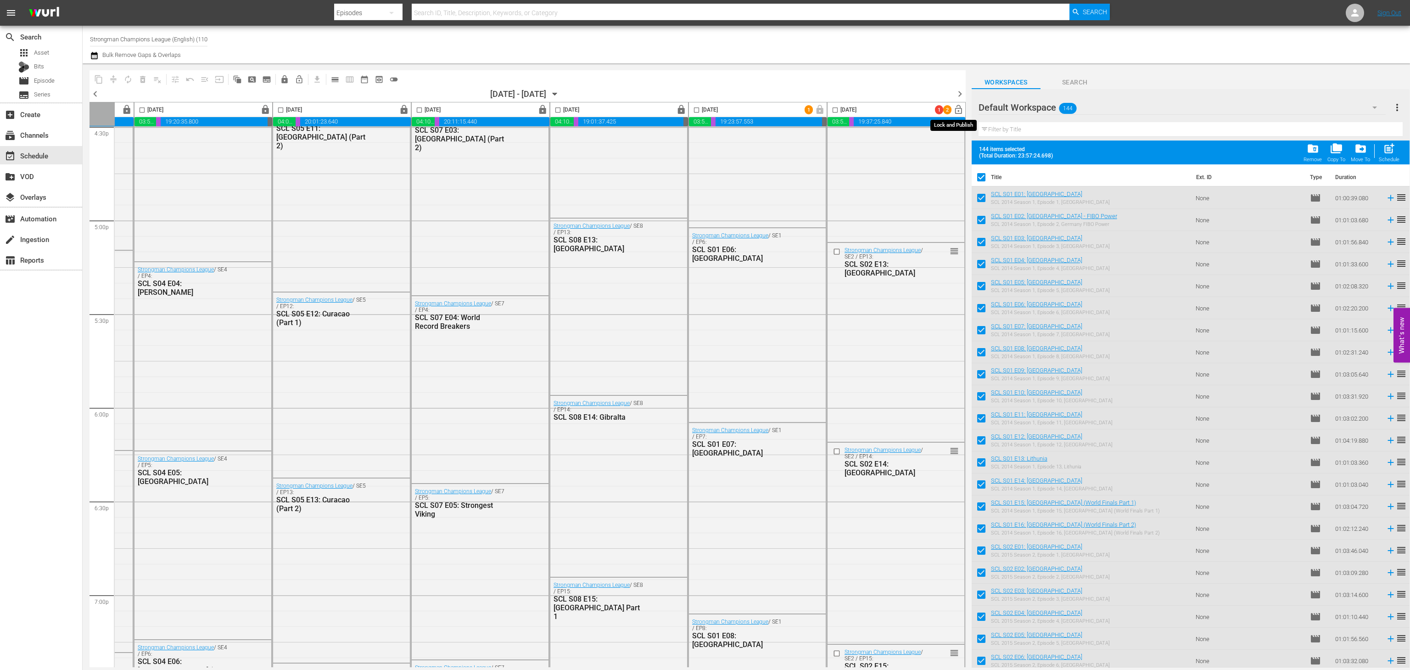
click at [953, 108] on span "lock_open" at bounding box center [958, 110] width 11 height 11
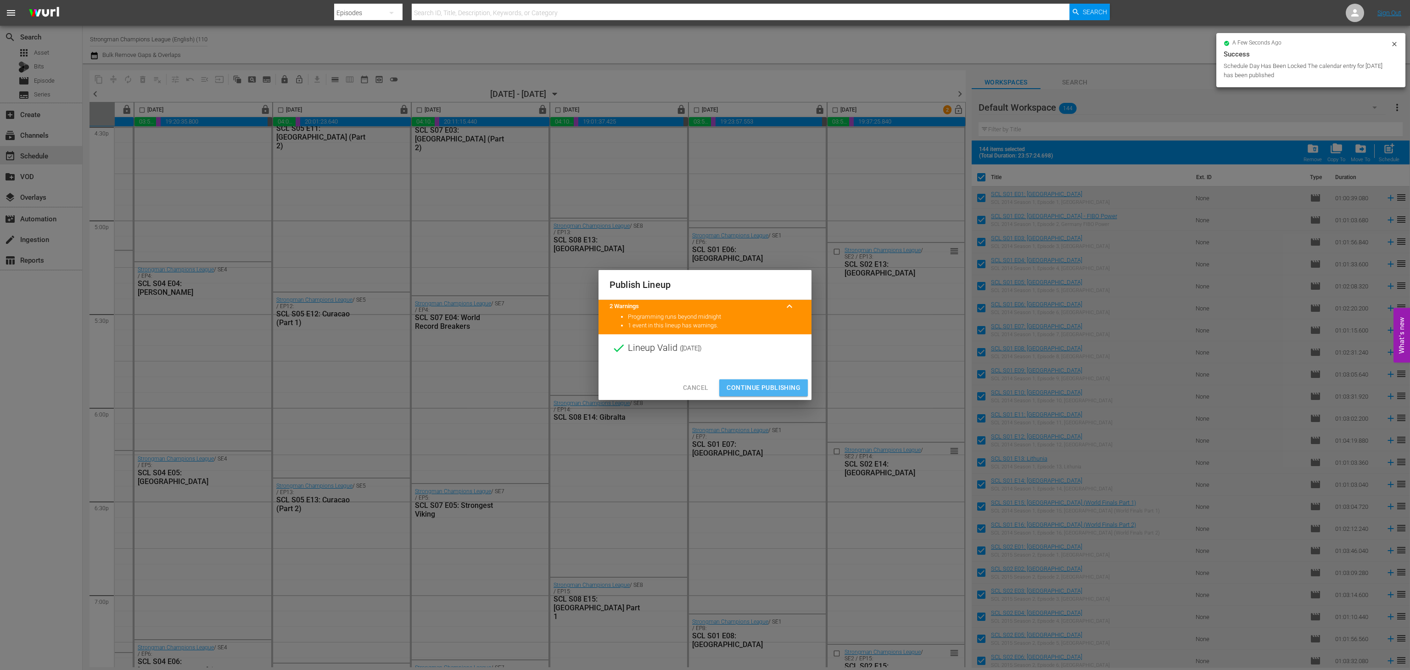
click at [760, 391] on span "Continue Publishing" at bounding box center [763, 387] width 74 height 11
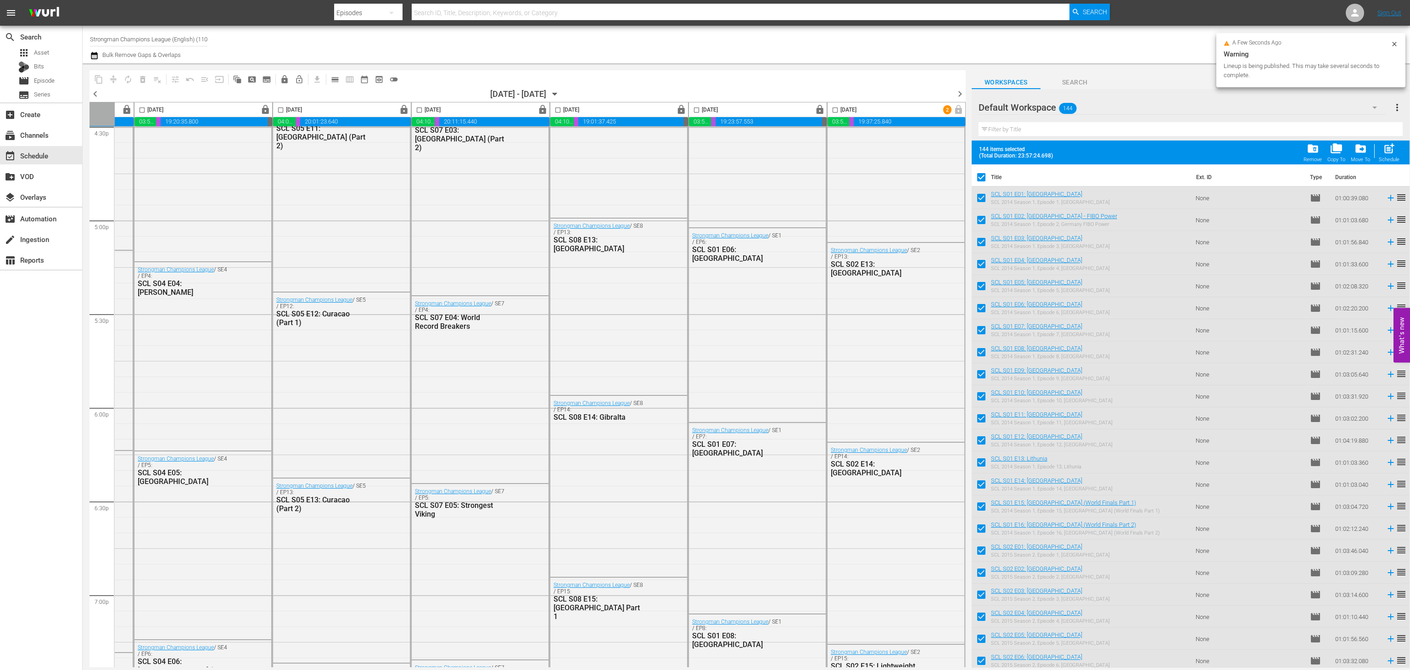
click at [957, 95] on span "chevron_right" at bounding box center [959, 93] width 11 height 11
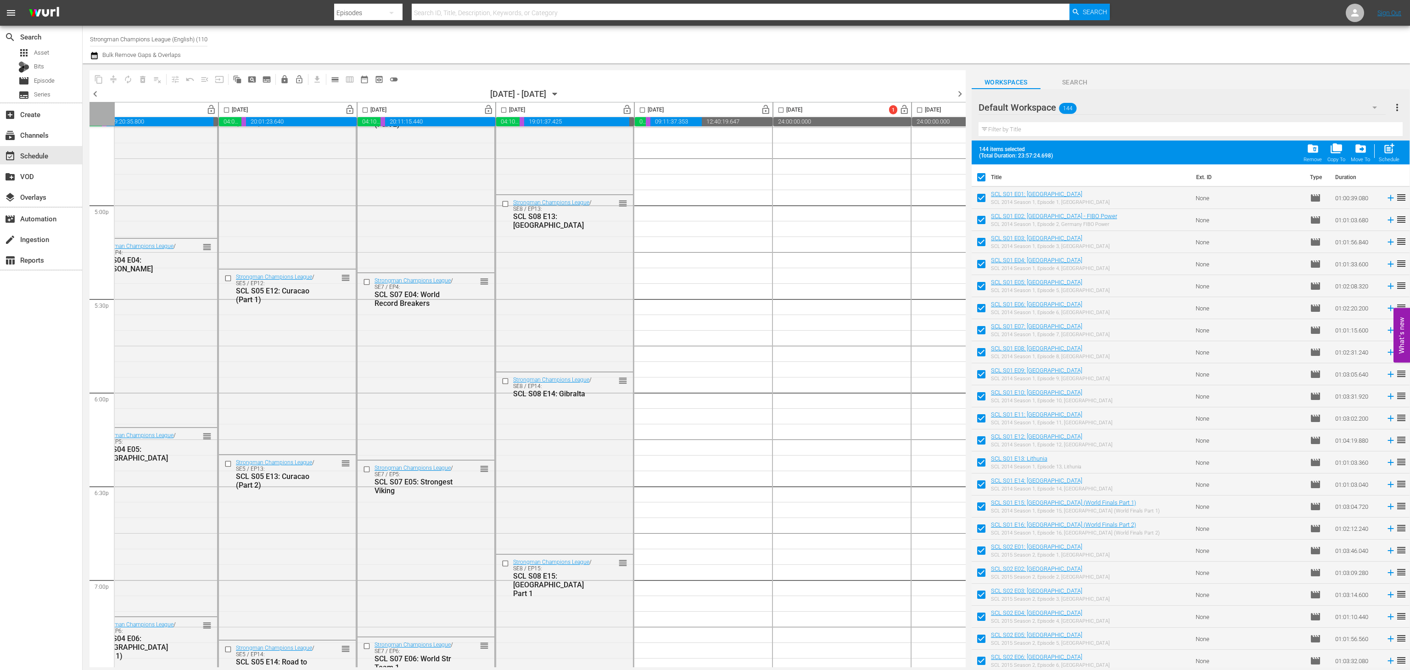
scroll to position [3107, 0]
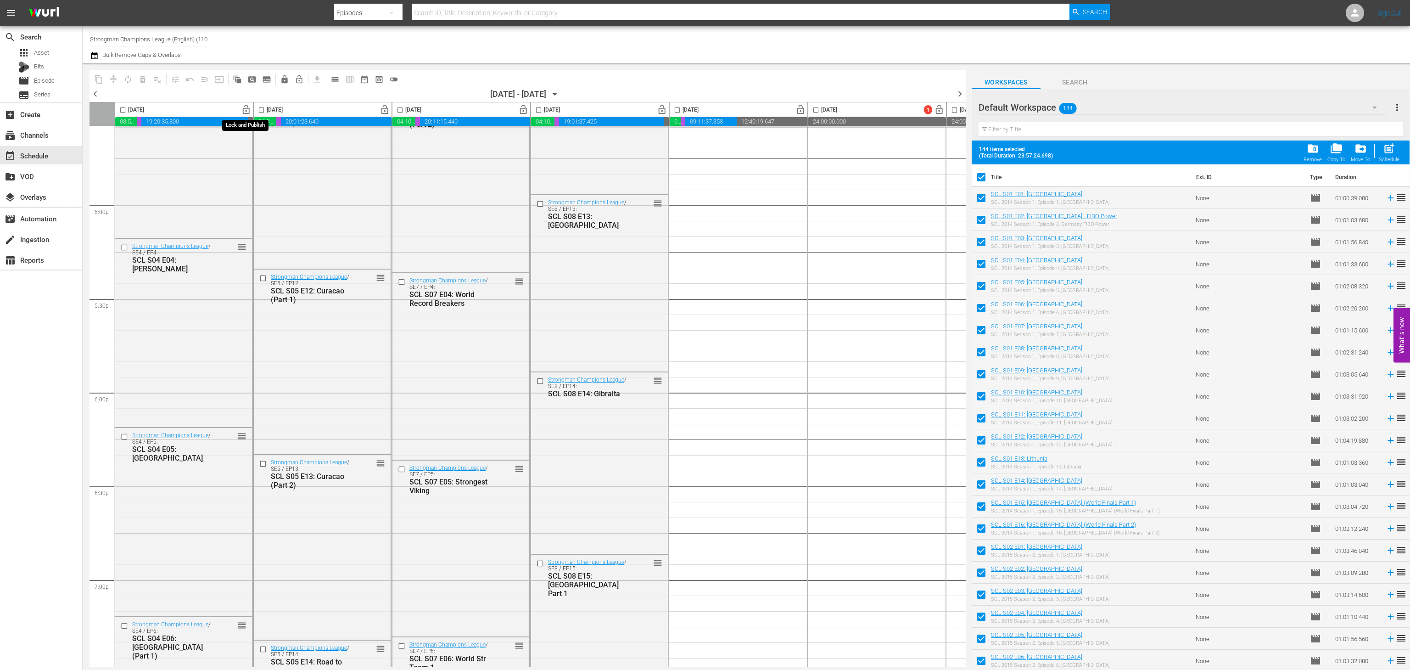
click at [244, 110] on span "lock_open" at bounding box center [246, 110] width 11 height 11
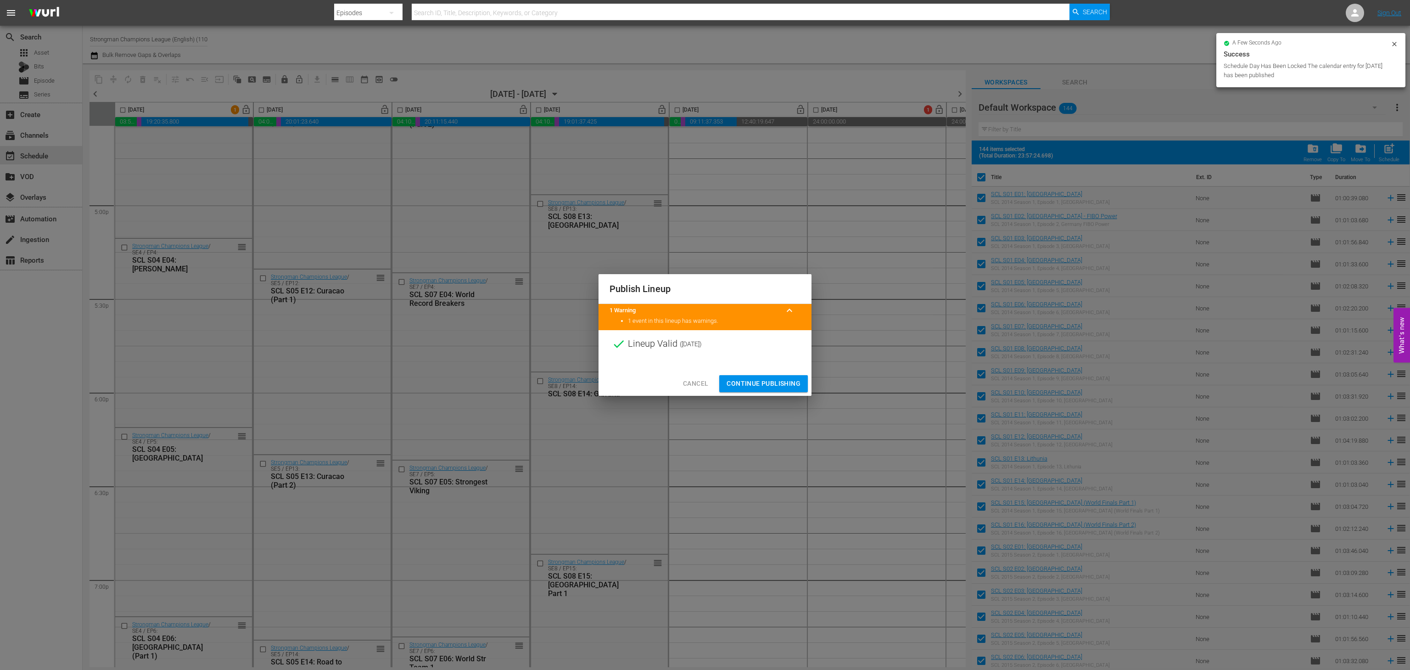
click at [766, 384] on span "Continue Publishing" at bounding box center [763, 383] width 74 height 11
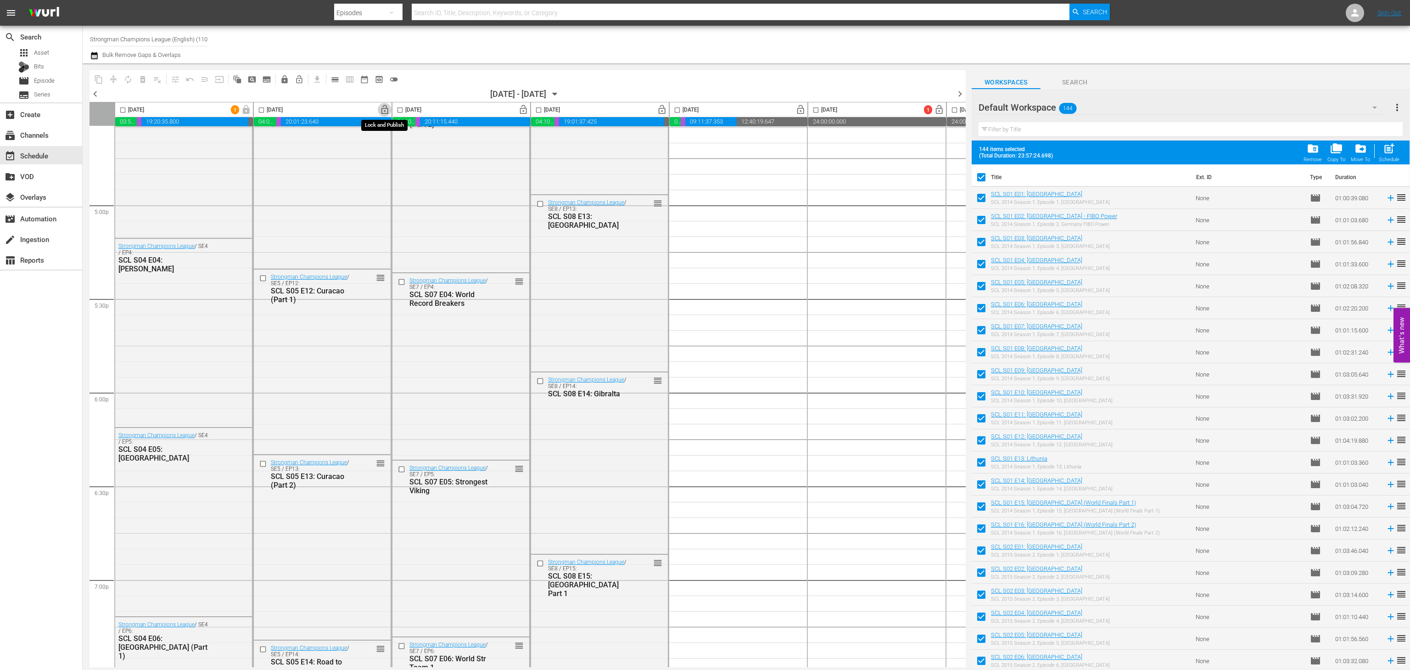
click at [383, 111] on span "lock_open" at bounding box center [385, 110] width 11 height 11
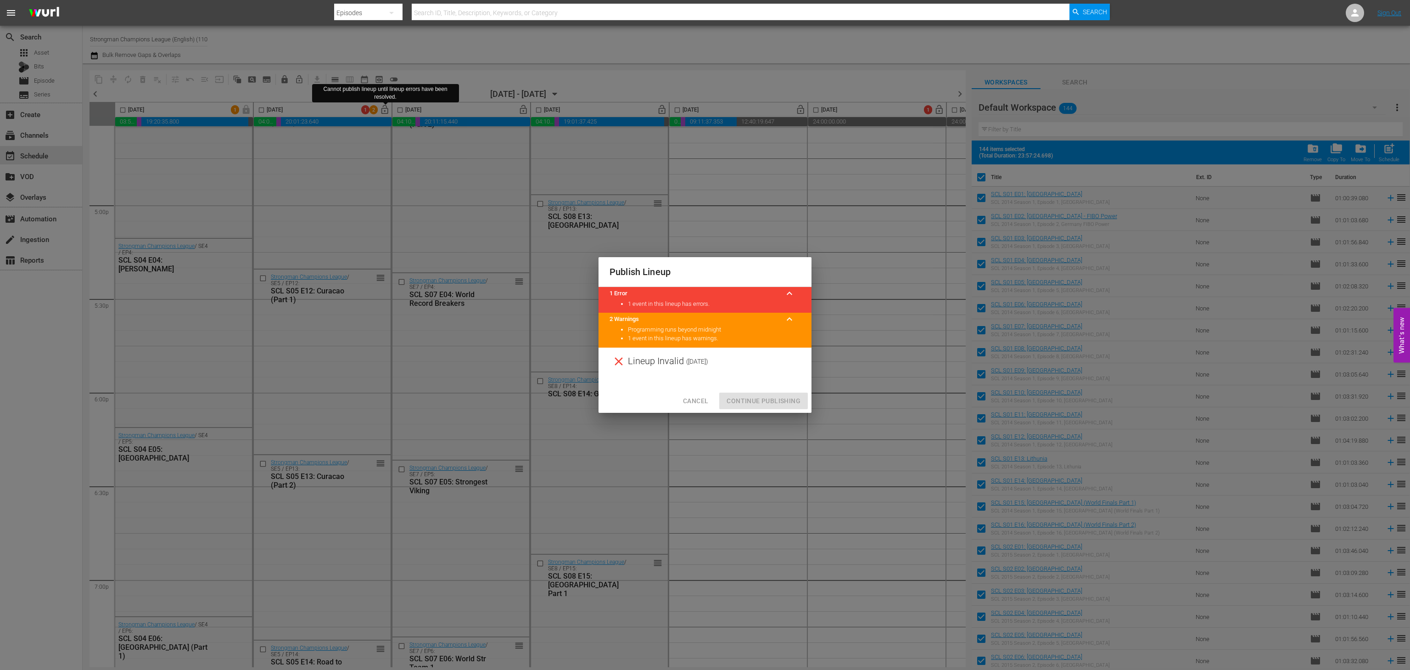
click at [690, 404] on span "Cancel" at bounding box center [695, 400] width 25 height 11
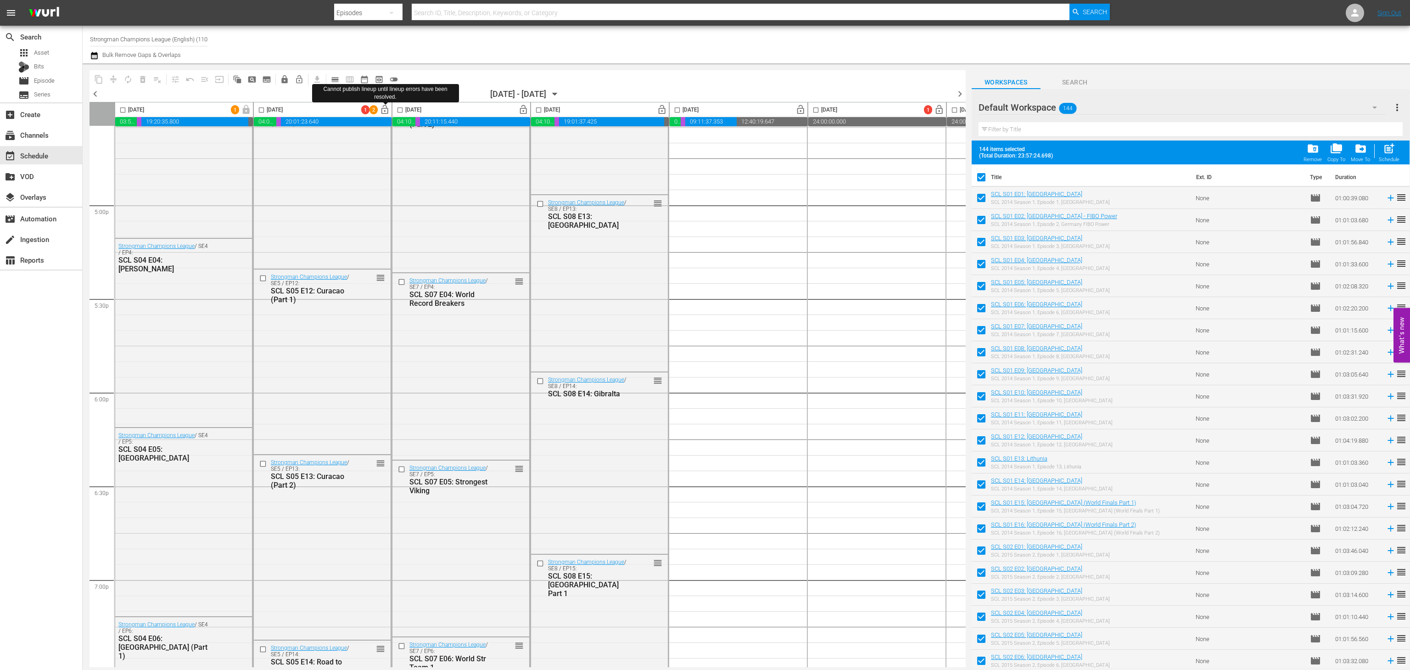
click at [389, 115] on div "1 2 lock_open" at bounding box center [376, 110] width 31 height 14
click at [384, 106] on span "lock_open" at bounding box center [385, 110] width 11 height 11
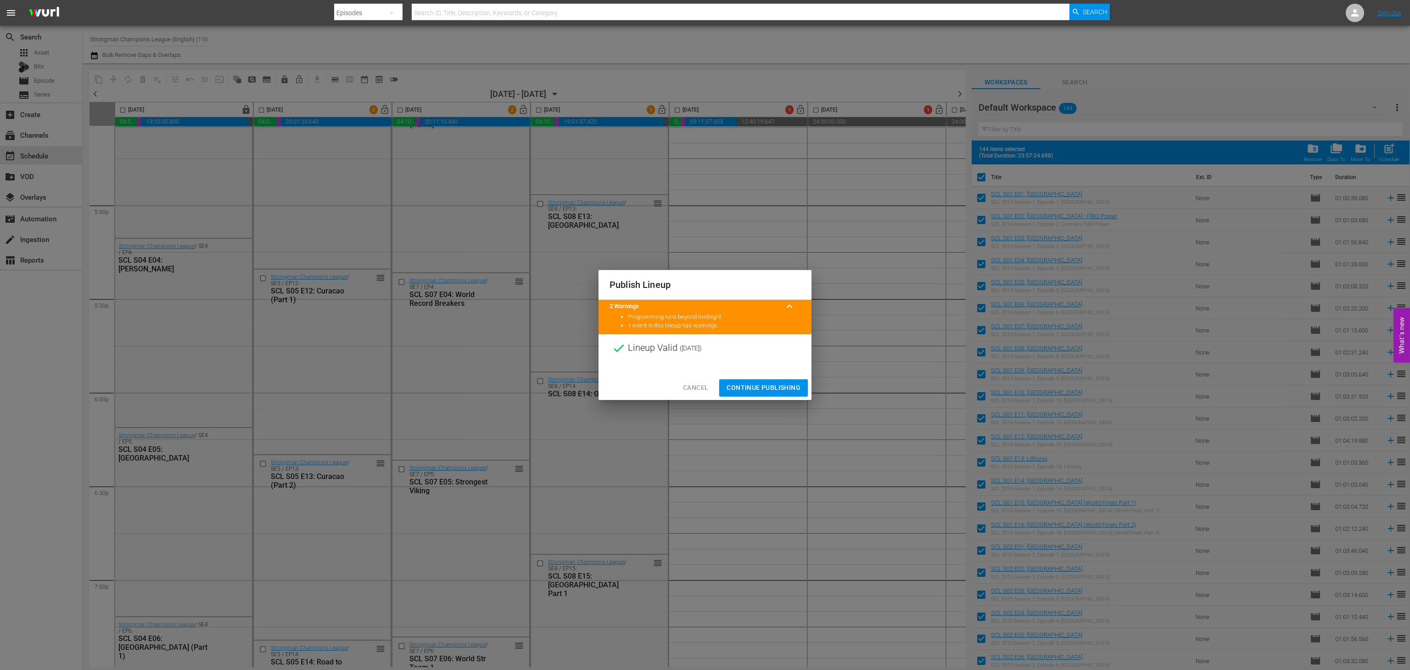
click at [764, 386] on span "Continue Publishing" at bounding box center [763, 387] width 74 height 11
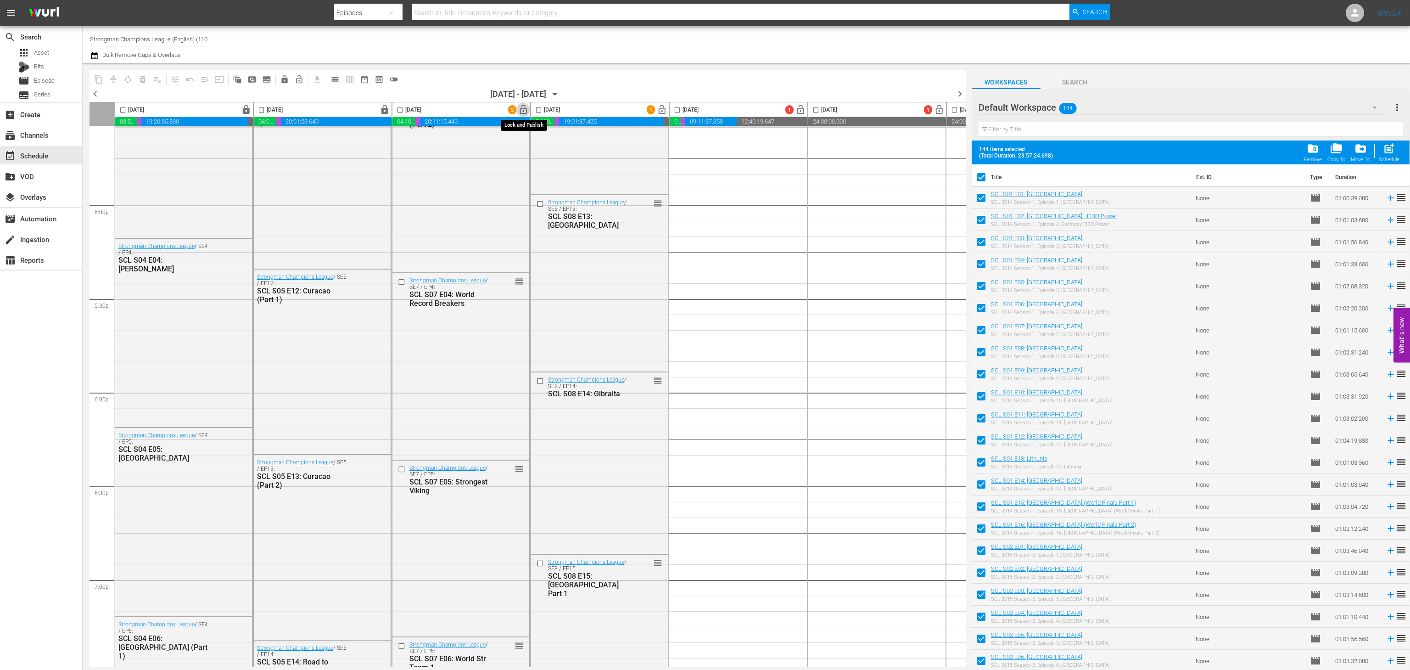
click at [525, 112] on span "lock_open" at bounding box center [523, 110] width 11 height 11
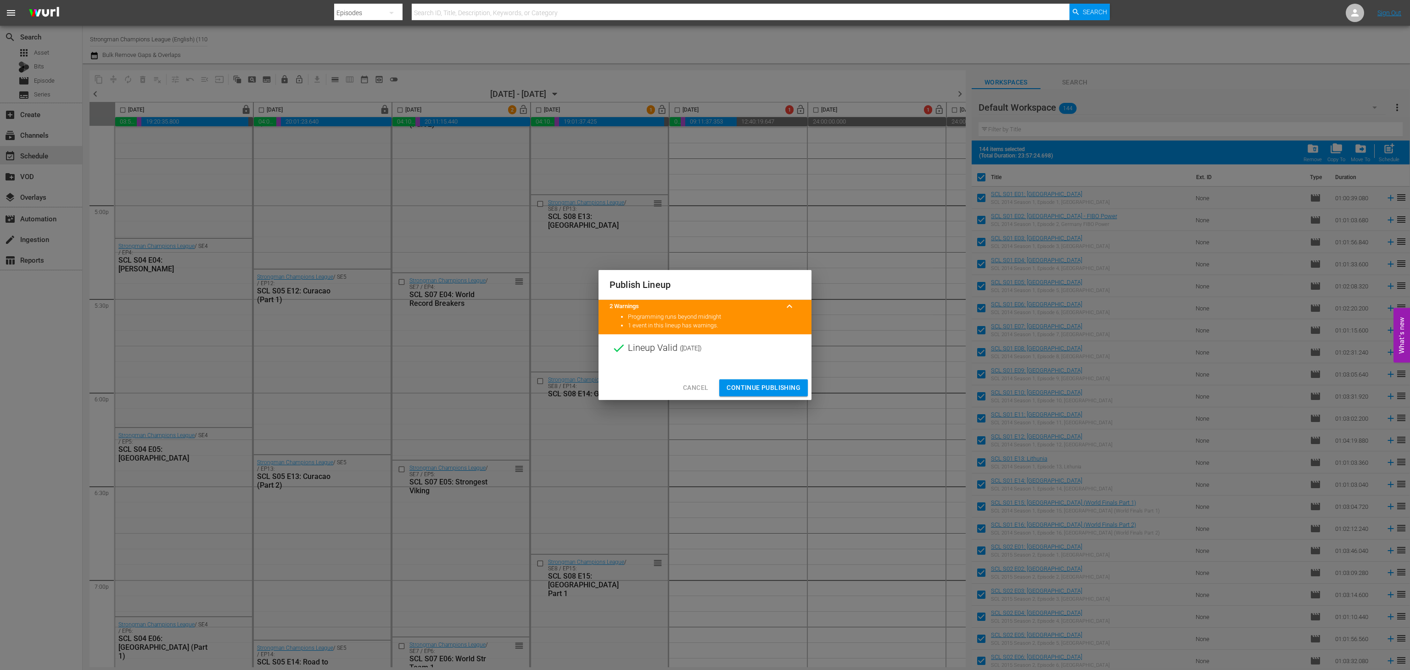
click at [745, 385] on span "Continue Publishing" at bounding box center [763, 387] width 74 height 11
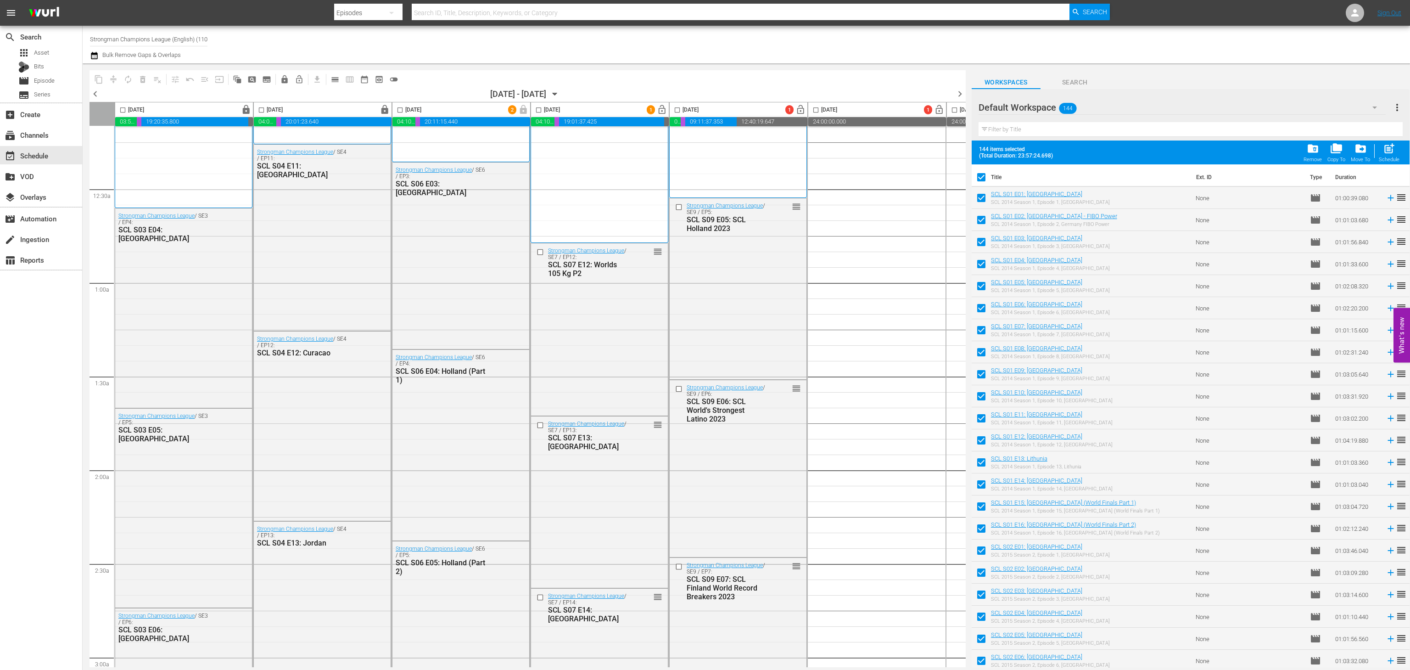
scroll to position [0, 0]
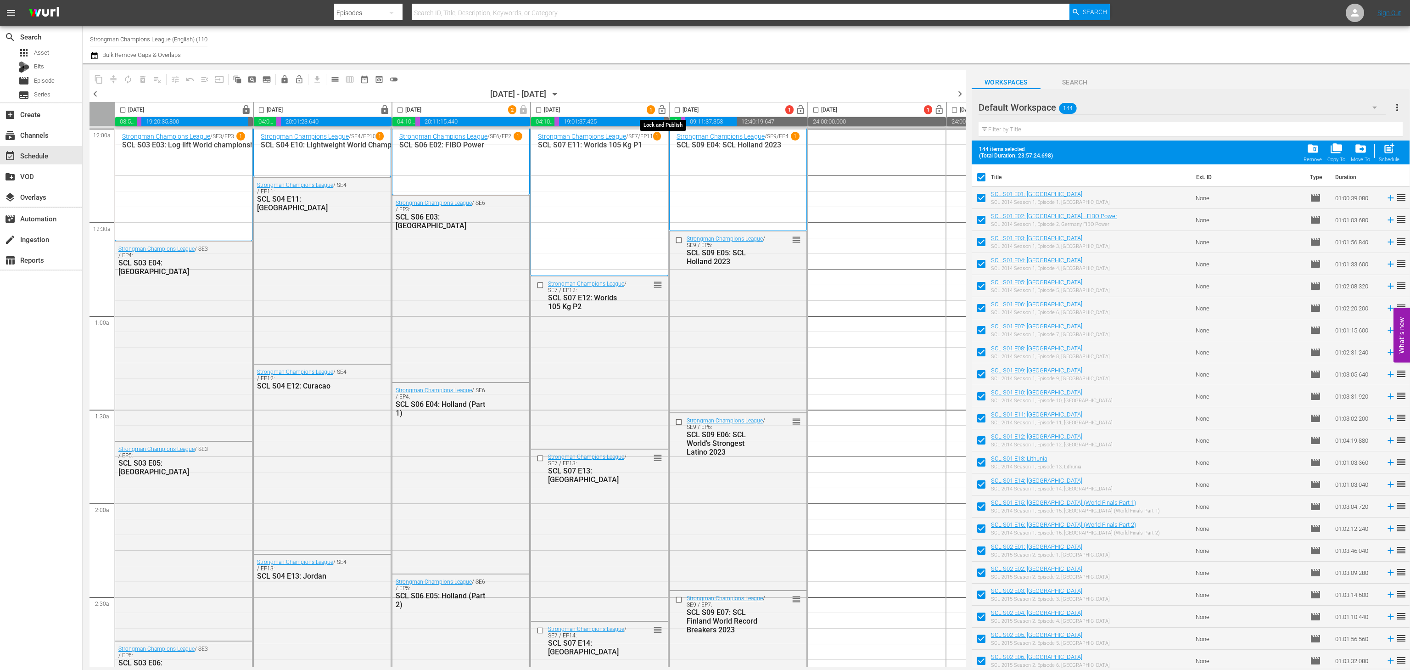
click at [665, 109] on span "lock_open" at bounding box center [662, 110] width 11 height 11
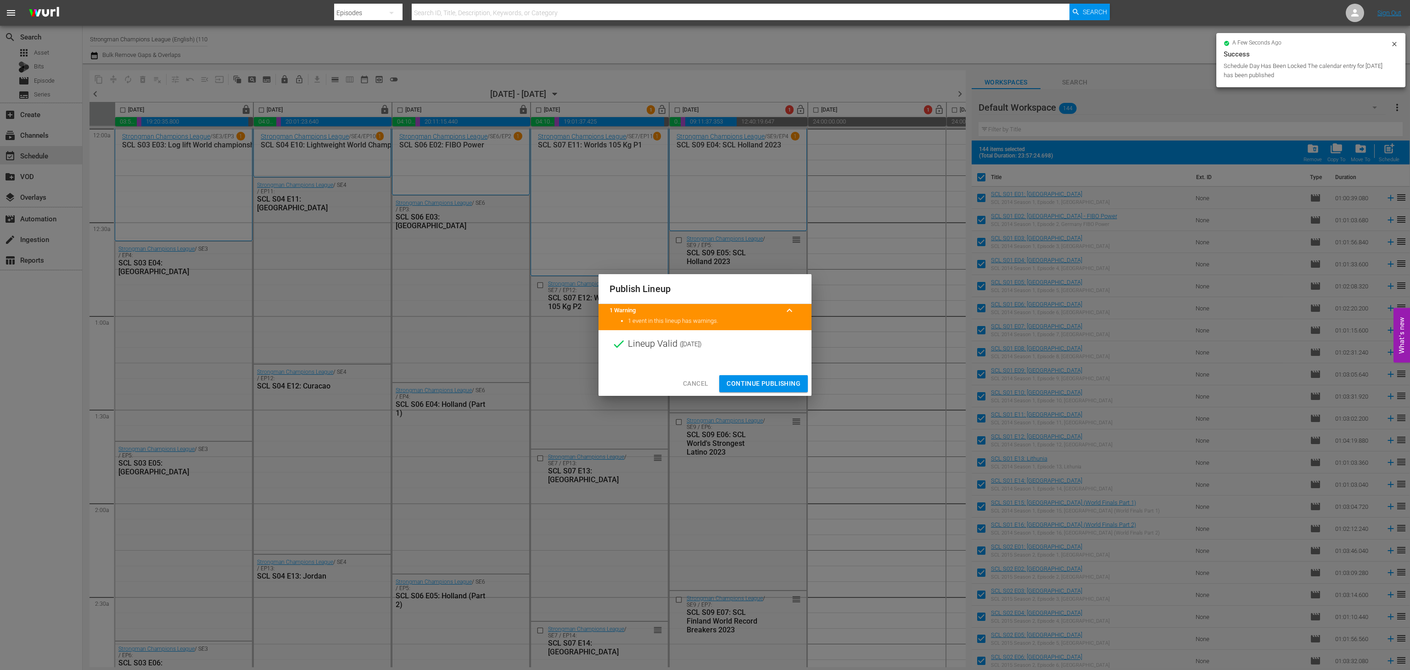
click at [749, 385] on span "Continue Publishing" at bounding box center [763, 383] width 74 height 11
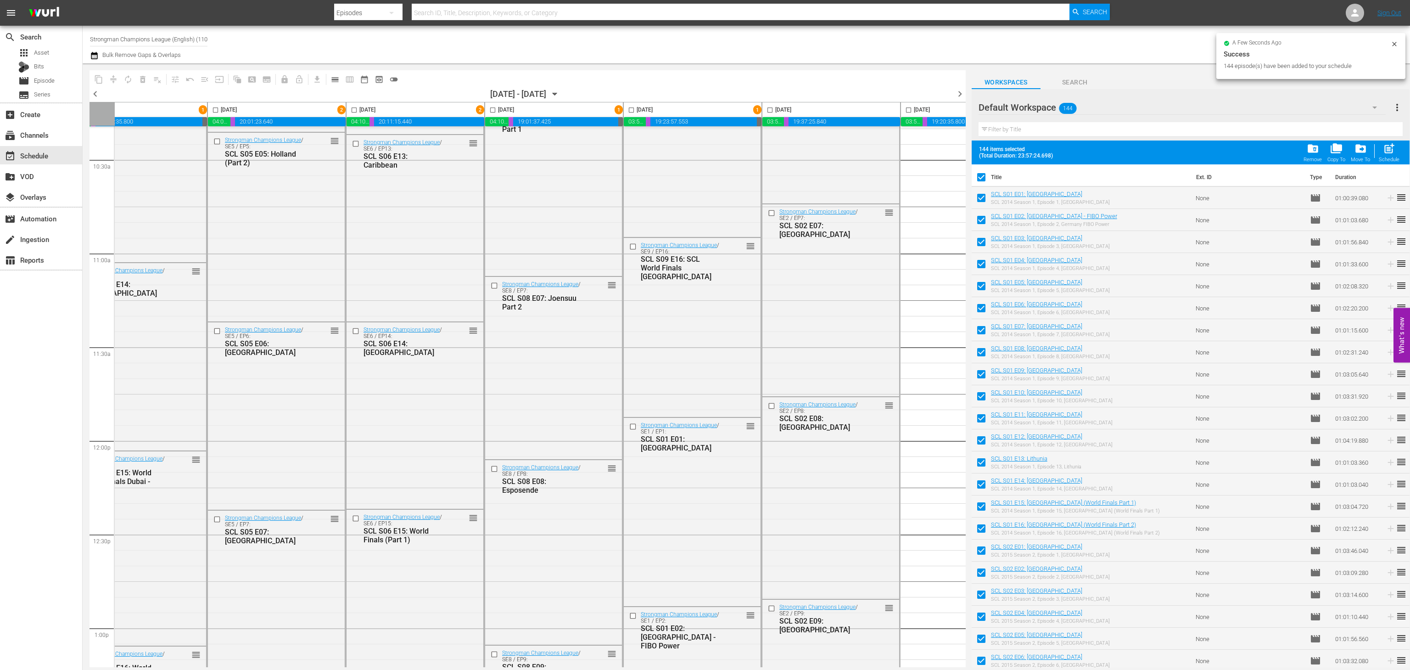
scroll to position [1940, 127]
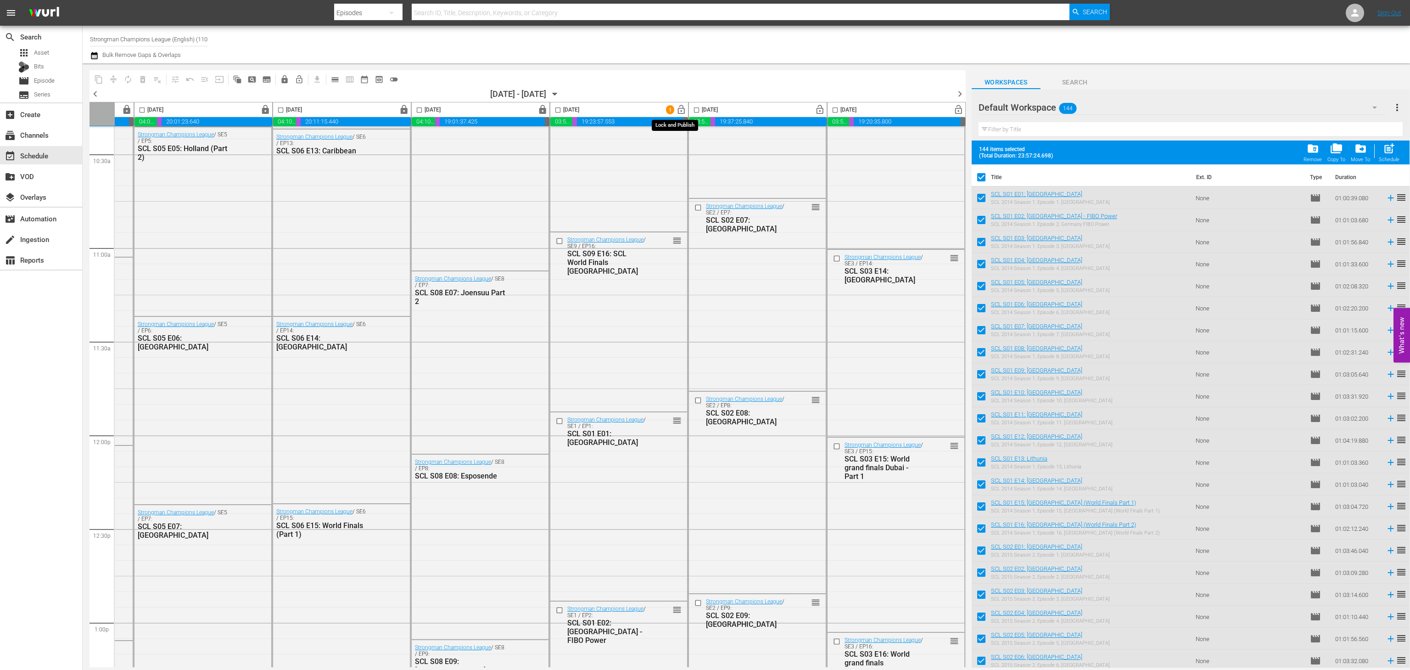
click at [676, 112] on span "lock_open" at bounding box center [681, 110] width 11 height 11
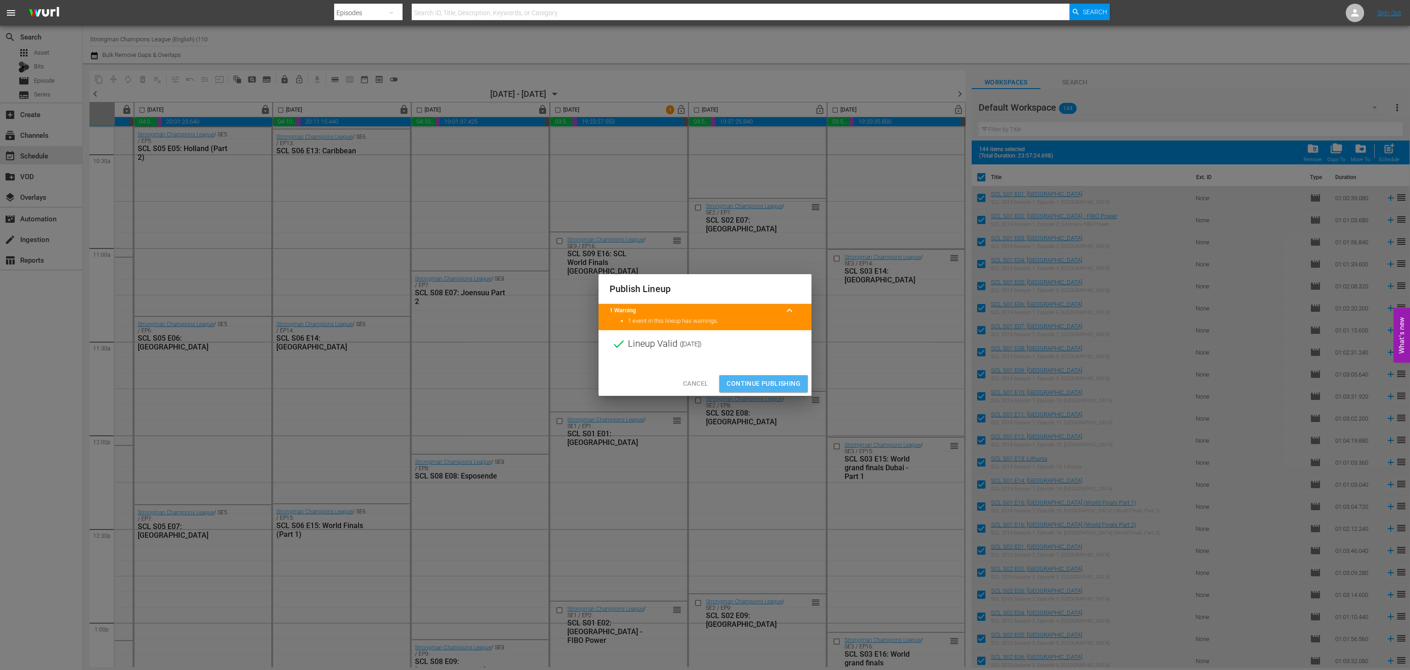
click at [766, 380] on span "Continue Publishing" at bounding box center [763, 383] width 74 height 11
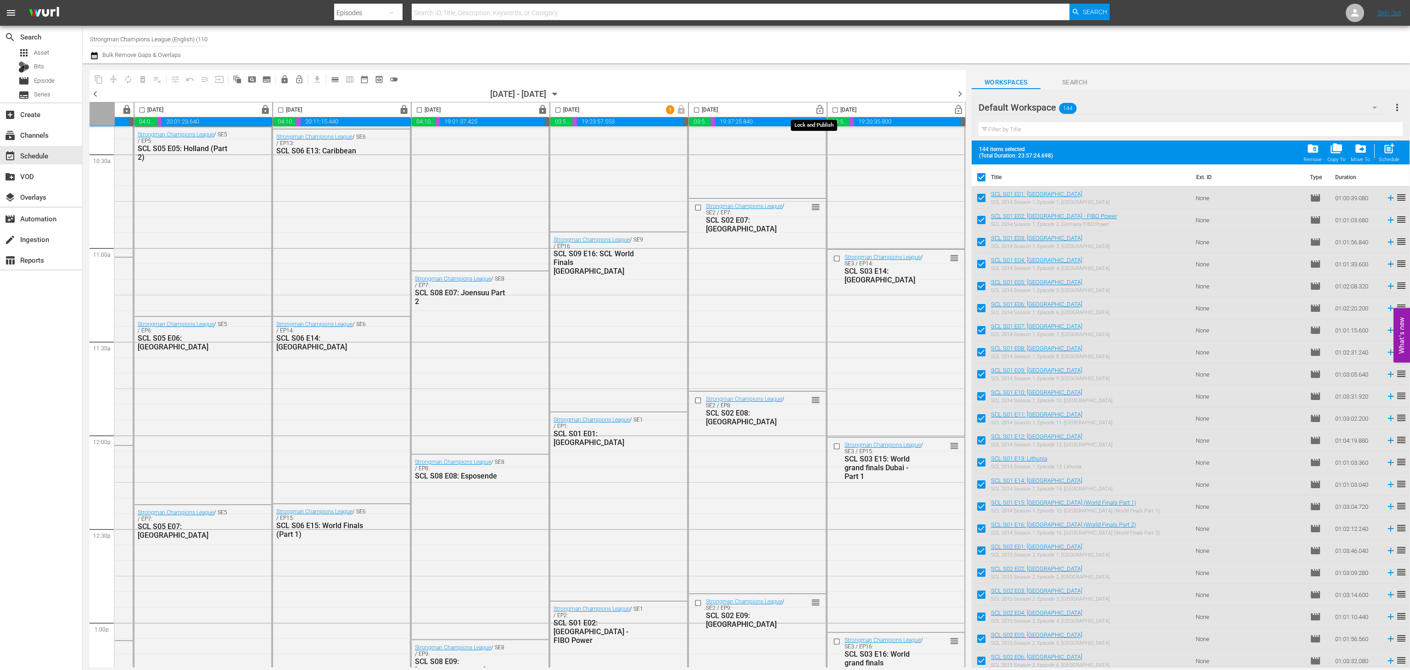
click at [815, 109] on span "lock_open" at bounding box center [820, 110] width 11 height 11
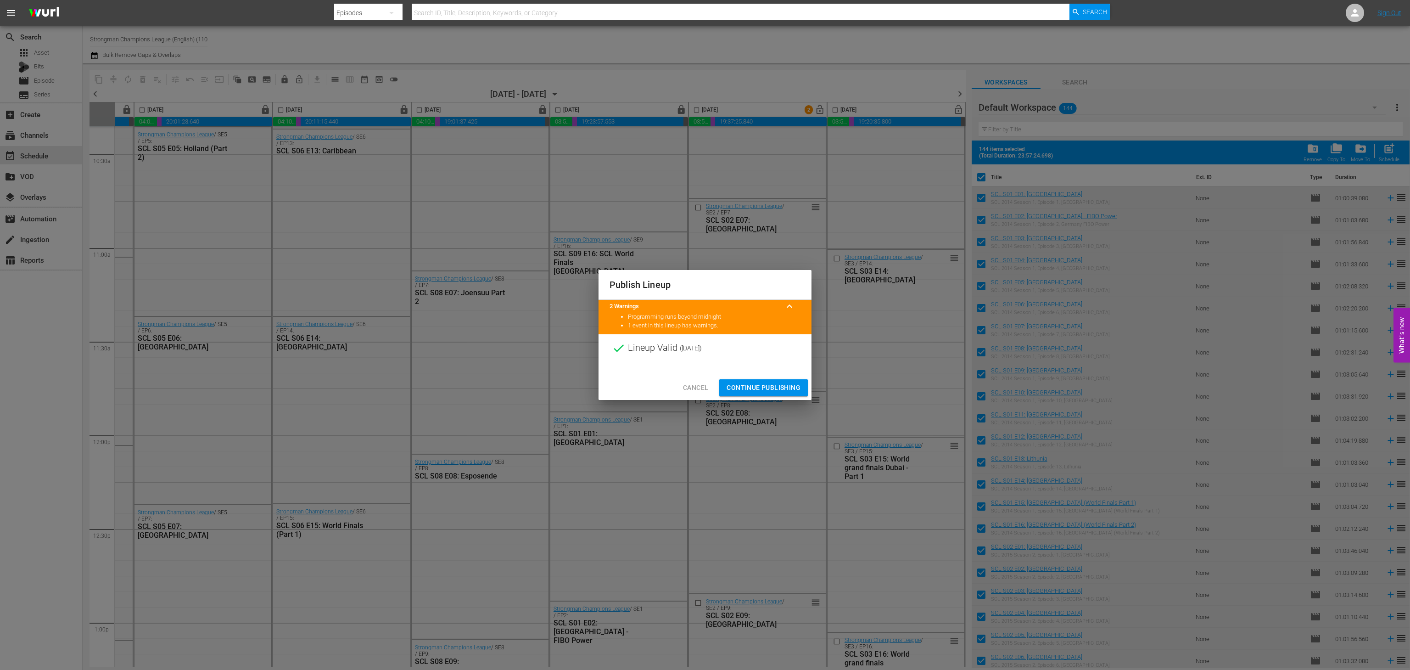
click at [782, 380] on button "Continue Publishing" at bounding box center [763, 387] width 89 height 17
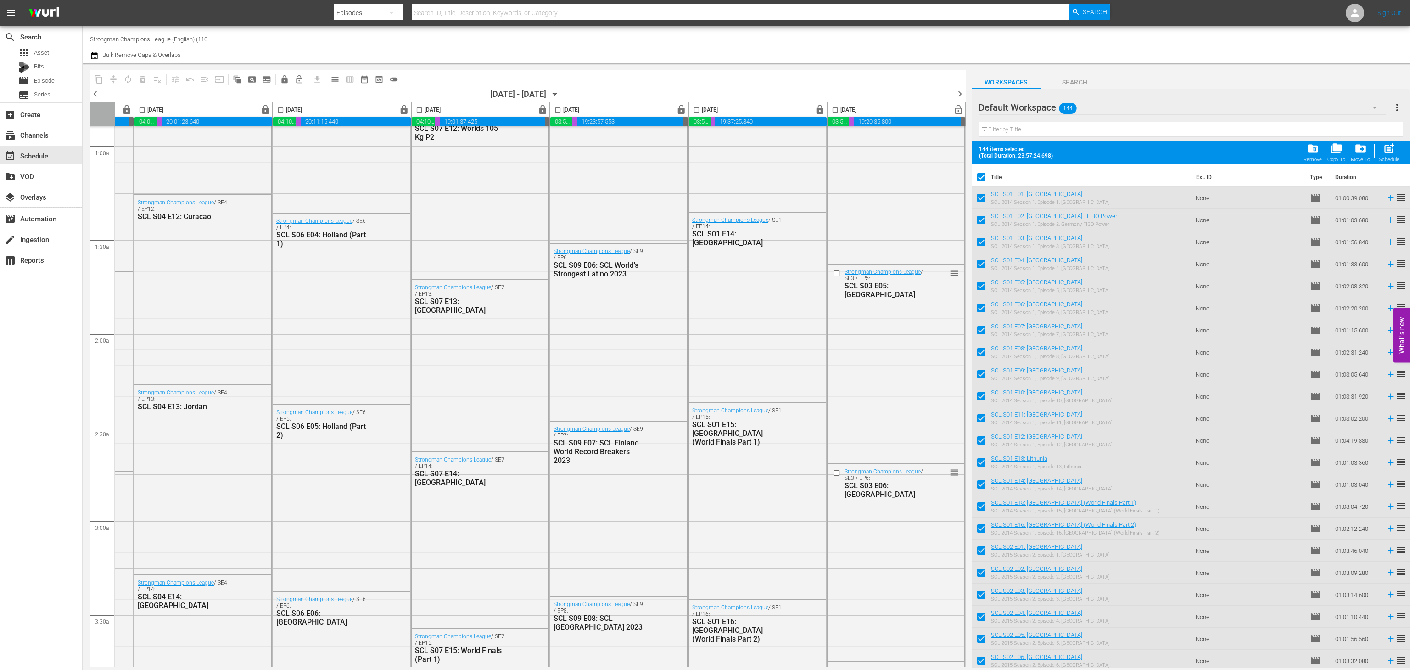
scroll to position [174, 127]
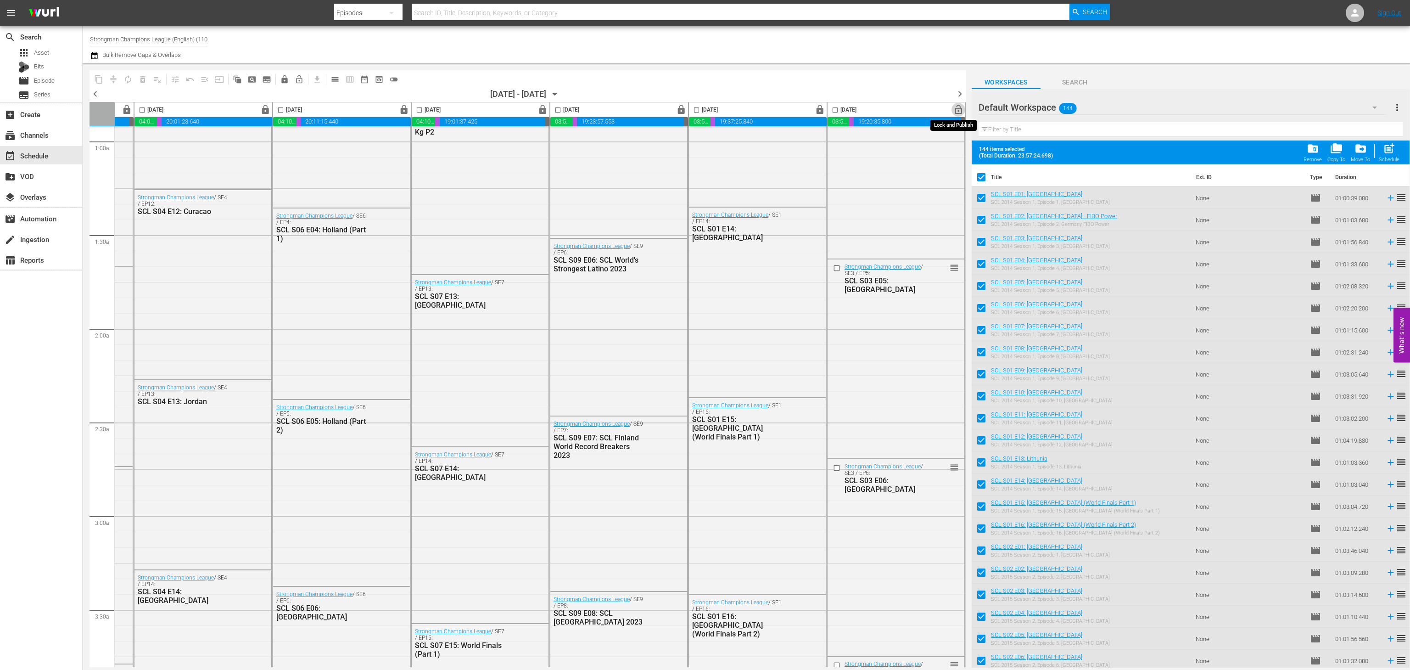
click at [953, 107] on span "lock_open" at bounding box center [958, 110] width 11 height 11
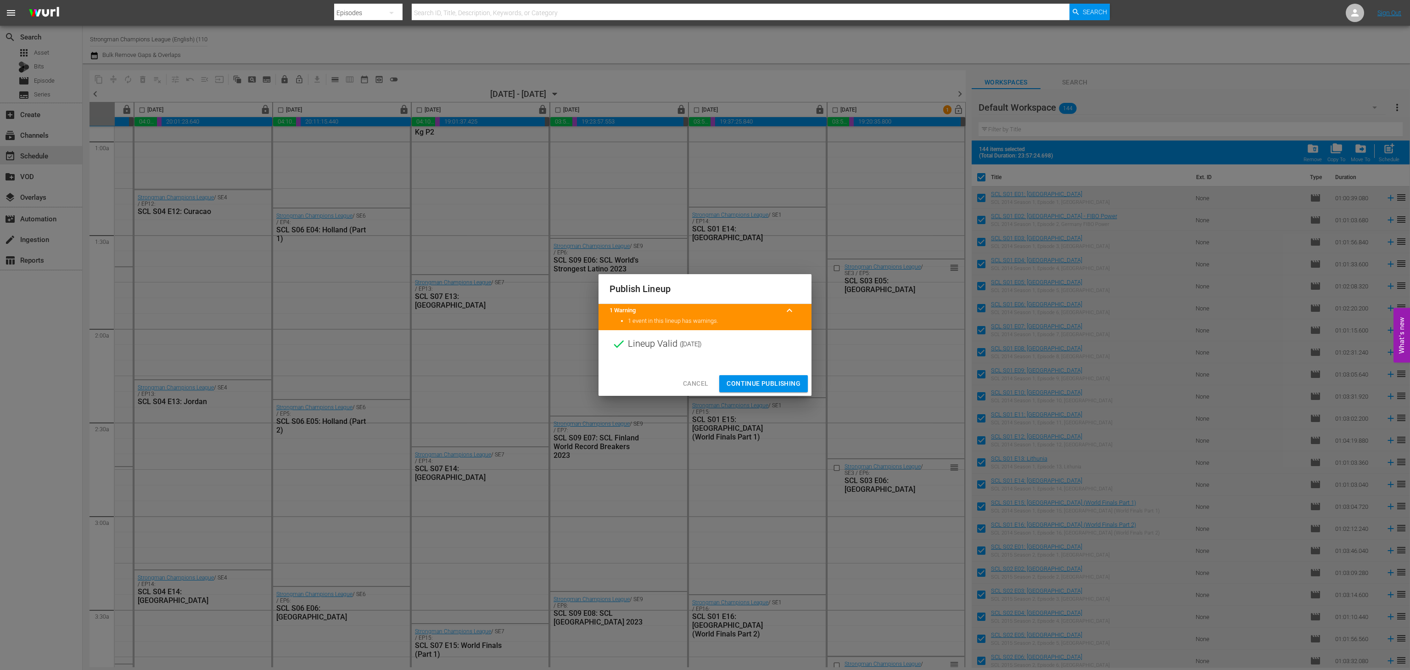
click at [771, 385] on span "Continue Publishing" at bounding box center [763, 383] width 74 height 11
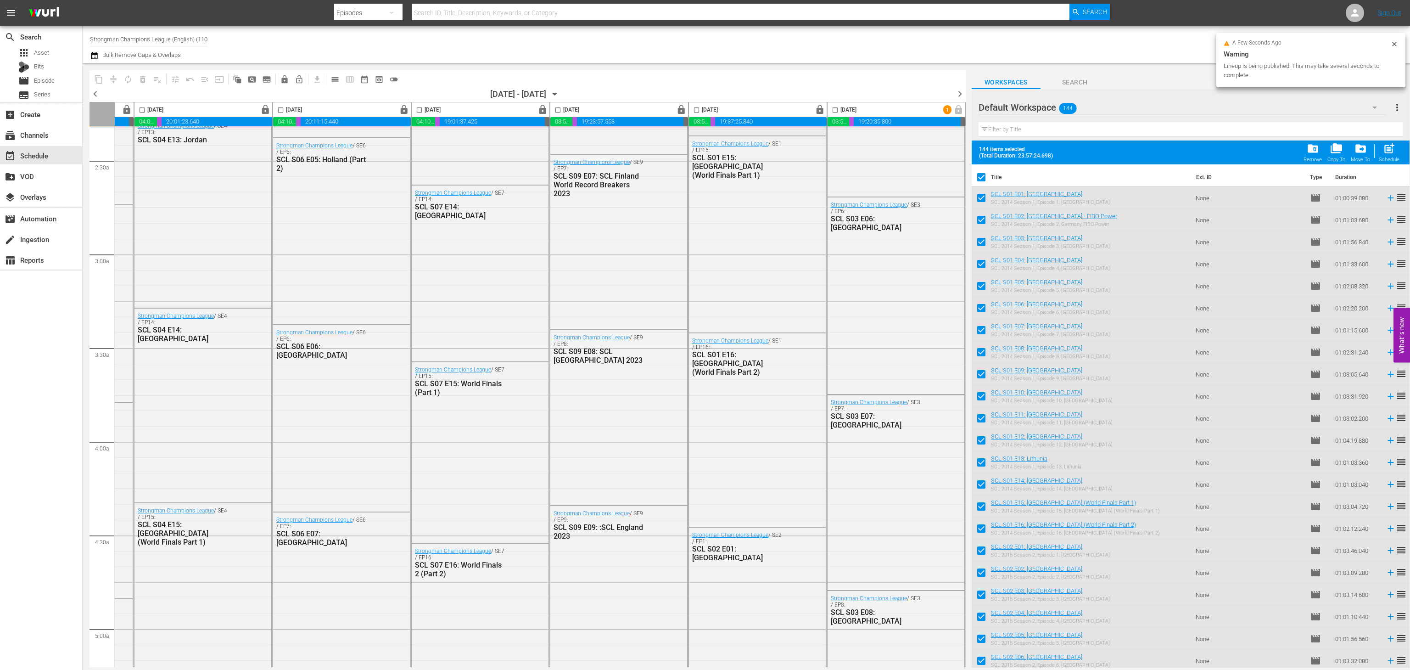
scroll to position [439, 127]
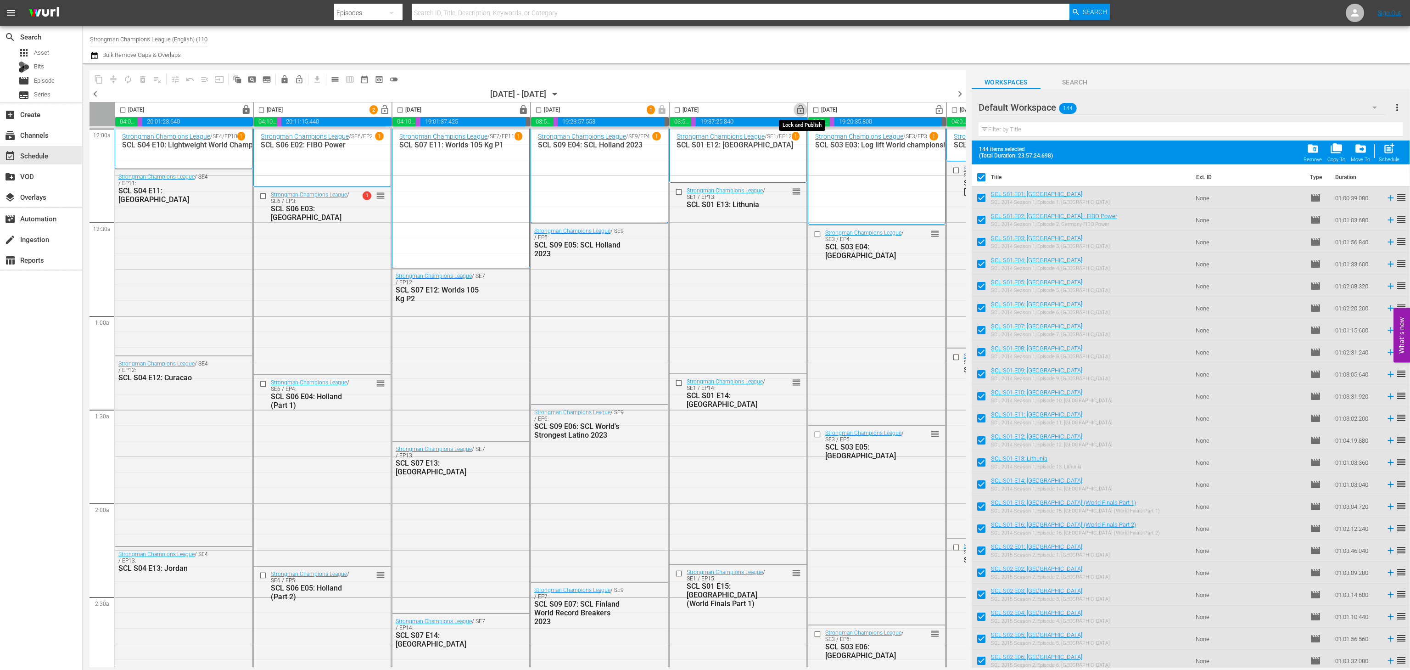
click at [805, 110] on span "lock_open" at bounding box center [800, 110] width 11 height 11
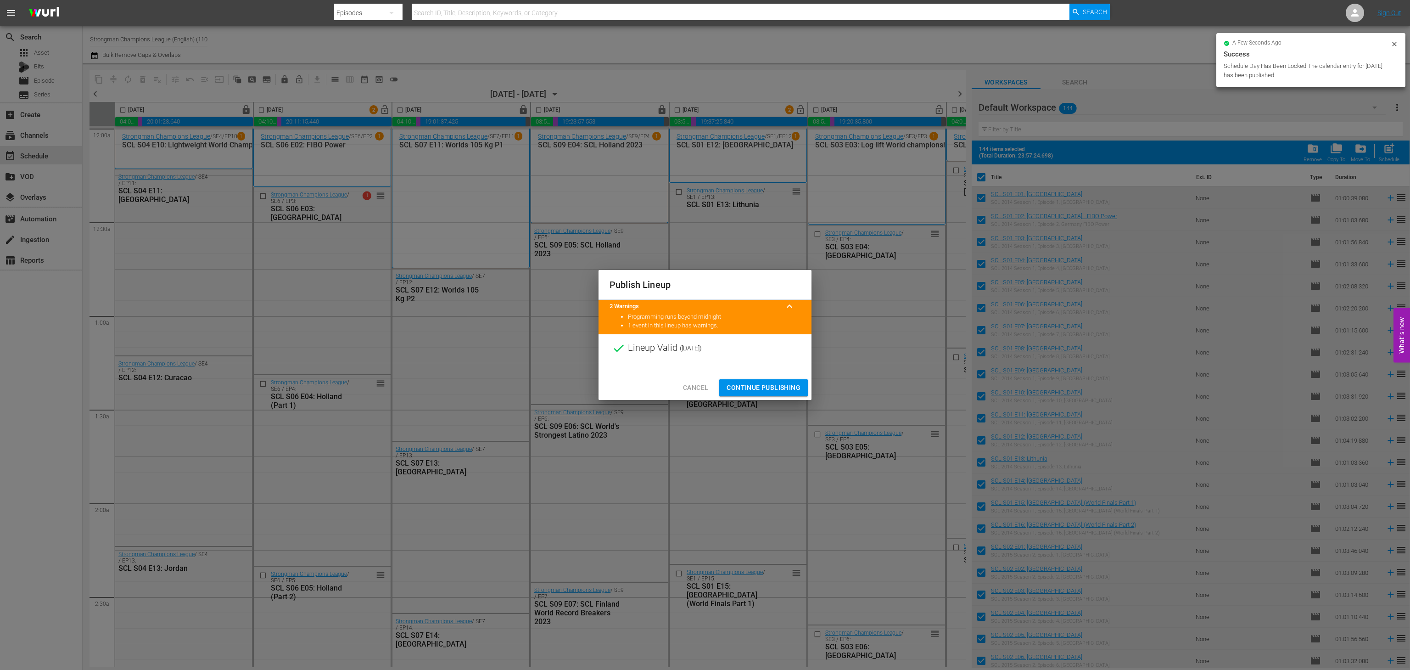
click at [765, 393] on span "Continue Publishing" at bounding box center [763, 387] width 74 height 11
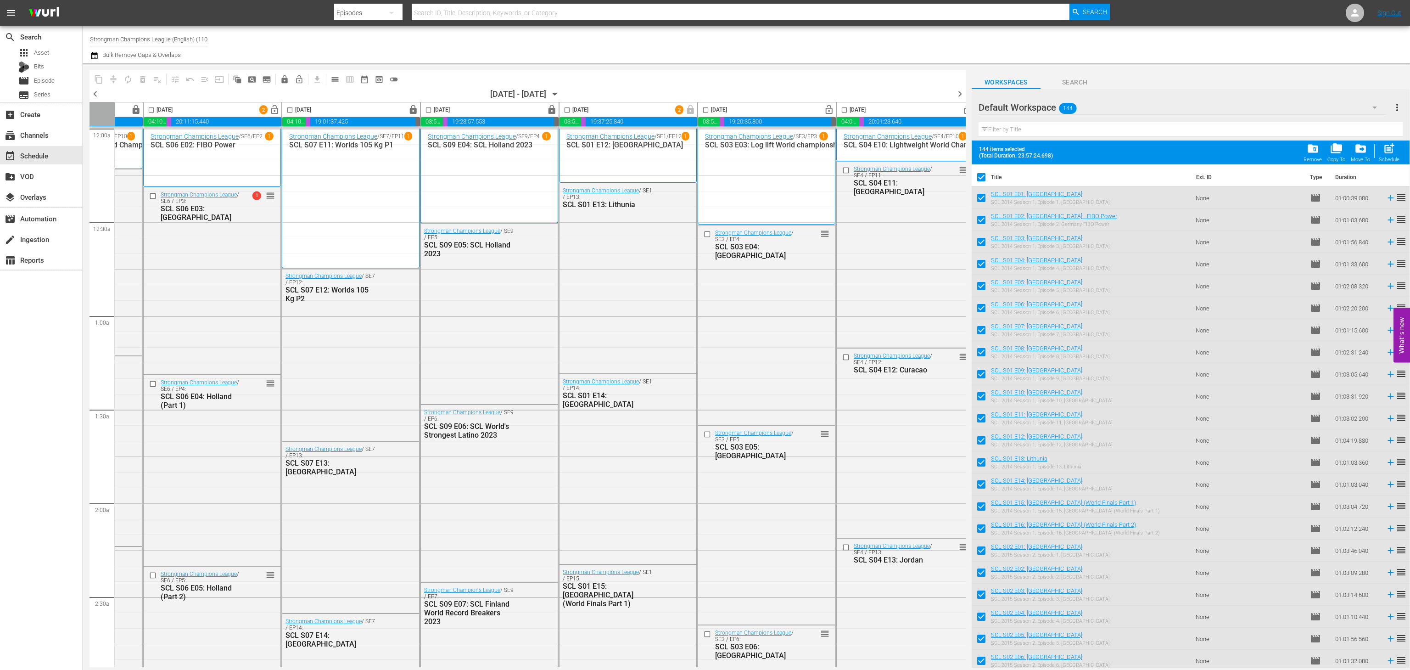
scroll to position [0, 127]
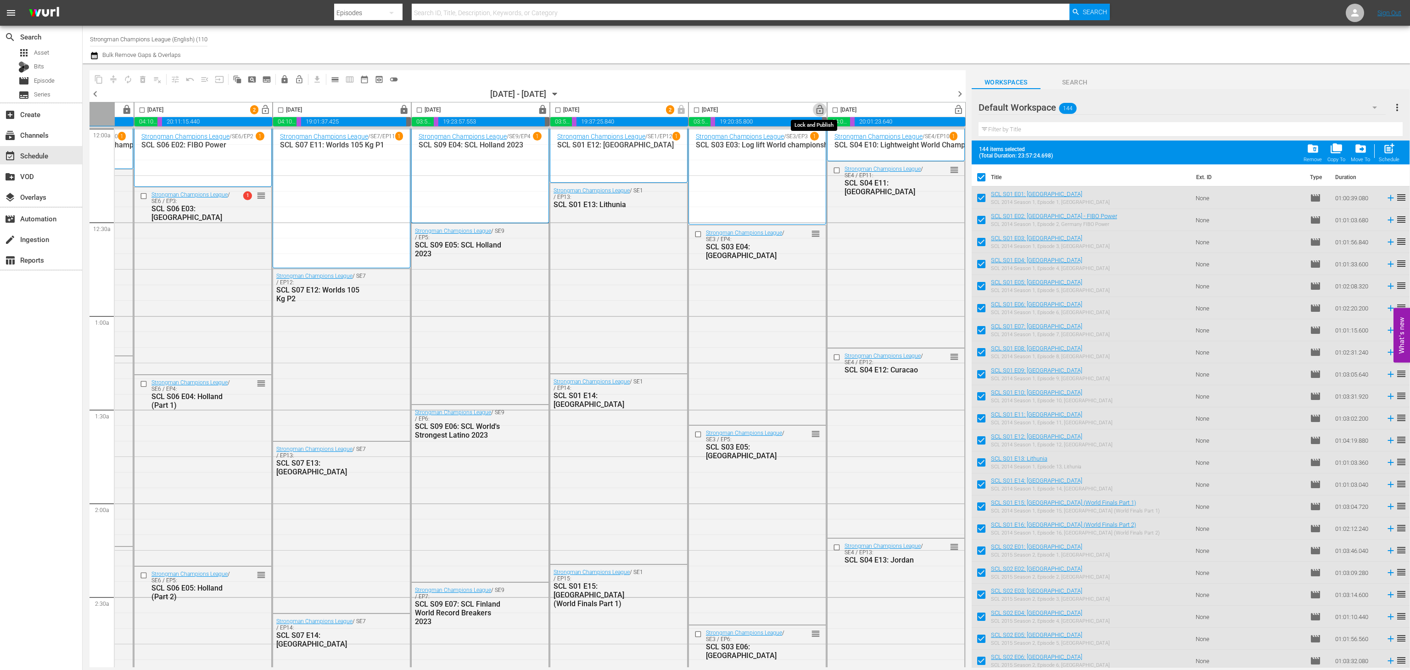
click at [815, 108] on span "lock_open" at bounding box center [820, 110] width 11 height 11
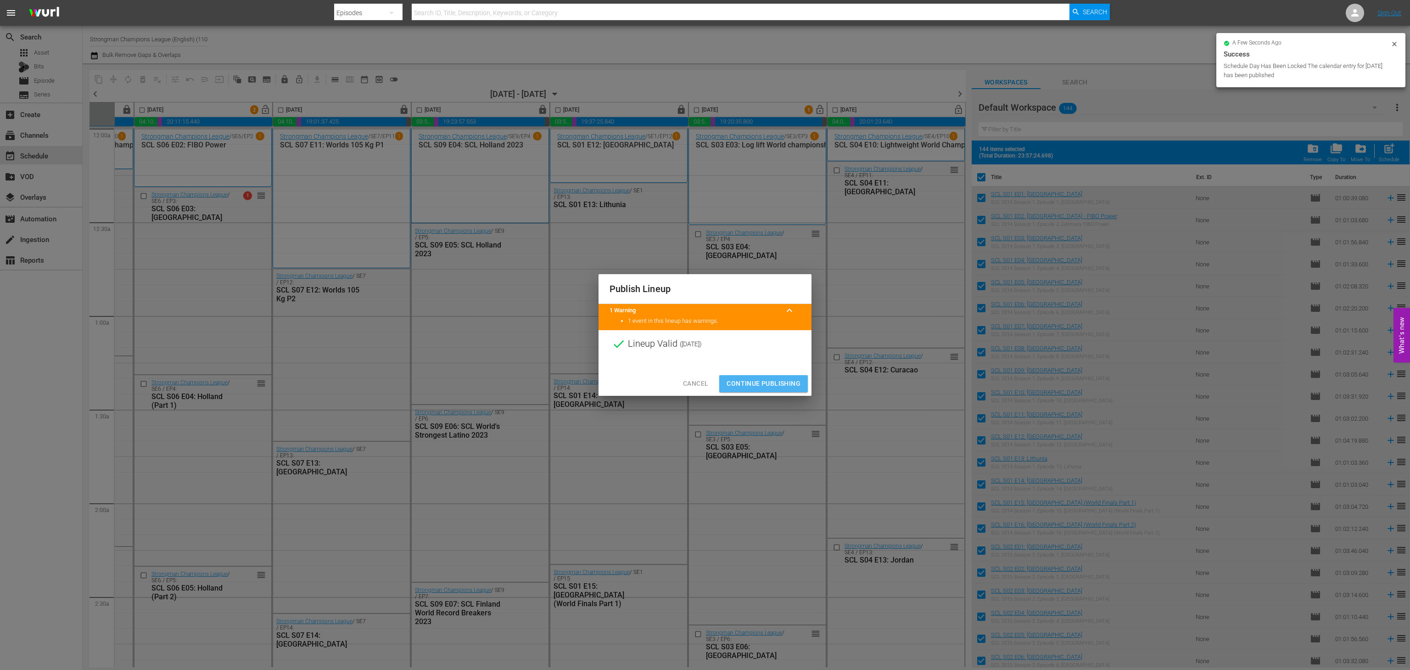
click at [764, 385] on span "Continue Publishing" at bounding box center [763, 383] width 74 height 11
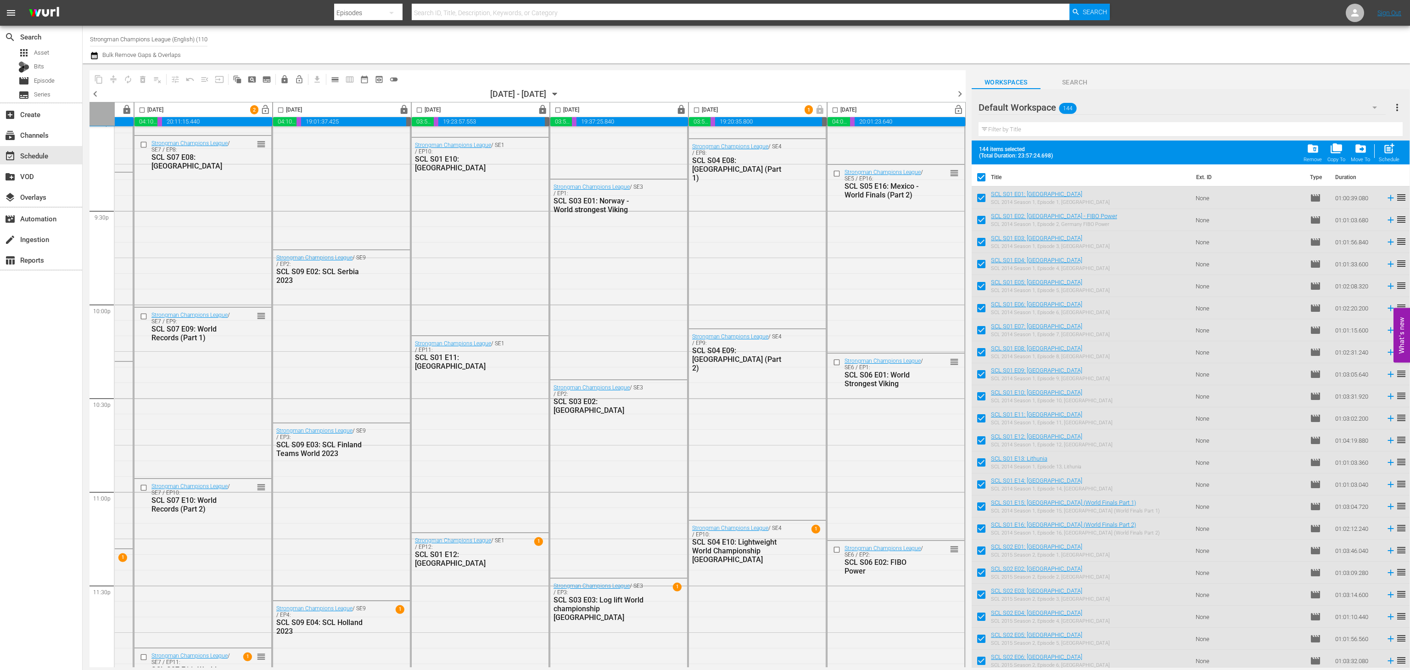
scroll to position [3958, 127]
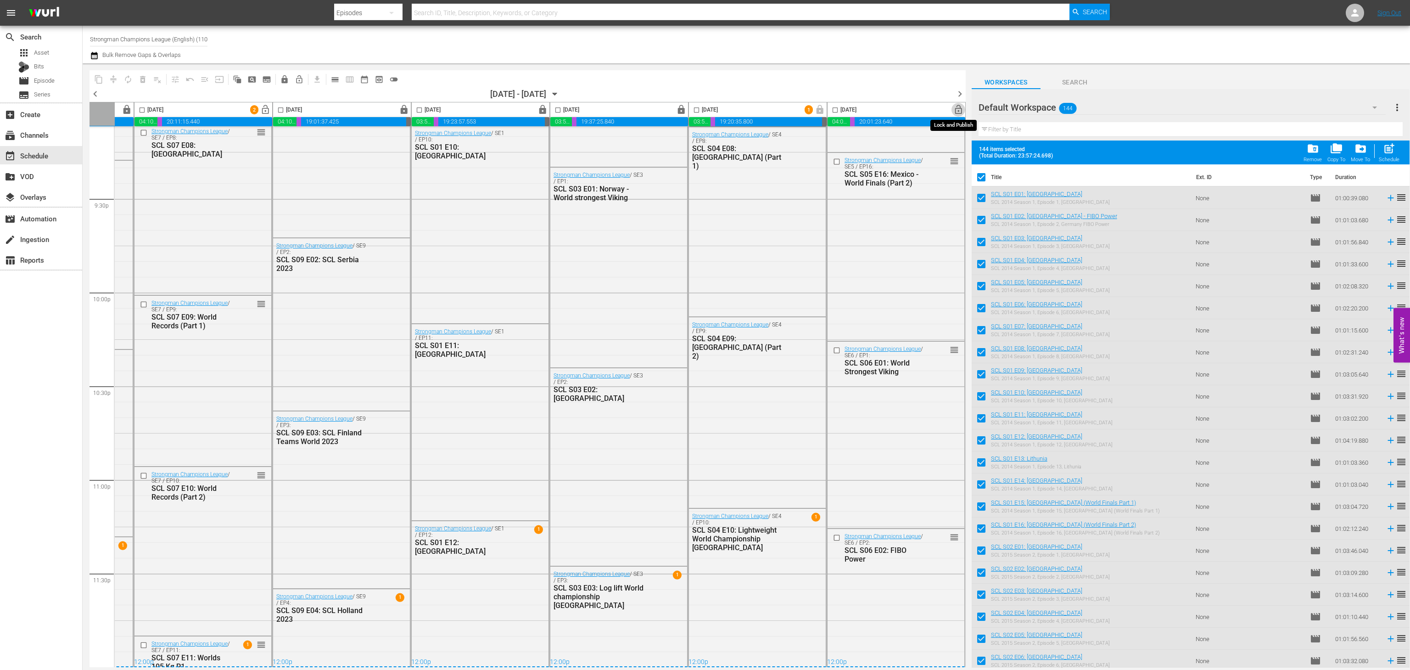
click at [953, 112] on span "lock_open" at bounding box center [958, 110] width 11 height 11
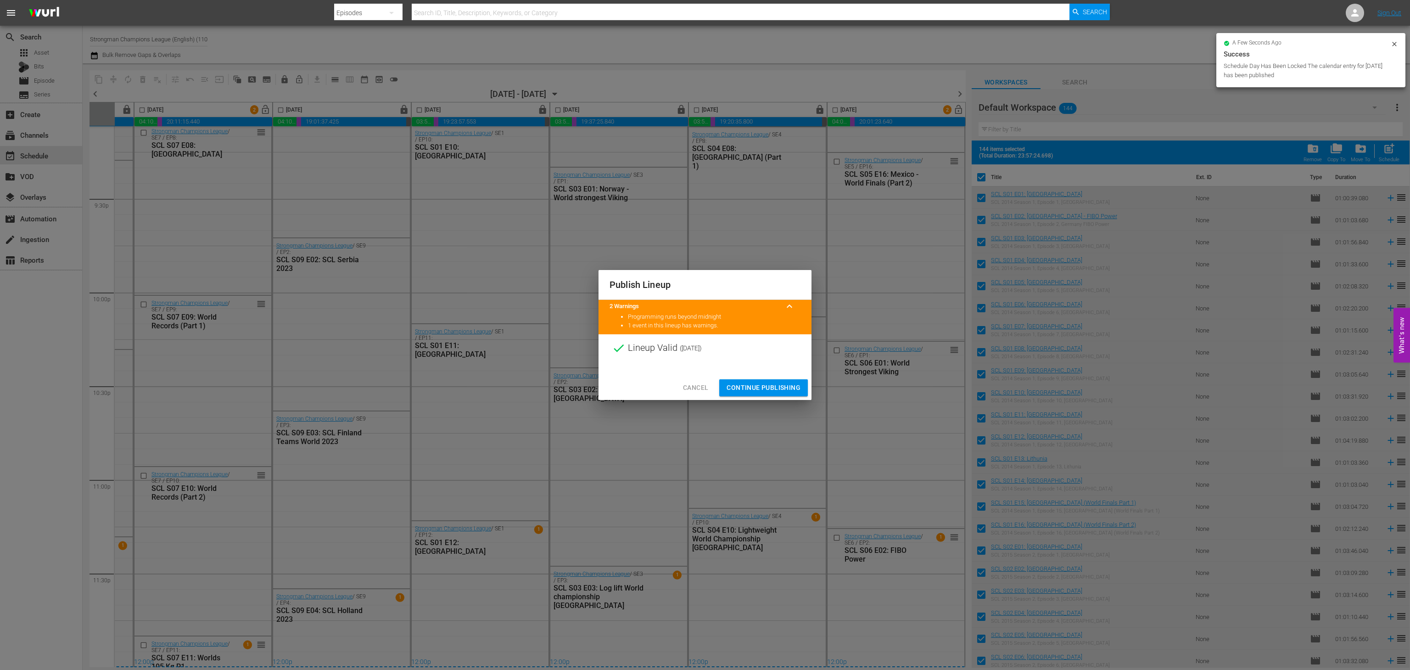
click at [758, 383] on span "Continue Publishing" at bounding box center [763, 387] width 74 height 11
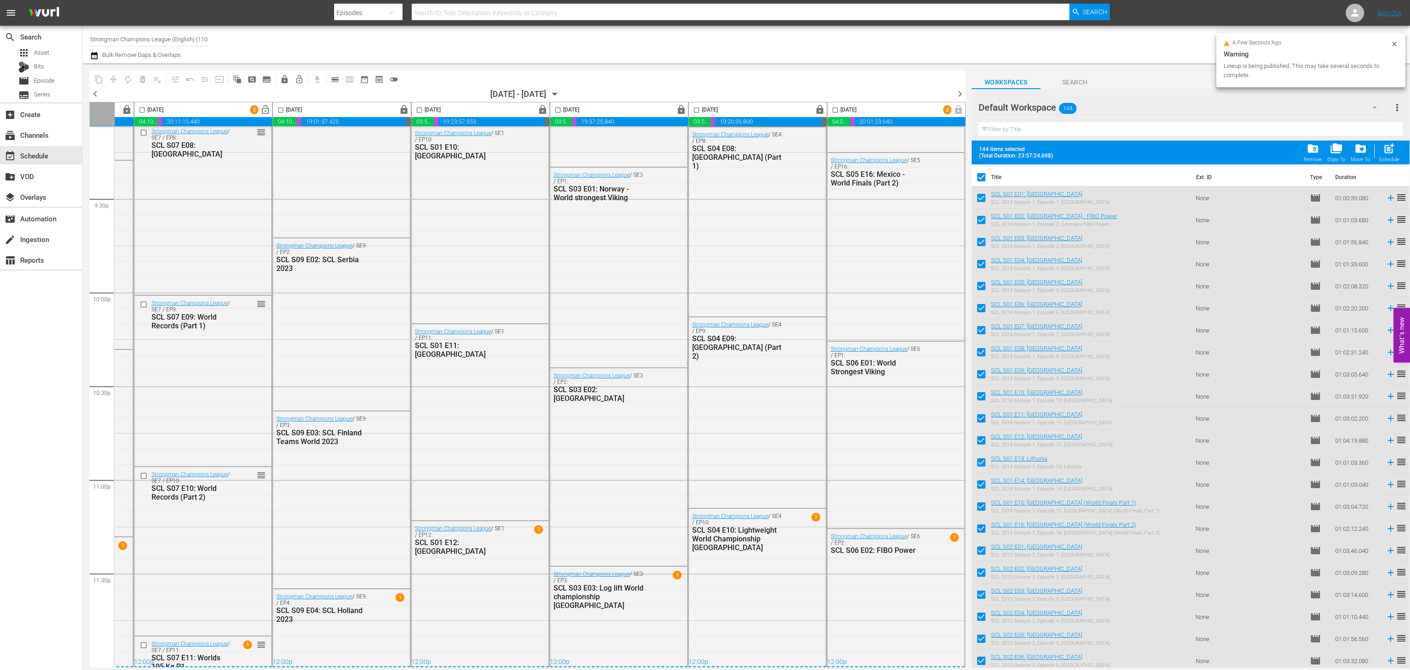
click at [955, 94] on span "chevron_right" at bounding box center [959, 93] width 11 height 11
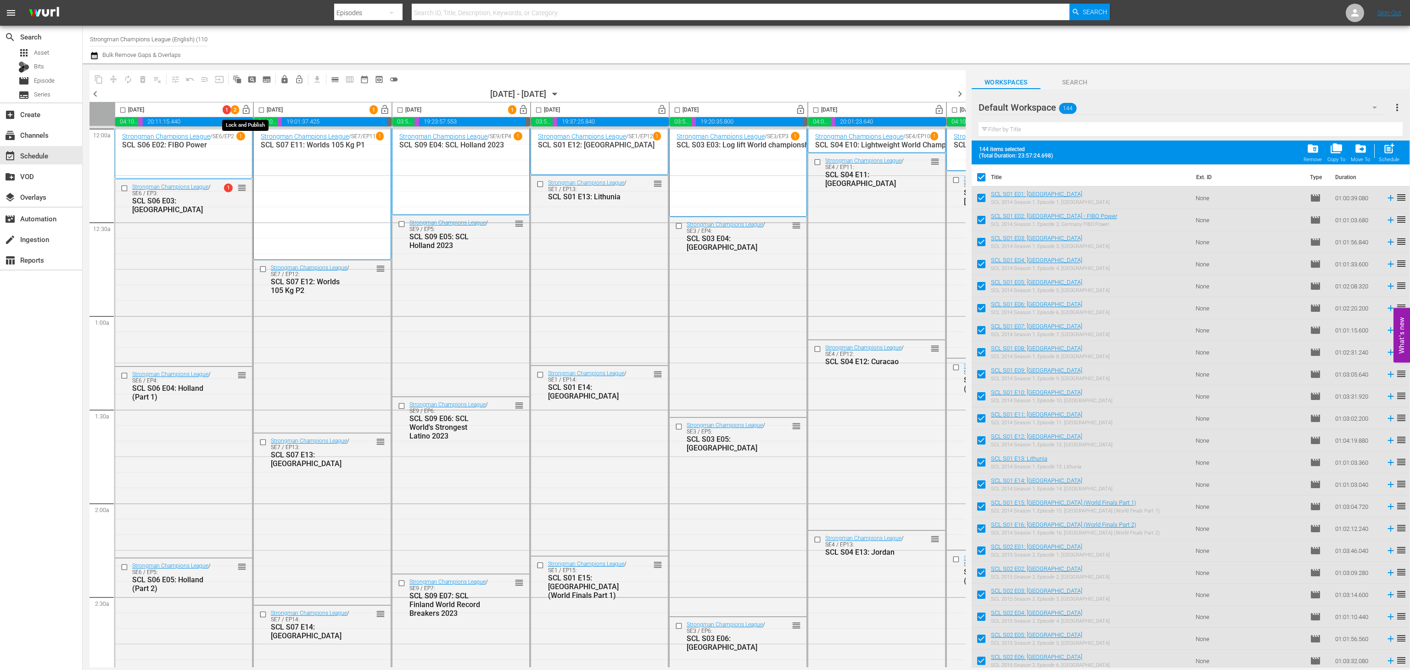
click at [247, 112] on span "lock_open" at bounding box center [246, 110] width 11 height 11
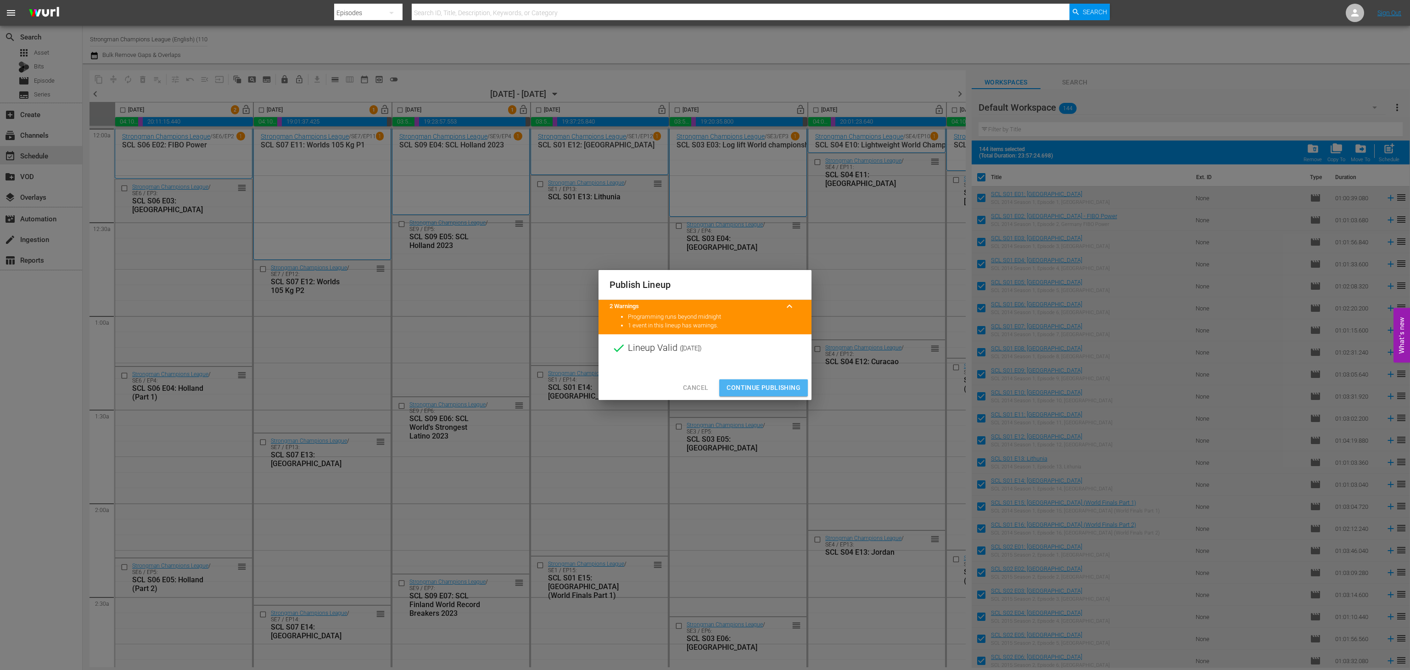
click at [759, 386] on span "Continue Publishing" at bounding box center [763, 387] width 74 height 11
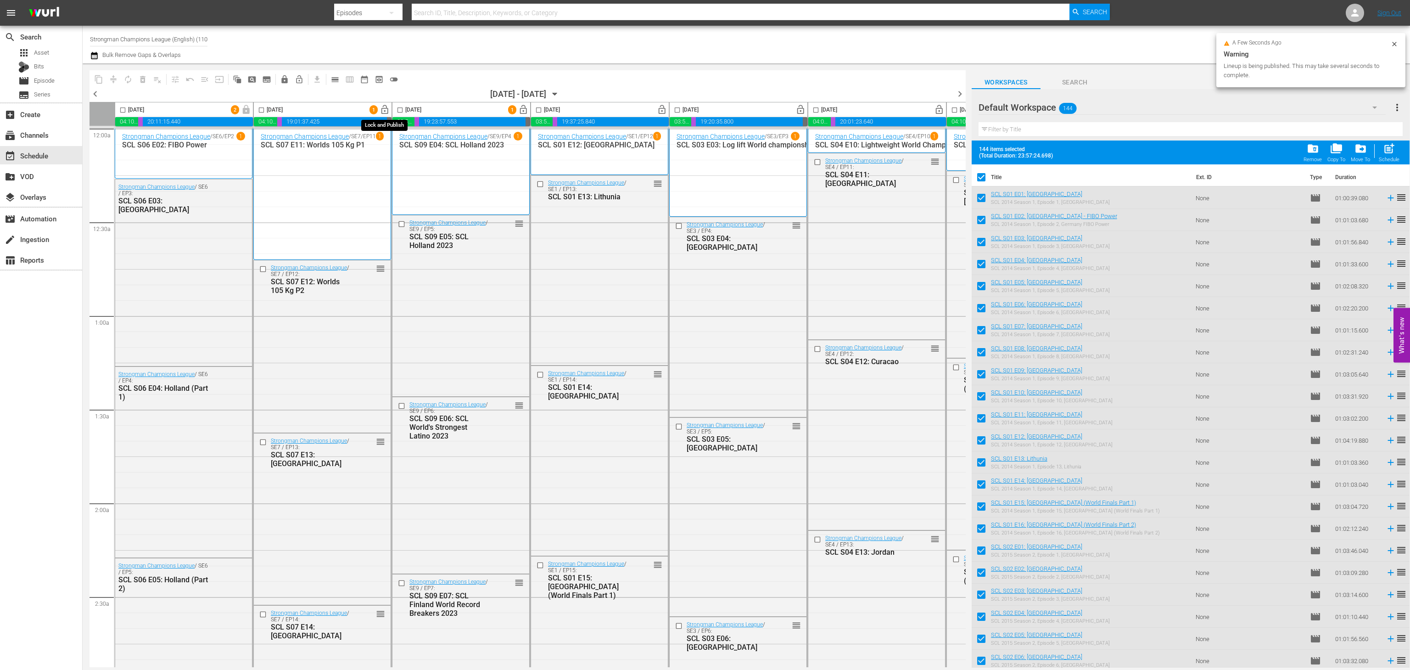
click at [387, 112] on span "lock_open" at bounding box center [385, 110] width 11 height 11
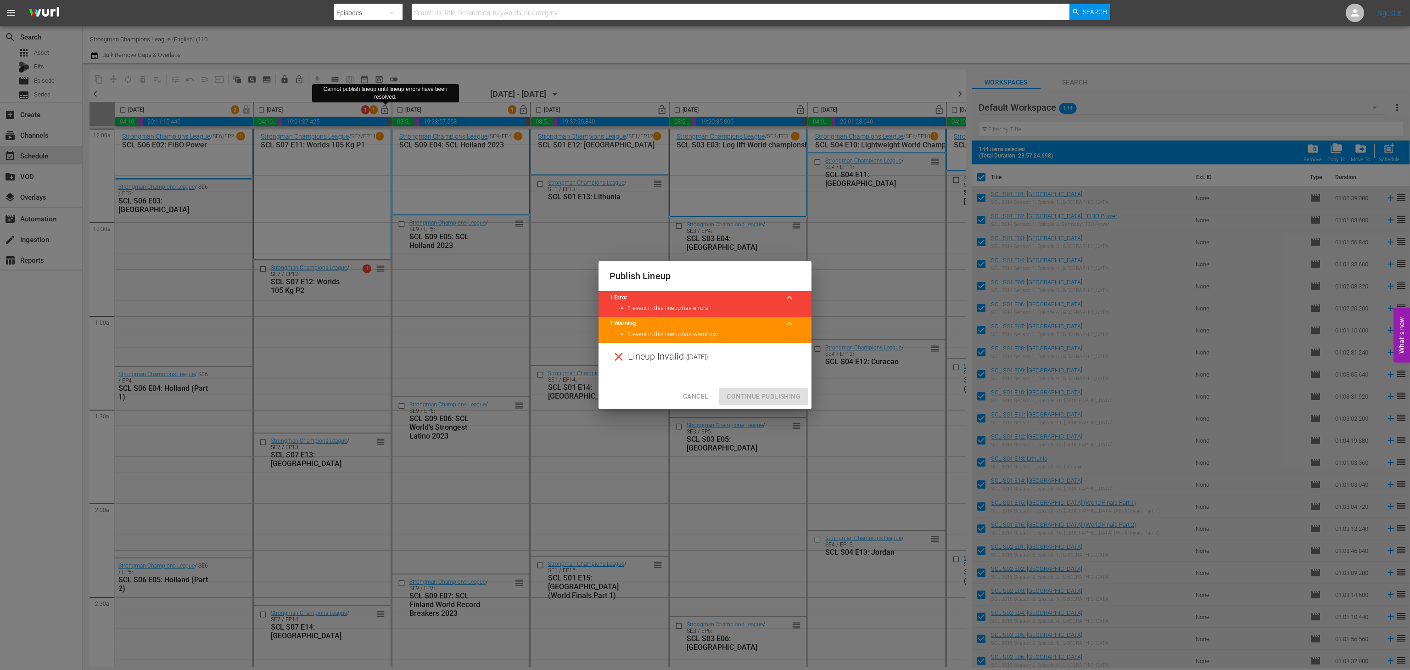
click at [707, 398] on span "Cancel" at bounding box center [695, 396] width 25 height 11
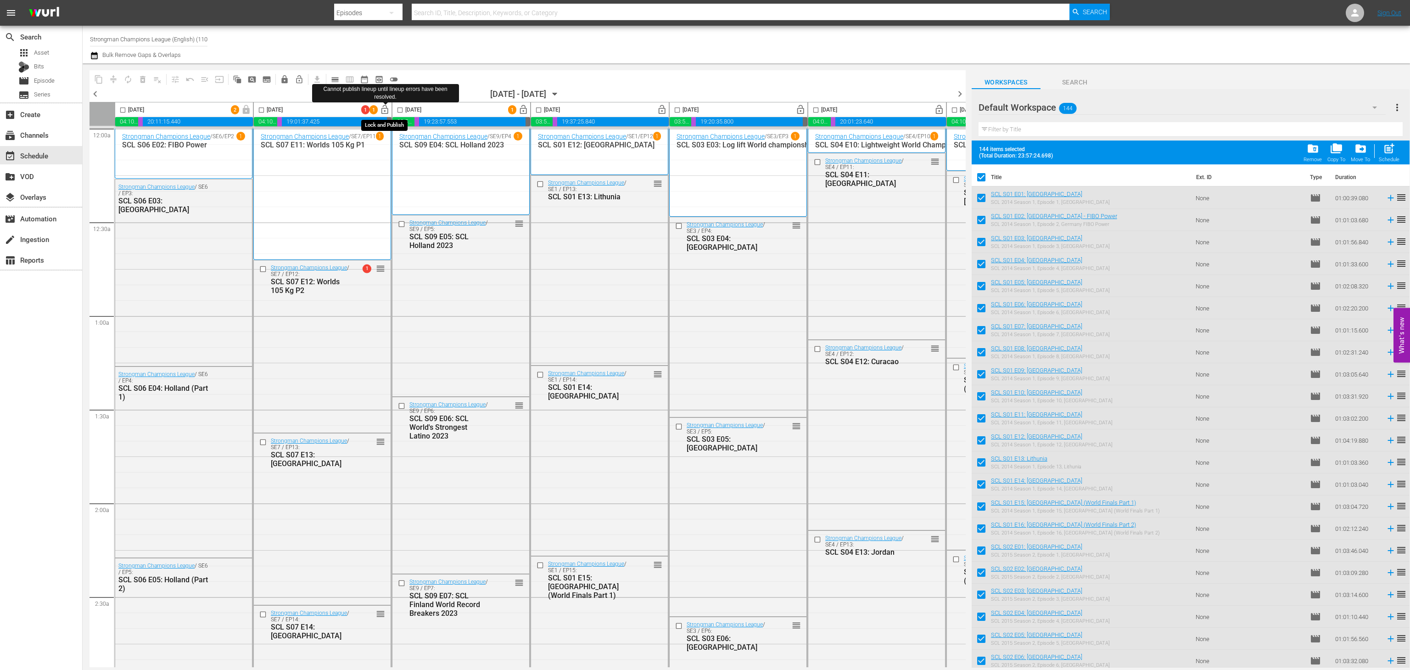
click at [388, 111] on span "lock_open" at bounding box center [385, 110] width 11 height 11
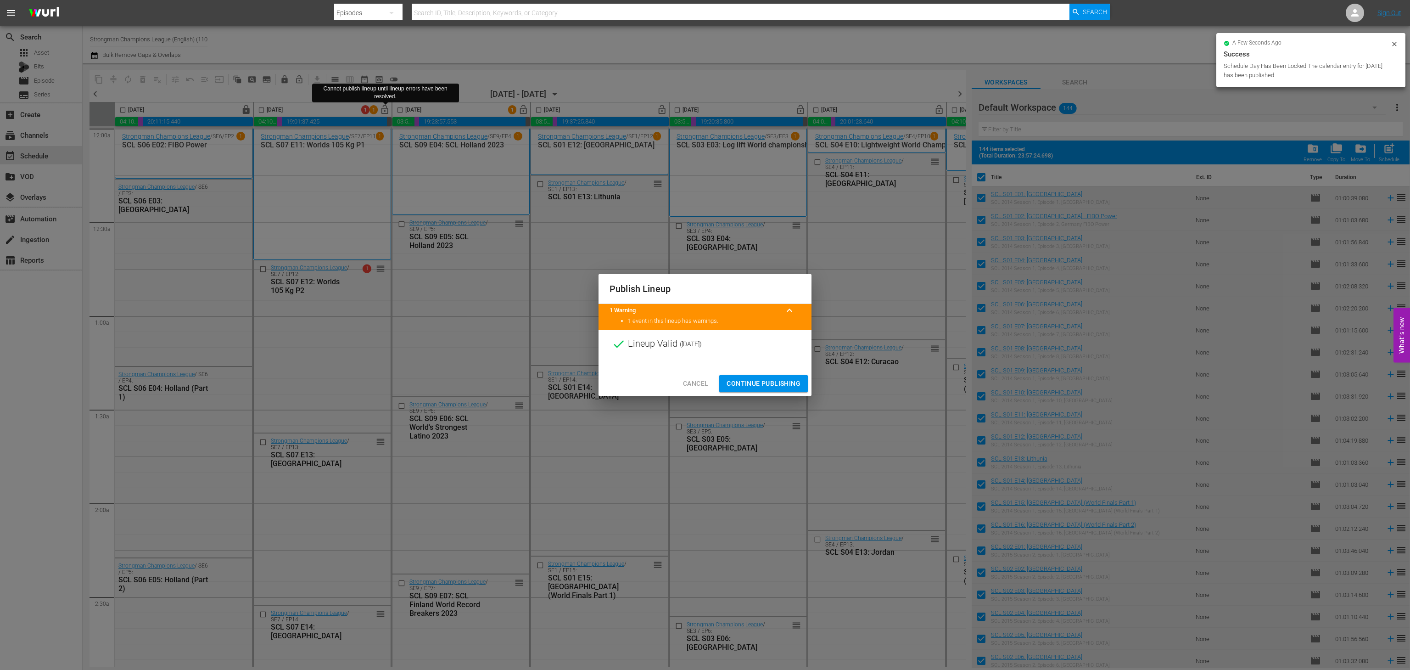
click at [761, 383] on span "Continue Publishing" at bounding box center [763, 383] width 74 height 11
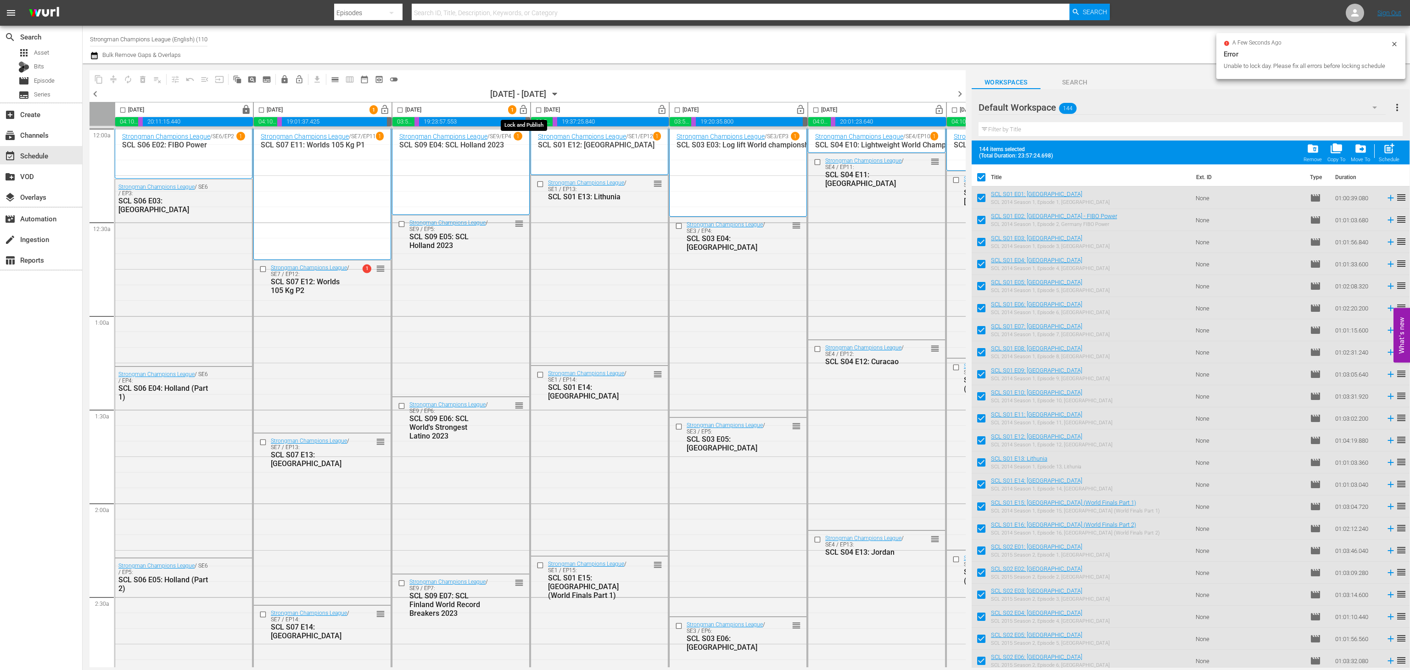
click at [526, 109] on span "lock_open" at bounding box center [523, 110] width 11 height 11
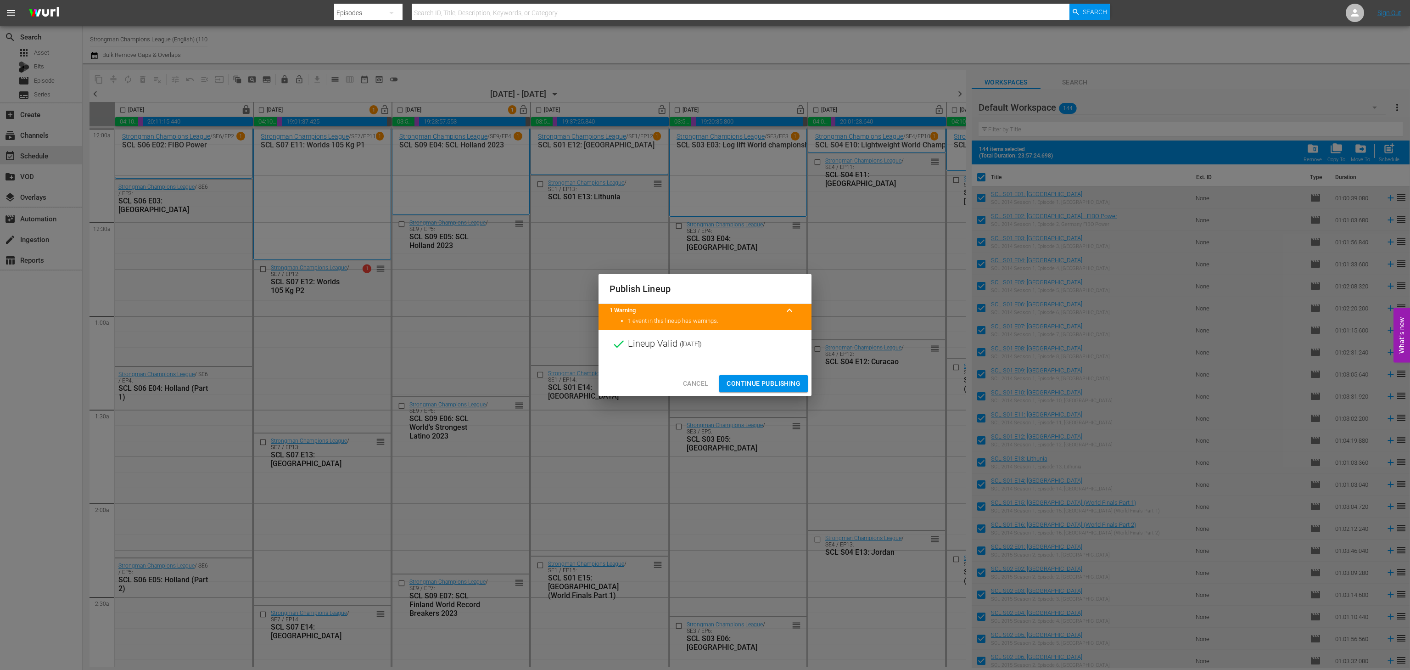
click at [751, 386] on span "Continue Publishing" at bounding box center [763, 383] width 74 height 11
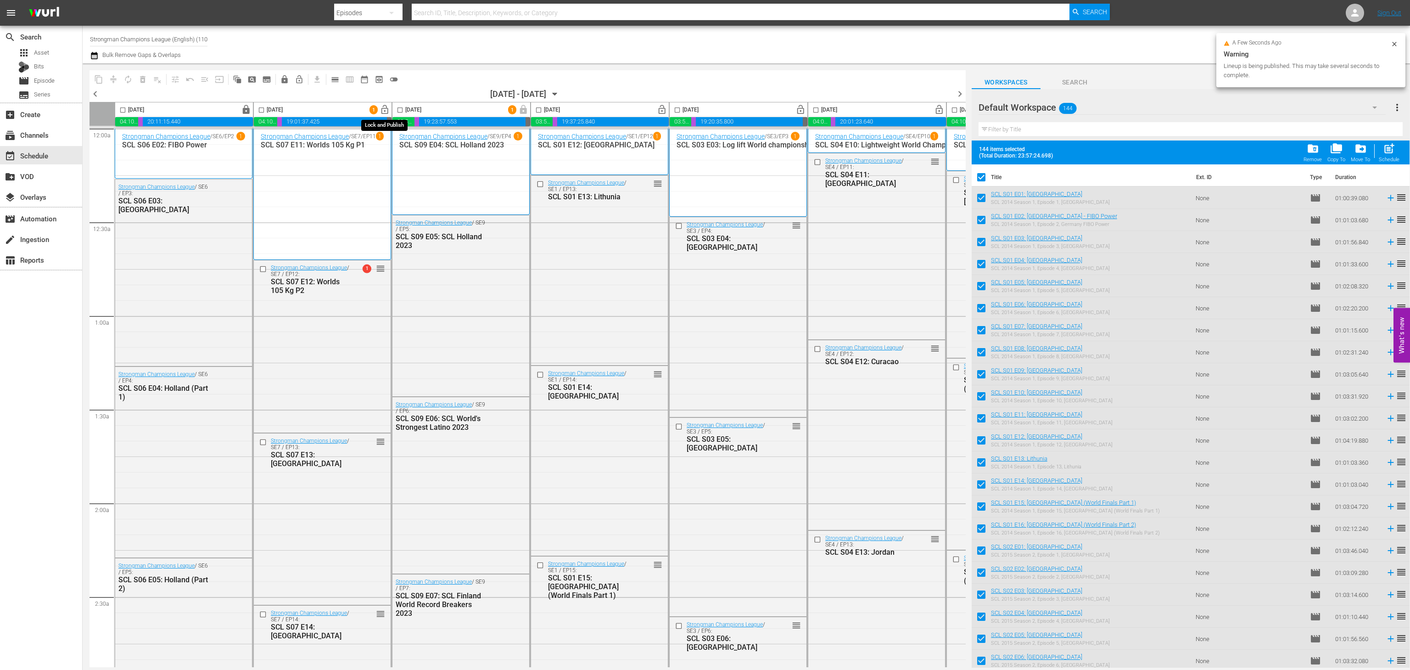
click at [383, 108] on span "lock_open" at bounding box center [385, 110] width 11 height 11
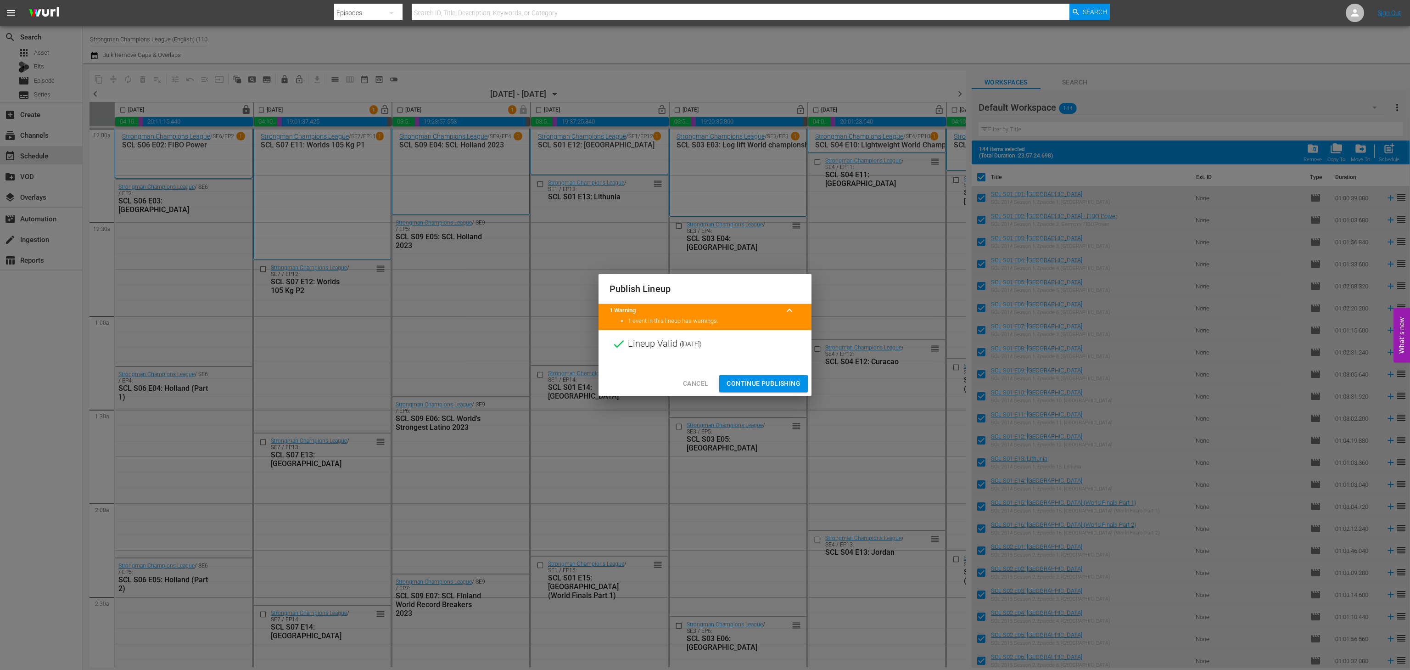
click at [754, 383] on span "Continue Publishing" at bounding box center [763, 383] width 74 height 11
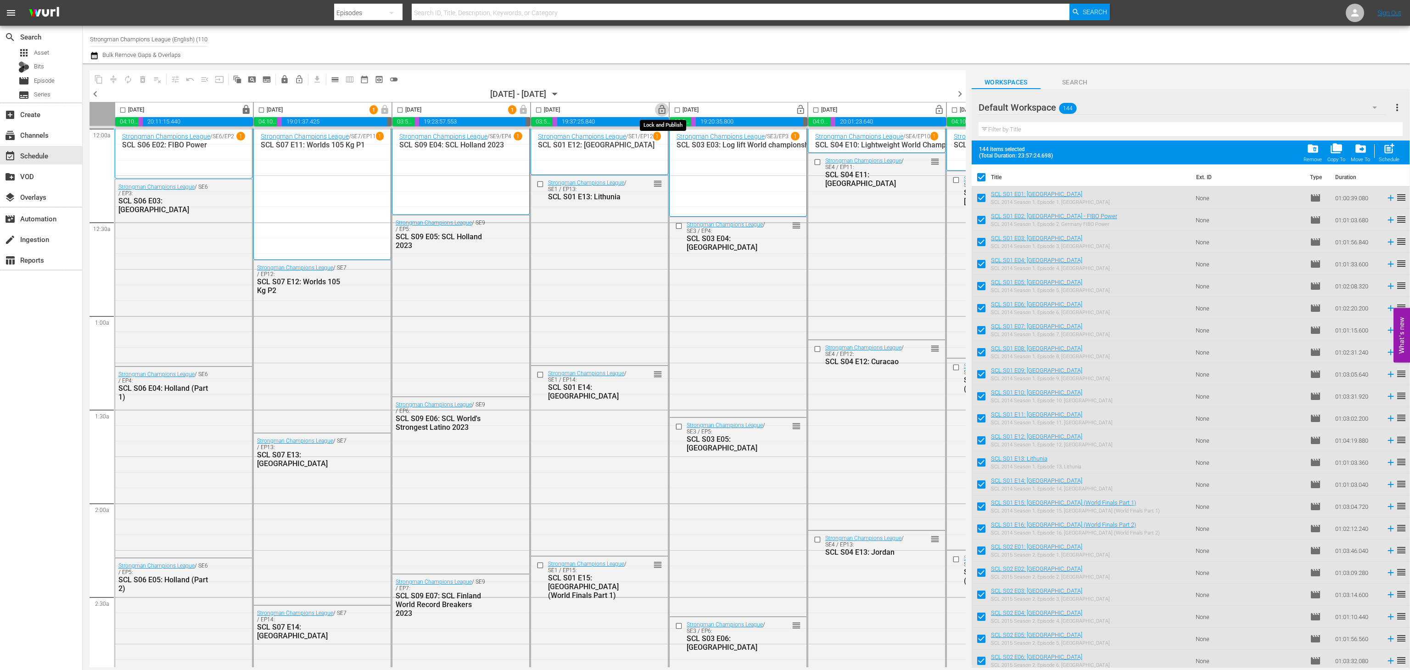
click at [665, 109] on span "lock_open" at bounding box center [662, 110] width 11 height 11
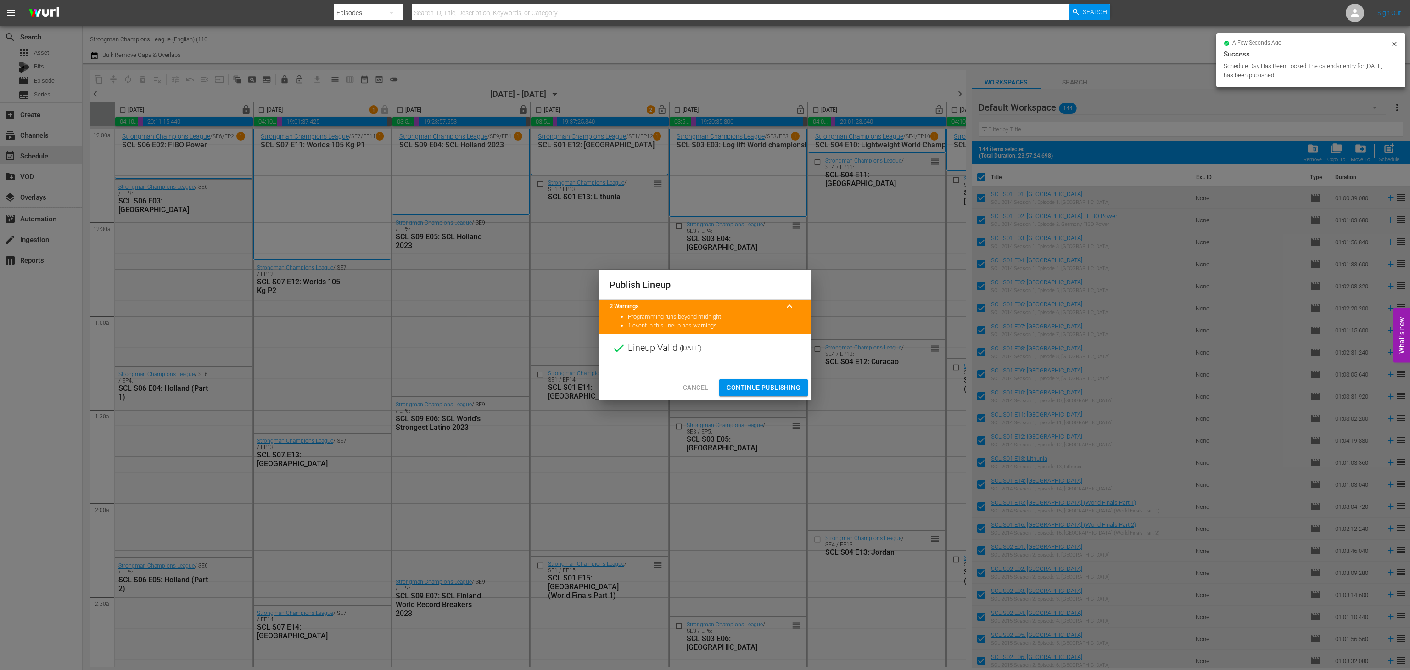
click at [750, 391] on span "Continue Publishing" at bounding box center [763, 387] width 74 height 11
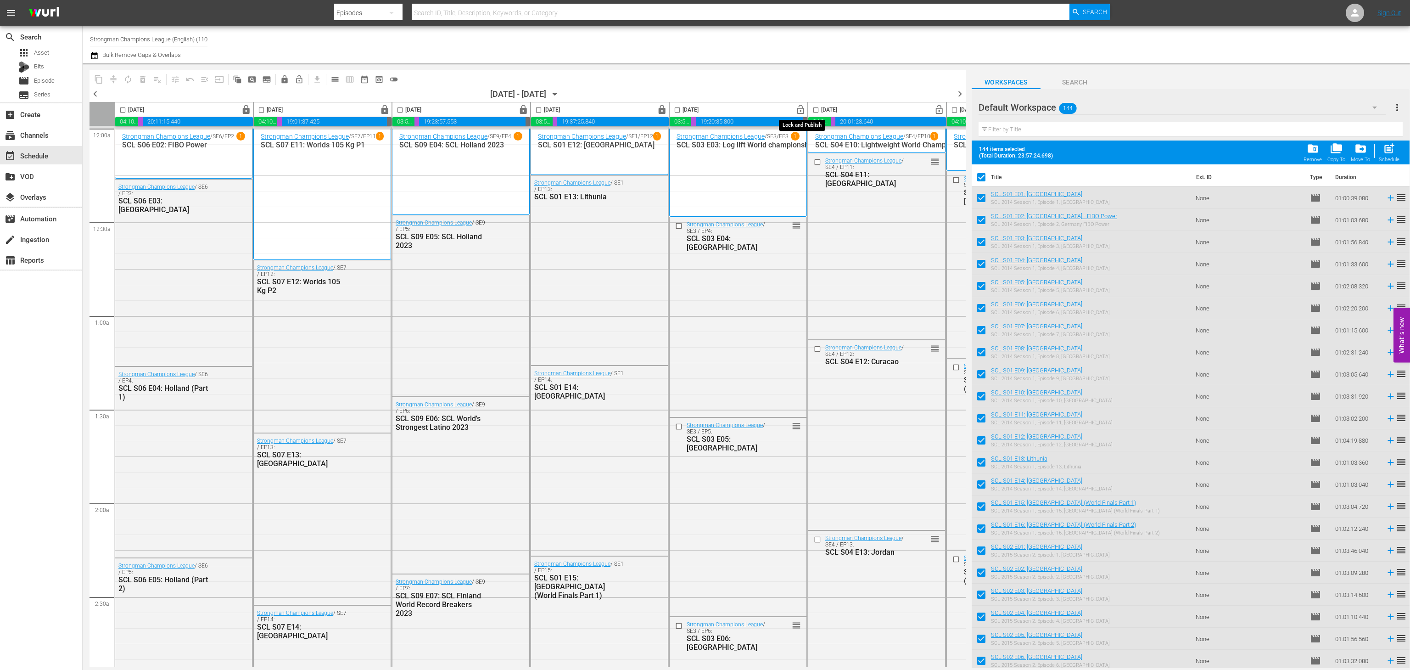
click at [802, 106] on span "lock_open" at bounding box center [800, 110] width 11 height 11
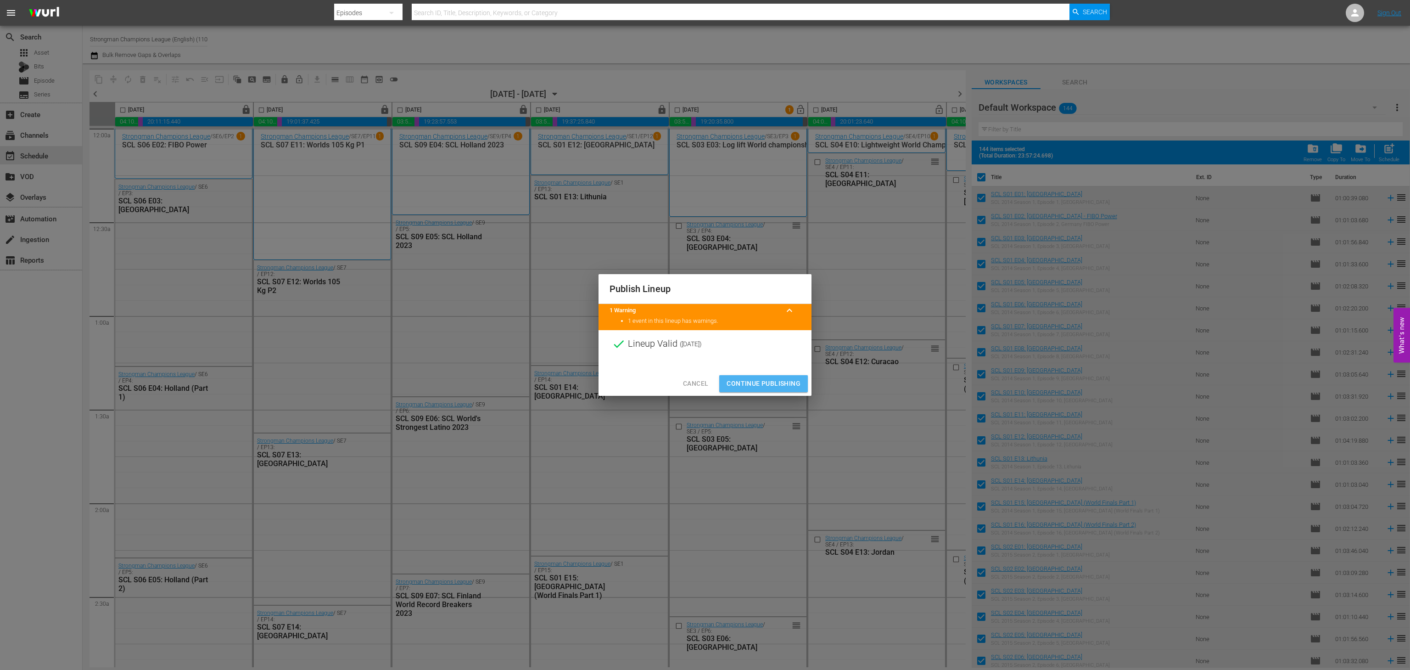
click at [762, 387] on span "Continue Publishing" at bounding box center [763, 383] width 74 height 11
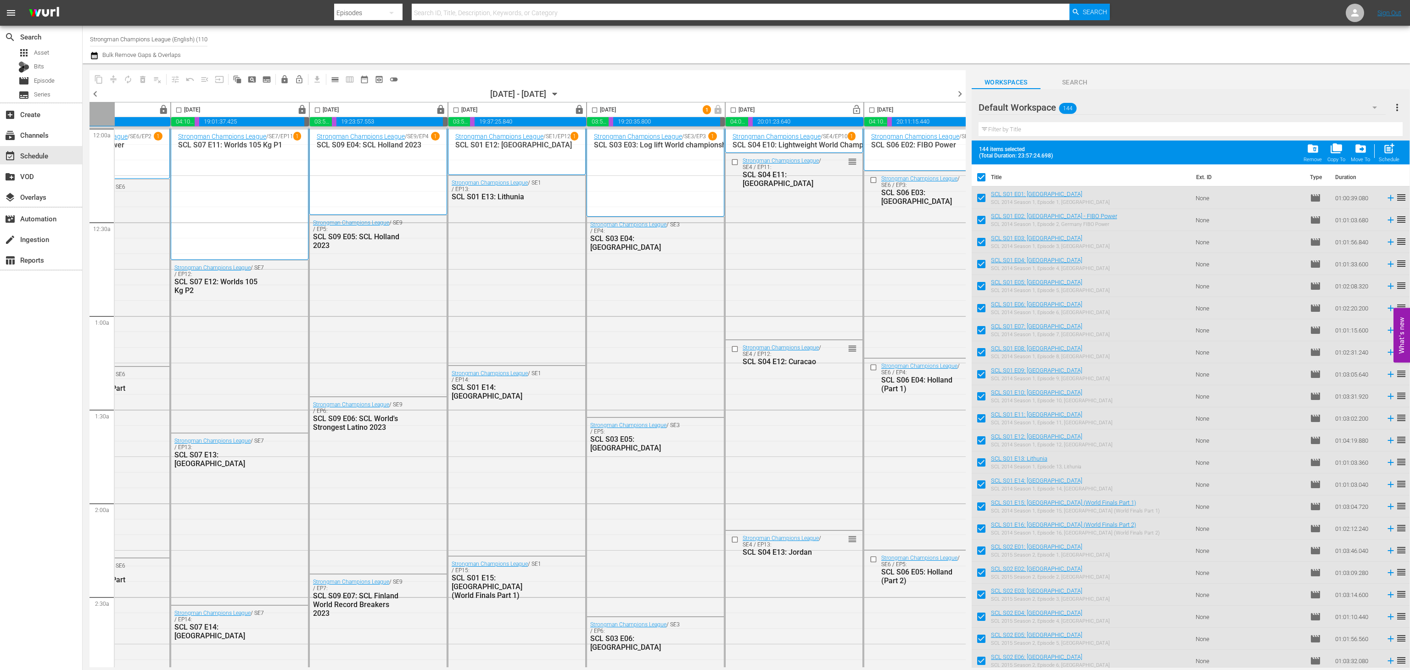
scroll to position [0, 127]
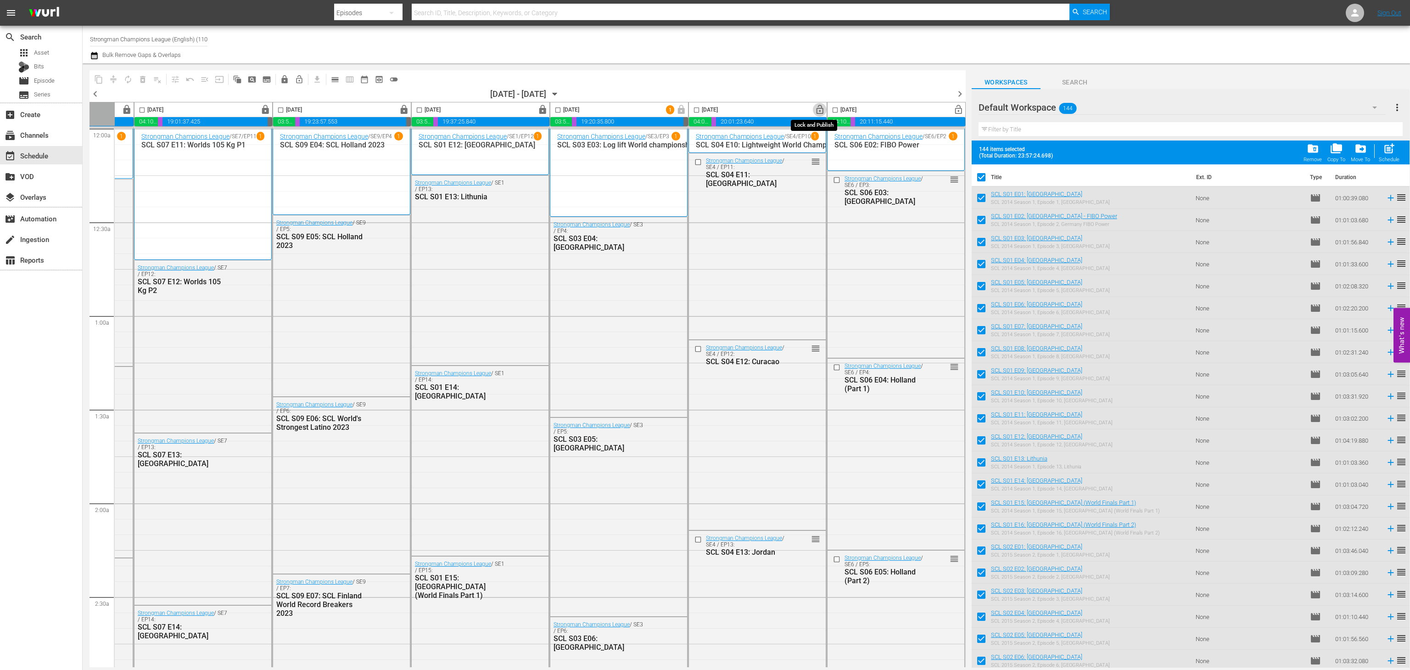
click at [815, 113] on span "lock_open" at bounding box center [820, 110] width 11 height 11
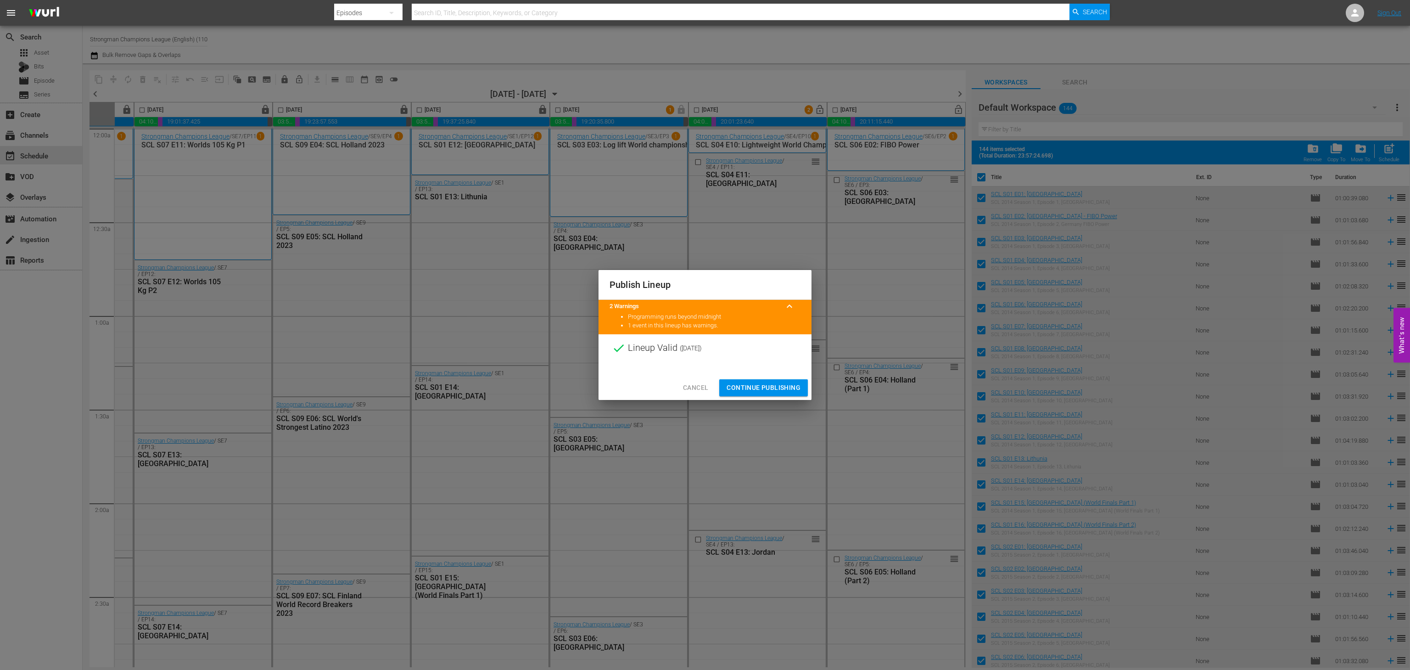
click at [782, 394] on button "Continue Publishing" at bounding box center [763, 387] width 89 height 17
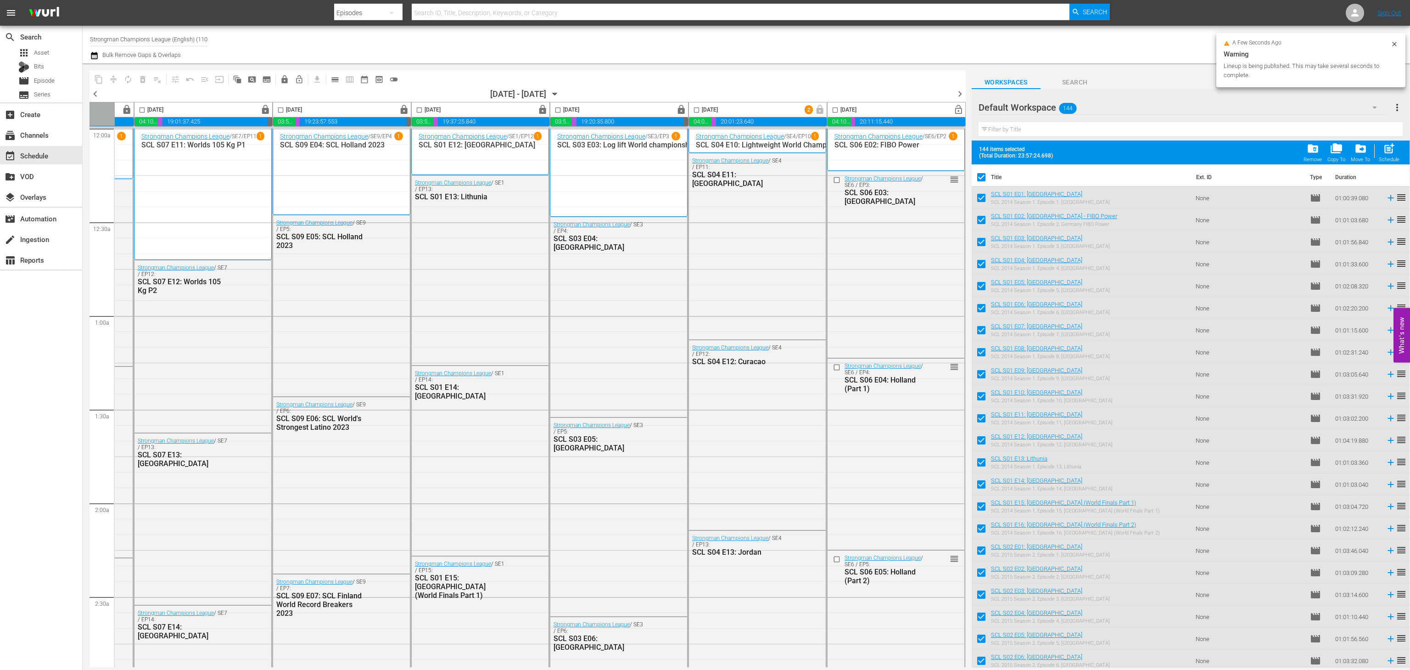
click at [956, 113] on span "lock_open" at bounding box center [958, 110] width 11 height 11
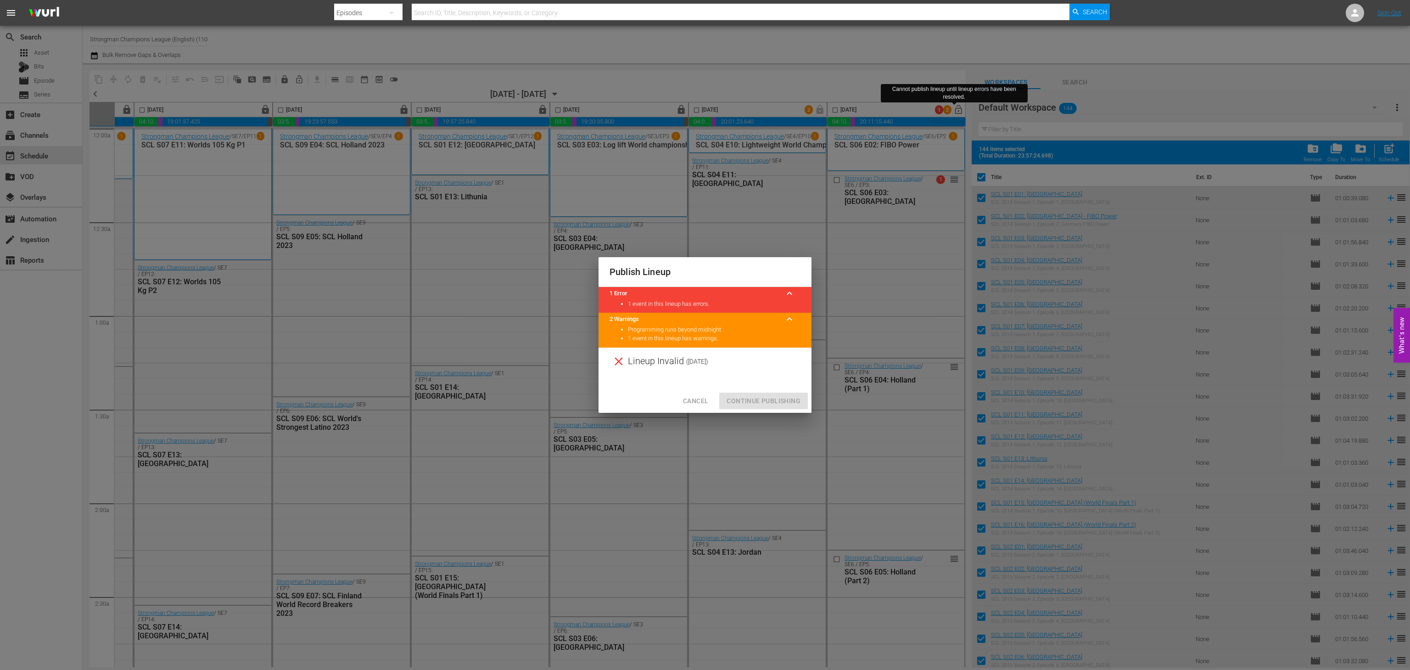
click at [714, 403] on button "Cancel" at bounding box center [696, 400] width 40 height 17
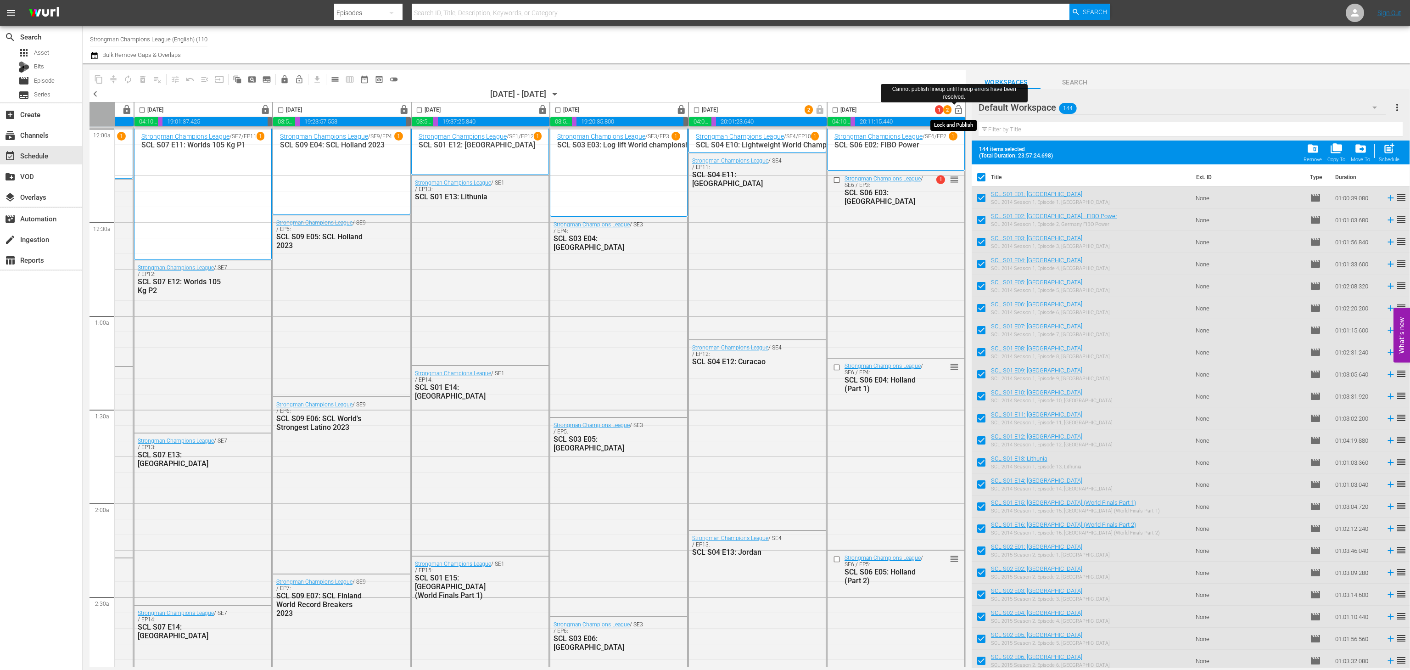
click at [956, 113] on span "lock_open" at bounding box center [958, 110] width 11 height 11
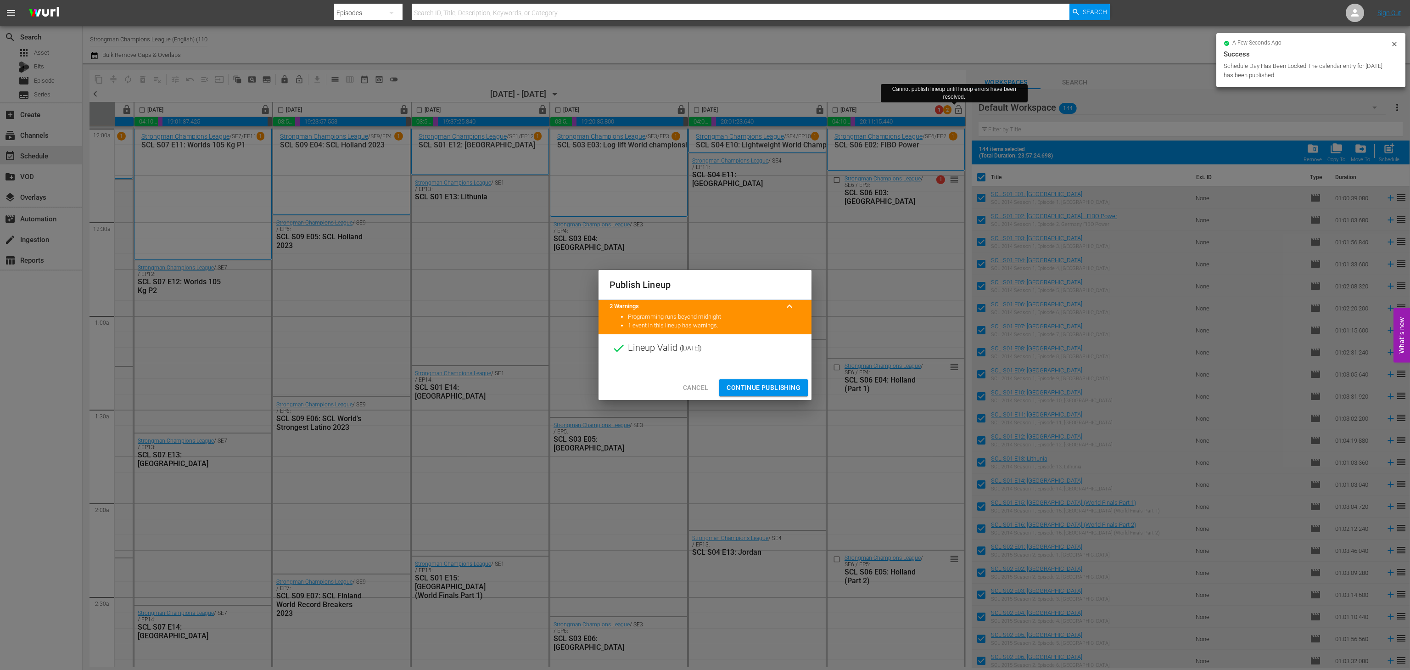
click at [766, 384] on span "Continue Publishing" at bounding box center [763, 387] width 74 height 11
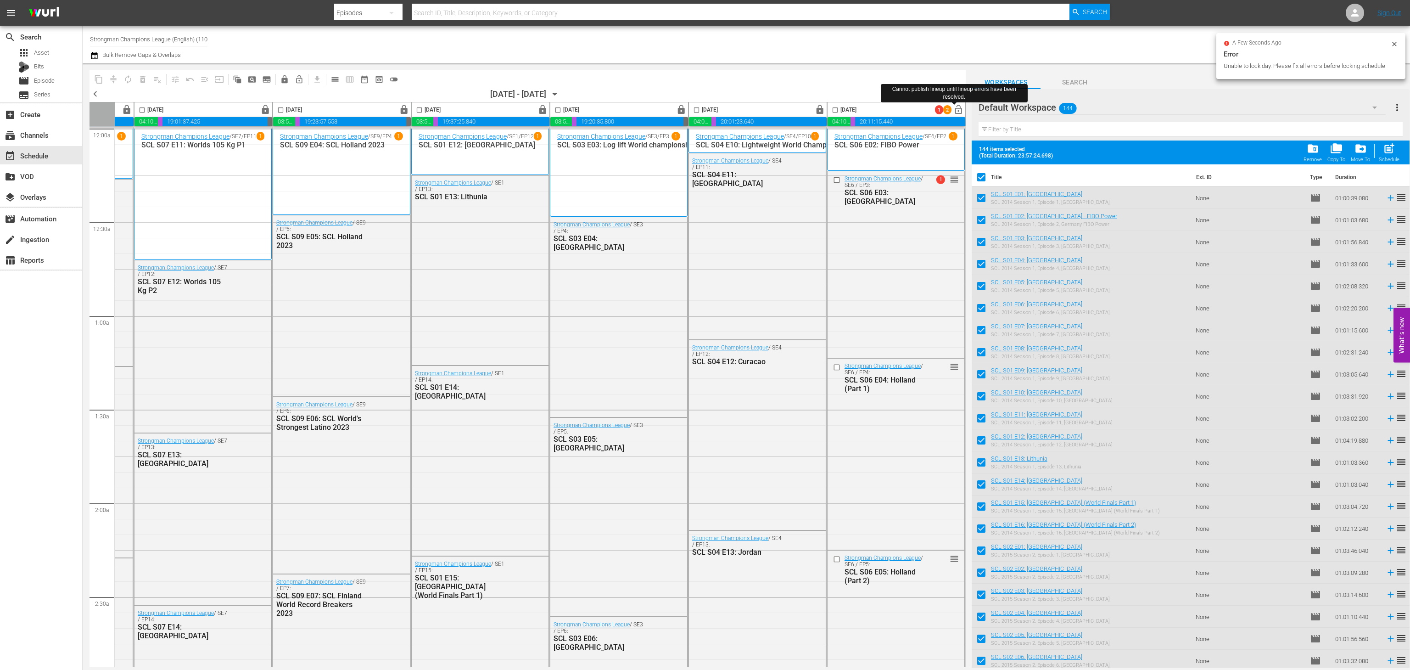
click at [939, 71] on div "content_copy compress autorenew_outlined delete_forever_outlined playlist_remov…" at bounding box center [527, 79] width 876 height 18
click at [959, 91] on span "chevron_right" at bounding box center [959, 93] width 11 height 11
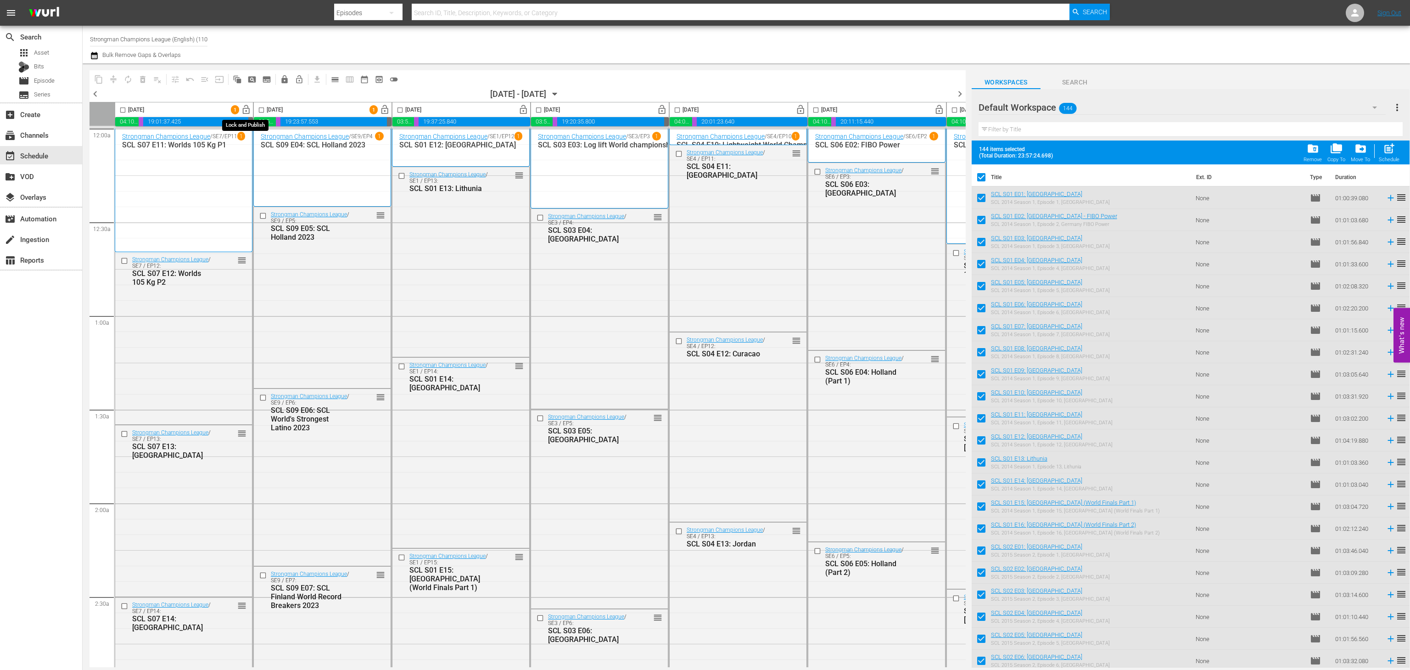
click at [243, 112] on span "lock_open" at bounding box center [246, 110] width 11 height 11
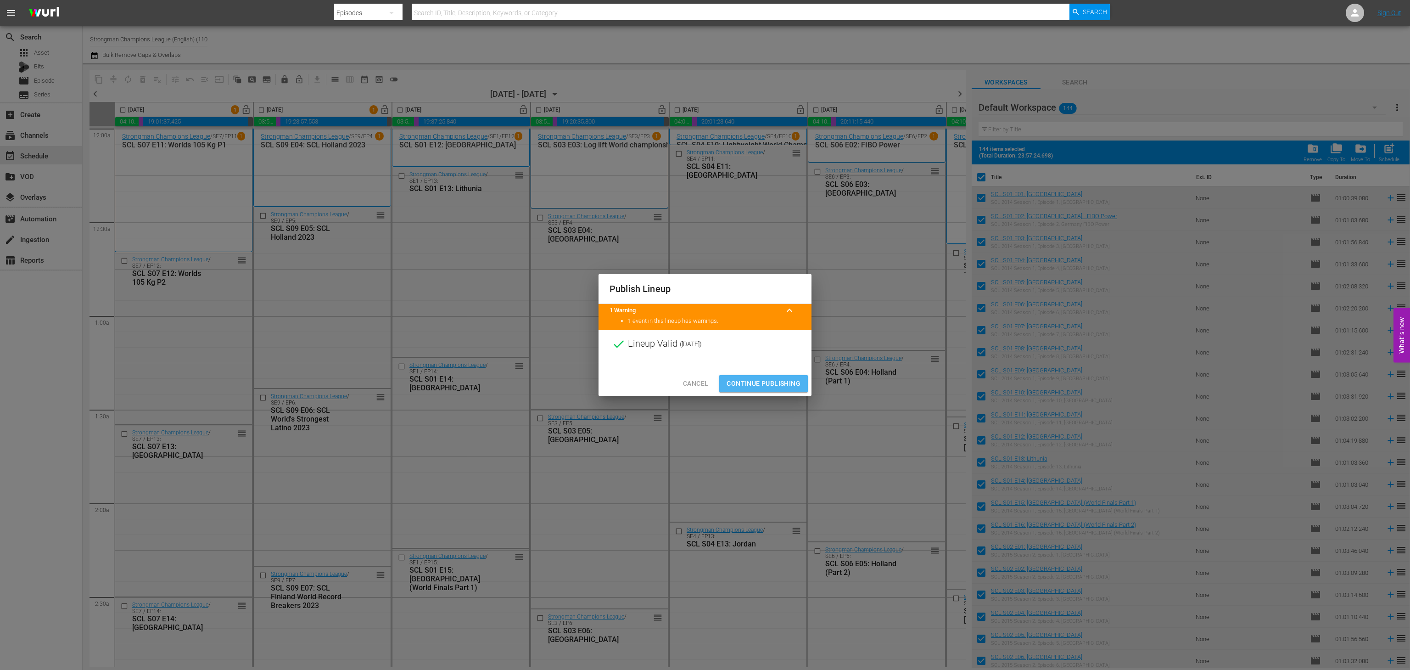
click at [770, 379] on span "Continue Publishing" at bounding box center [763, 383] width 74 height 11
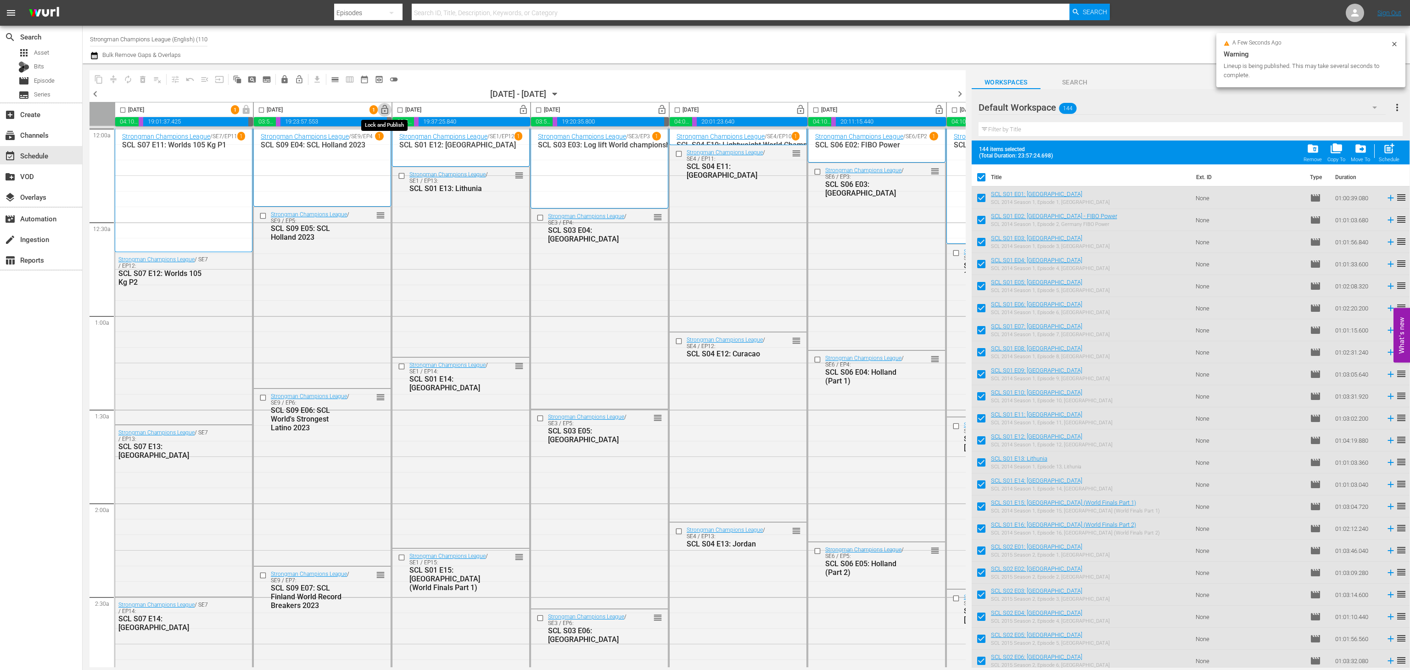
click at [388, 110] on span "lock_open" at bounding box center [385, 110] width 11 height 11
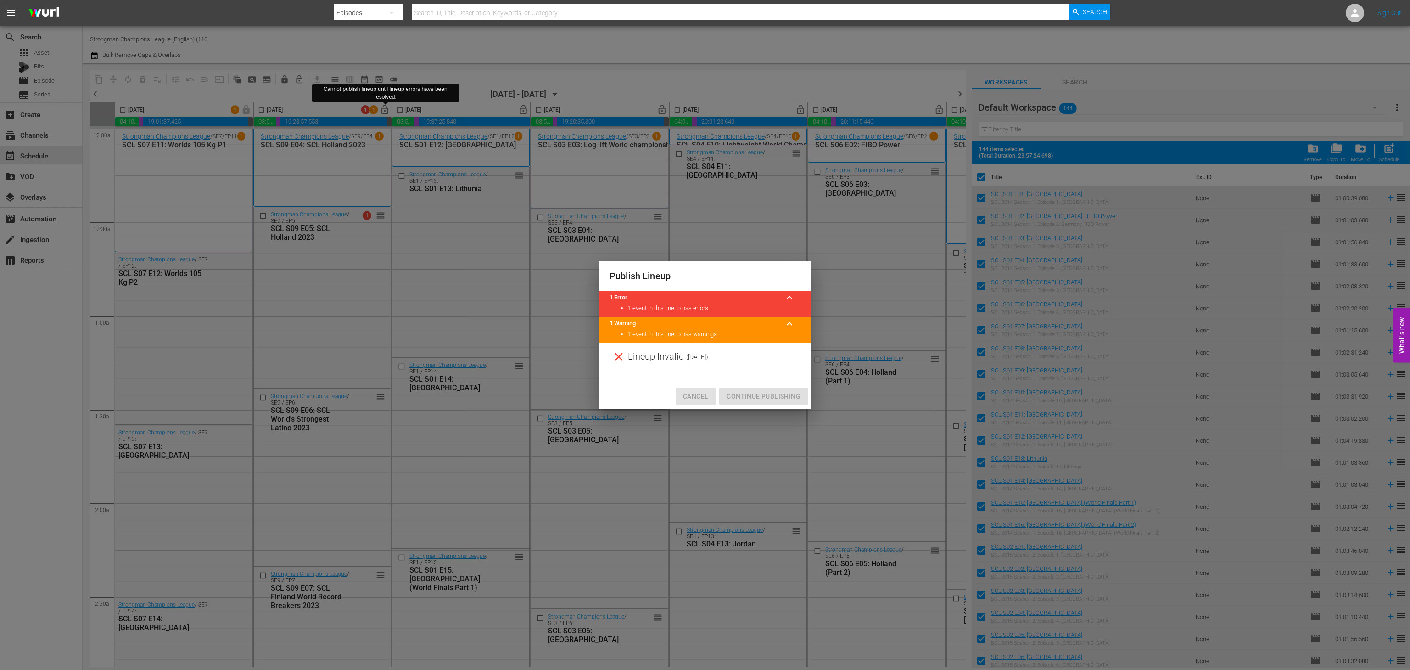
click at [700, 392] on span "Cancel" at bounding box center [695, 396] width 25 height 11
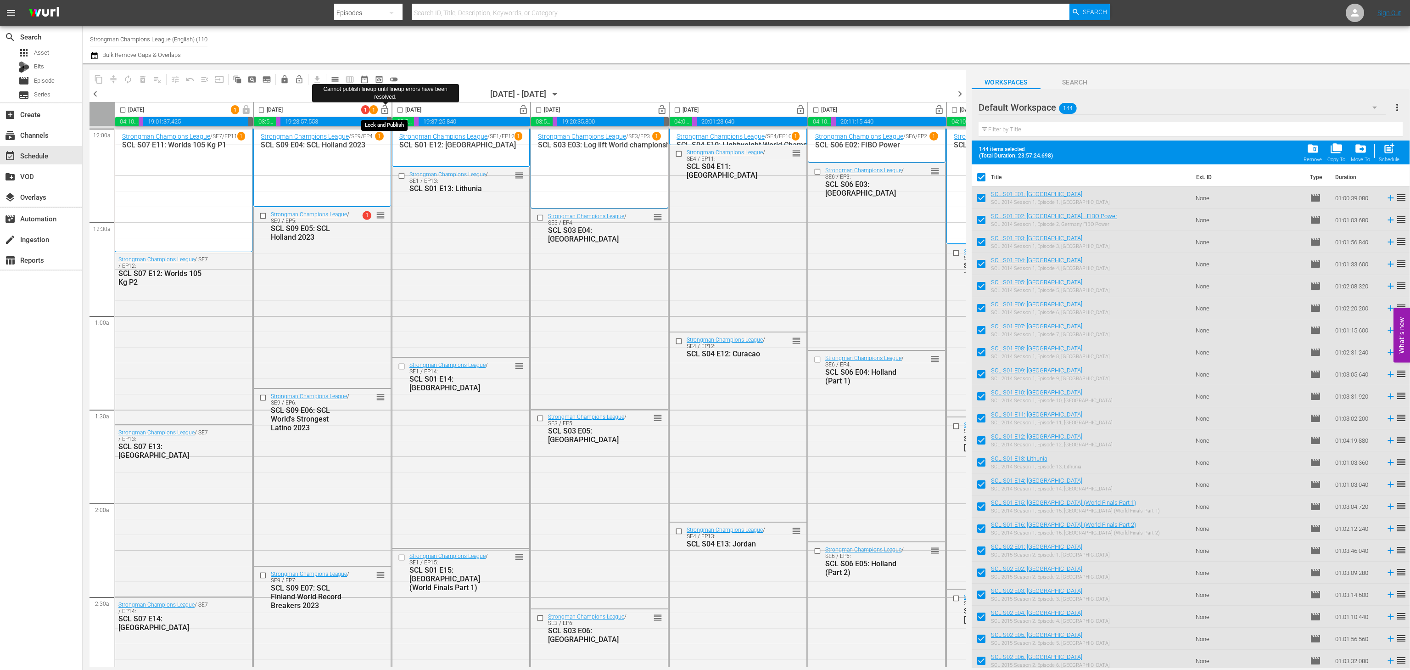
click at [385, 113] on span "lock_open" at bounding box center [385, 110] width 11 height 11
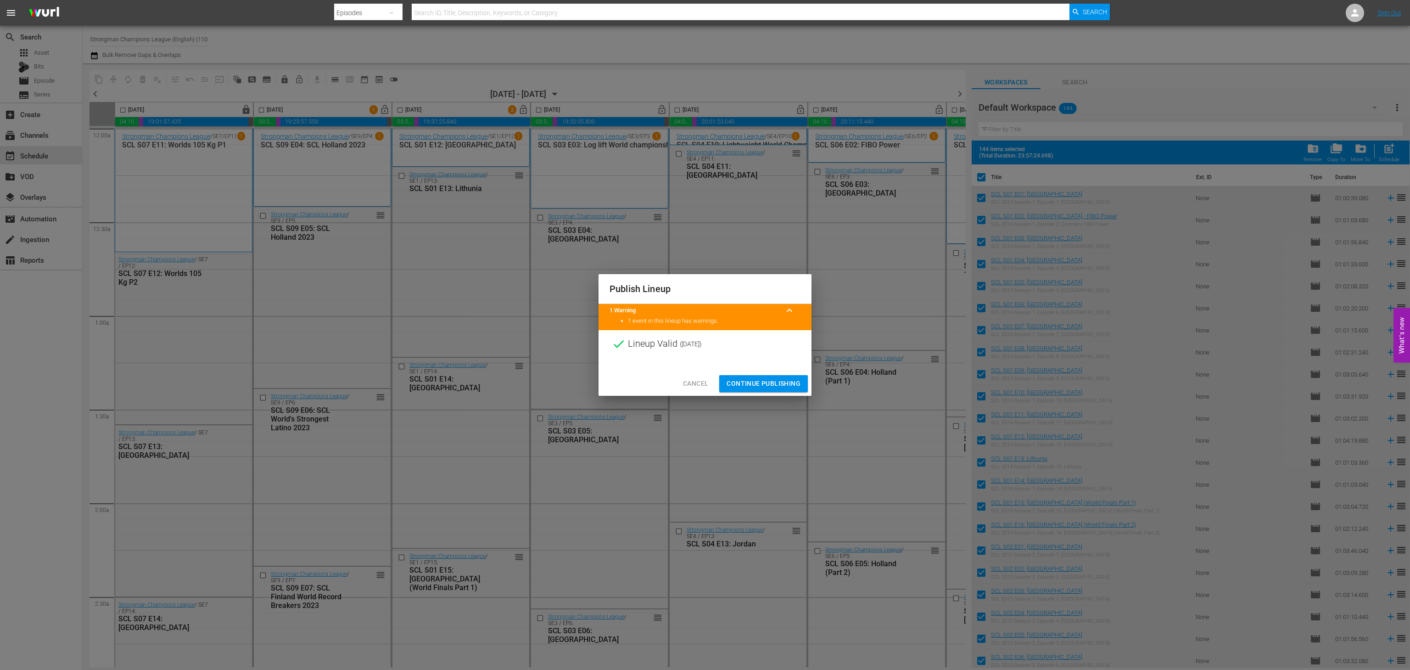
click at [736, 375] on button "Continue Publishing" at bounding box center [763, 383] width 89 height 17
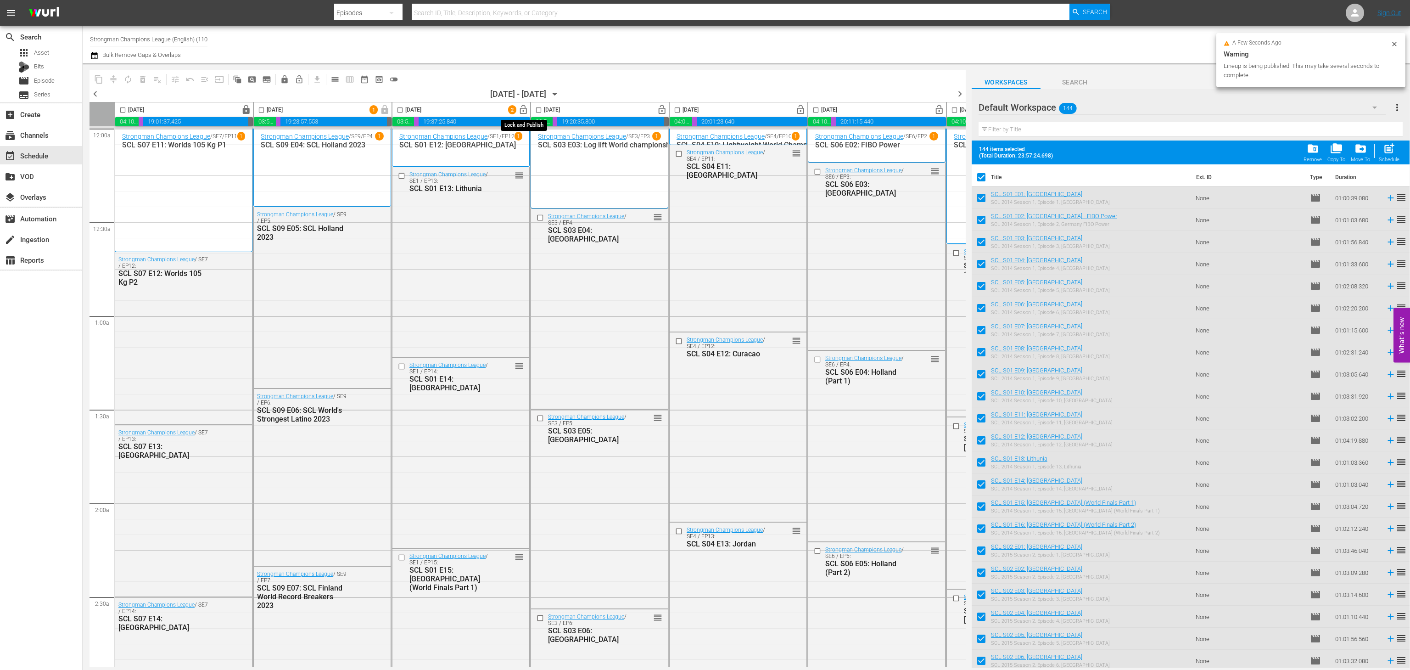
click at [525, 107] on span "lock_open" at bounding box center [523, 110] width 11 height 11
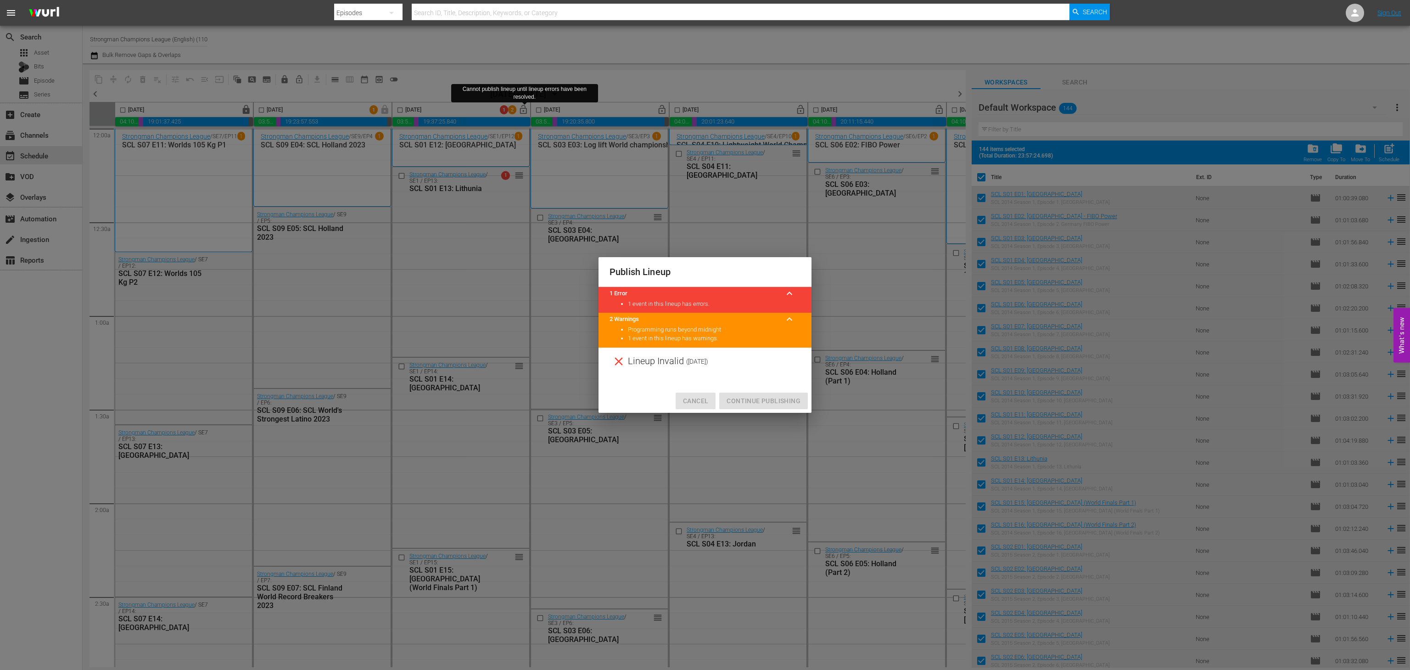
click at [696, 397] on span "Cancel" at bounding box center [695, 400] width 25 height 11
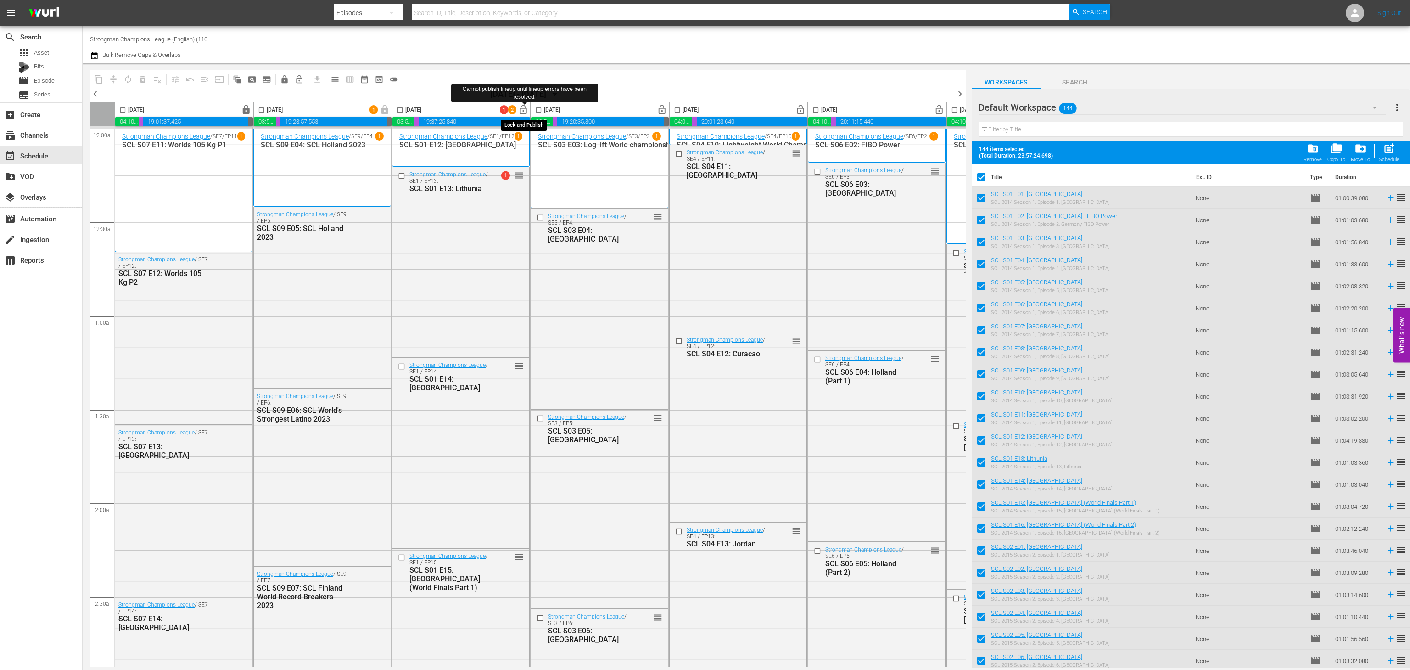
click at [526, 115] on button "lock_open" at bounding box center [523, 110] width 14 height 14
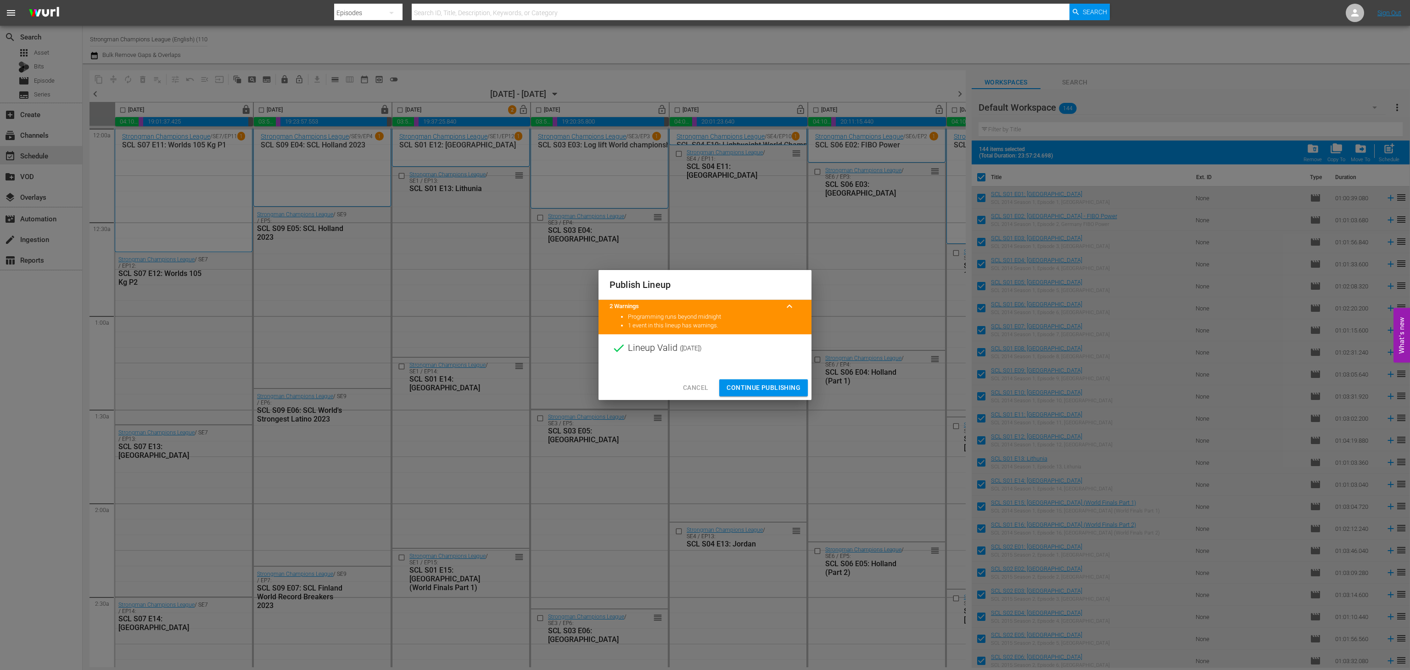
click at [745, 383] on span "Continue Publishing" at bounding box center [763, 387] width 74 height 11
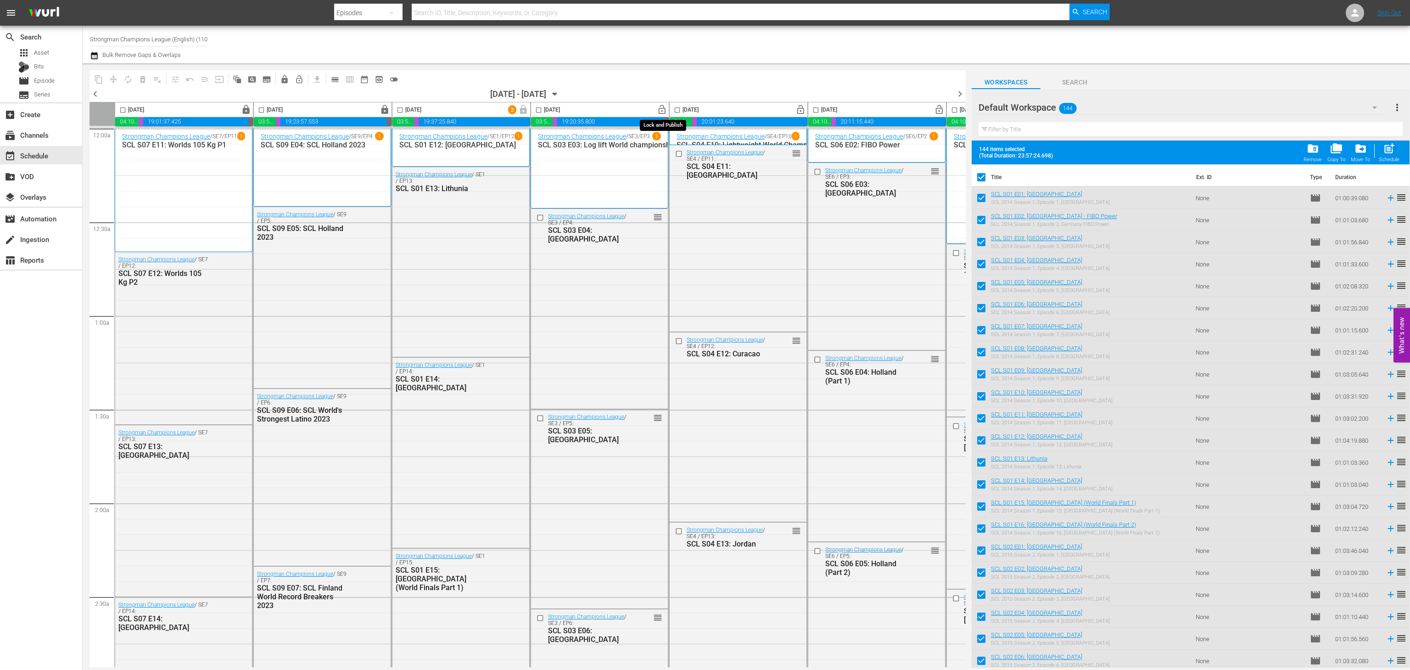
click at [664, 107] on span "lock_open" at bounding box center [662, 110] width 11 height 11
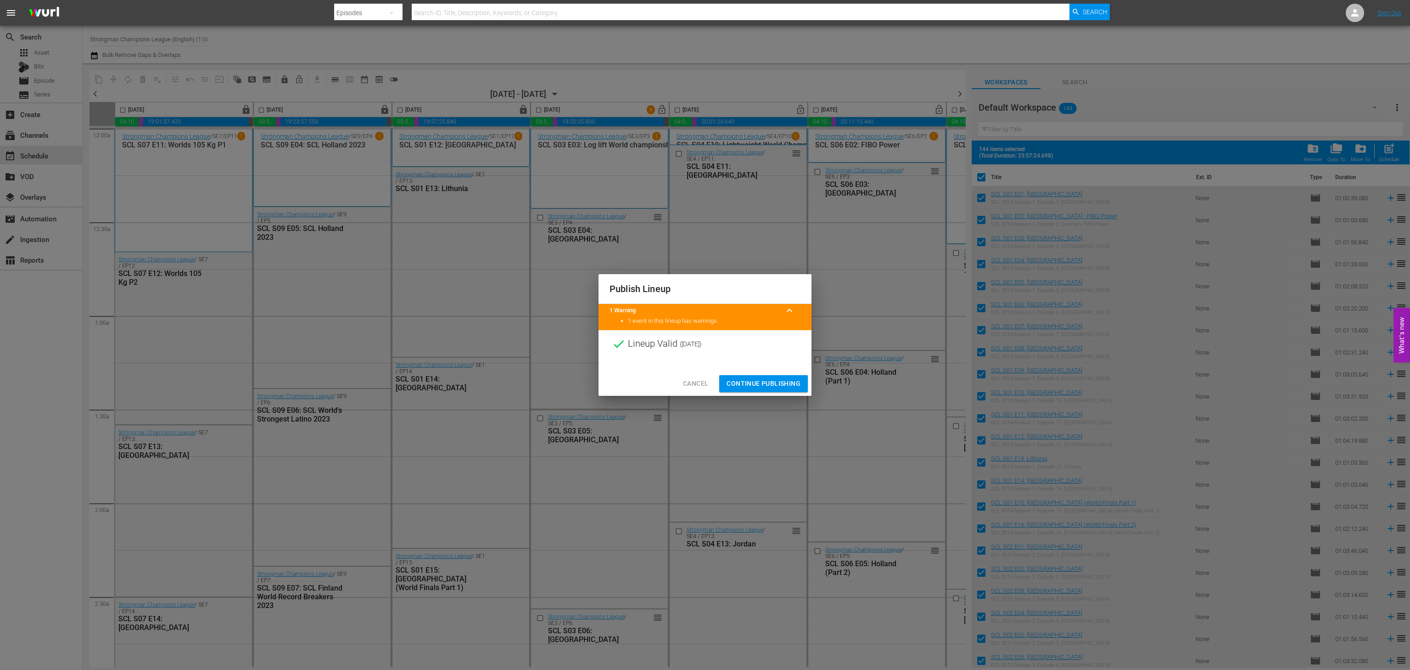
click at [777, 382] on span "Continue Publishing" at bounding box center [763, 383] width 74 height 11
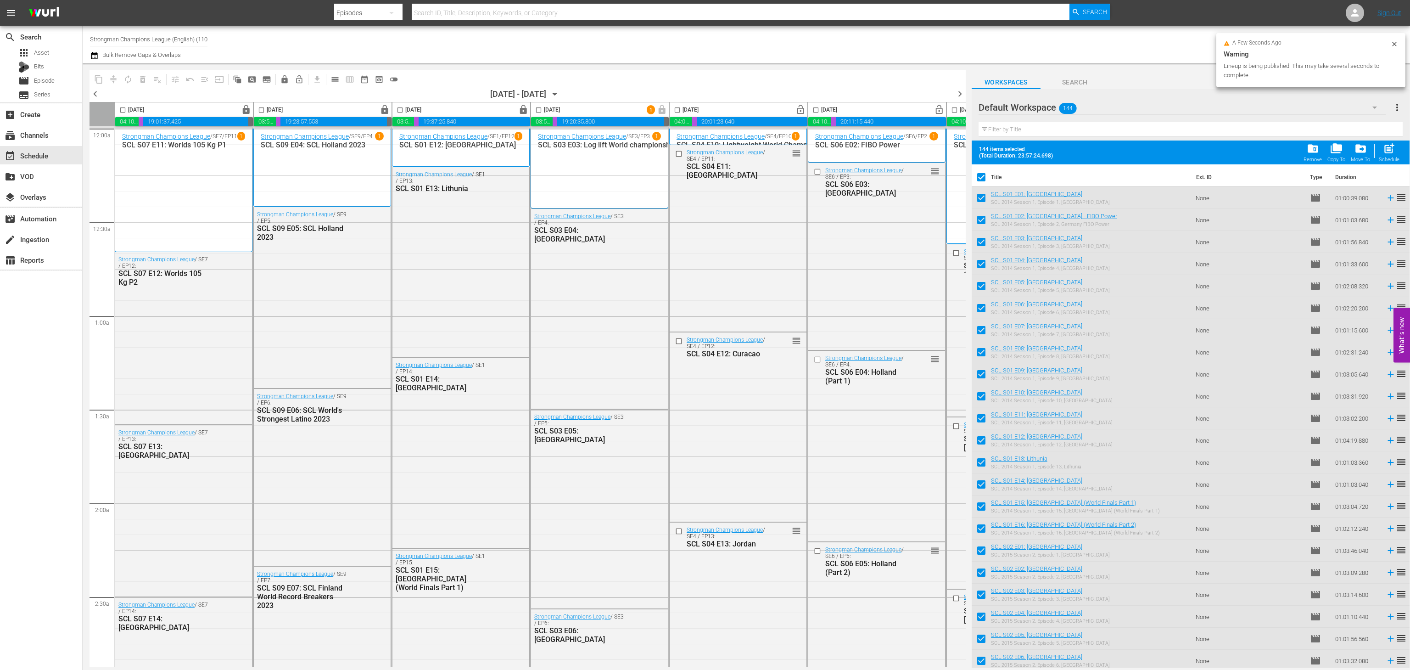
scroll to position [0, 37]
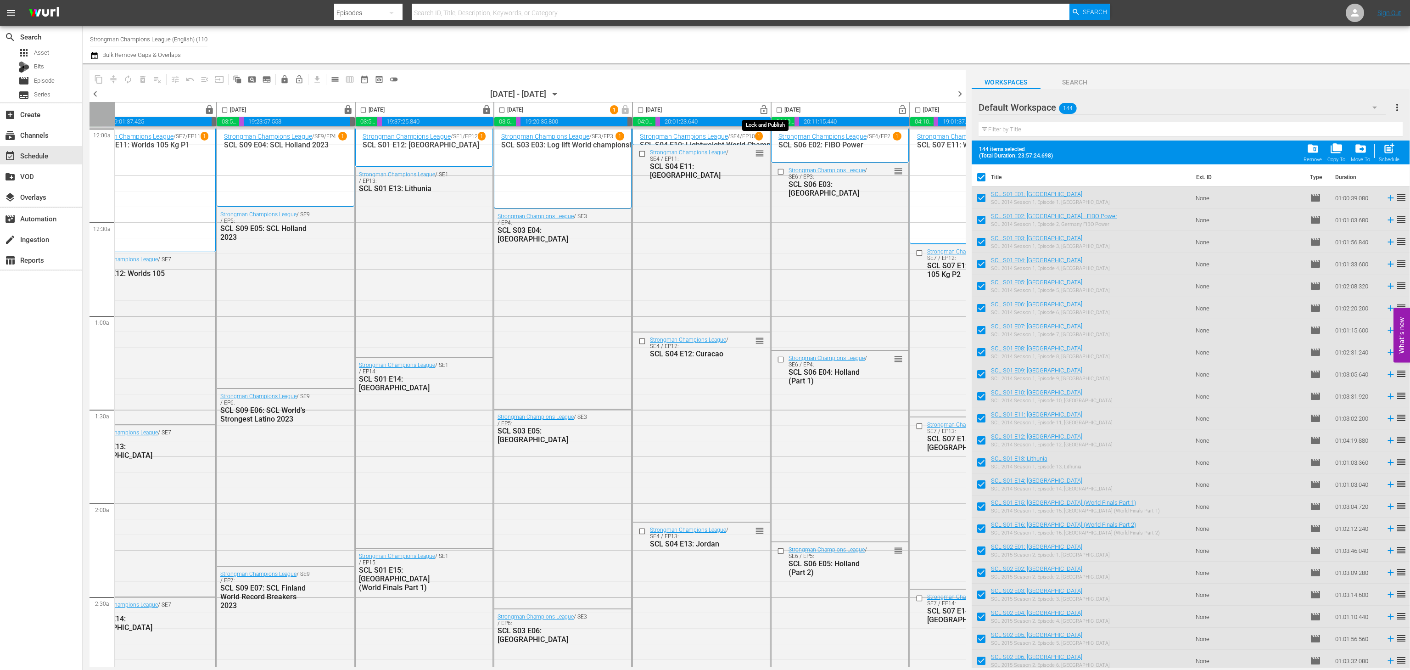
click at [769, 110] on span "lock_open" at bounding box center [764, 110] width 11 height 11
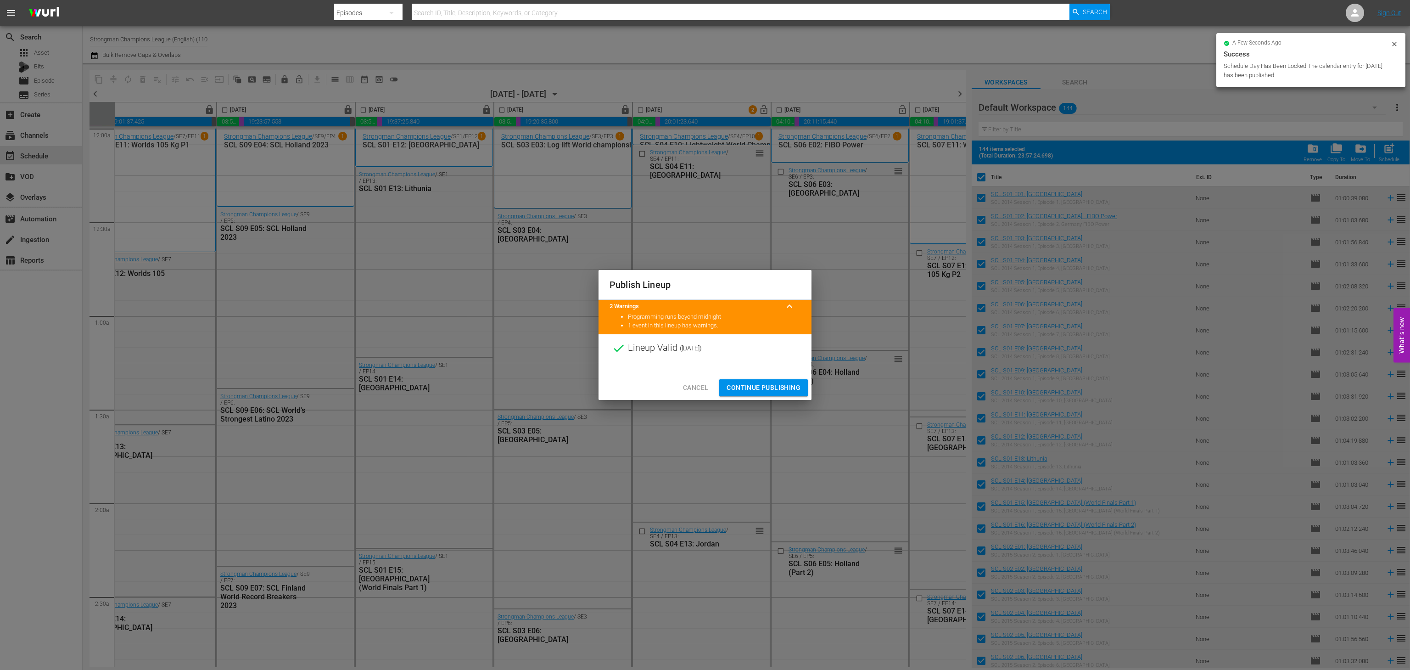
click at [743, 388] on span "Continue Publishing" at bounding box center [763, 387] width 74 height 11
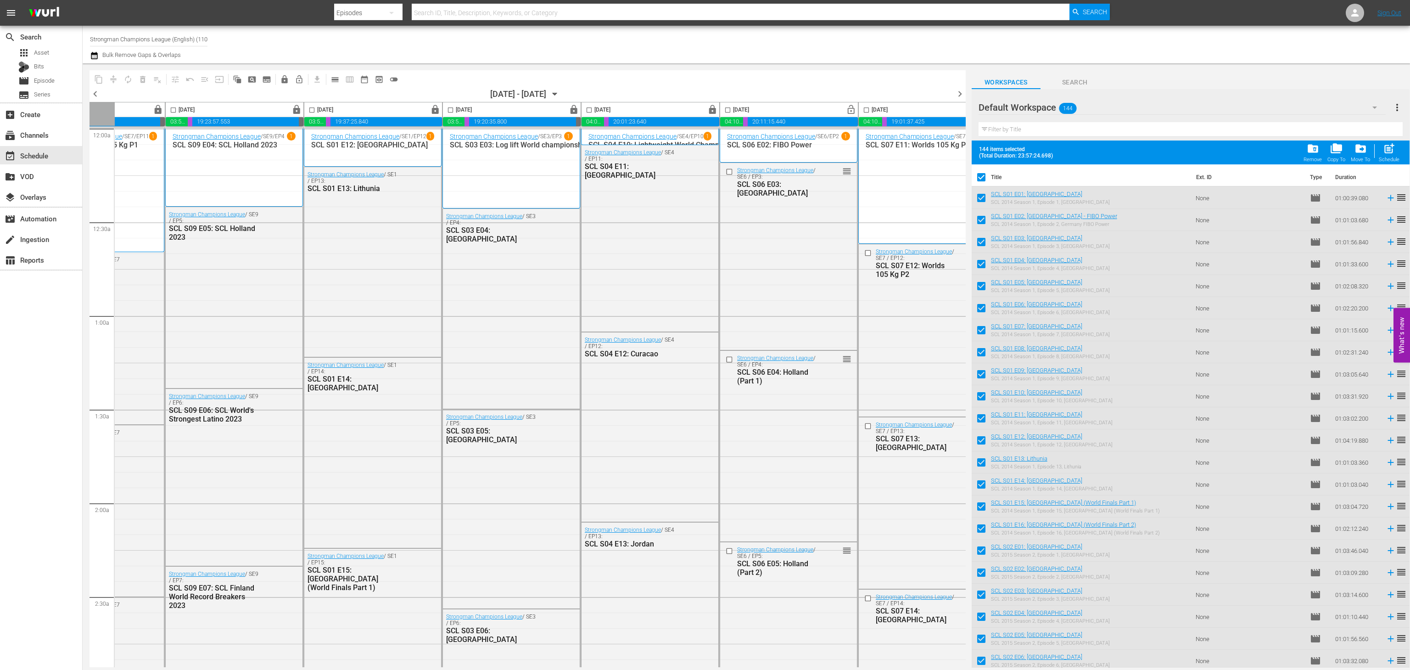
scroll to position [0, 127]
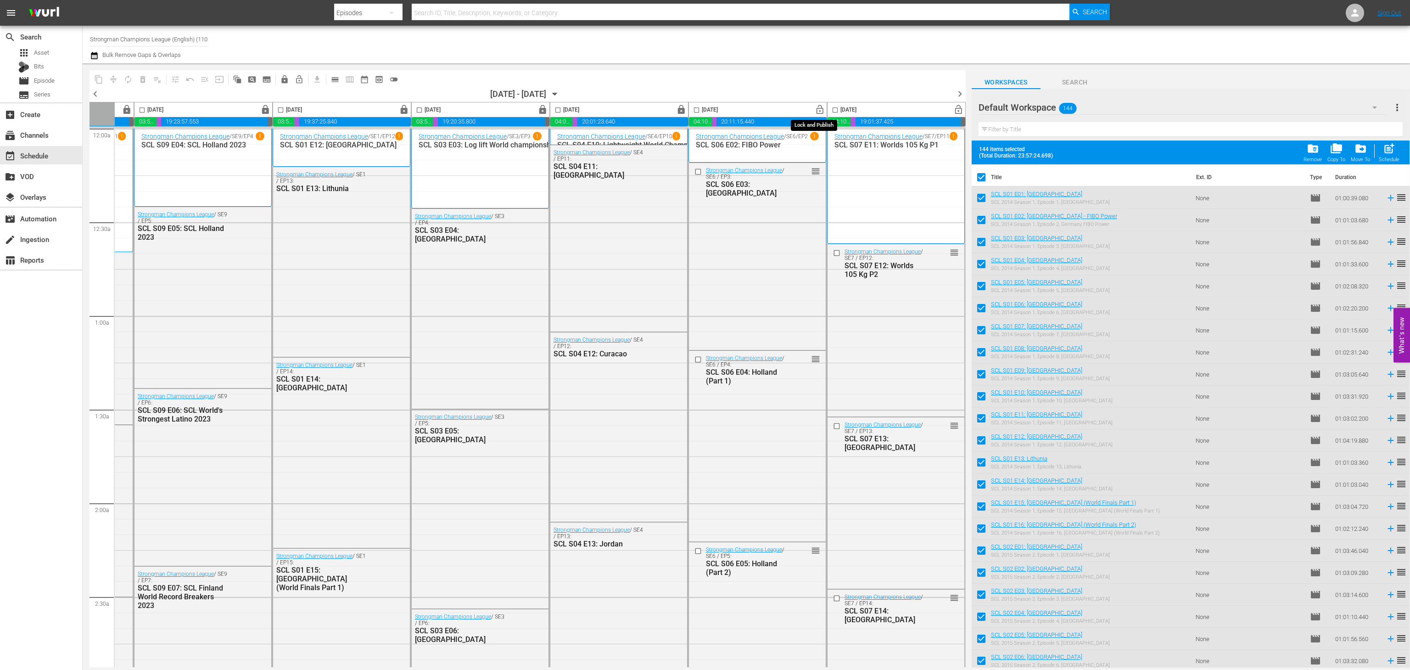
click at [816, 112] on span "lock_open" at bounding box center [820, 110] width 11 height 11
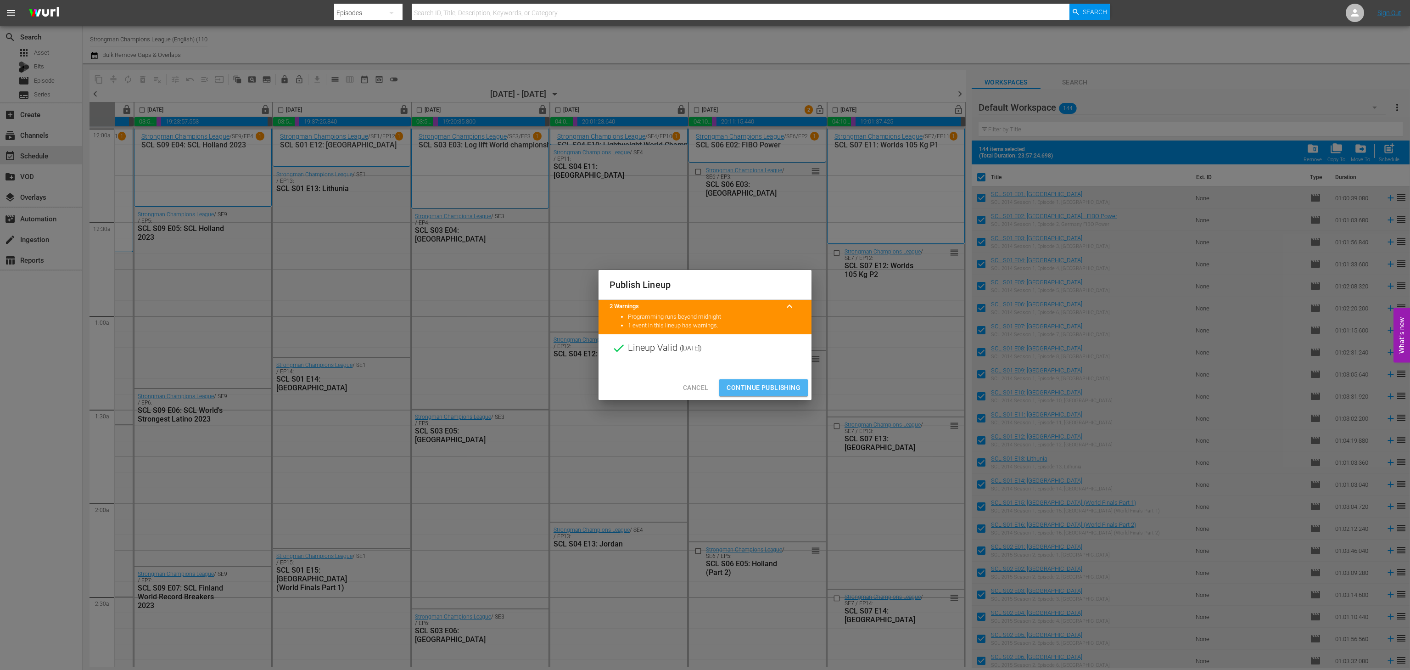
click at [749, 388] on span "Continue Publishing" at bounding box center [763, 387] width 74 height 11
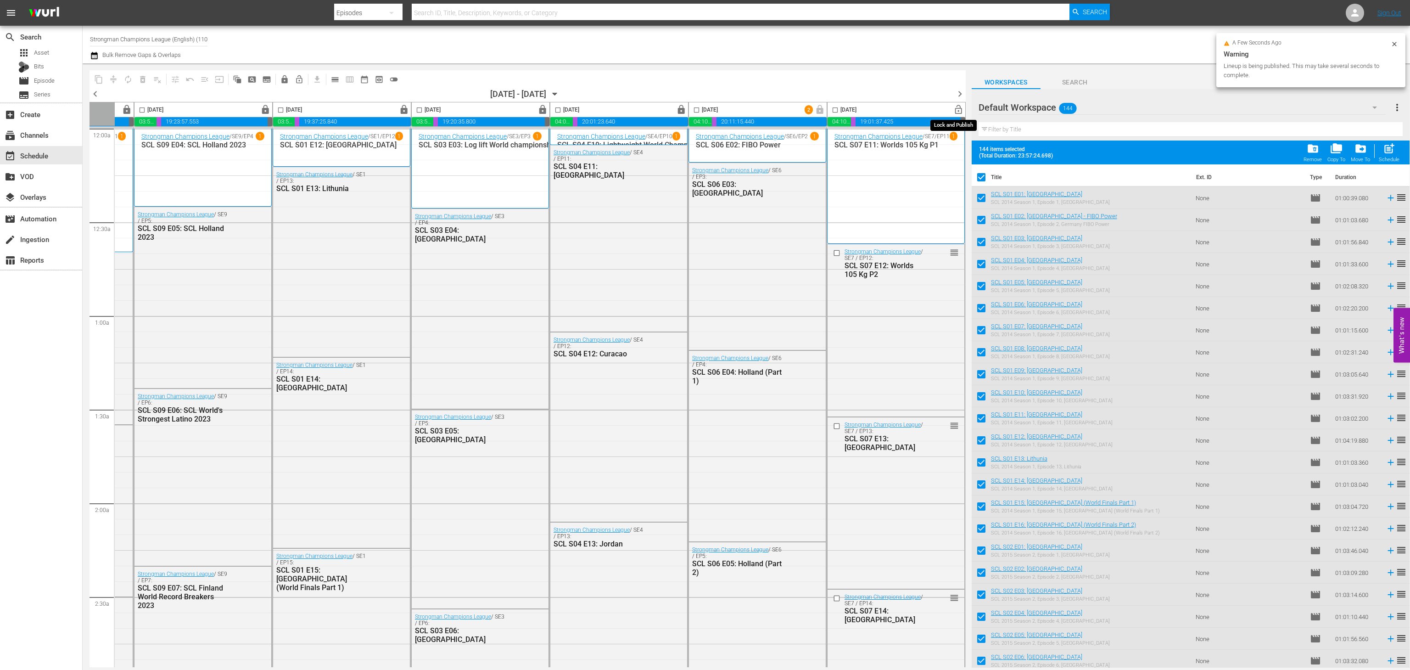
click at [953, 109] on span "lock_open" at bounding box center [958, 110] width 11 height 11
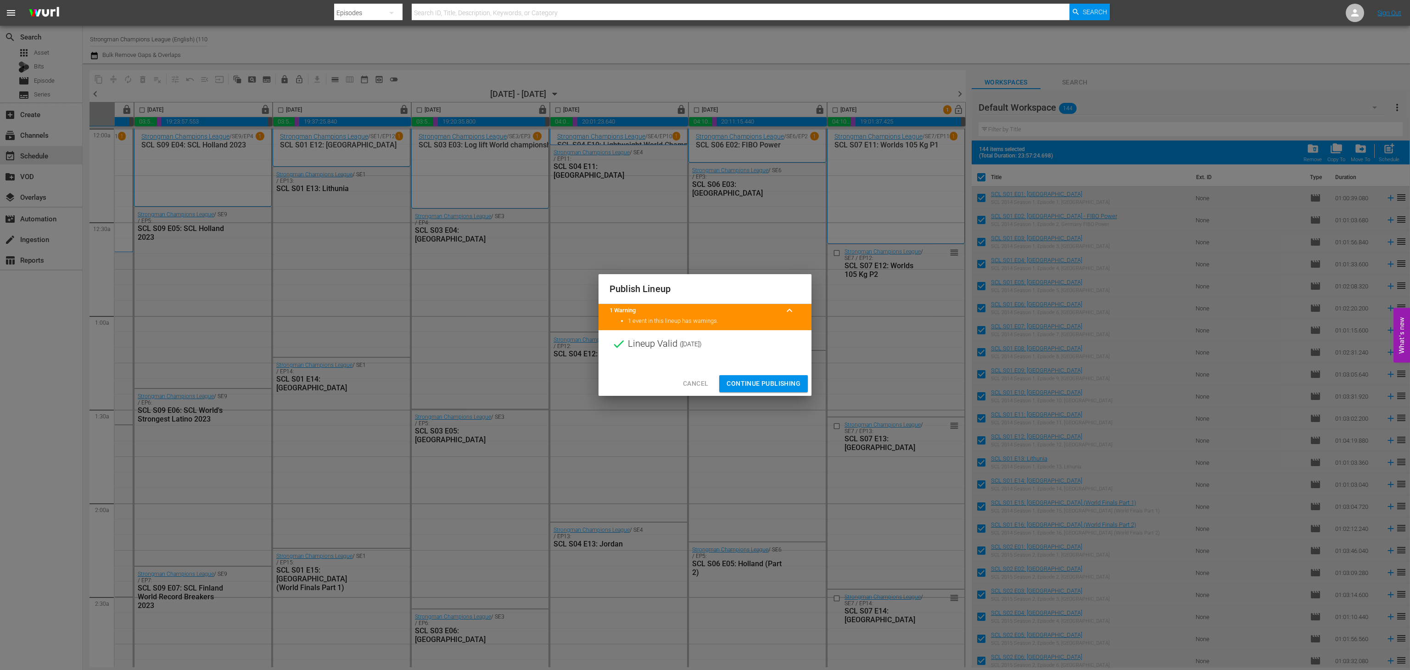
click at [778, 378] on span "Continue Publishing" at bounding box center [763, 383] width 74 height 11
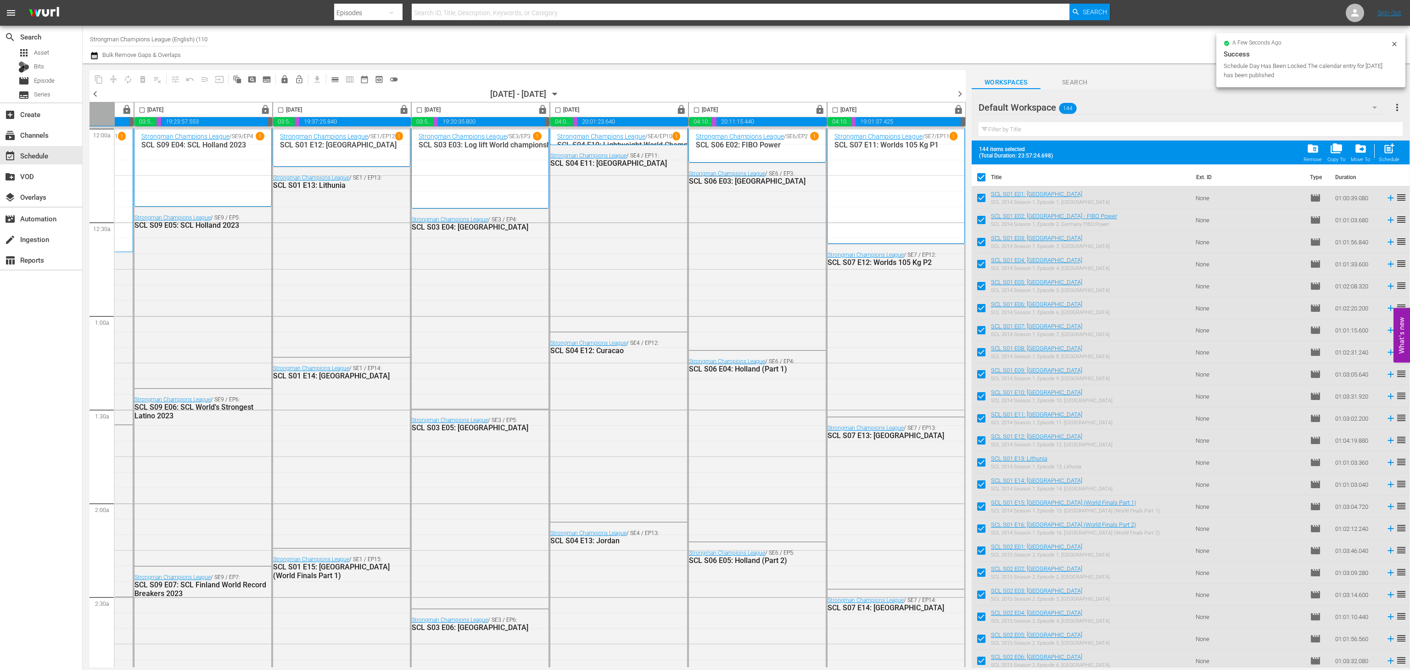
click at [960, 95] on span "chevron_right" at bounding box center [959, 93] width 11 height 11
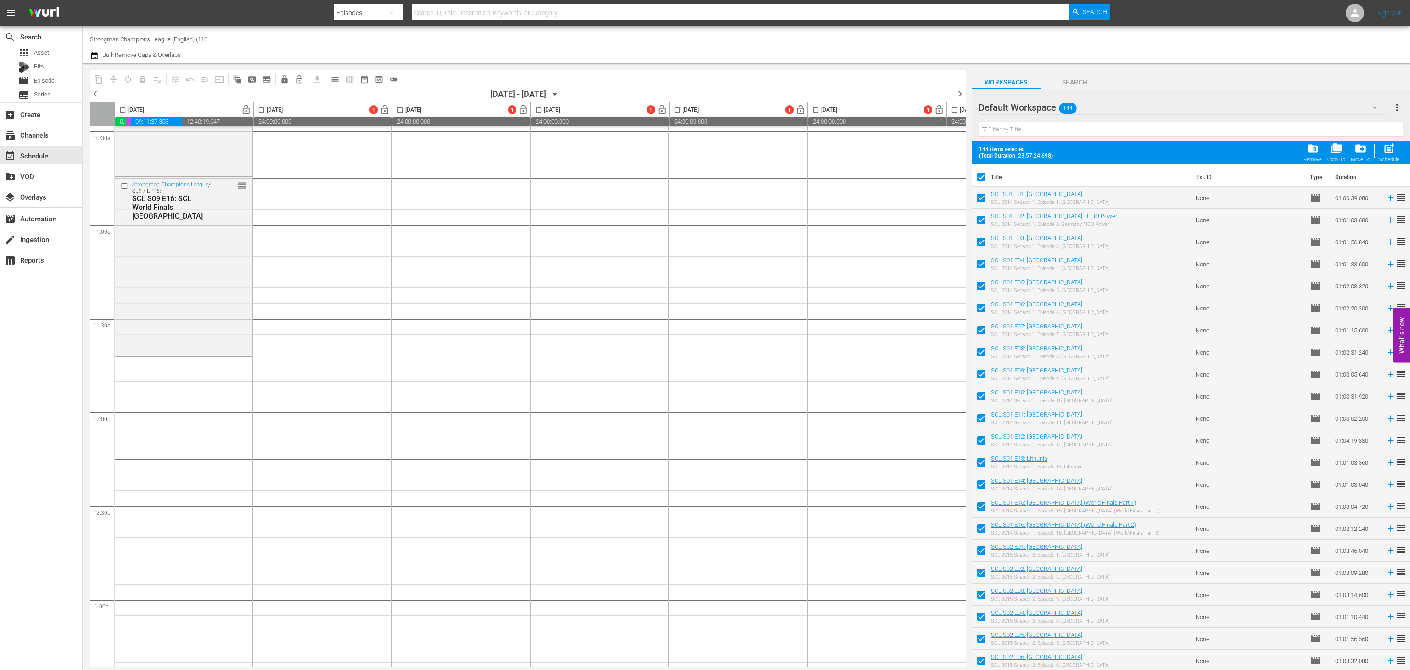
scroll to position [1962, 0]
click at [96, 91] on span "chevron_left" at bounding box center [94, 93] width 11 height 11
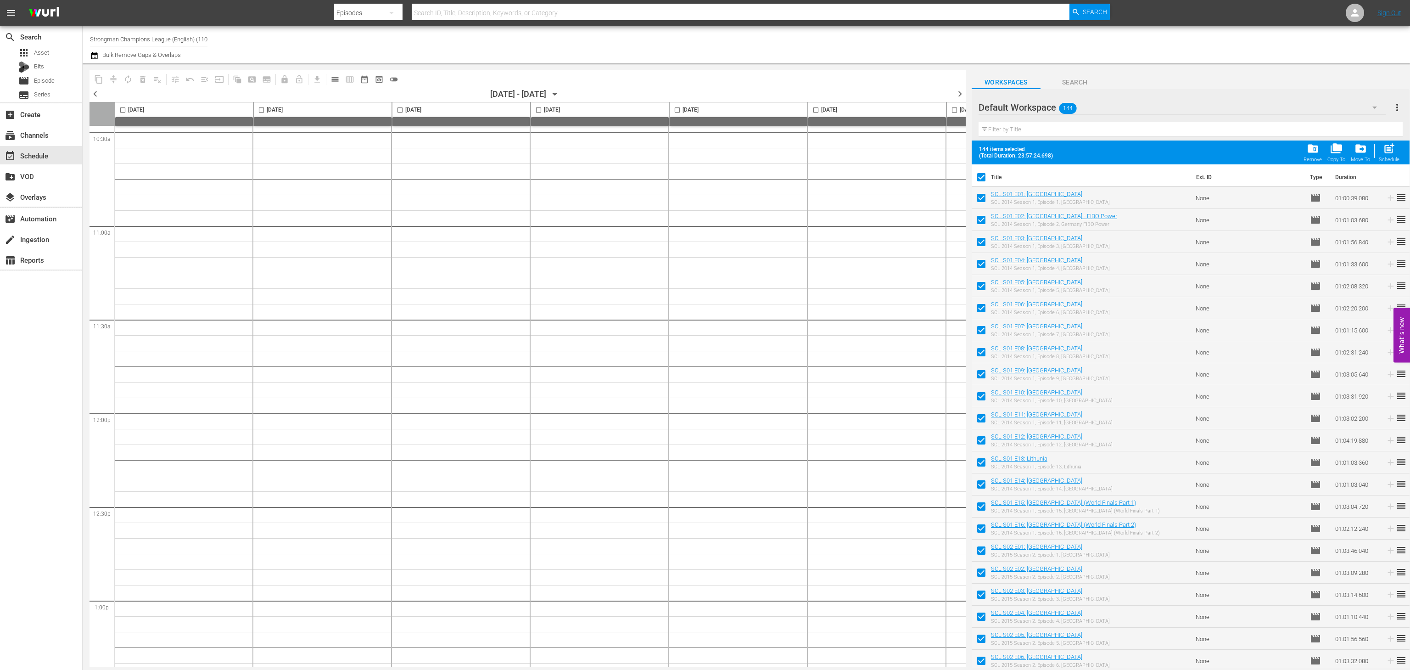
scroll to position [3958, 0]
click at [96, 91] on span "chevron_left" at bounding box center [94, 93] width 11 height 11
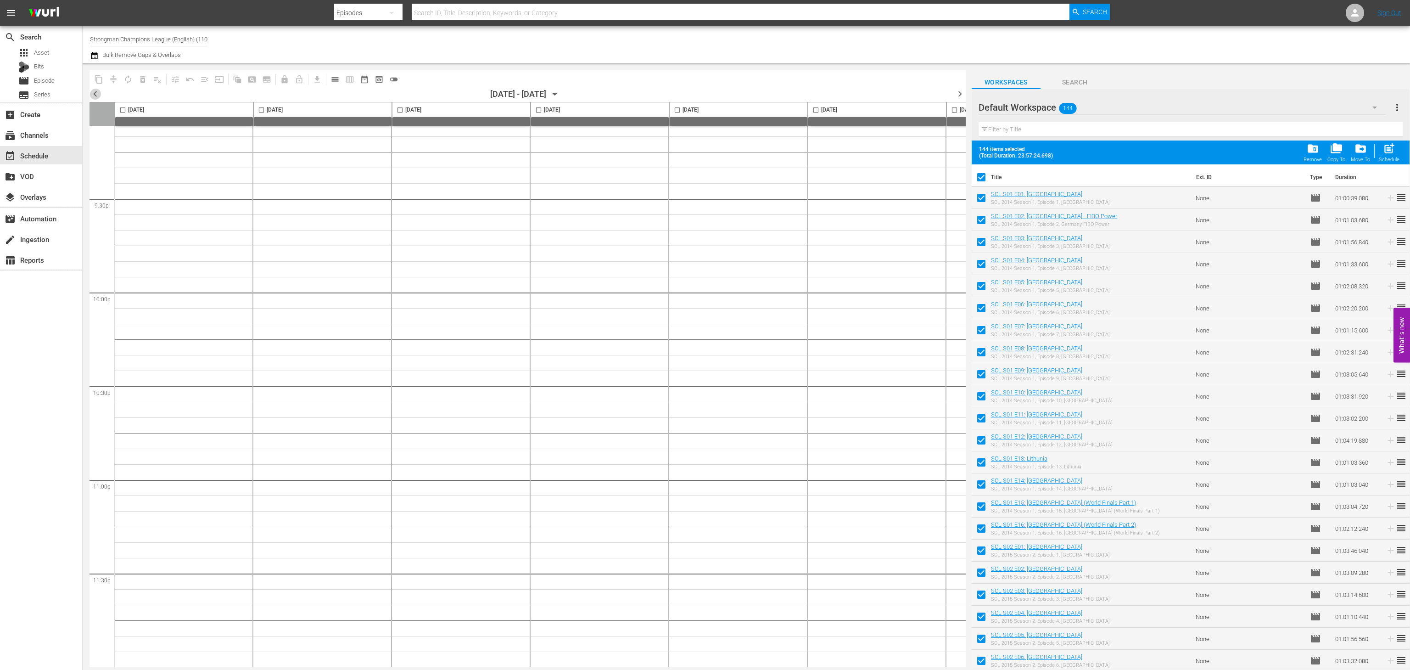
click at [96, 91] on span "chevron_left" at bounding box center [94, 93] width 11 height 11
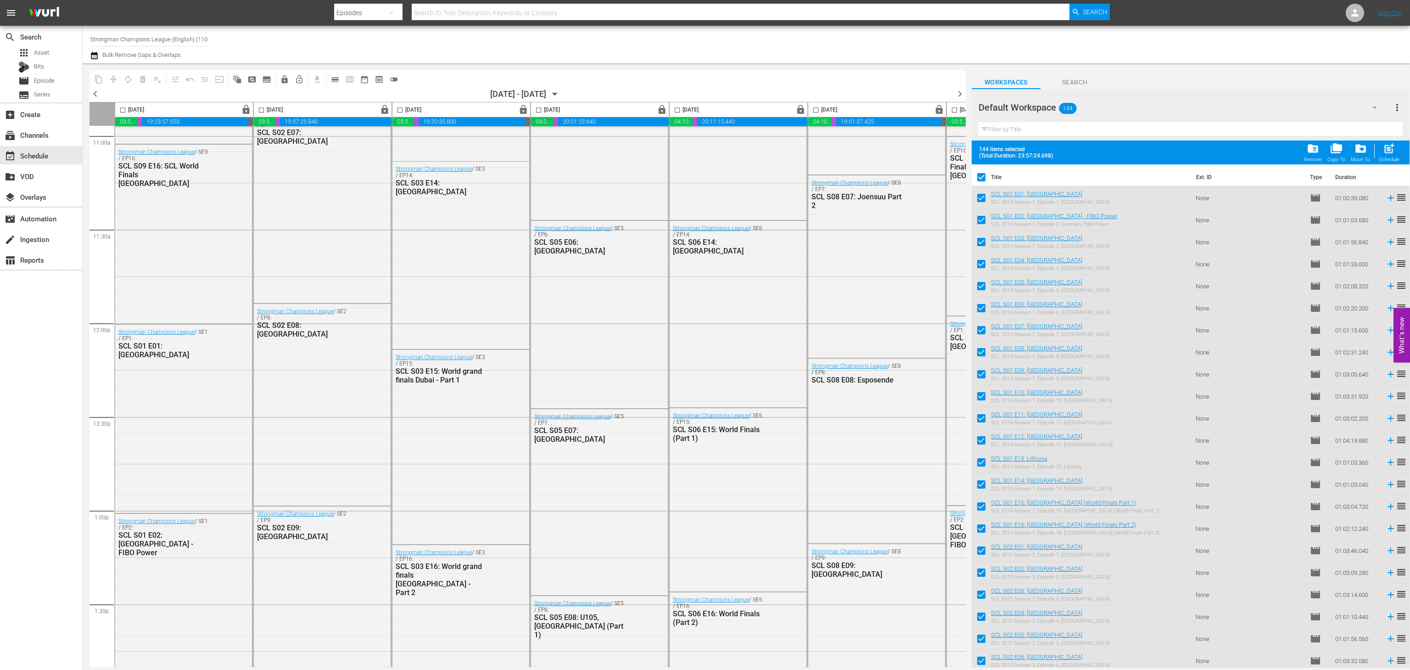
scroll to position [2057, 0]
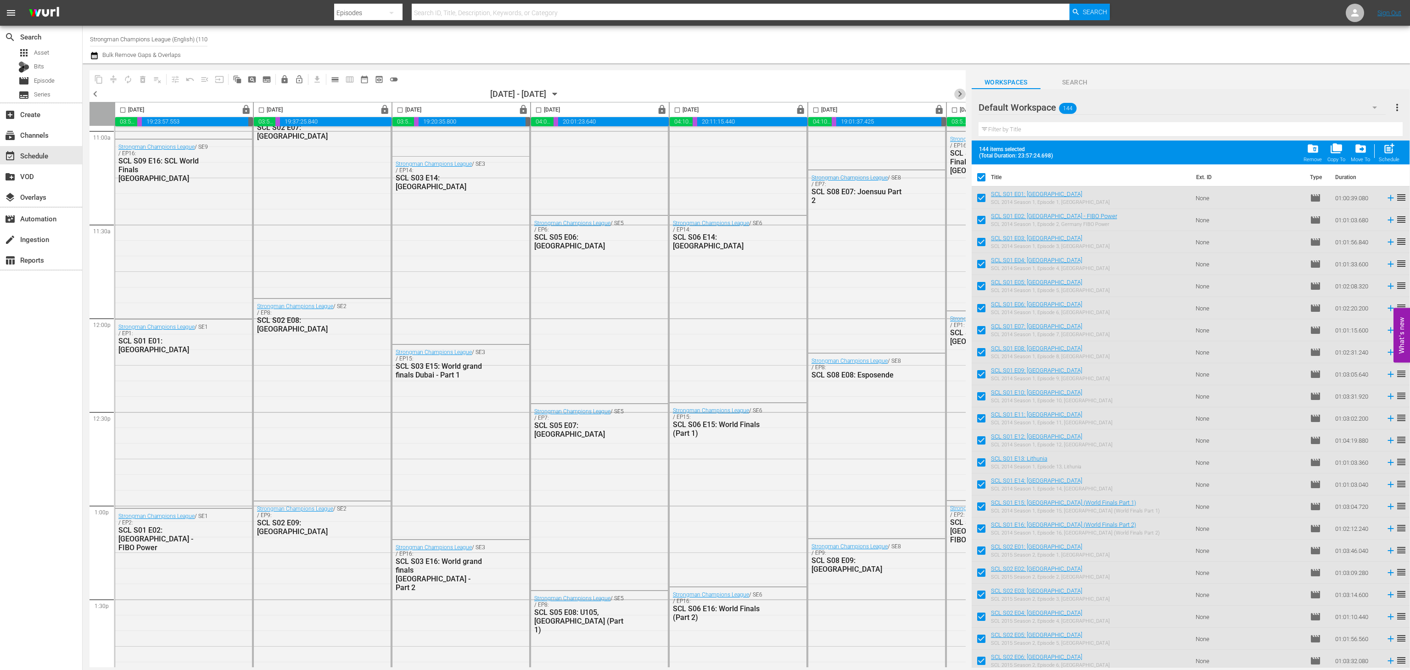
click at [957, 95] on span "chevron_right" at bounding box center [959, 93] width 11 height 11
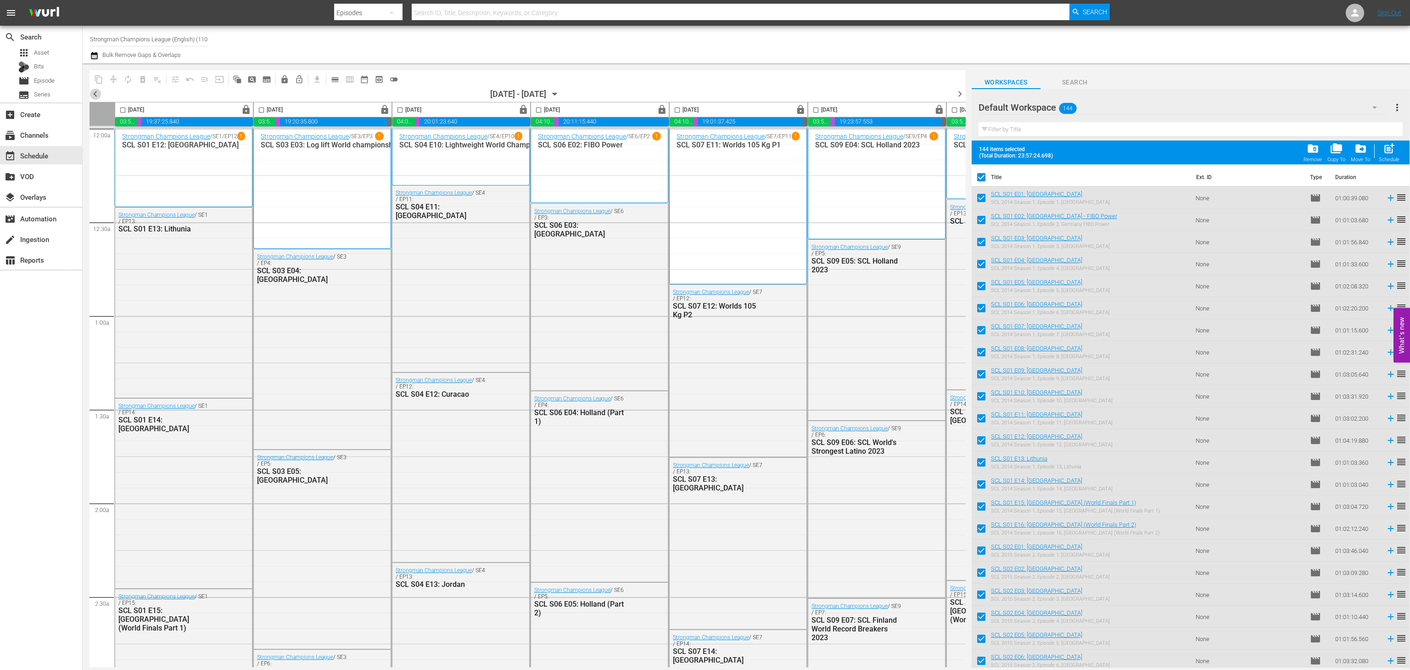
click at [95, 94] on span "chevron_left" at bounding box center [94, 93] width 11 height 11
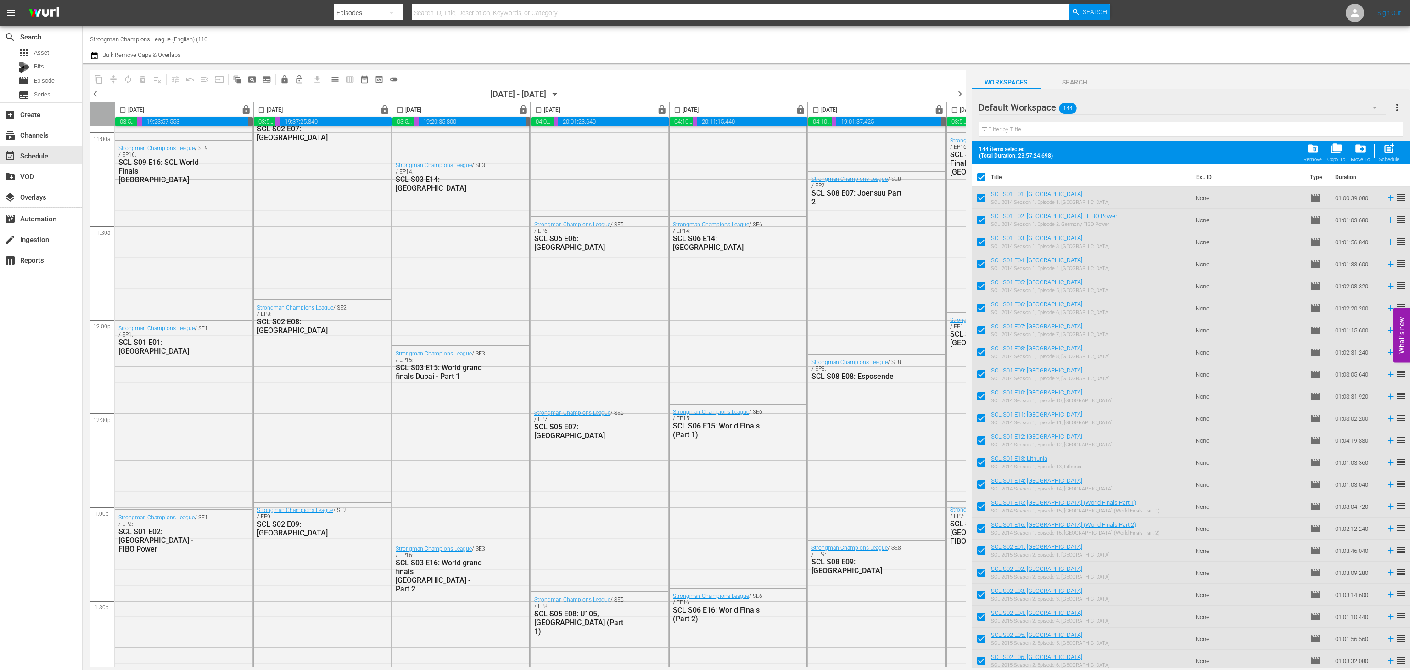
scroll to position [2056, 127]
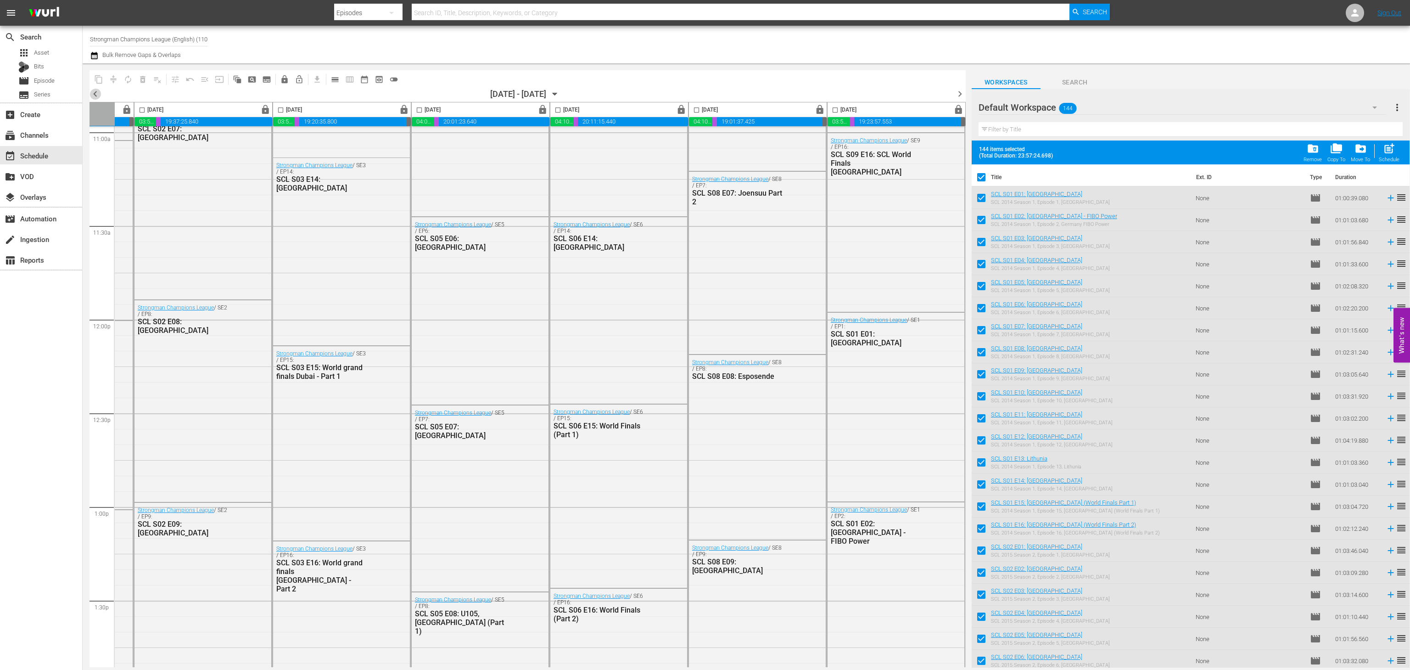
click at [91, 95] on span "chevron_left" at bounding box center [94, 93] width 11 height 11
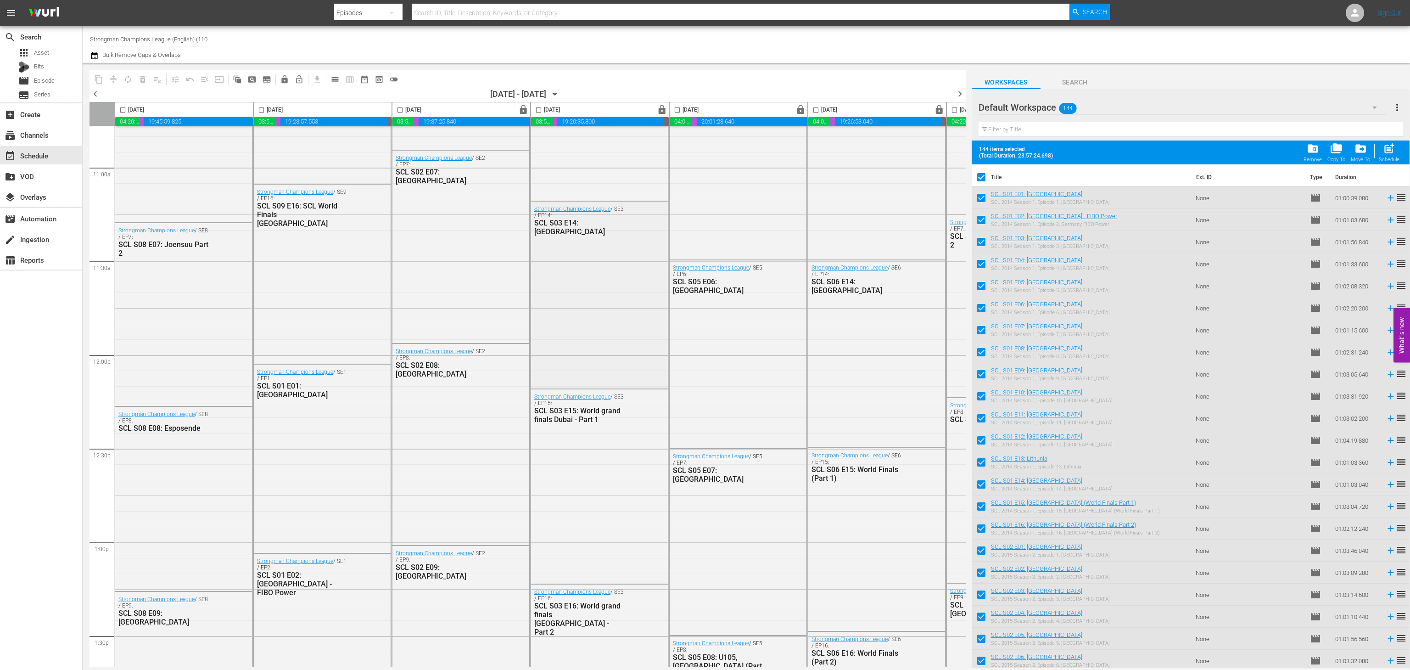
scroll to position [2010, 0]
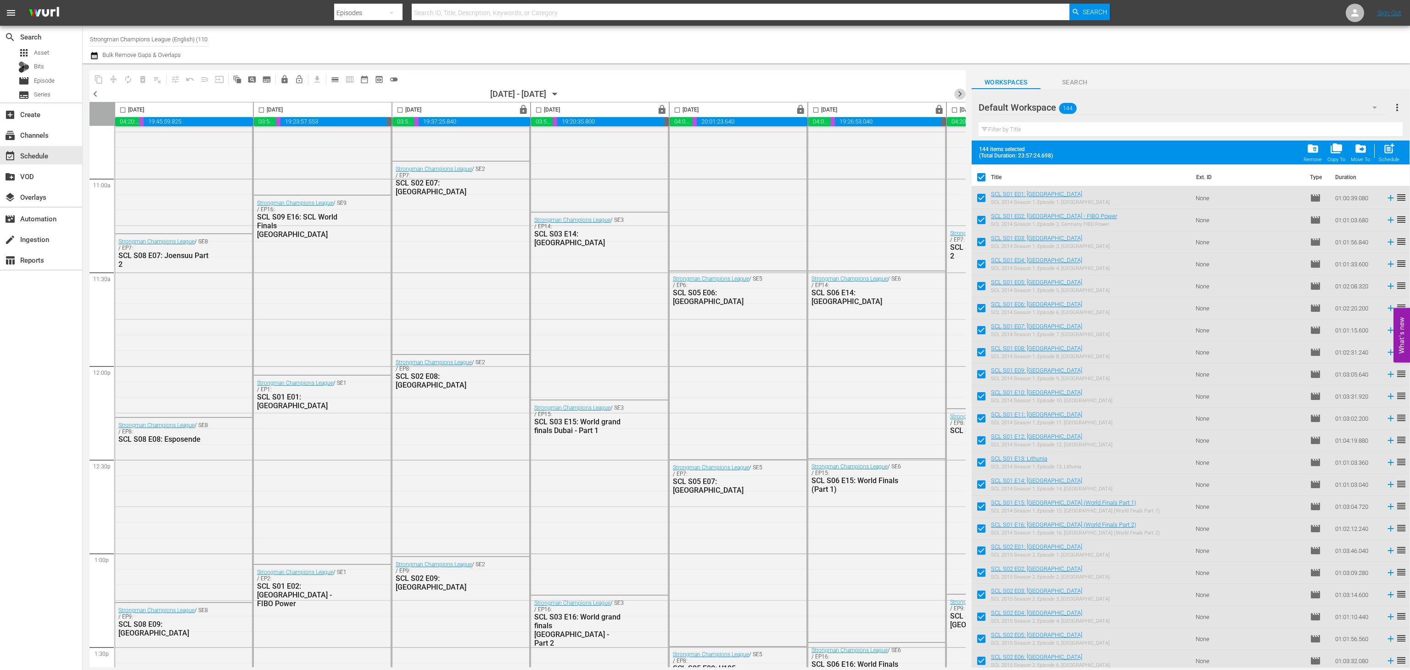
click at [956, 96] on span "chevron_right" at bounding box center [959, 93] width 11 height 11
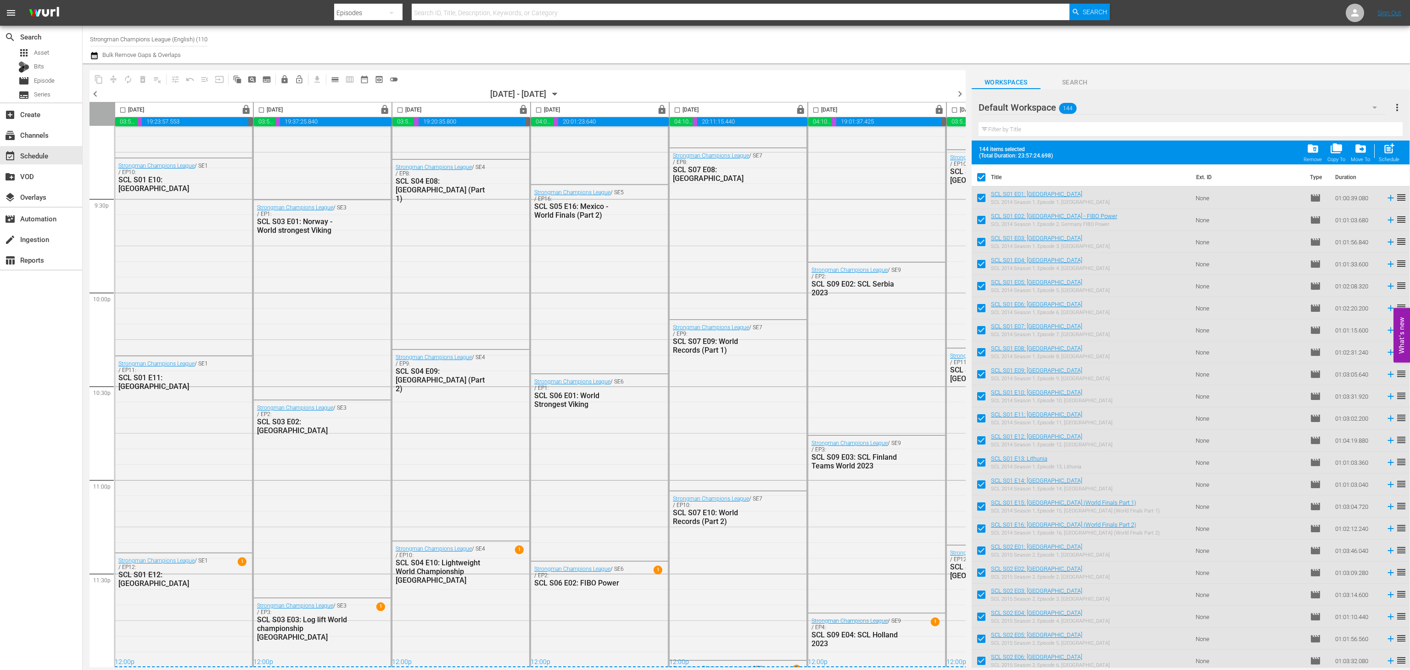
scroll to position [2025, 0]
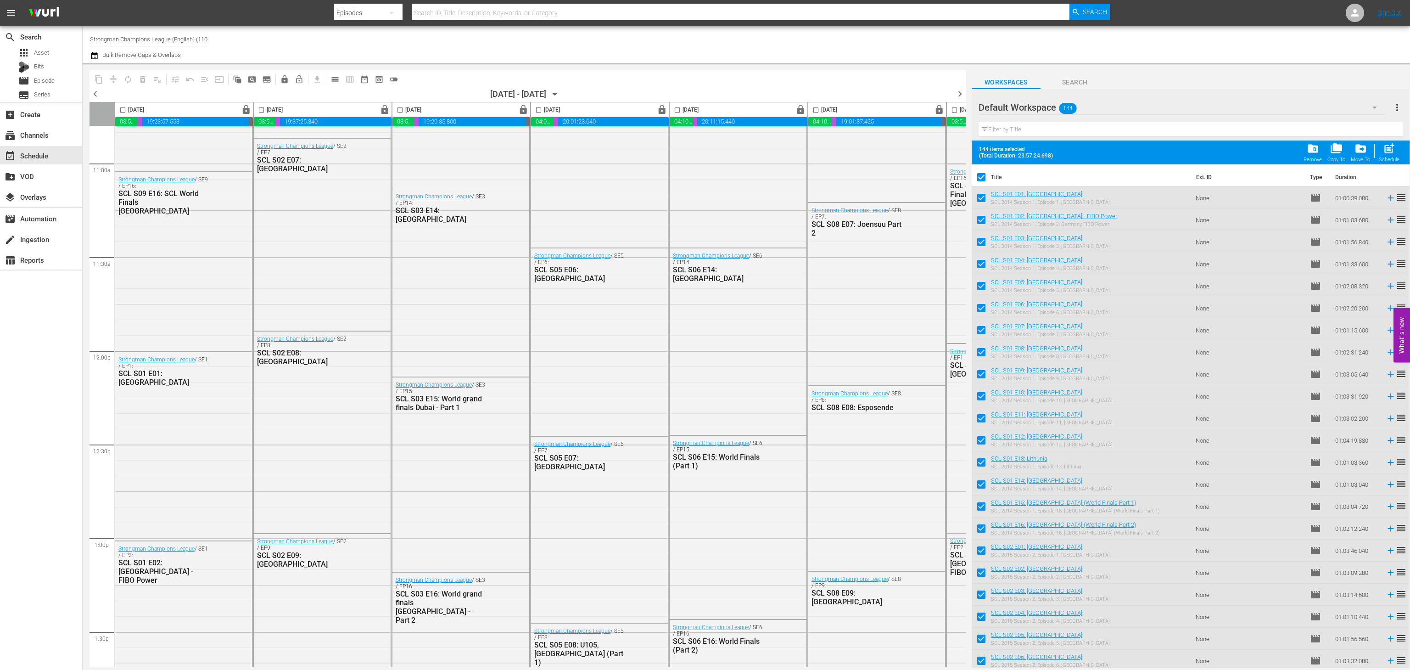
click at [957, 92] on span "chevron_right" at bounding box center [959, 93] width 11 height 11
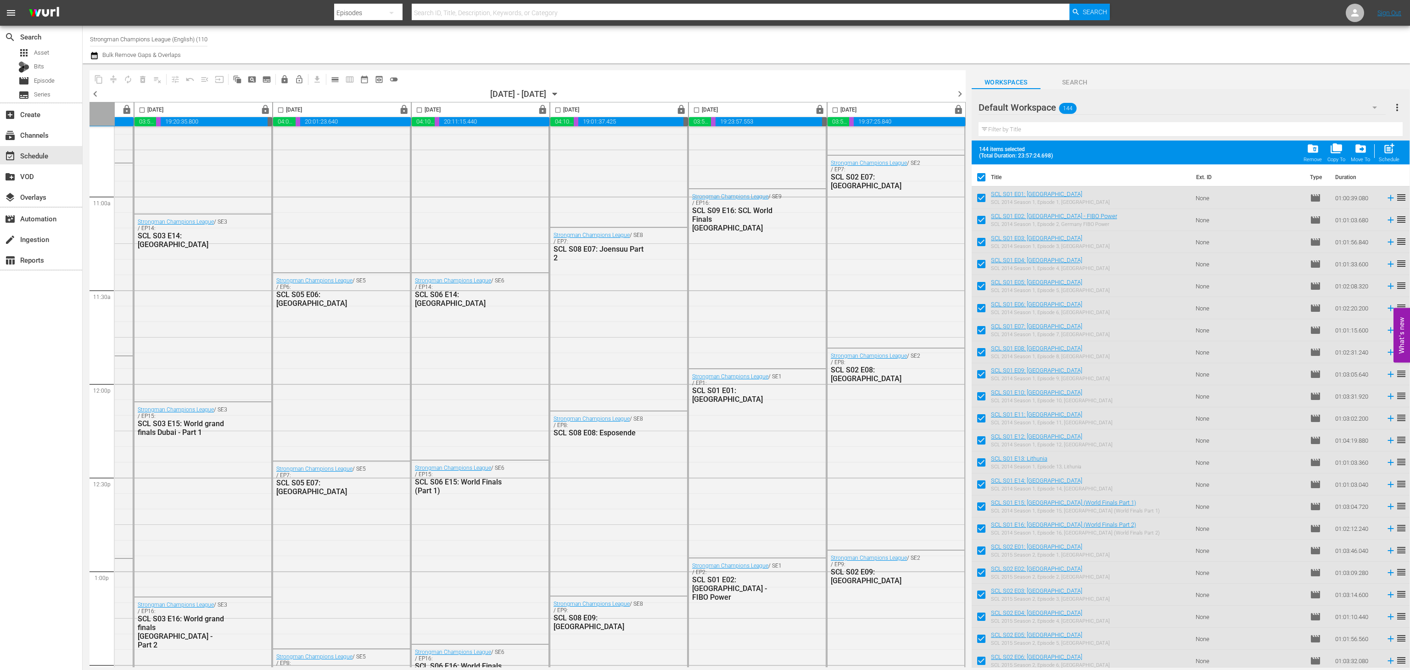
scroll to position [1988, 127]
click at [962, 95] on span "chevron_right" at bounding box center [959, 93] width 11 height 11
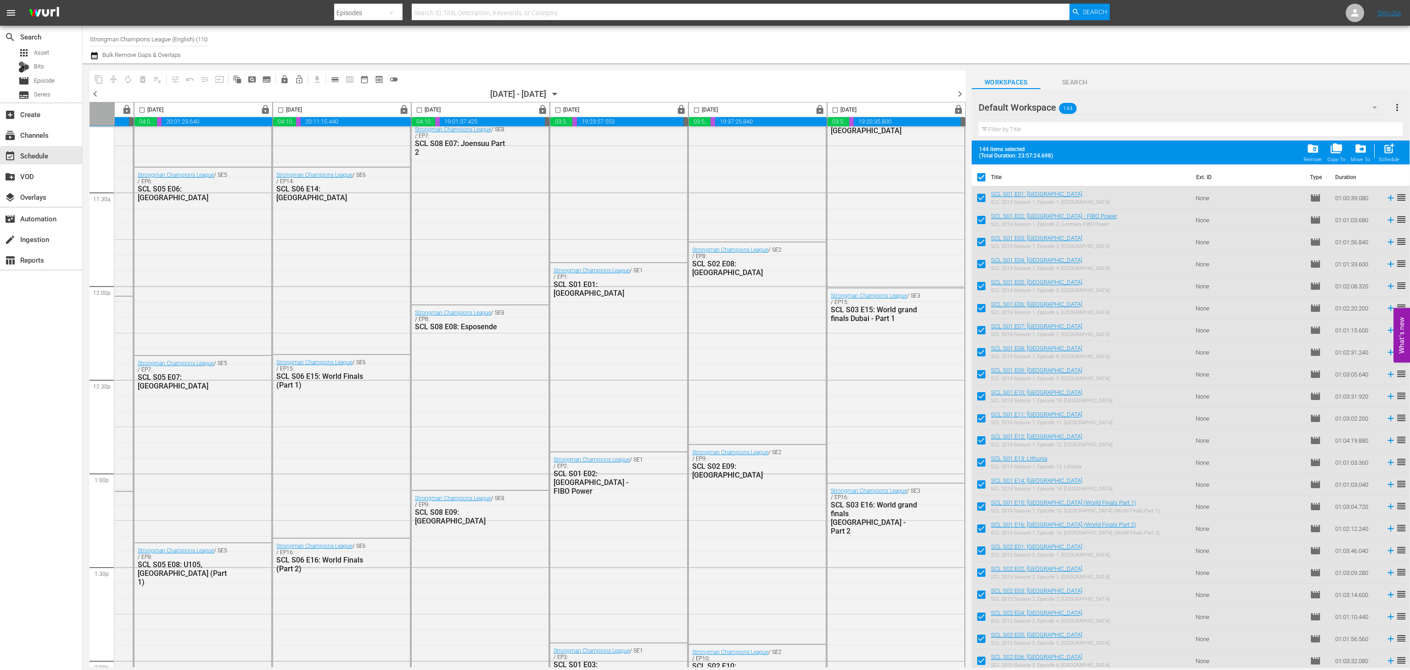
scroll to position [2089, 127]
click at [958, 95] on span "chevron_right" at bounding box center [959, 93] width 11 height 11
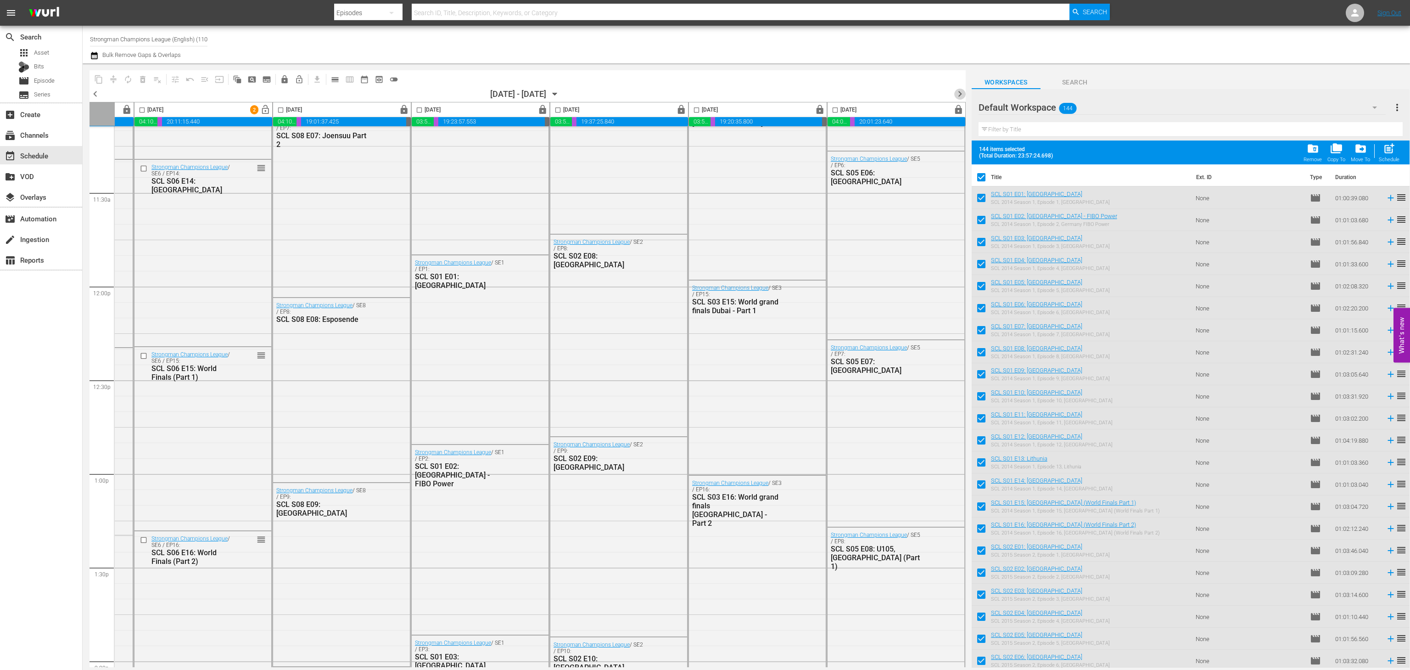
click at [960, 94] on span "chevron_right" at bounding box center [959, 93] width 11 height 11
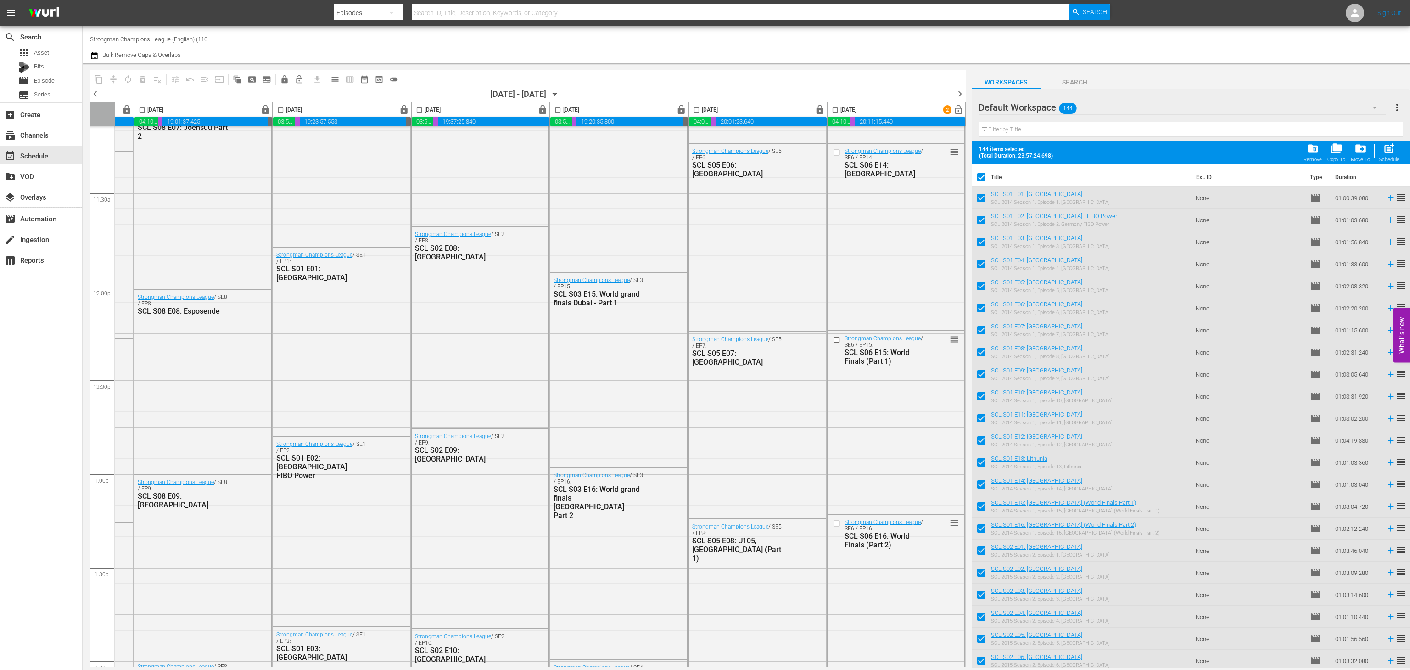
click at [964, 92] on span "chevron_right" at bounding box center [959, 93] width 11 height 11
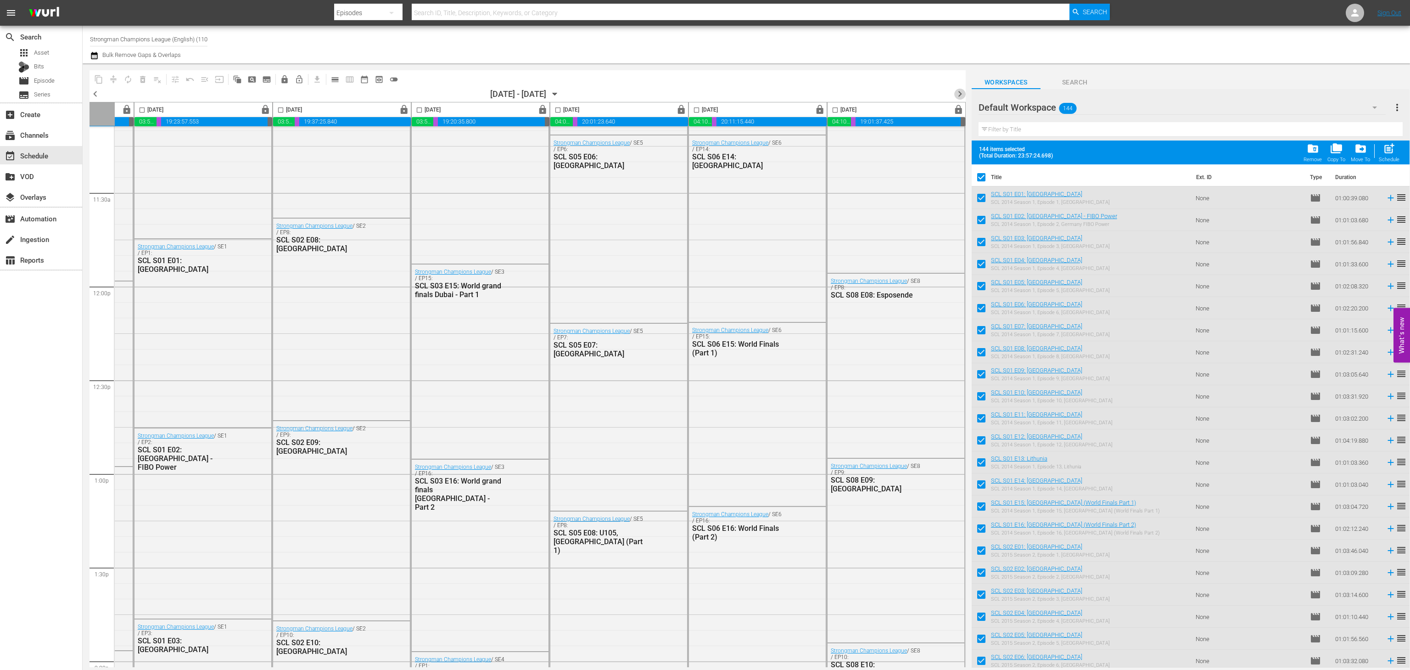
click at [958, 89] on span "chevron_right" at bounding box center [959, 93] width 11 height 11
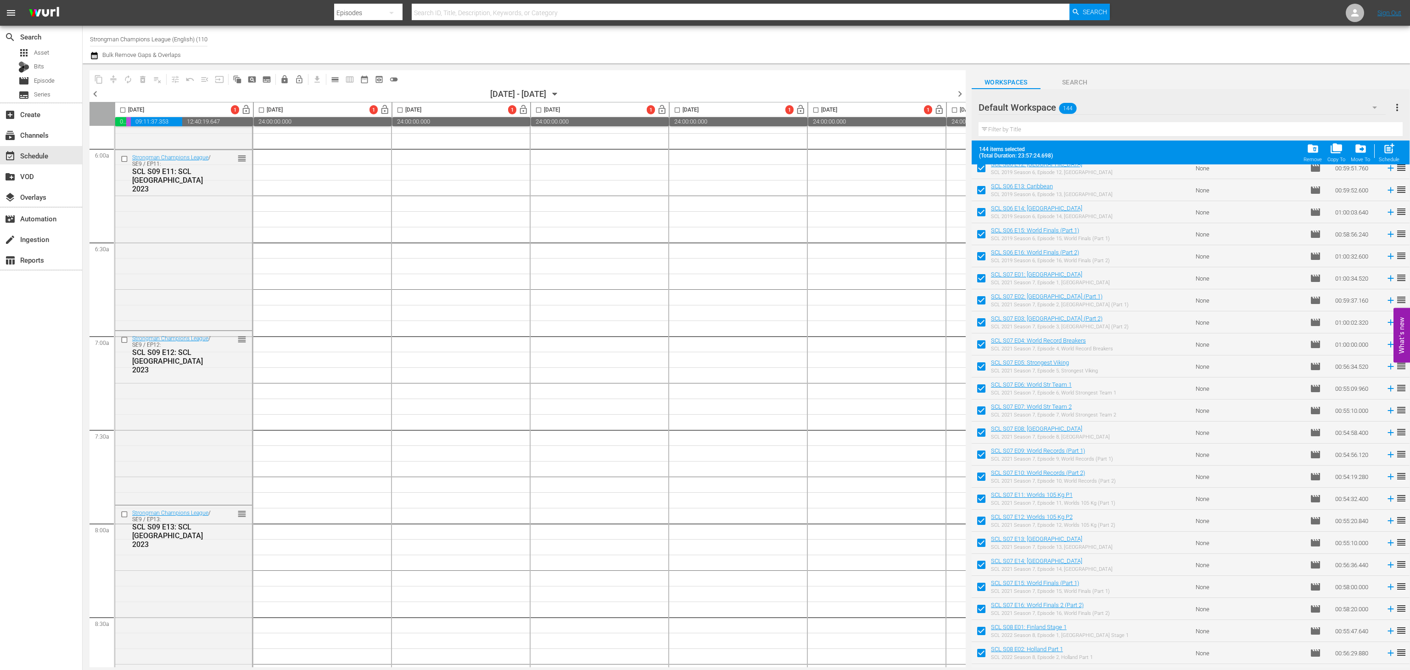
scroll to position [1103, 0]
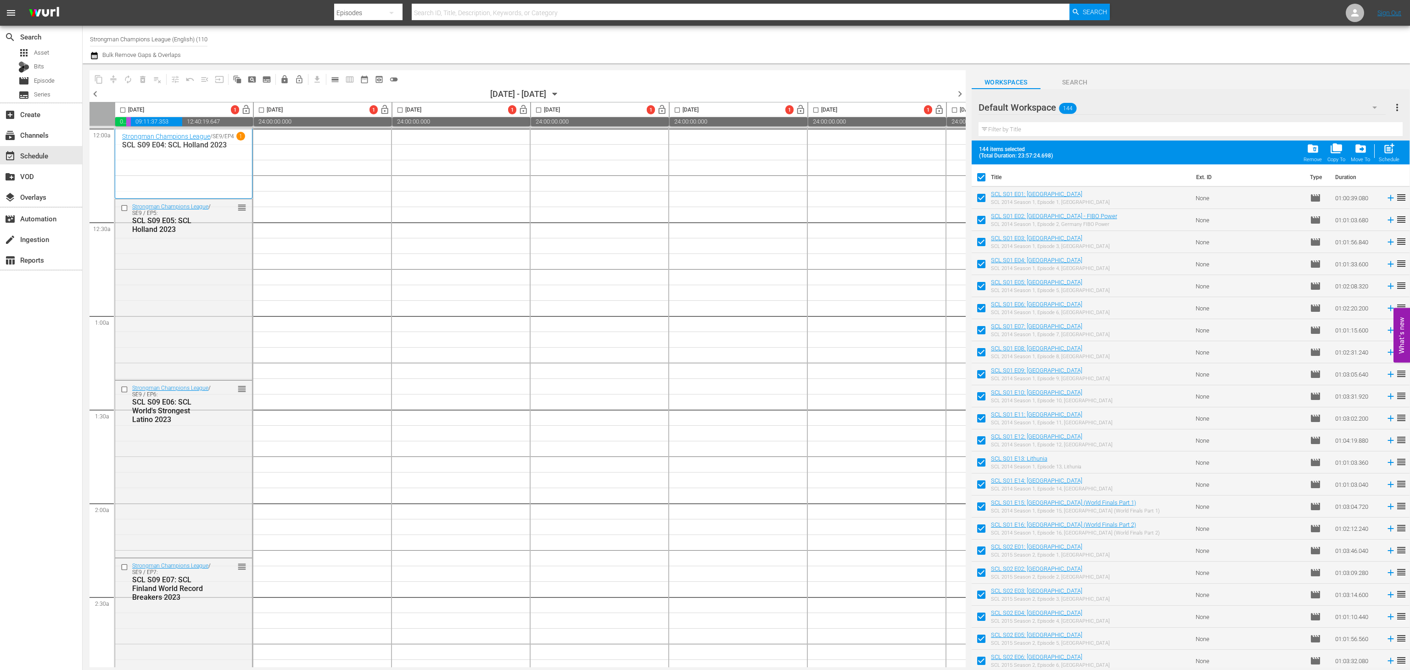
scroll to position [2034, 0]
